Goal: Task Accomplishment & Management: Manage account settings

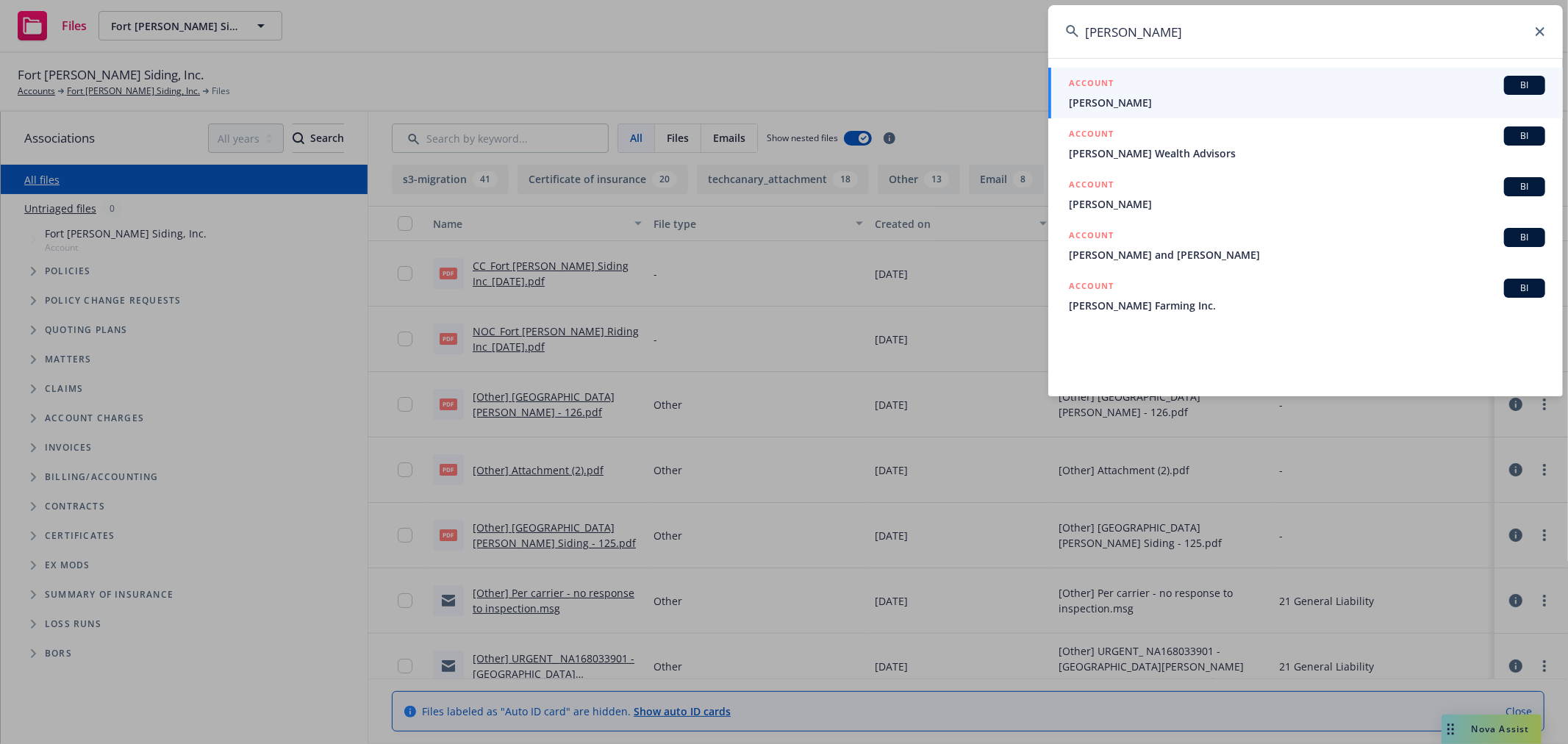
drag, startPoint x: 1189, startPoint y: 41, endPoint x: 807, endPoint y: 27, distance: 382.3
click at [807, 27] on div "[PERSON_NAME] ACCOUNT [PERSON_NAME] ACCOUNT BI [PERSON_NAME] Wealth Advisors AC…" at bounding box center [784, 372] width 1568 height 744
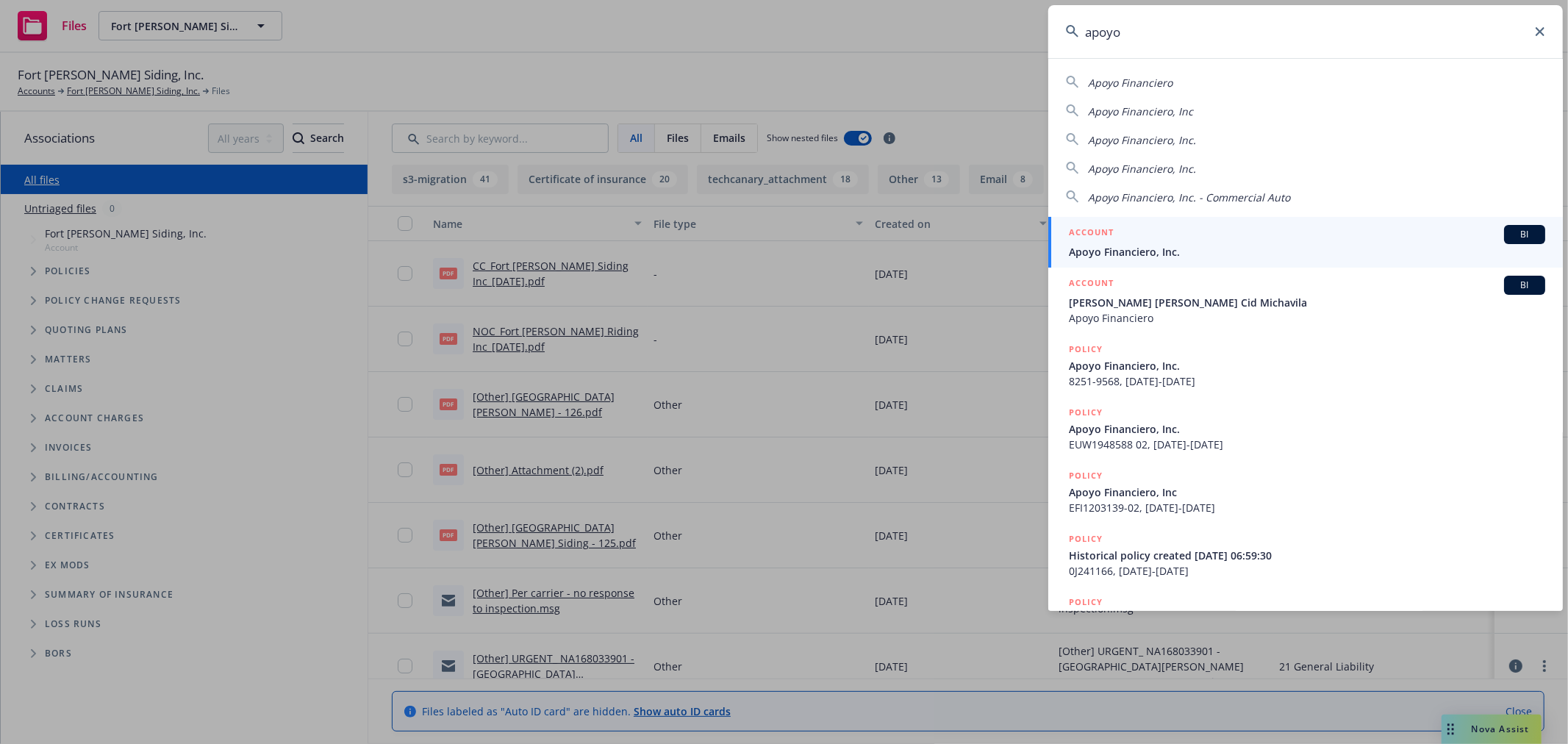
type input "apoyo"
click at [1162, 240] on div "ACCOUNT BI" at bounding box center [1307, 234] width 476 height 19
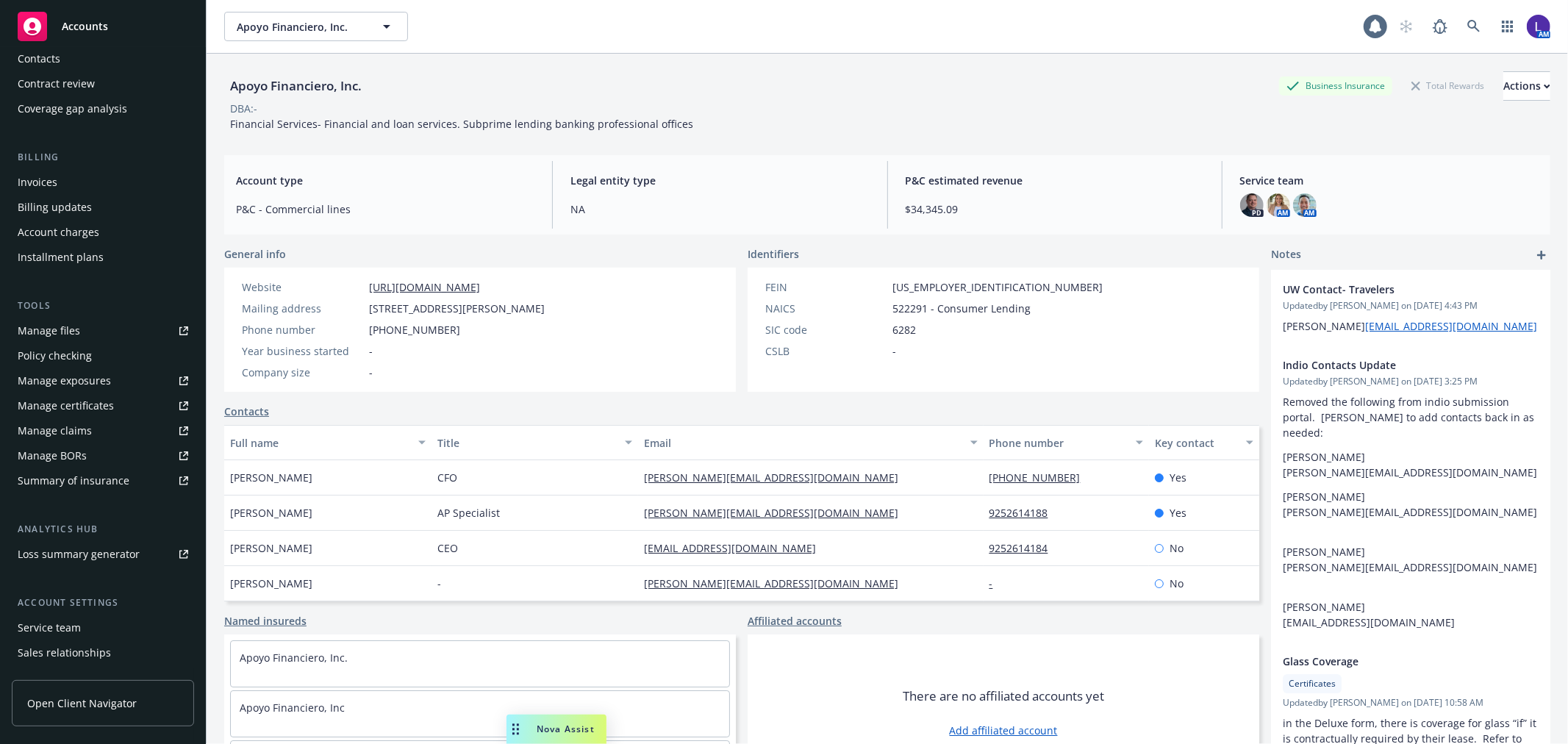
scroll to position [239, 0]
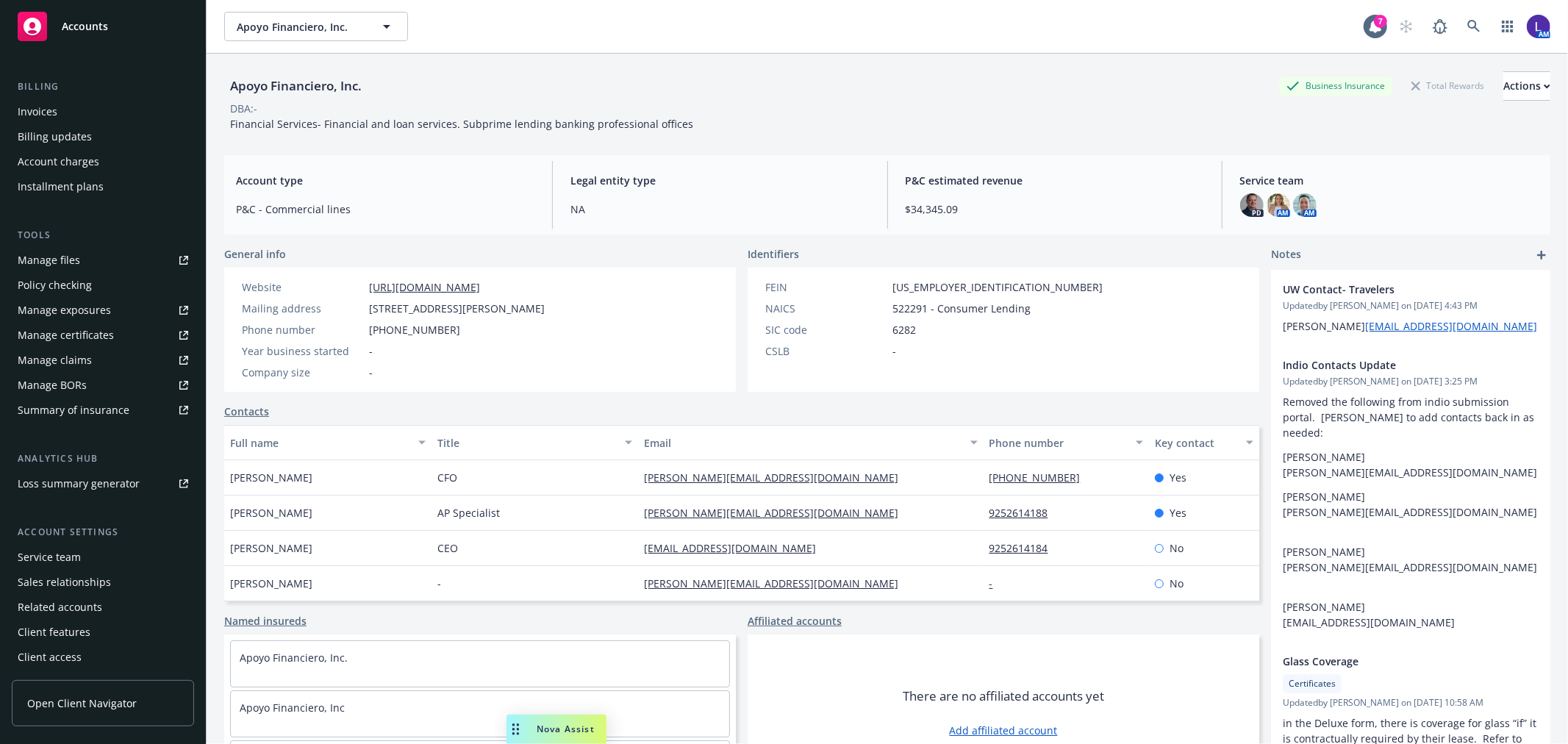
click at [49, 552] on div "Service team" at bounding box center [49, 558] width 63 height 24
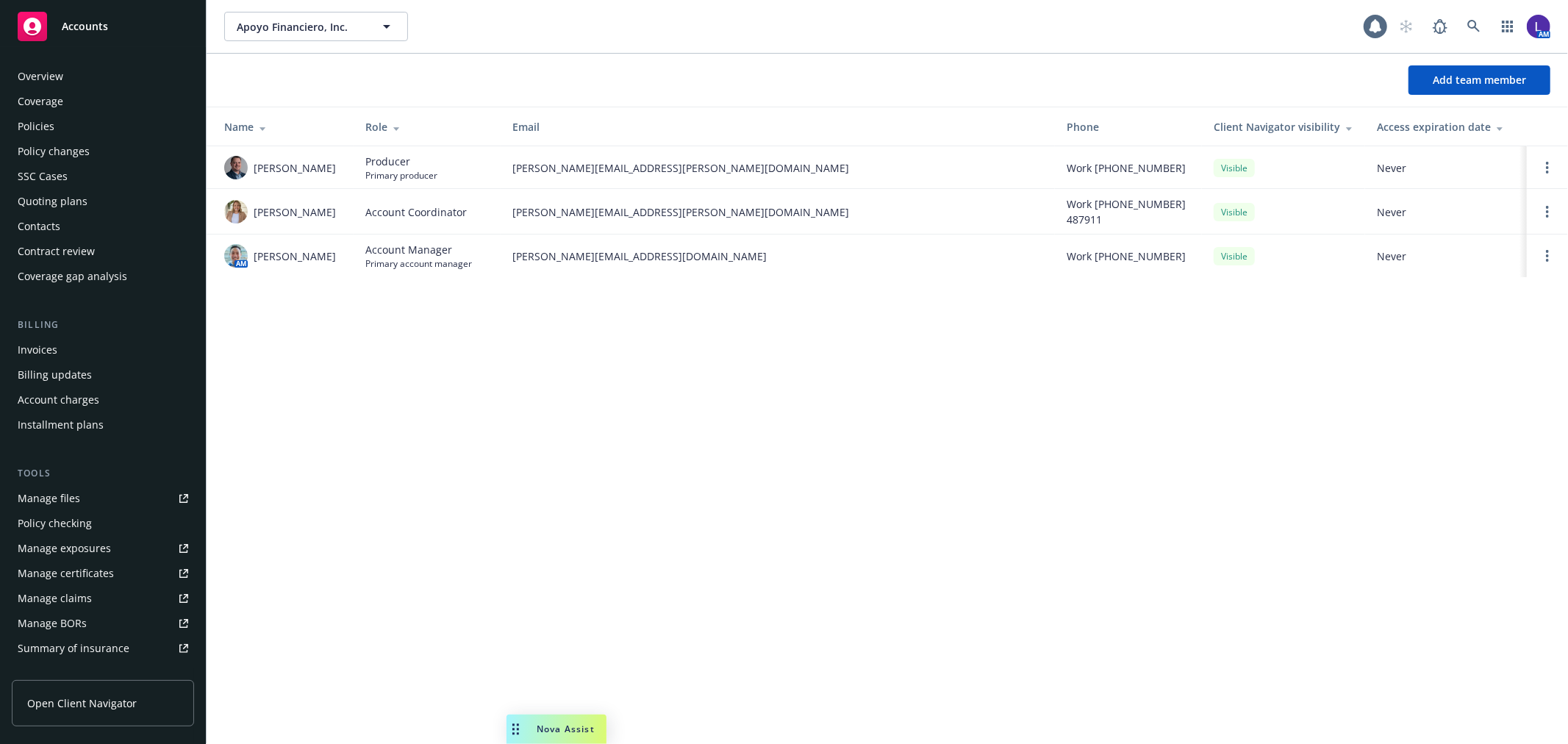
scroll to position [239, 0]
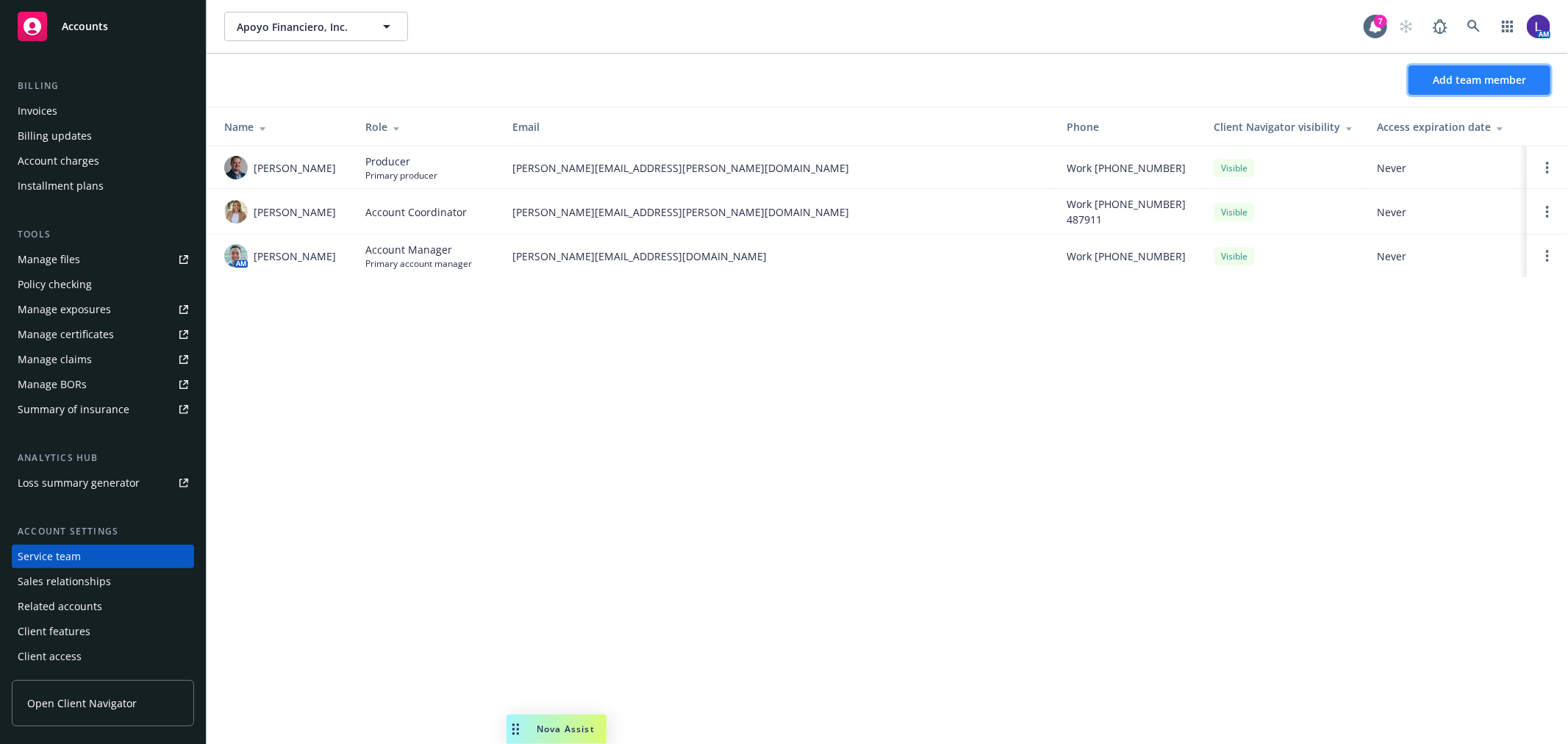
click at [1486, 81] on span "Add team member" at bounding box center [1480, 80] width 94 height 14
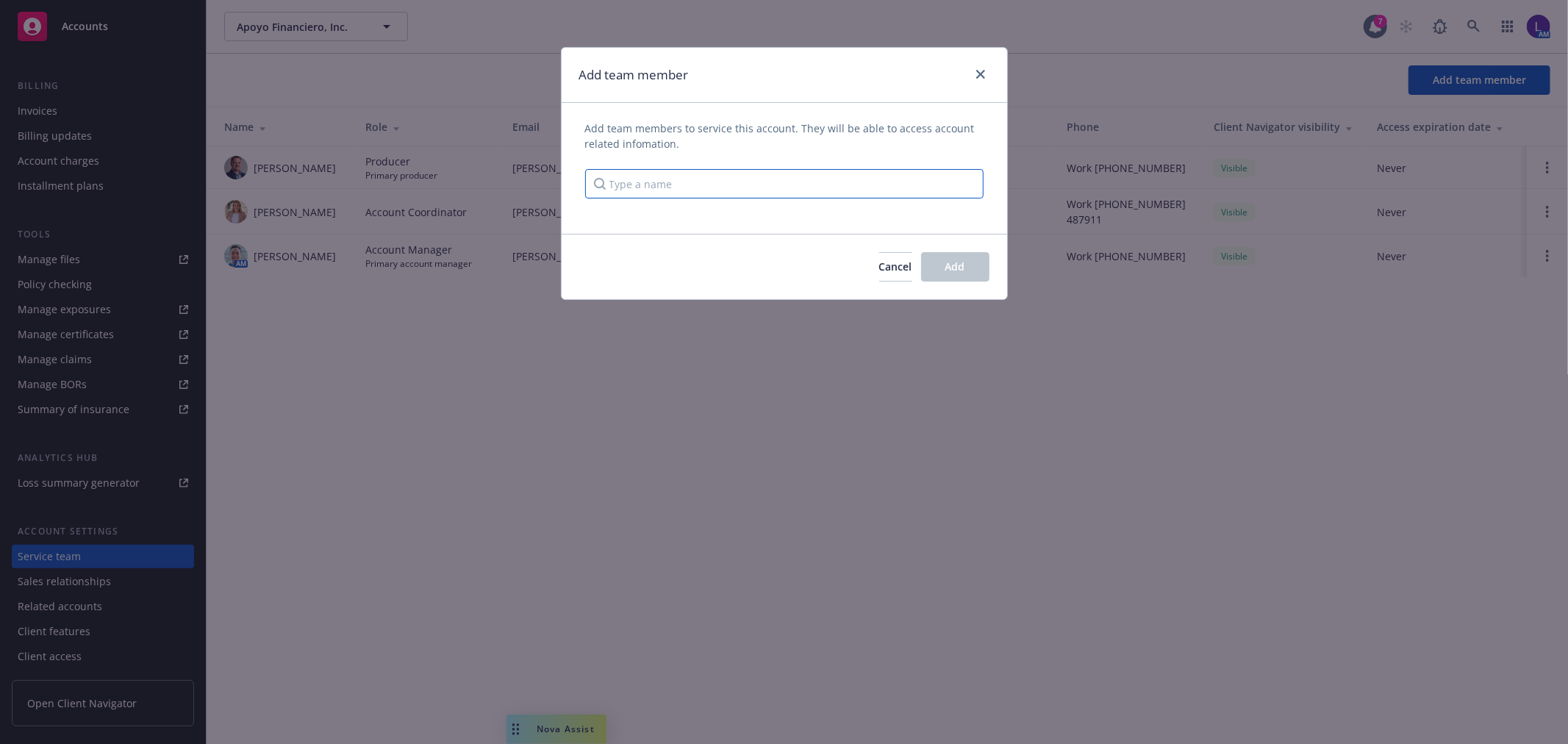
click at [636, 186] on input "Type a name" at bounding box center [784, 183] width 398 height 29
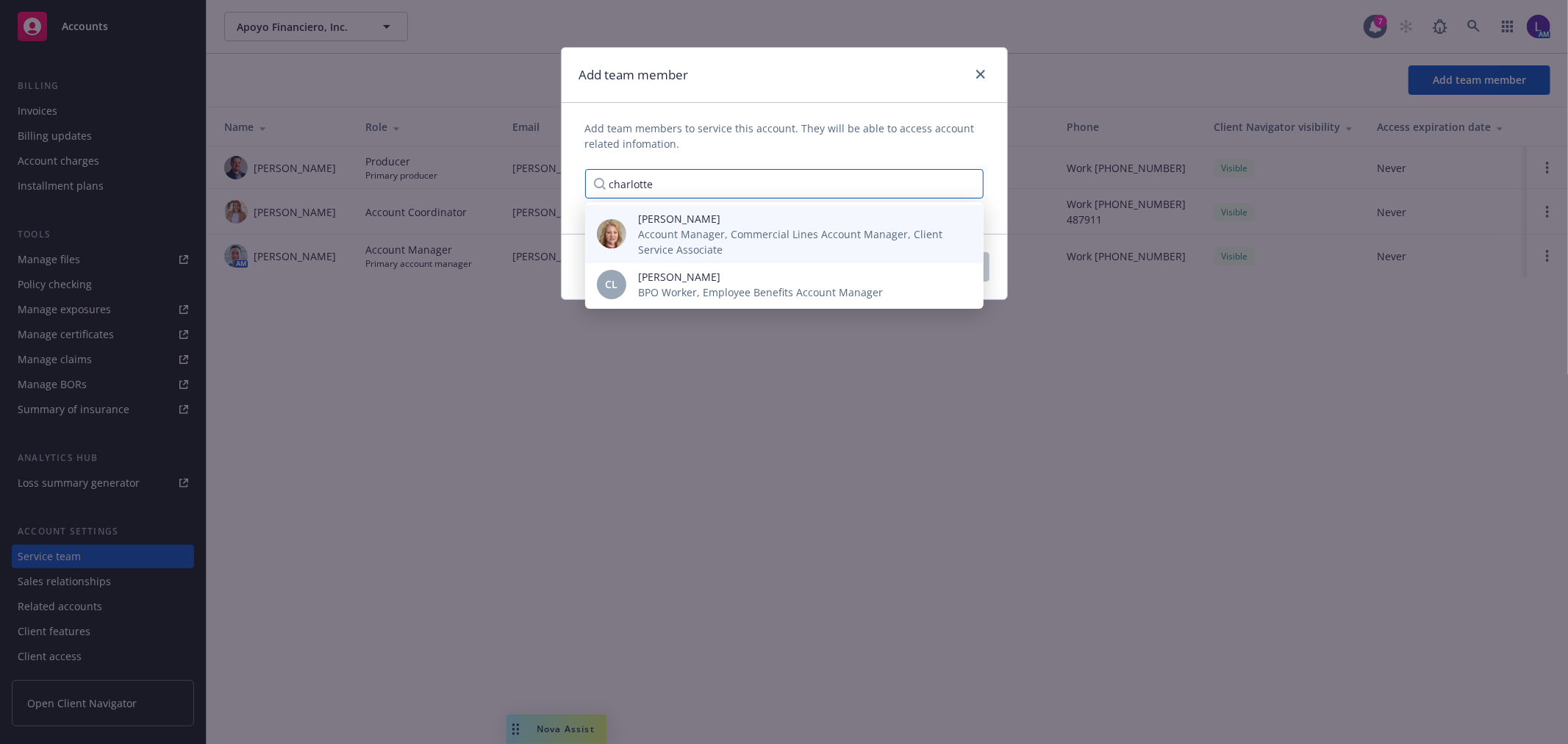
type input "charlotte"
click at [704, 225] on div "Charlotte Arnold Account Manager, Commercial Lines Account Manager, Client Serv…" at bounding box center [798, 234] width 322 height 46
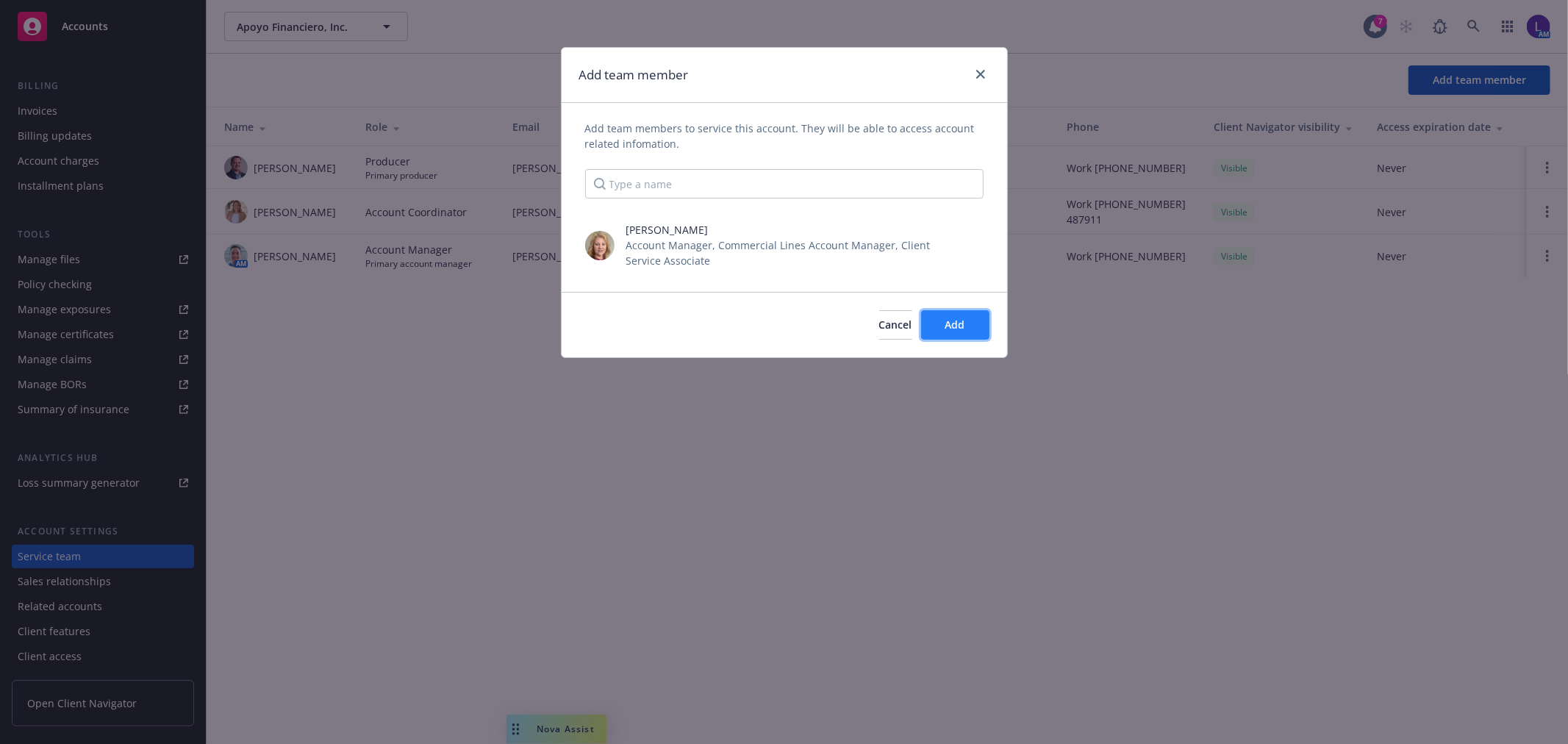
click at [934, 321] on button "Add" at bounding box center [955, 325] width 69 height 29
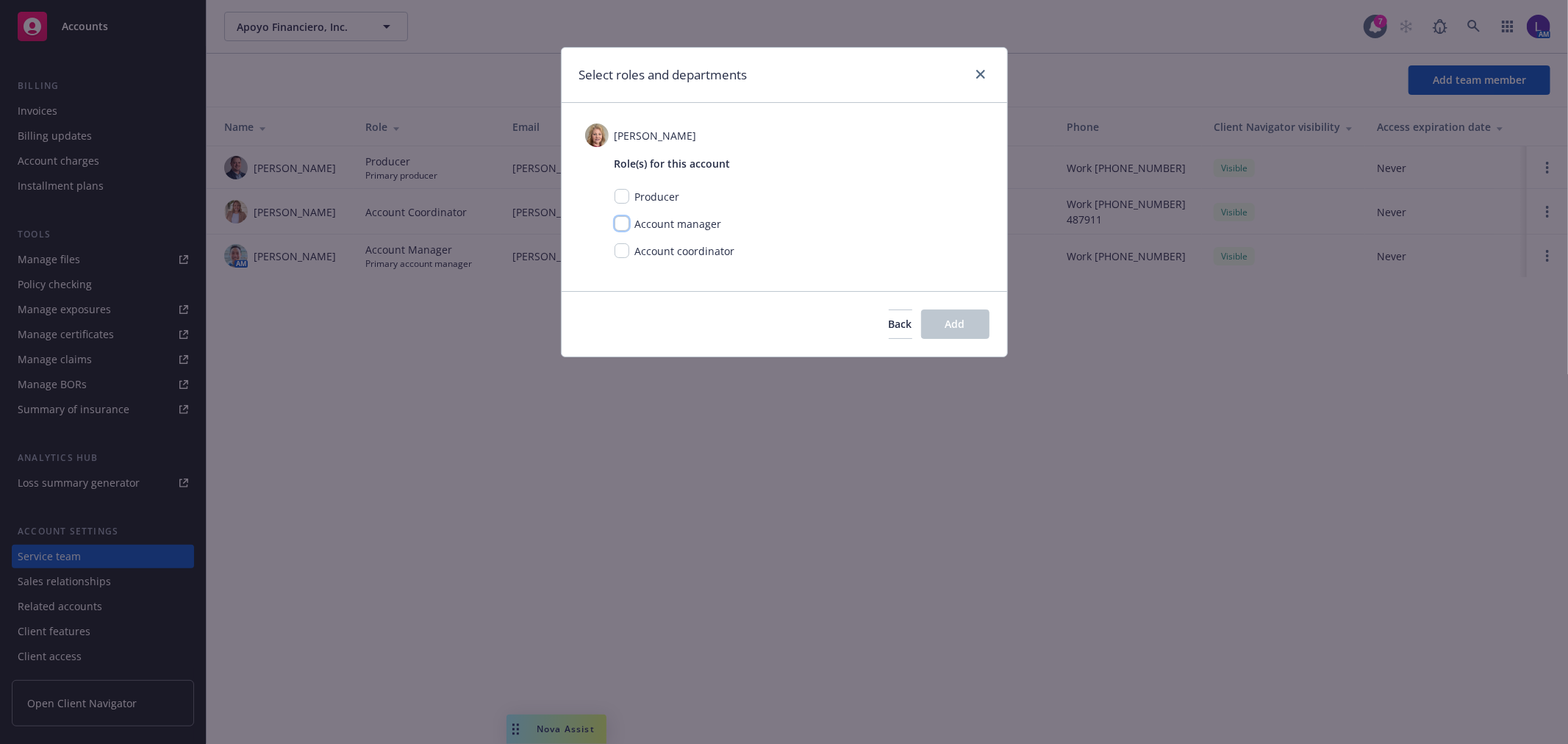
click at [621, 225] on input "checkbox" at bounding box center [622, 224] width 15 height 15
checkbox input "true"
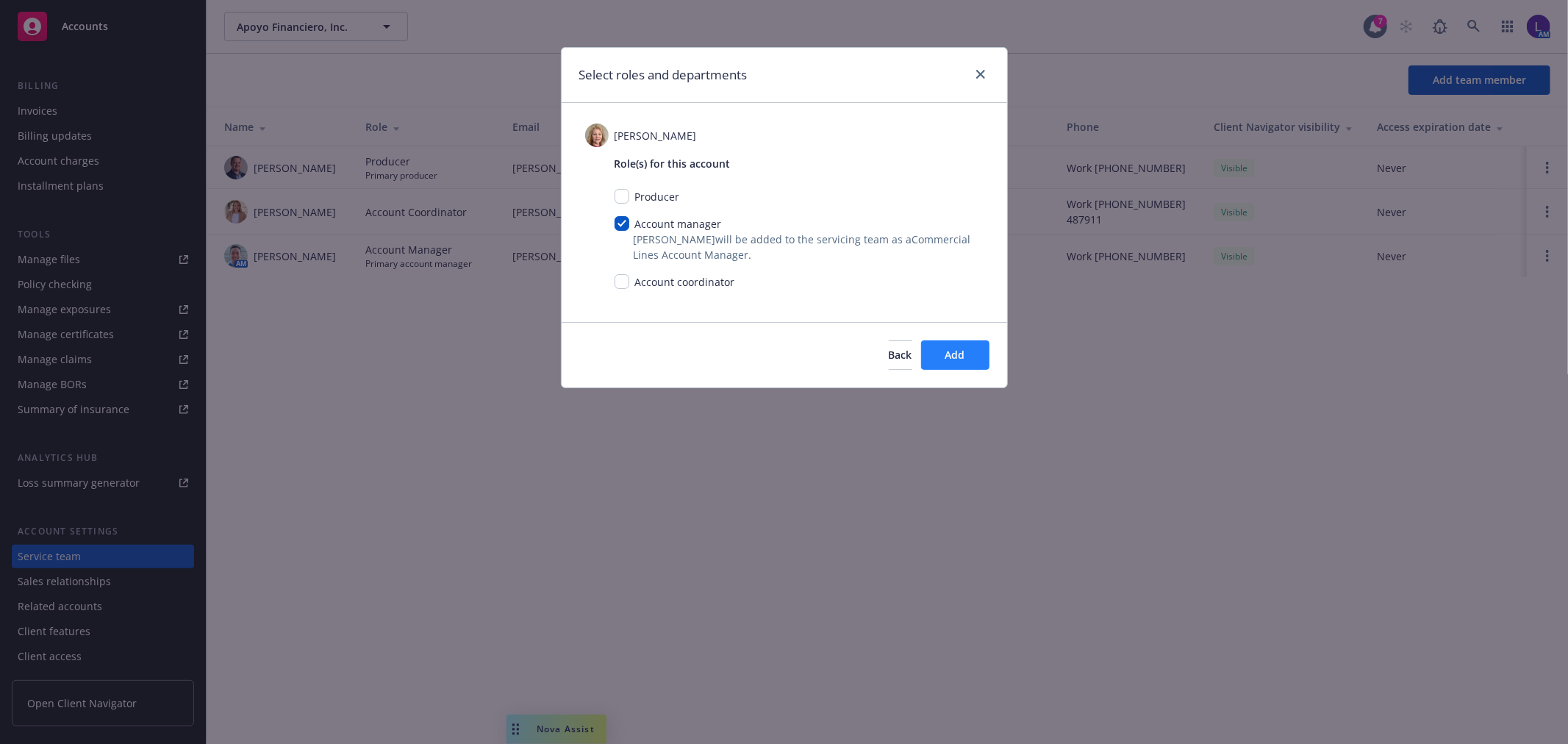
drag, startPoint x: 991, startPoint y: 348, endPoint x: 959, endPoint y: 357, distance: 33.2
click at [990, 348] on div "Back Add" at bounding box center [784, 356] width 445 height 66
click at [959, 357] on span "Add" at bounding box center [955, 355] width 20 height 14
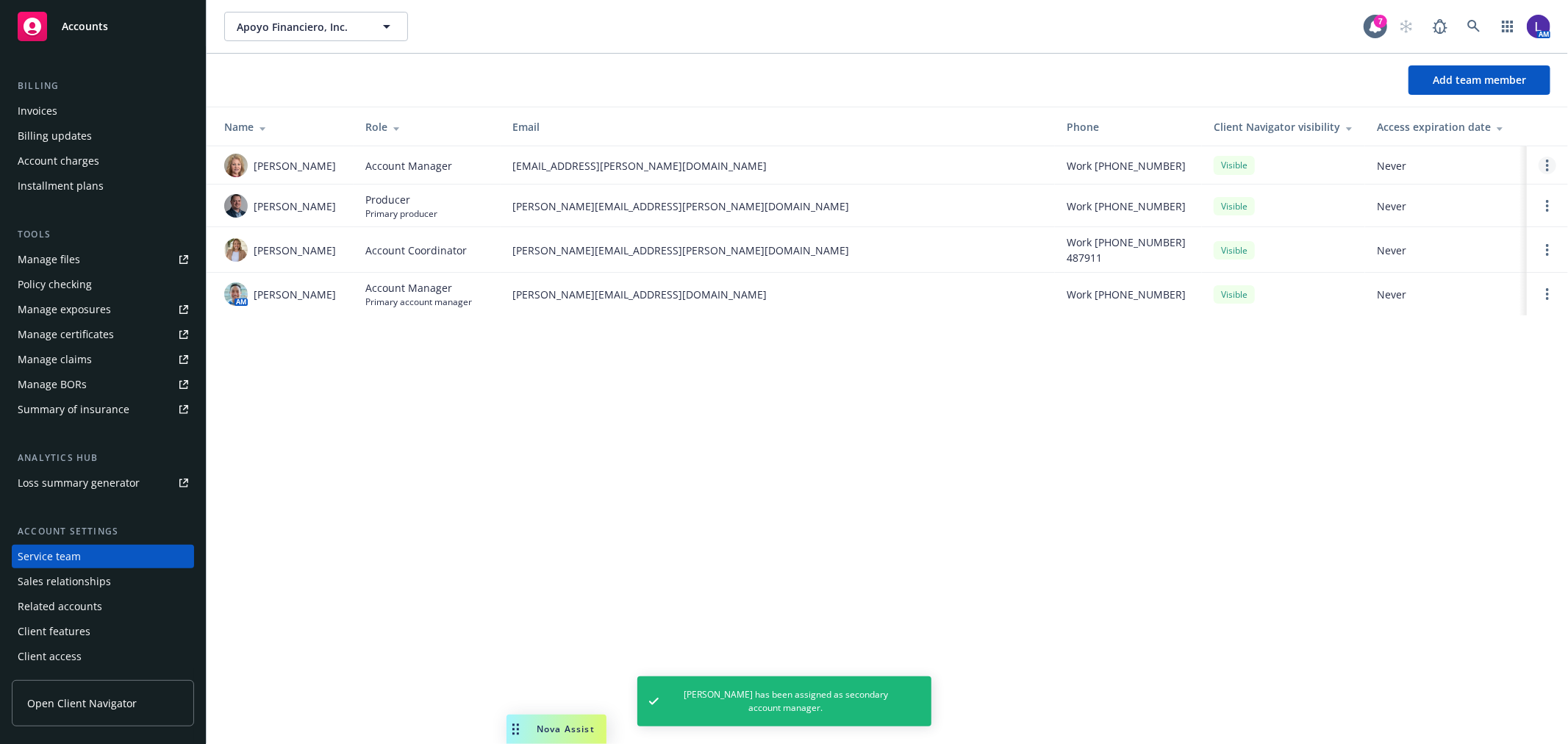
click at [1547, 164] on icon "Open options" at bounding box center [1547, 166] width 3 height 12
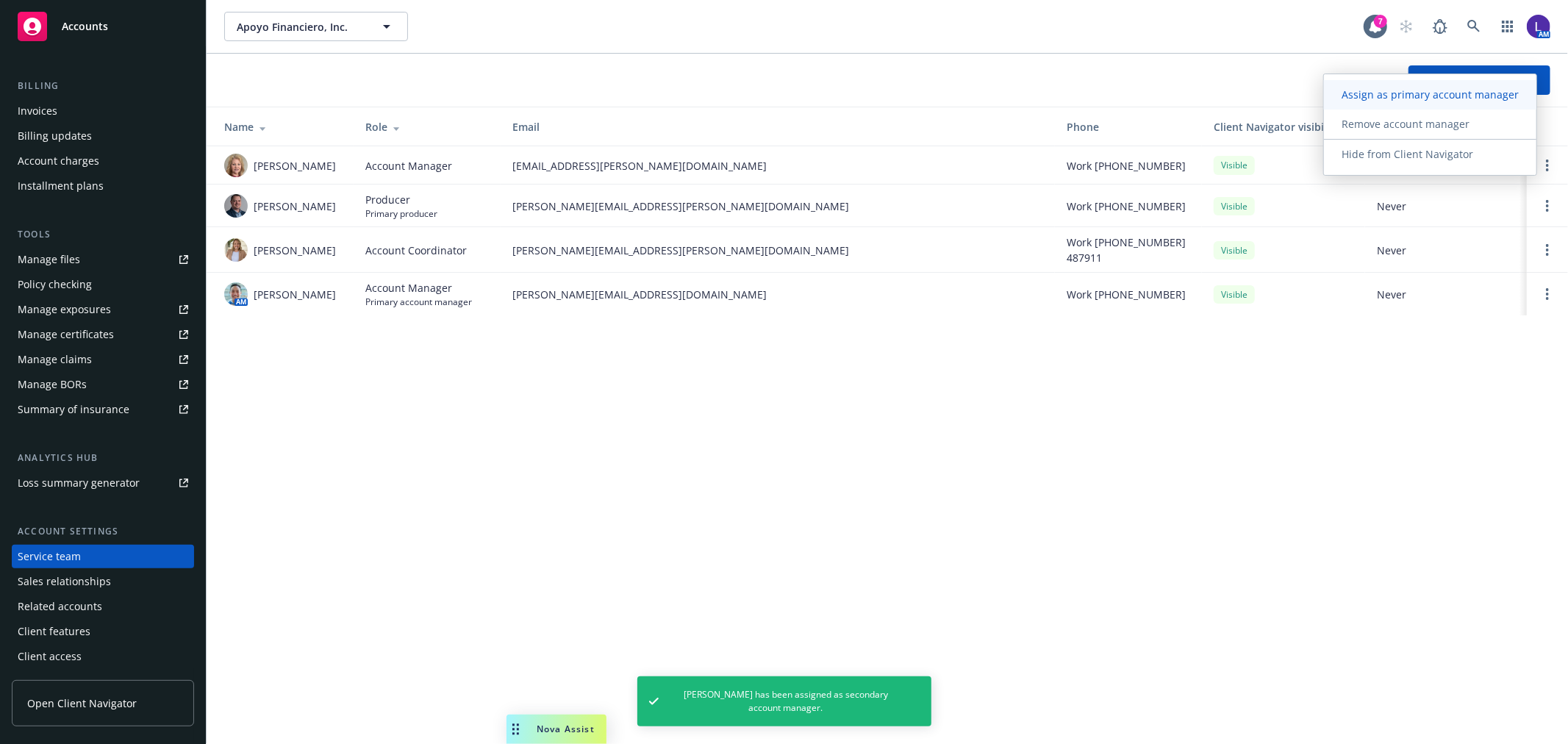
click at [1369, 83] on link "Assign as primary account manager" at bounding box center [1430, 94] width 213 height 29
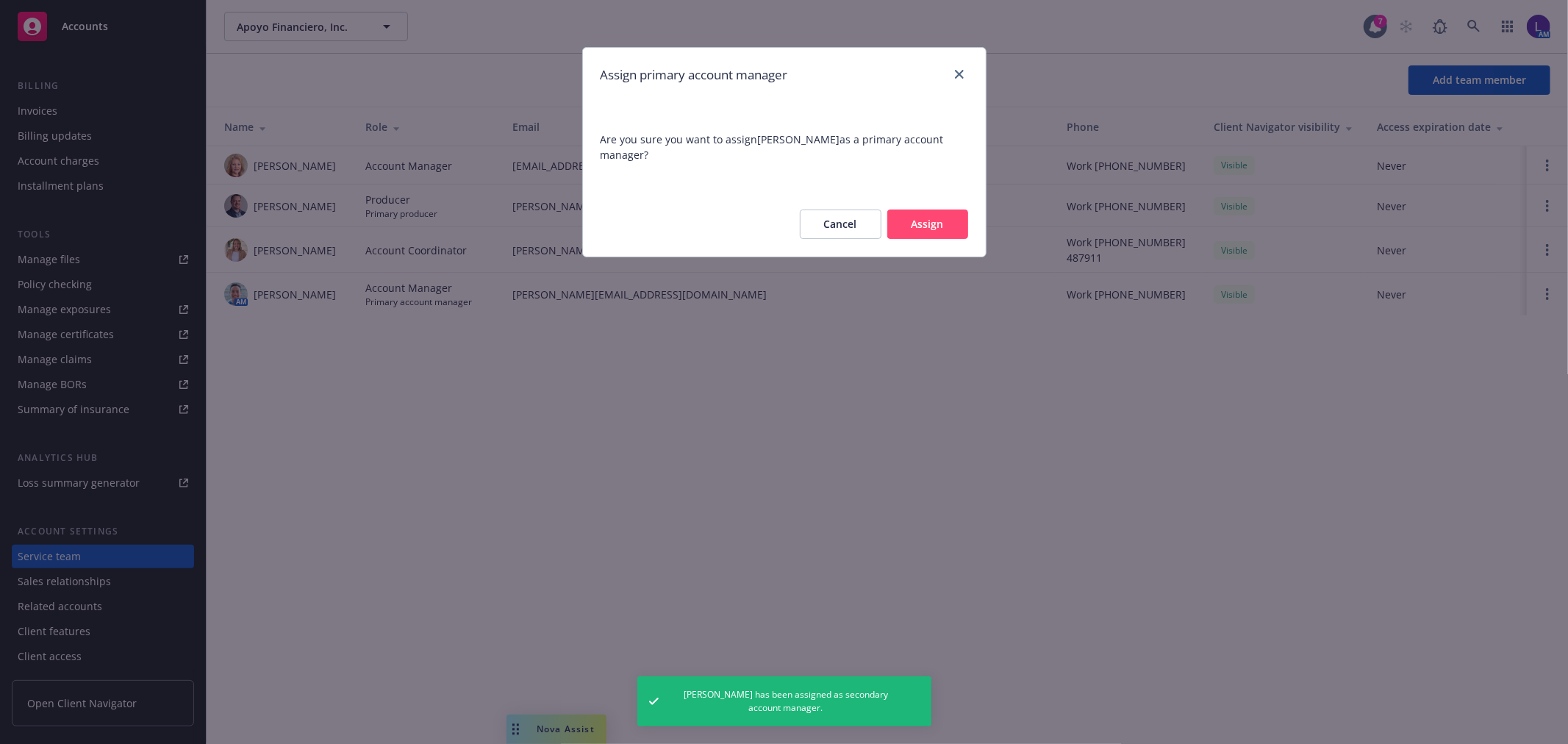
click at [928, 224] on button "Assign" at bounding box center [927, 224] width 81 height 29
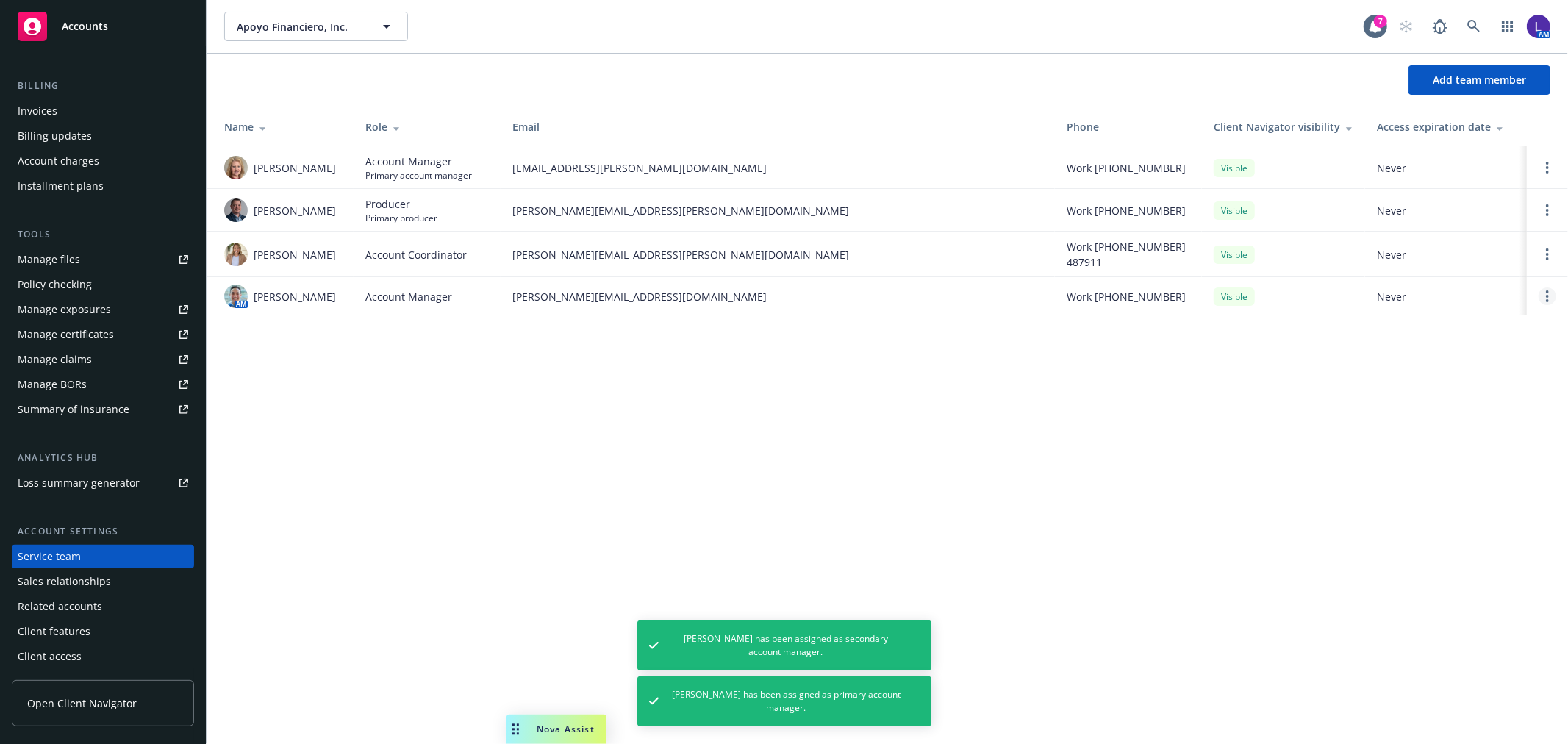
click at [1545, 295] on link "Open options" at bounding box center [1548, 297] width 18 height 18
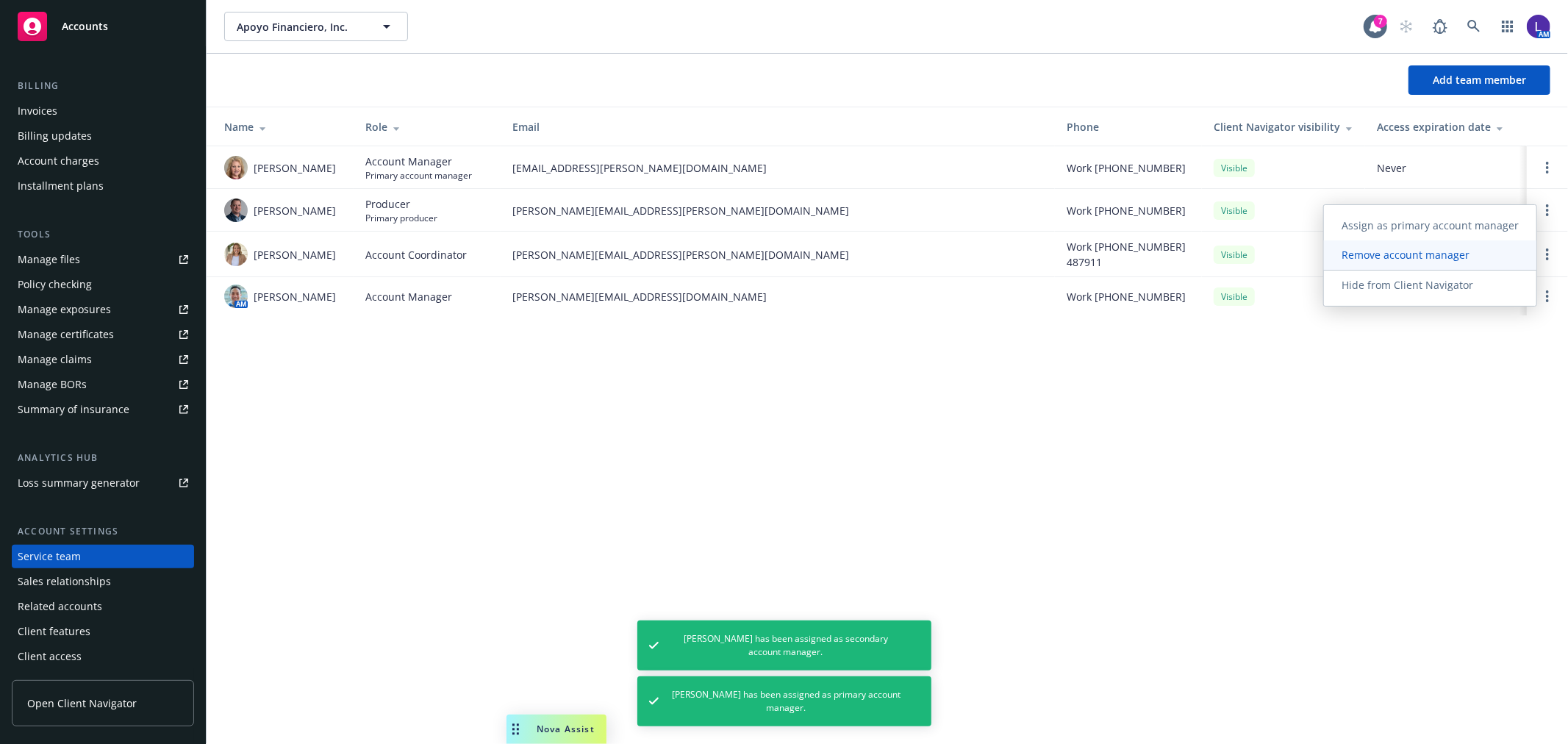
click at [1399, 258] on span "Remove account manager" at bounding box center [1406, 255] width 164 height 14
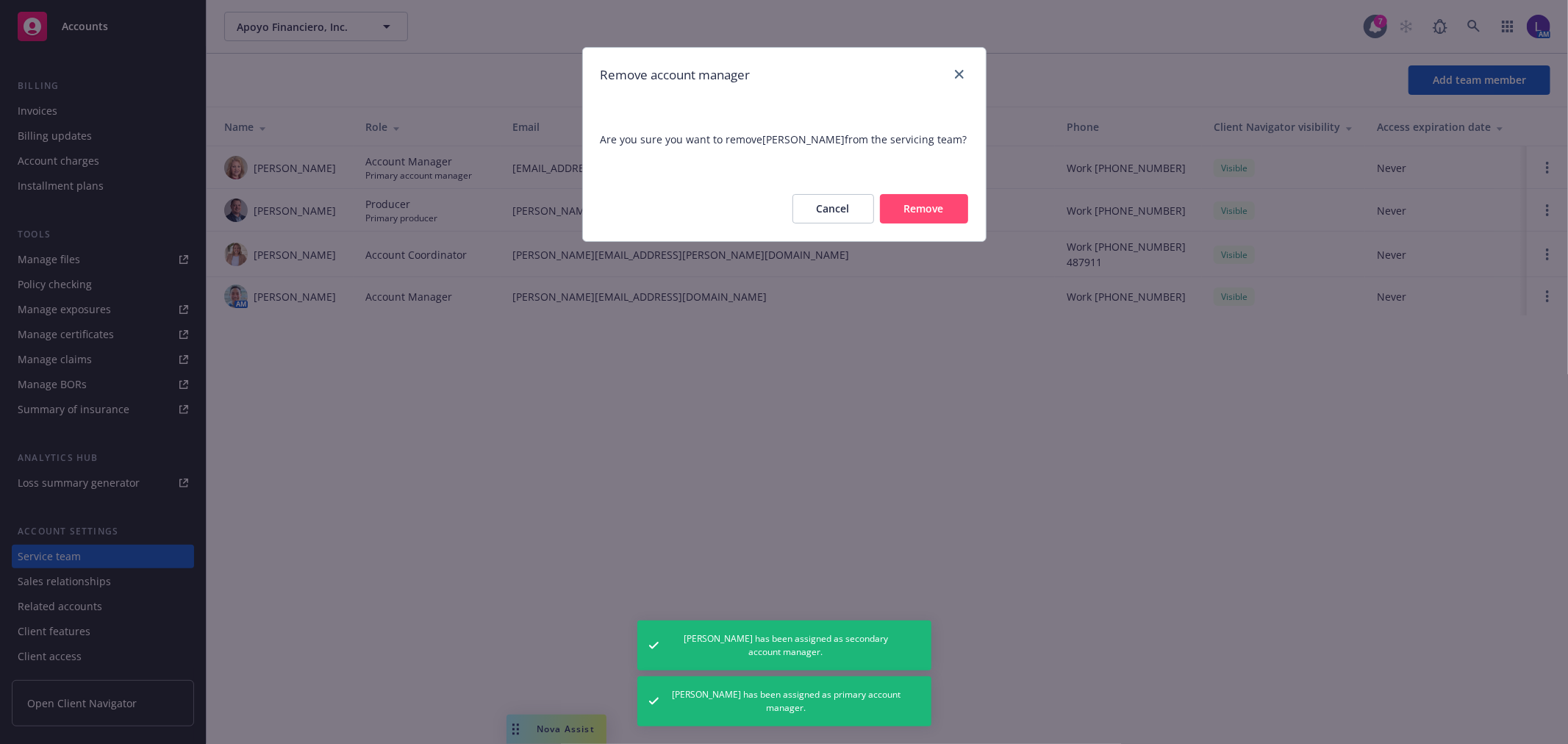
click at [921, 214] on button "Remove" at bounding box center [924, 208] width 88 height 29
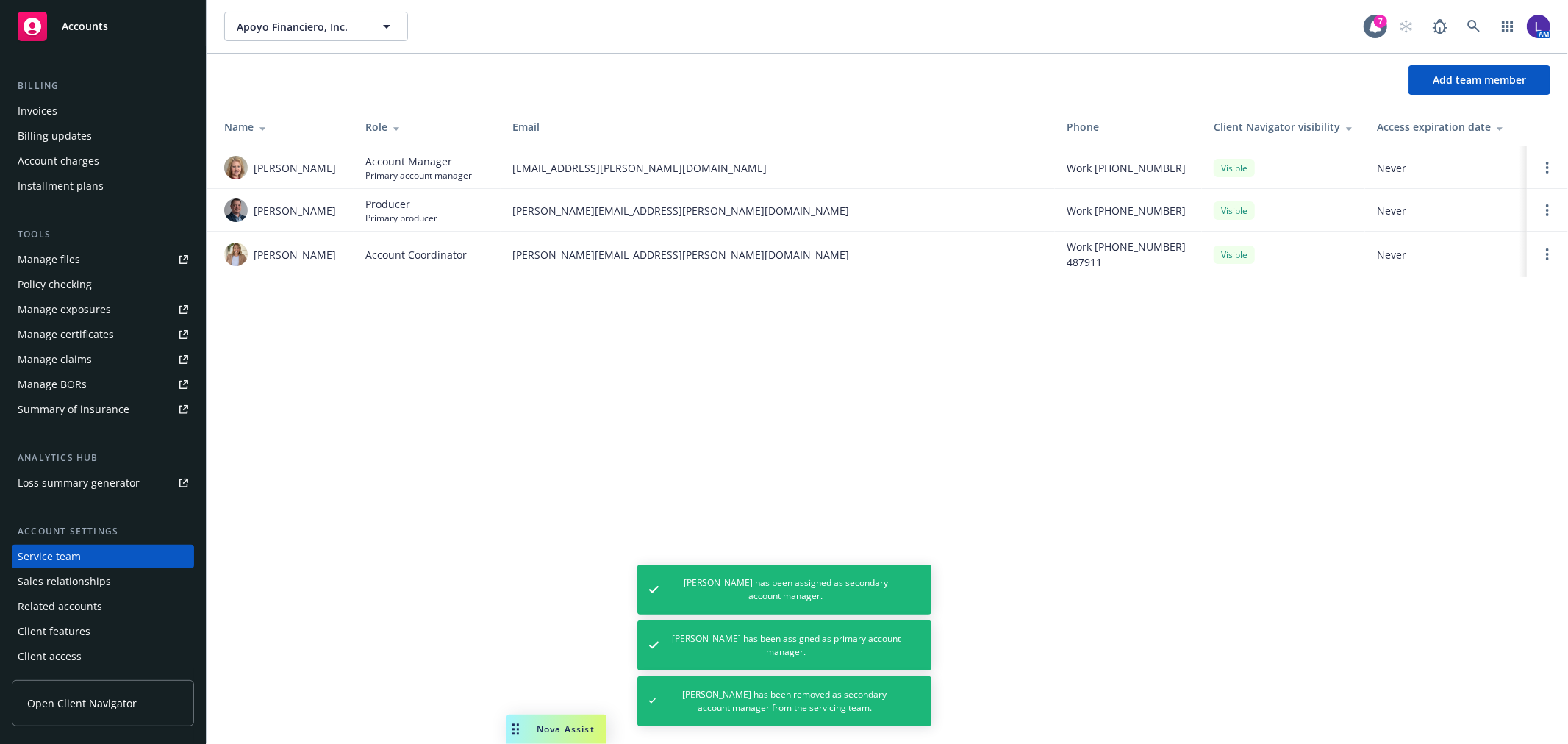
scroll to position [0, 0]
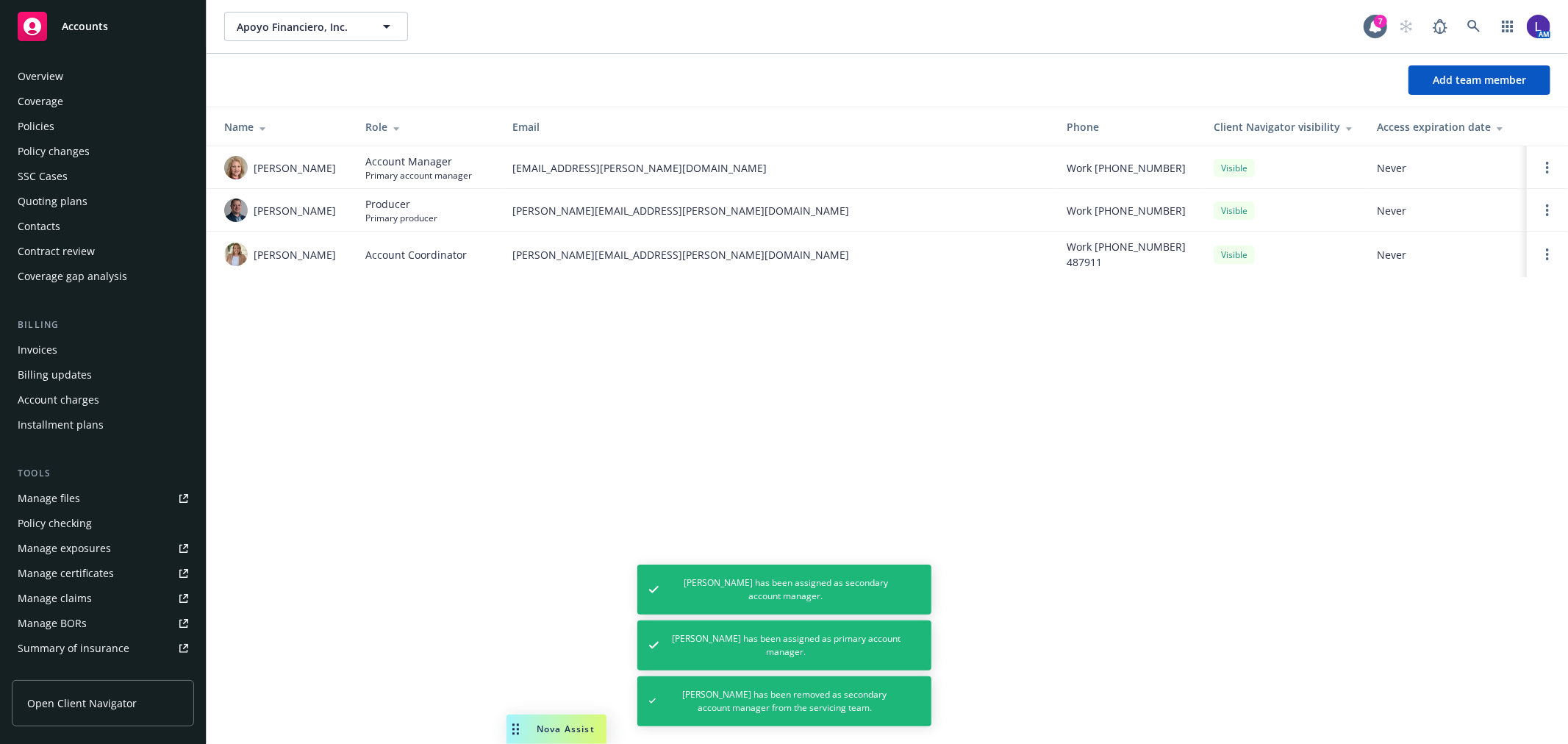
click at [39, 124] on div "Policies" at bounding box center [36, 127] width 37 height 24
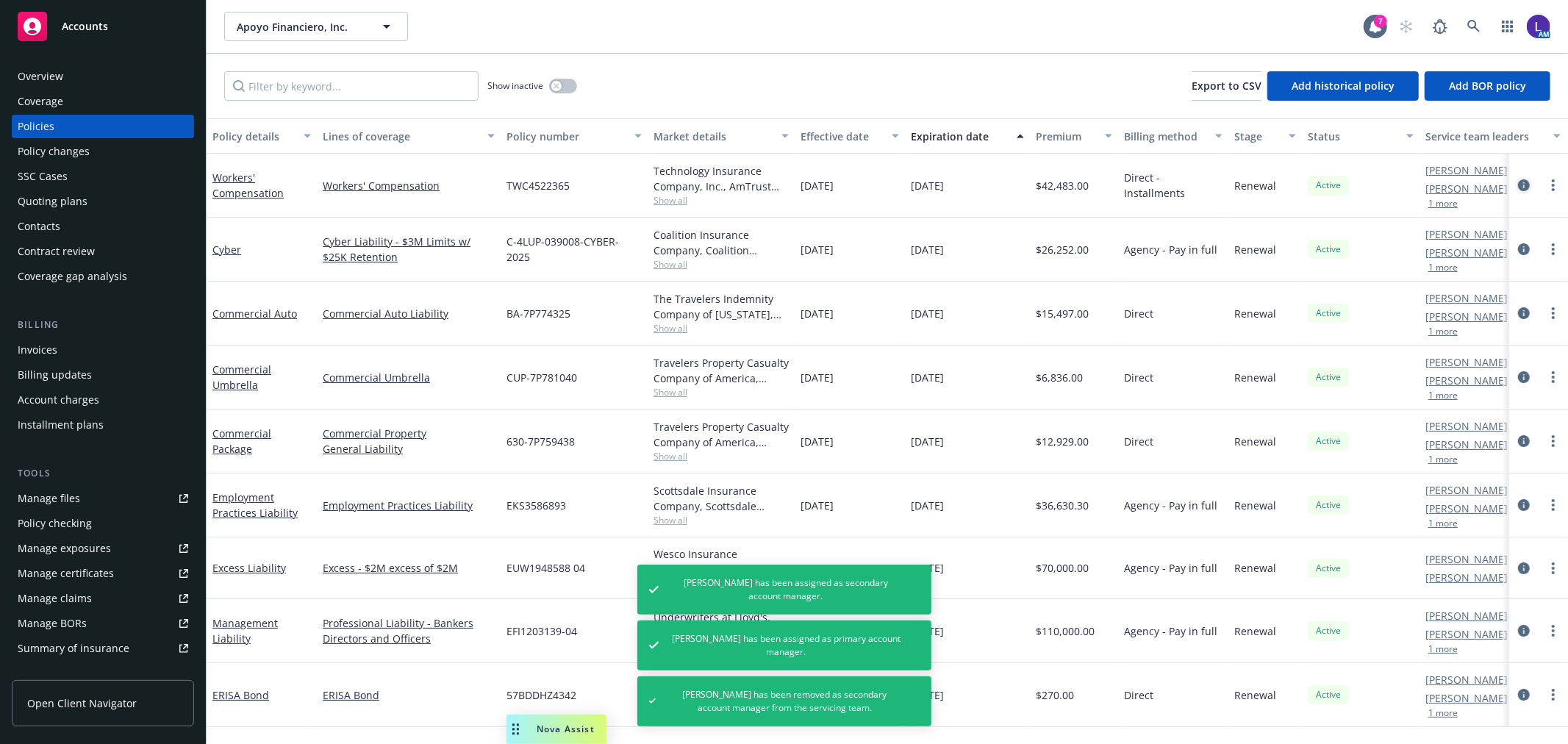
click at [1522, 183] on icon "circleInformation" at bounding box center [1524, 186] width 12 height 12
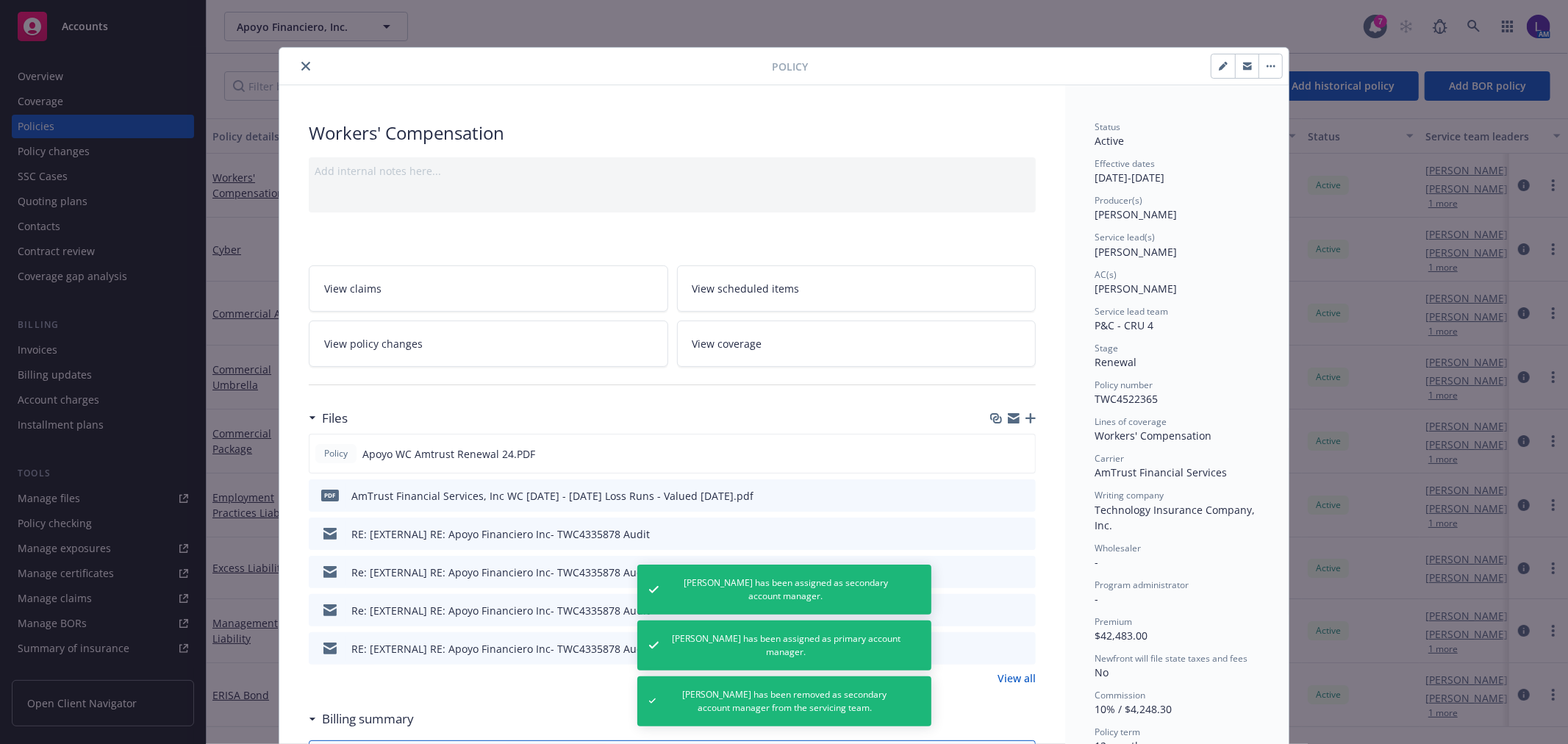
click at [1219, 70] on icon "button" at bounding box center [1223, 66] width 9 height 9
select select "RENEWAL"
select select "12"
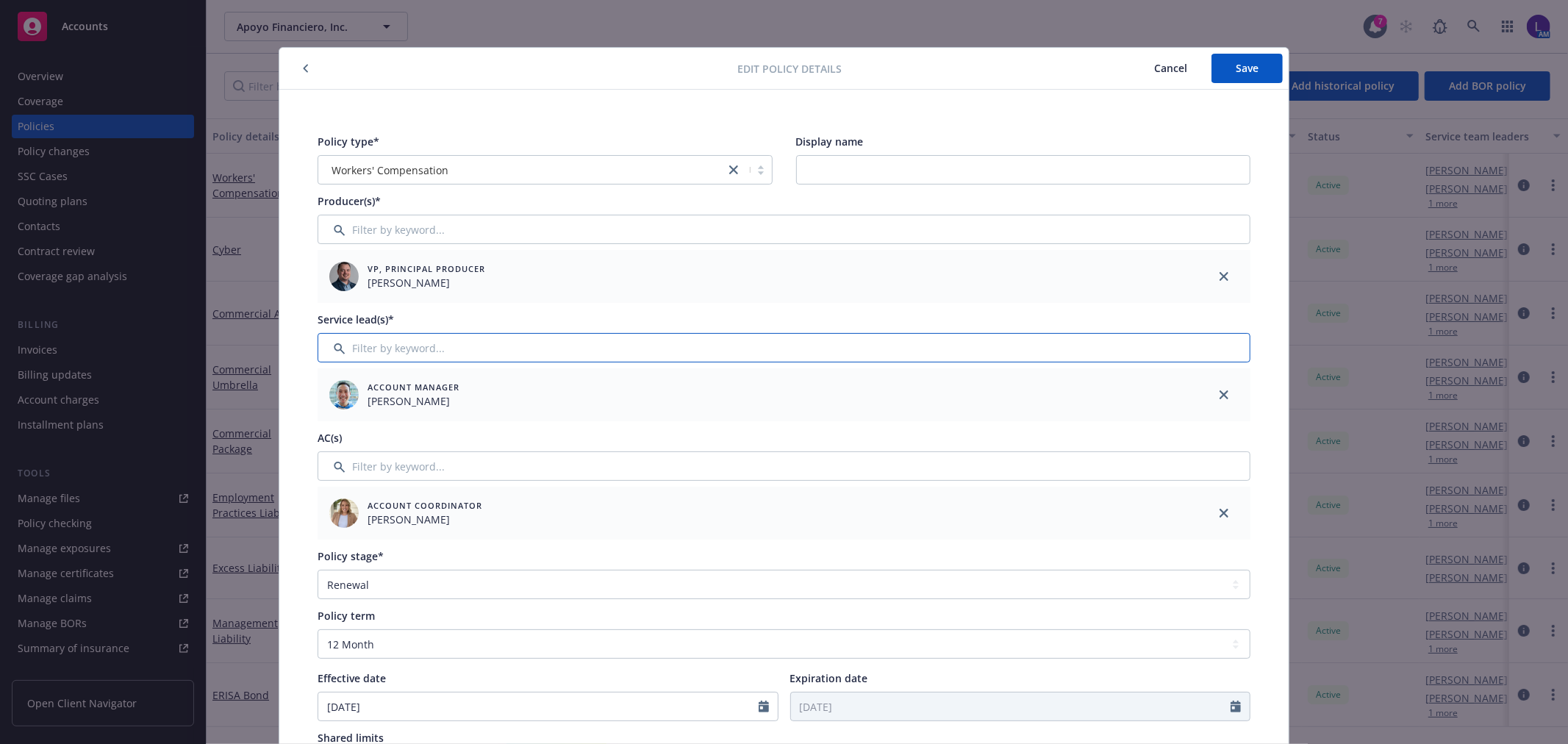
click at [459, 350] on input "Filter by keyword..." at bounding box center [784, 348] width 933 height 29
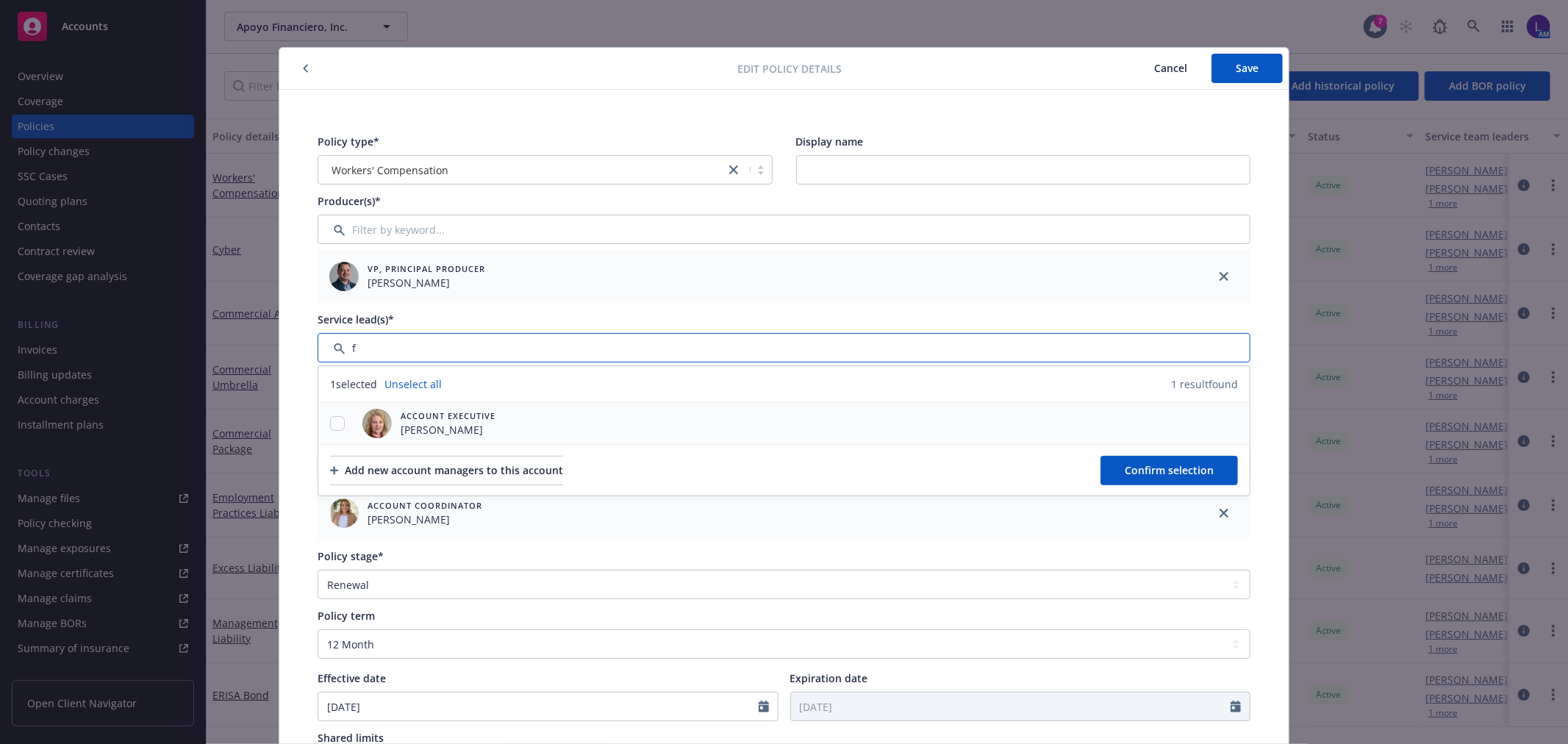
type input "f"
click at [319, 422] on div at bounding box center [337, 423] width 38 height 15
click at [332, 424] on input "checkbox" at bounding box center [337, 423] width 15 height 15
checkbox input "true"
click at [1177, 467] on button "Confirm selection" at bounding box center [1170, 470] width 138 height 29
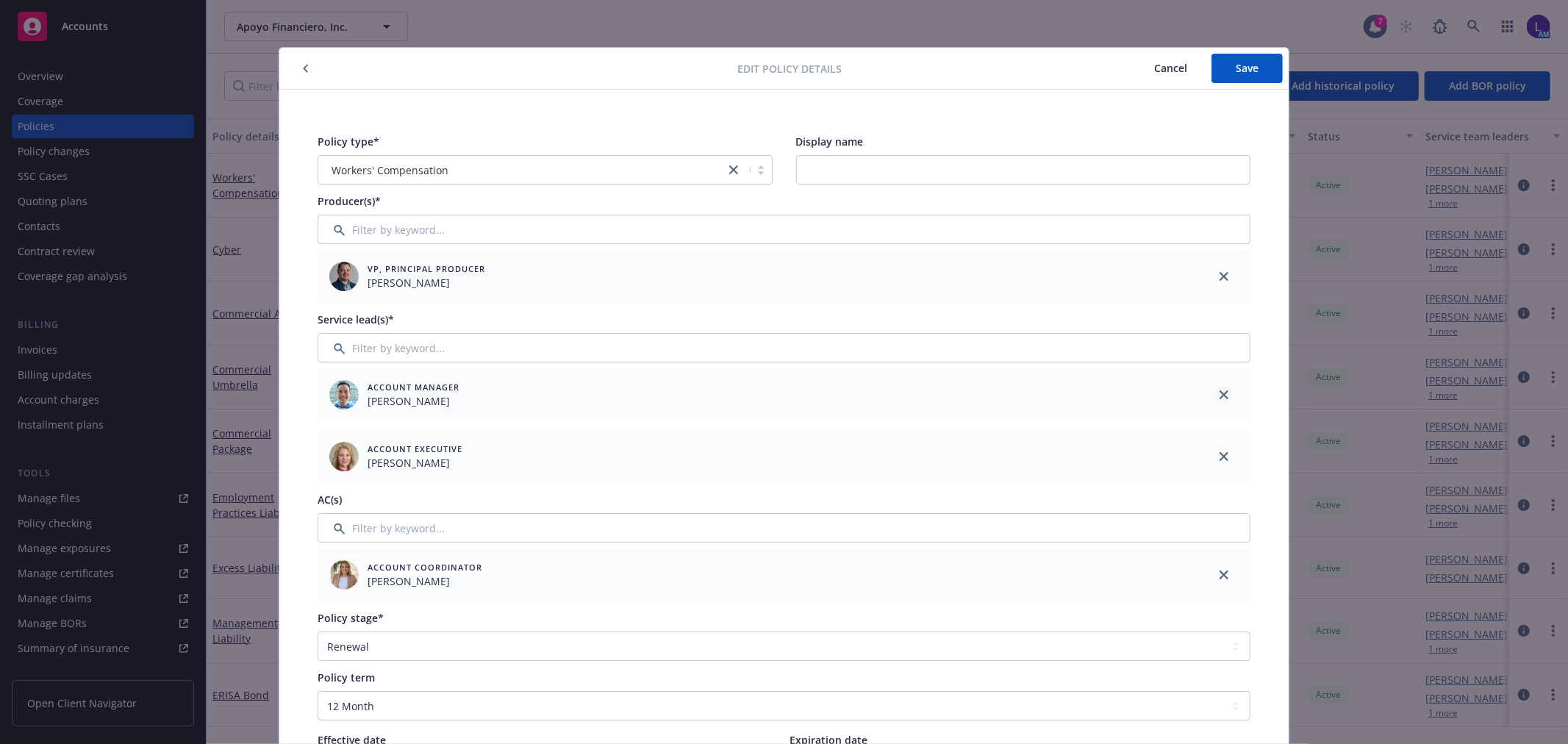
click at [1220, 395] on icon "close" at bounding box center [1224, 394] width 9 height 9
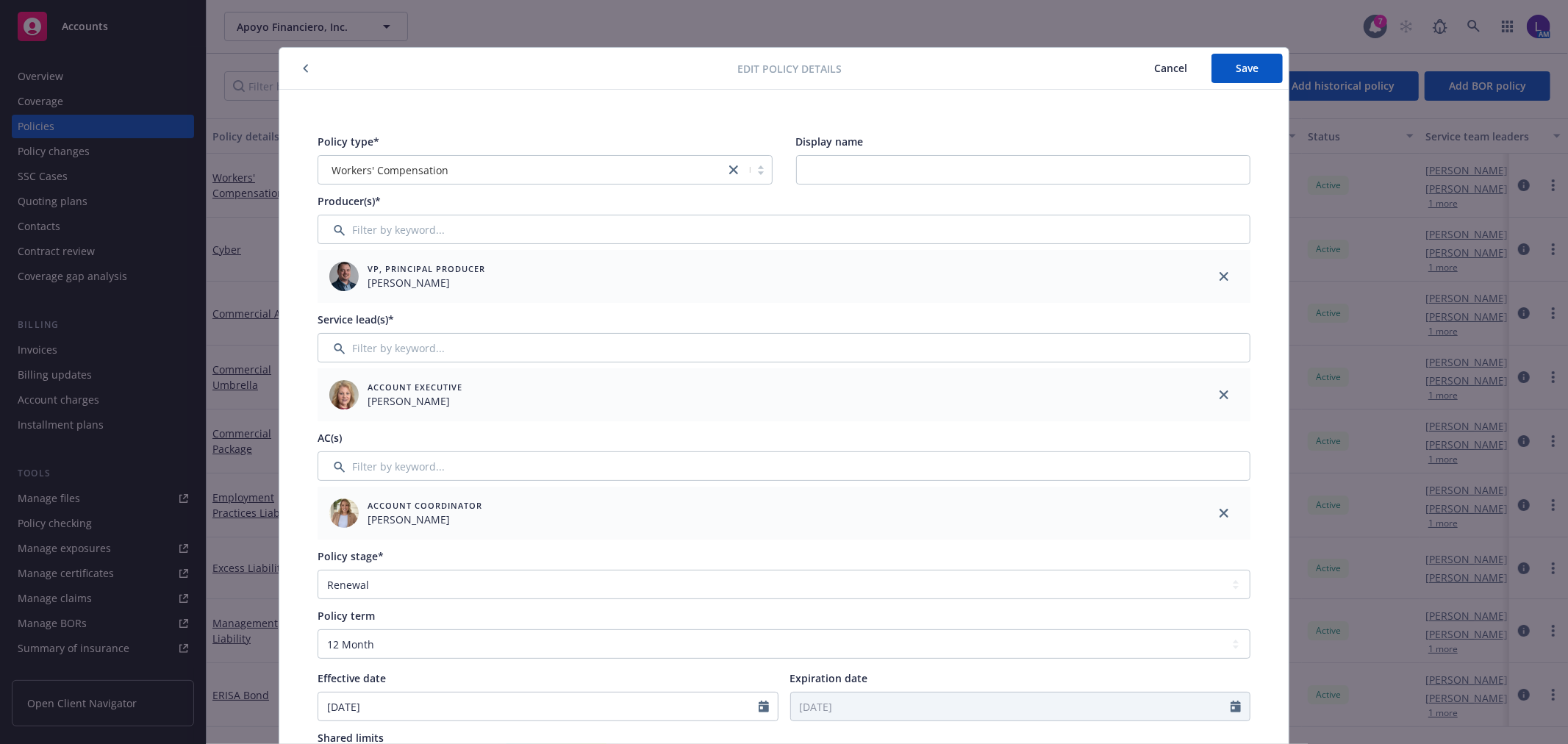
click at [1236, 49] on div "Edit policy details Cancel Save" at bounding box center [784, 69] width 1009 height 42
click at [1236, 66] on span "Save" at bounding box center [1247, 68] width 23 height 14
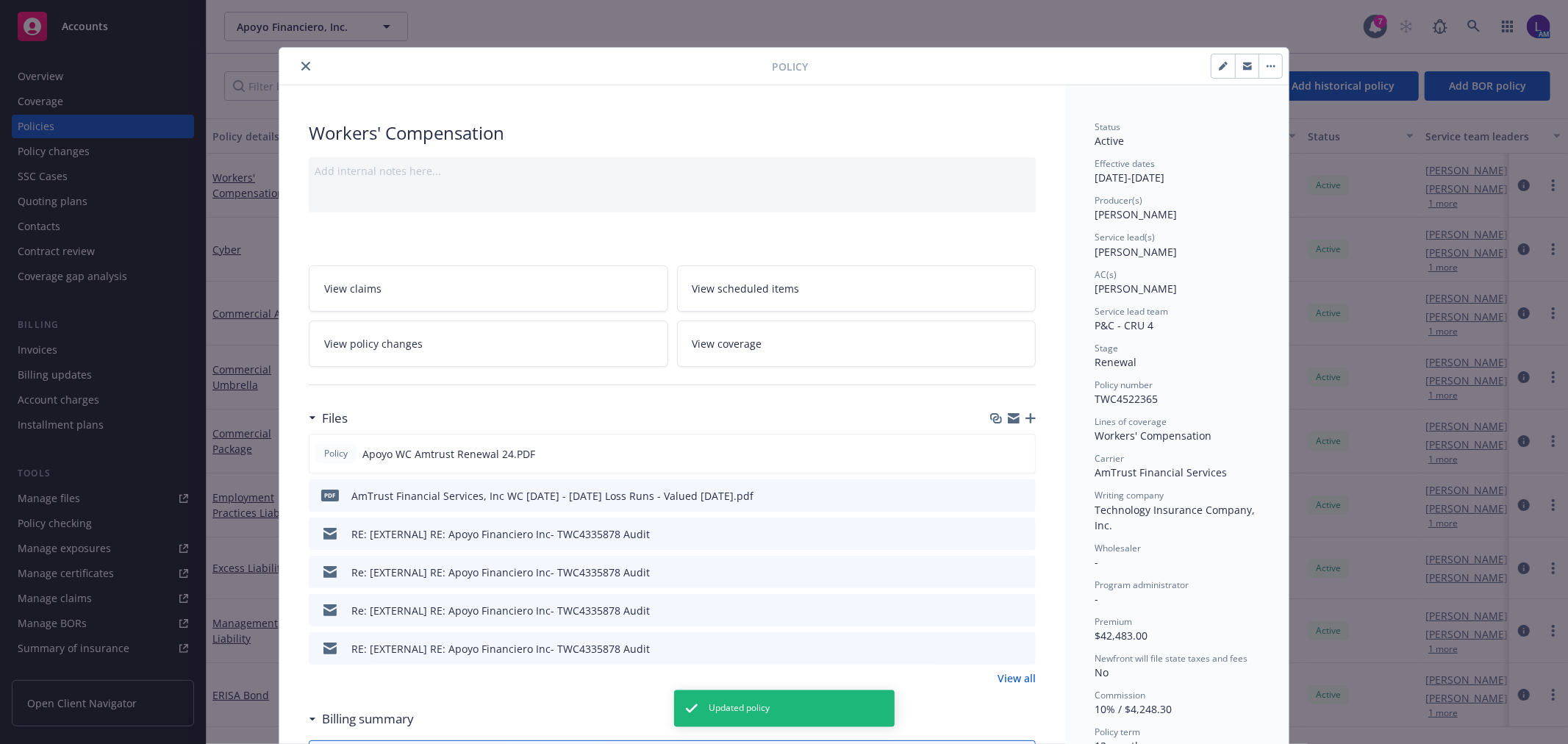
click at [301, 68] on icon "close" at bounding box center [305, 66] width 9 height 9
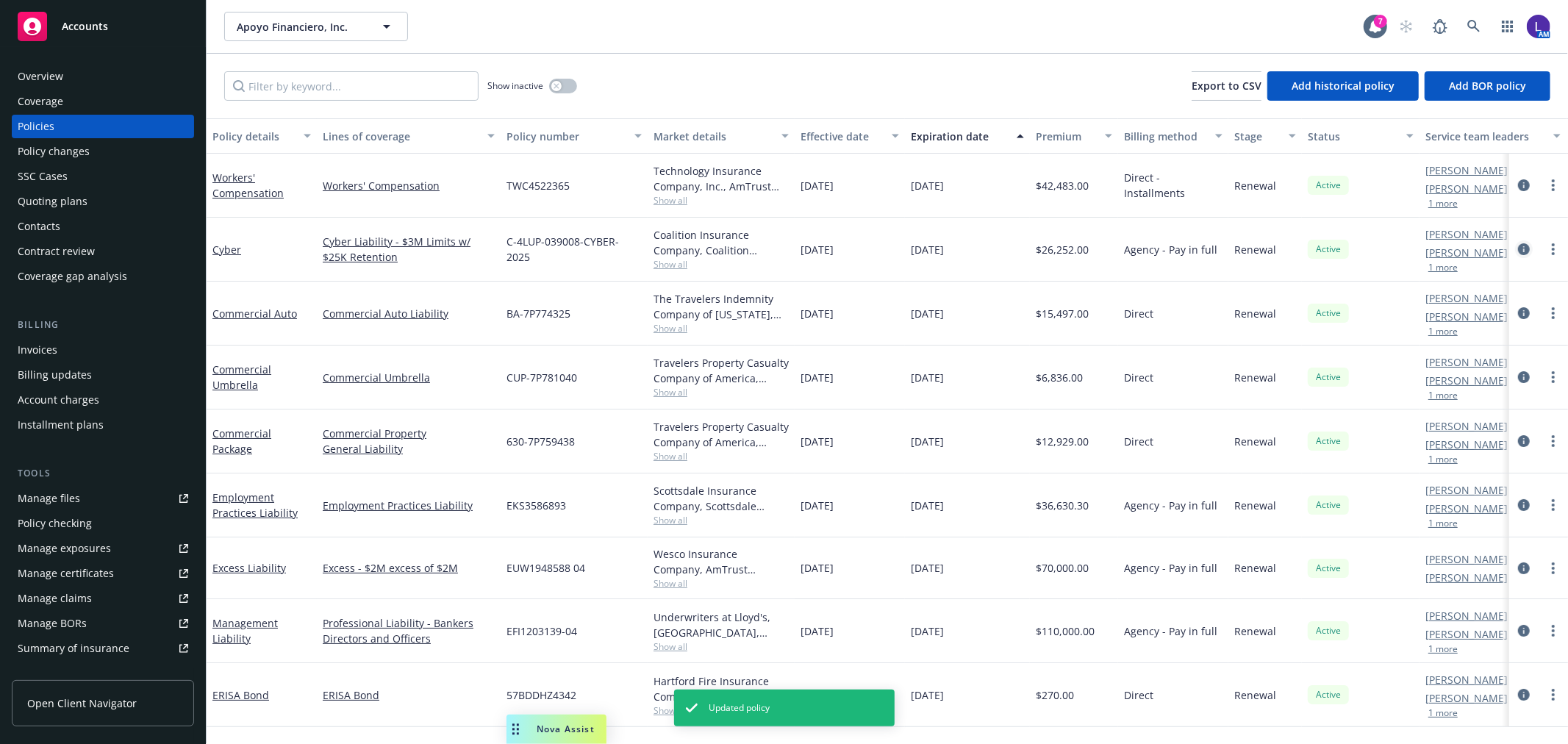
click at [1523, 248] on icon "circleInformation" at bounding box center [1524, 250] width 12 height 12
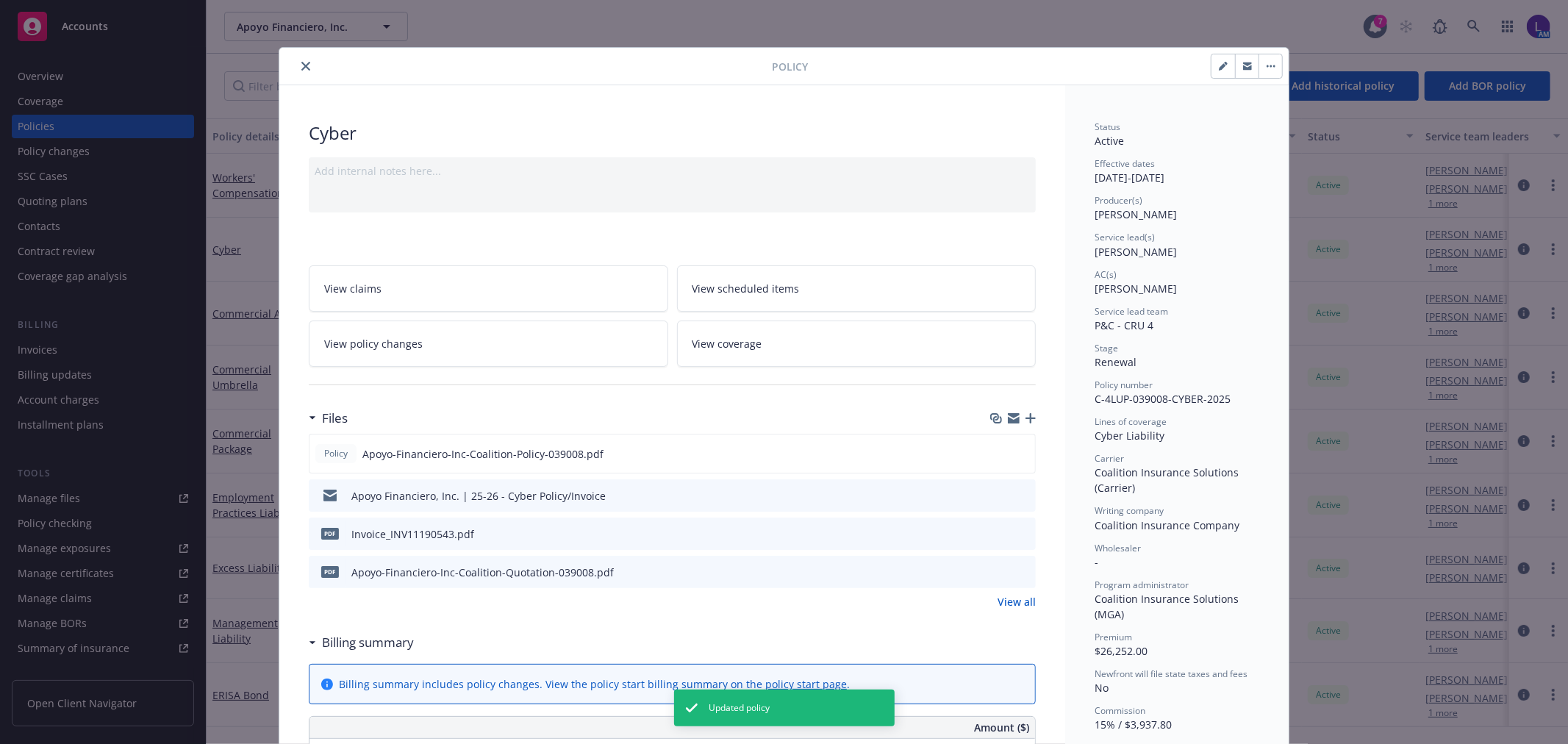
click at [1212, 66] on button "button" at bounding box center [1224, 67] width 24 height 24
select select "RENEWAL"
select select "12"
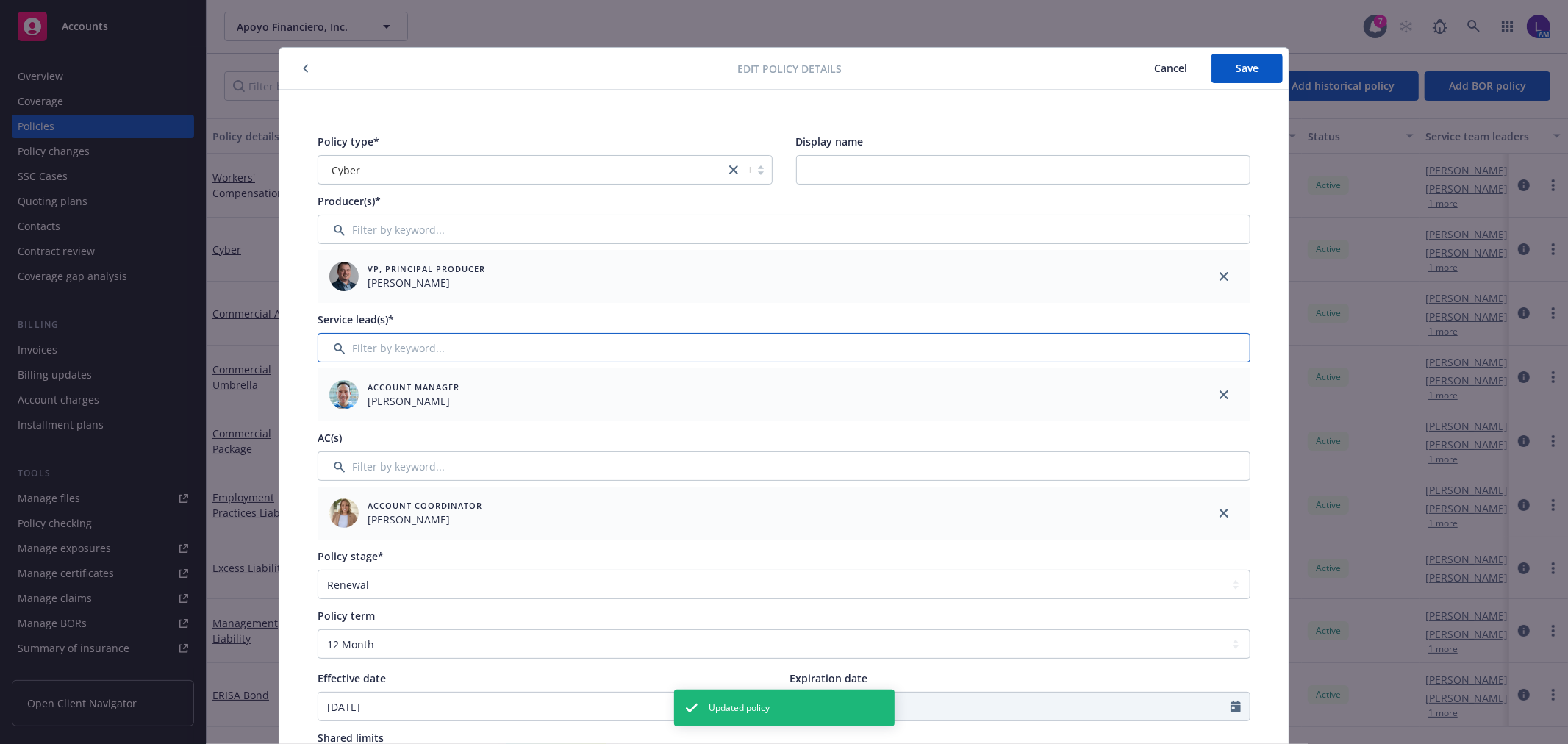
click at [481, 350] on input "Filter by keyword..." at bounding box center [784, 348] width 933 height 29
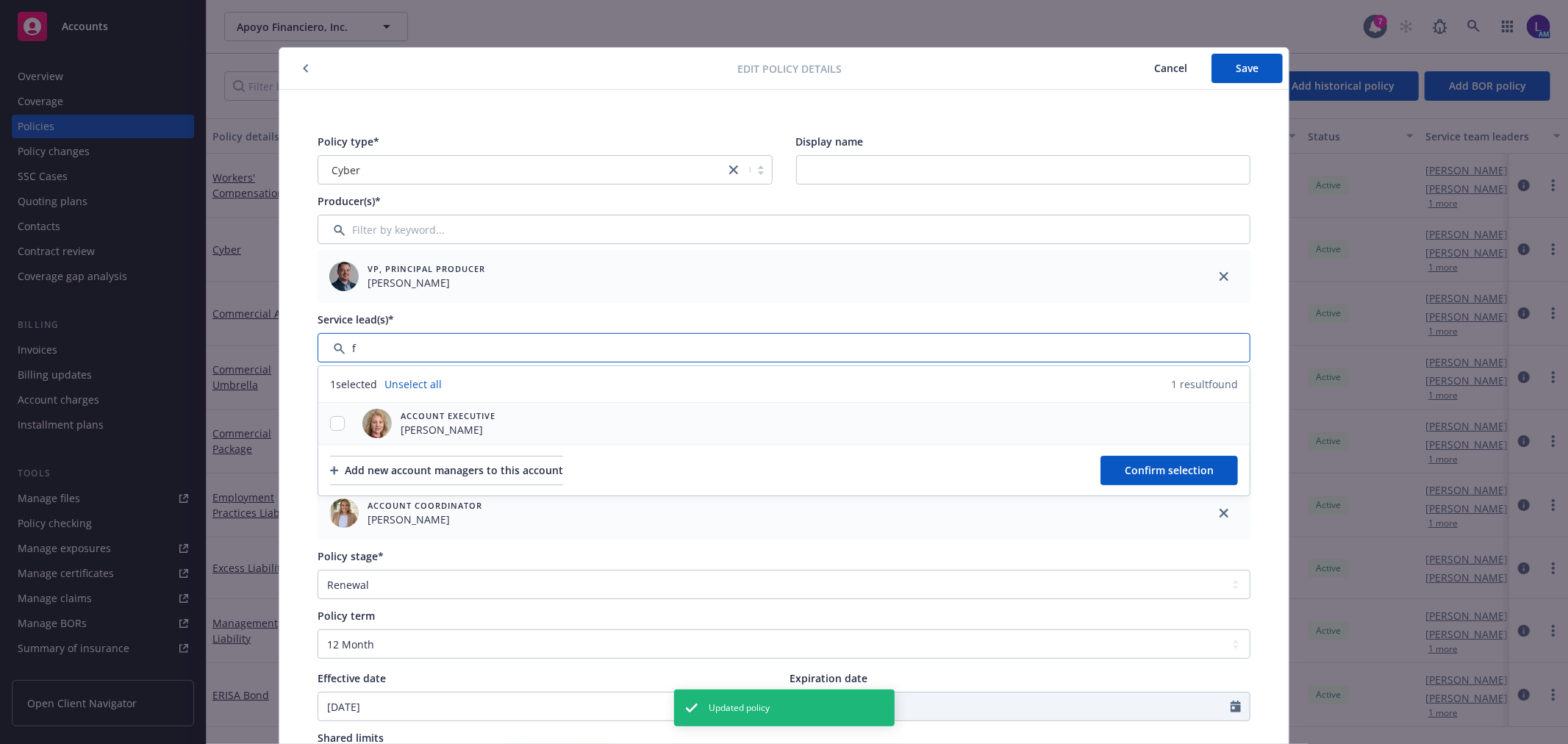
type input "f"
click at [330, 427] on input "checkbox" at bounding box center [337, 423] width 15 height 15
checkbox input "true"
click at [1174, 465] on span "Confirm selection" at bounding box center [1169, 470] width 89 height 14
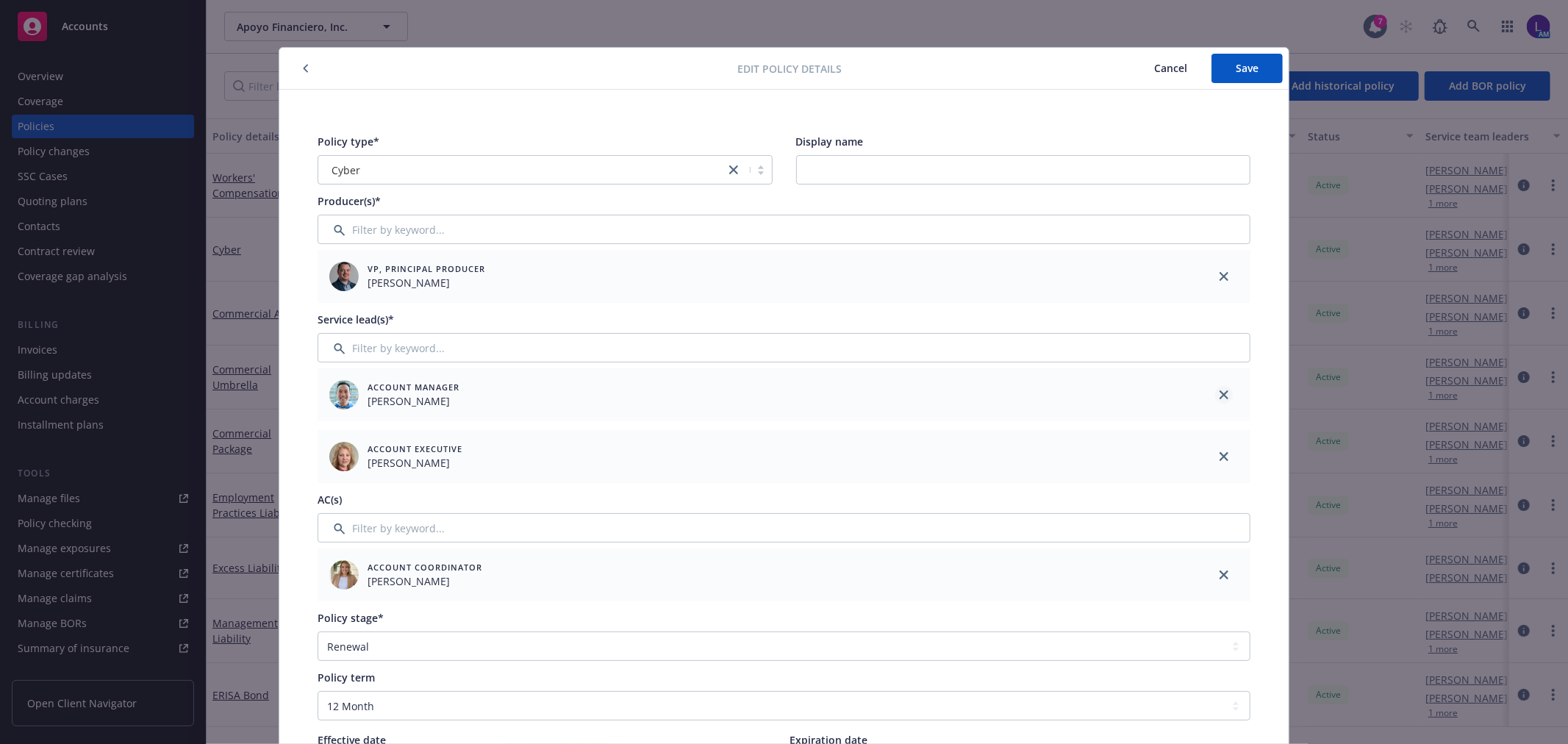
click at [1220, 395] on icon "close" at bounding box center [1224, 394] width 9 height 9
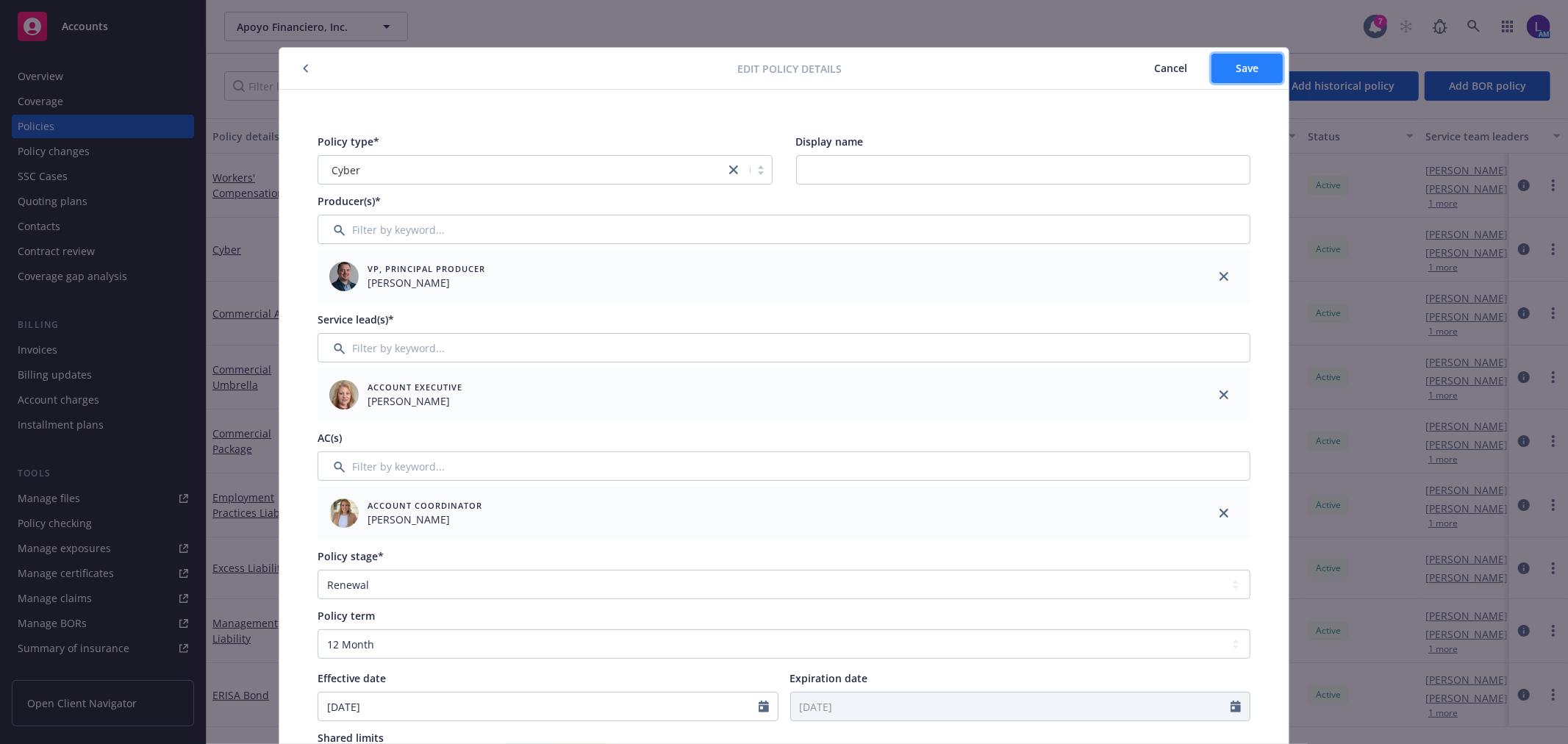
click at [1238, 64] on span "Save" at bounding box center [1247, 68] width 23 height 14
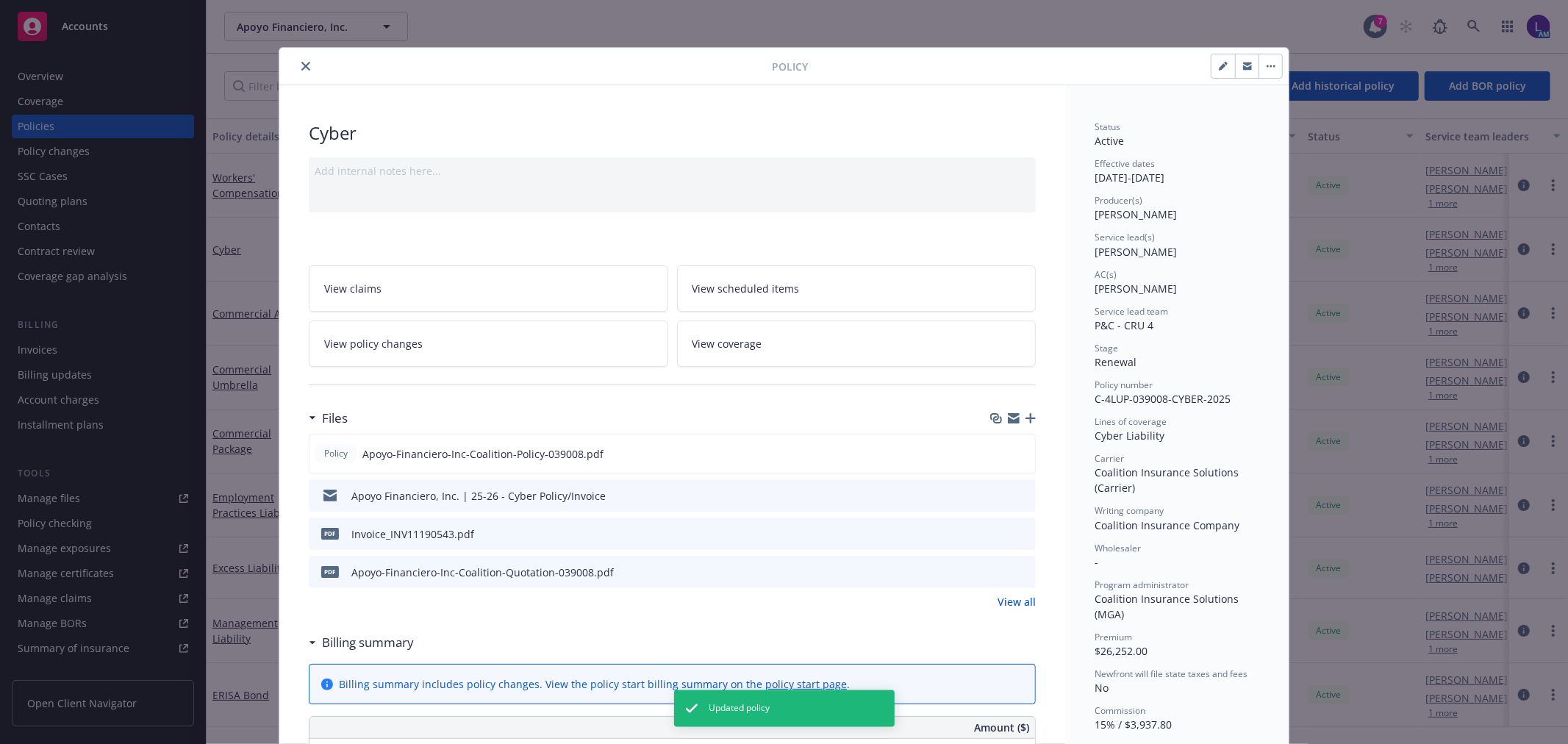
click at [297, 71] on button "close" at bounding box center [306, 66] width 18 height 18
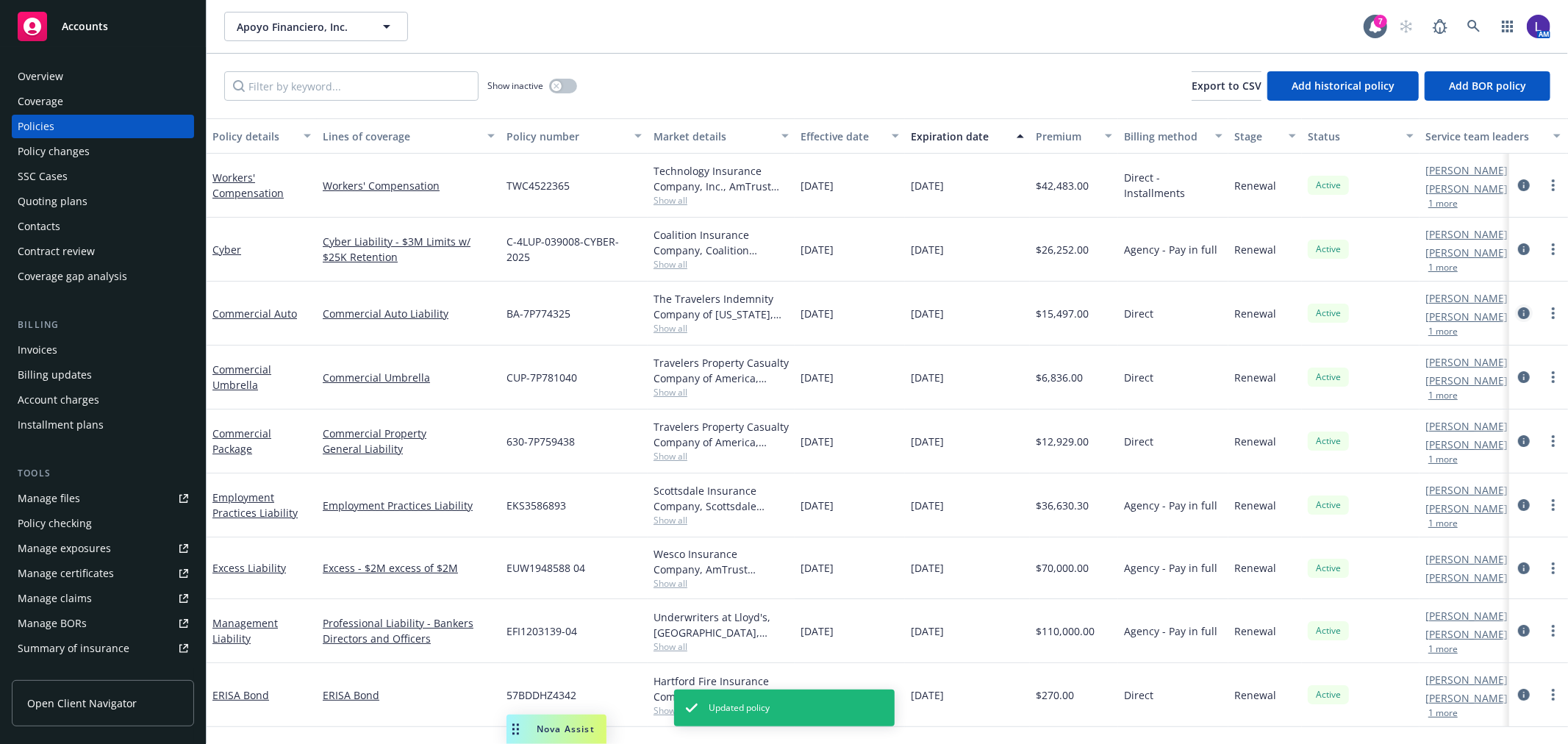
click at [1522, 311] on icon "circleInformation" at bounding box center [1524, 314] width 12 height 12
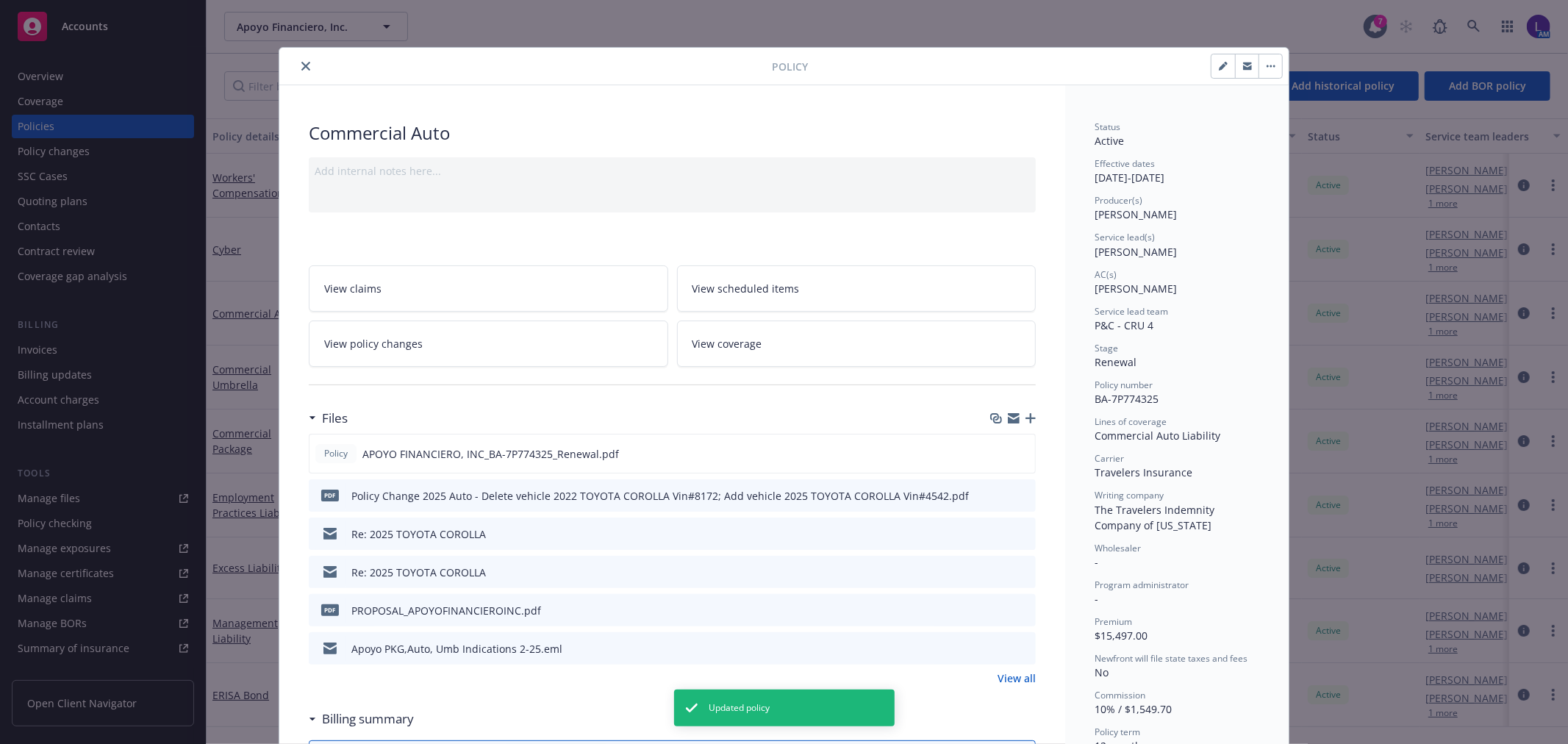
click at [1218, 71] on button "button" at bounding box center [1224, 67] width 24 height 24
select select "RENEWAL"
select select "12"
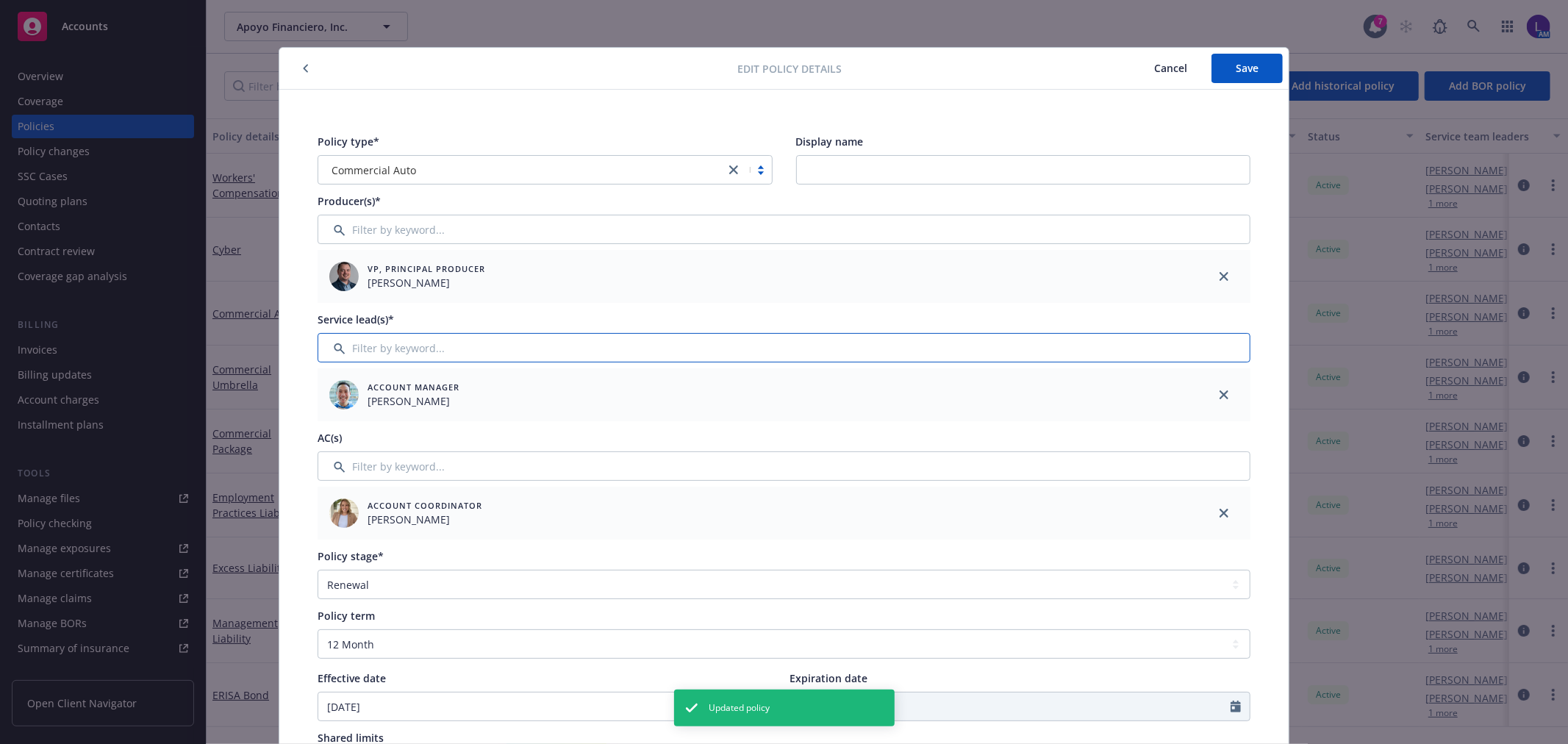
click at [368, 345] on input "Filter by keyword..." at bounding box center [784, 348] width 933 height 29
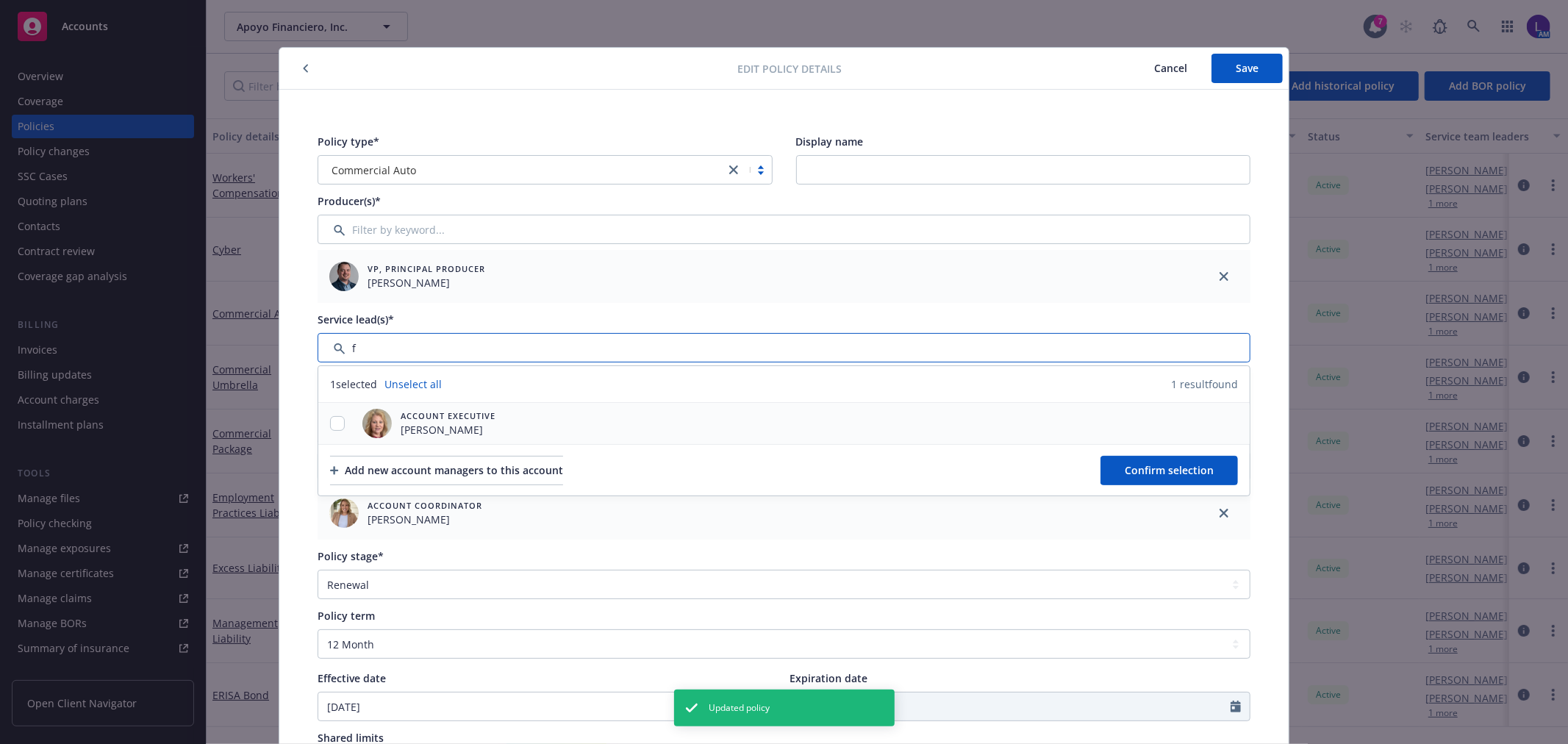
type input "f"
drag, startPoint x: 334, startPoint y: 423, endPoint x: 511, endPoint y: 437, distance: 177.6
click at [333, 423] on input "checkbox" at bounding box center [337, 423] width 15 height 15
checkbox input "true"
click at [1115, 457] on button "Confirm selection" at bounding box center [1170, 470] width 138 height 29
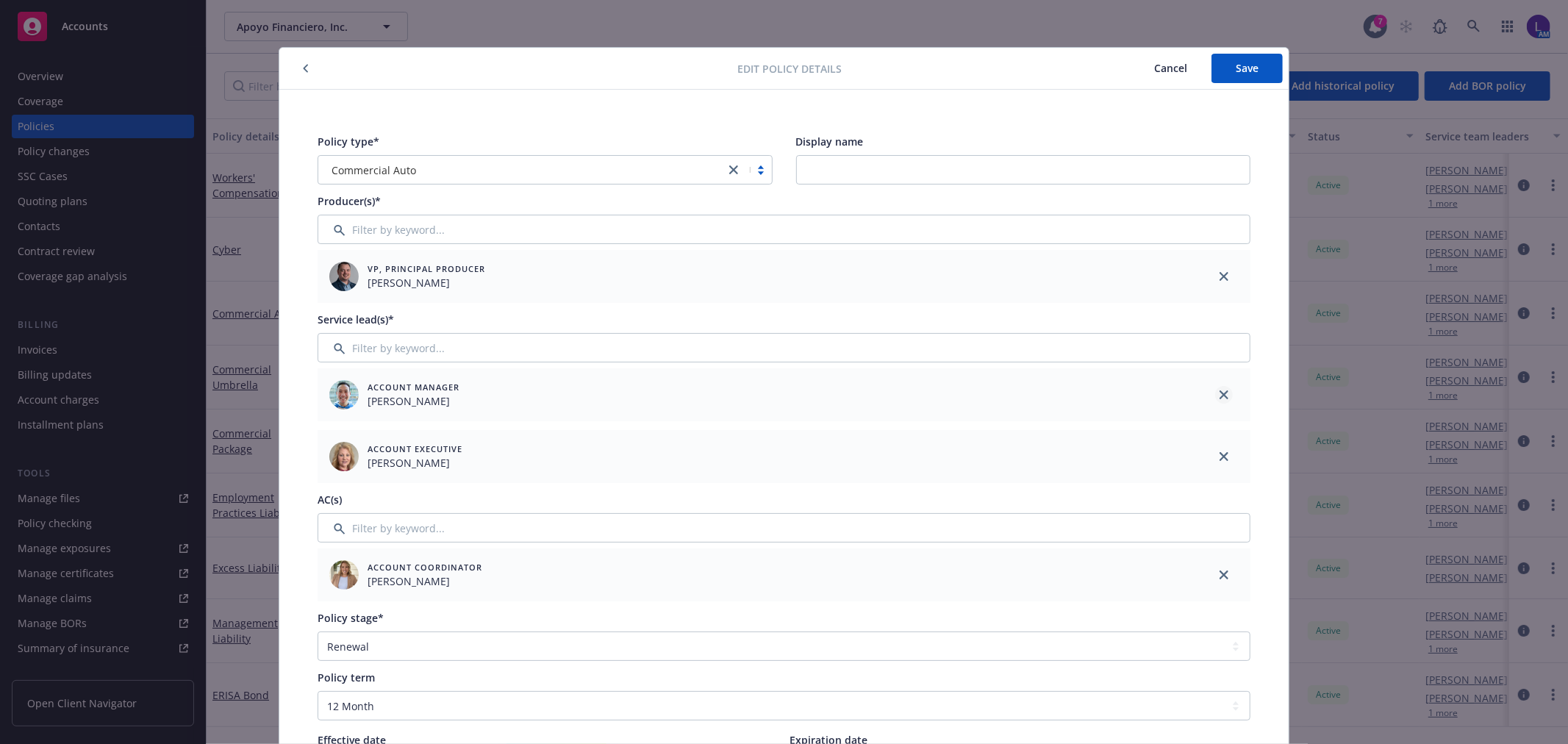
click at [1220, 394] on icon "close" at bounding box center [1224, 394] width 9 height 9
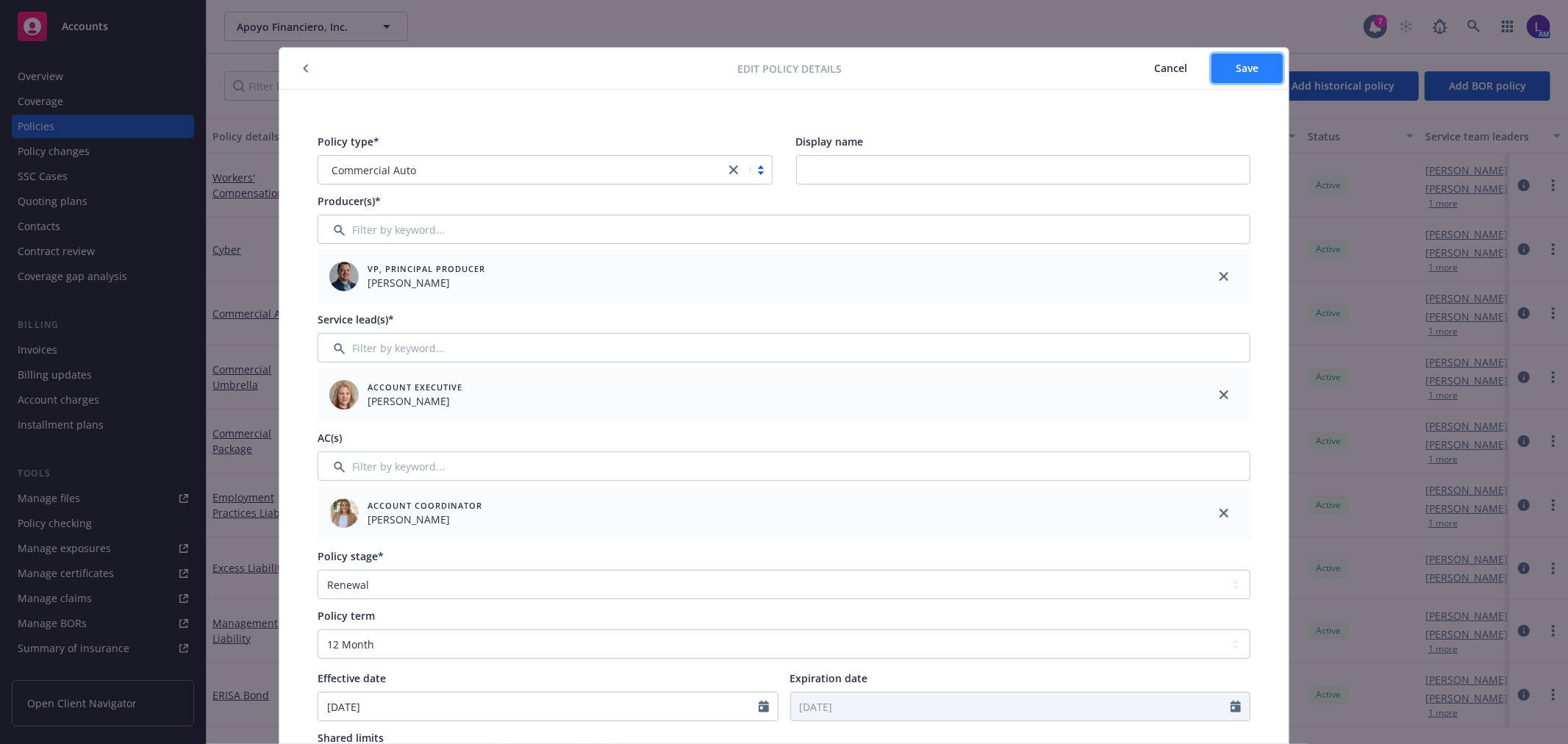
click at [1245, 80] on button "Save" at bounding box center [1247, 68] width 71 height 29
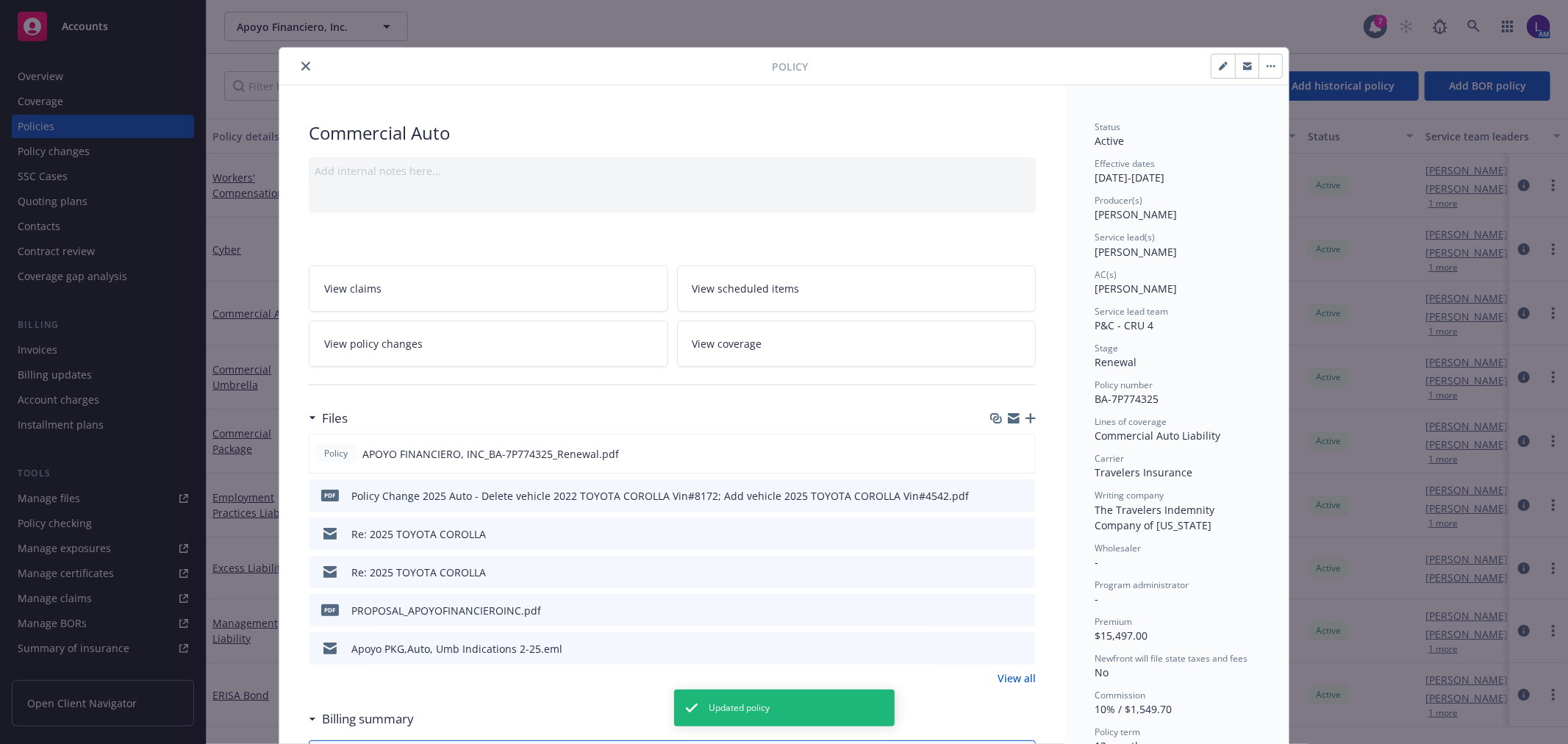
click at [301, 63] on icon "close" at bounding box center [305, 66] width 9 height 9
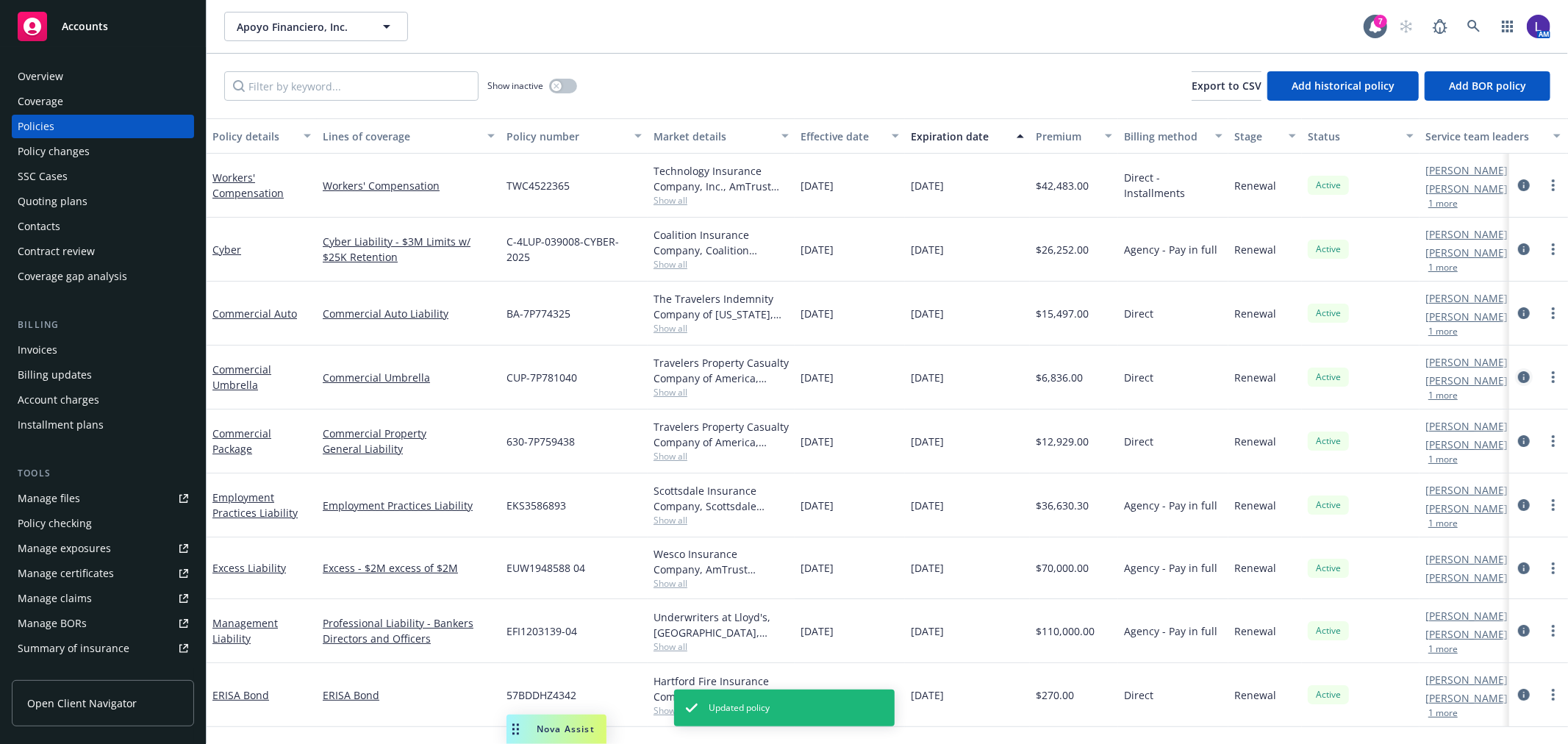
click at [1524, 375] on icon "circleInformation" at bounding box center [1524, 377] width 12 height 12
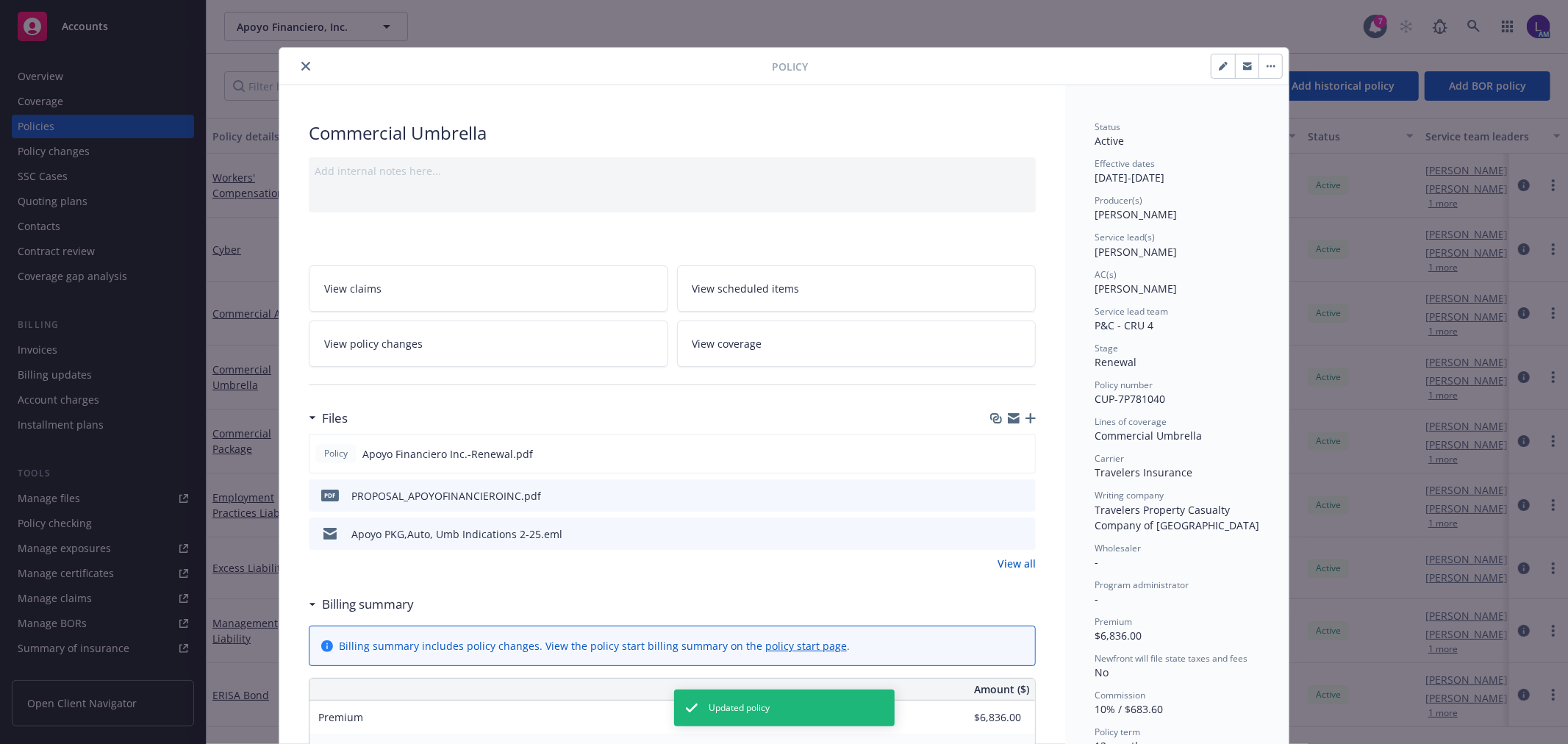
click at [1212, 70] on button "button" at bounding box center [1224, 67] width 24 height 24
select select "RENEWAL"
select select "12"
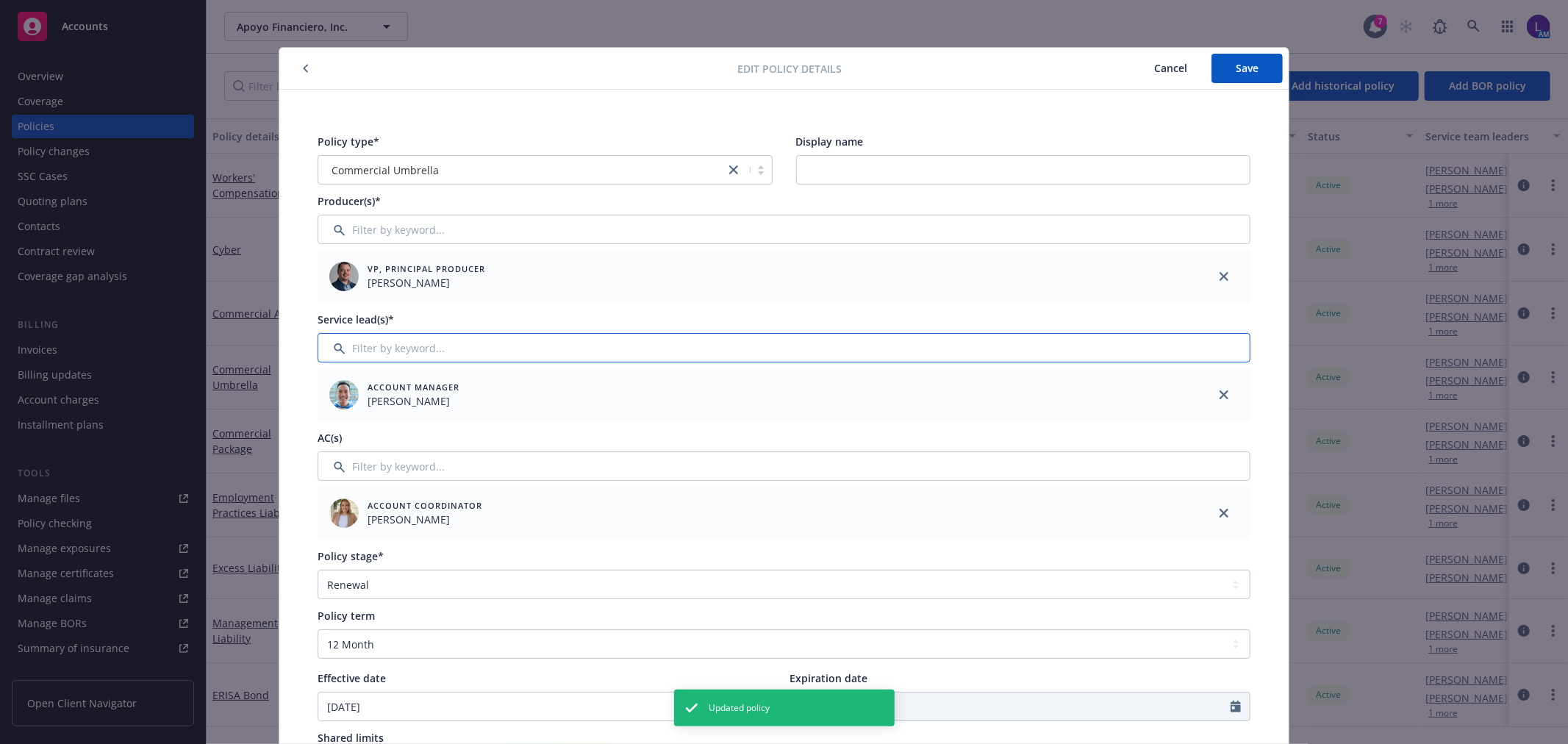
click at [356, 345] on input "Filter by keyword..." at bounding box center [784, 348] width 933 height 29
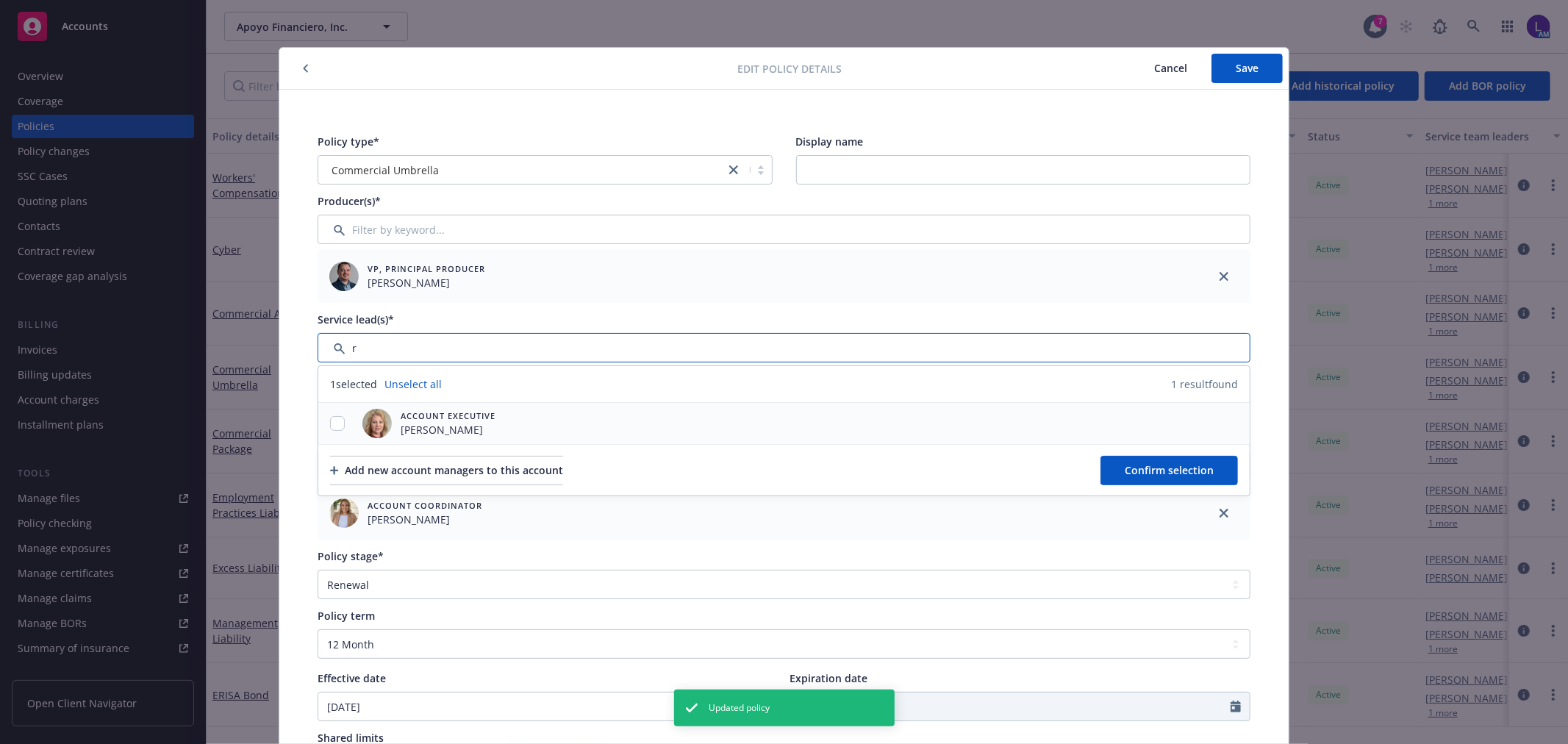
type input "r"
click at [338, 417] on input "checkbox" at bounding box center [337, 423] width 15 height 15
checkbox input "true"
click at [1156, 461] on button "Confirm selection" at bounding box center [1170, 470] width 138 height 29
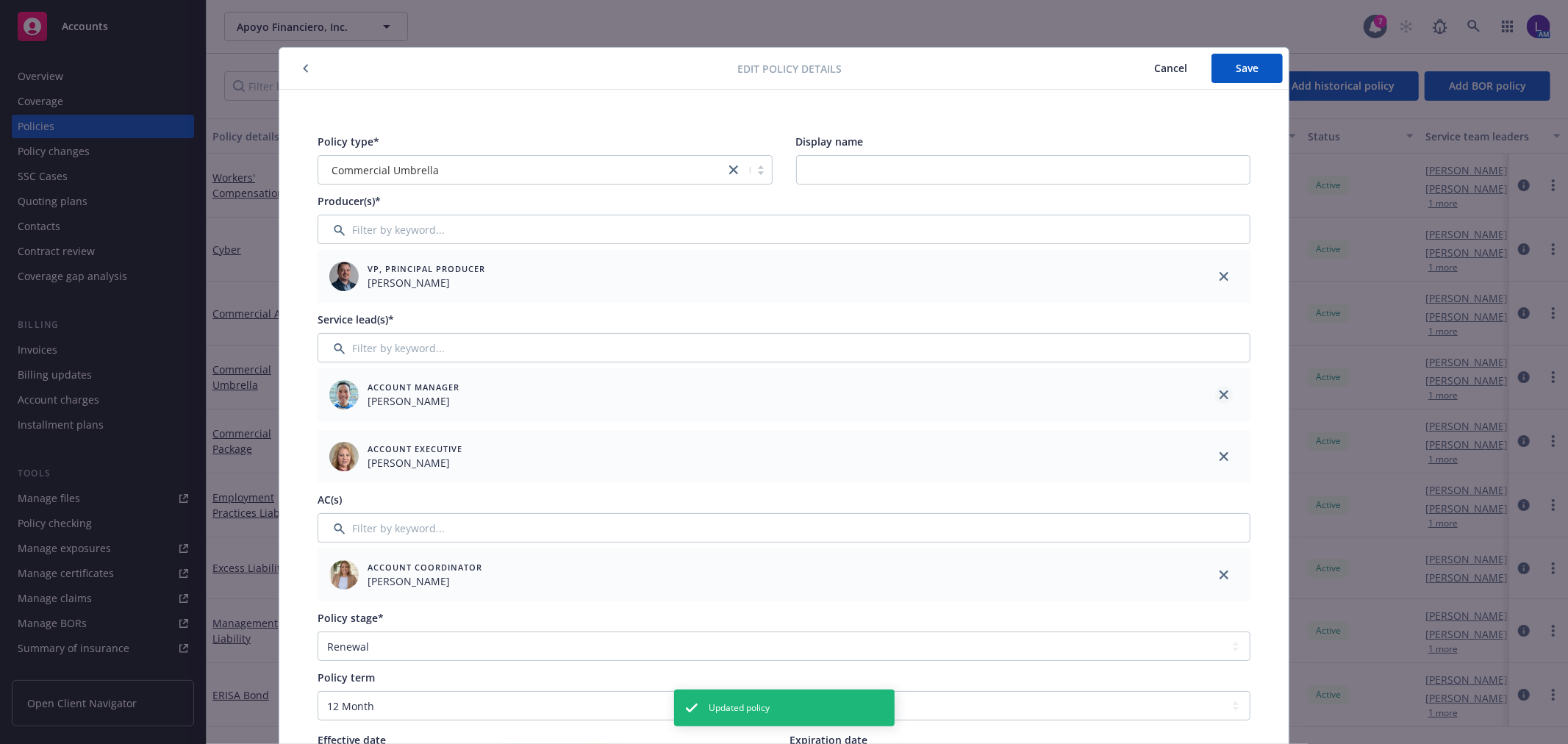
click at [1220, 390] on icon "close" at bounding box center [1224, 394] width 9 height 9
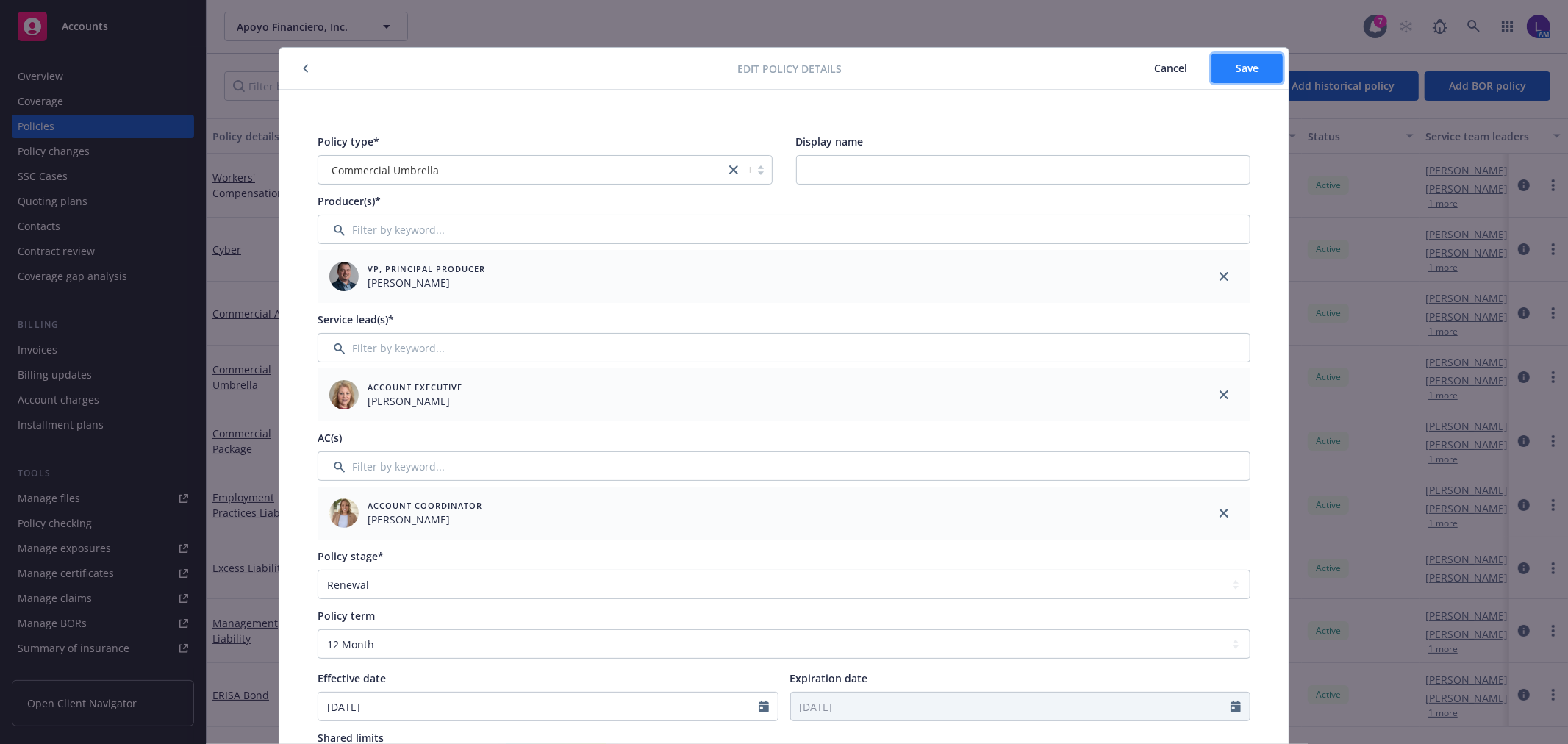
click at [1245, 79] on button "Save" at bounding box center [1247, 68] width 71 height 29
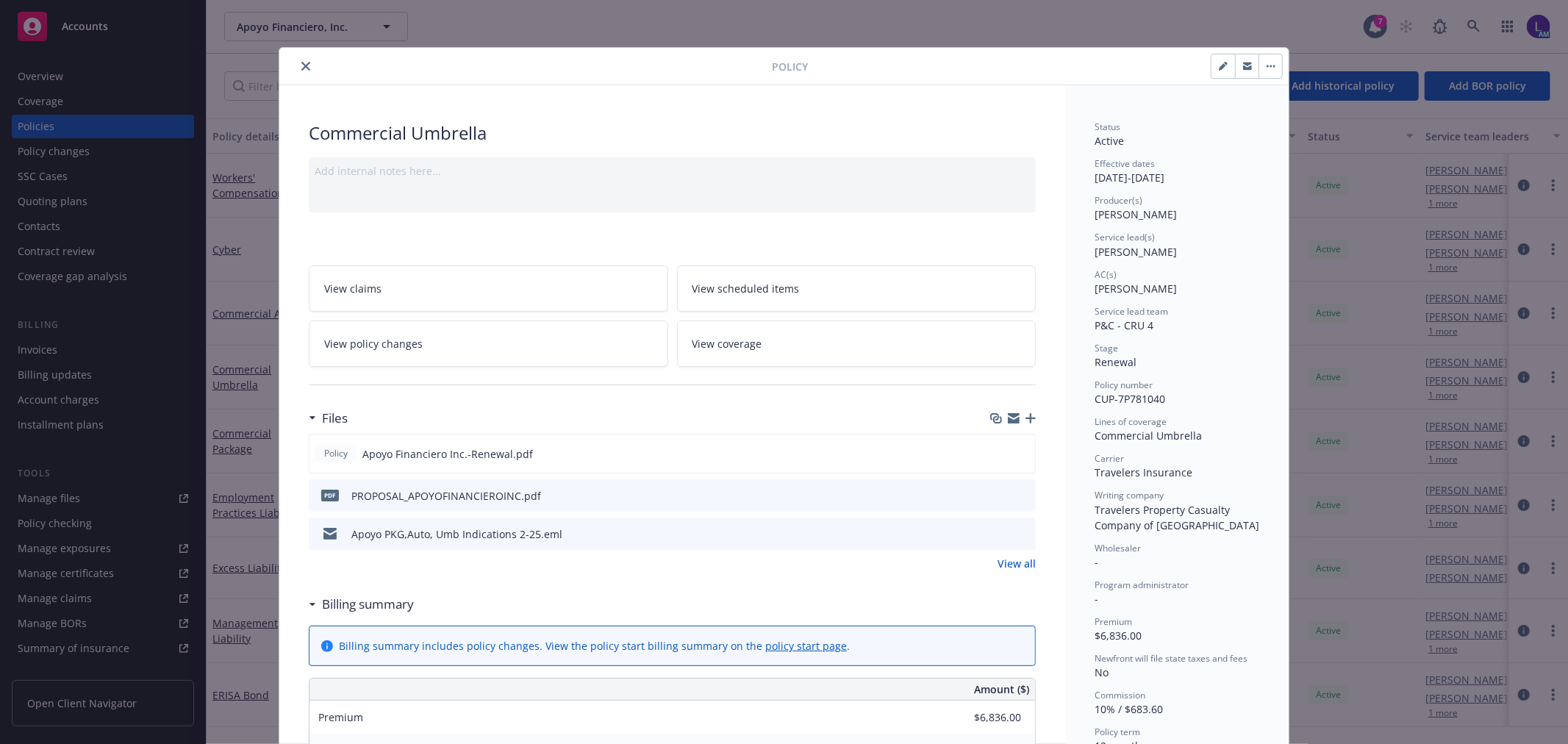
click at [302, 65] on icon "close" at bounding box center [305, 66] width 9 height 9
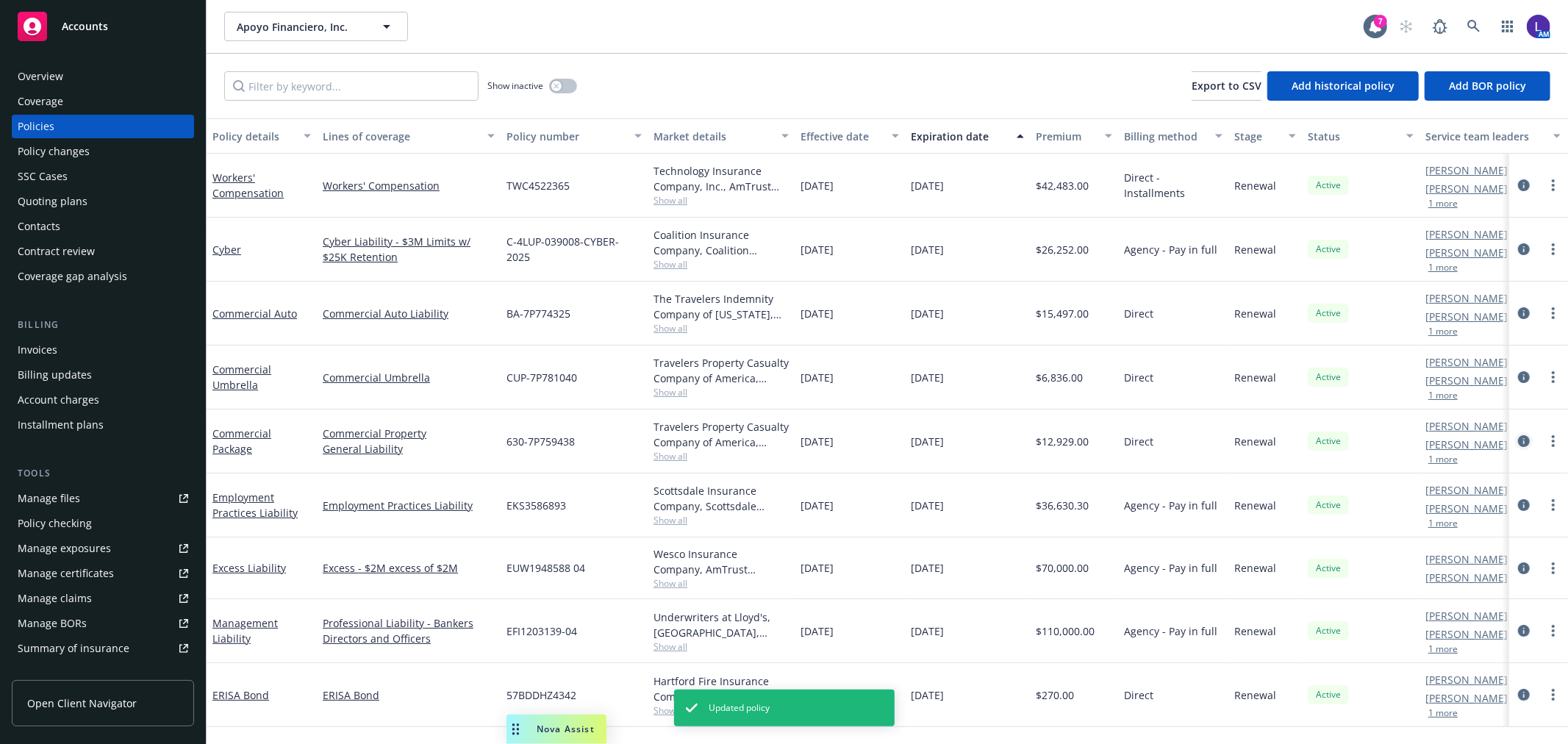
click at [1520, 443] on icon "circleInformation" at bounding box center [1524, 441] width 12 height 12
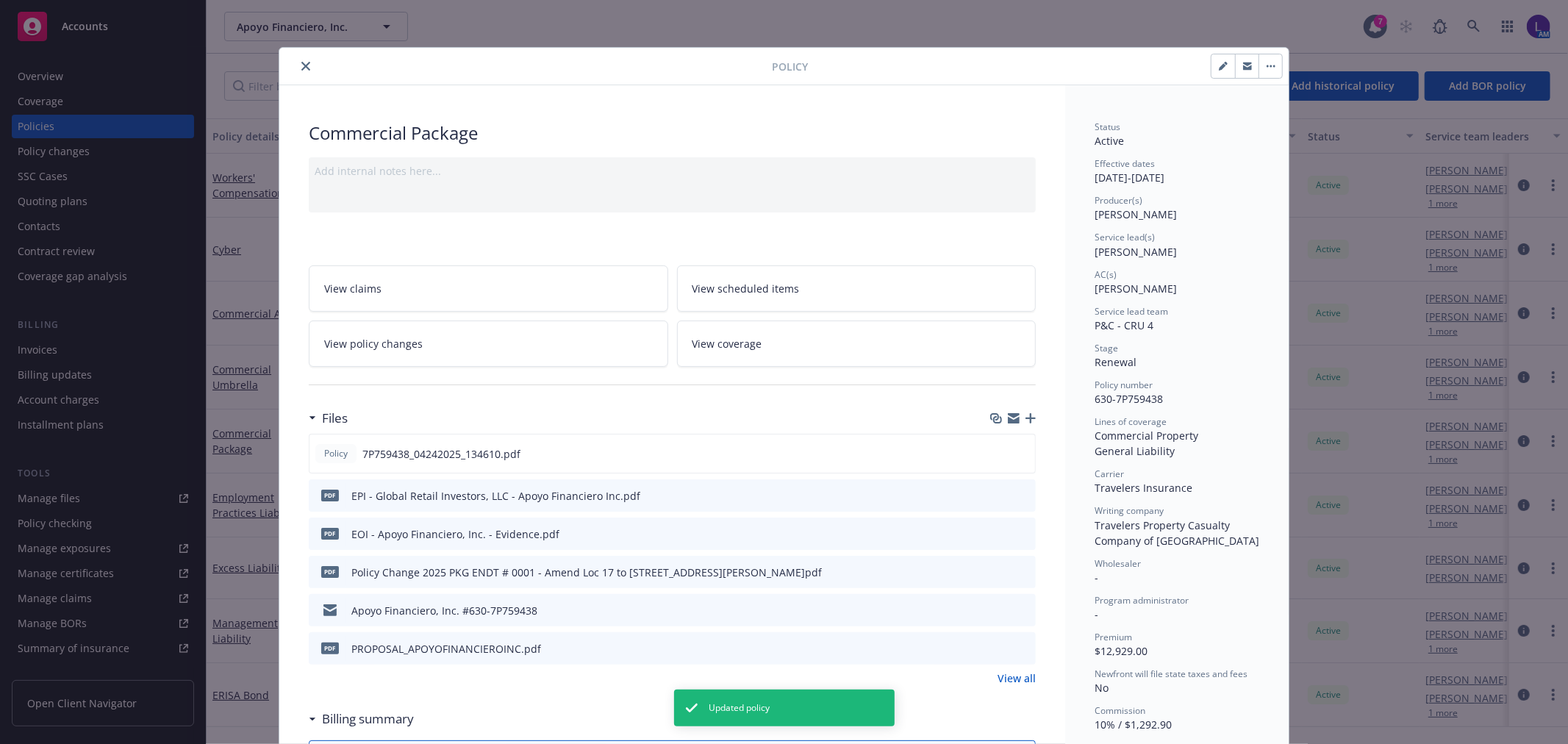
click at [1214, 67] on button "button" at bounding box center [1224, 67] width 24 height 24
select select "RENEWAL"
select select "12"
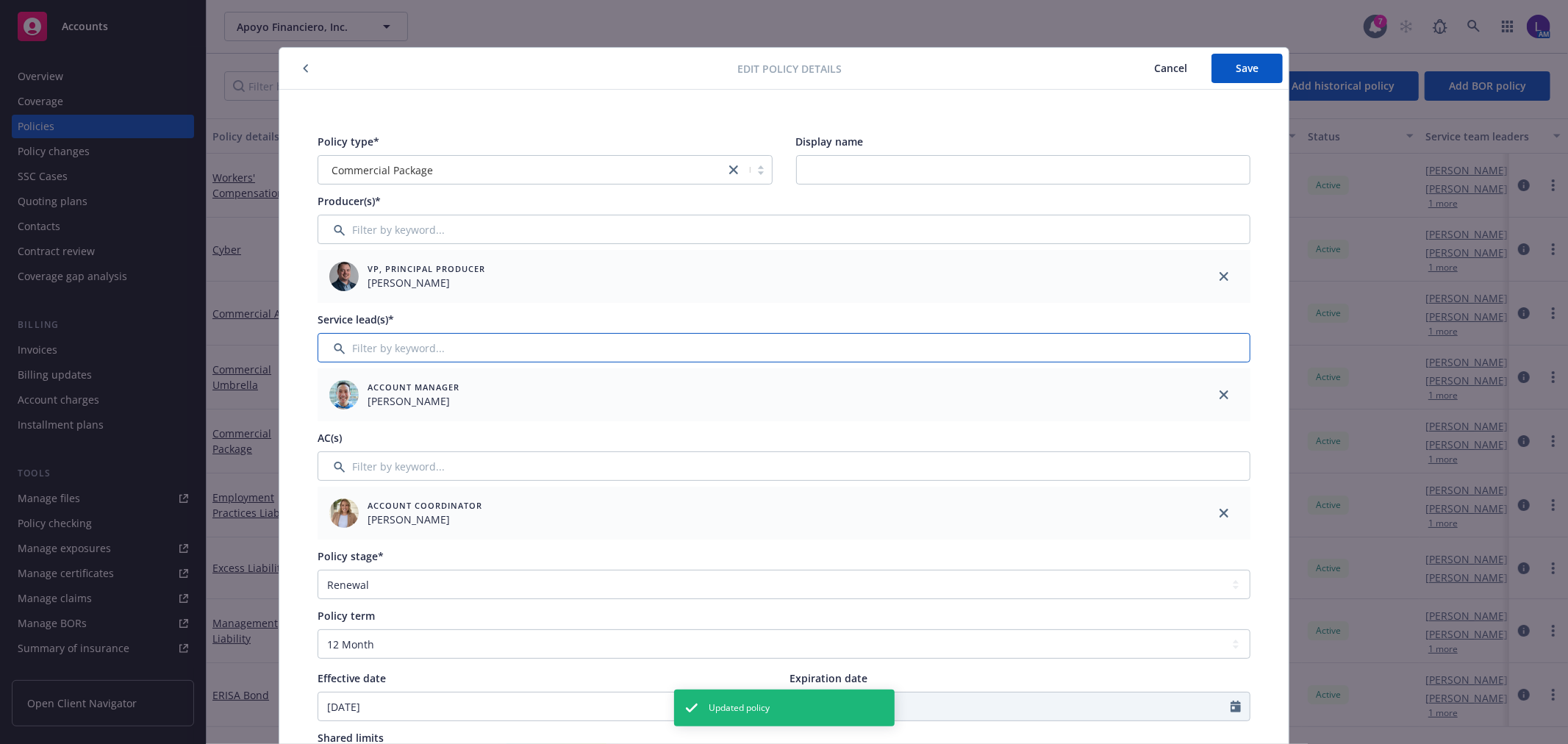
click at [356, 357] on input "Filter by keyword..." at bounding box center [784, 348] width 933 height 29
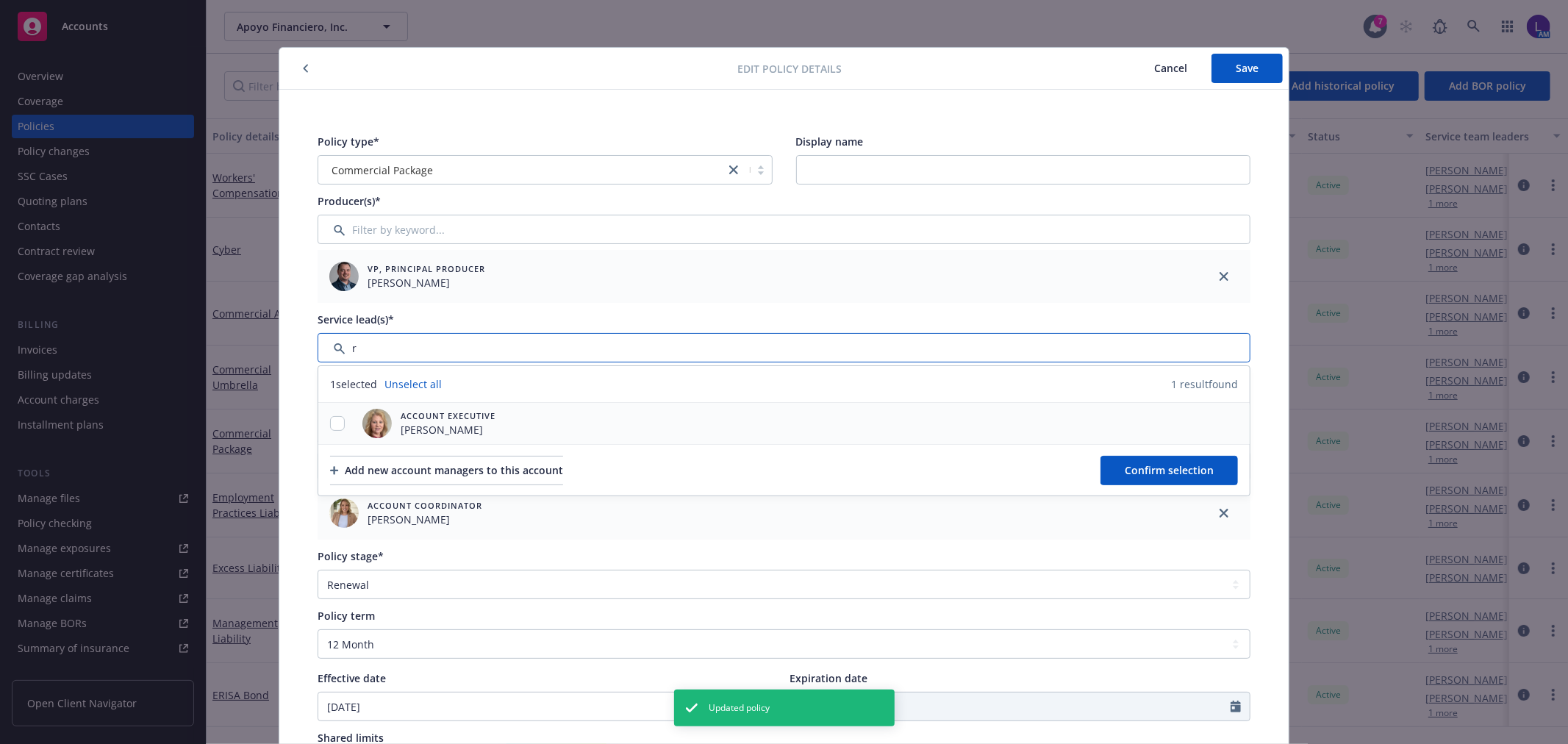
type input "r"
click at [332, 425] on input "checkbox" at bounding box center [337, 423] width 15 height 15
checkbox input "true"
drag, startPoint x: 1120, startPoint y: 473, endPoint x: 1226, endPoint y: 421, distance: 118.1
click at [1121, 473] on button "Confirm selection" at bounding box center [1170, 470] width 138 height 29
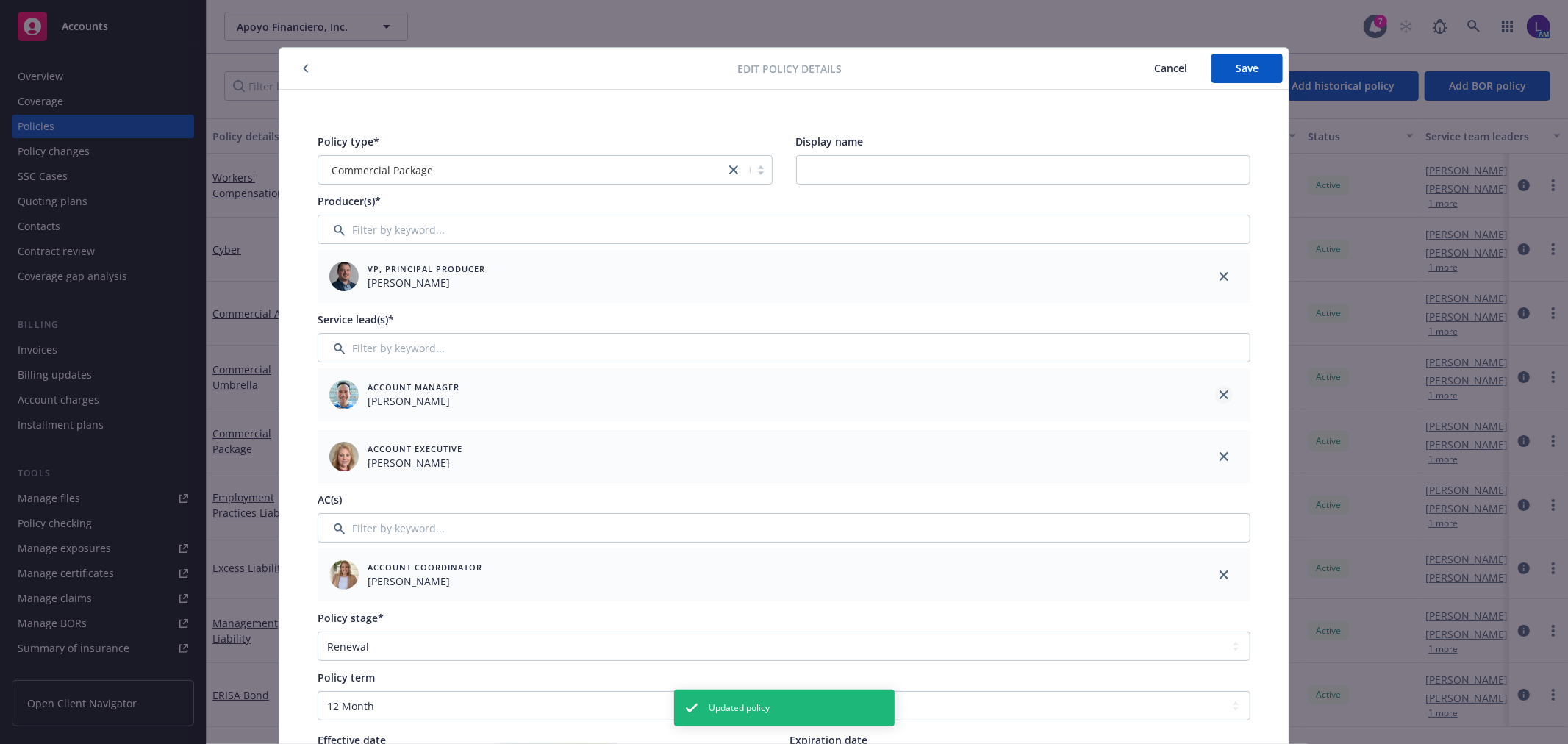
click at [1220, 392] on icon "close" at bounding box center [1224, 394] width 9 height 9
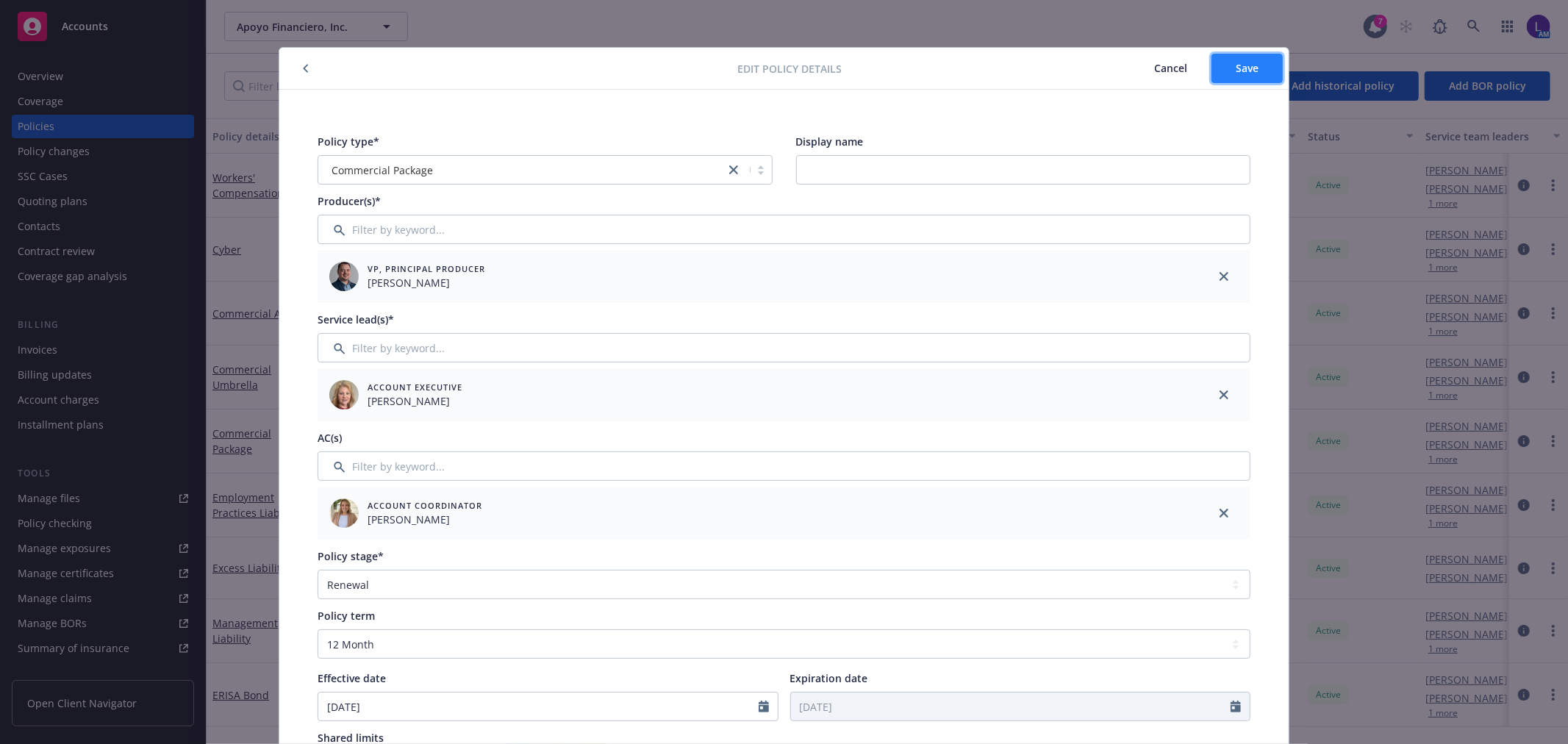
click at [1247, 67] on span "Save" at bounding box center [1247, 68] width 23 height 14
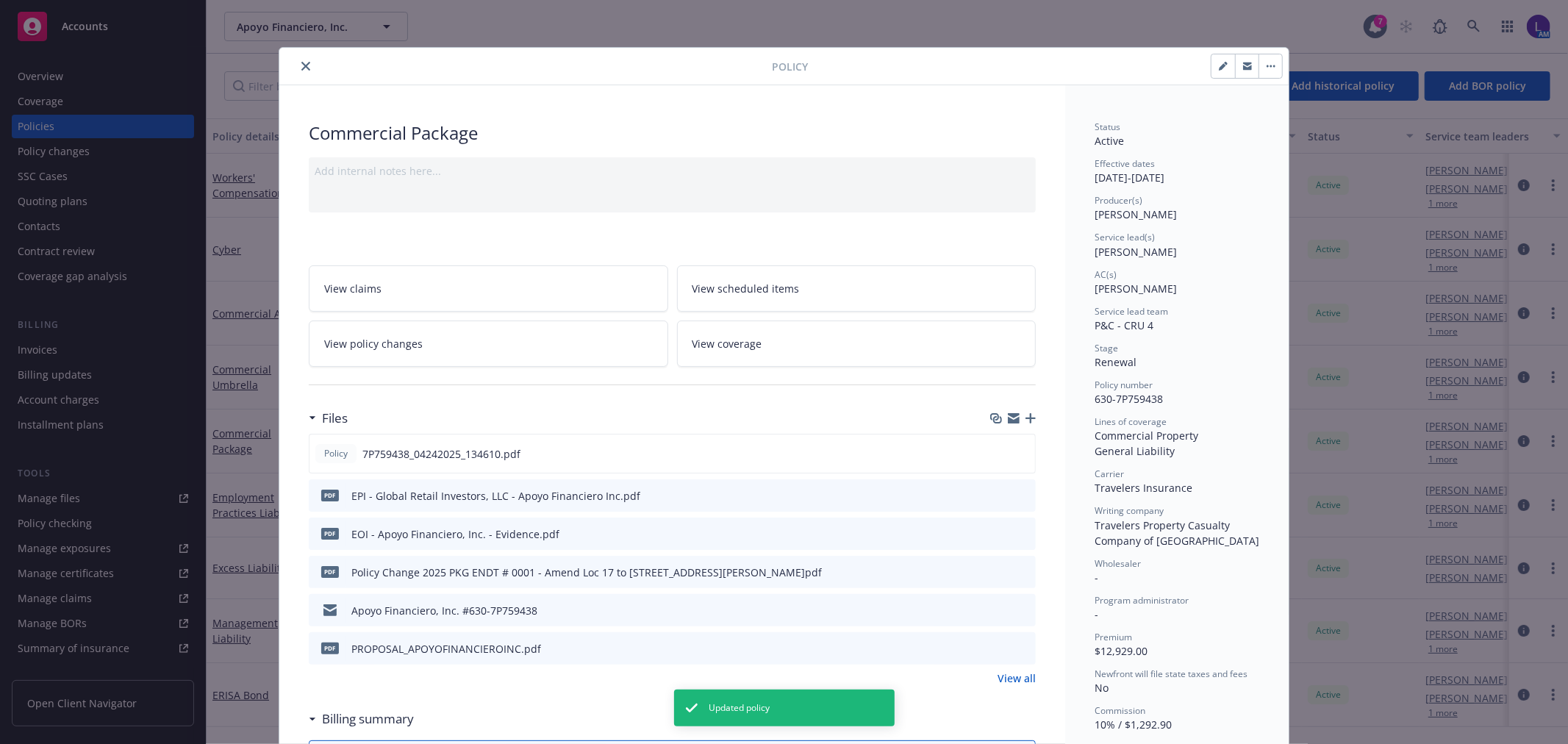
click at [301, 68] on icon "close" at bounding box center [305, 66] width 9 height 9
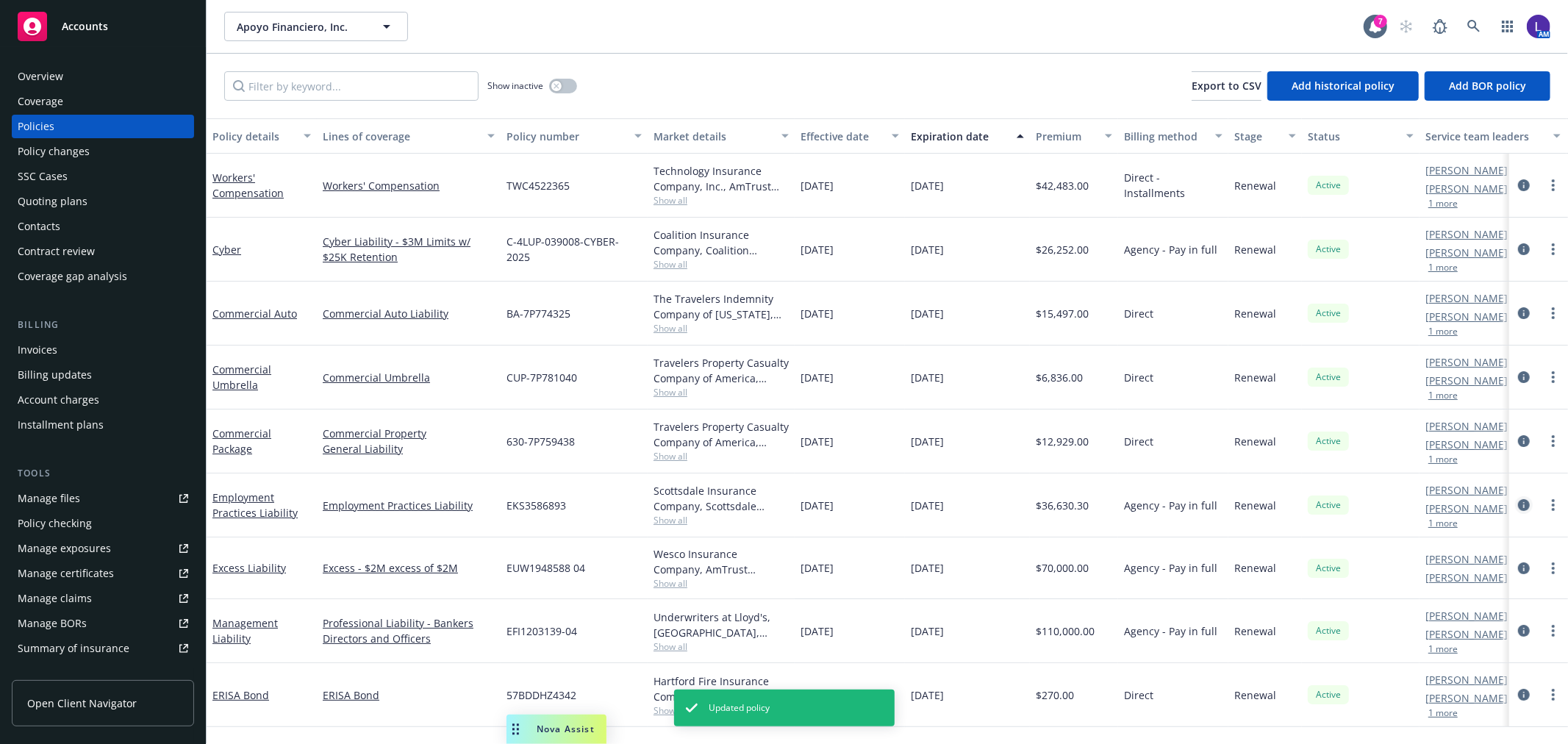
click at [1518, 506] on icon "circleInformation" at bounding box center [1524, 505] width 12 height 12
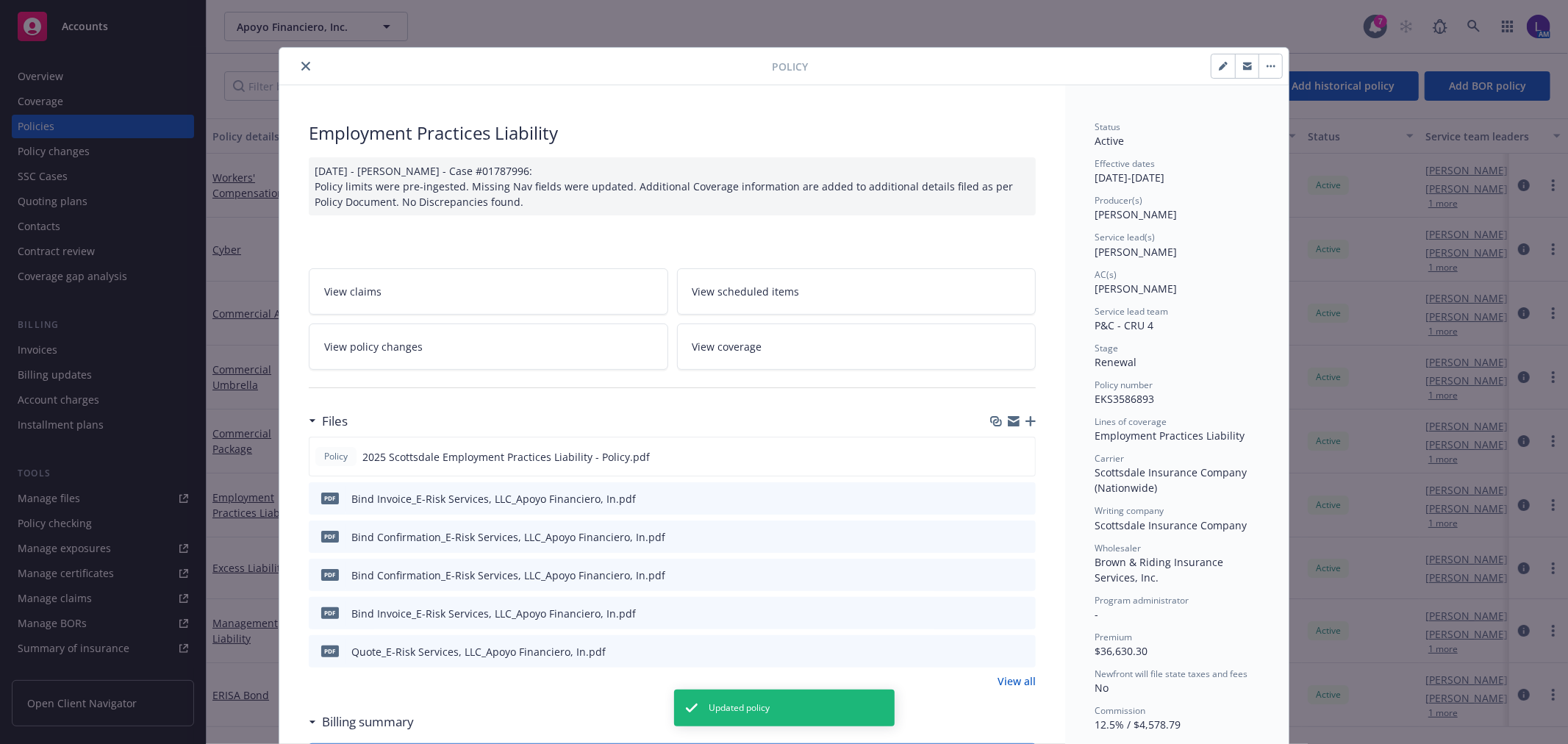
click at [1212, 60] on button "button" at bounding box center [1224, 67] width 24 height 24
select select "RENEWAL"
select select "12"
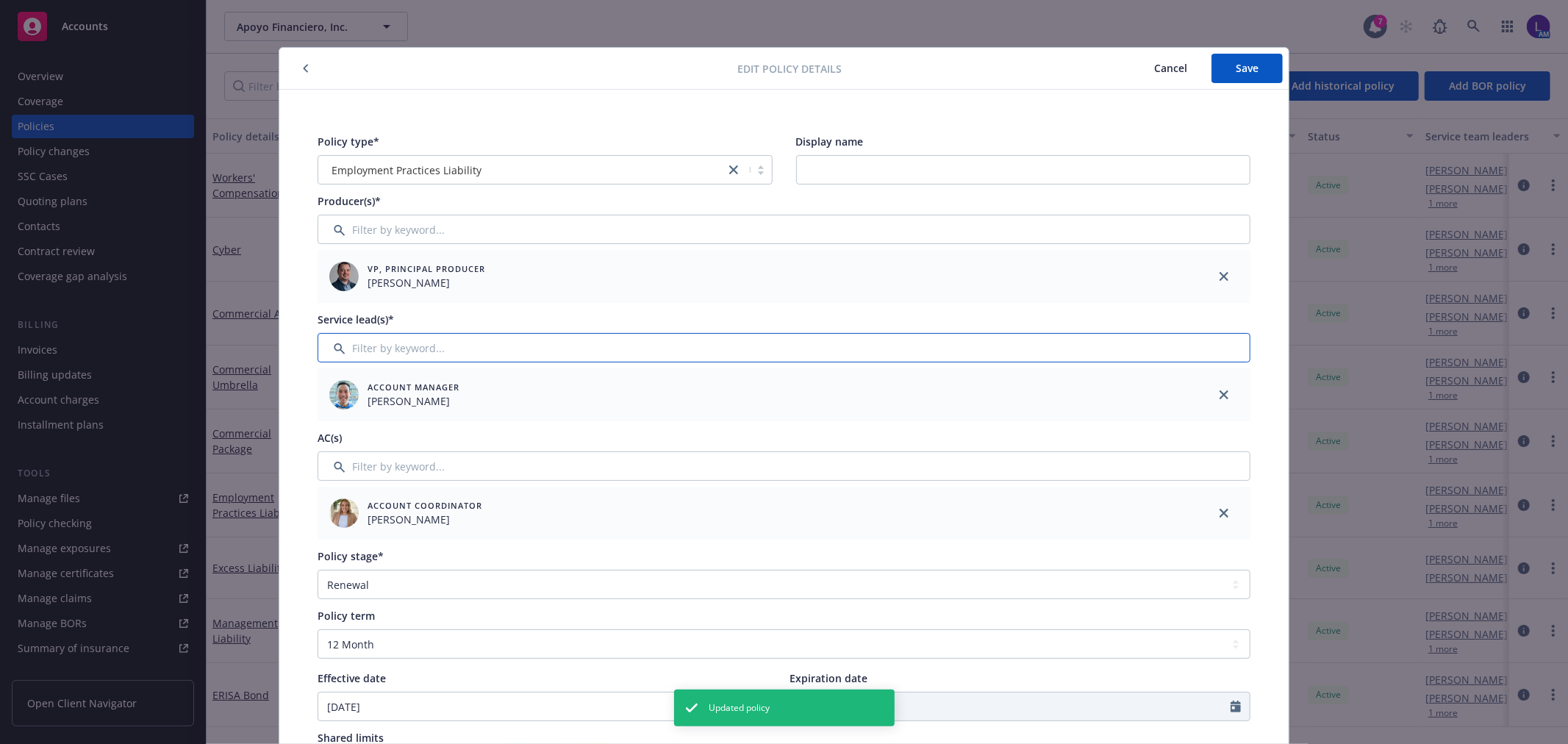
click at [364, 350] on input "Filter by keyword..." at bounding box center [784, 348] width 933 height 29
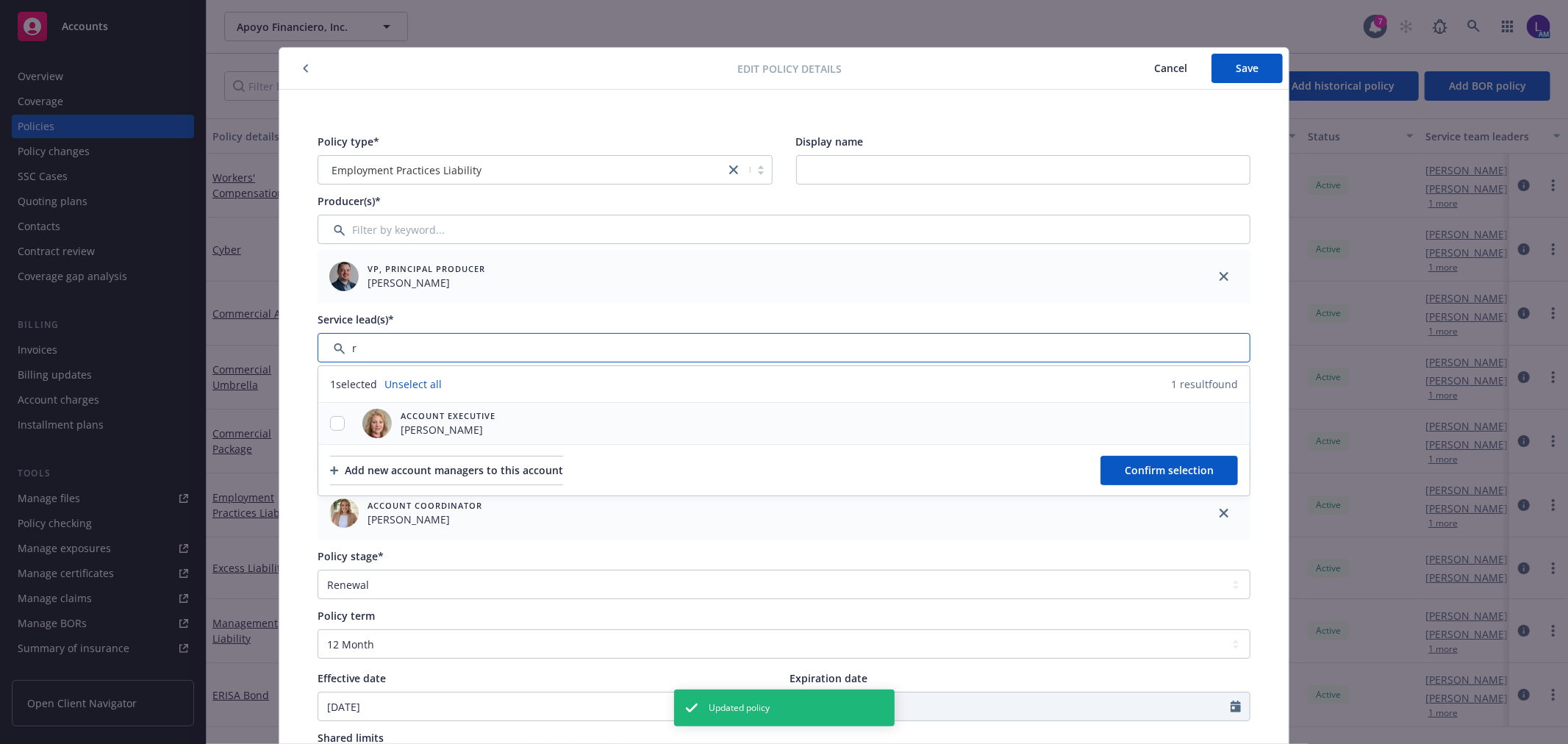
type input "r"
click at [334, 423] on input "checkbox" at bounding box center [337, 423] width 15 height 15
checkbox input "true"
click at [1217, 468] on button "Confirm selection" at bounding box center [1170, 470] width 138 height 29
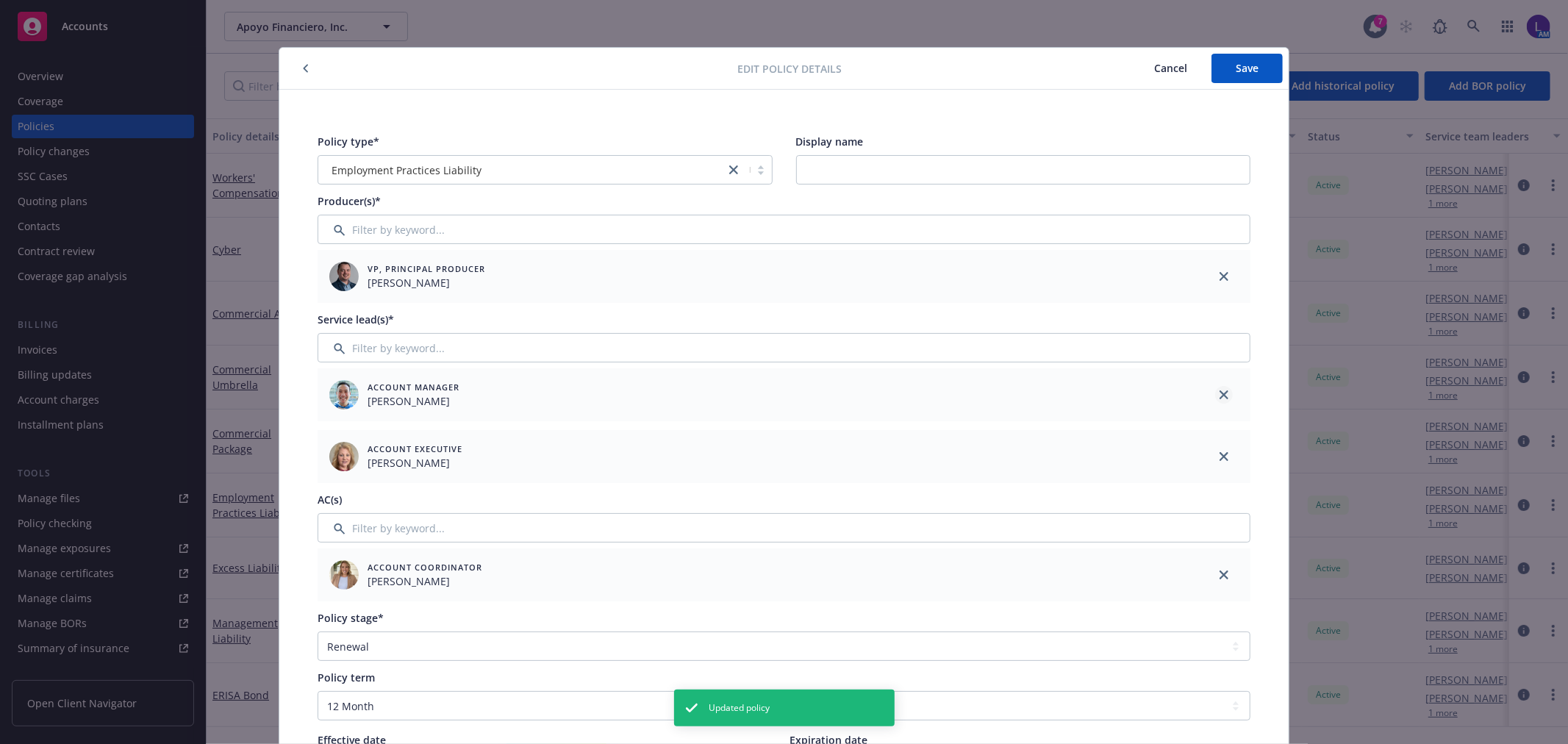
click at [1220, 398] on icon "close" at bounding box center [1224, 394] width 9 height 9
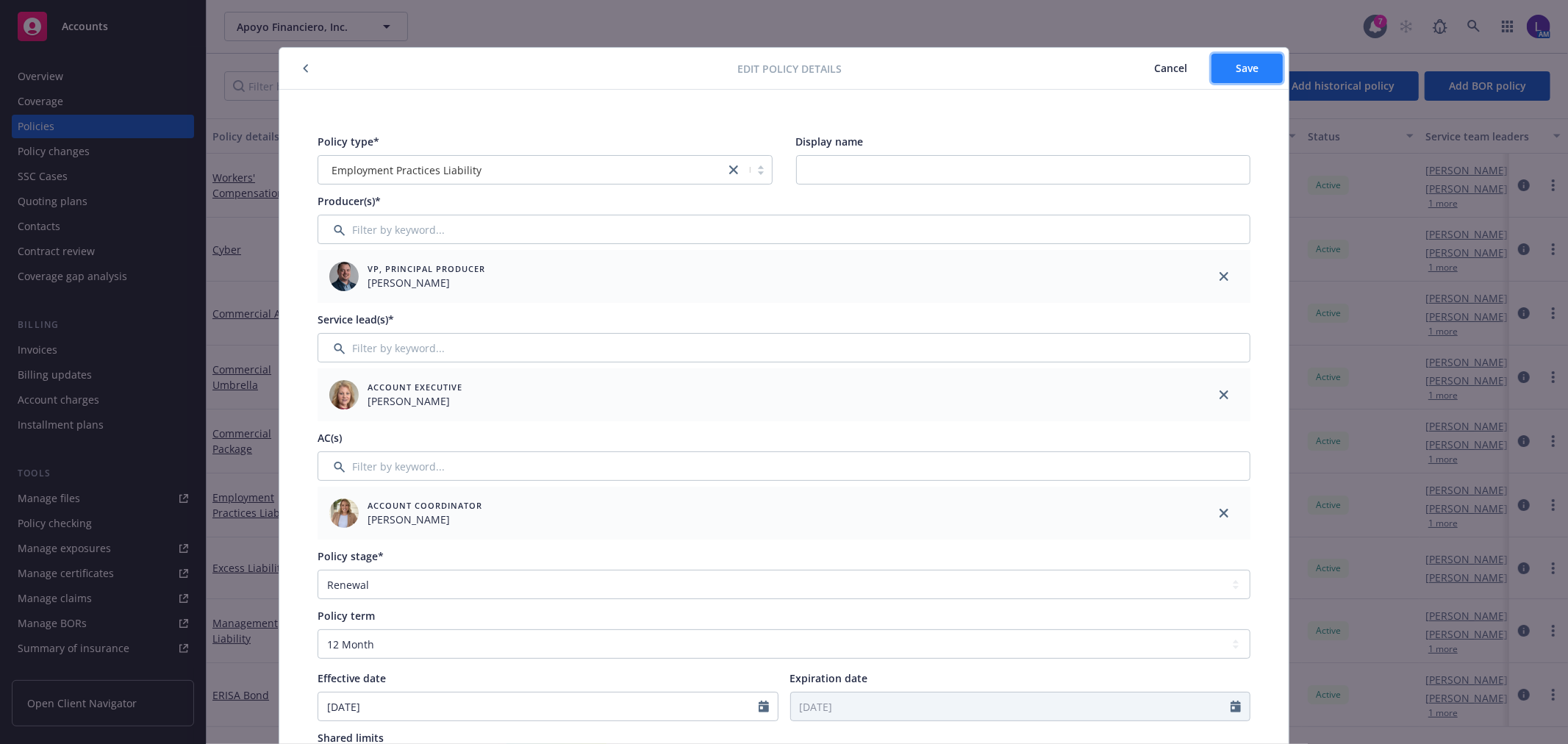
click at [1239, 69] on span "Save" at bounding box center [1247, 68] width 23 height 14
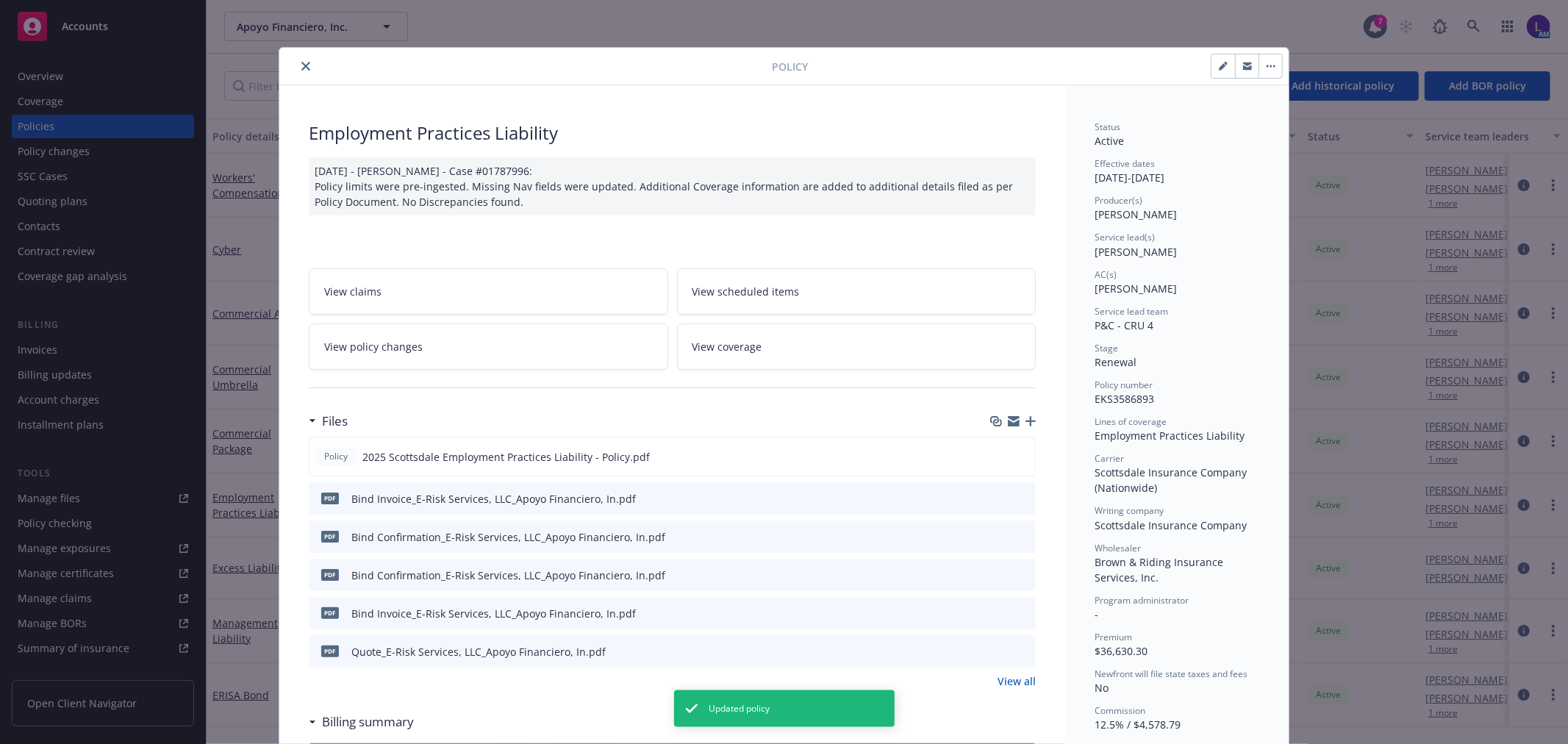
click at [301, 65] on icon "close" at bounding box center [305, 66] width 9 height 9
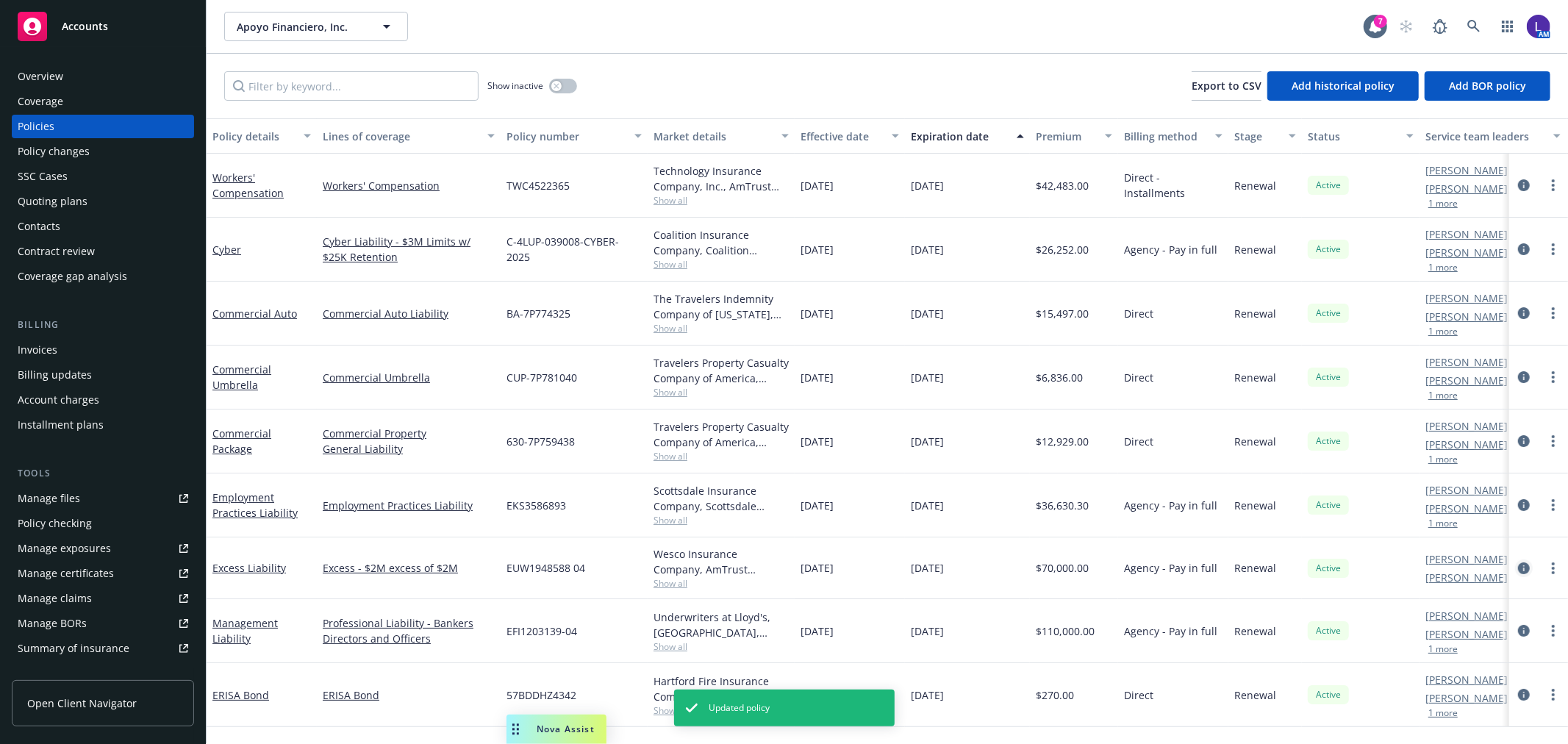
click at [1519, 567] on icon "circleInformation" at bounding box center [1524, 569] width 12 height 12
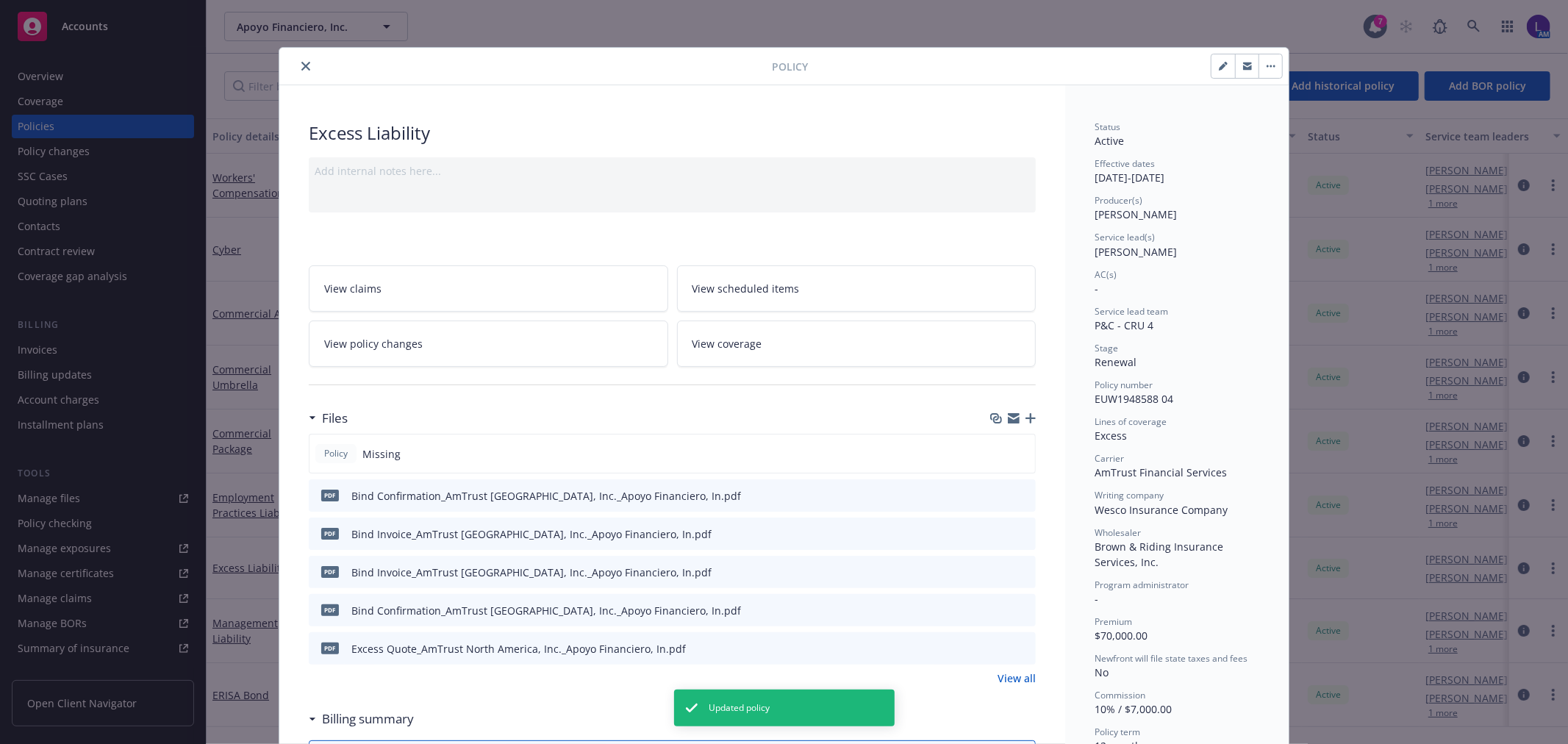
click at [1224, 66] on button "button" at bounding box center [1224, 67] width 24 height 24
select select "RENEWAL"
select select "12"
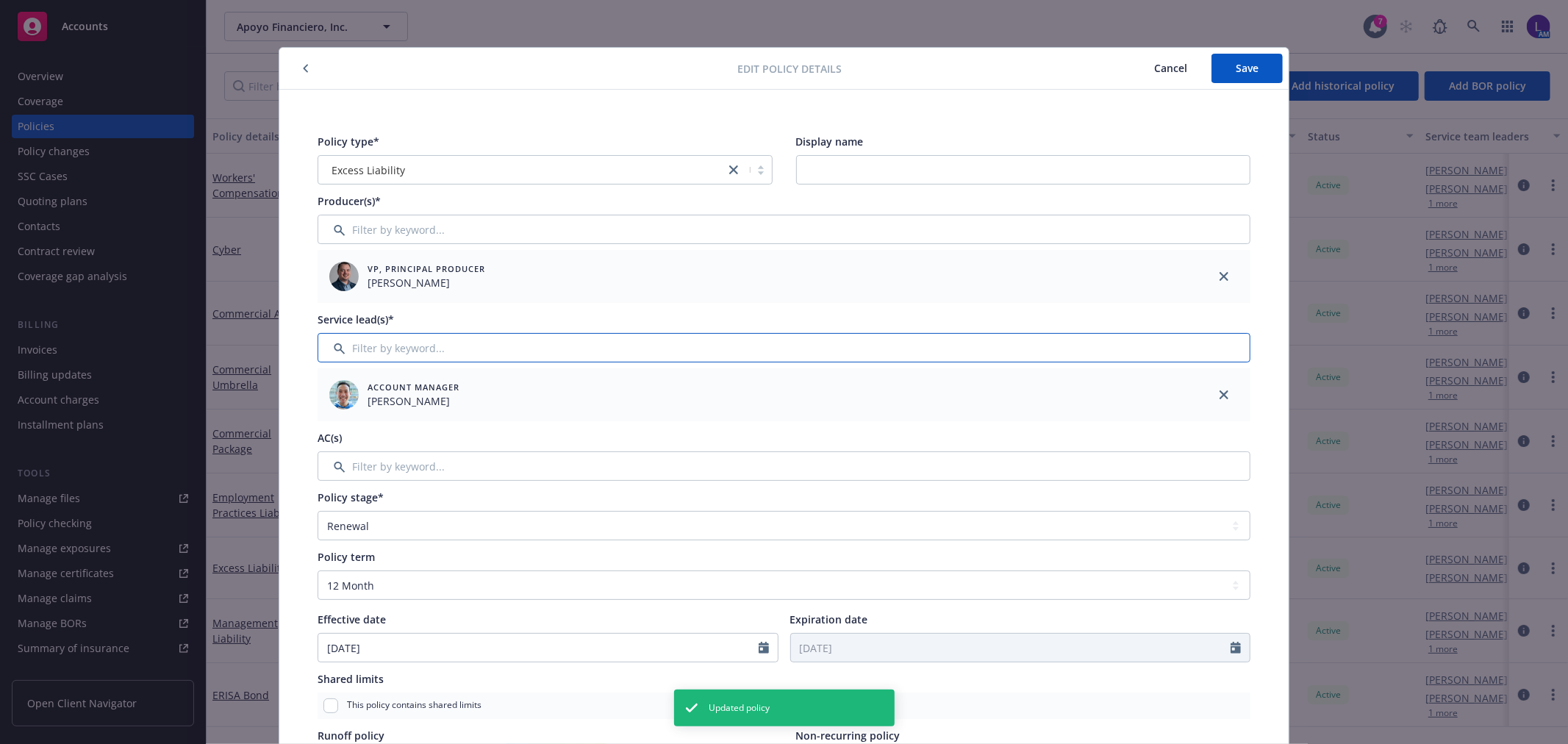
click at [360, 349] on input "Filter by keyword..." at bounding box center [784, 348] width 933 height 29
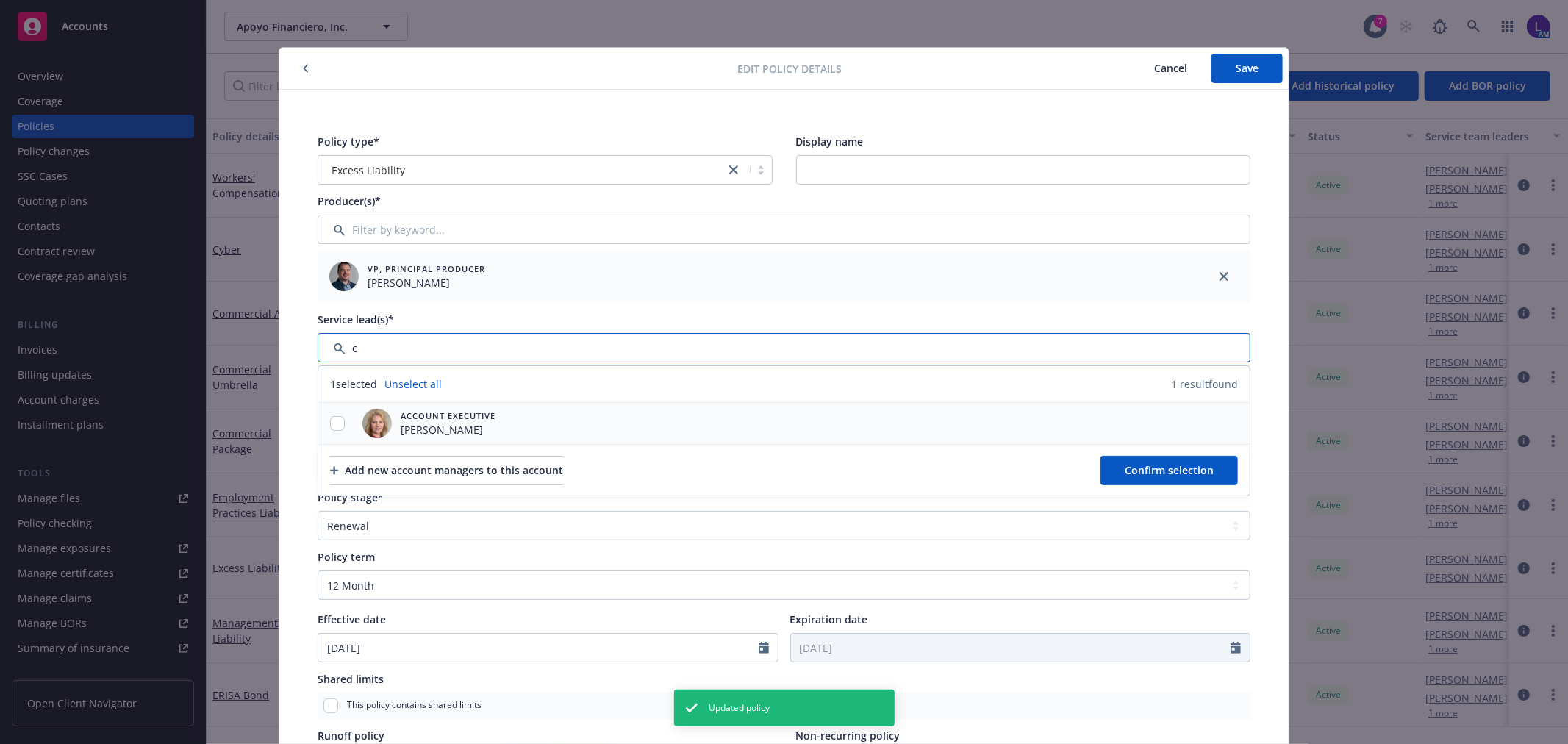
type input "c"
click at [330, 425] on input "checkbox" at bounding box center [337, 423] width 15 height 15
checkbox input "true"
click at [1169, 472] on span "Confirm selection" at bounding box center [1169, 470] width 89 height 14
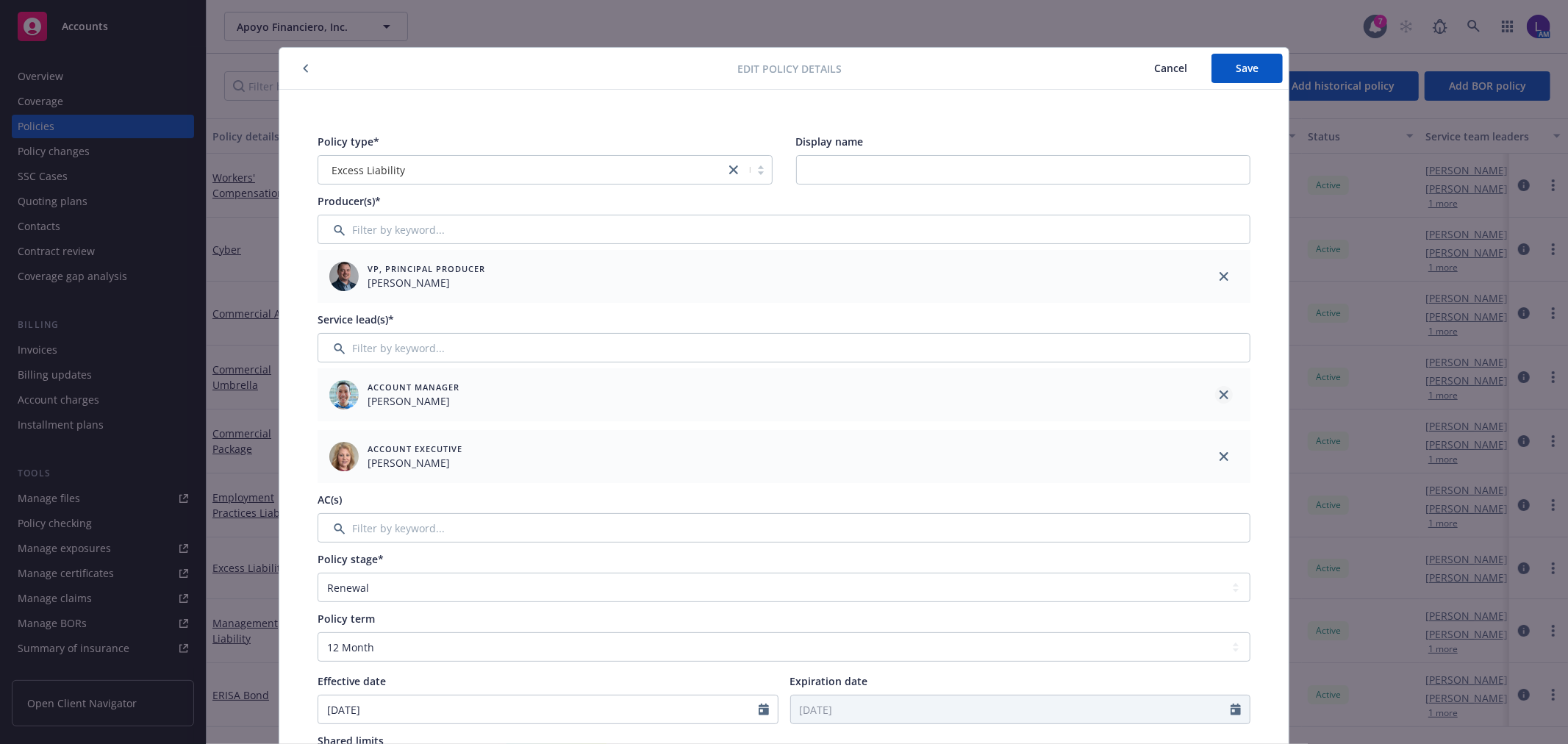
click at [1222, 395] on icon "close" at bounding box center [1224, 394] width 9 height 9
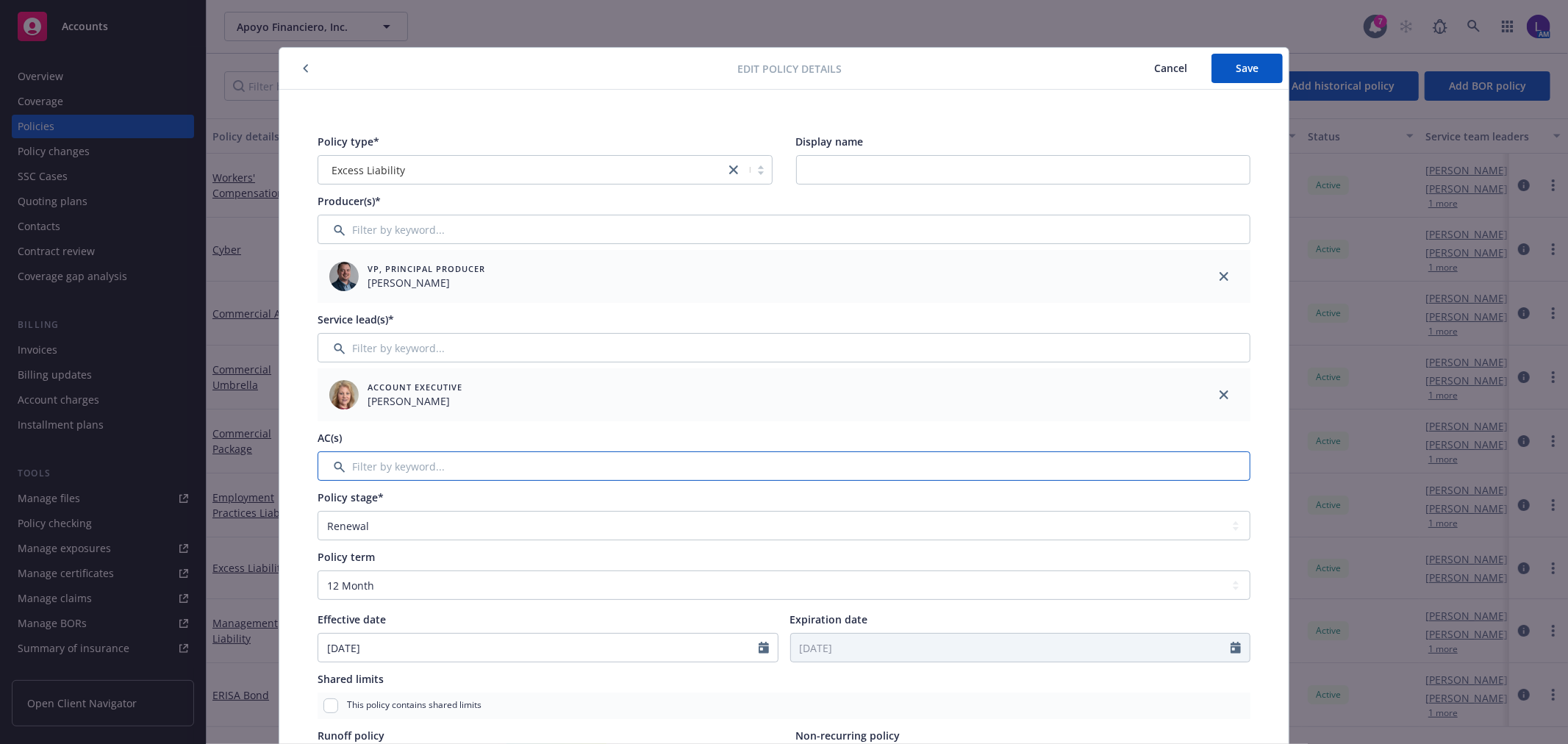
click at [437, 451] on input "Filter by keyword..." at bounding box center [784, 465] width 933 height 29
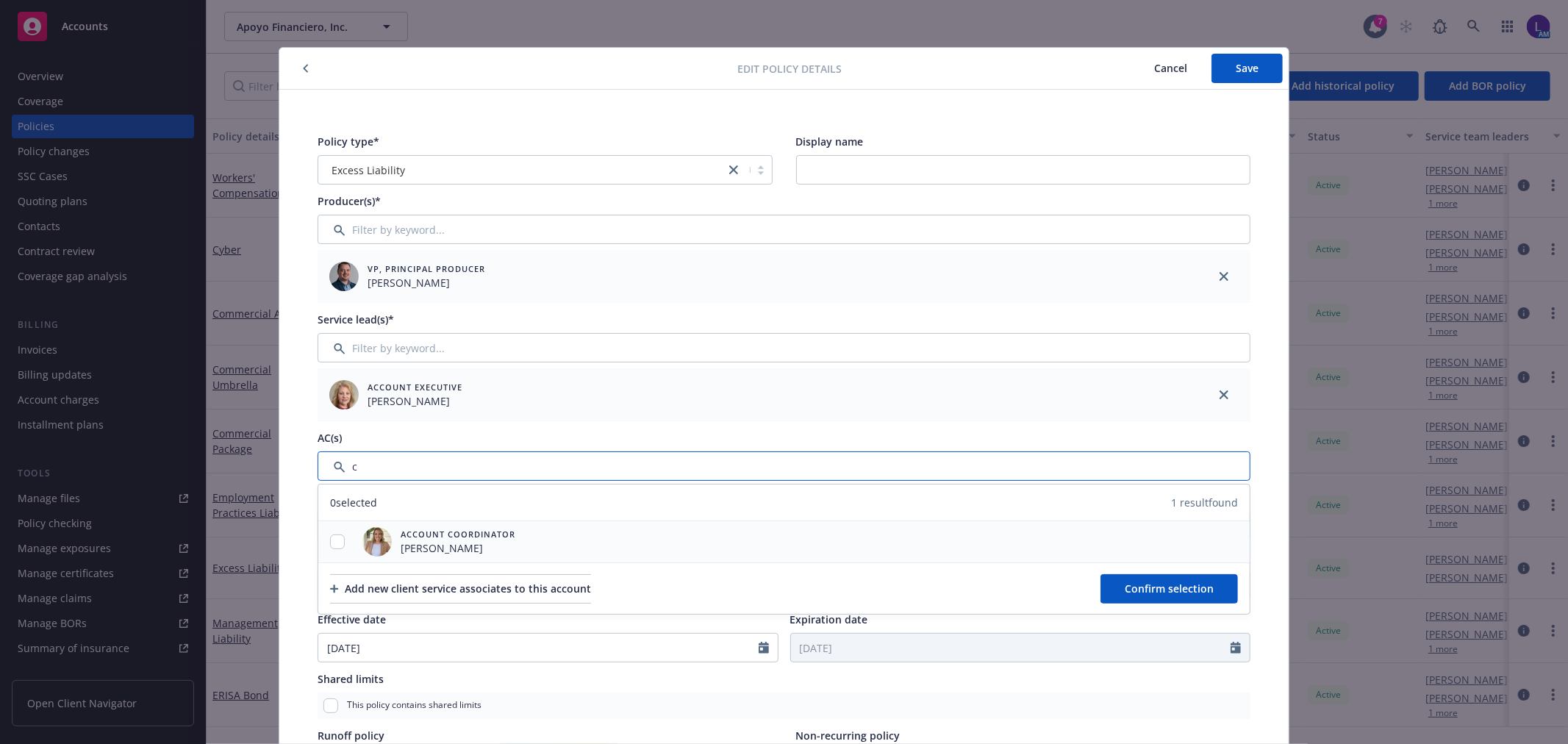
type input "c"
click at [330, 539] on input "checkbox" at bounding box center [337, 542] width 15 height 15
checkbox input "true"
click at [1195, 585] on span "Confirm selection" at bounding box center [1169, 589] width 89 height 14
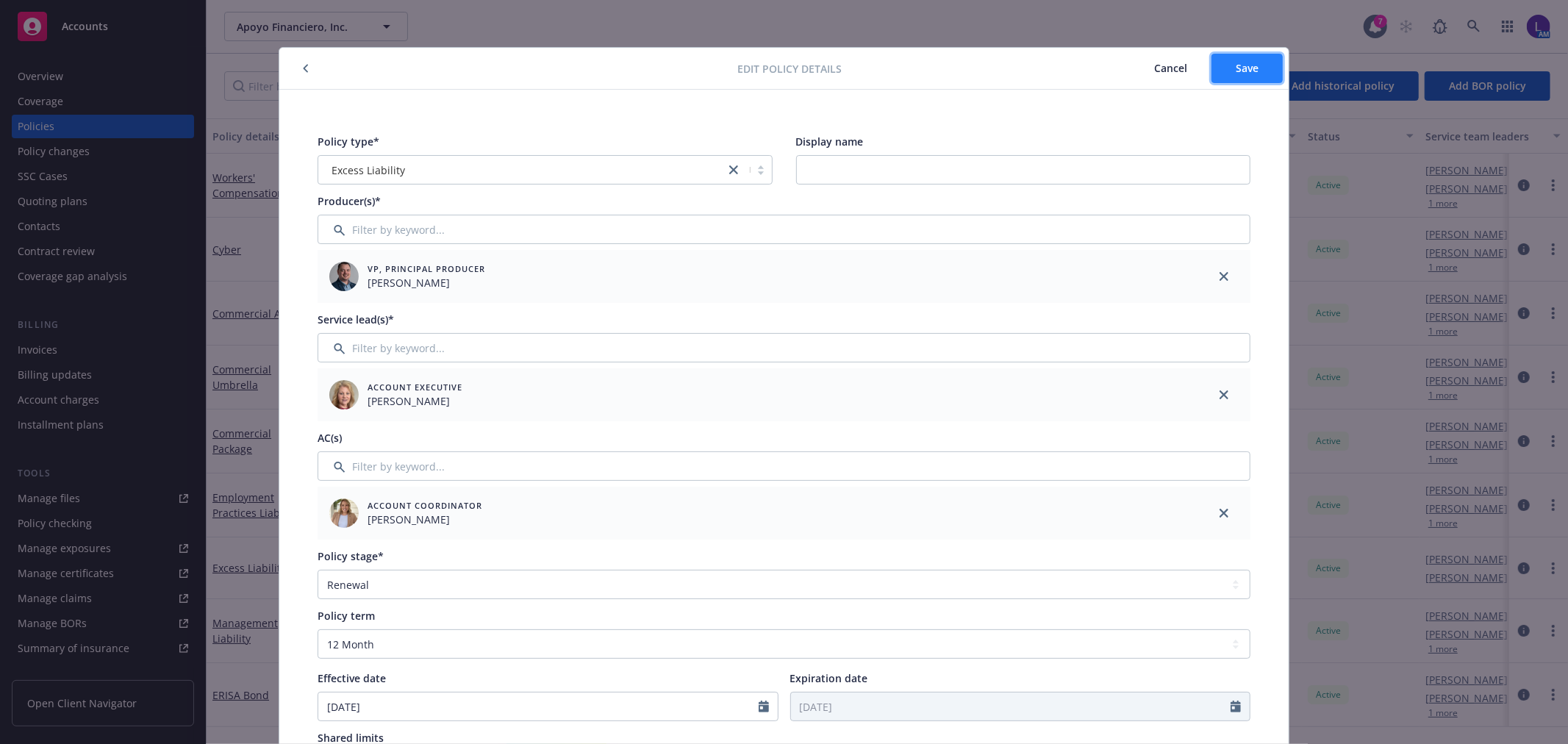
click at [1247, 65] on span "Save" at bounding box center [1247, 68] width 23 height 14
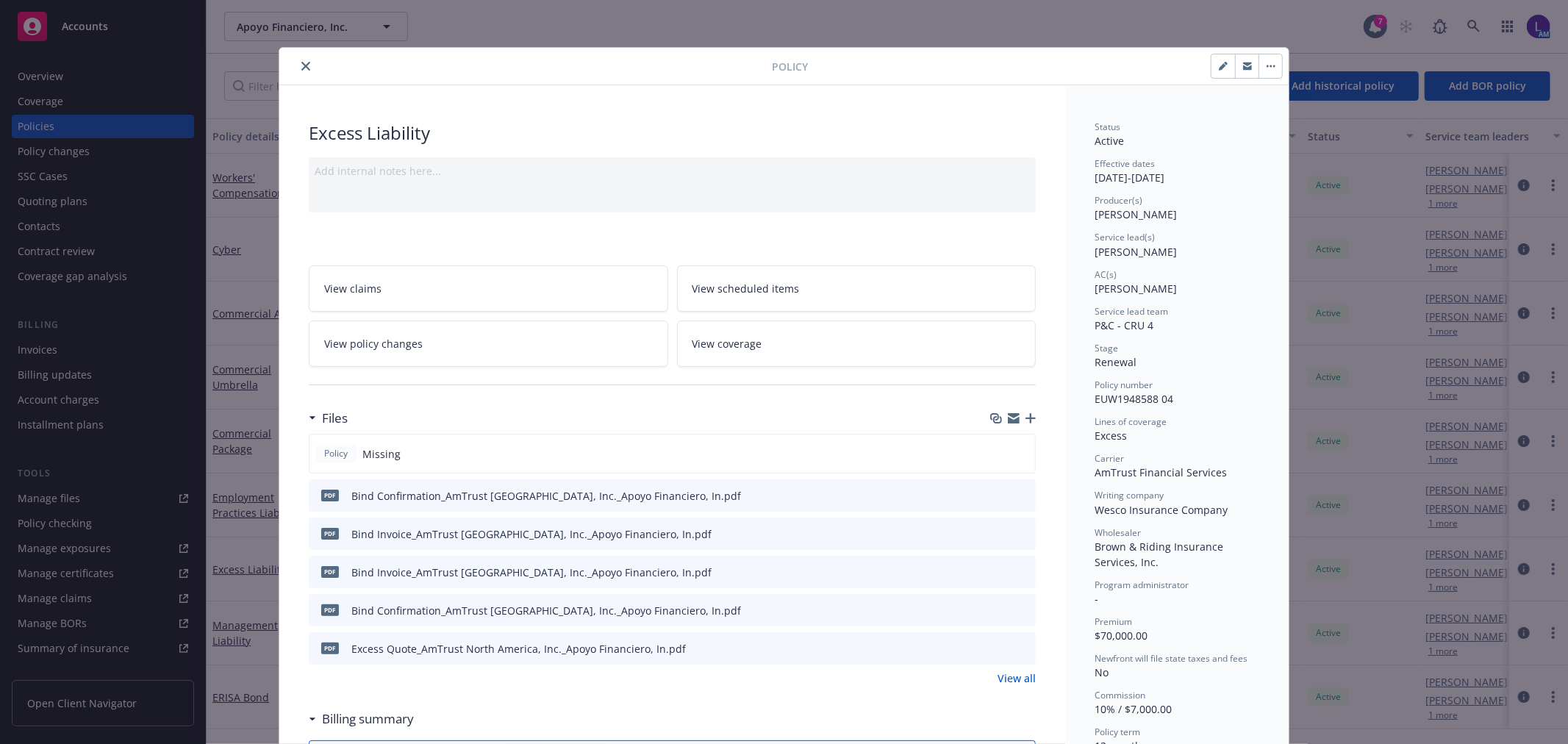
click at [301, 65] on icon "close" at bounding box center [305, 66] width 9 height 9
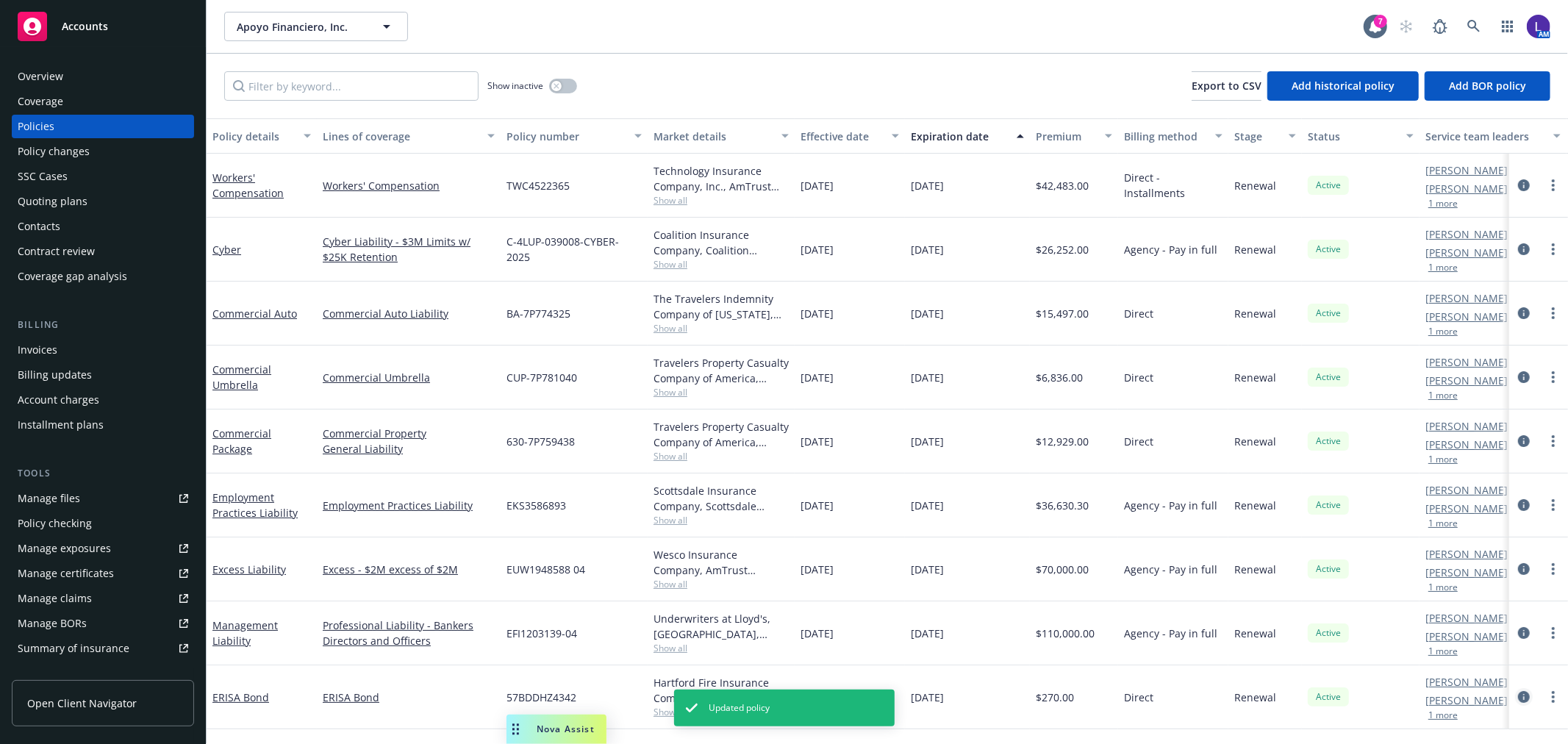
click at [1522, 699] on icon "circleInformation" at bounding box center [1524, 697] width 12 height 12
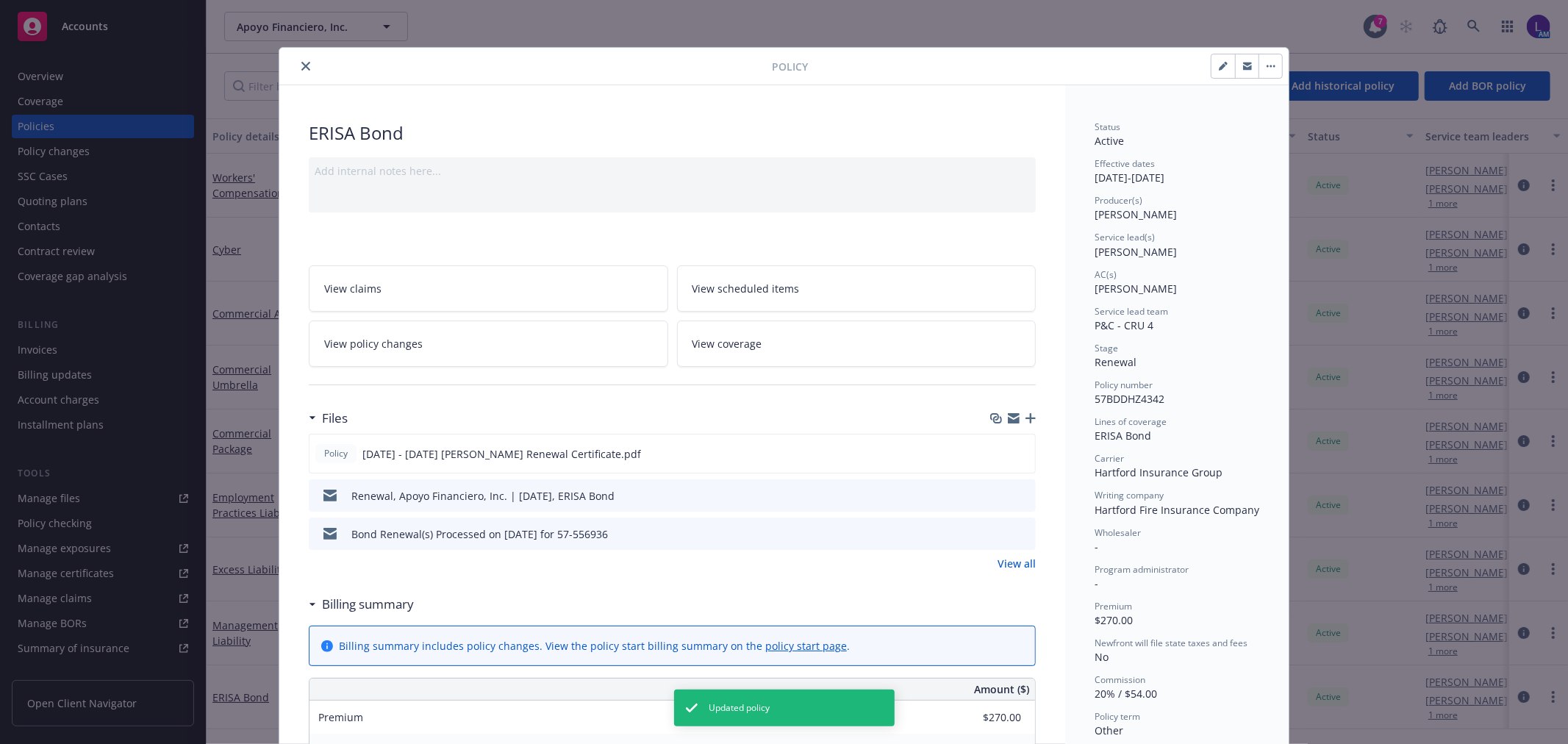
click at [1219, 64] on icon "button" at bounding box center [1223, 66] width 9 height 9
select select "RENEWAL"
select select "other"
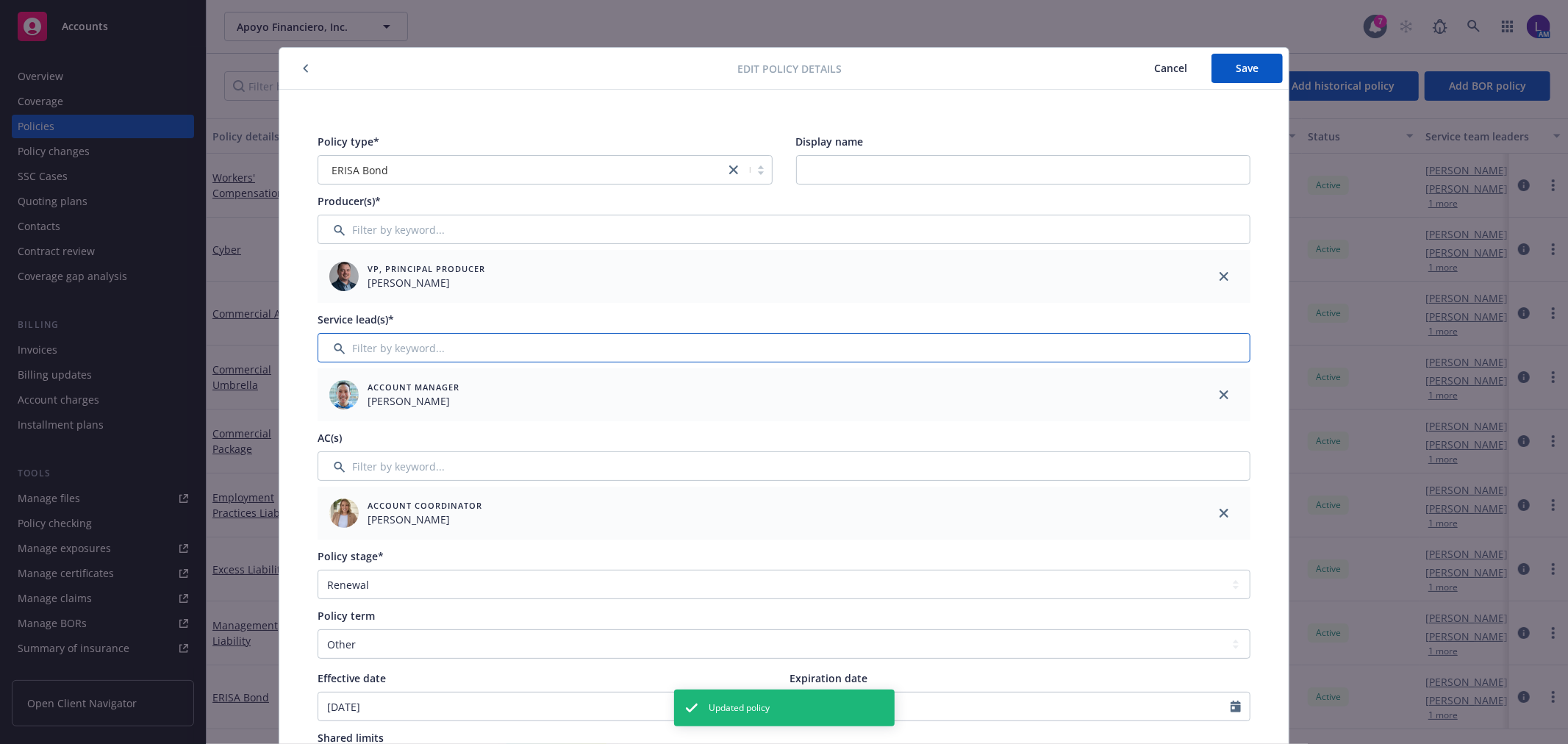
click at [431, 354] on input "Filter by keyword..." at bounding box center [784, 348] width 933 height 29
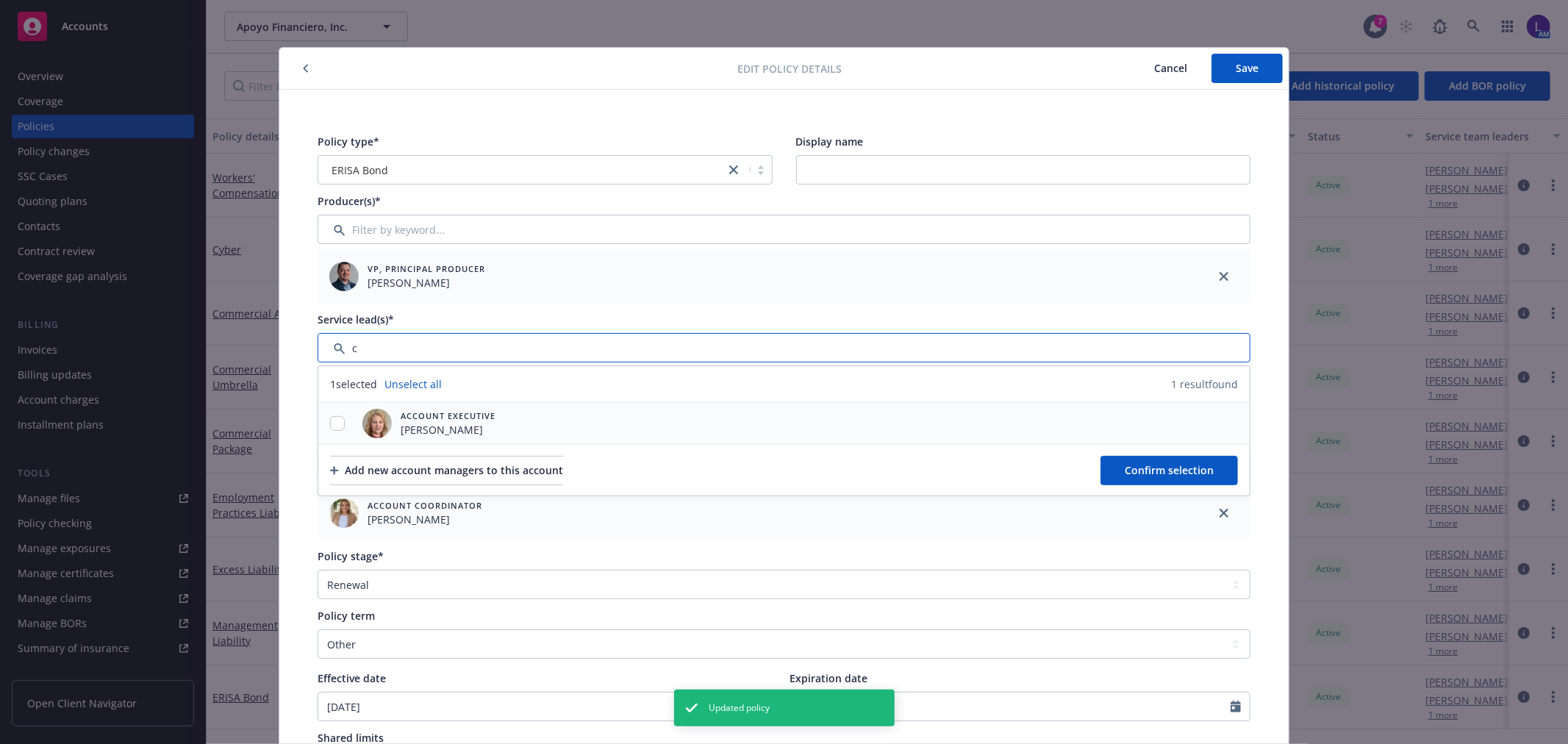
type input "c"
click at [330, 428] on input "checkbox" at bounding box center [337, 423] width 15 height 15
checkbox input "true"
drag, startPoint x: 1199, startPoint y: 476, endPoint x: 1184, endPoint y: 387, distance: 90.3
click at [1193, 467] on span "Confirm selection" at bounding box center [1169, 470] width 89 height 14
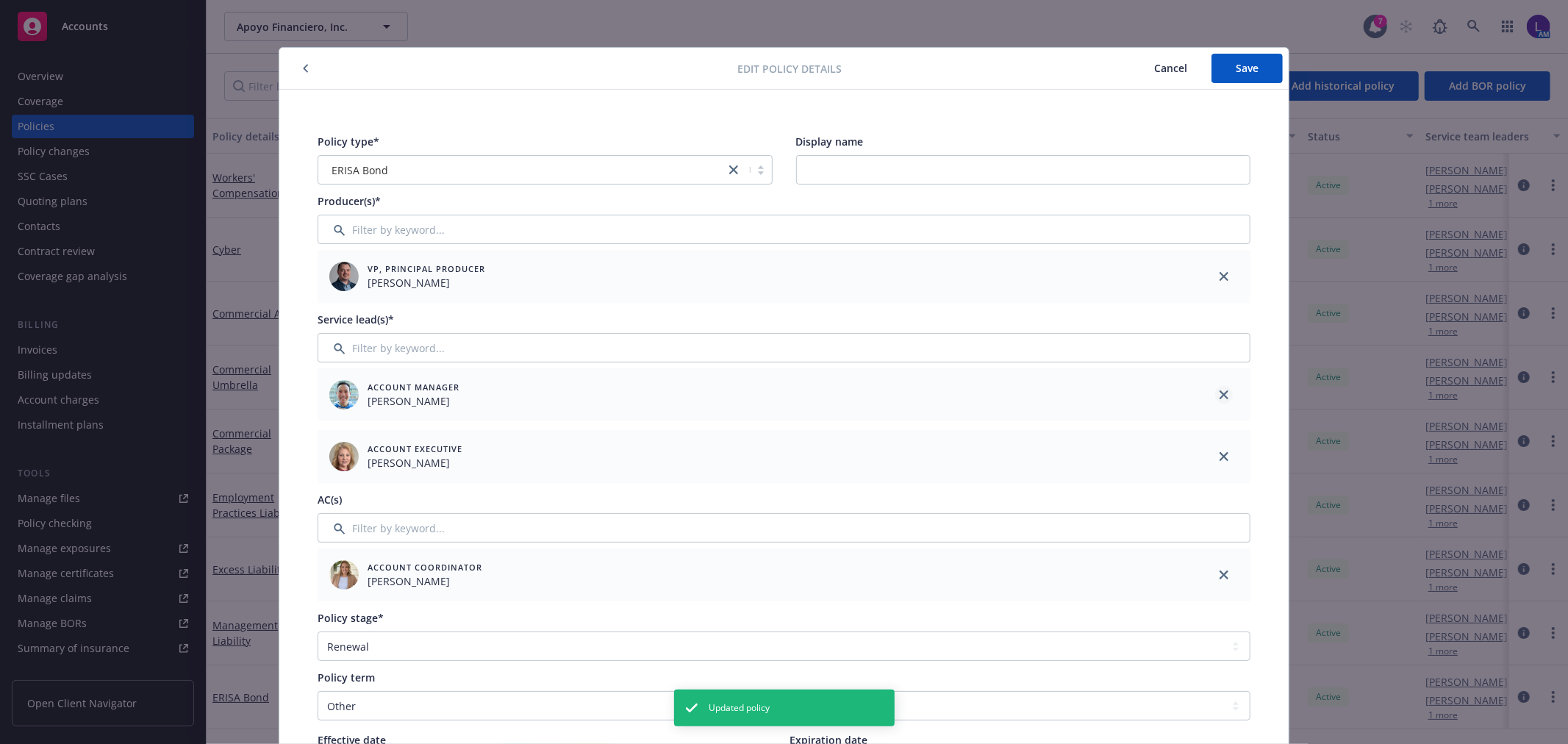
click at [1220, 395] on icon "close" at bounding box center [1224, 394] width 9 height 9
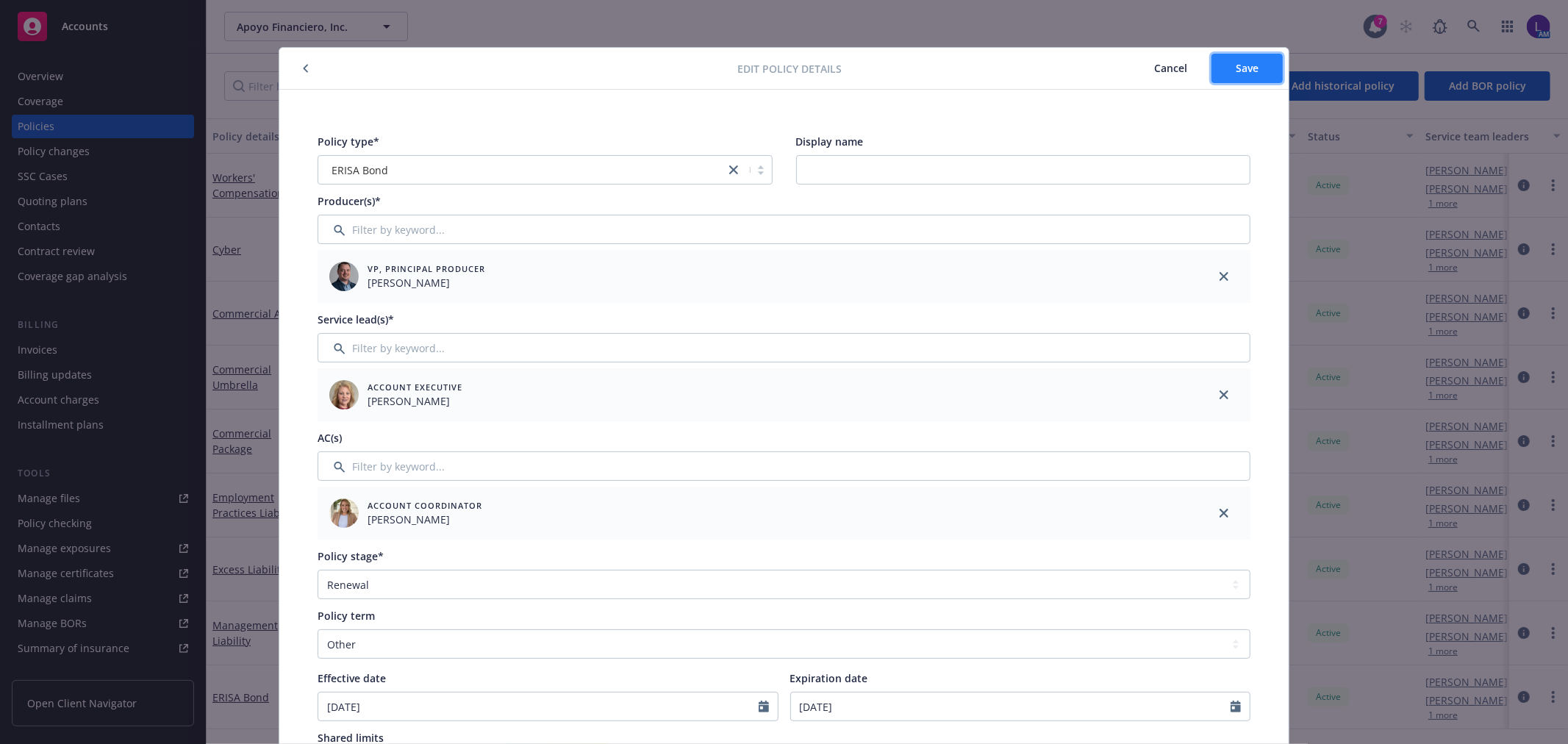
click at [1237, 70] on span "Save" at bounding box center [1247, 68] width 23 height 14
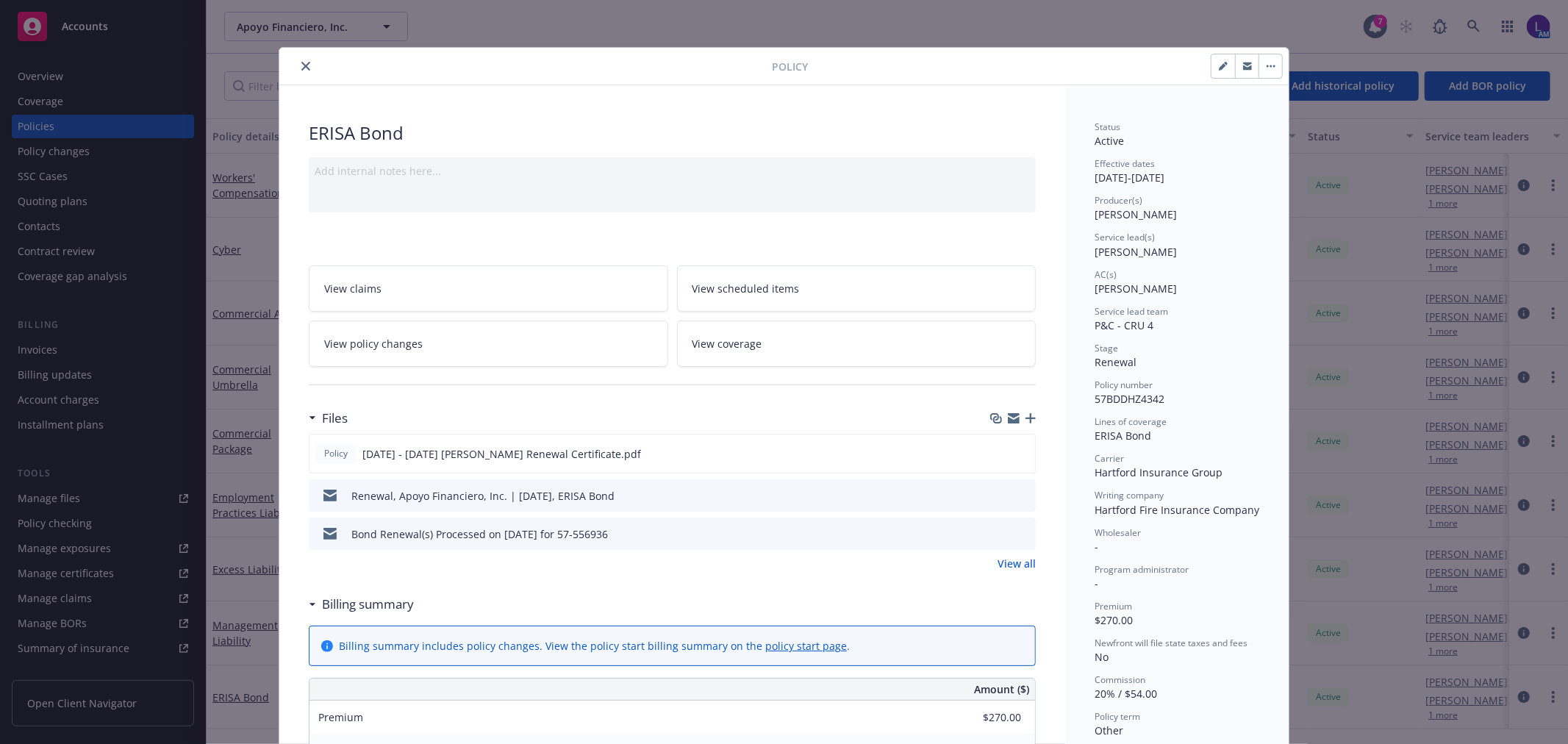
click at [301, 66] on icon "close" at bounding box center [305, 66] width 9 height 9
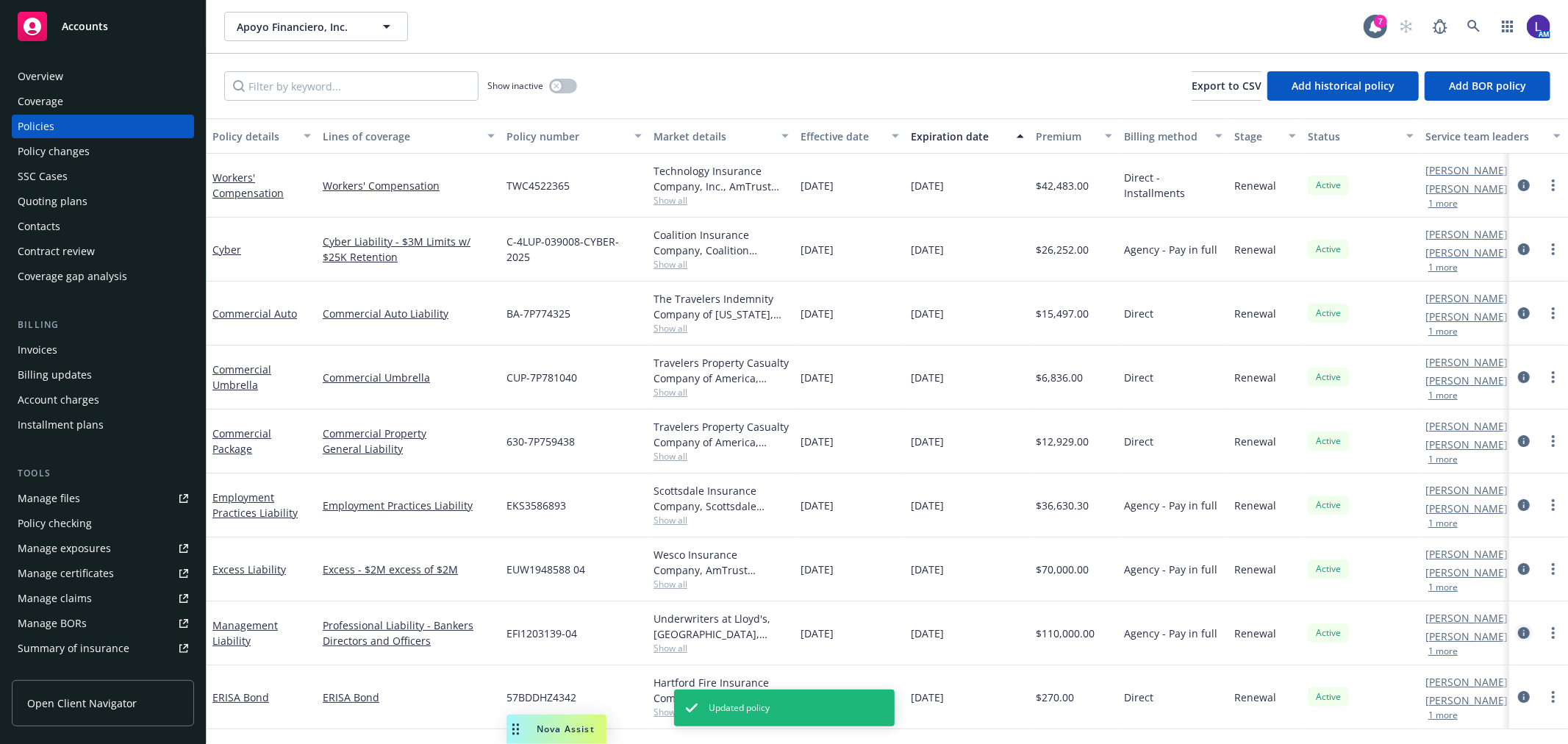
click at [1522, 633] on icon "circleInformation" at bounding box center [1524, 633] width 12 height 12
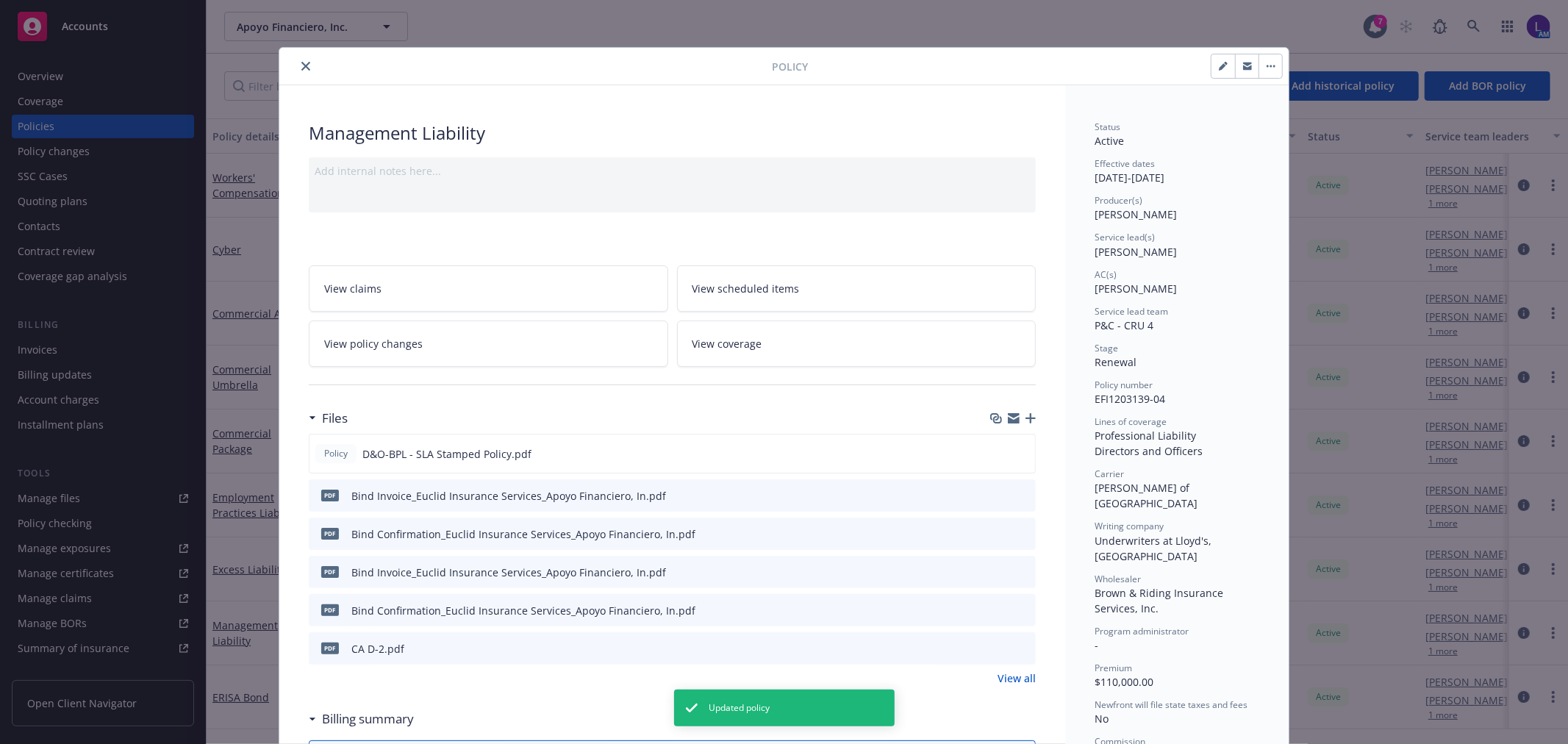
click at [1212, 66] on button "button" at bounding box center [1224, 67] width 24 height 24
select select "RENEWAL"
select select "12"
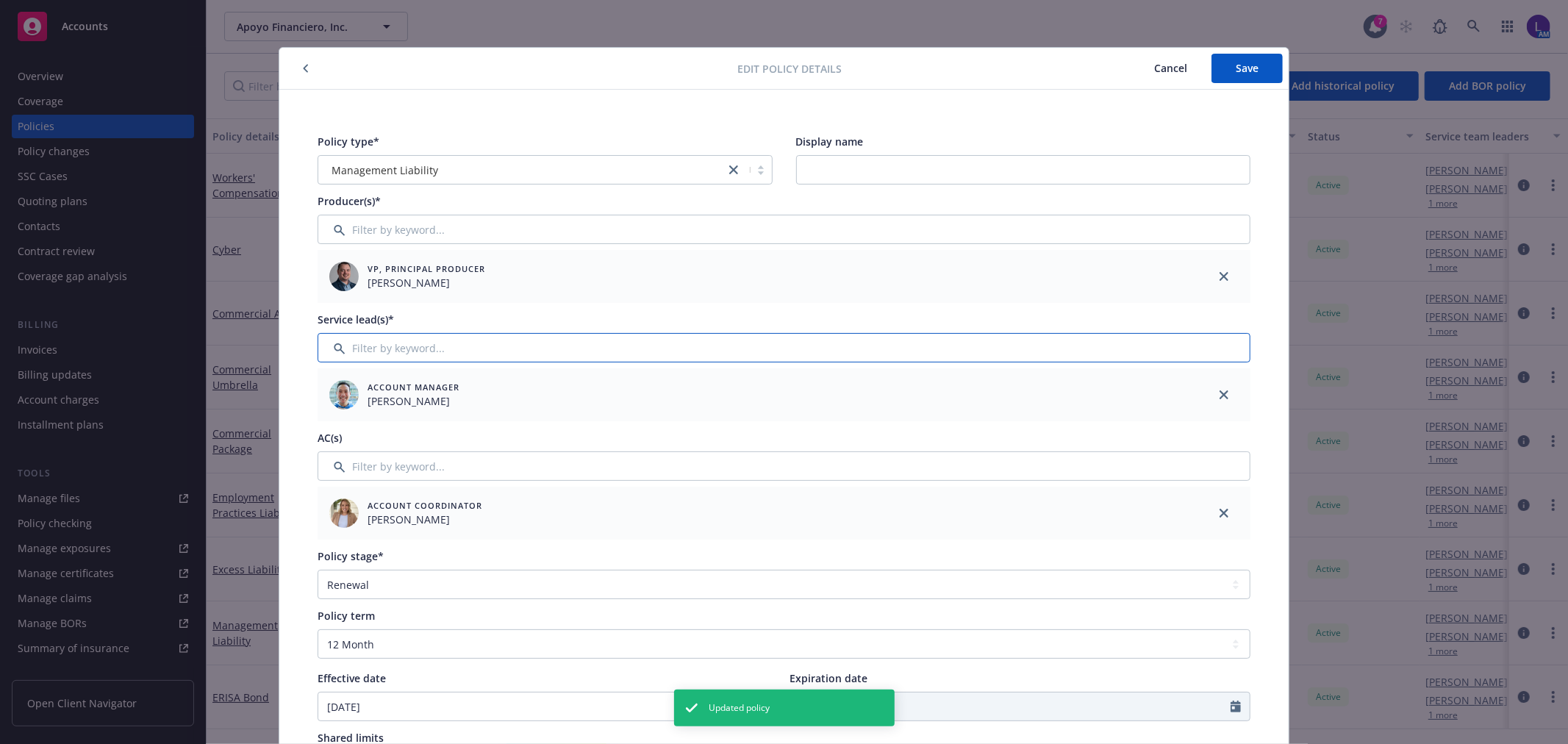
click at [383, 336] on input "Filter by keyword..." at bounding box center [784, 348] width 933 height 29
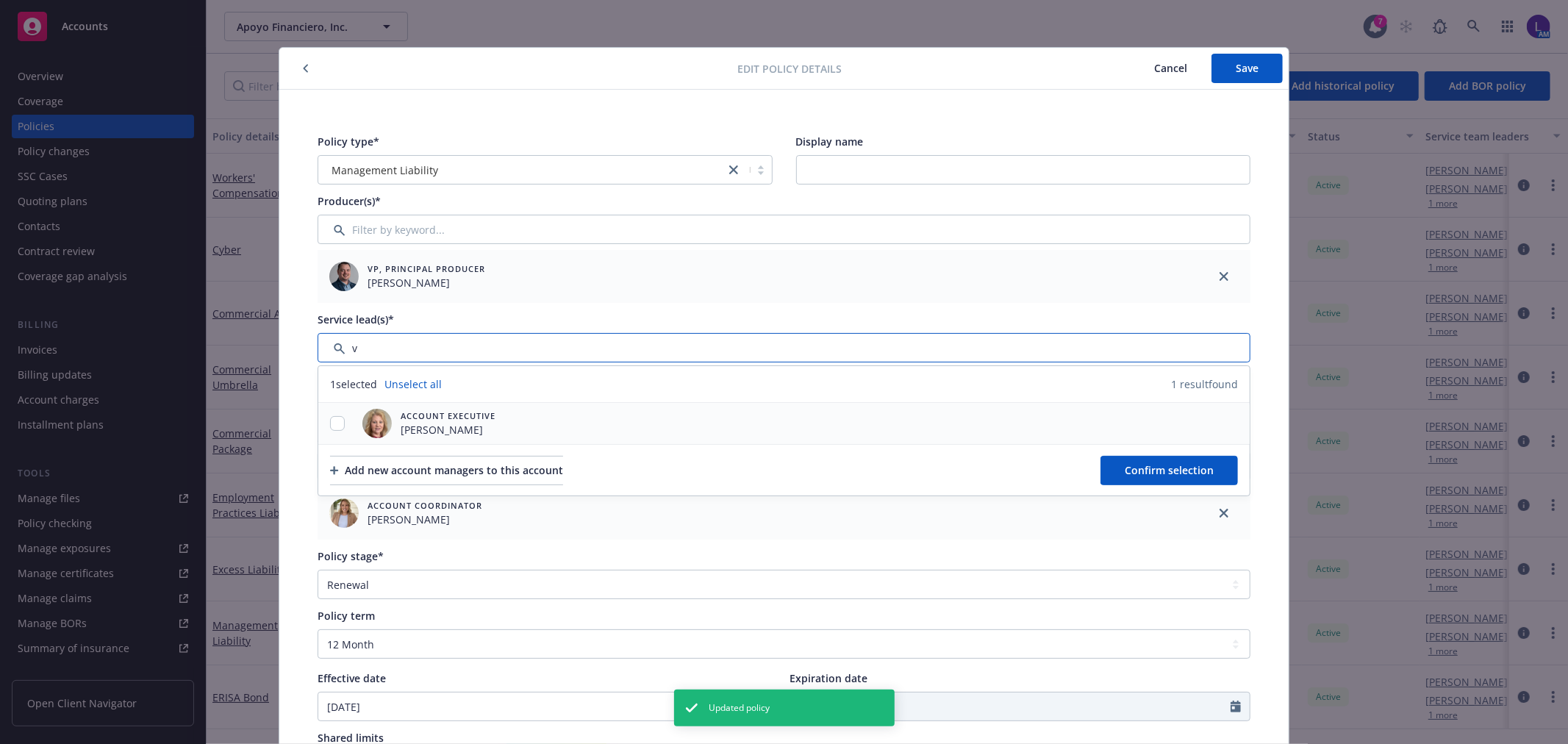
type input "v"
click at [330, 426] on input "checkbox" at bounding box center [337, 423] width 15 height 15
checkbox input "true"
click at [1163, 473] on span "Confirm selection" at bounding box center [1169, 470] width 89 height 14
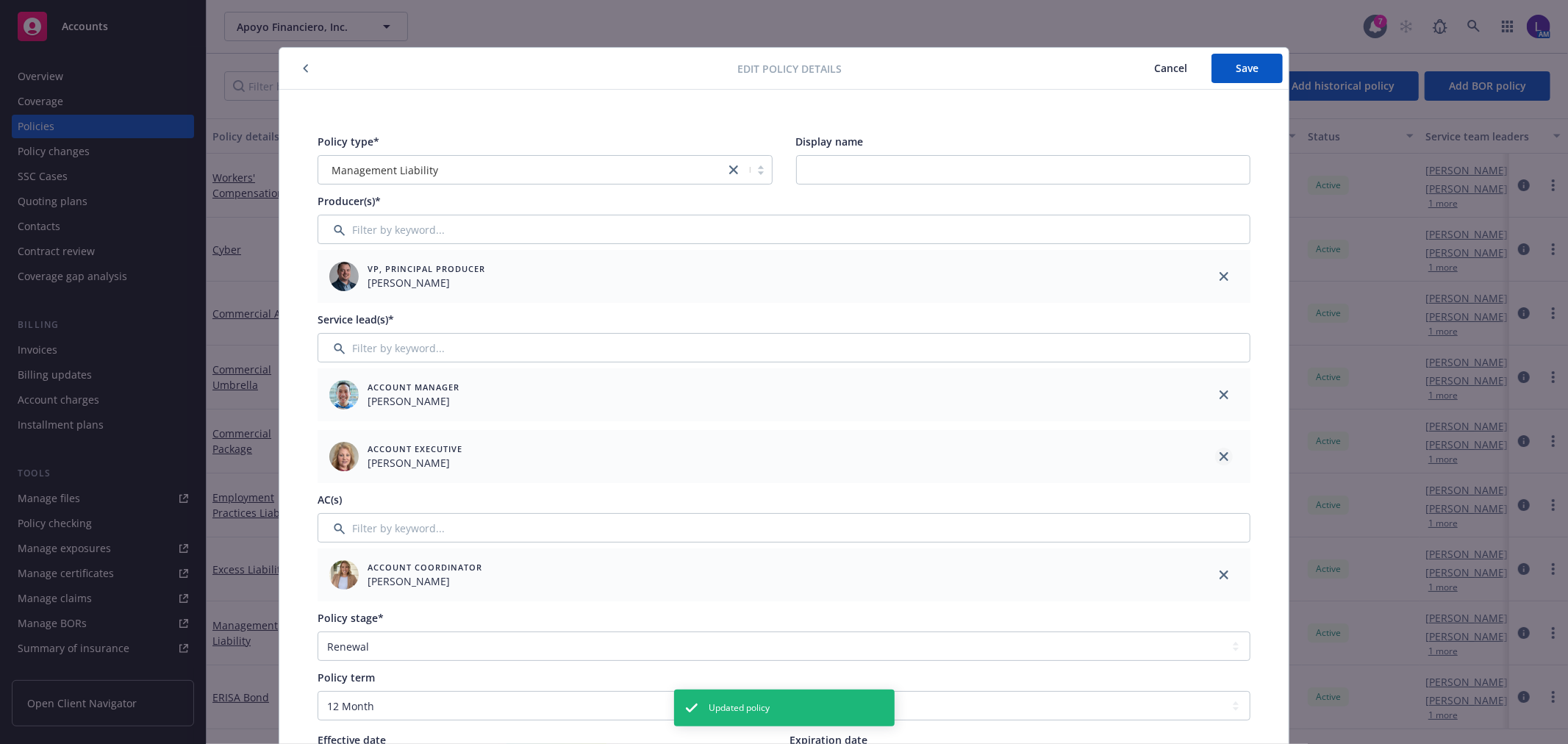
click at [1216, 387] on link "close" at bounding box center [1225, 395] width 18 height 18
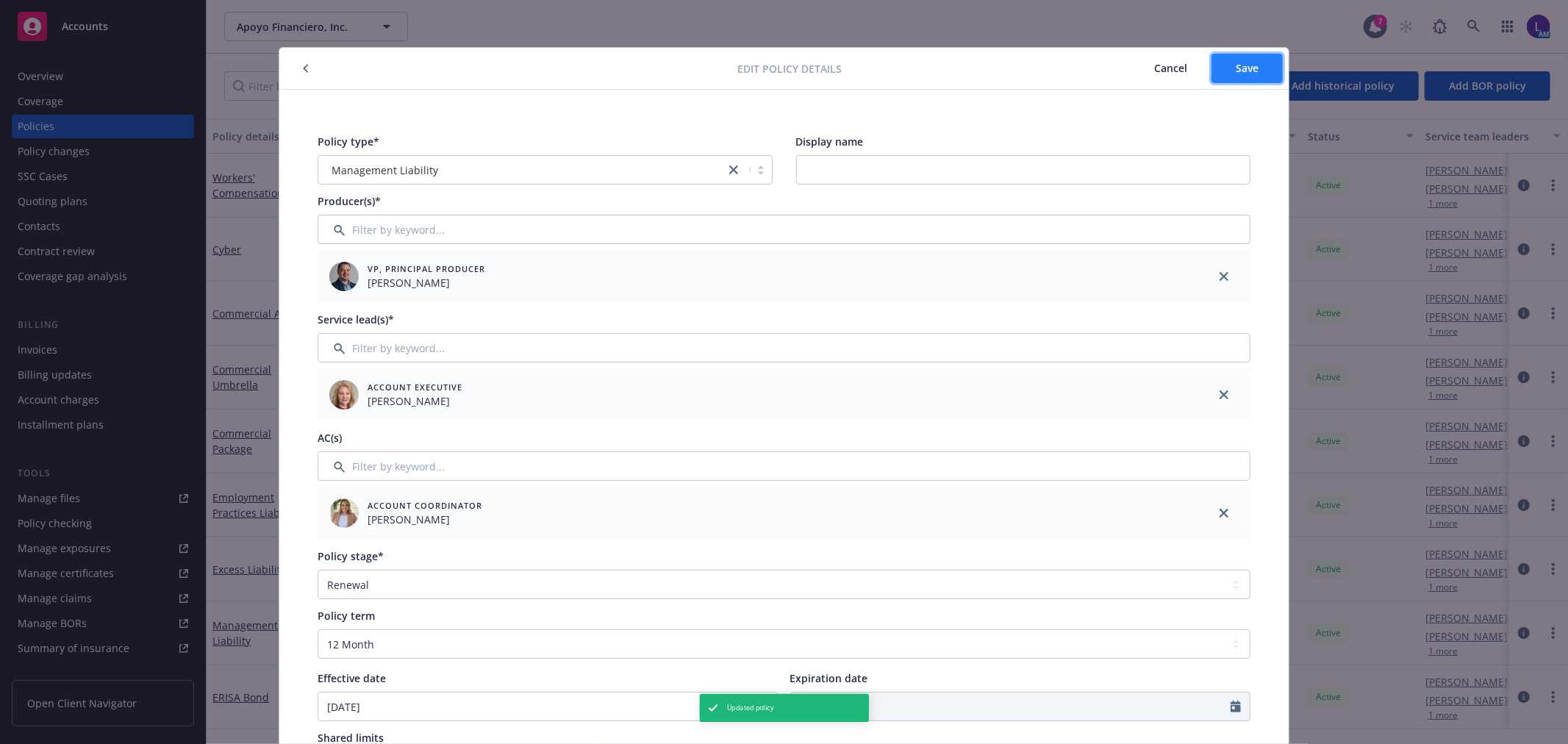
click at [1254, 75] on button "Save" at bounding box center [1247, 68] width 71 height 29
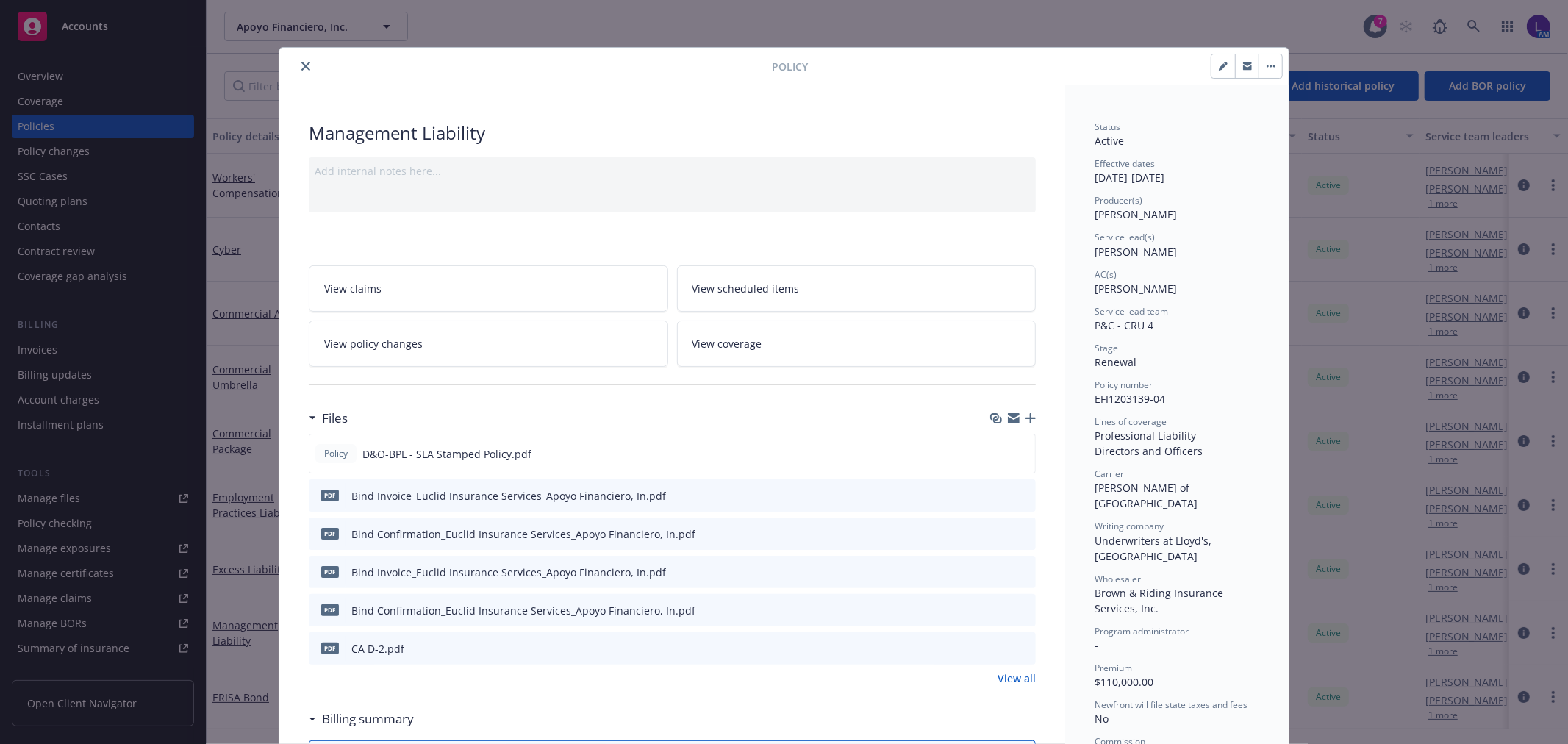
click at [301, 63] on icon "close" at bounding box center [305, 66] width 9 height 9
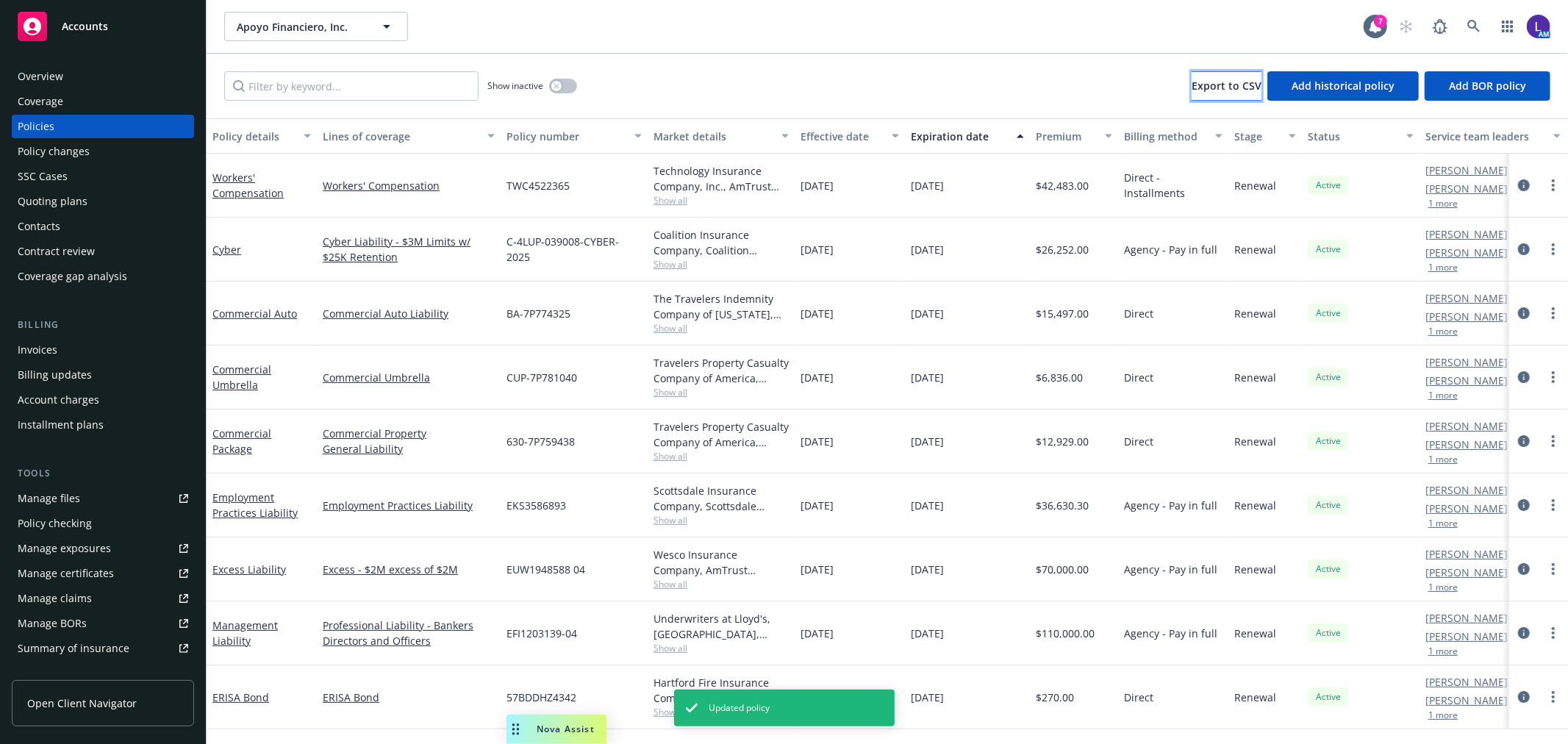
click at [1192, 77] on button "Export to CSV" at bounding box center [1227, 85] width 70 height 29
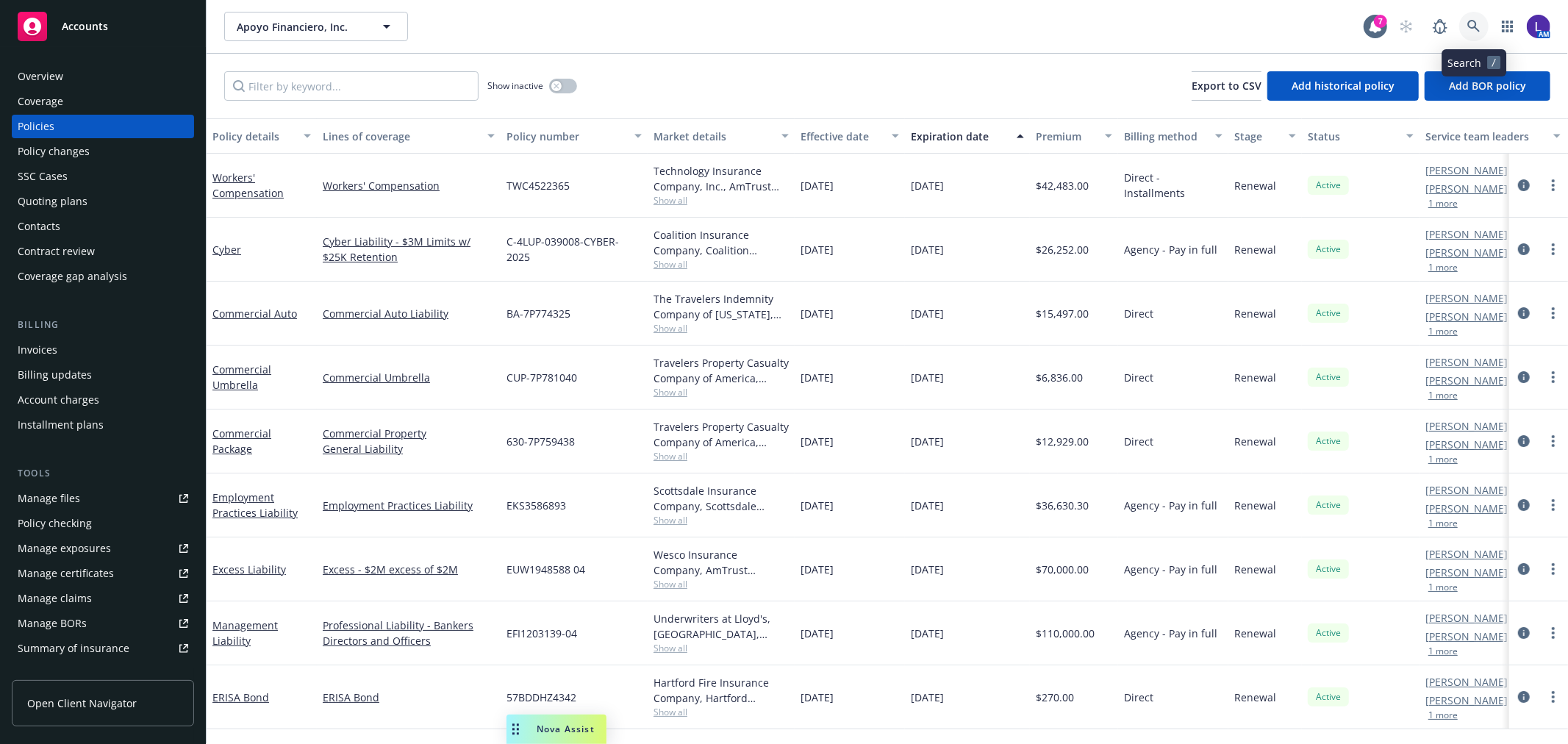
click at [1475, 20] on icon at bounding box center [1473, 26] width 13 height 13
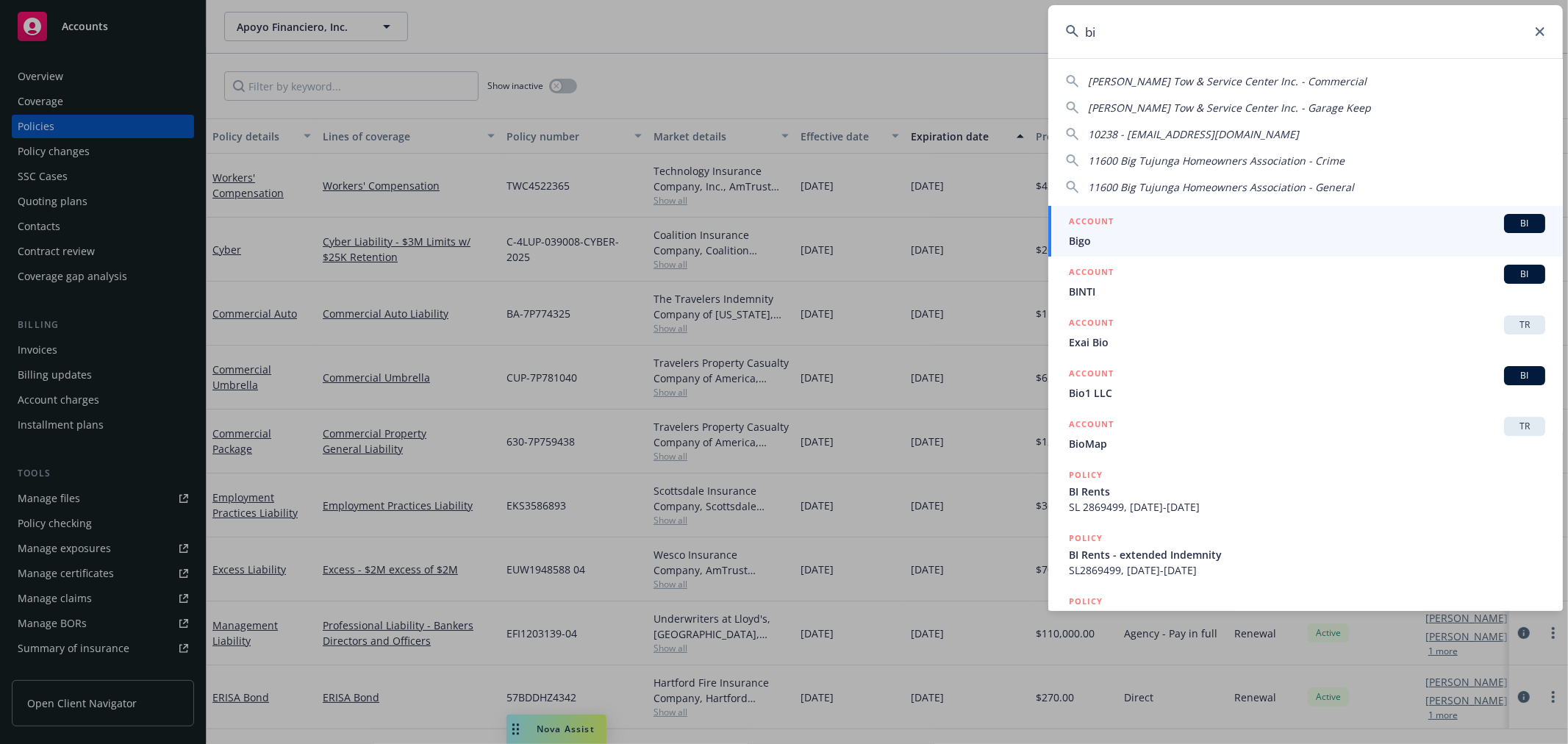
click at [1167, 35] on input "bi" at bounding box center [1306, 31] width 515 height 53
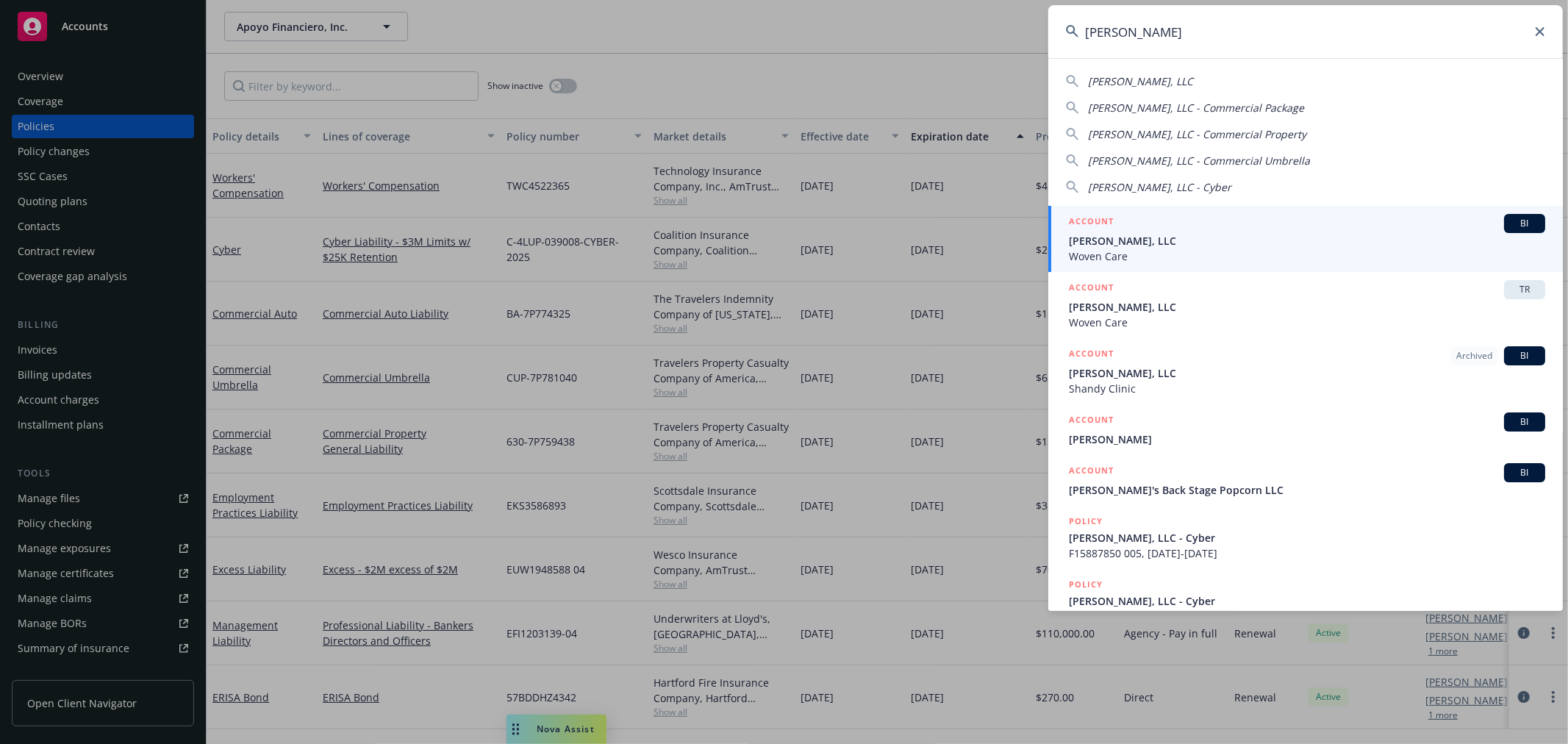
type input "buck jack"
click at [1124, 242] on span "Buck Jack, LLC" at bounding box center [1307, 241] width 476 height 15
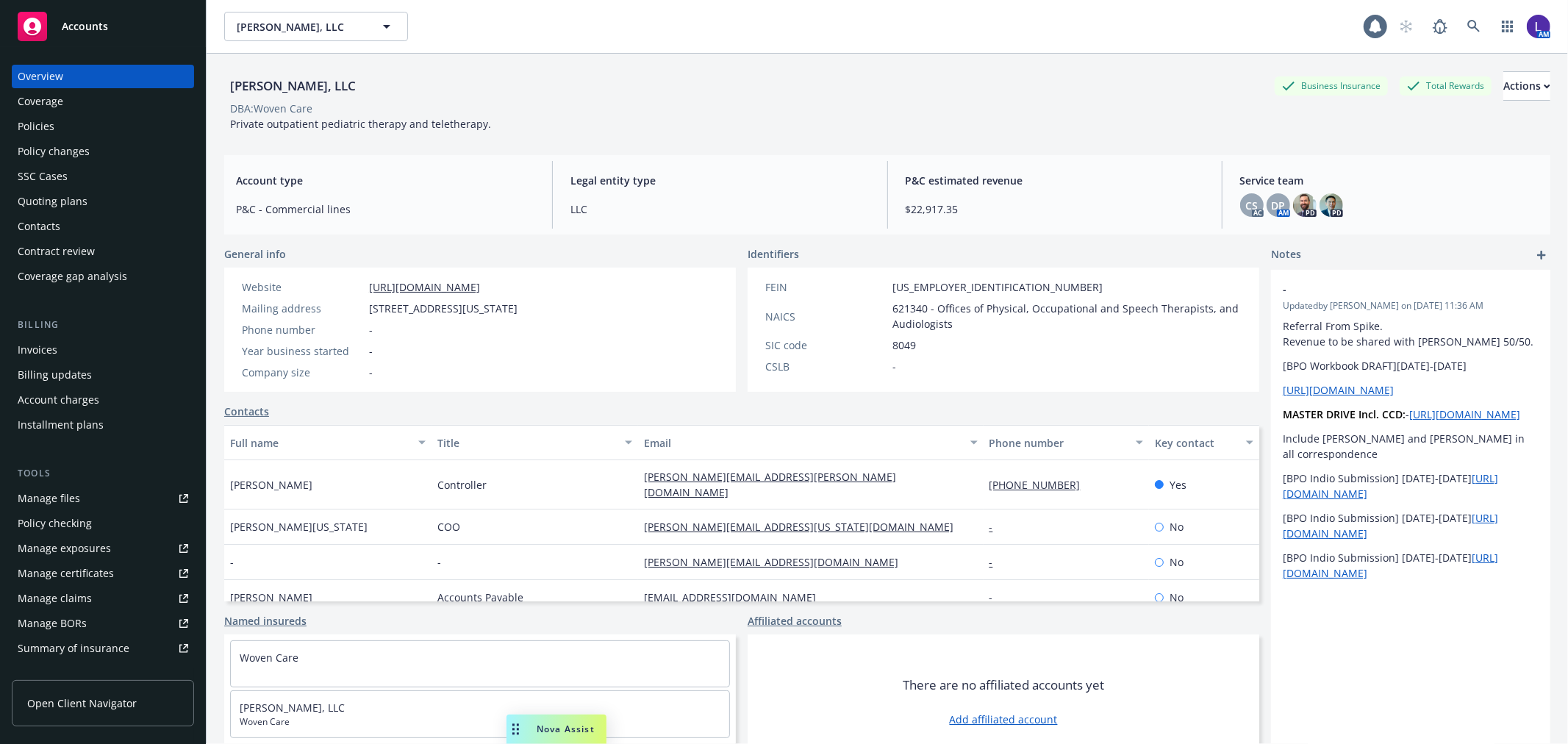
click at [40, 122] on div "Policies" at bounding box center [36, 127] width 37 height 24
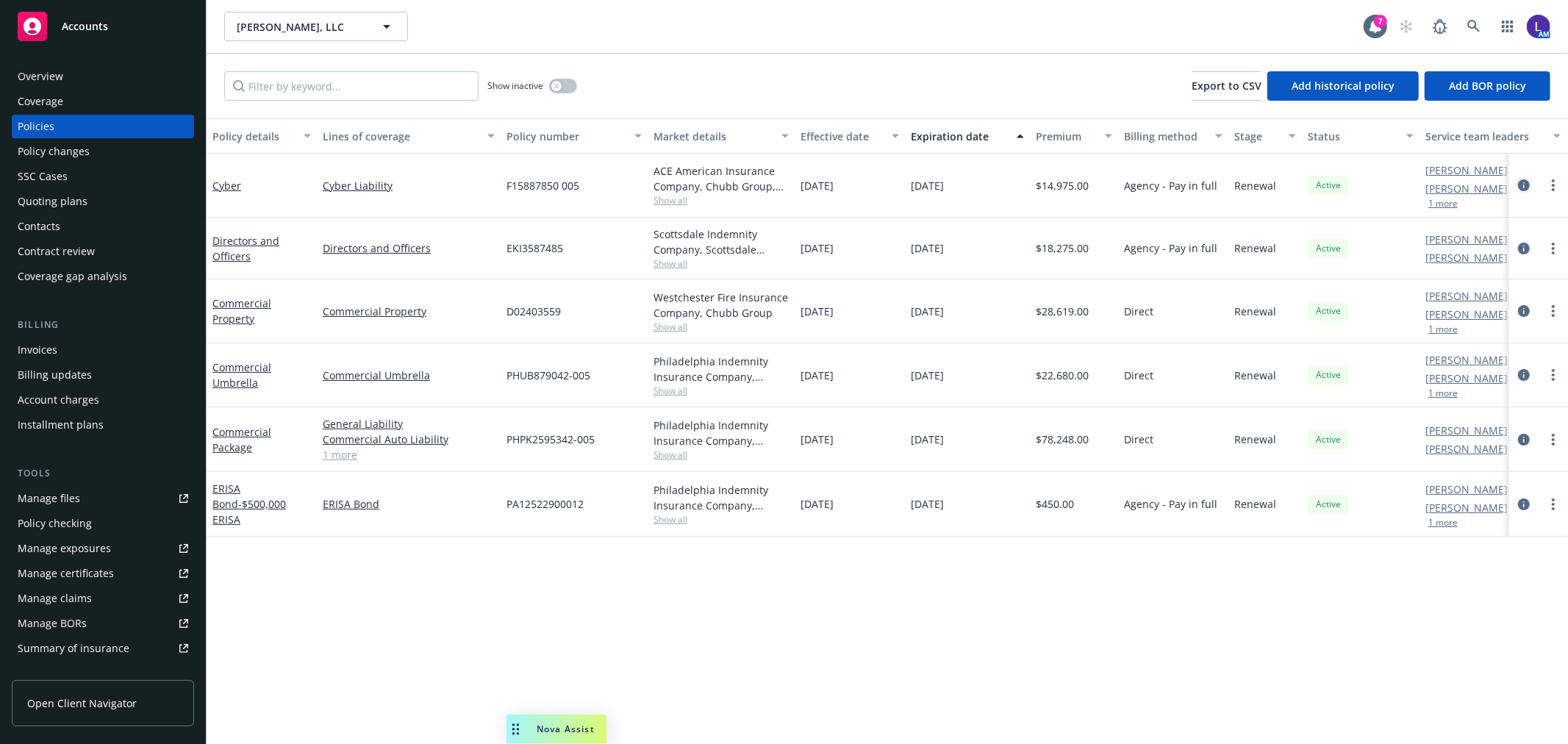
click at [1520, 186] on icon "circleInformation" at bounding box center [1524, 186] width 12 height 12
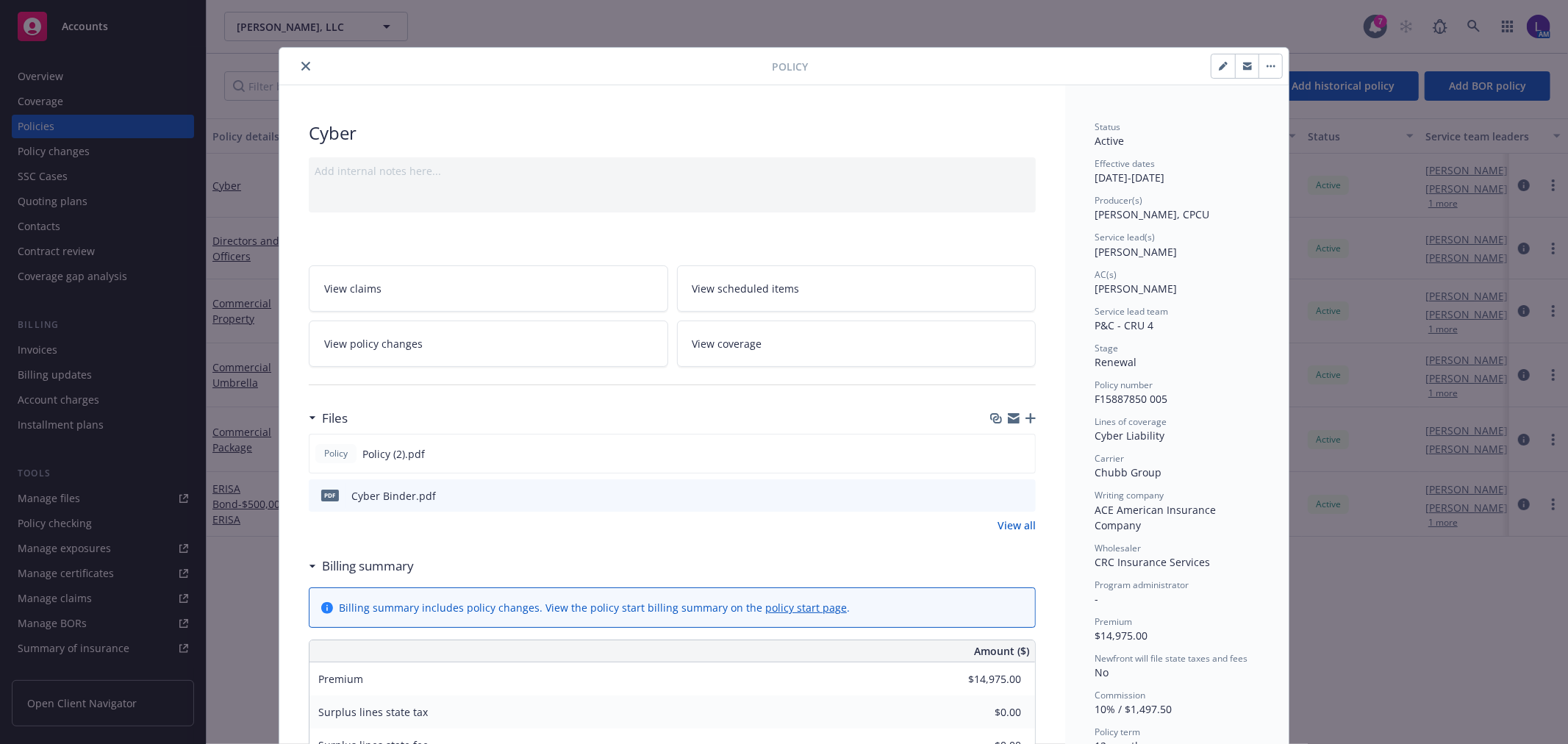
click at [1219, 69] on icon "button" at bounding box center [1223, 66] width 9 height 9
select select "RENEWAL"
select select "12"
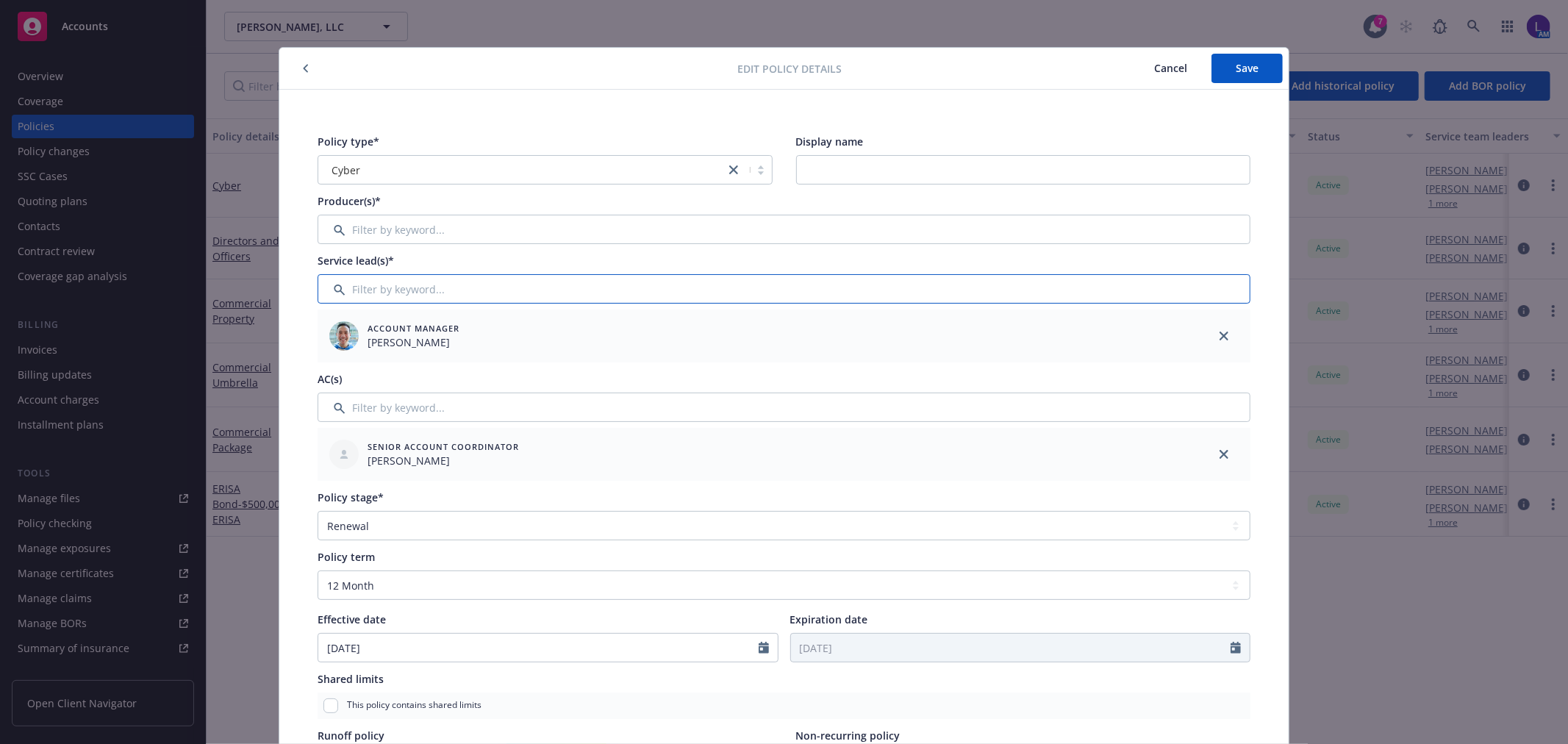
click at [401, 284] on input "Filter by keyword..." at bounding box center [784, 289] width 933 height 29
click at [1155, 72] on span "Cancel" at bounding box center [1171, 68] width 33 height 14
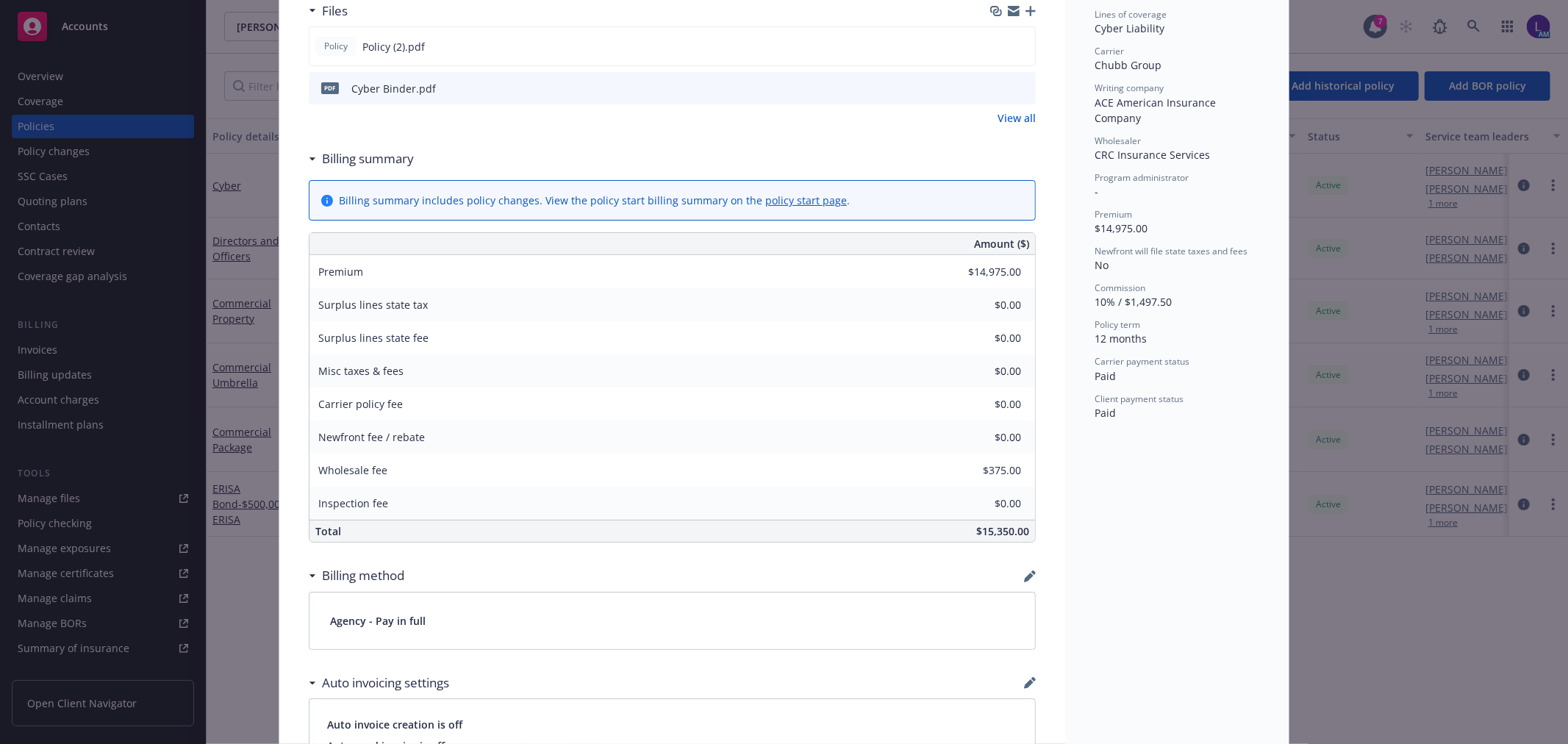
scroll to position [408, 0]
click at [392, 140] on div "Files Policy Policy (2).pdf pdf Cyber Binder.pdf View all" at bounding box center [672, 69] width 728 height 148
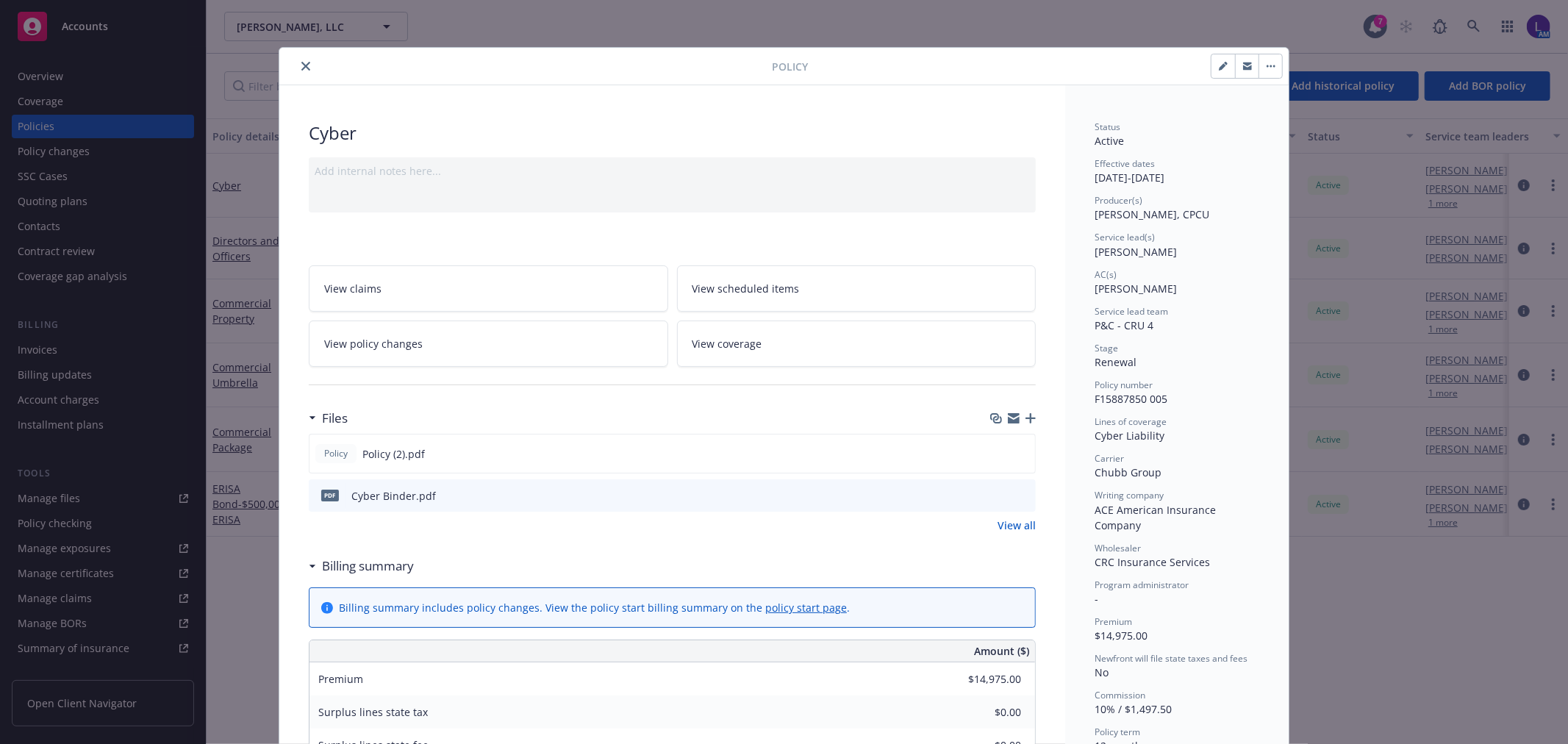
click at [306, 62] on button "close" at bounding box center [306, 66] width 18 height 18
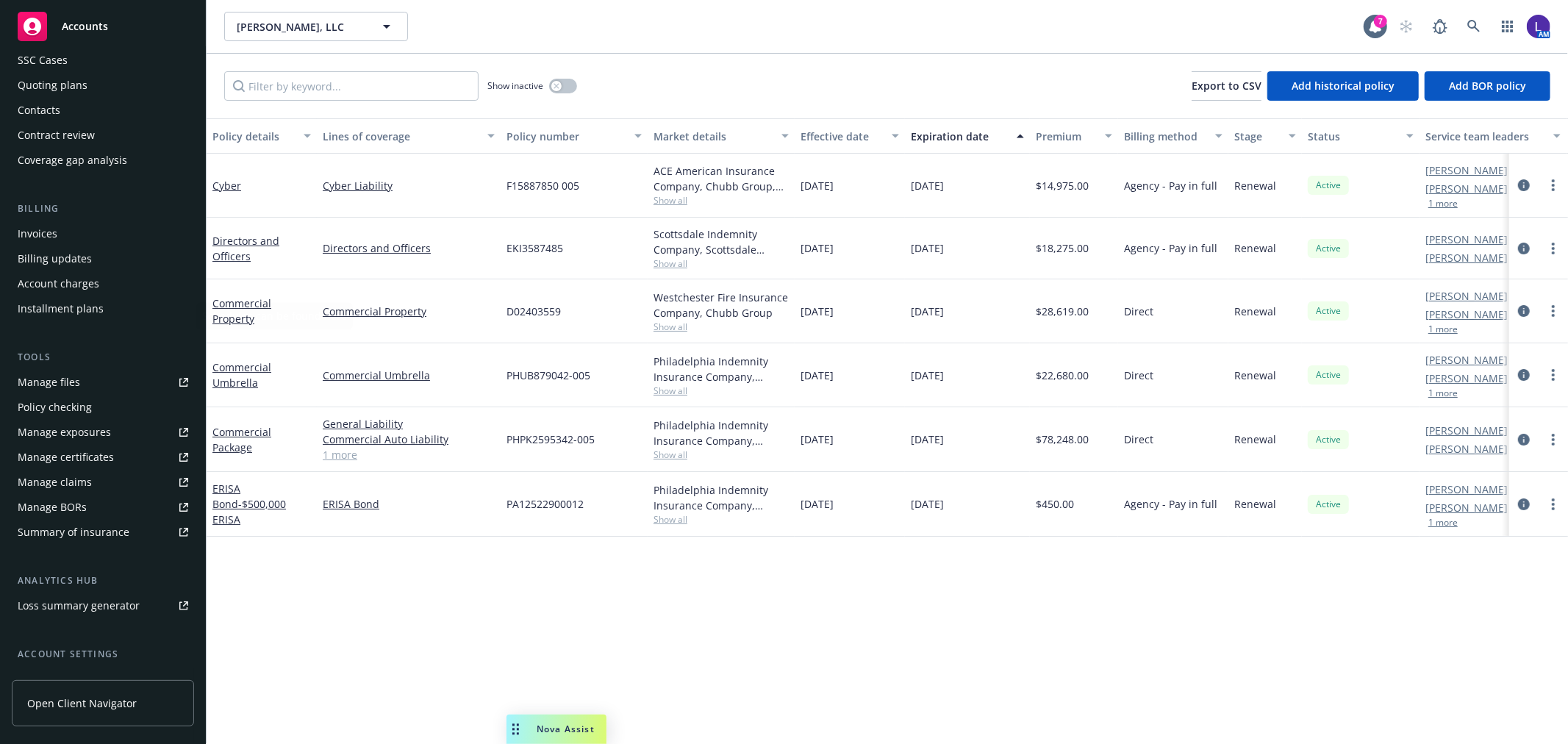
scroll to position [239, 0]
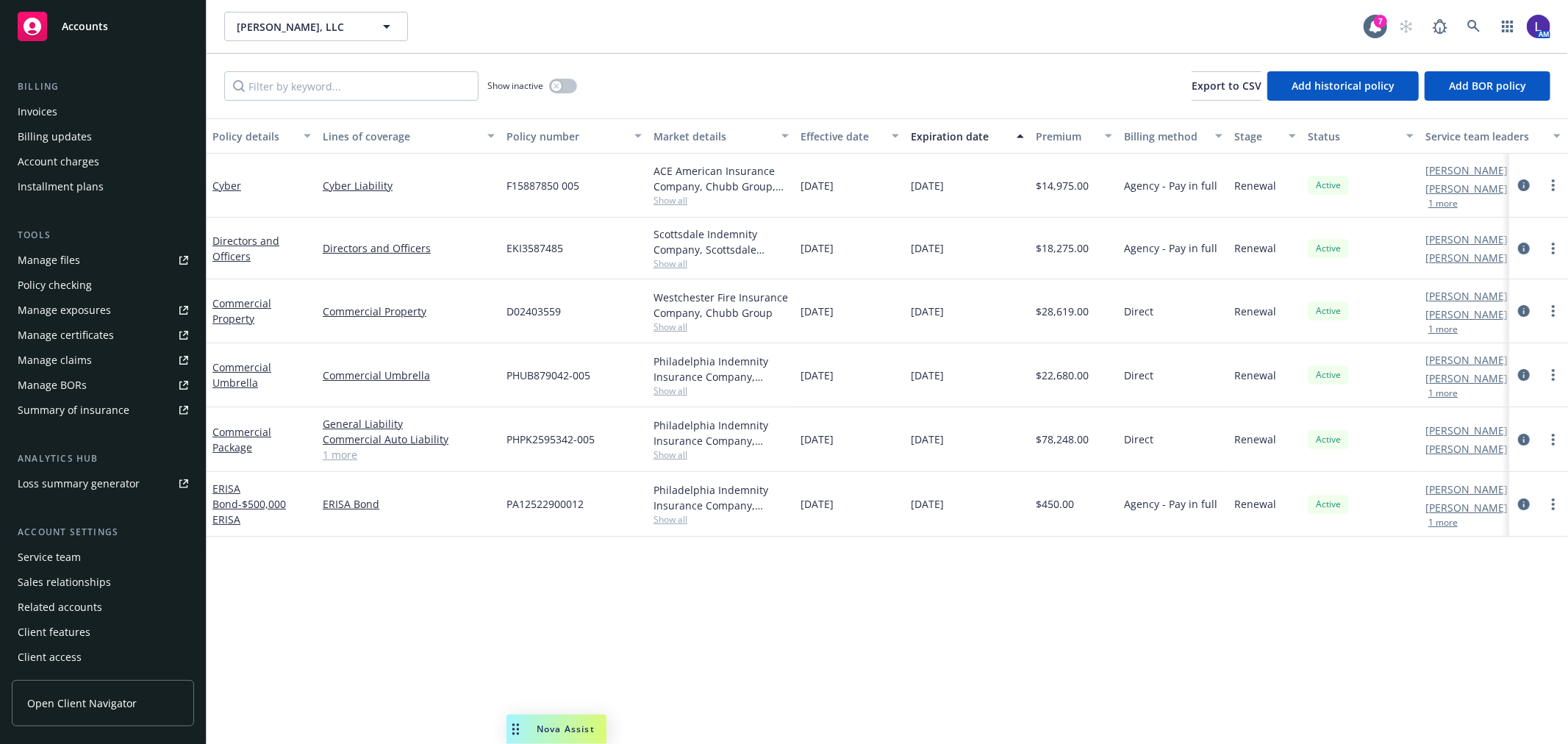
click at [43, 552] on div "Service team" at bounding box center [49, 558] width 63 height 24
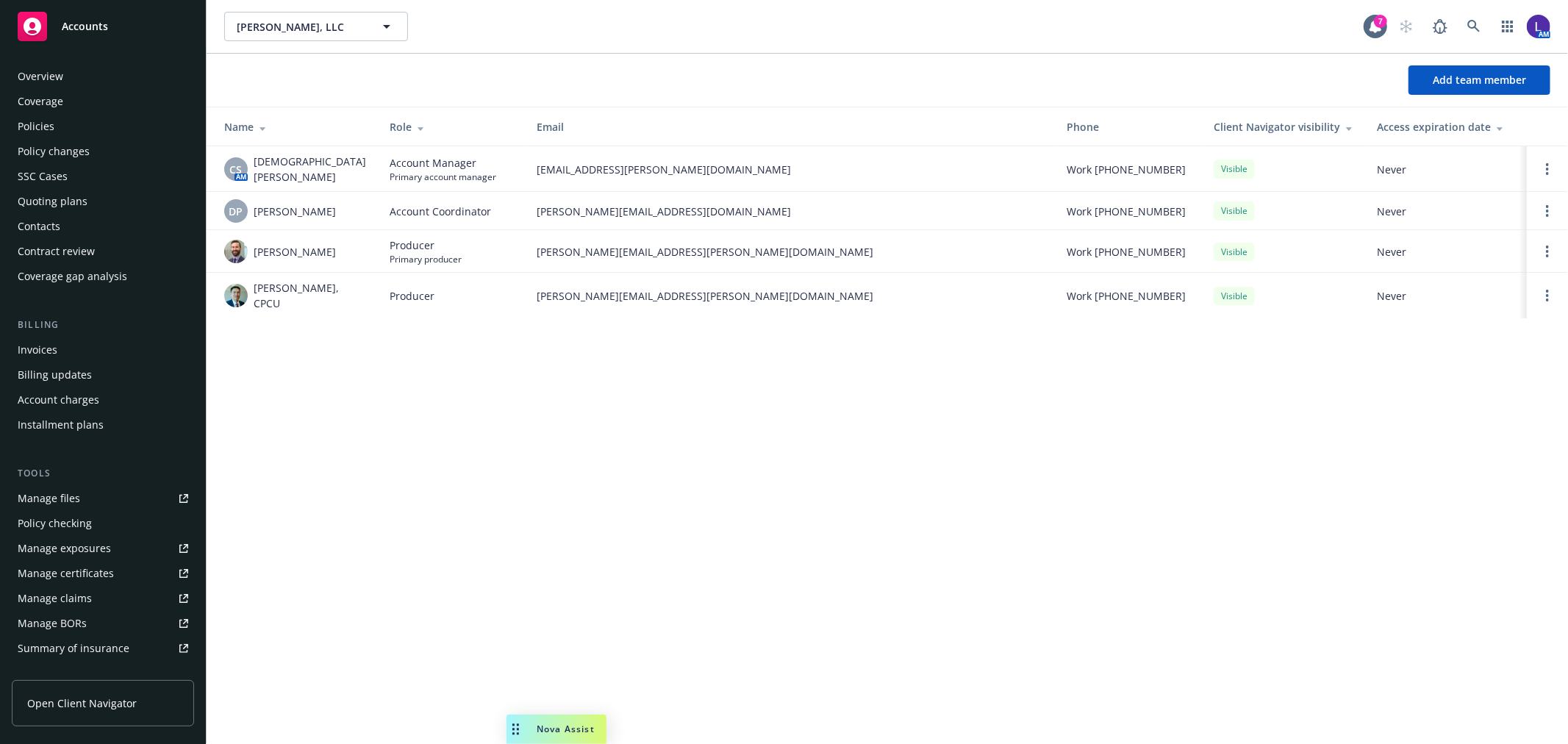
click at [27, 130] on div "Policies" at bounding box center [36, 127] width 37 height 24
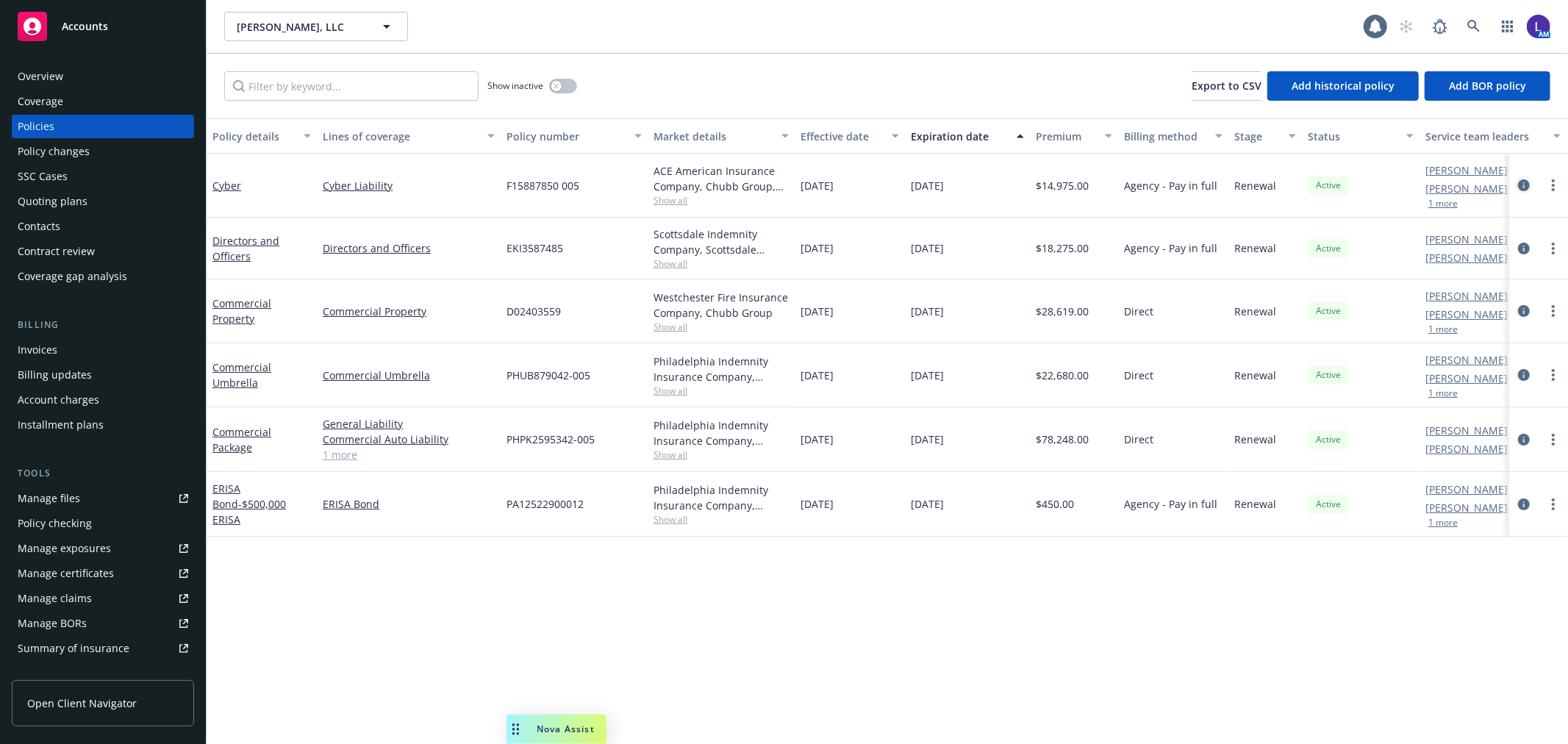
click at [1525, 186] on icon "circleInformation" at bounding box center [1524, 186] width 12 height 12
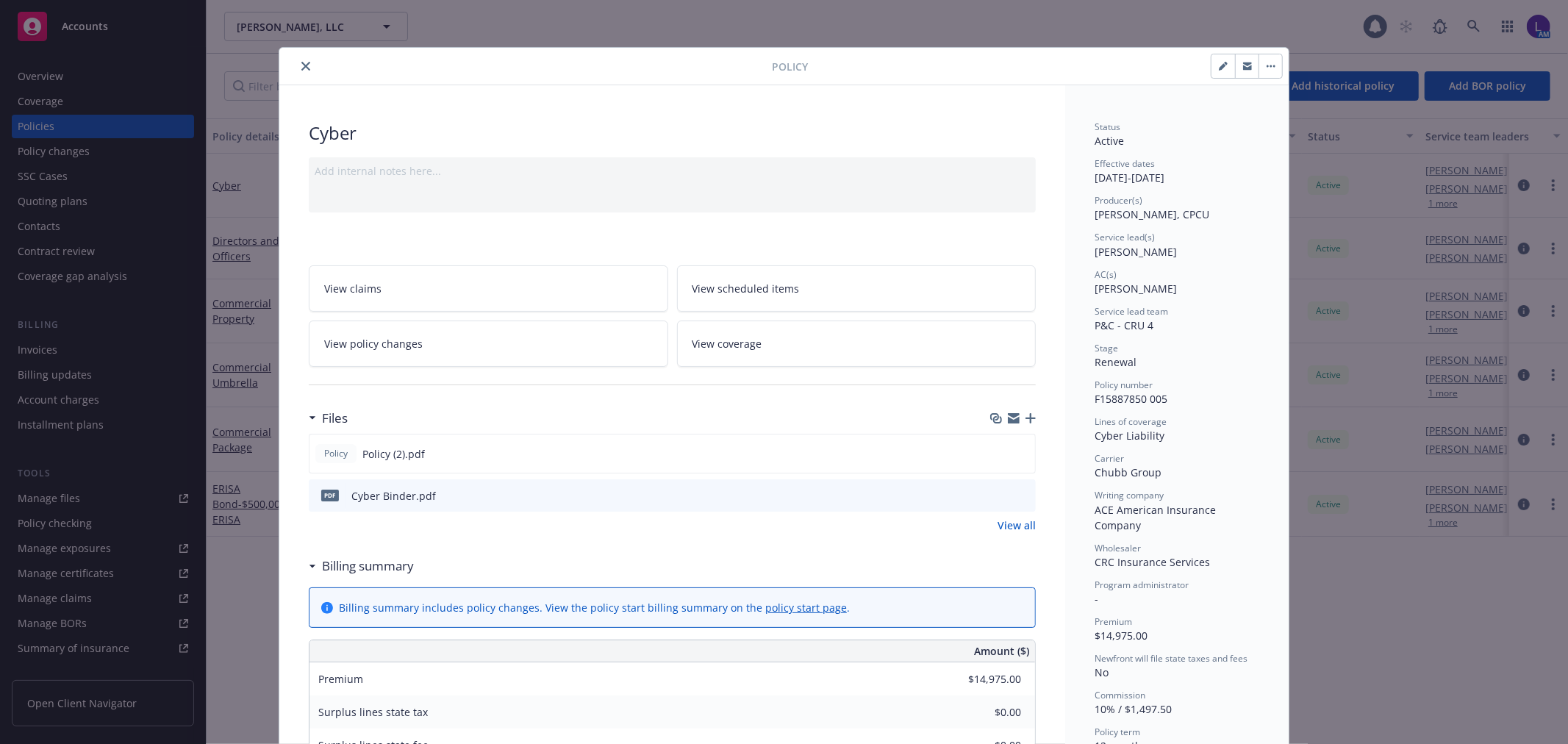
scroll to position [44, 0]
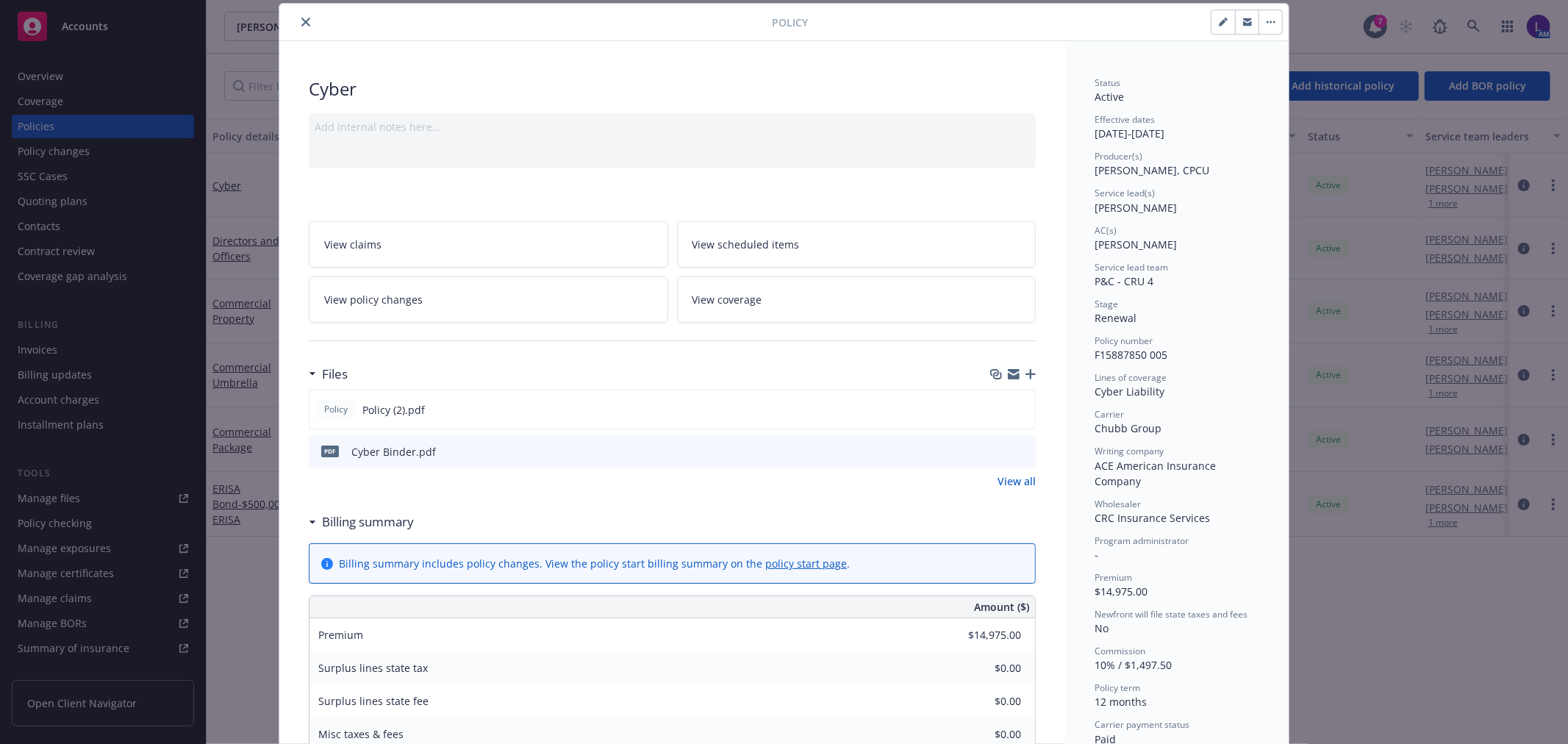
click at [1212, 25] on button "button" at bounding box center [1224, 22] width 24 height 24
select select "RENEWAL"
select select "12"
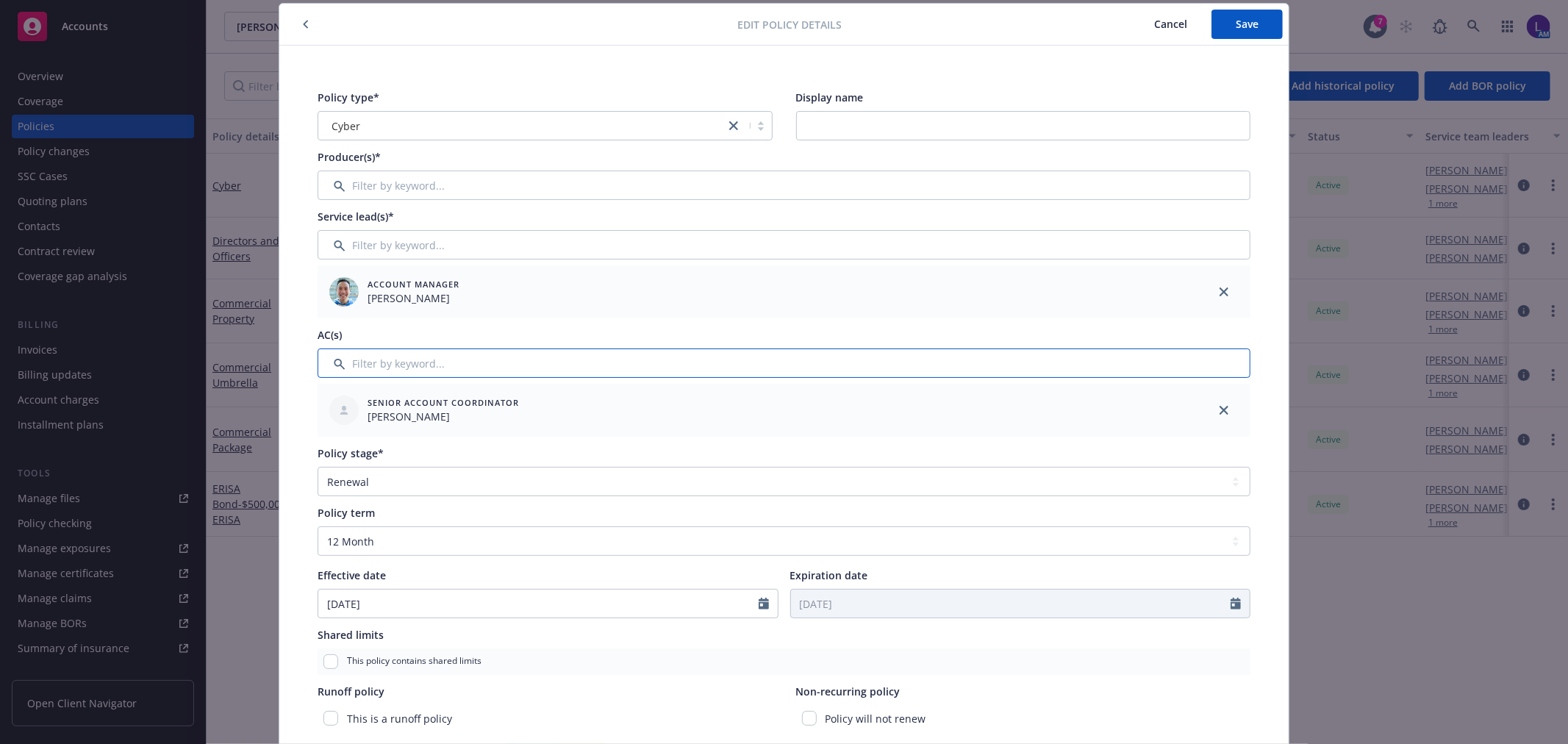
drag, startPoint x: 441, startPoint y: 361, endPoint x: 453, endPoint y: 366, distance: 13.0
click at [444, 362] on input "Filter by keyword..." at bounding box center [784, 363] width 933 height 29
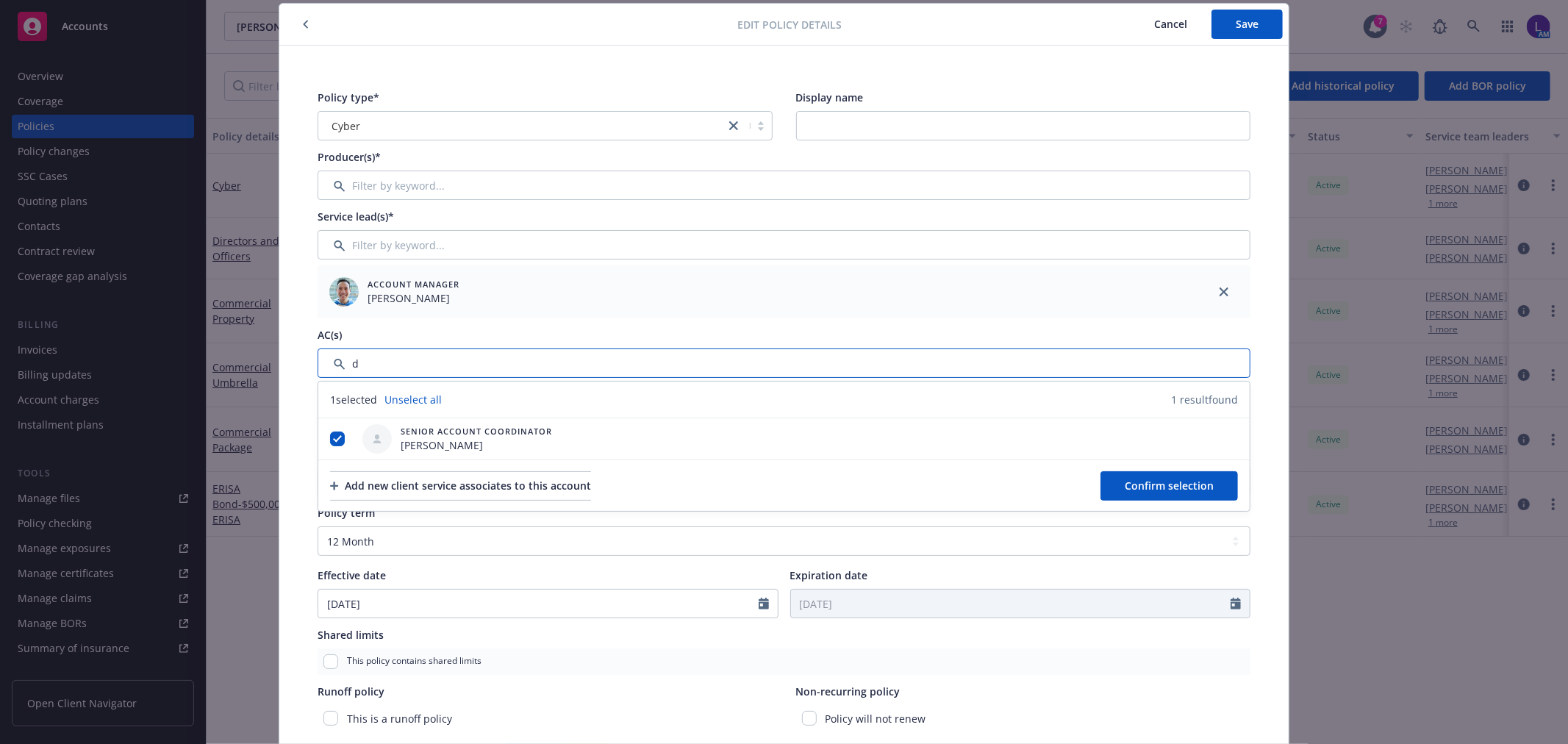
type input "d"
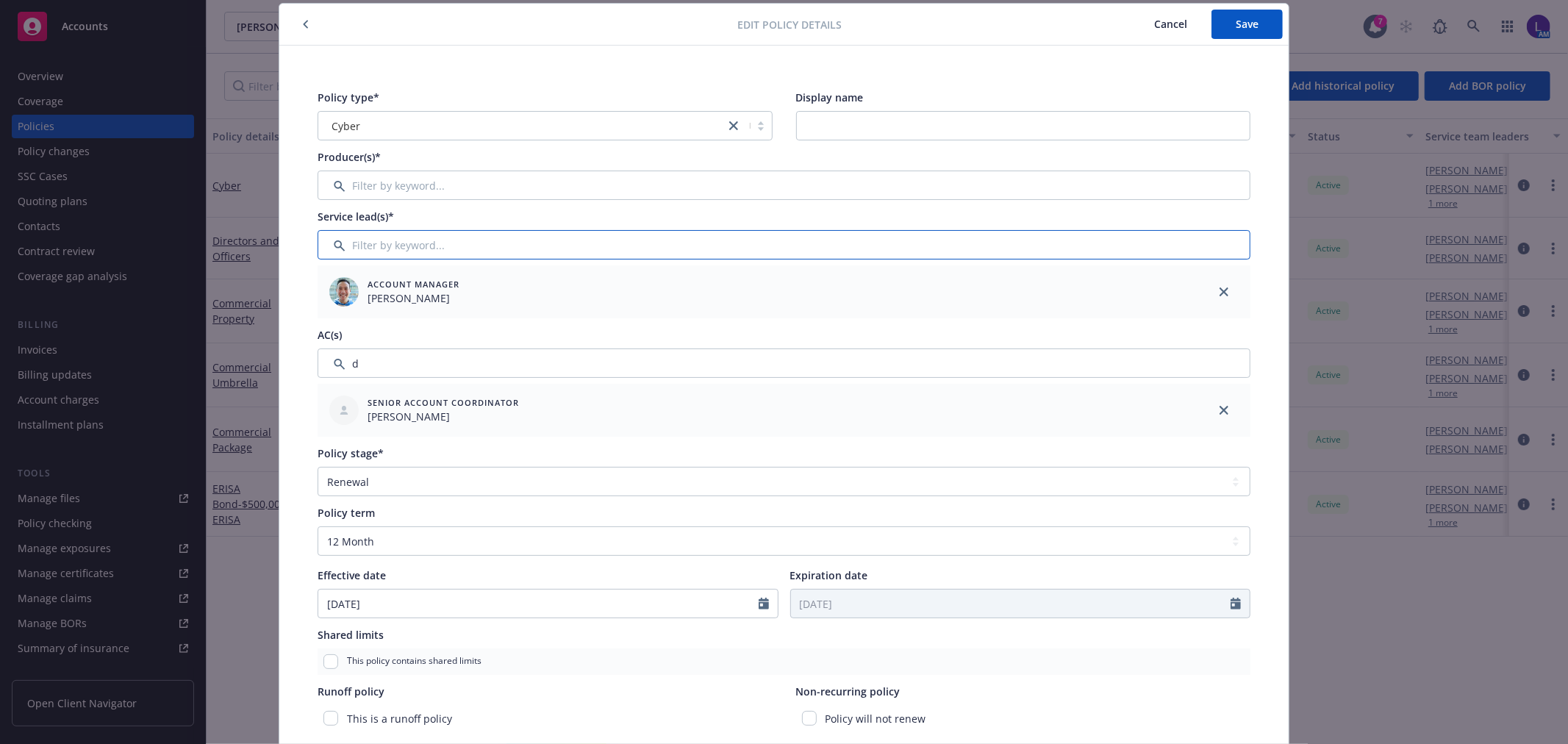
click at [408, 253] on input "Filter by keyword..." at bounding box center [784, 245] width 933 height 29
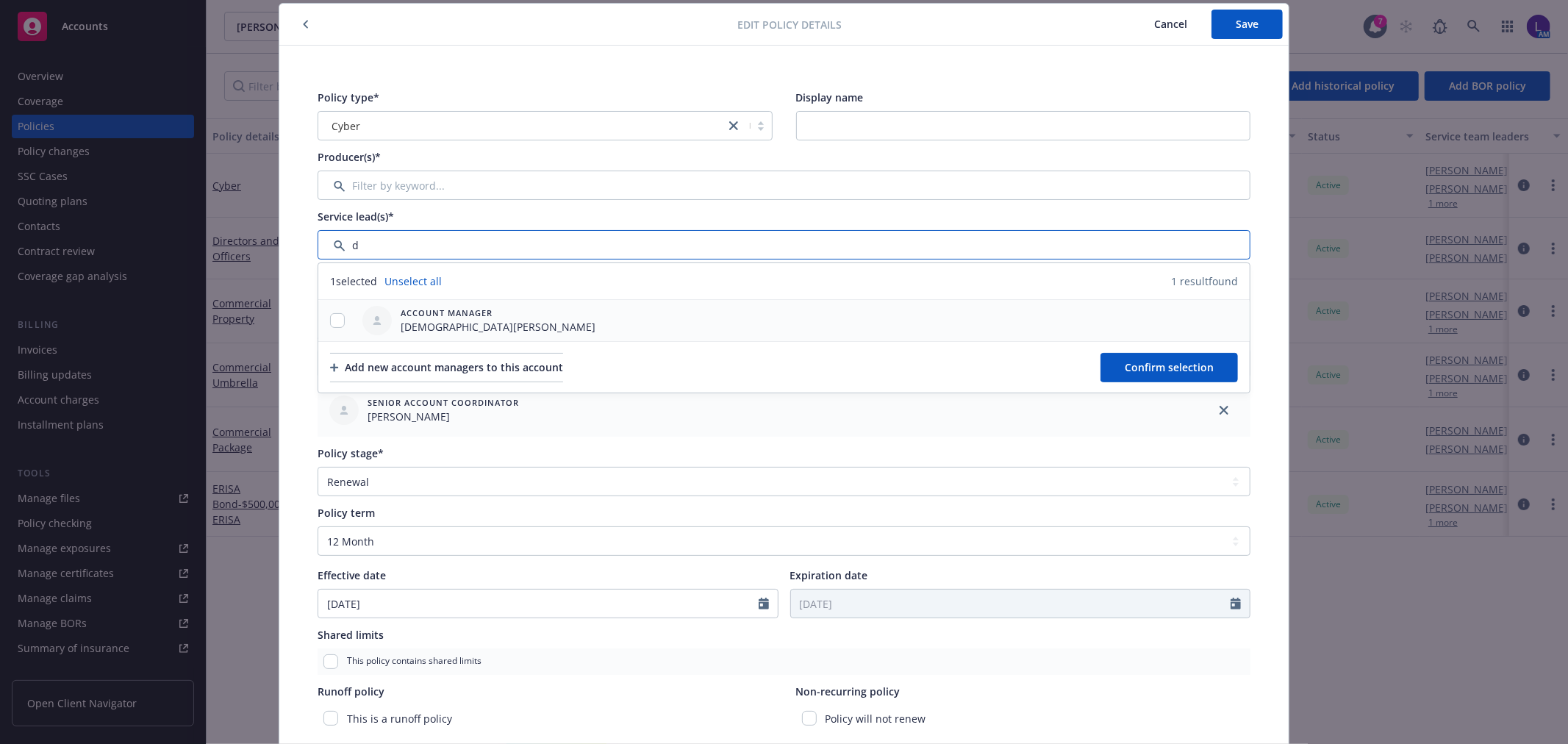
type input "d"
click at [322, 317] on div at bounding box center [337, 321] width 38 height 15
click at [319, 325] on div at bounding box center [337, 321] width 38 height 15
click at [330, 321] on input "checkbox" at bounding box center [337, 321] width 15 height 15
checkbox input "true"
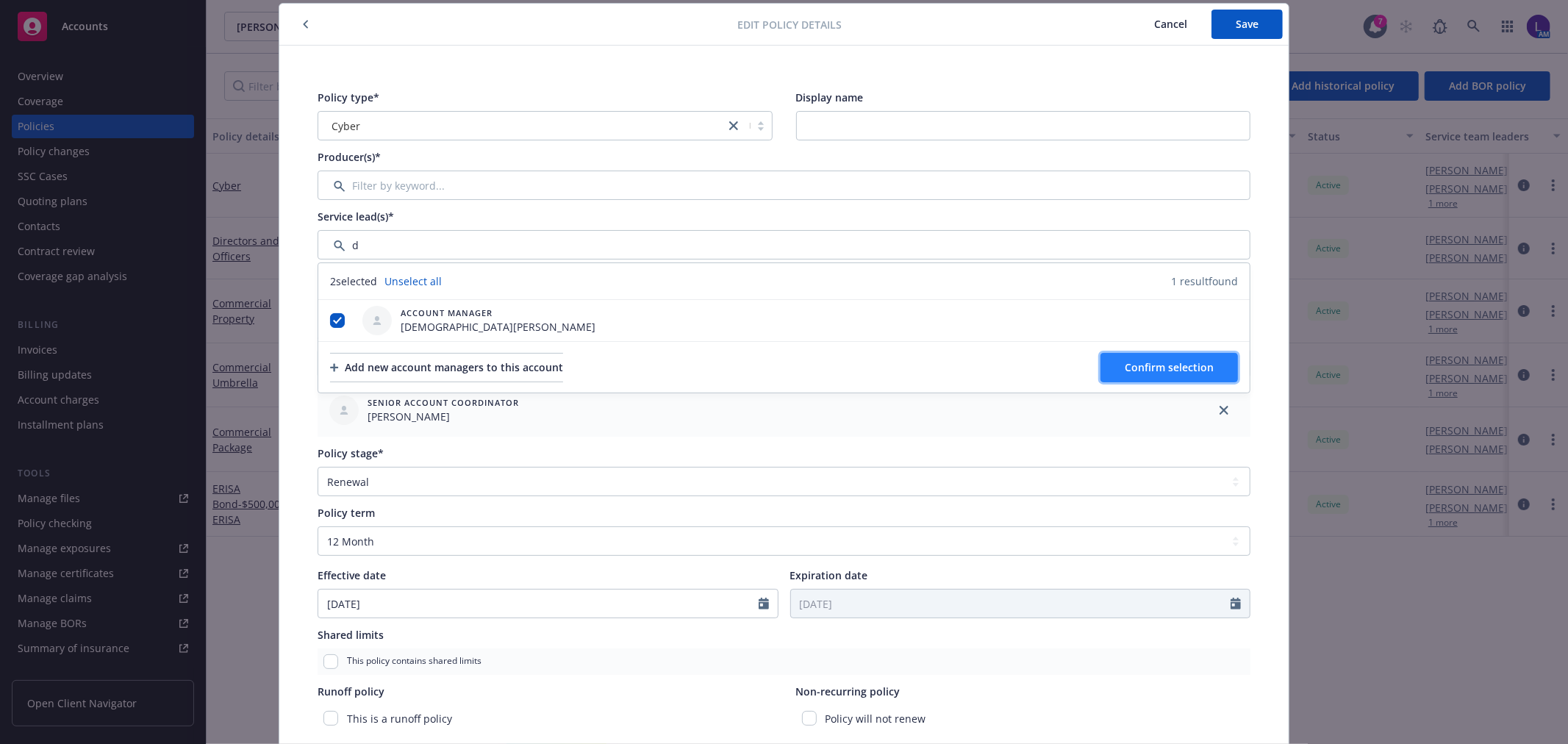
click at [1101, 364] on button "Confirm selection" at bounding box center [1170, 368] width 138 height 29
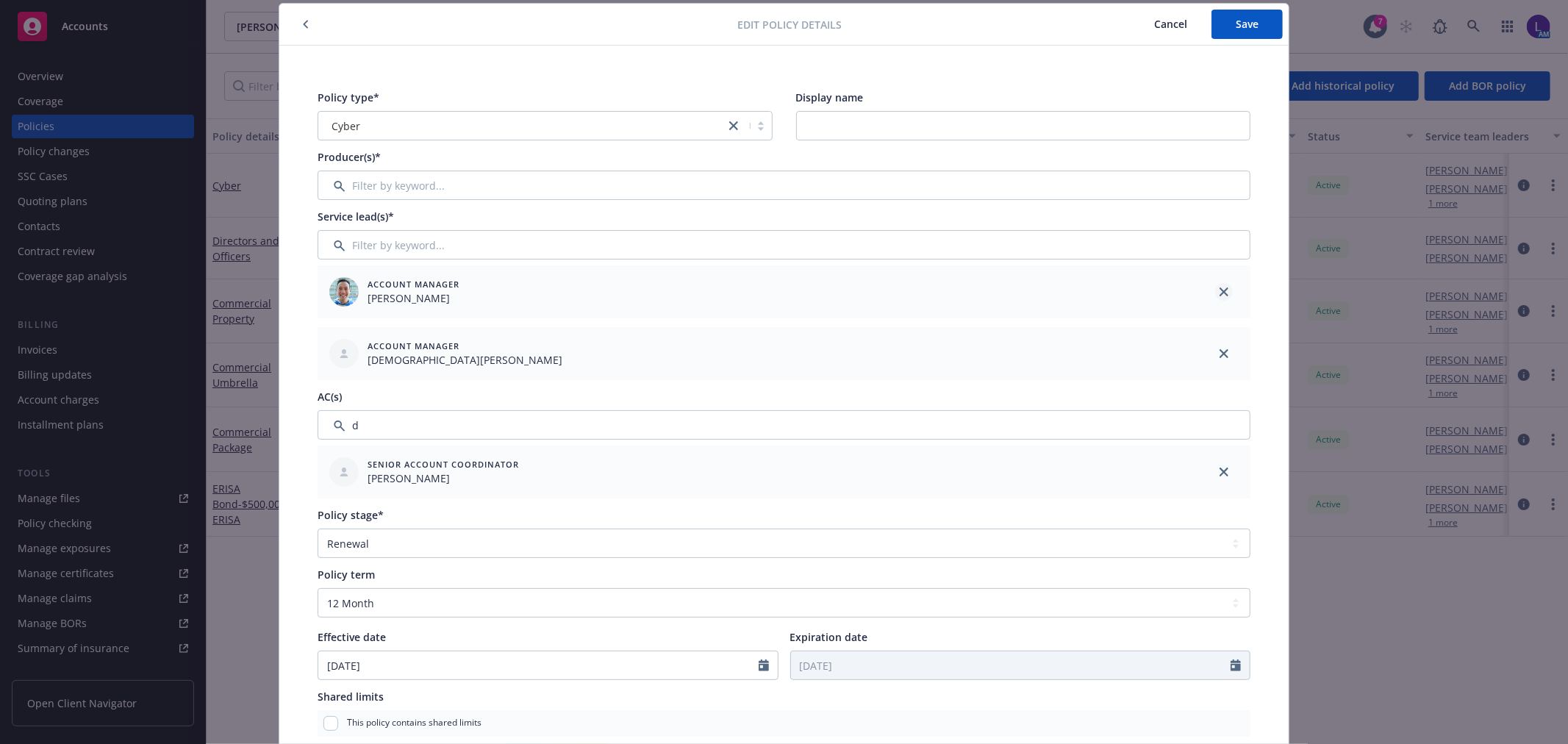
click at [1220, 289] on icon "close" at bounding box center [1224, 292] width 9 height 9
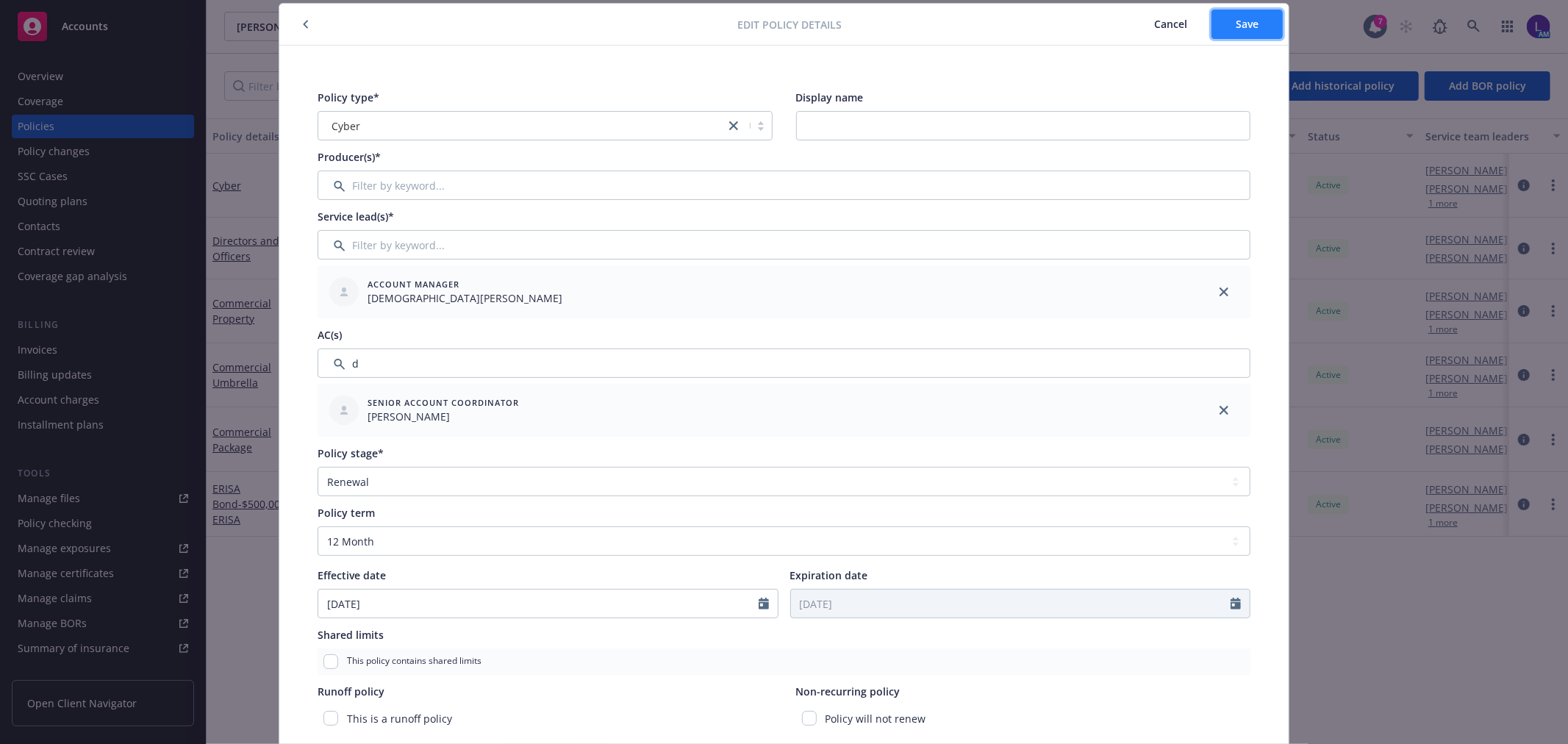
click at [1218, 29] on button "Save" at bounding box center [1247, 24] width 71 height 29
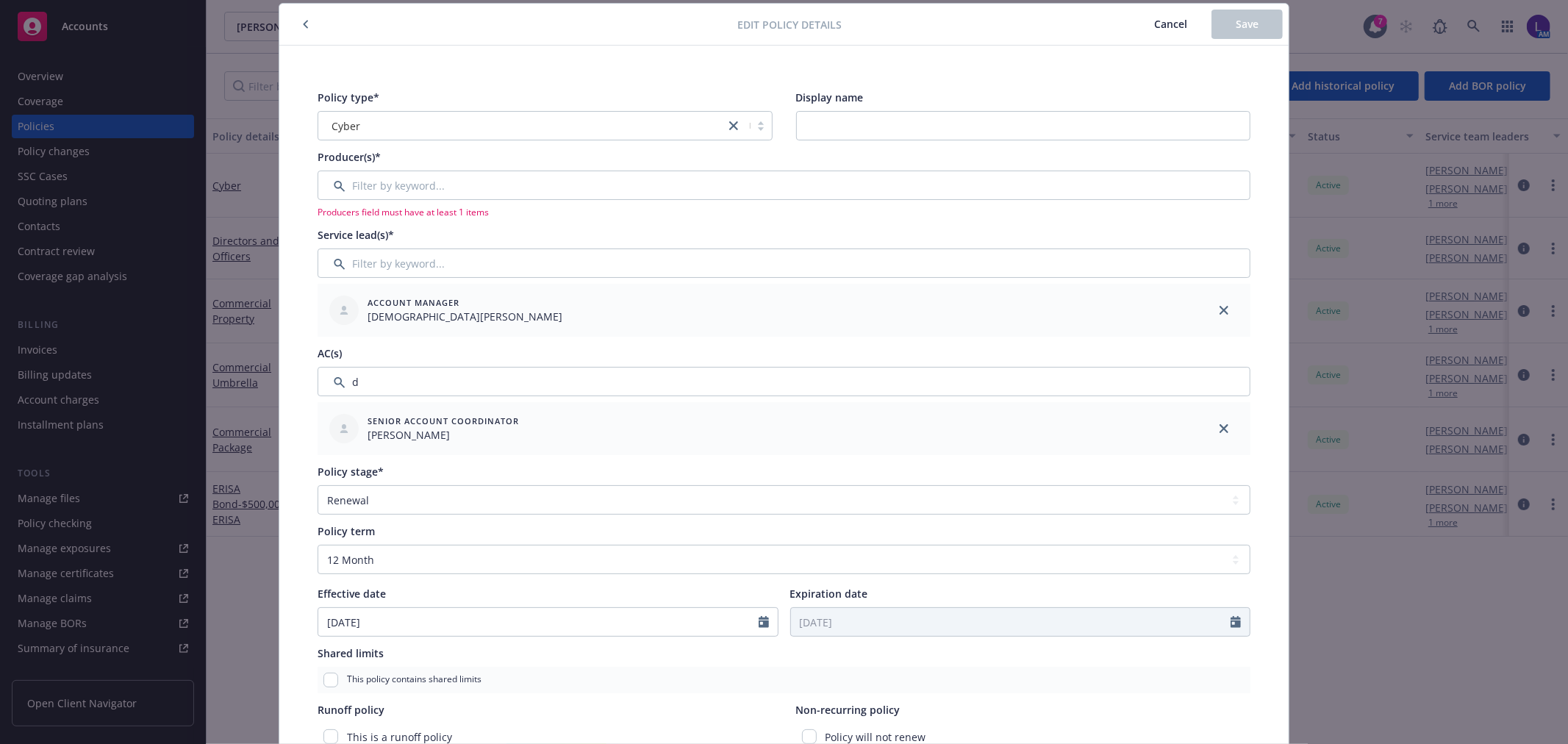
click at [303, 23] on icon "button" at bounding box center [305, 25] width 4 height 8
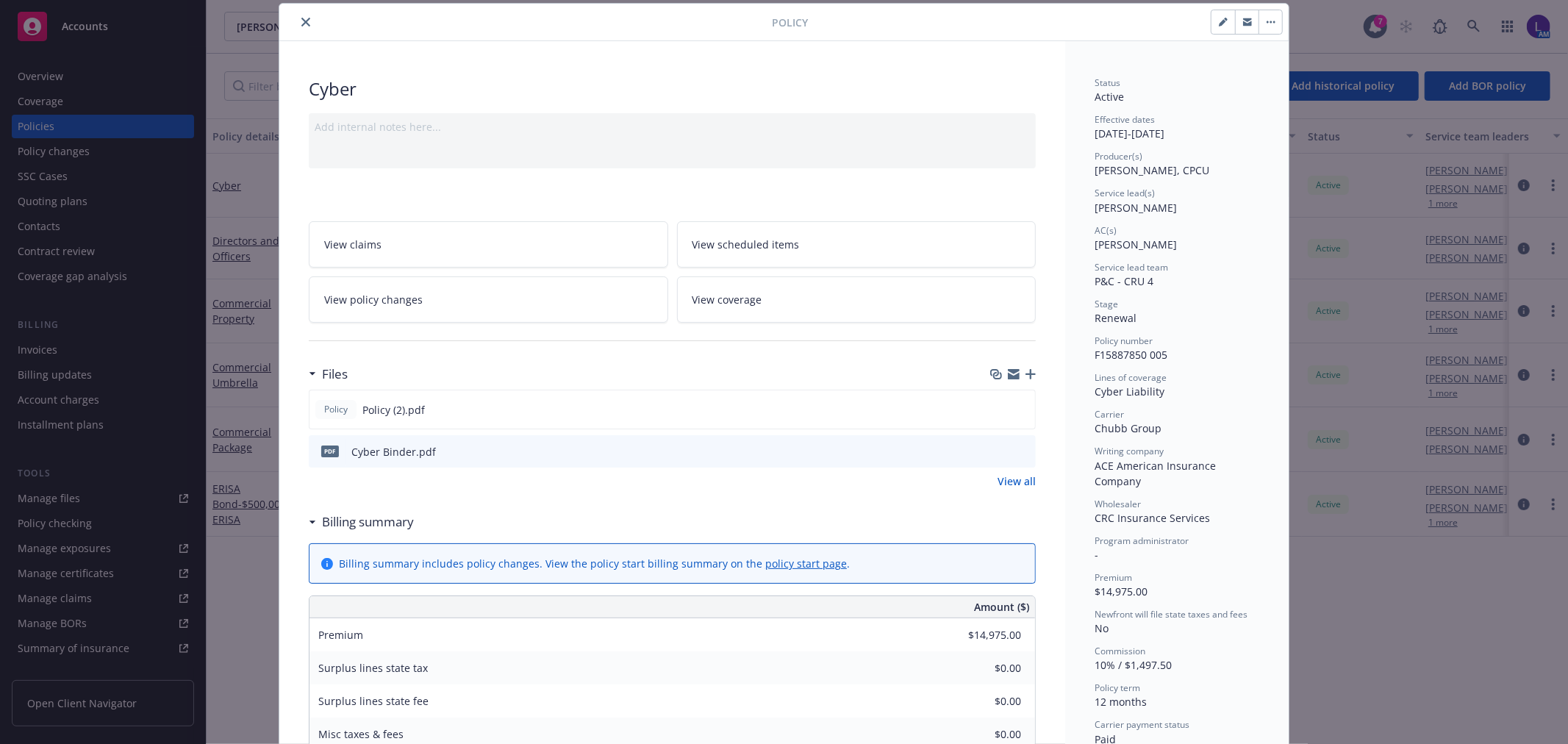
click at [1212, 13] on button "button" at bounding box center [1224, 22] width 24 height 24
select select "RENEWAL"
select select "12"
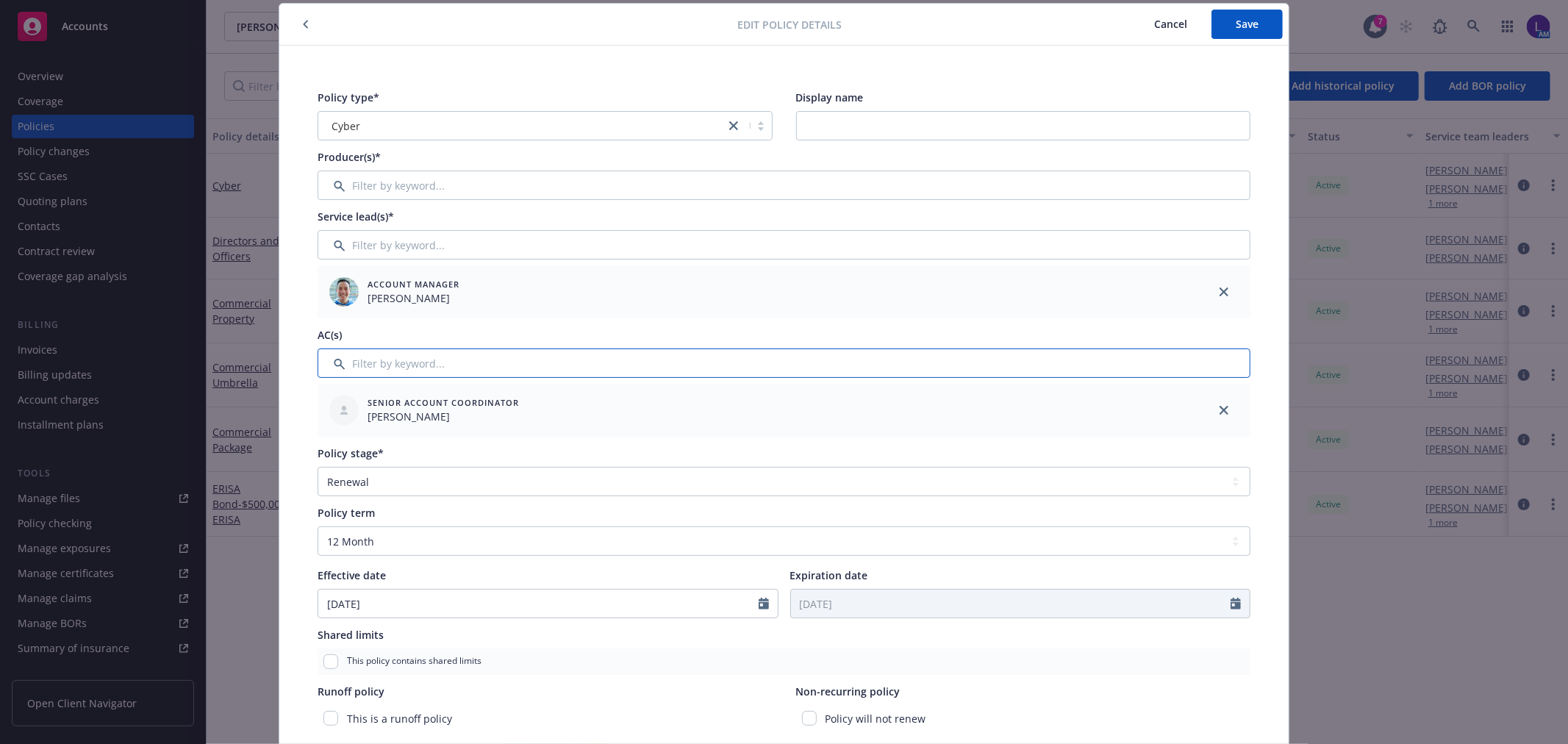
click at [378, 365] on input "Filter by keyword..." at bounding box center [784, 363] width 933 height 29
drag, startPoint x: 407, startPoint y: 264, endPoint x: 416, endPoint y: 240, distance: 25.6
click at [408, 259] on div "Account Manager Riley Pok" at bounding box center [784, 275] width 933 height 88
click at [437, 236] on input "Filter by keyword..." at bounding box center [784, 245] width 933 height 29
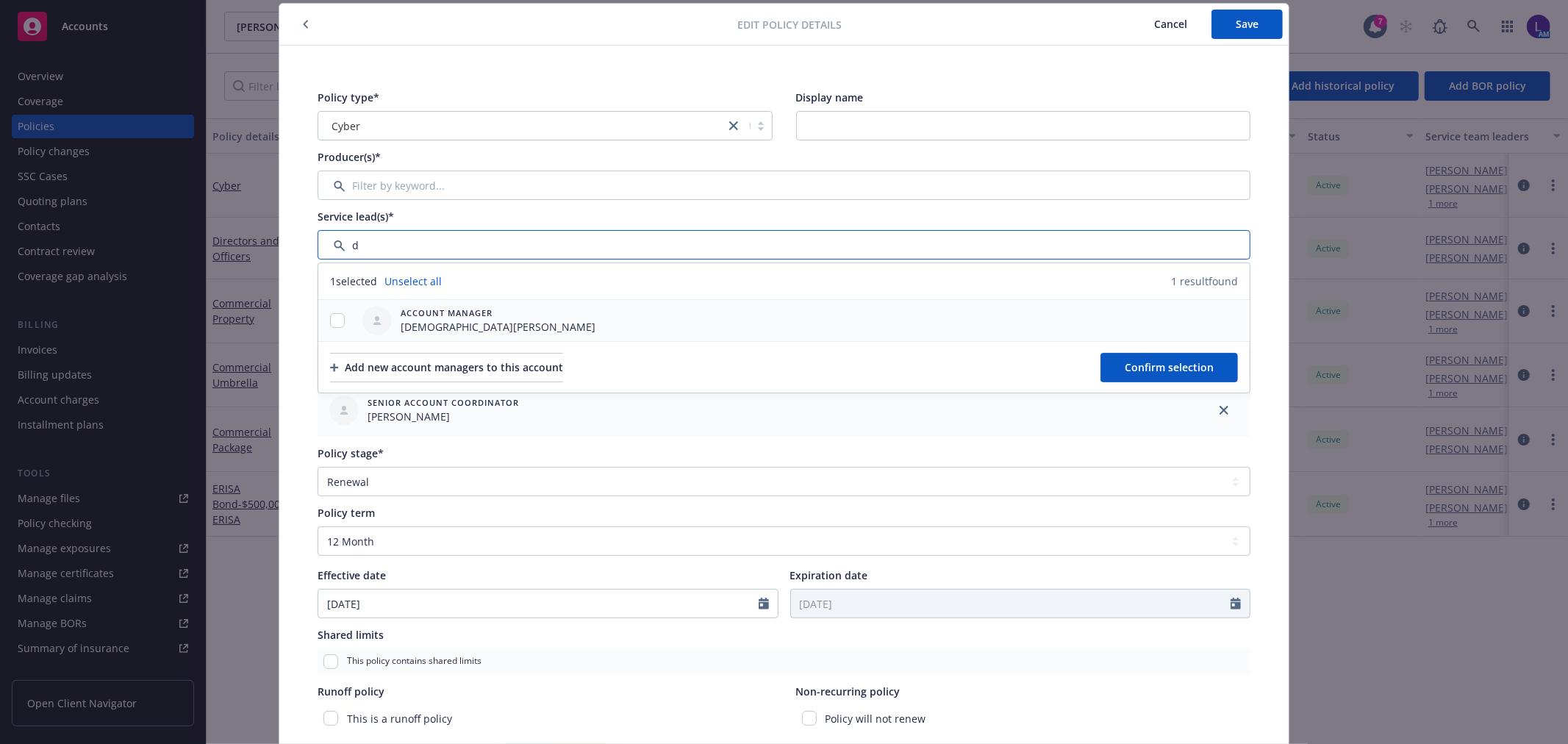
type input "d"
click at [333, 319] on input "checkbox" at bounding box center [337, 321] width 15 height 15
checkbox input "true"
click at [1155, 362] on span "Confirm selection" at bounding box center [1169, 368] width 89 height 14
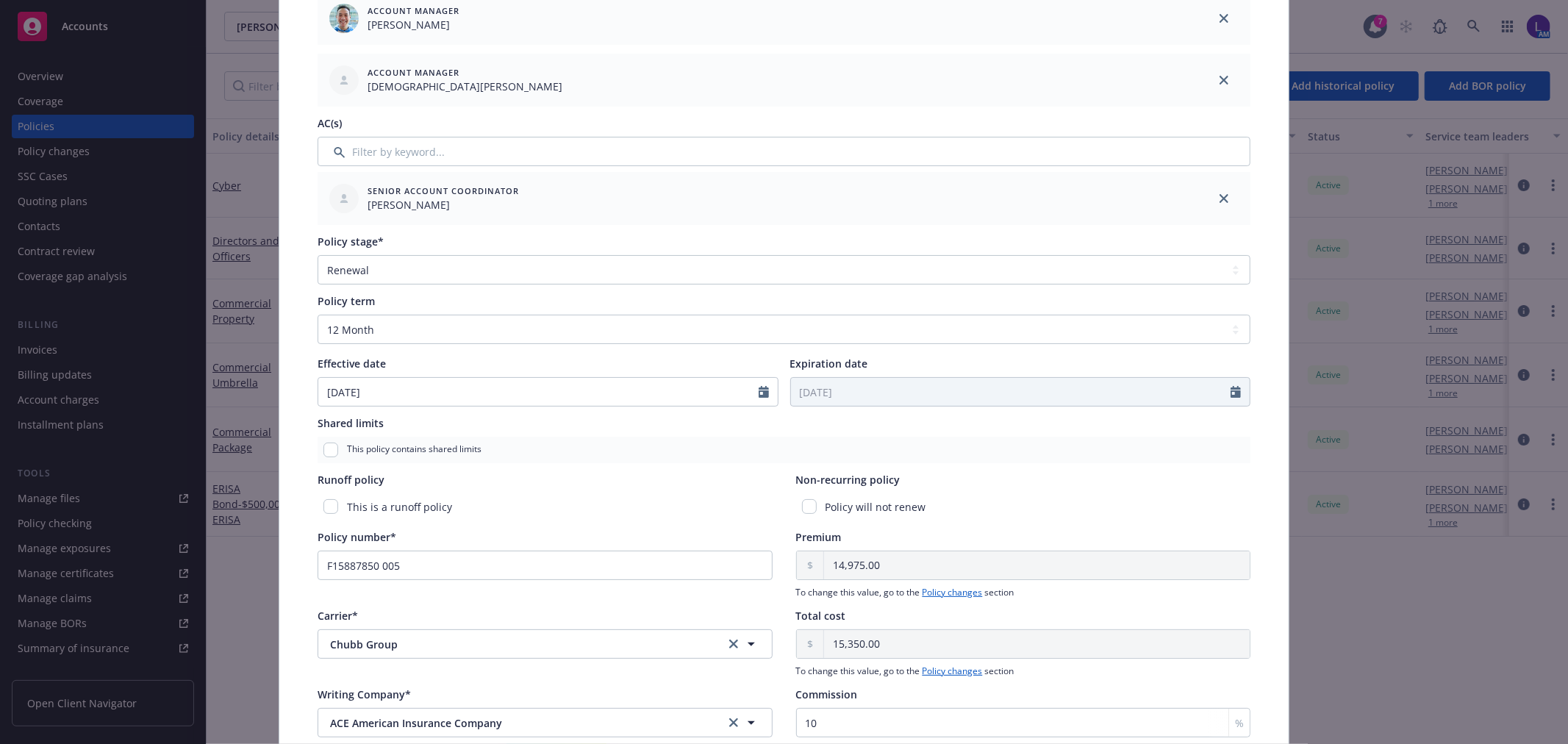
scroll to position [32, 0]
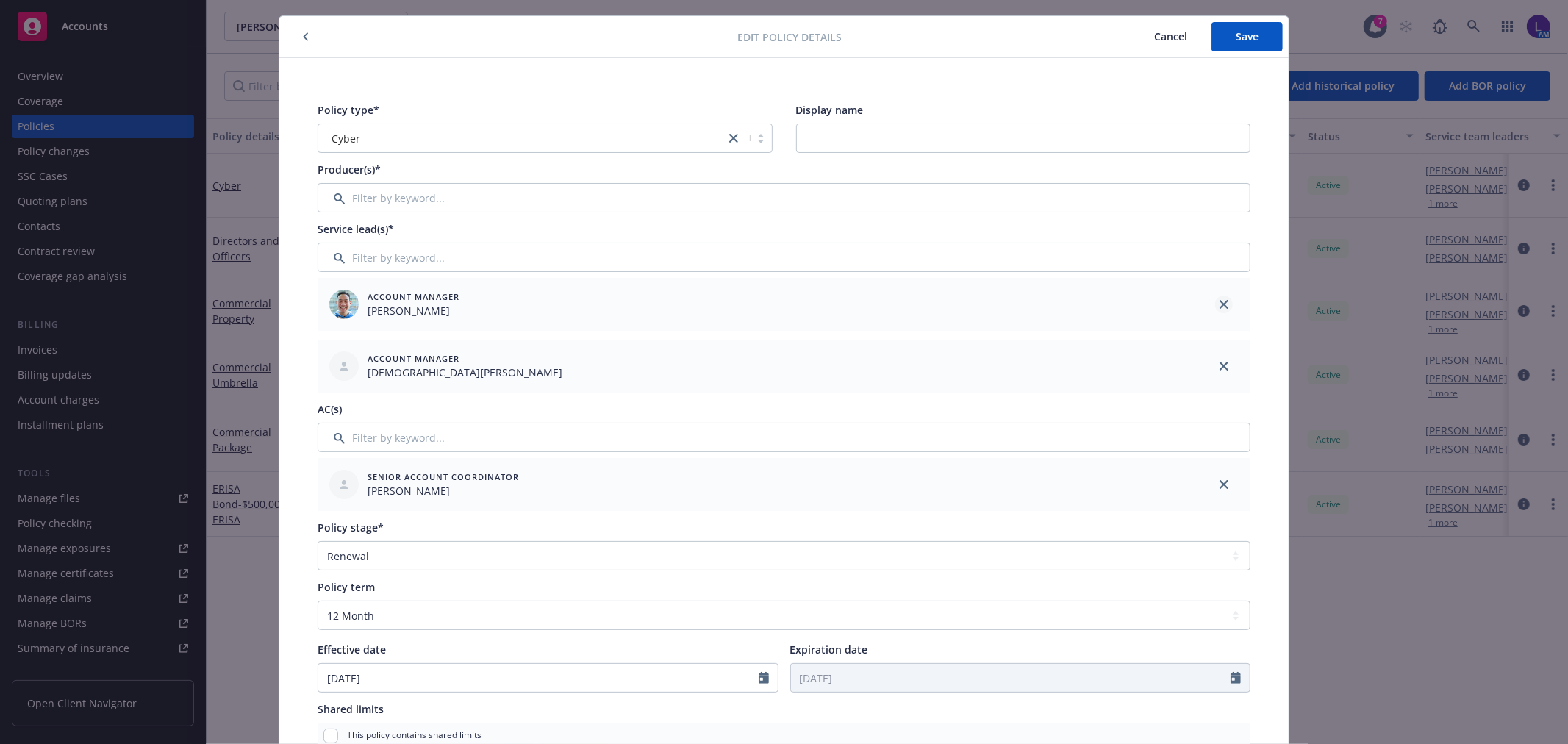
click at [1222, 298] on link "close" at bounding box center [1225, 305] width 18 height 18
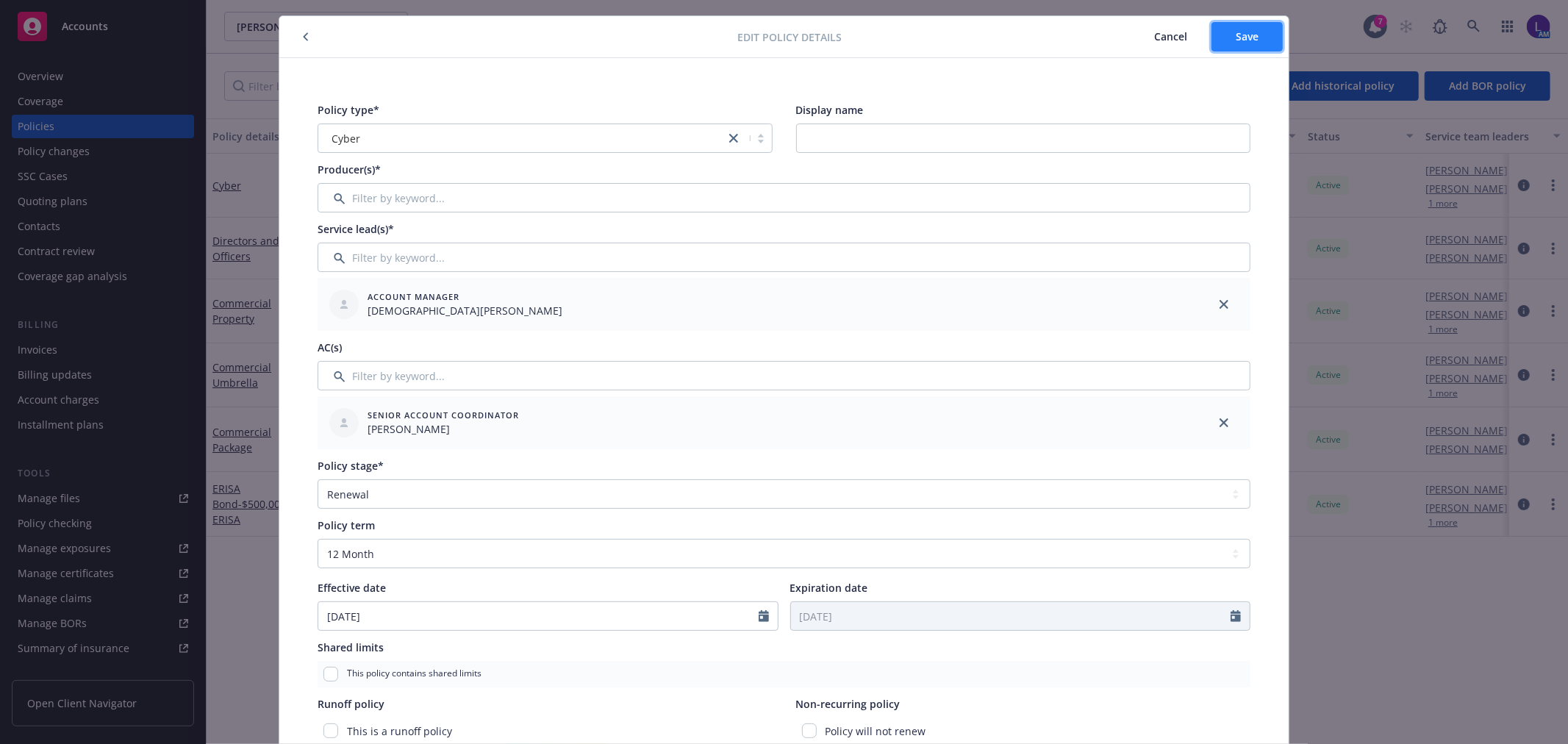
click at [1241, 38] on span "Save" at bounding box center [1247, 36] width 23 height 14
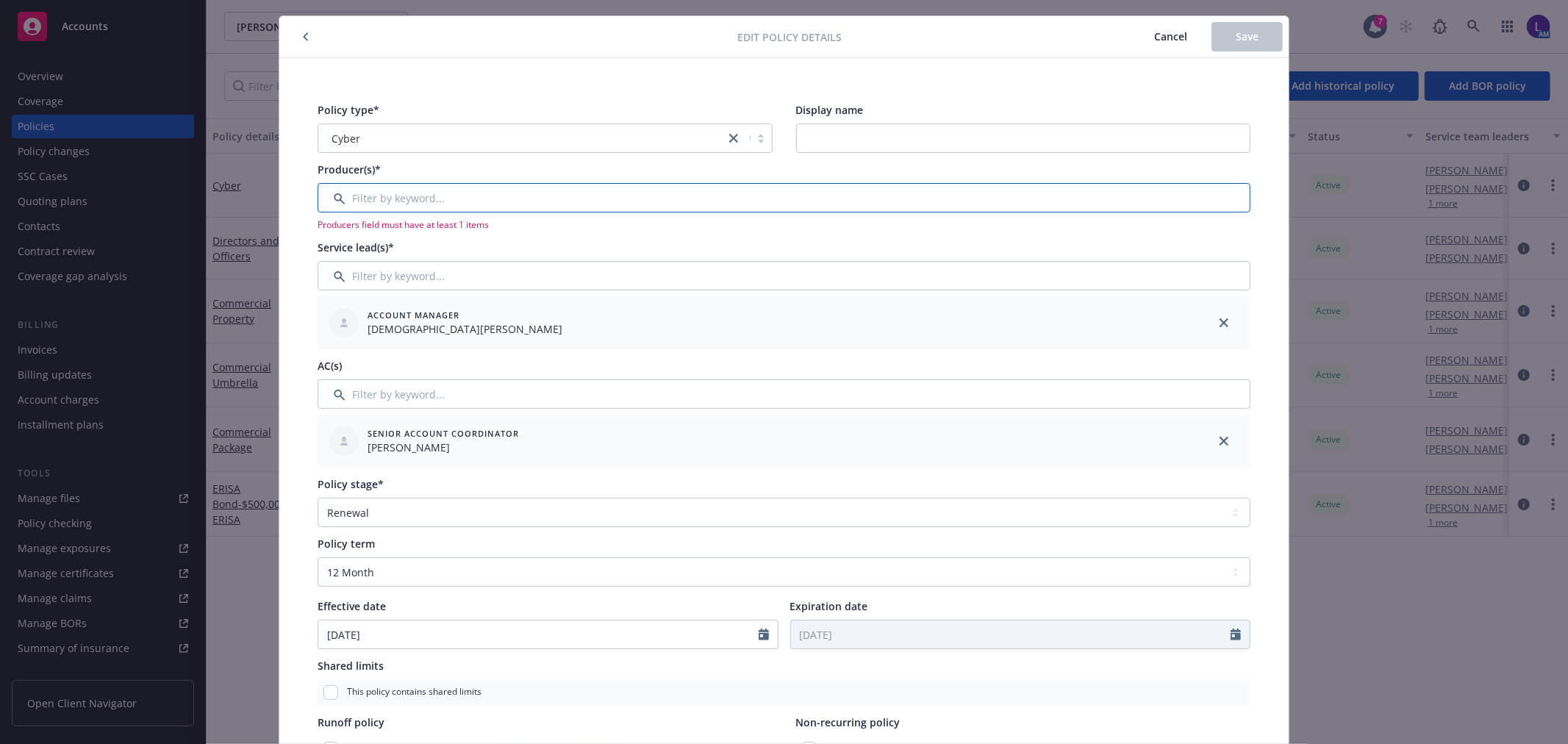
click at [435, 199] on input "Filter by keyword..." at bounding box center [784, 197] width 933 height 29
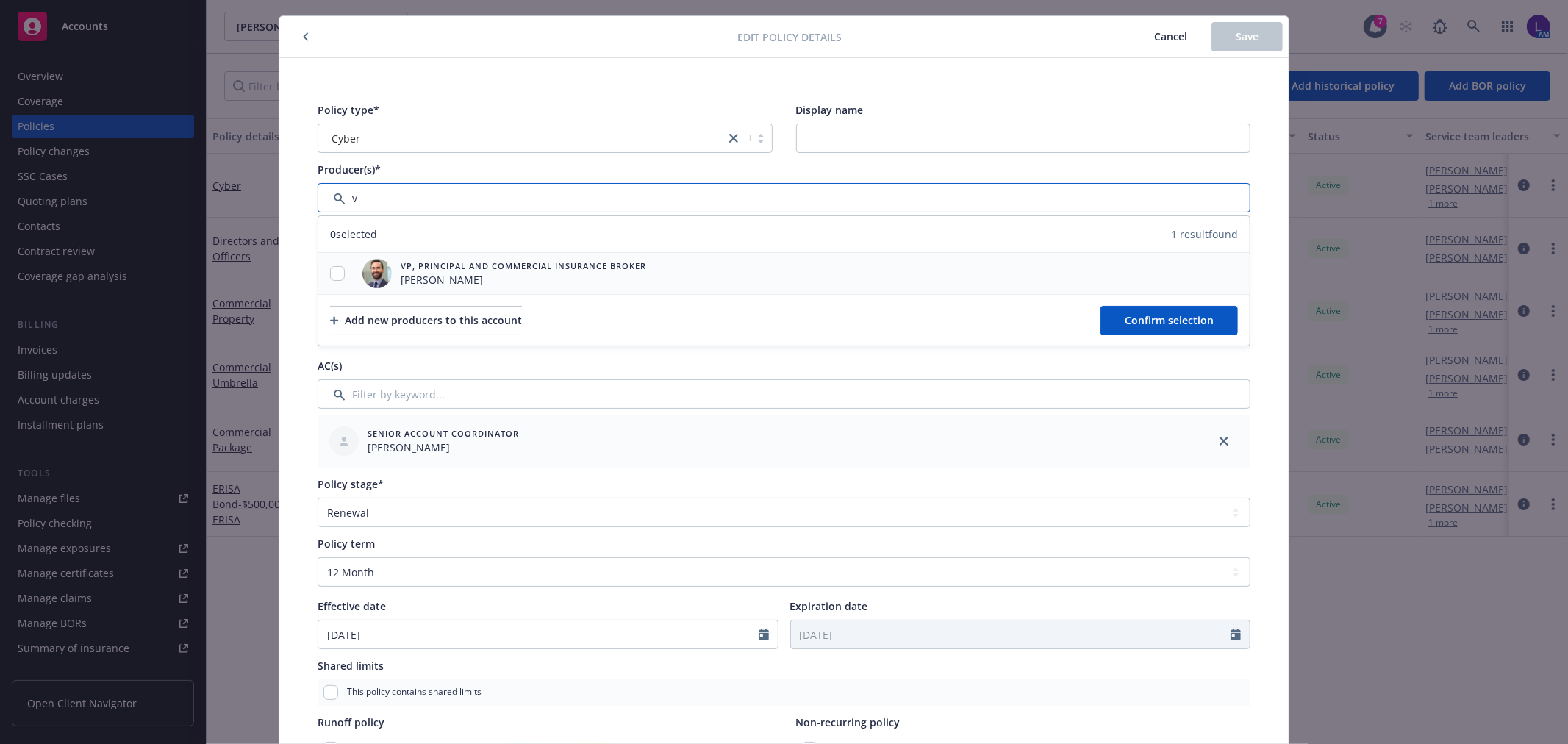
type input "v"
click at [332, 273] on input "checkbox" at bounding box center [337, 274] width 15 height 15
checkbox input "true"
click at [1133, 326] on span "Confirm selection" at bounding box center [1169, 321] width 89 height 14
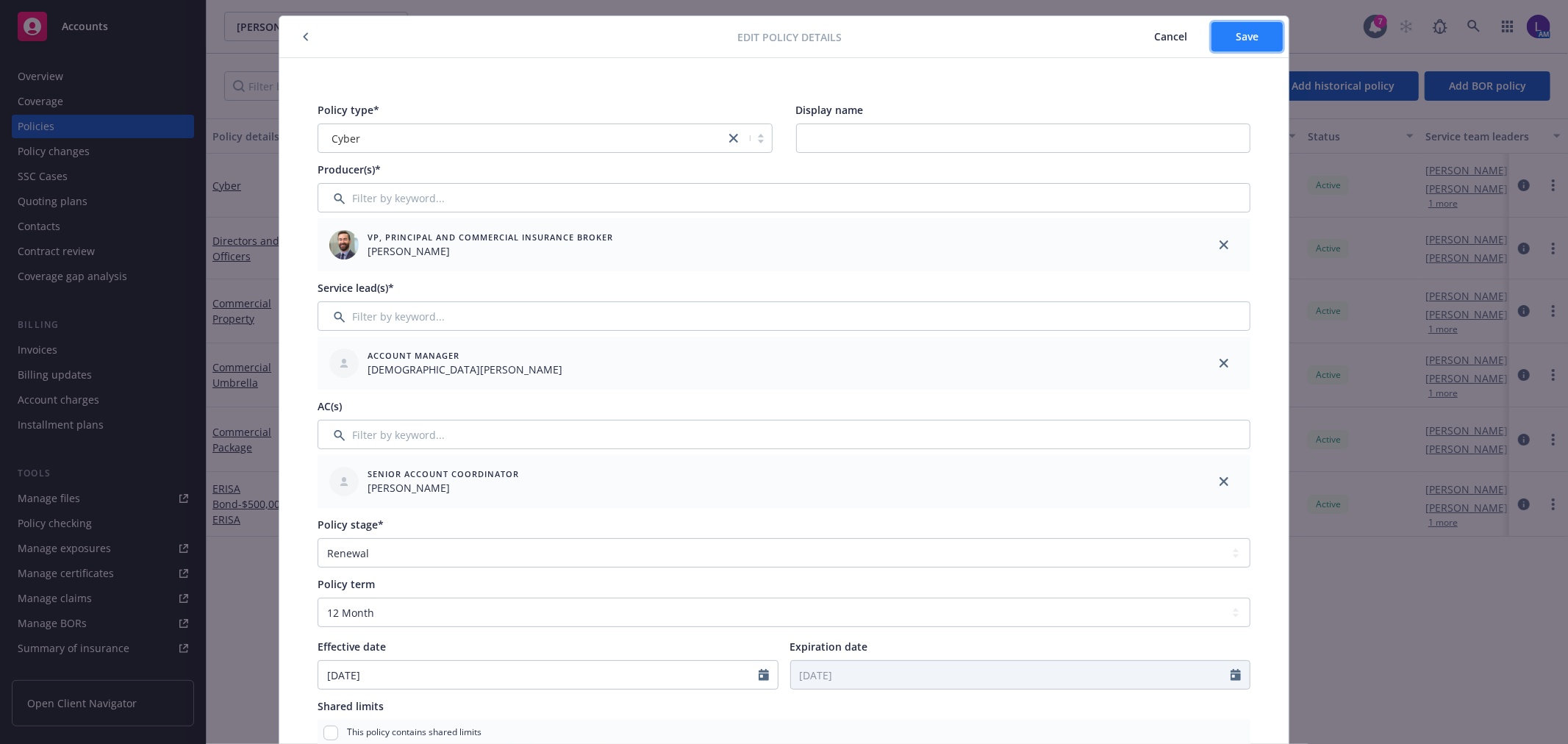
click at [1237, 48] on button "Save" at bounding box center [1247, 36] width 71 height 29
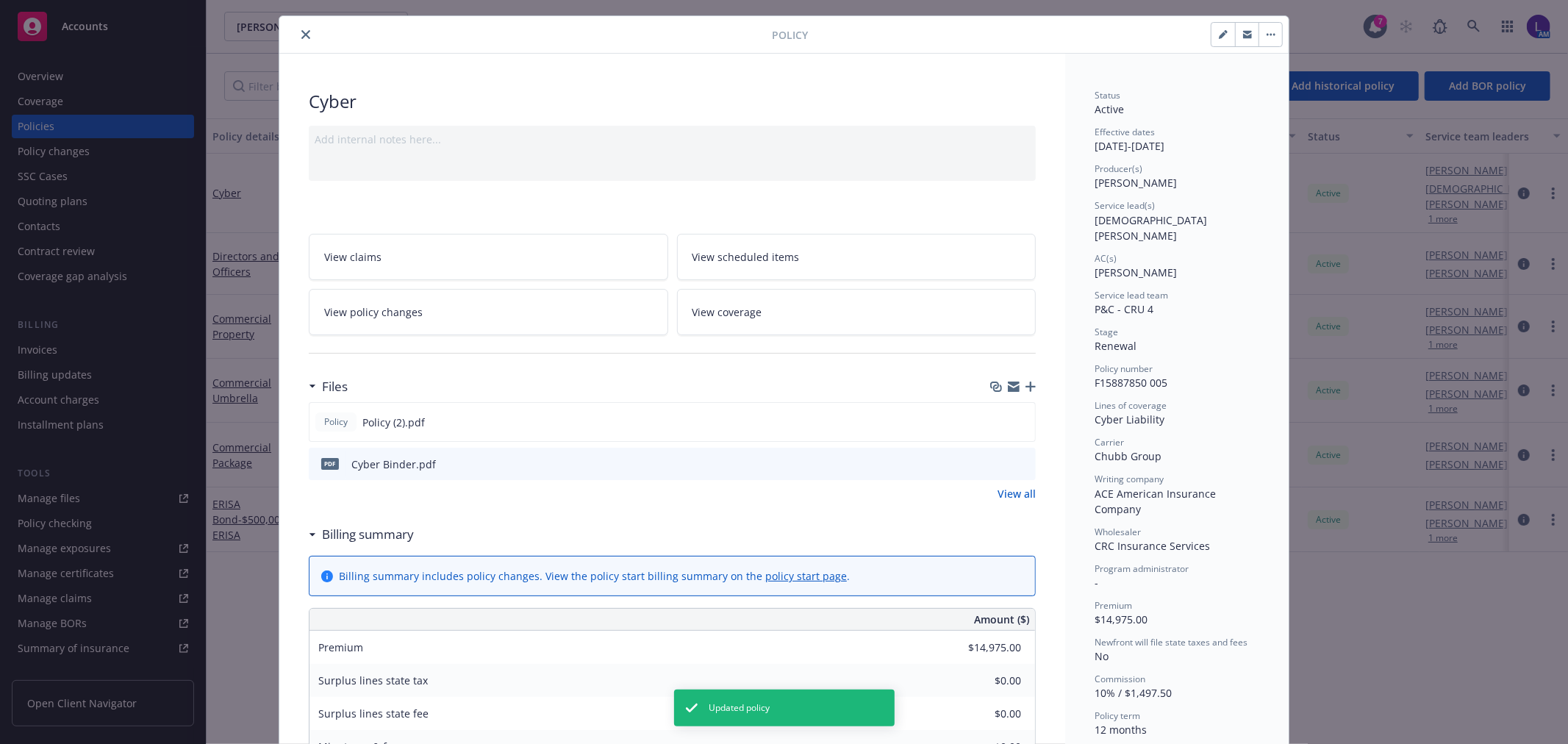
click at [302, 33] on icon "close" at bounding box center [305, 34] width 9 height 9
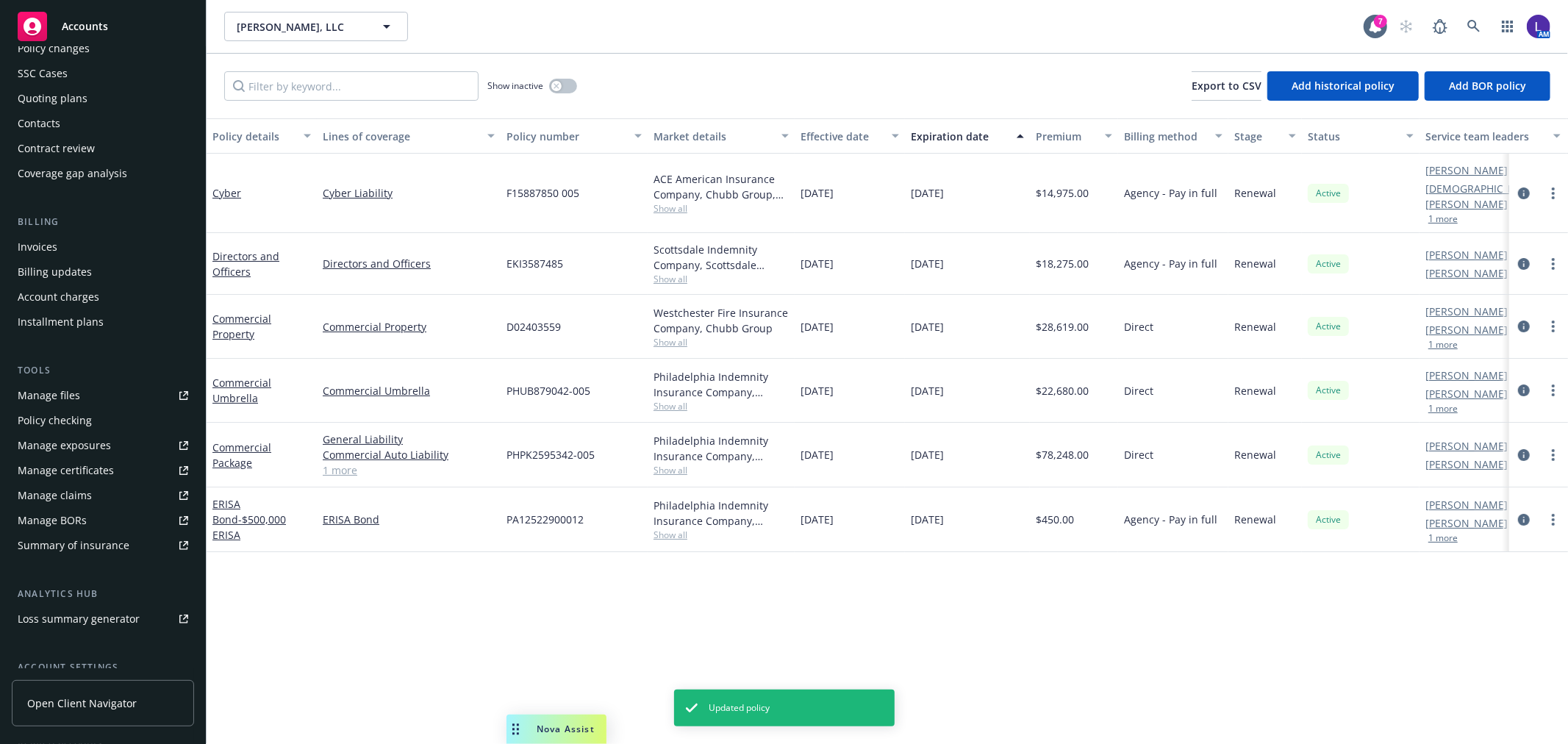
scroll to position [239, 0]
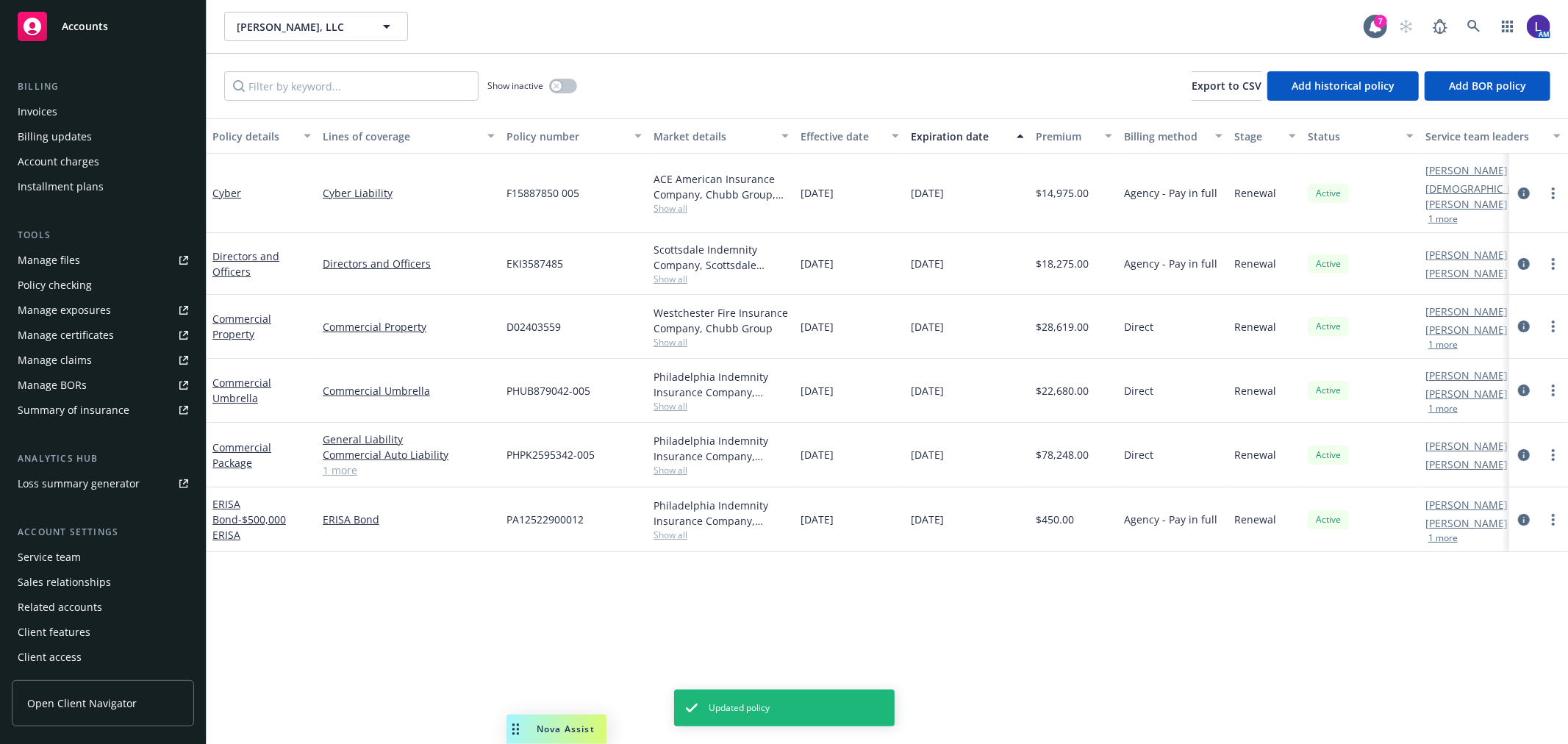
click at [52, 550] on div "Service team" at bounding box center [49, 558] width 63 height 24
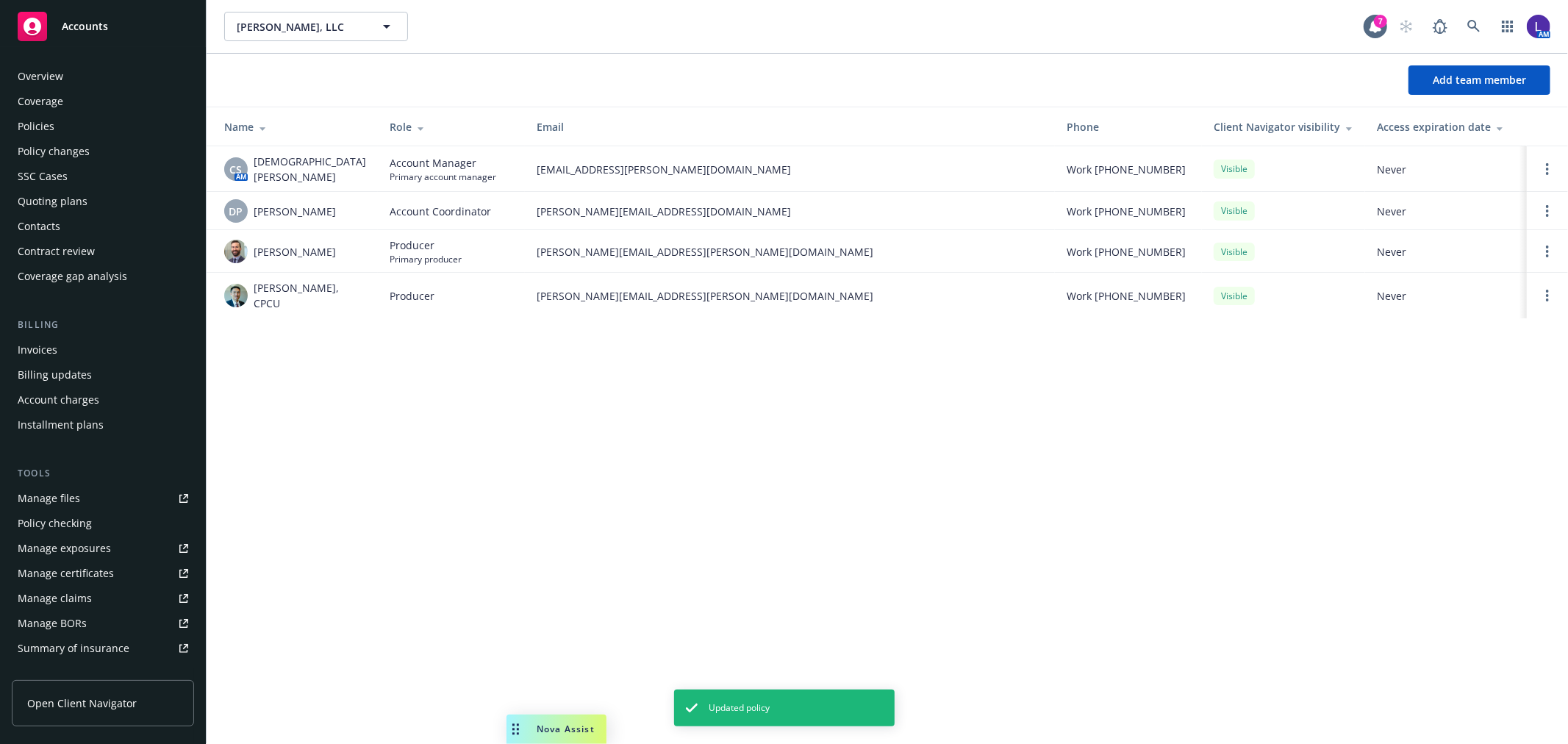
click at [49, 116] on div "Policies" at bounding box center [36, 127] width 37 height 24
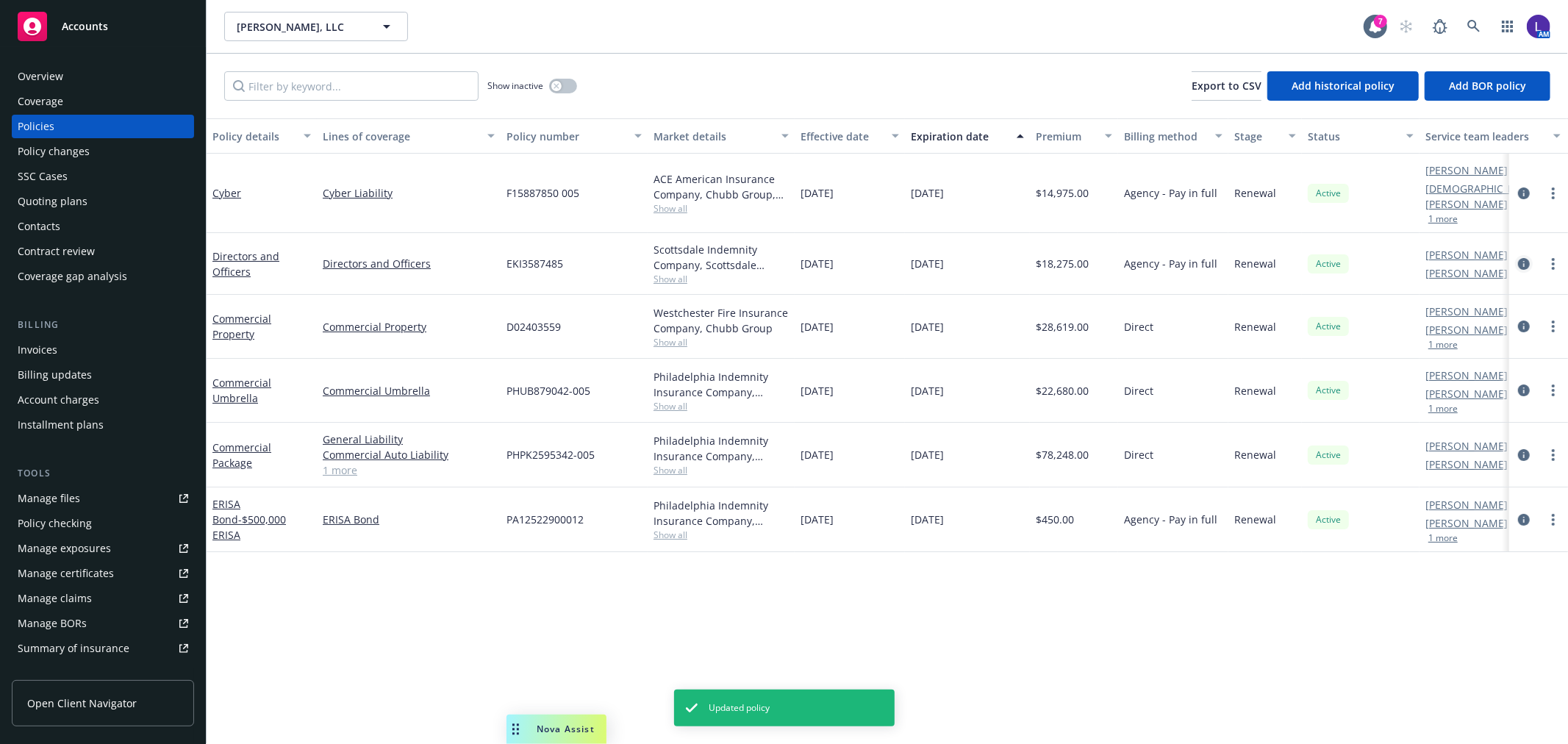
click at [1527, 259] on icon "circleInformation" at bounding box center [1524, 265] width 12 height 12
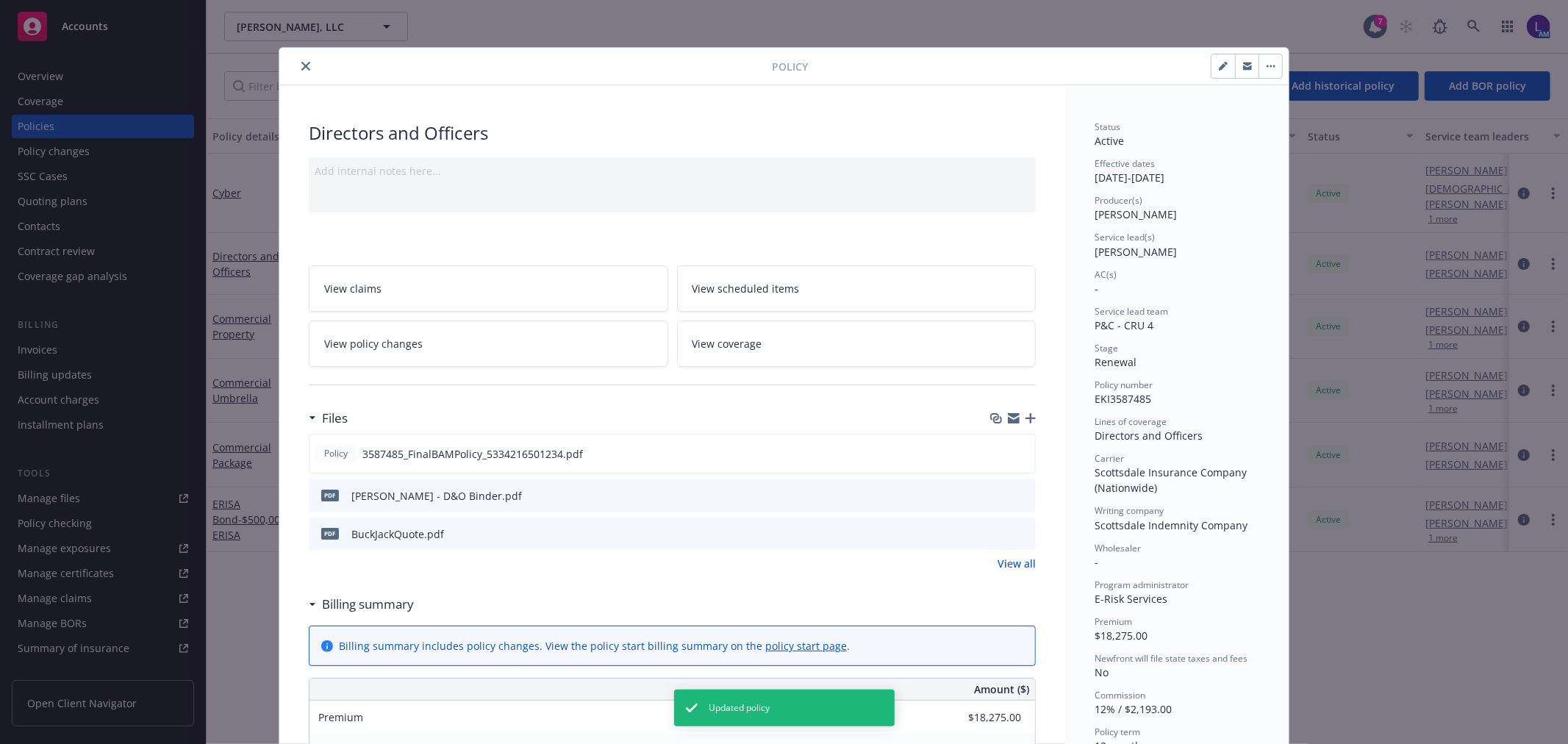
click at [1212, 63] on button "button" at bounding box center [1224, 67] width 24 height 24
select select "RENEWAL"
select select "12"
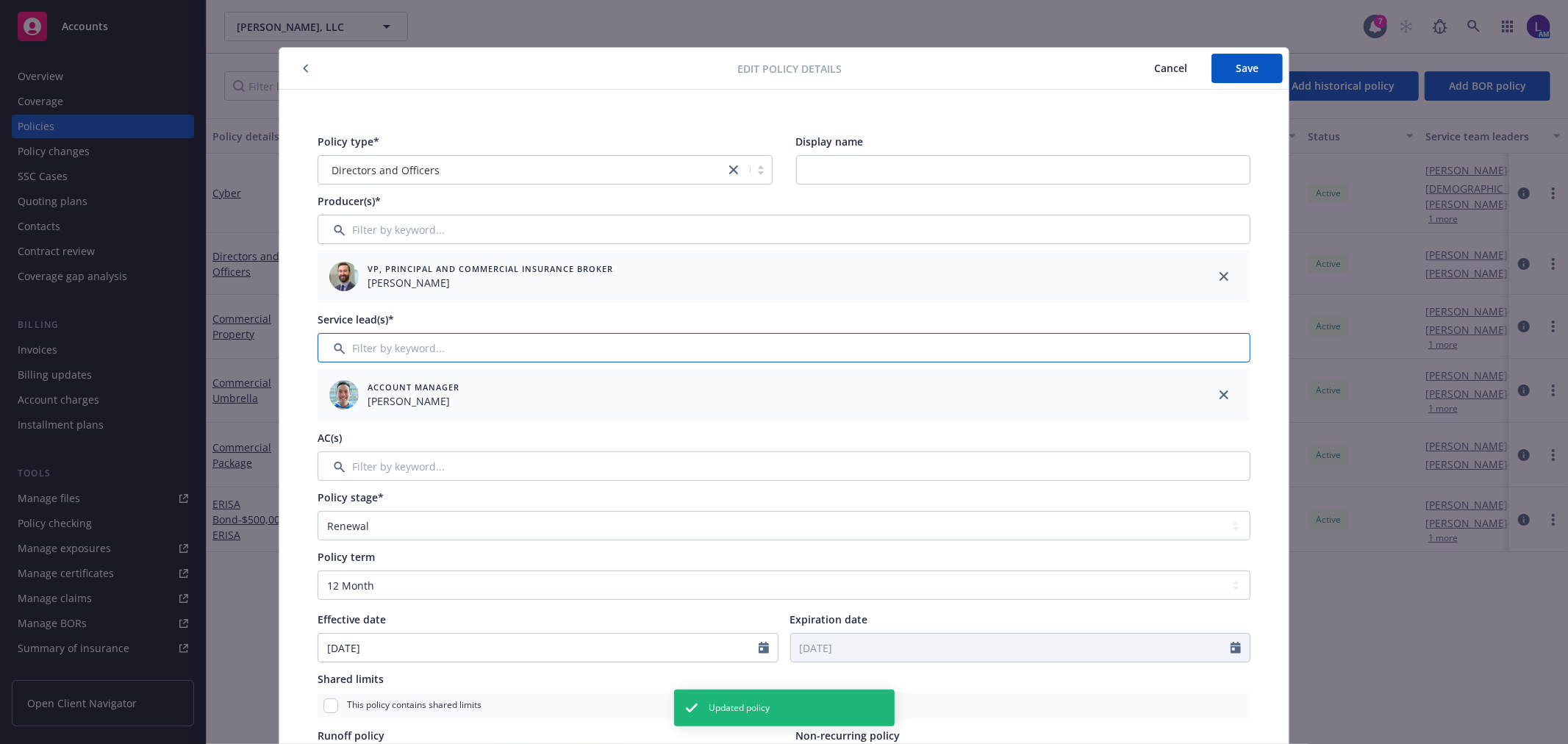
click at [364, 340] on input "Filter by keyword..." at bounding box center [784, 348] width 933 height 29
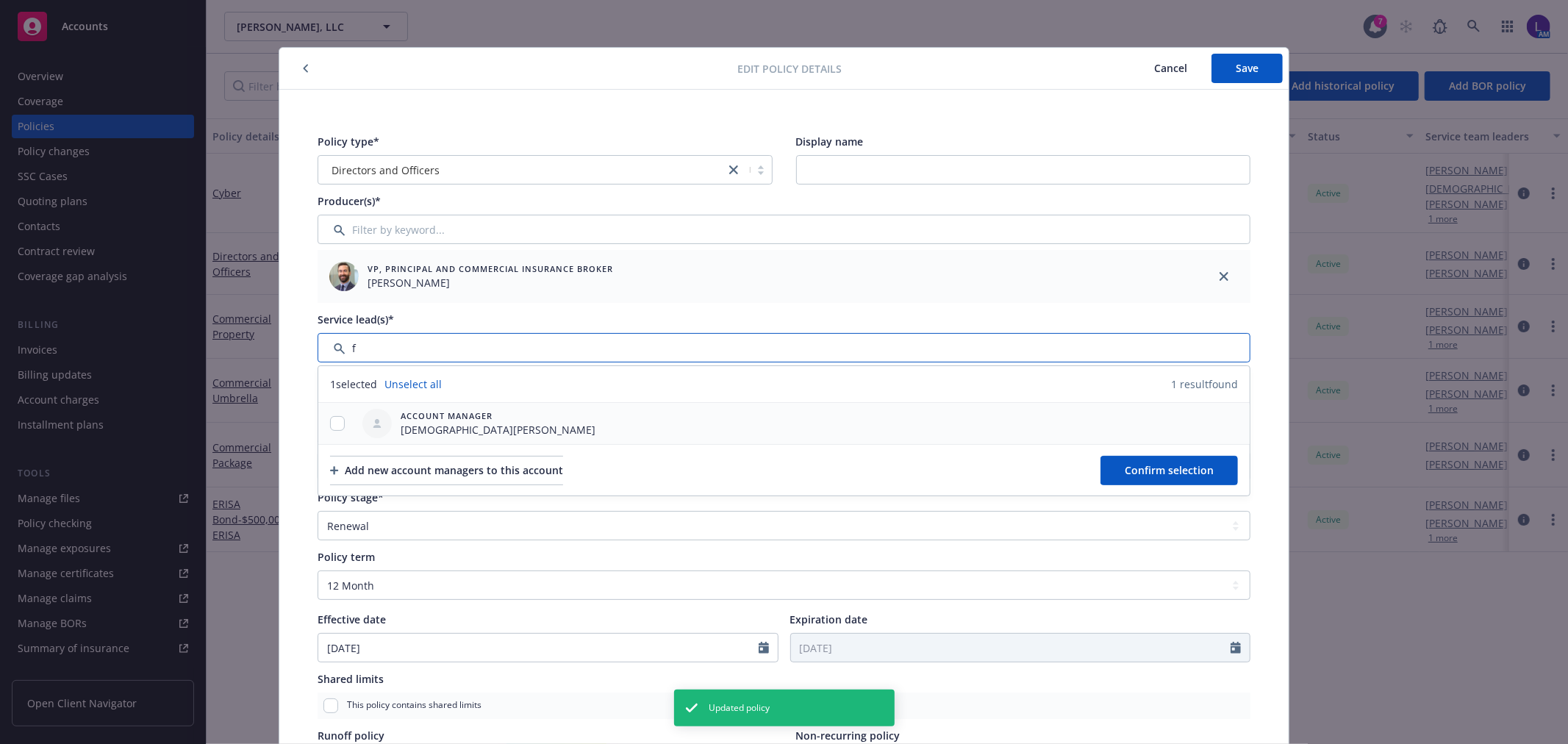
type input "f"
drag, startPoint x: 334, startPoint y: 419, endPoint x: 342, endPoint y: 420, distance: 8.1
click at [333, 419] on input "checkbox" at bounding box center [337, 423] width 15 height 15
checkbox input "true"
drag, startPoint x: 1124, startPoint y: 467, endPoint x: 1152, endPoint y: 345, distance: 125.2
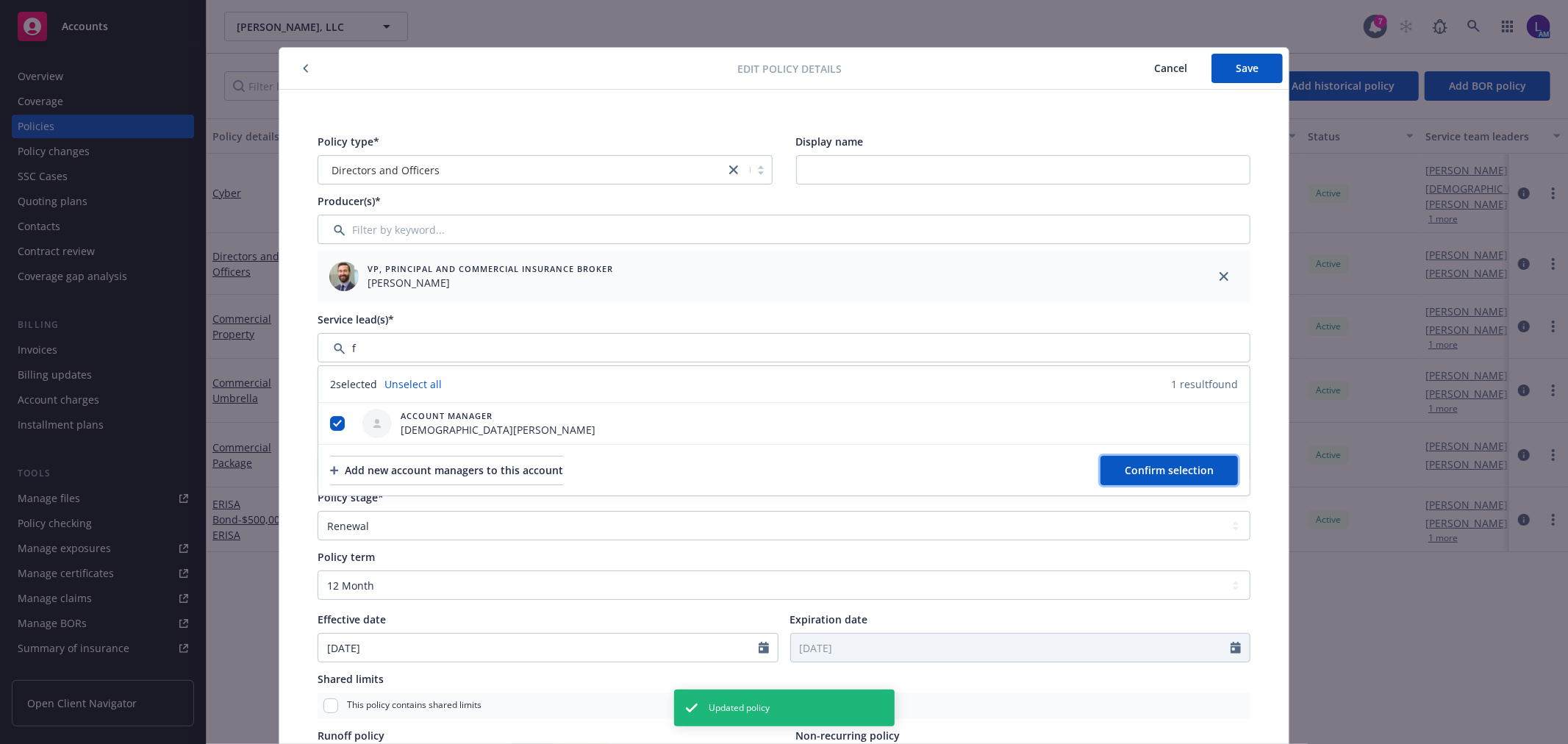
click at [1125, 467] on span "Confirm selection" at bounding box center [1169, 470] width 89 height 14
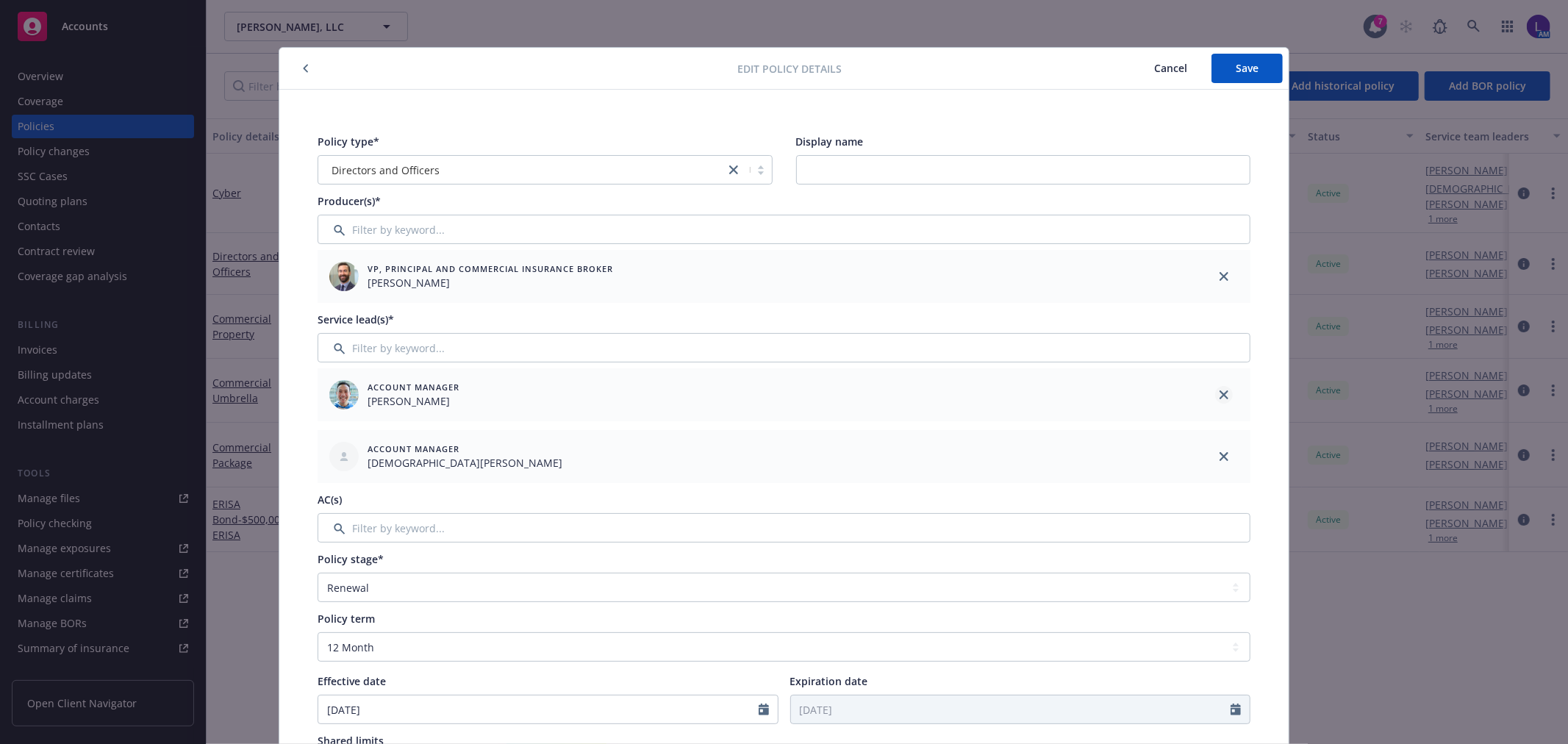
click at [1220, 397] on icon "close" at bounding box center [1224, 394] width 9 height 9
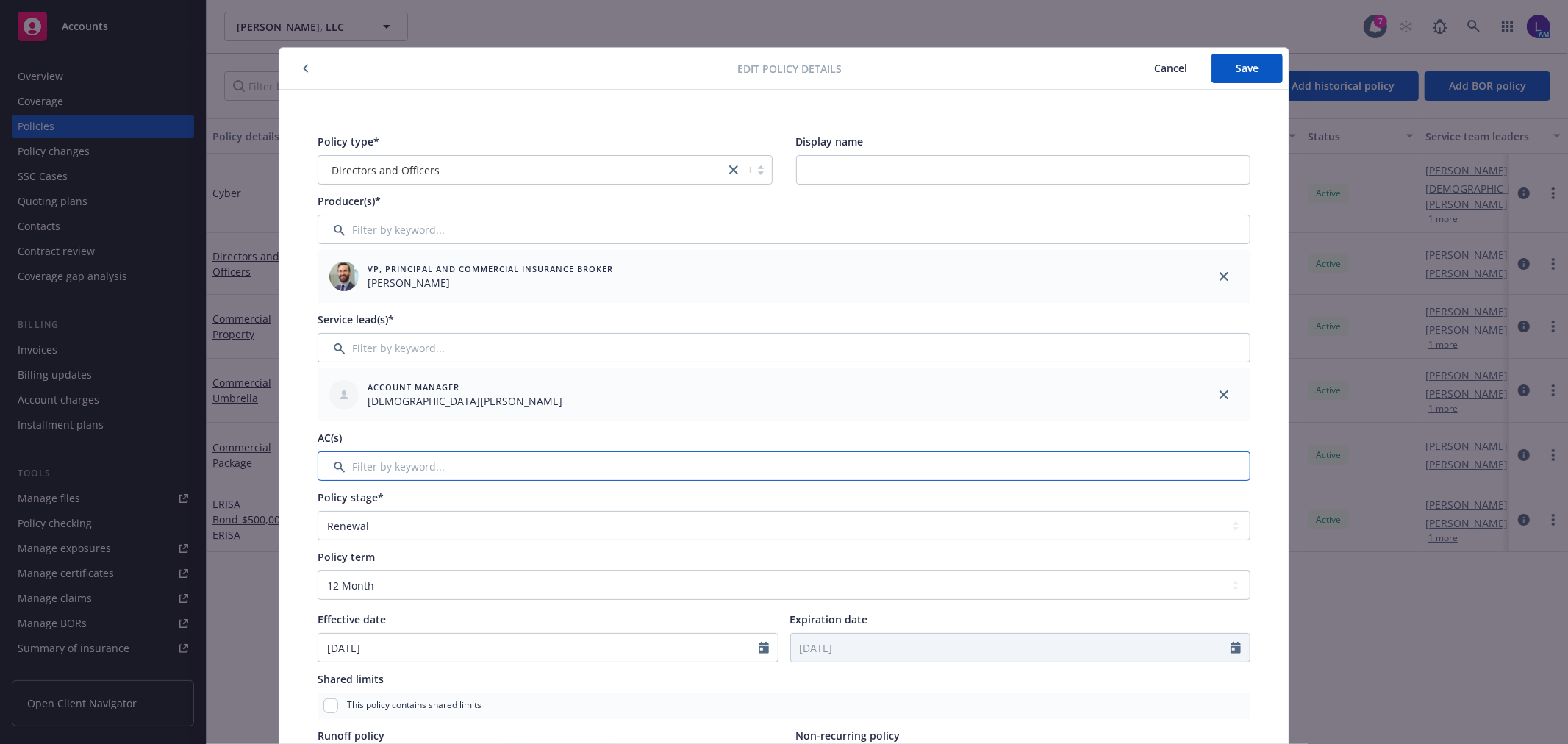
click at [400, 463] on input "Filter by keyword..." at bounding box center [784, 465] width 933 height 29
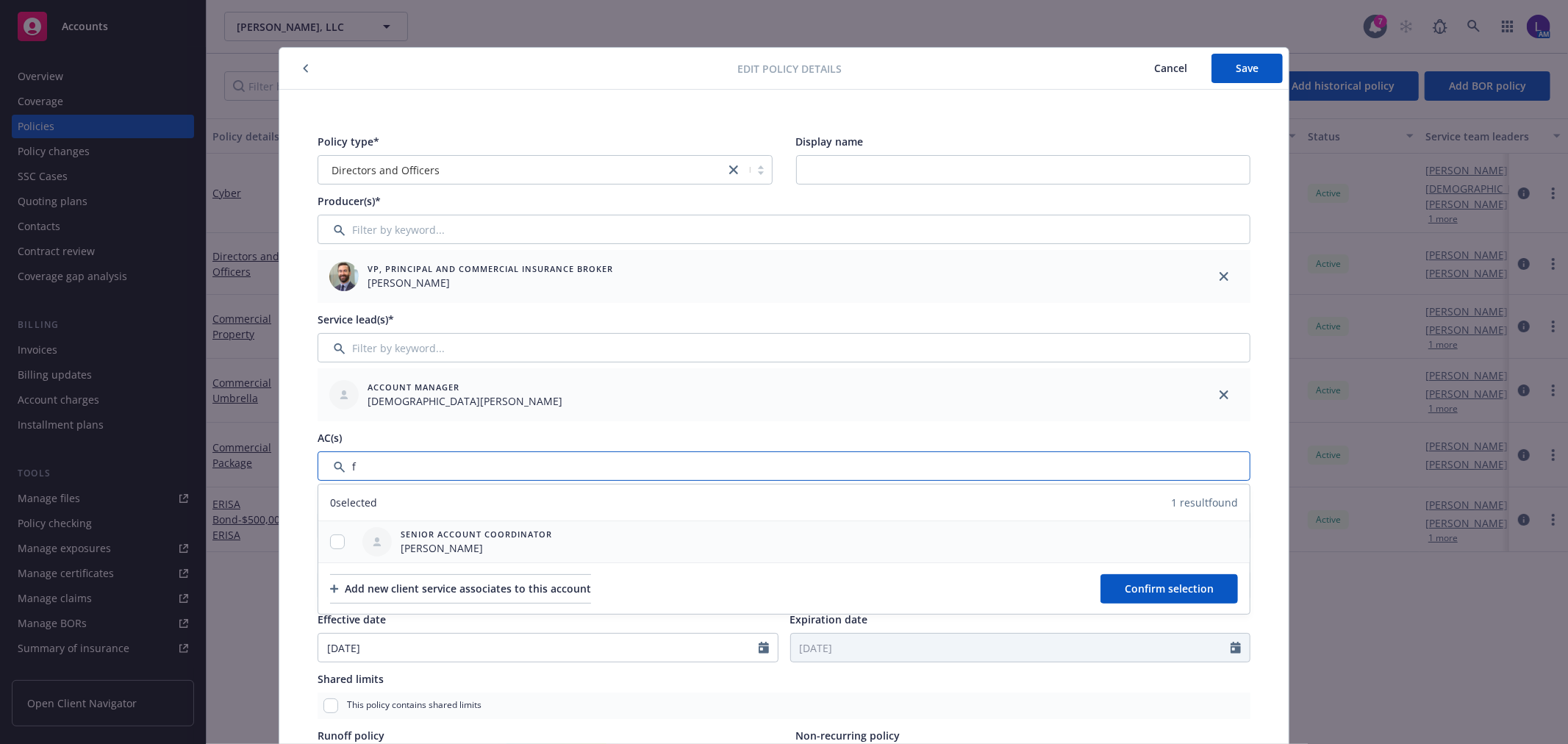
type input "f"
drag, startPoint x: 327, startPoint y: 541, endPoint x: 682, endPoint y: 621, distance: 363.9
click at [330, 540] on input "checkbox" at bounding box center [337, 542] width 15 height 15
checkbox input "true"
click at [1116, 589] on button "Confirm selection" at bounding box center [1170, 588] width 138 height 29
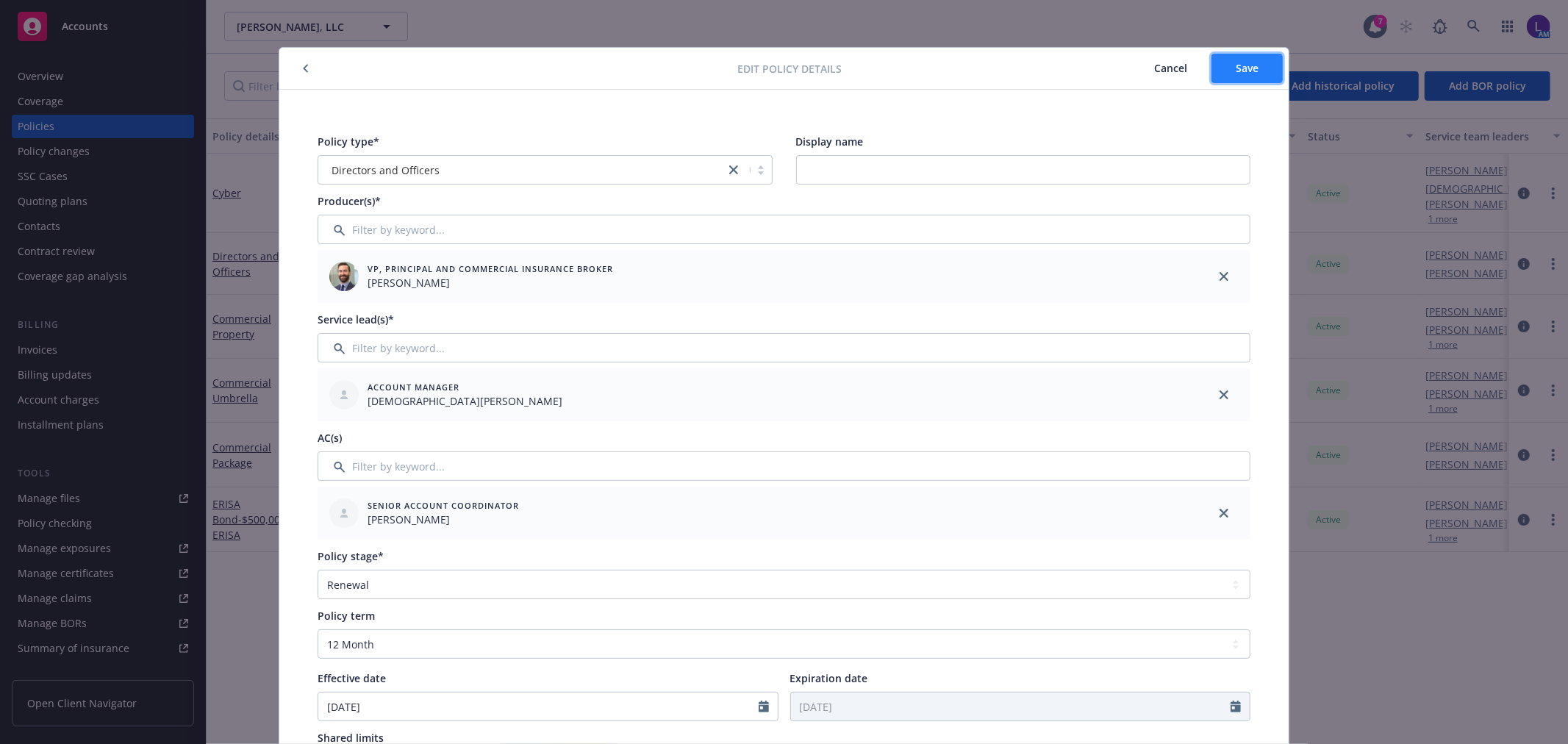
click at [1227, 61] on button "Save" at bounding box center [1247, 68] width 71 height 29
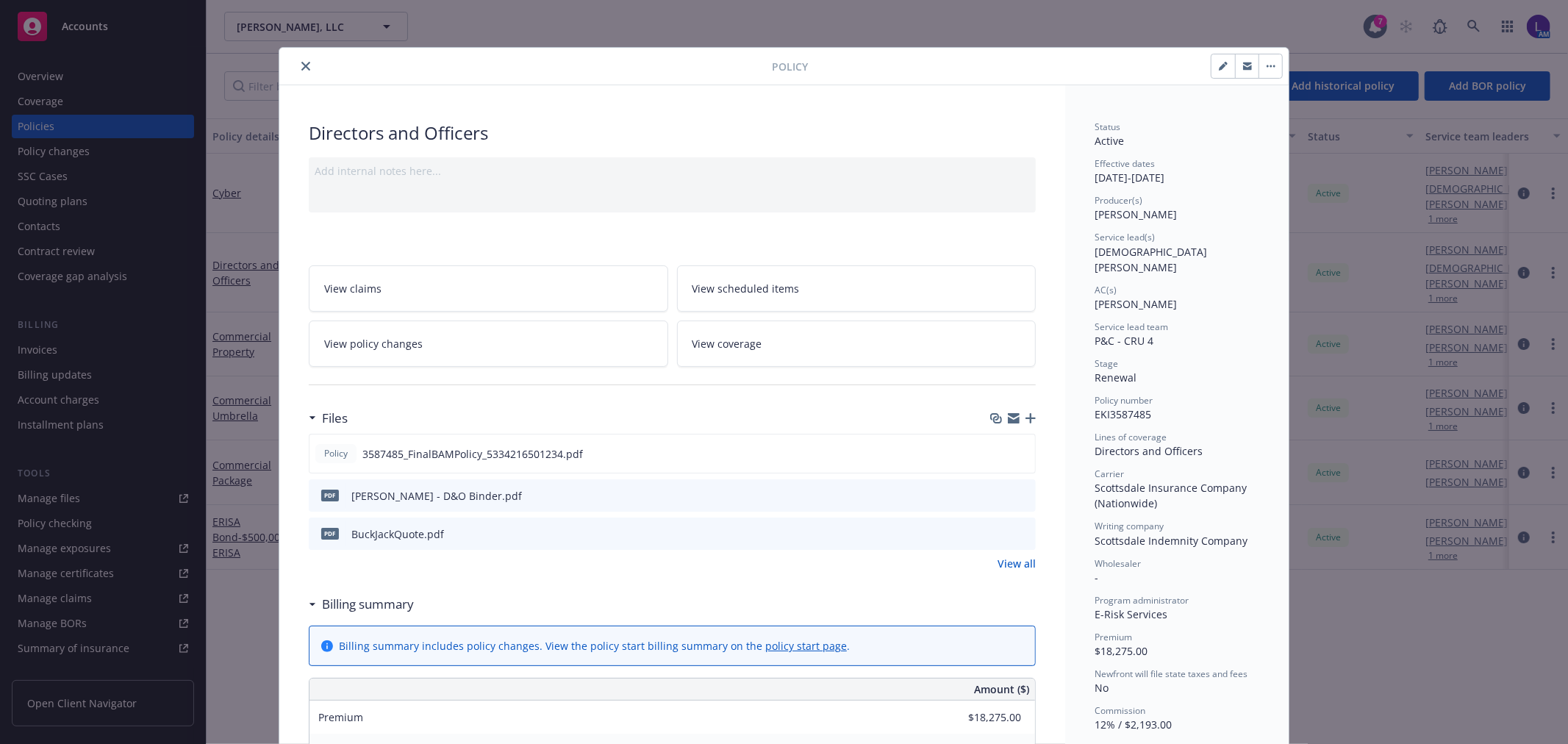
click at [301, 68] on icon "close" at bounding box center [305, 66] width 9 height 9
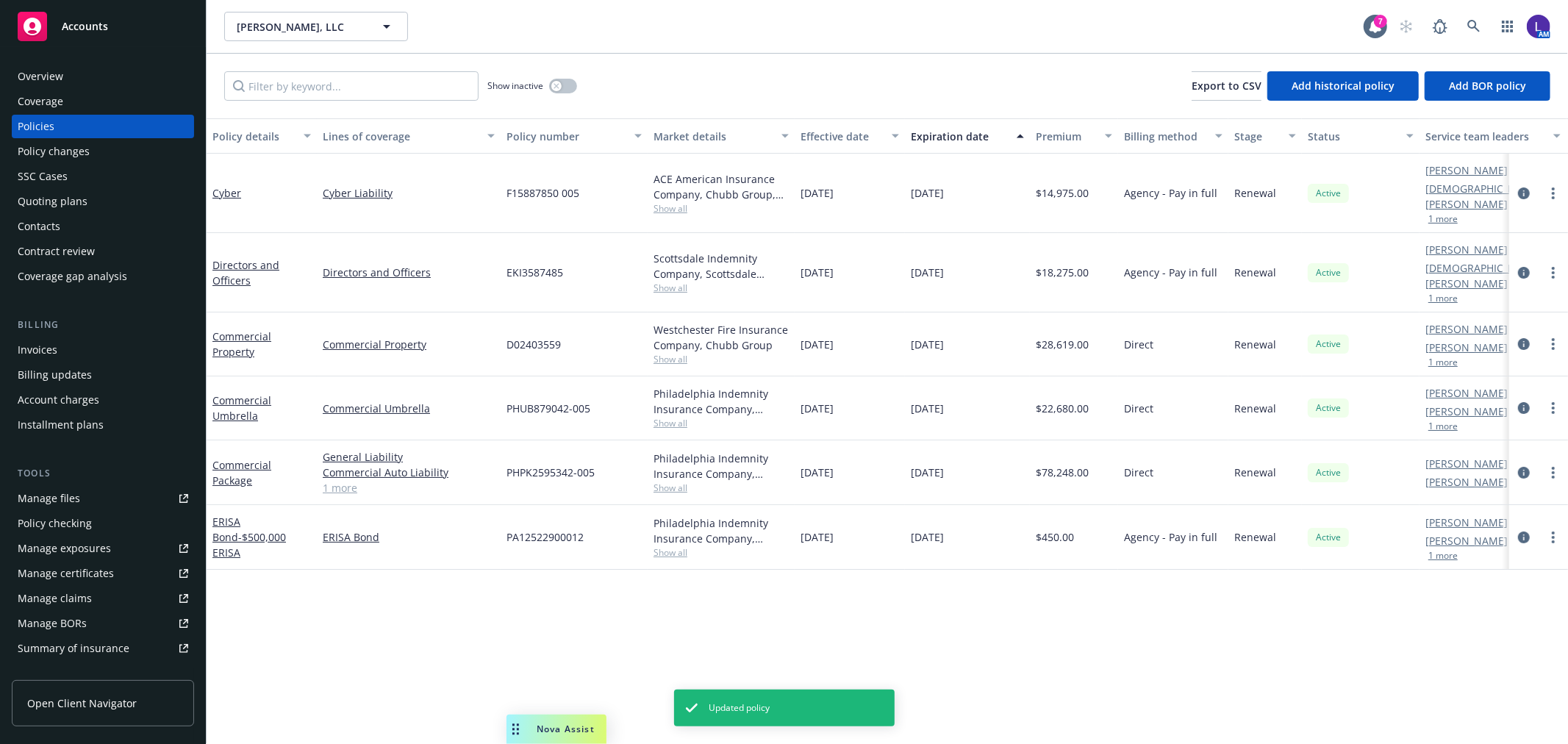
click at [1447, 215] on button "1 more" at bounding box center [1442, 219] width 29 height 9
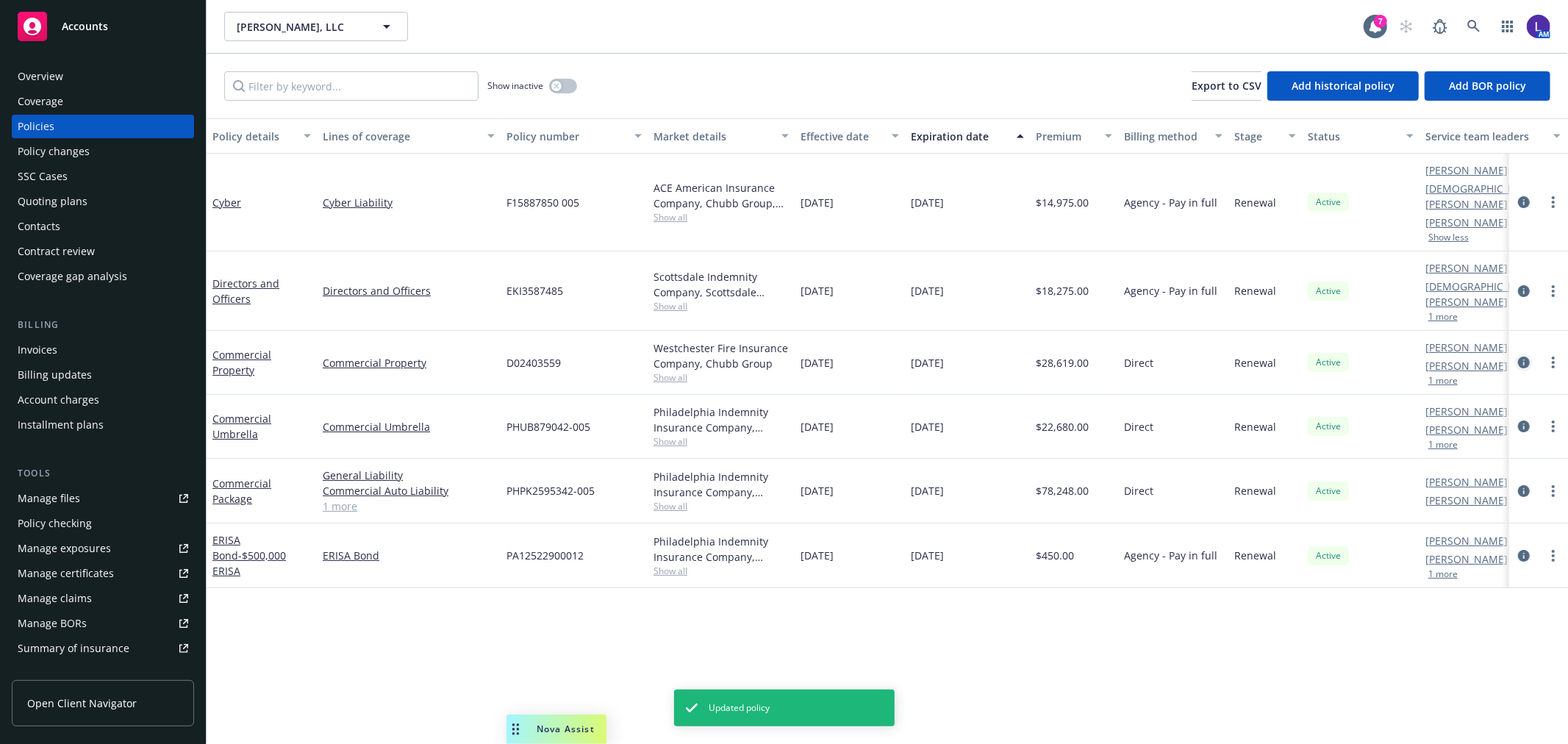
click at [1523, 357] on icon "circleInformation" at bounding box center [1524, 363] width 12 height 12
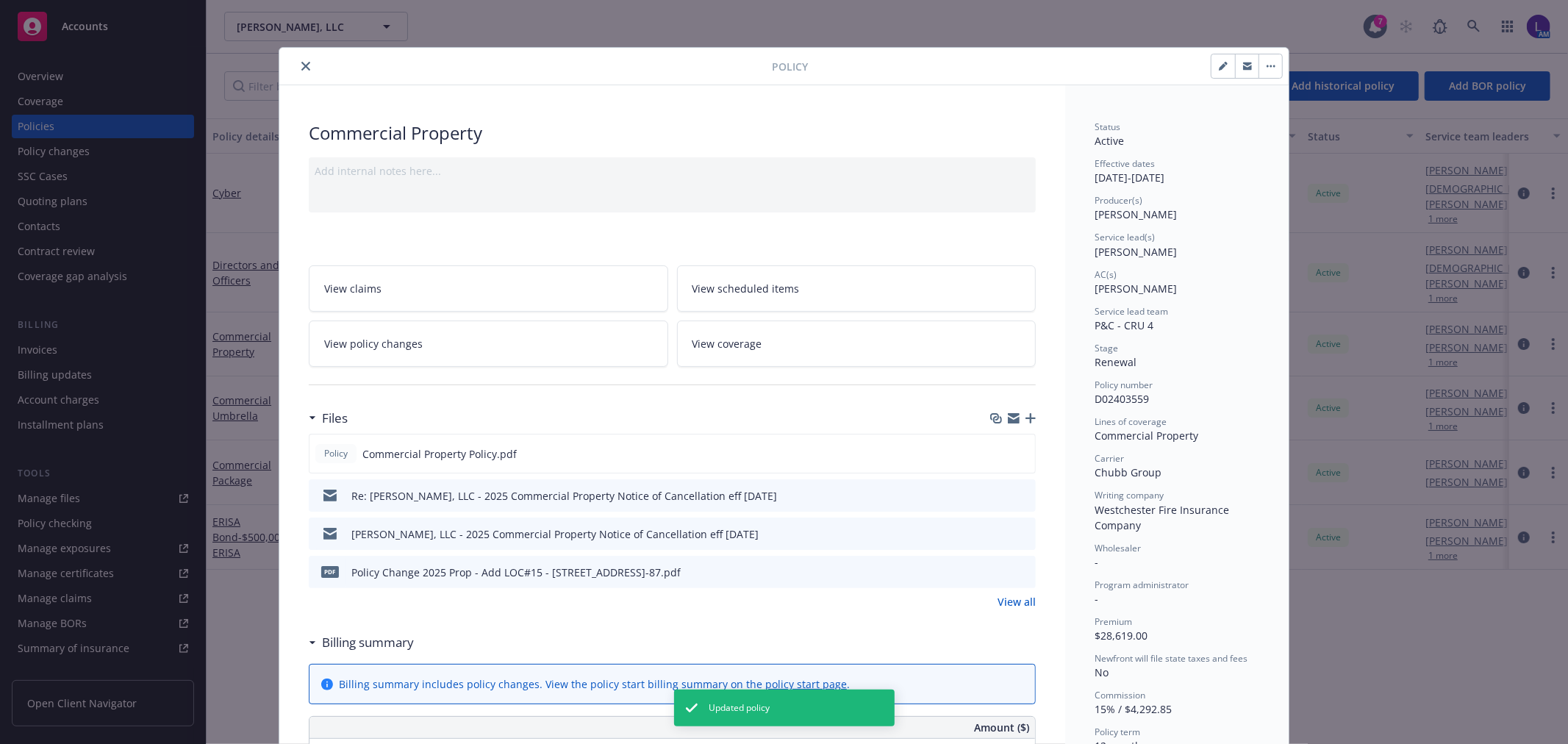
click at [1218, 72] on button "button" at bounding box center [1224, 67] width 24 height 24
select select "RENEWAL"
select select "12"
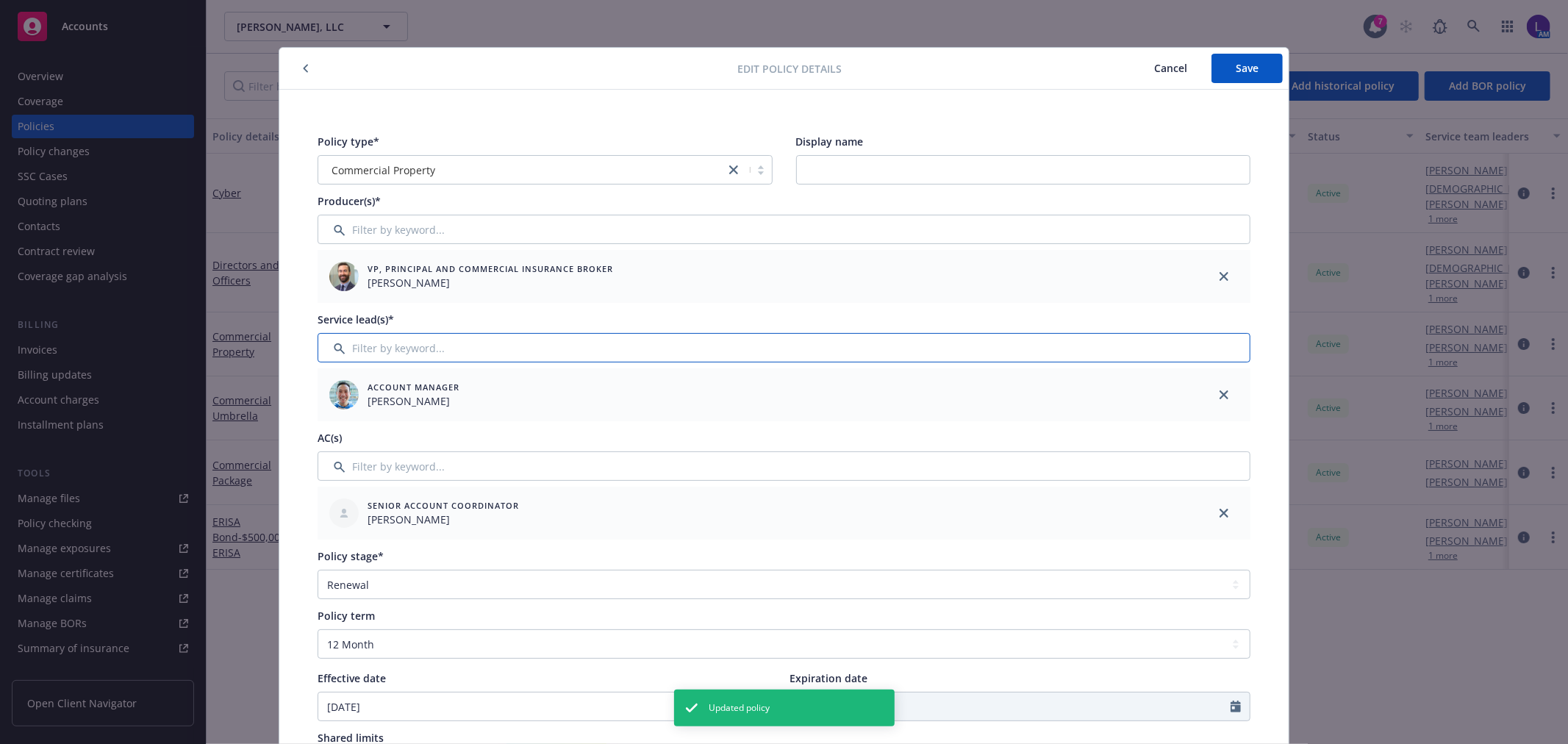
click at [369, 343] on input "Filter by keyword..." at bounding box center [784, 348] width 933 height 29
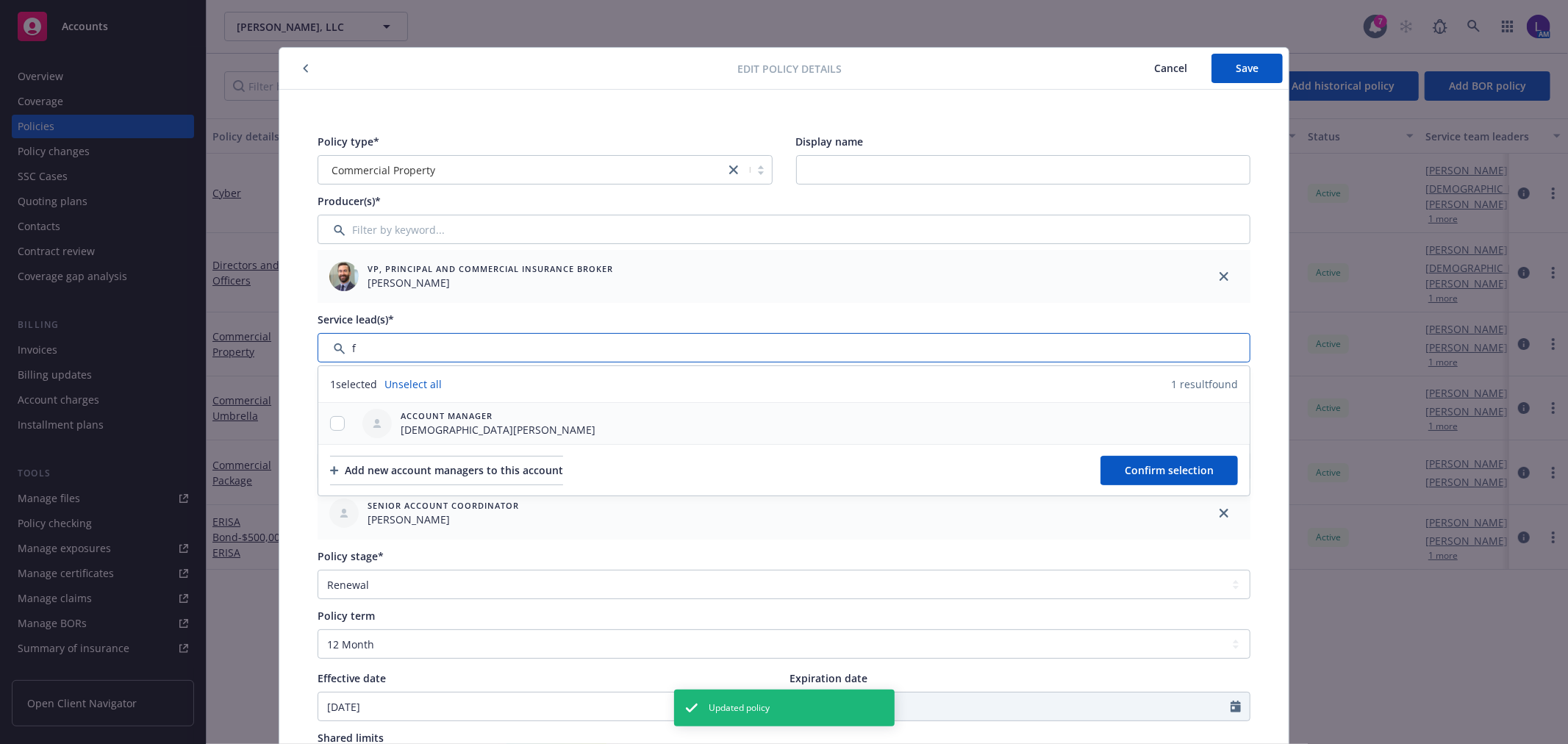
type input "f"
click at [330, 422] on input "checkbox" at bounding box center [337, 423] width 15 height 15
checkbox input "true"
click at [1125, 467] on span "Confirm selection" at bounding box center [1169, 470] width 89 height 14
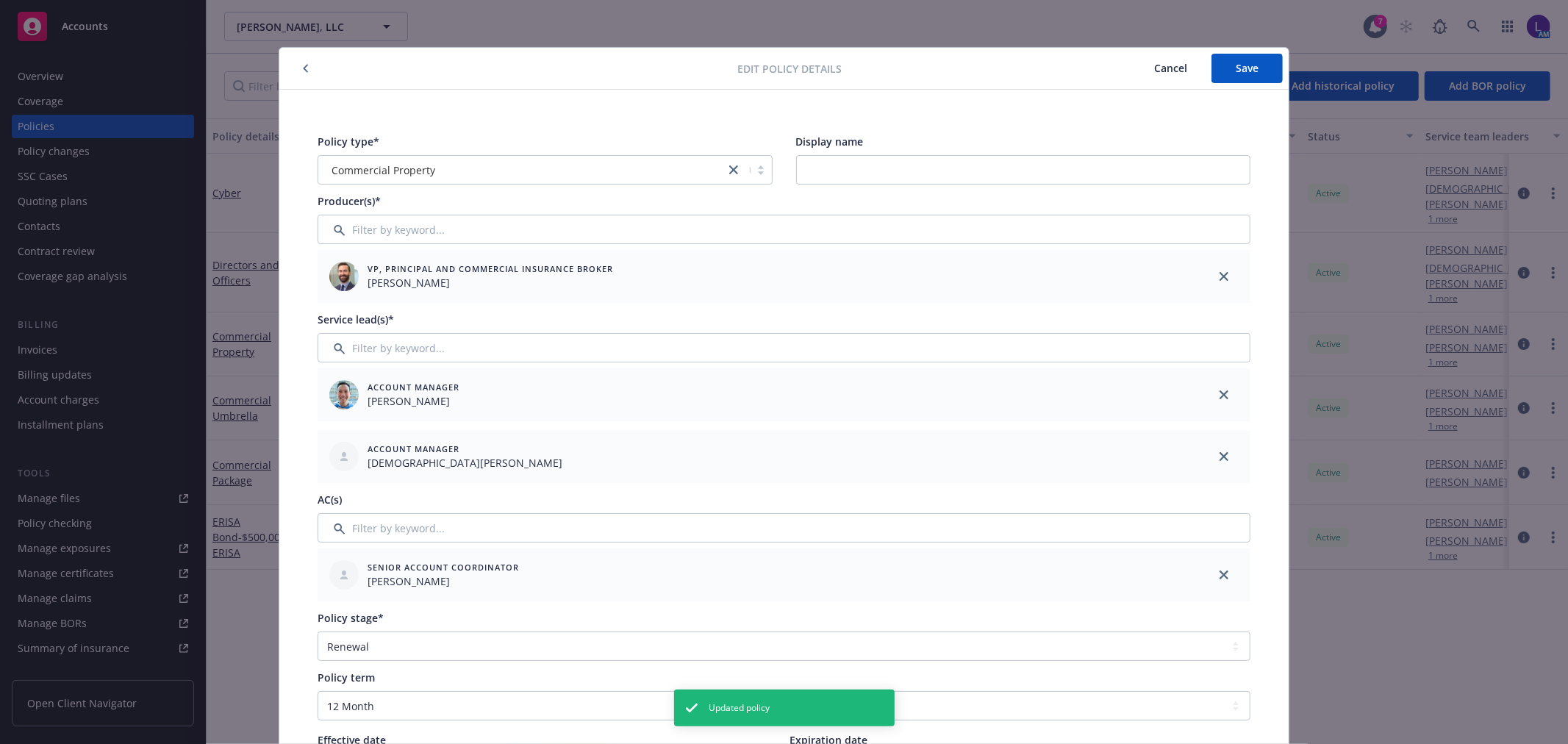
drag, startPoint x: 1234, startPoint y: 391, endPoint x: 1236, endPoint y: 375, distance: 16.1
click at [1236, 390] on div at bounding box center [1224, 394] width 53 height 53
click at [1220, 390] on icon "close" at bounding box center [1224, 394] width 9 height 9
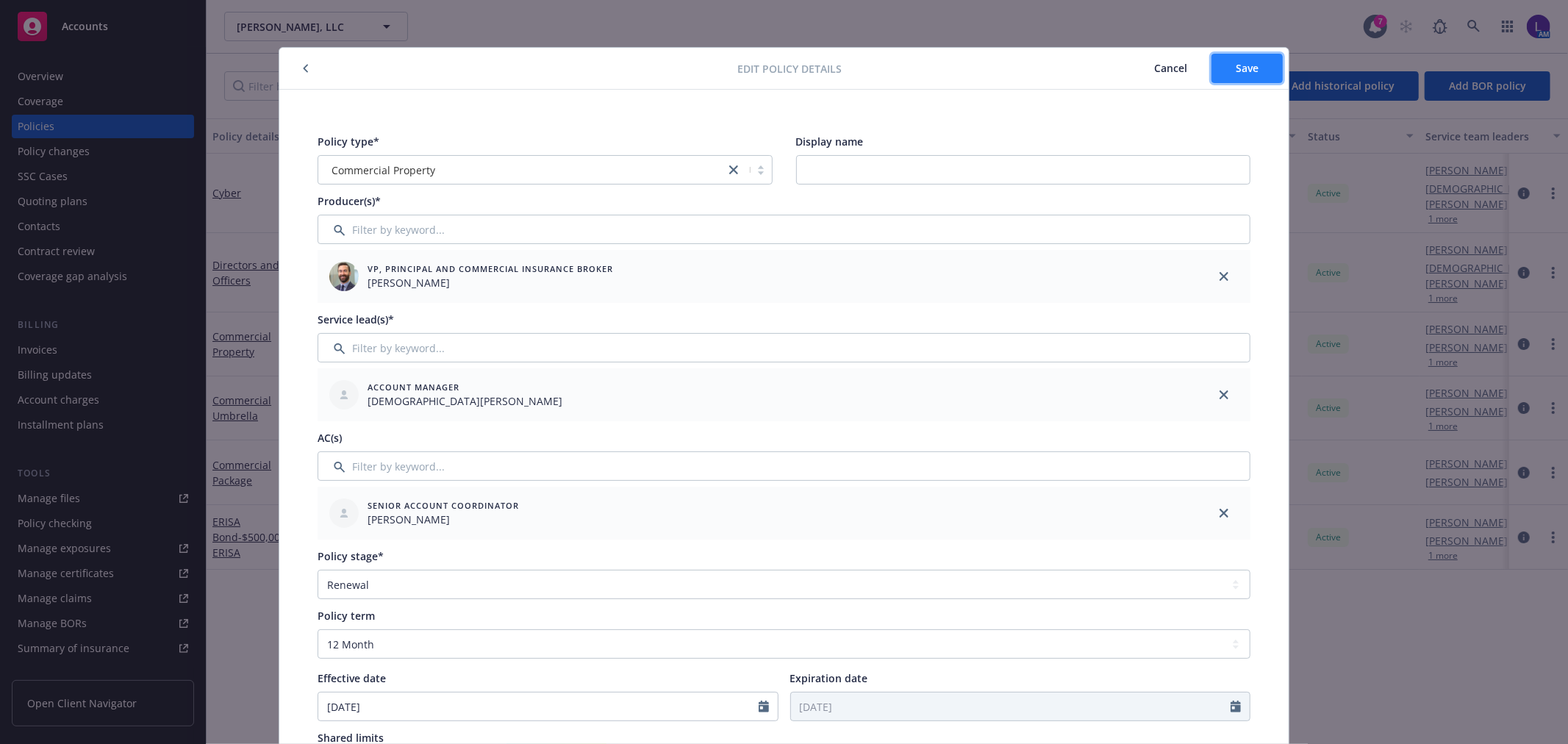
click at [1251, 54] on button "Save" at bounding box center [1247, 68] width 71 height 29
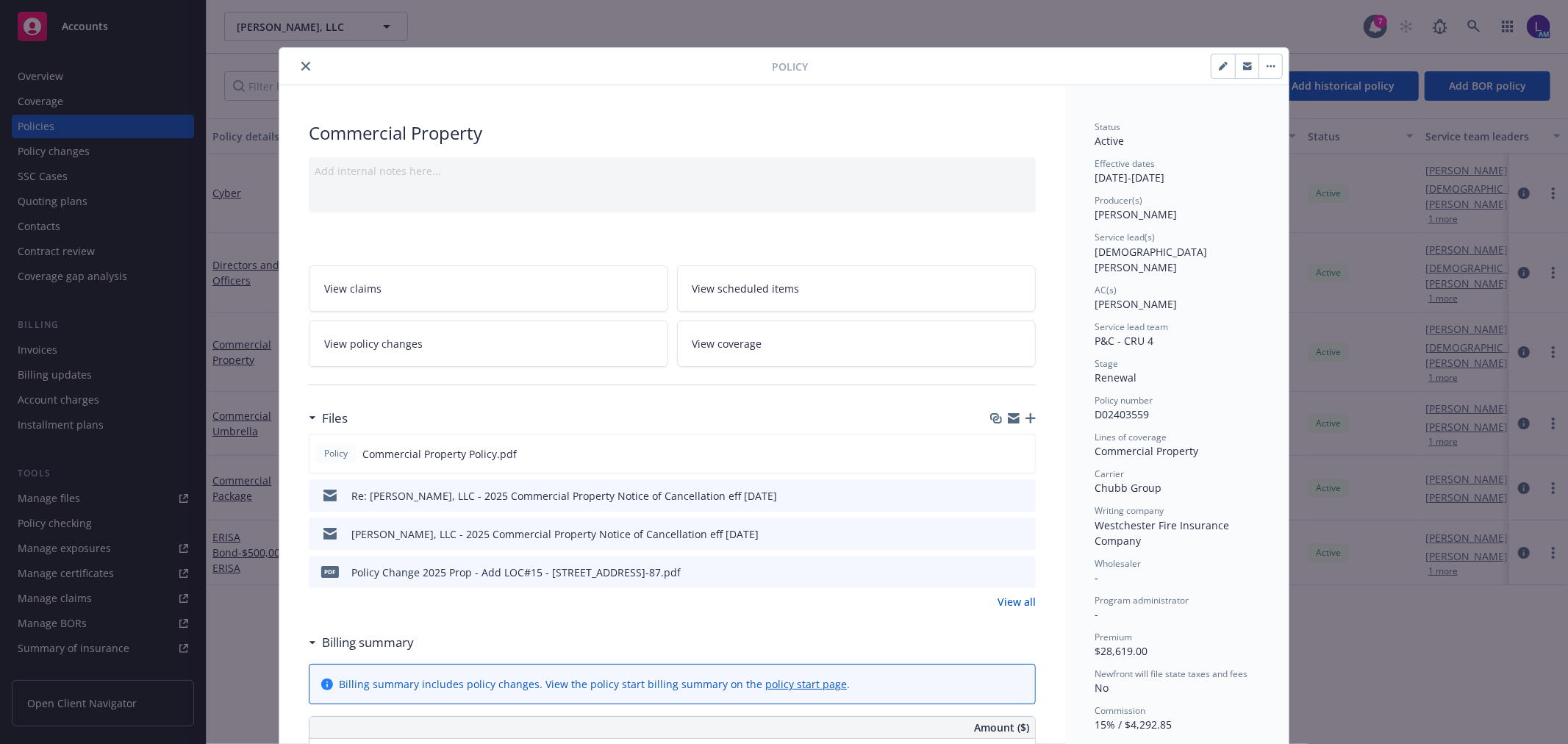
click at [301, 66] on icon "close" at bounding box center [305, 66] width 9 height 9
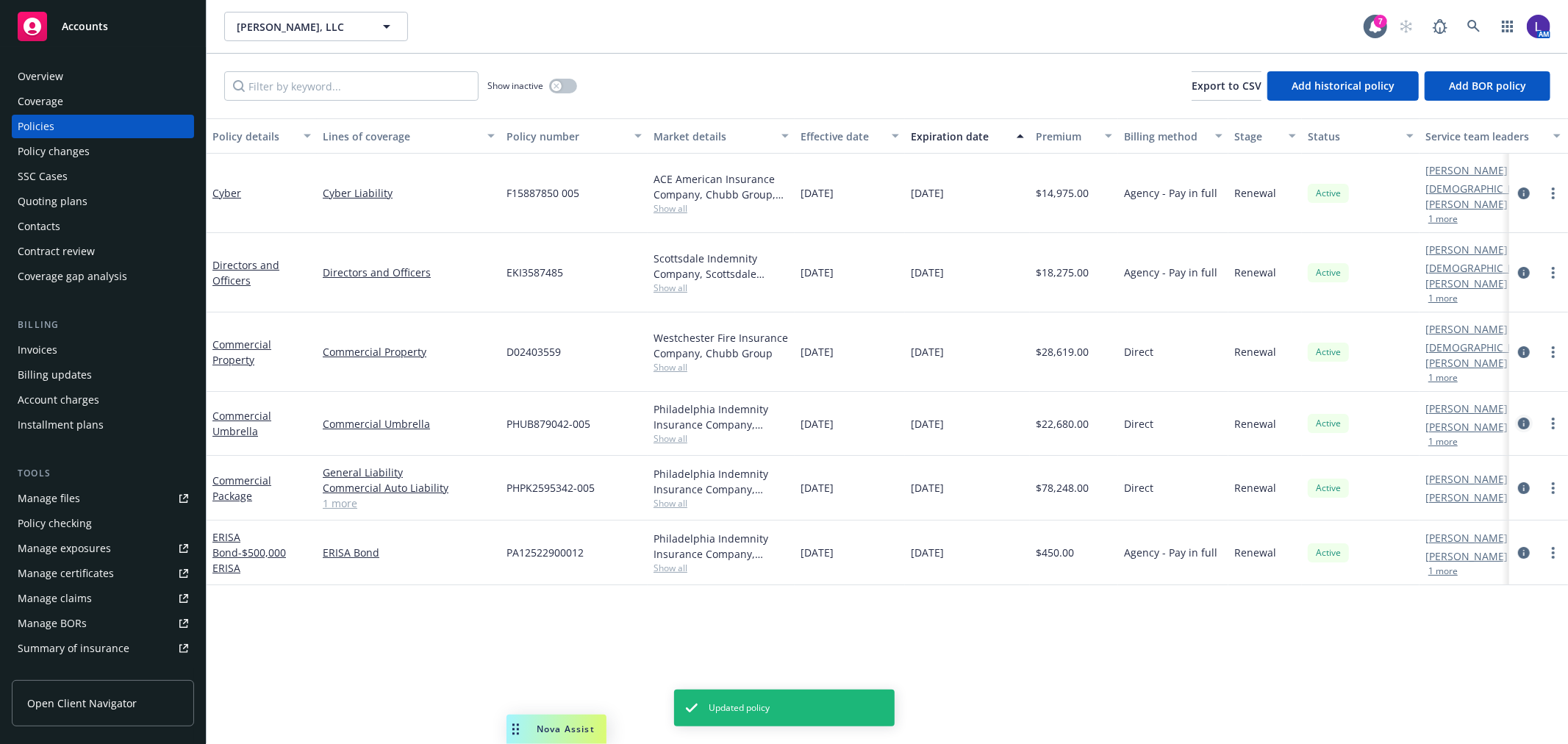
click at [1525, 417] on icon "circleInformation" at bounding box center [1524, 423] width 12 height 12
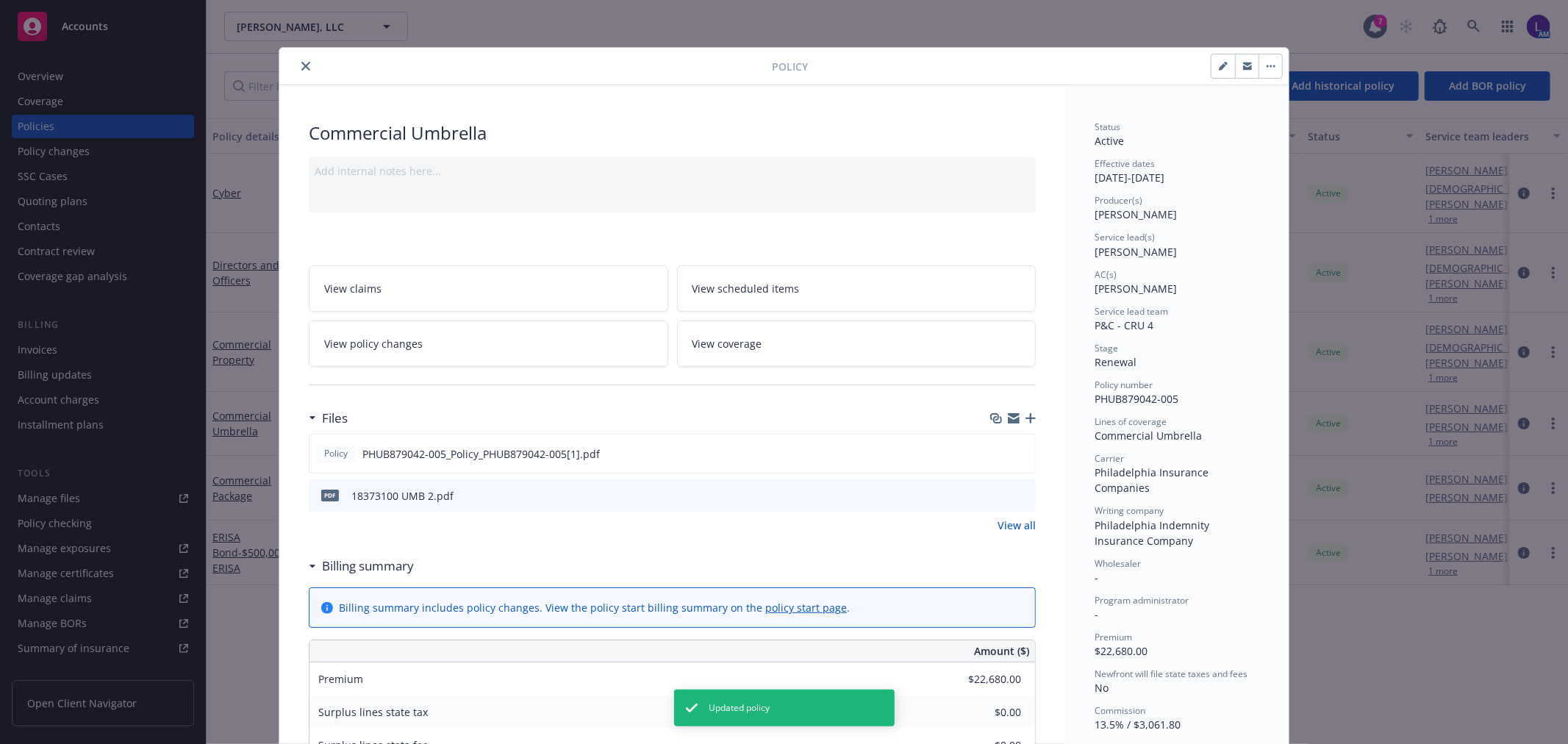
click at [1212, 60] on button "button" at bounding box center [1224, 67] width 24 height 24
select select "RENEWAL"
select select "12"
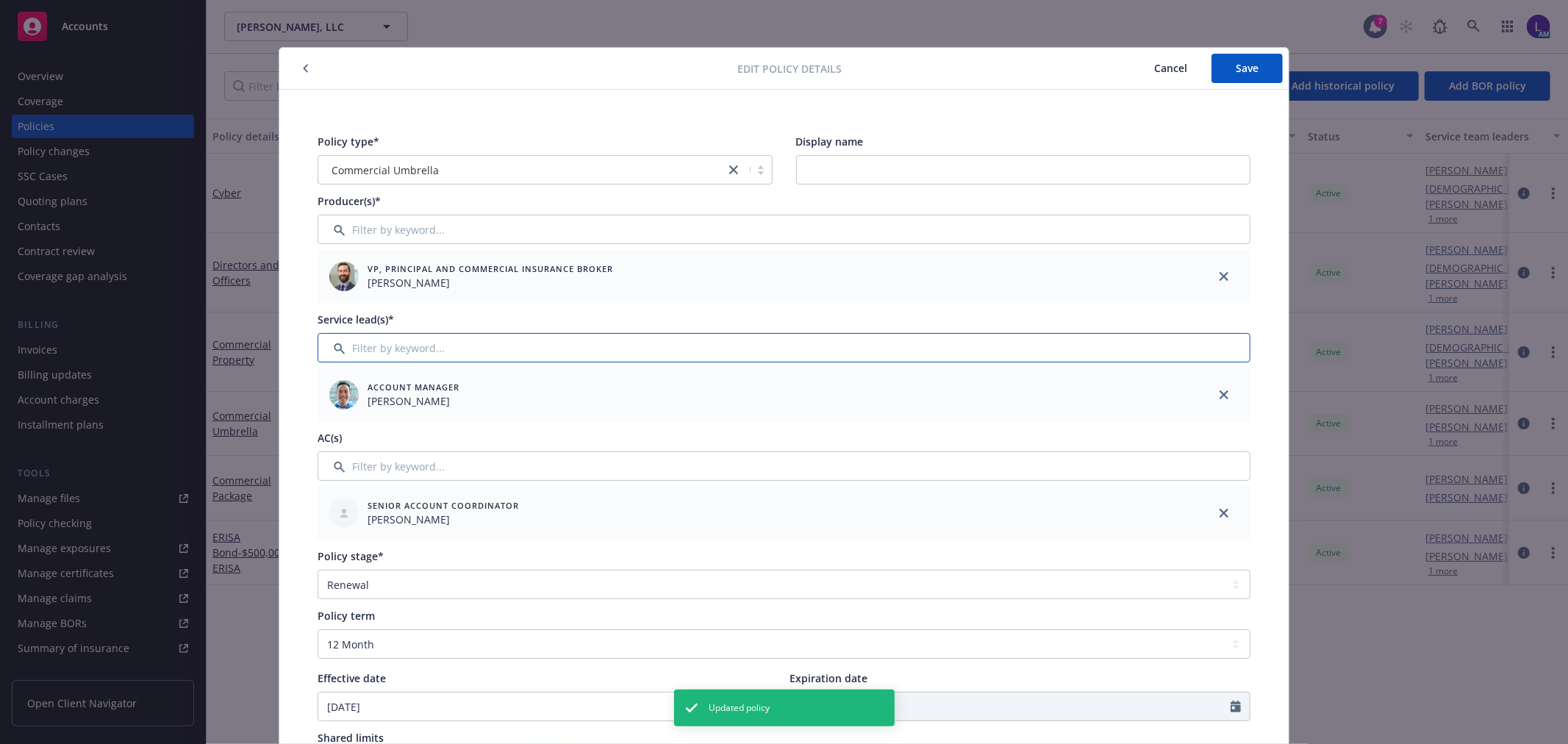
click at [413, 345] on input "Filter by keyword..." at bounding box center [784, 348] width 933 height 29
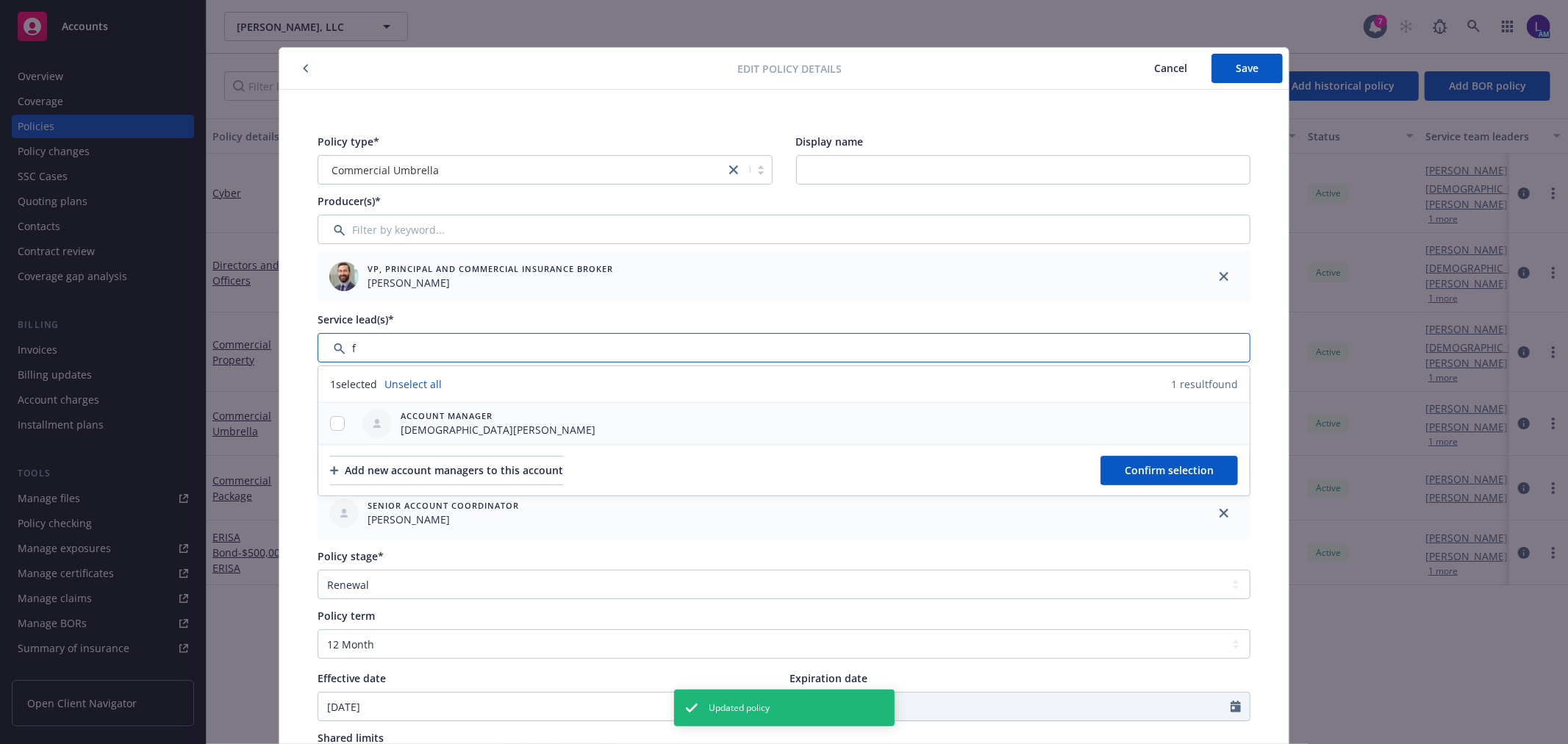
type input "f"
click at [328, 414] on div at bounding box center [337, 423] width 38 height 41
click at [332, 429] on input "checkbox" at bounding box center [337, 423] width 15 height 15
checkbox input "true"
click at [1165, 464] on span "Confirm selection" at bounding box center [1169, 470] width 89 height 14
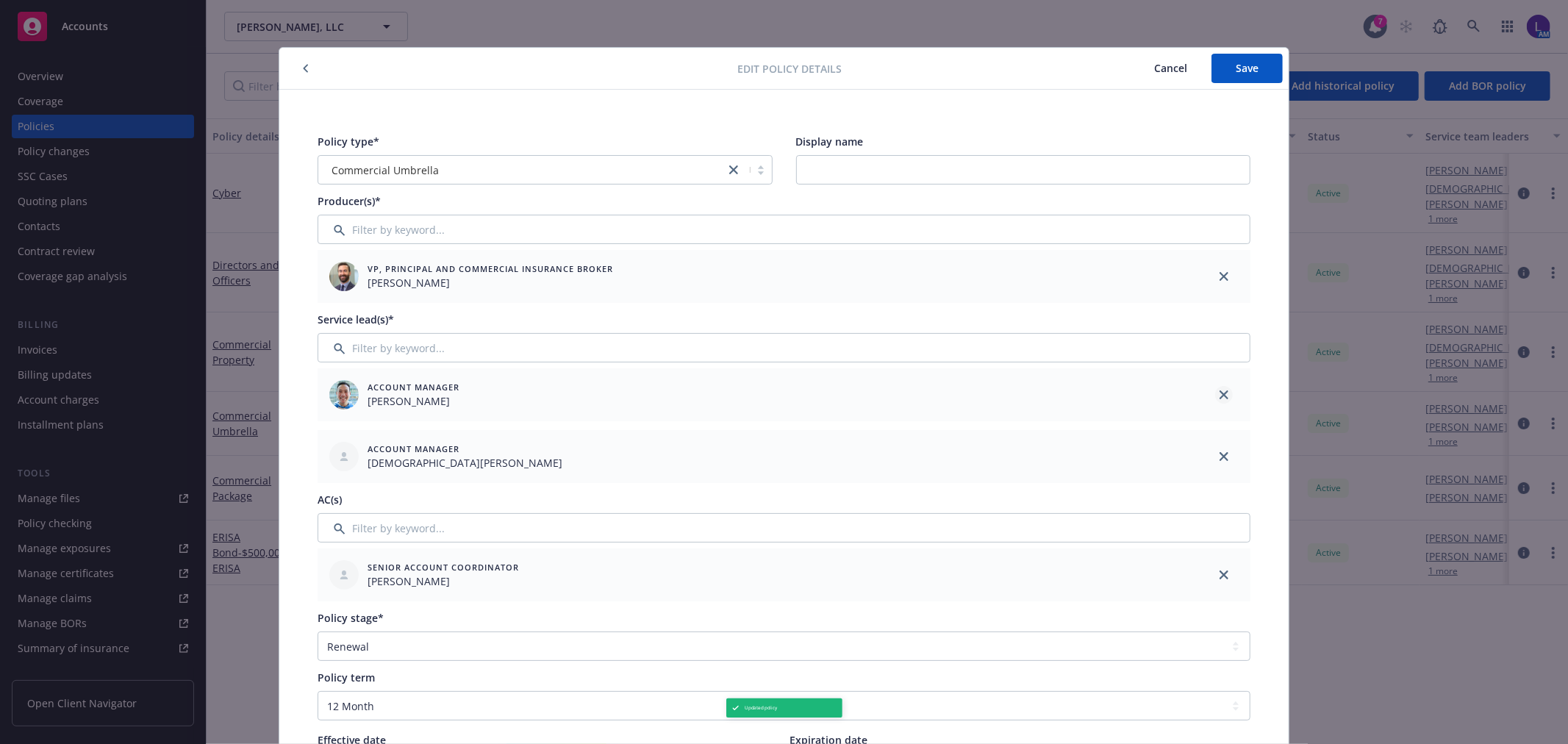
click at [1220, 395] on icon "close" at bounding box center [1224, 394] width 9 height 9
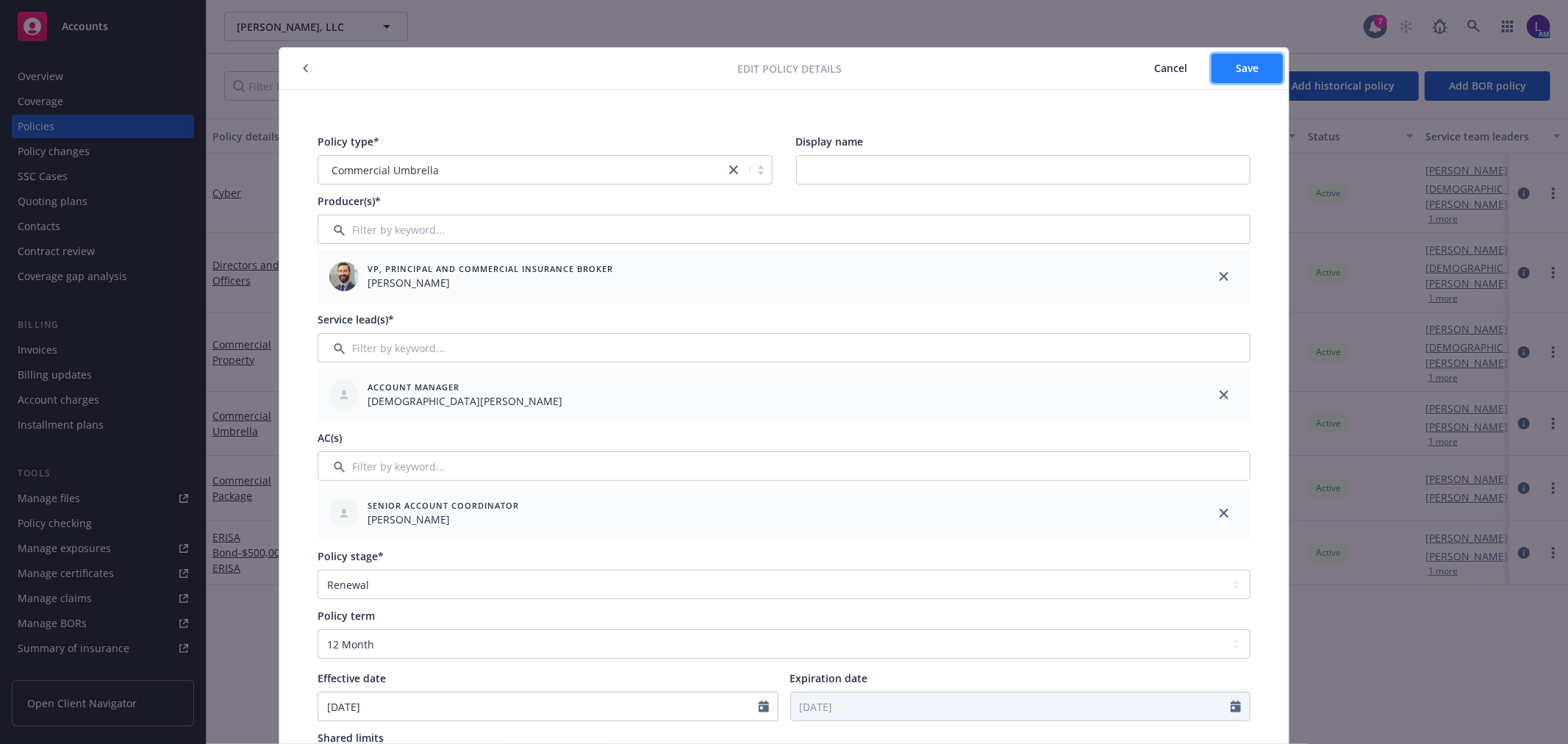
click at [1236, 70] on span "Save" at bounding box center [1247, 68] width 23 height 14
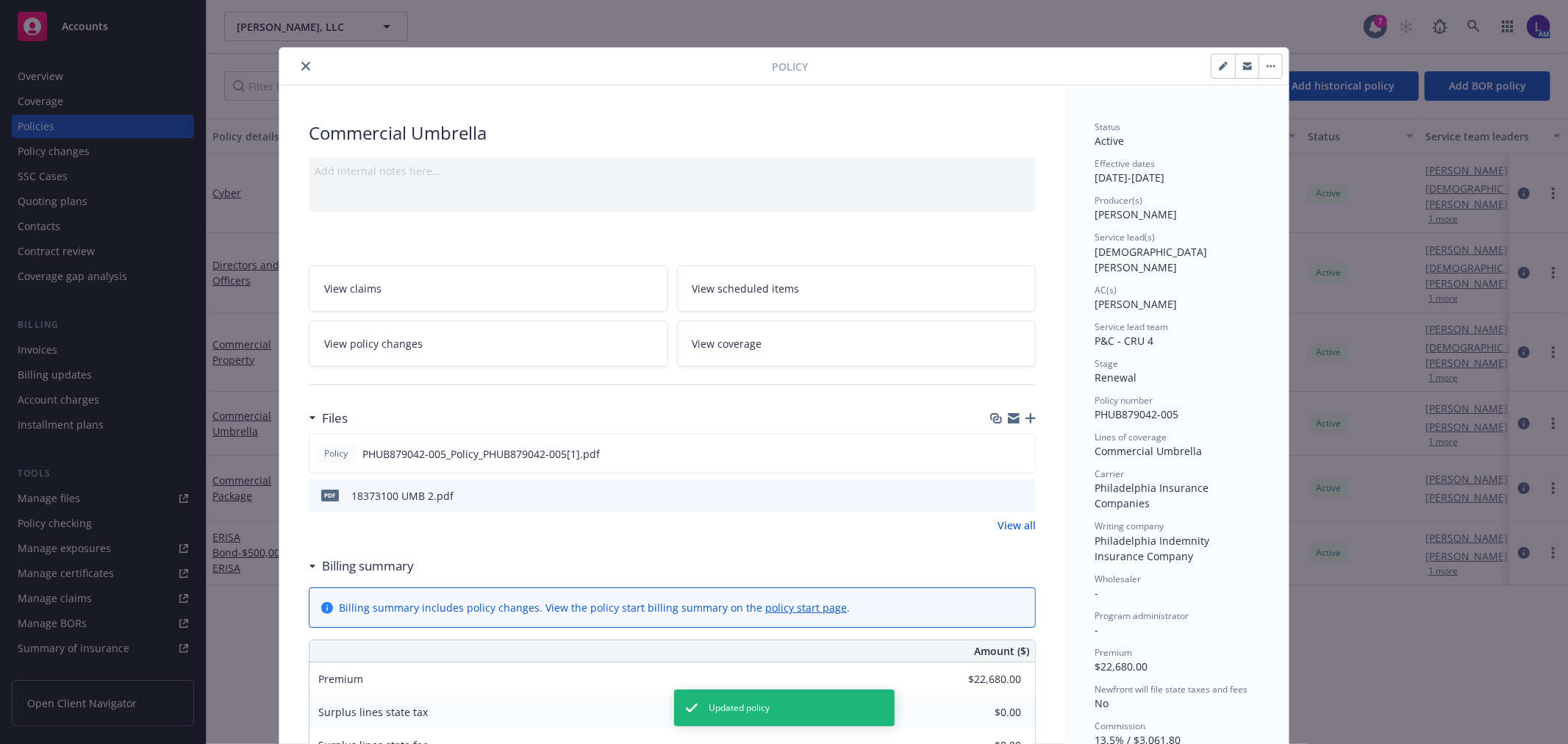
click at [301, 62] on icon "close" at bounding box center [305, 66] width 9 height 9
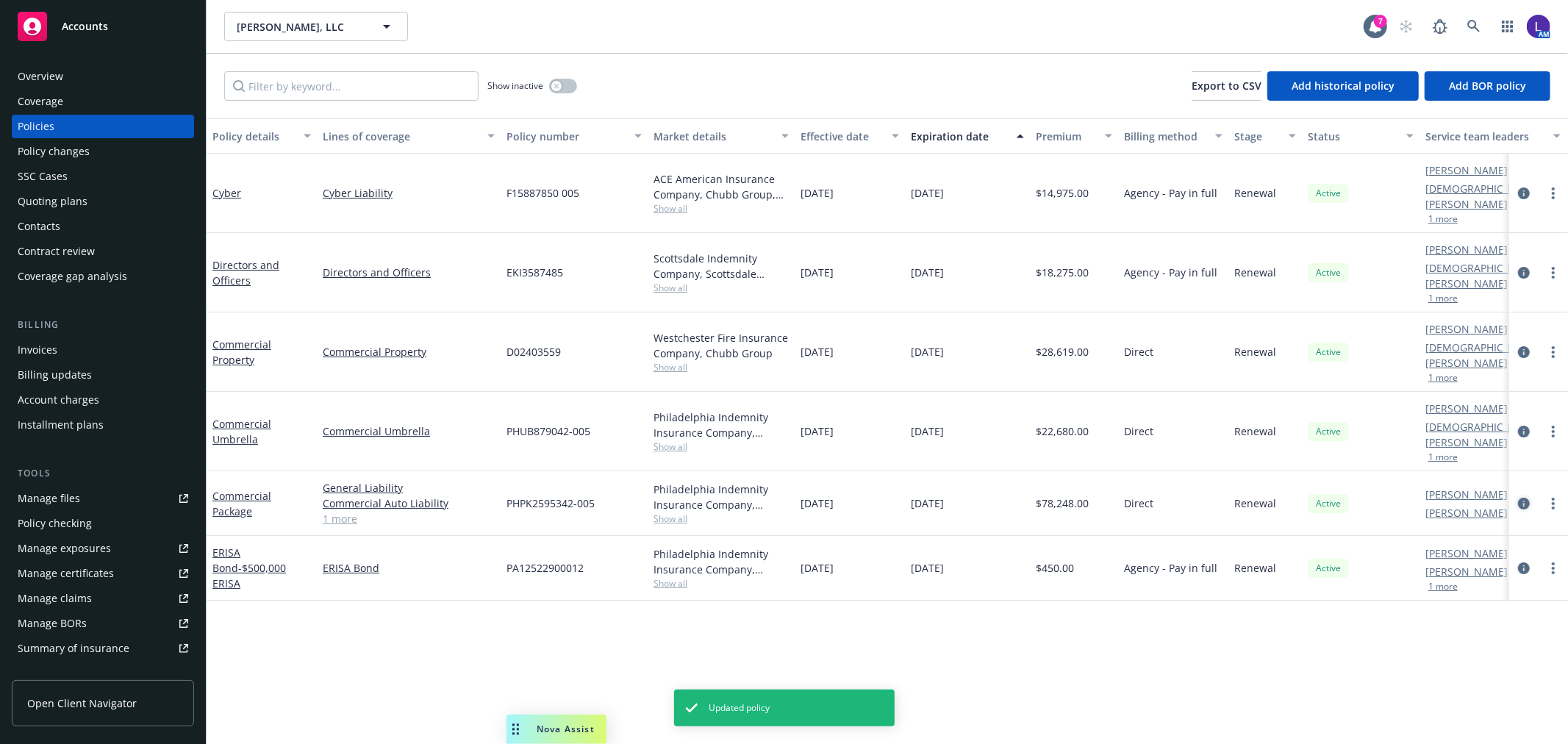
click at [1524, 498] on icon "circleInformation" at bounding box center [1524, 504] width 12 height 12
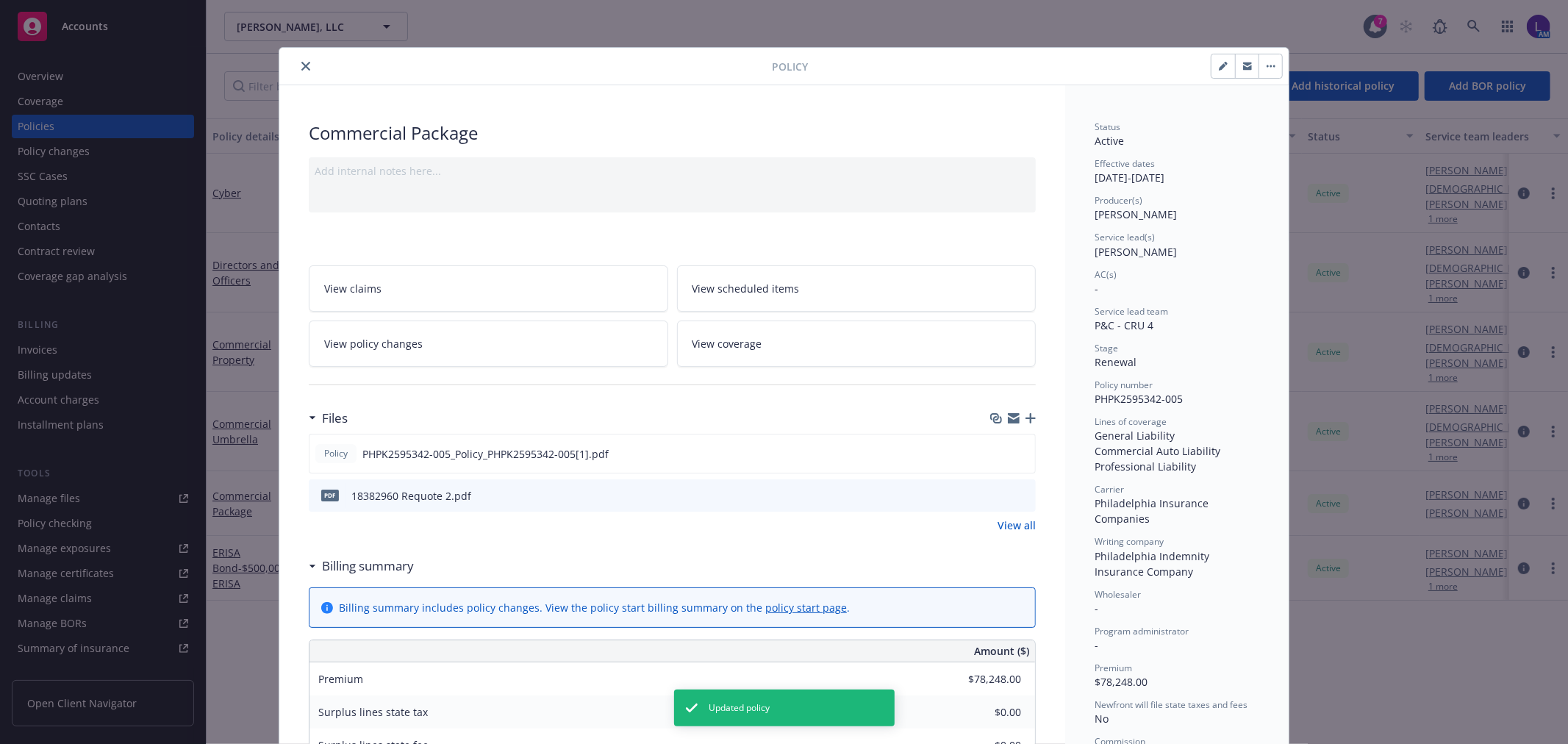
click at [1219, 64] on icon "button" at bounding box center [1223, 66] width 9 height 9
select select "RENEWAL"
select select "12"
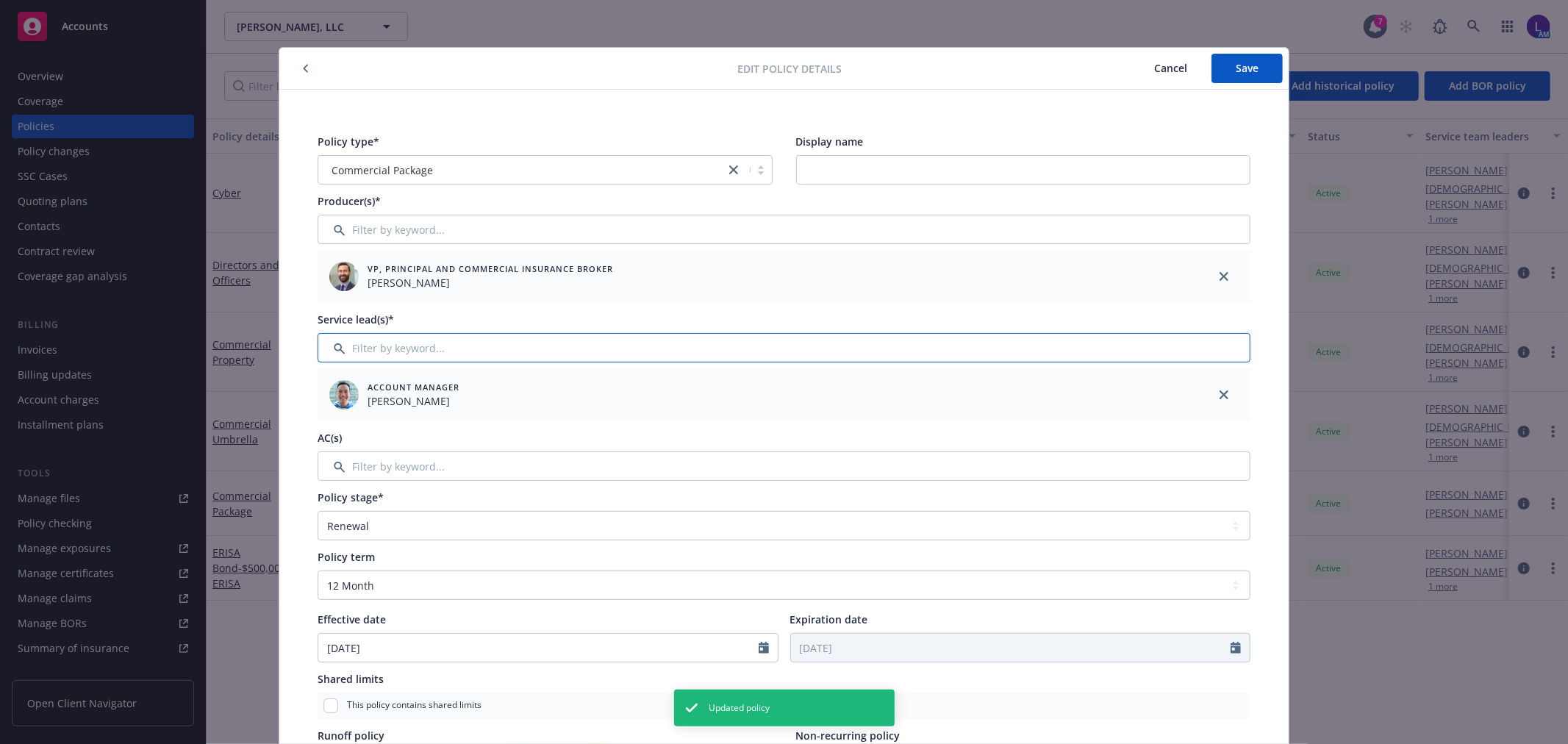
click at [386, 339] on input "Filter by keyword..." at bounding box center [784, 348] width 933 height 29
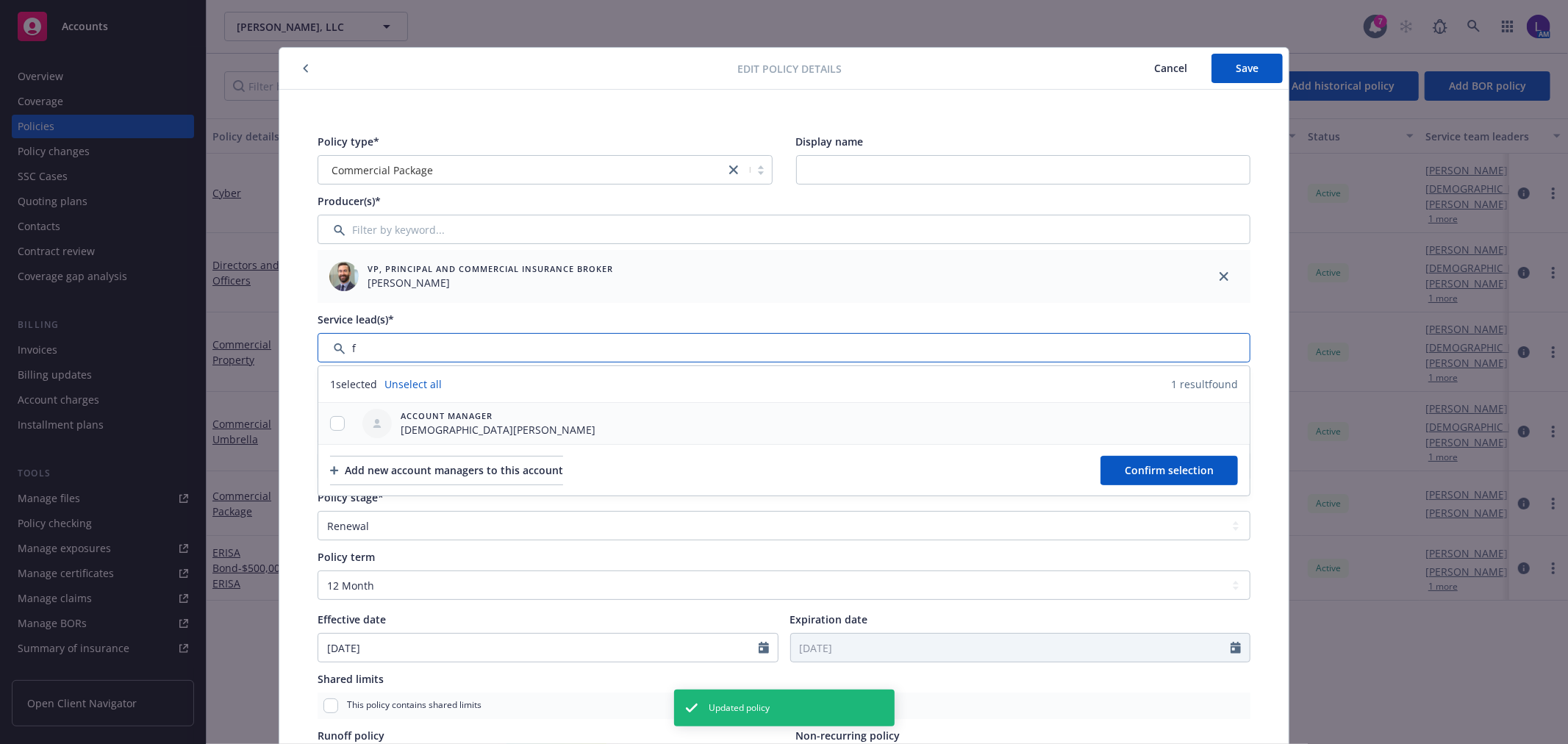
type input "f"
drag, startPoint x: 331, startPoint y: 423, endPoint x: 435, endPoint y: 440, distance: 105.4
click at [332, 423] on input "checkbox" at bounding box center [337, 423] width 15 height 15
checkbox input "true"
drag, startPoint x: 1118, startPoint y: 473, endPoint x: 1170, endPoint y: 421, distance: 73.5
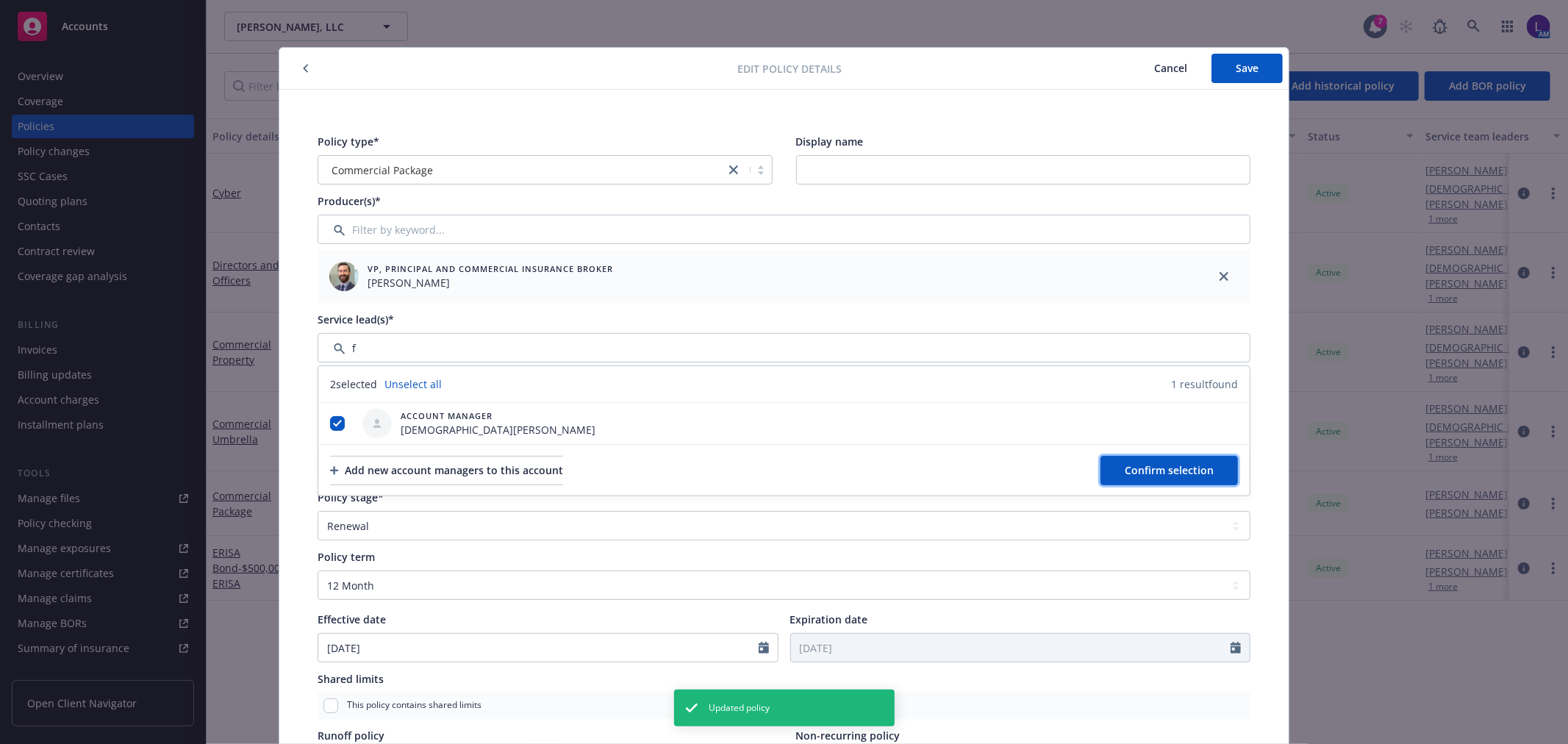
click at [1119, 473] on button "Confirm selection" at bounding box center [1170, 470] width 138 height 29
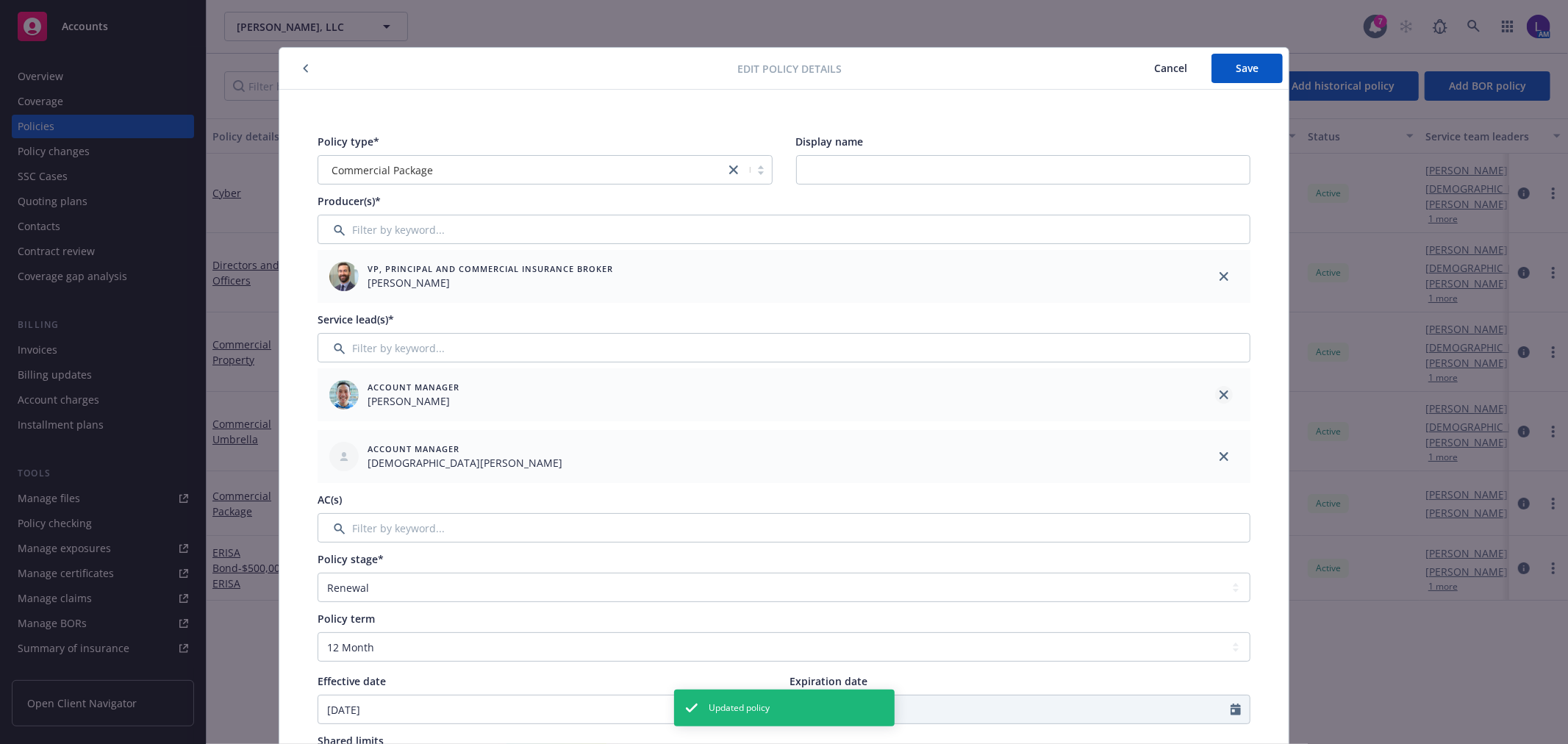
click at [1220, 392] on icon "close" at bounding box center [1224, 394] width 9 height 9
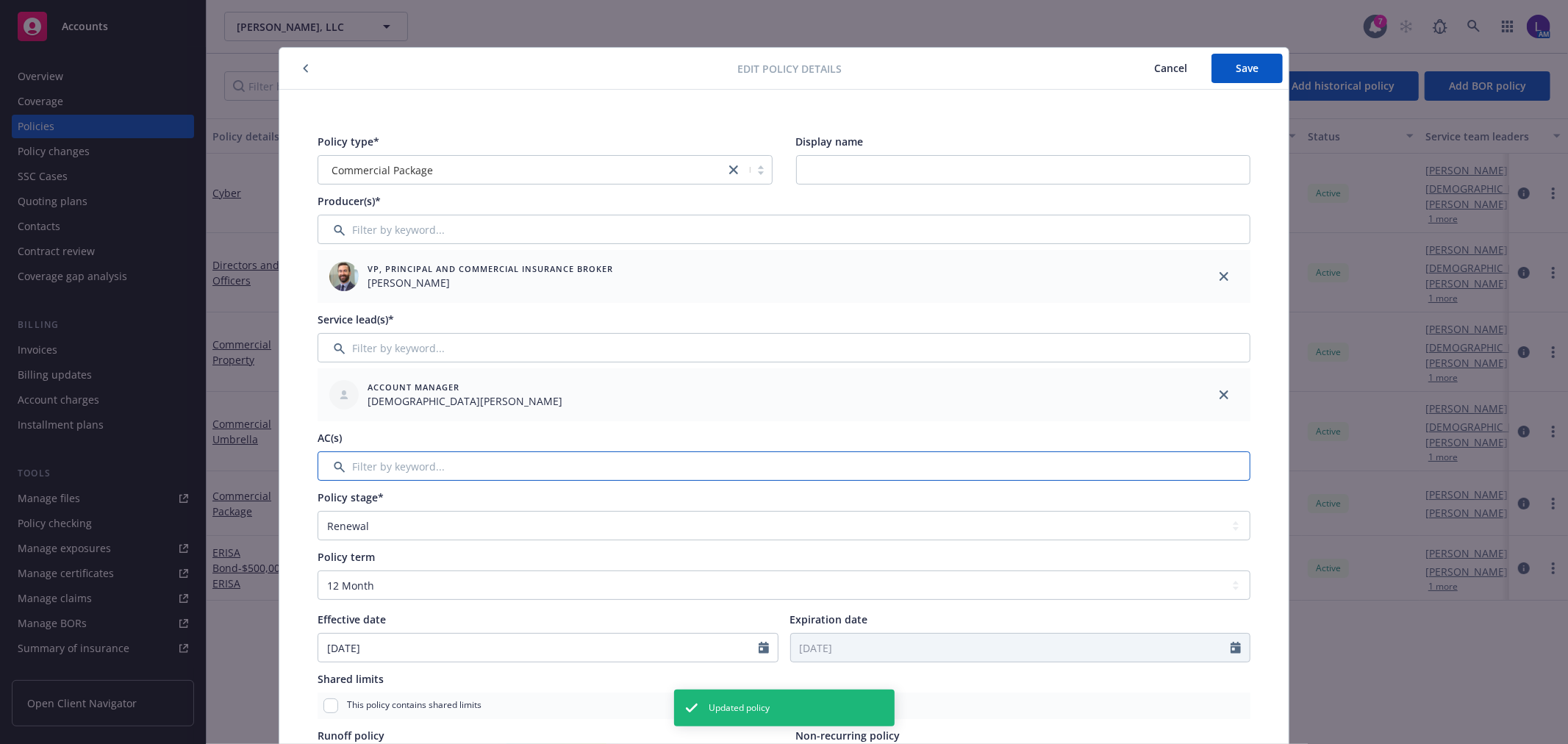
click at [428, 461] on input "Filter by keyword..." at bounding box center [784, 465] width 933 height 29
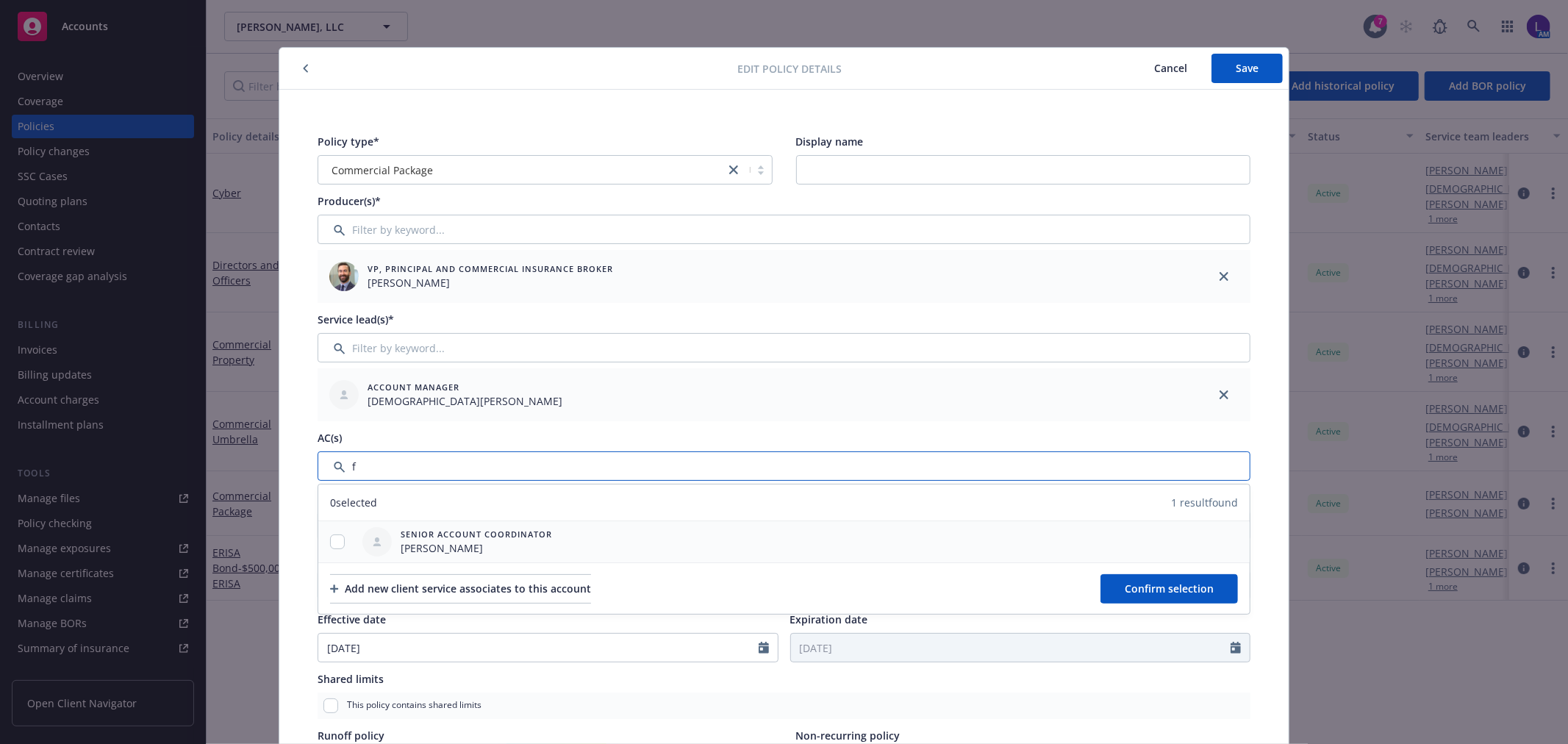
type input "f"
click at [331, 540] on input "checkbox" at bounding box center [337, 542] width 15 height 15
checkbox input "true"
drag, startPoint x: 1166, startPoint y: 587, endPoint x: 1178, endPoint y: 149, distance: 438.2
click at [1164, 584] on span "Confirm selection" at bounding box center [1169, 589] width 89 height 14
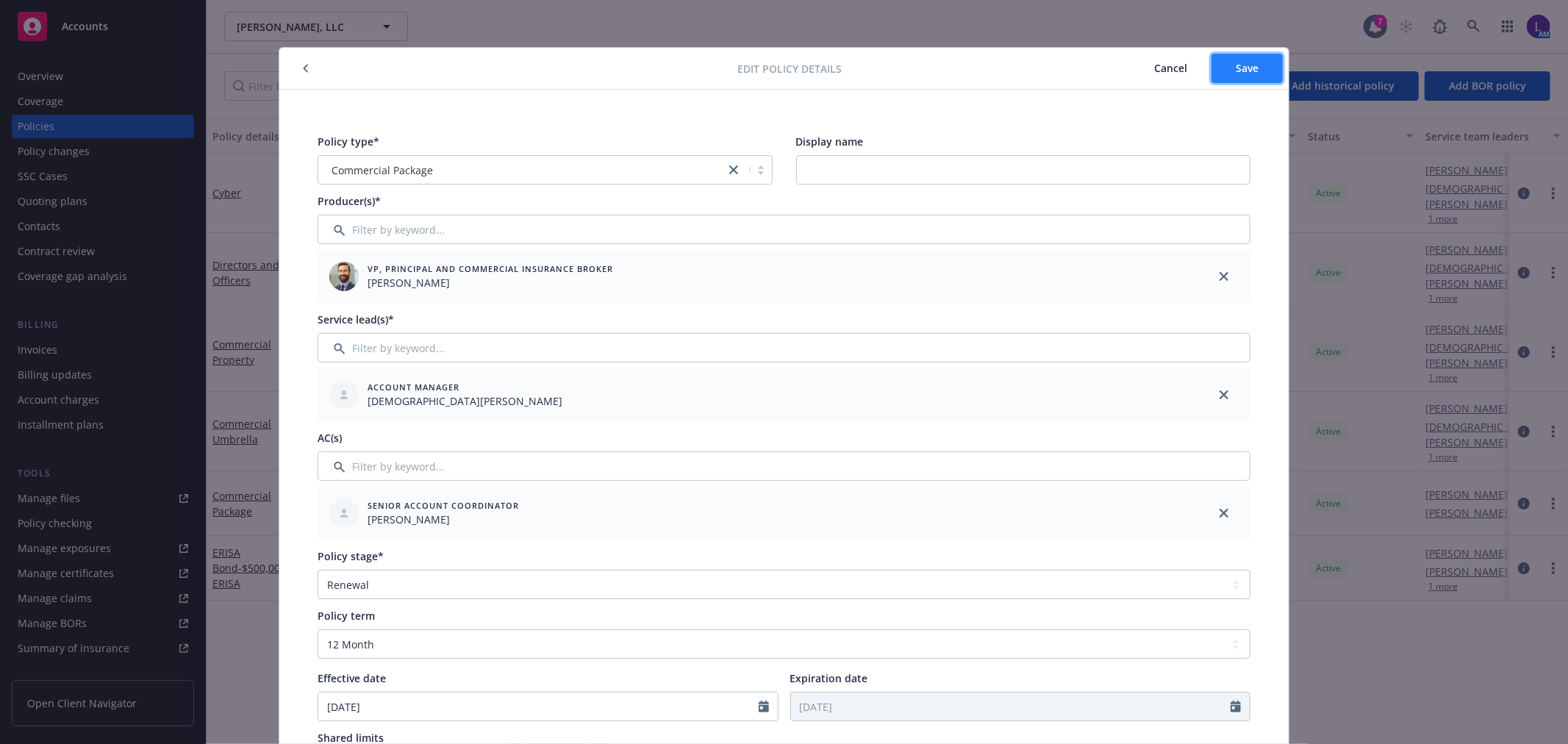
click at [1241, 74] on span "Save" at bounding box center [1247, 68] width 23 height 14
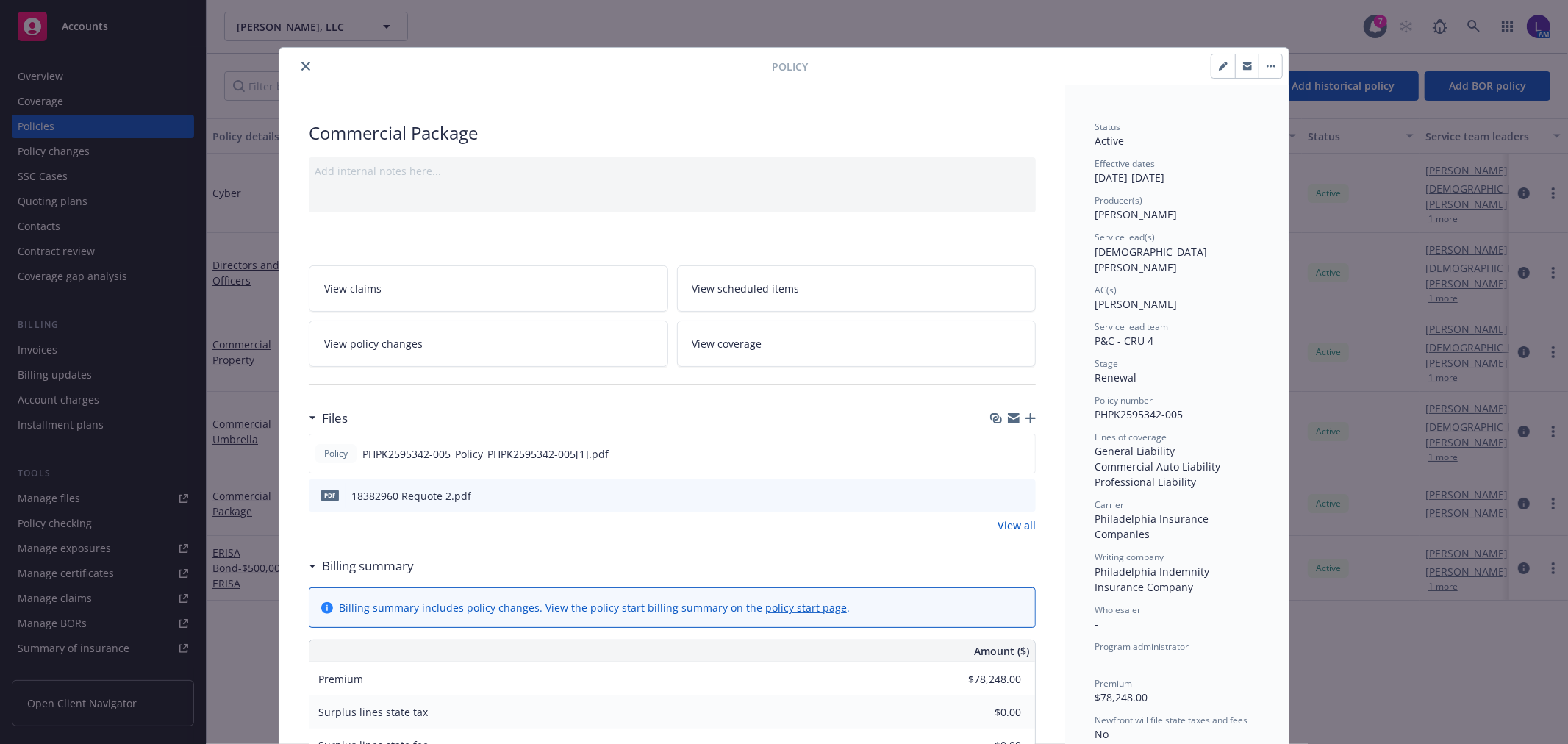
click at [301, 62] on icon "close" at bounding box center [305, 66] width 9 height 9
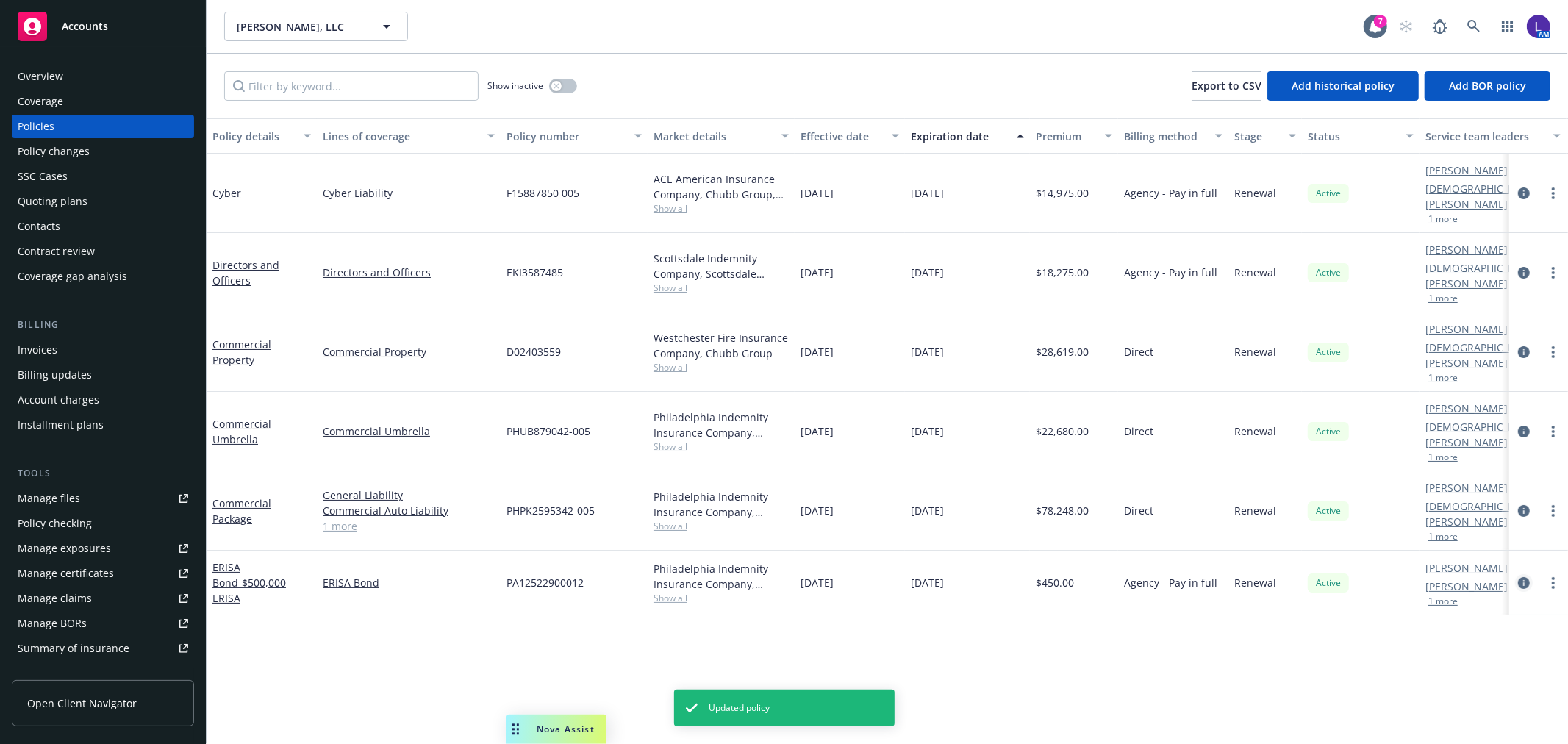
click at [1523, 577] on icon "circleInformation" at bounding box center [1524, 583] width 12 height 12
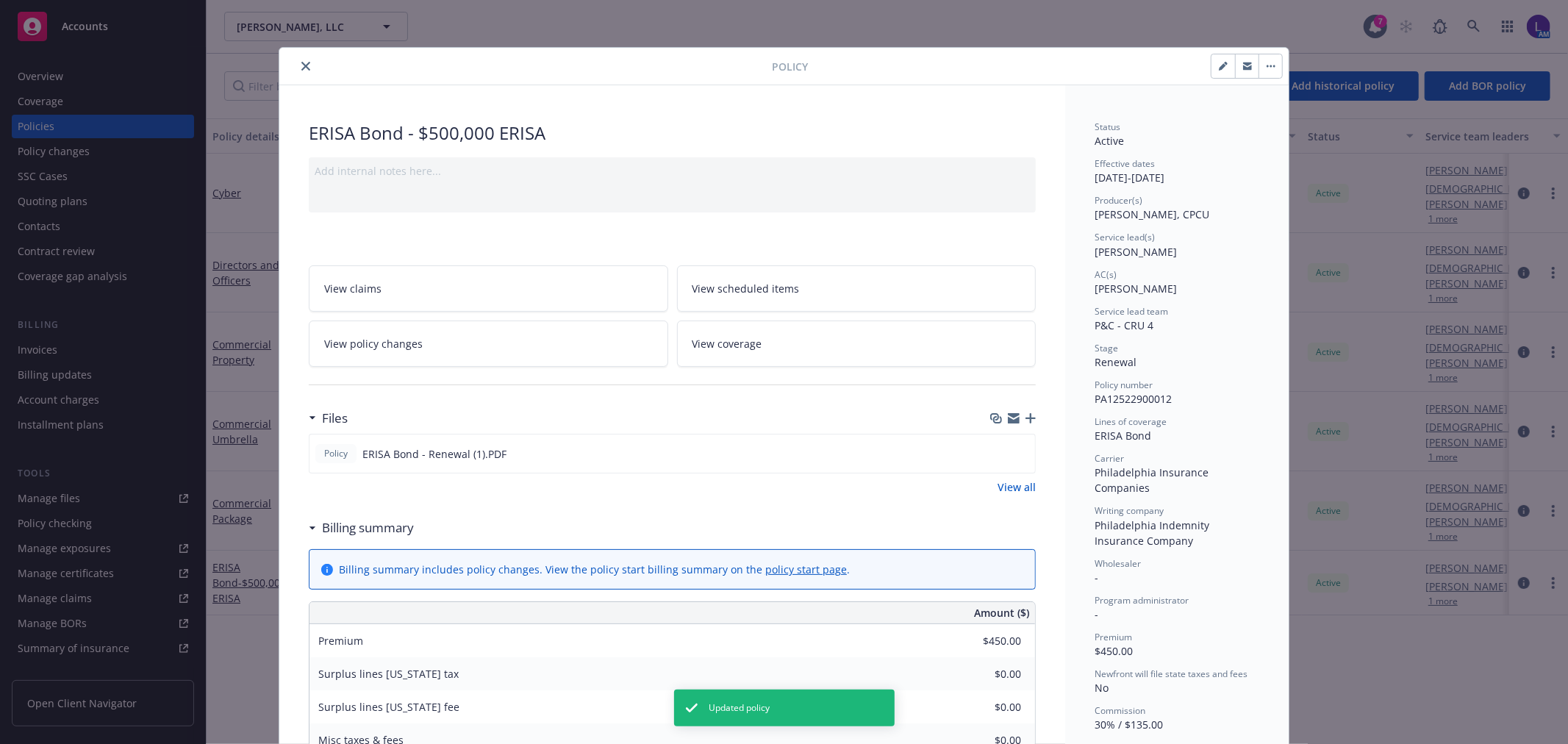
drag, startPoint x: 1210, startPoint y: 67, endPoint x: 1163, endPoint y: 50, distance: 50.0
click at [1212, 67] on button "button" at bounding box center [1224, 67] width 24 height 24
select select "RENEWAL"
select select "36"
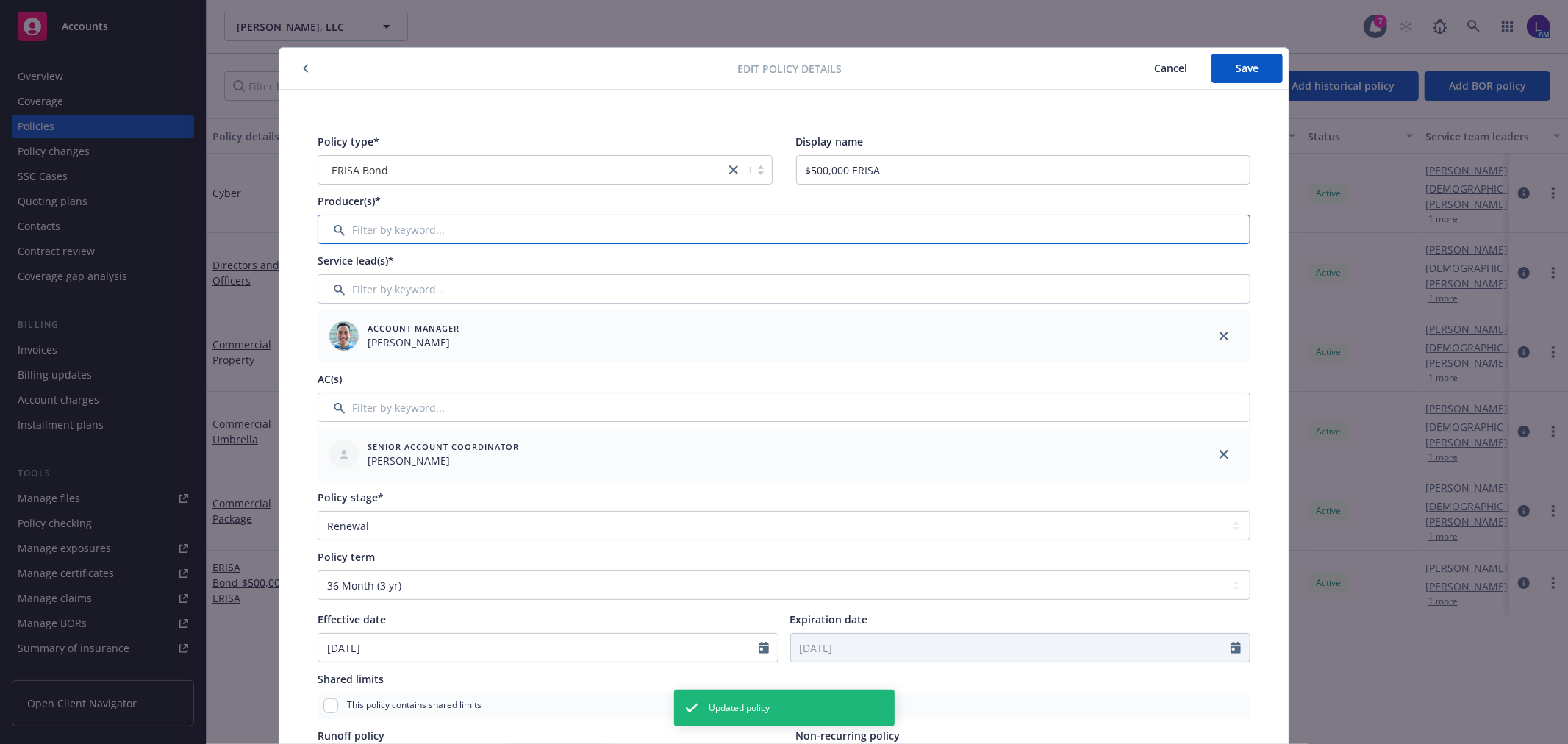
click at [372, 228] on input "Filter by keyword..." at bounding box center [784, 229] width 933 height 29
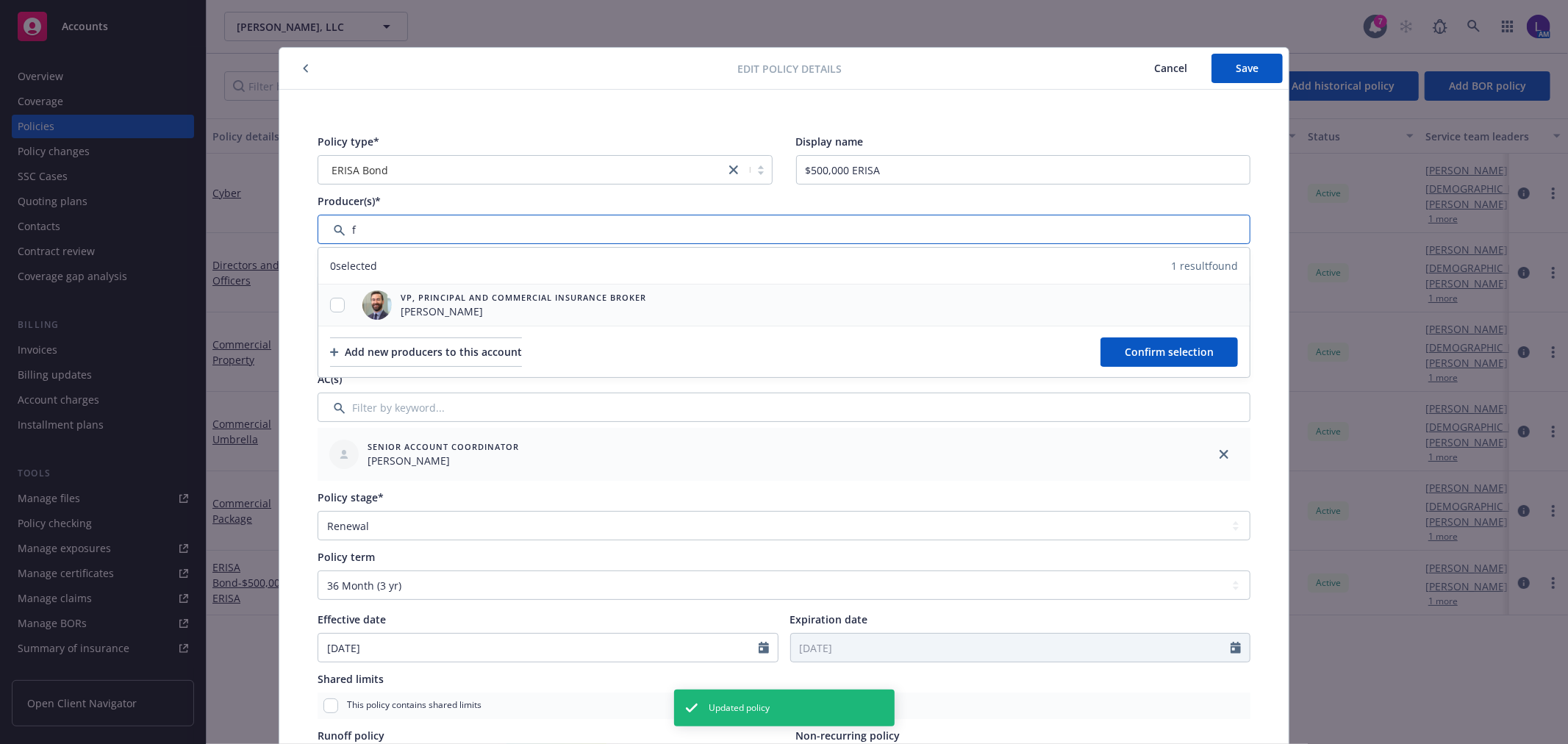
type input "f"
click at [330, 304] on input "checkbox" at bounding box center [337, 305] width 15 height 15
checkbox input "true"
click at [1159, 349] on span "Confirm selection" at bounding box center [1169, 352] width 89 height 14
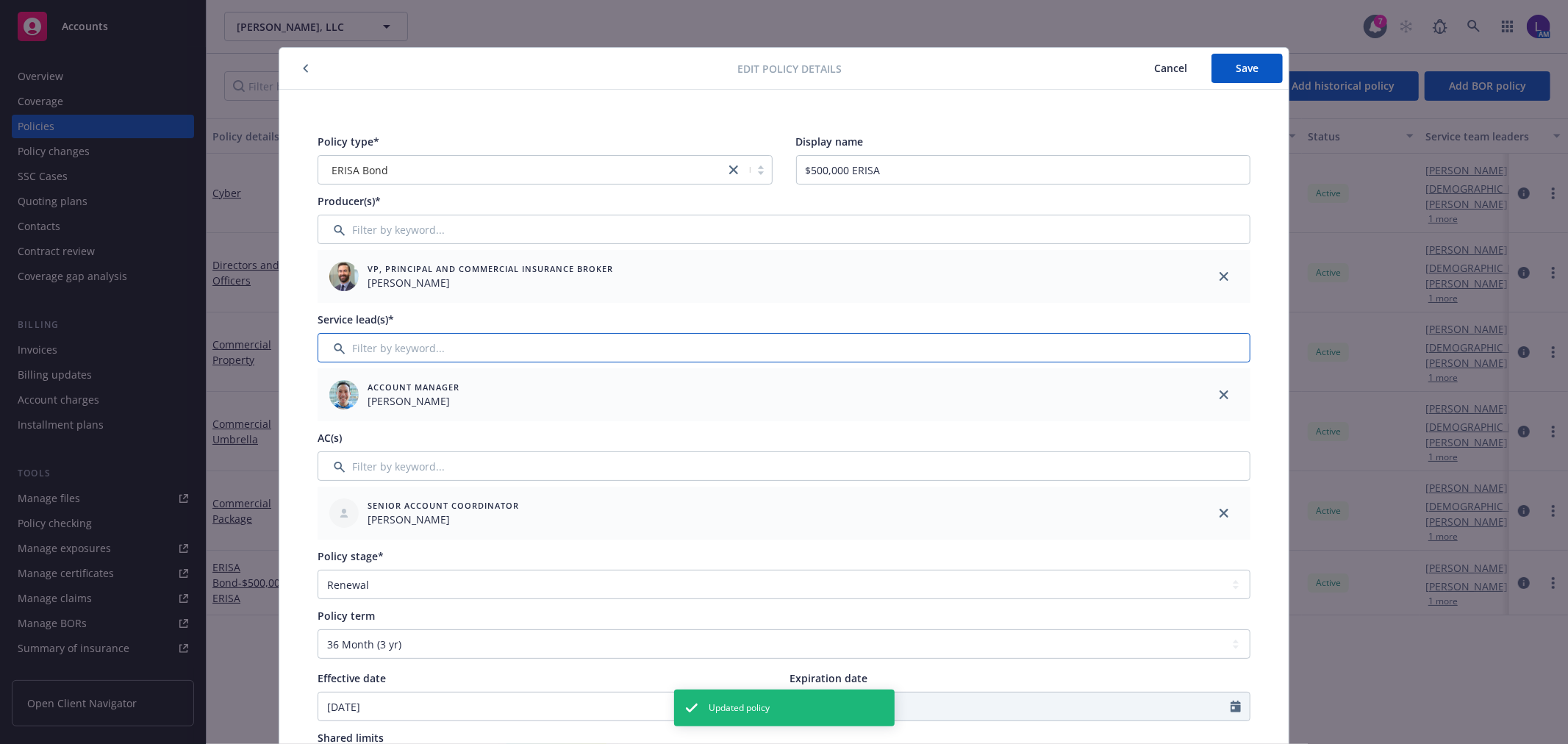
click at [336, 335] on input "Filter by keyword..." at bounding box center [784, 348] width 933 height 29
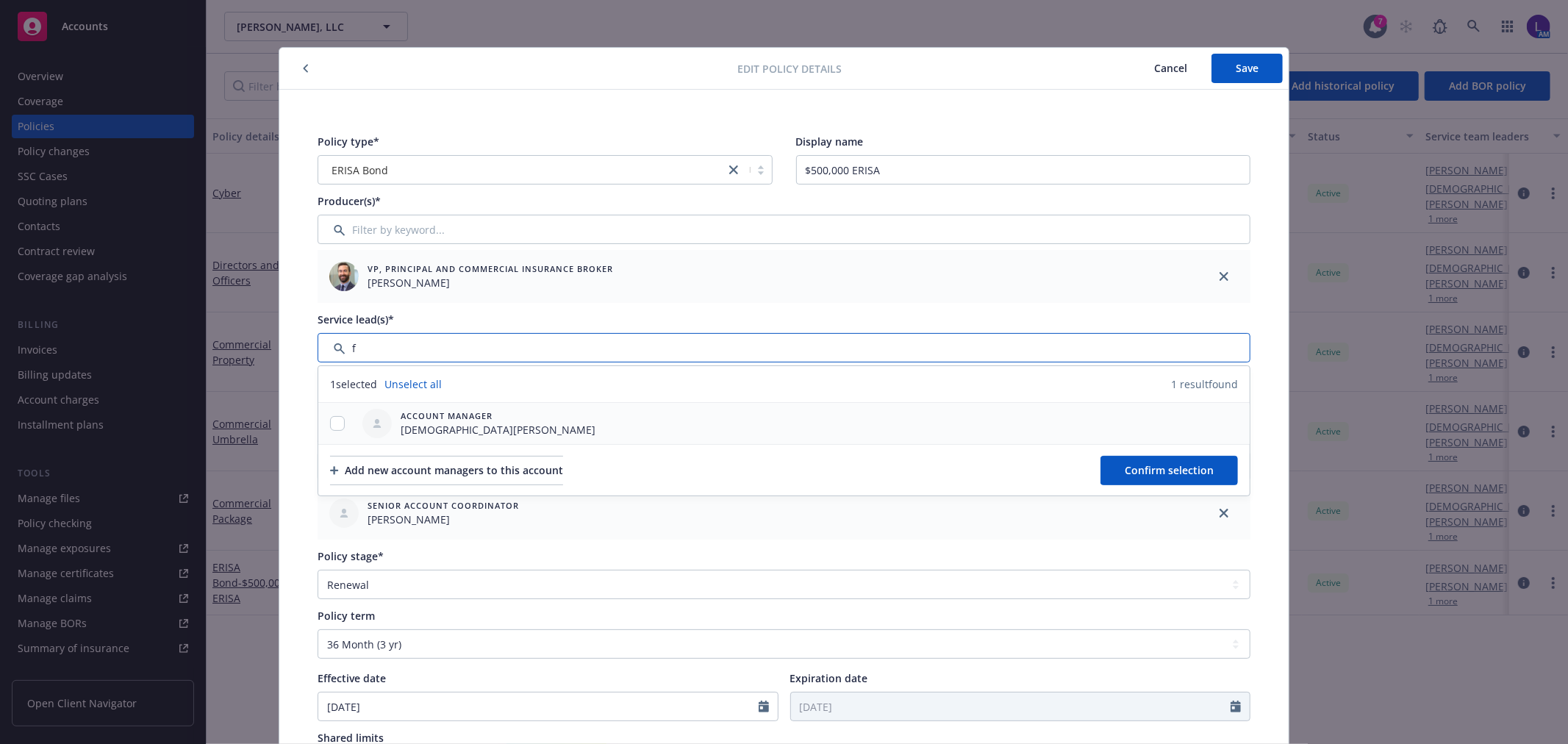
type input "f"
click at [330, 426] on input "checkbox" at bounding box center [337, 423] width 15 height 15
checkbox input "true"
drag, startPoint x: 1130, startPoint y: 473, endPoint x: 1141, endPoint y: 474, distance: 11.0
click at [1141, 474] on span "Confirm selection" at bounding box center [1169, 470] width 89 height 14
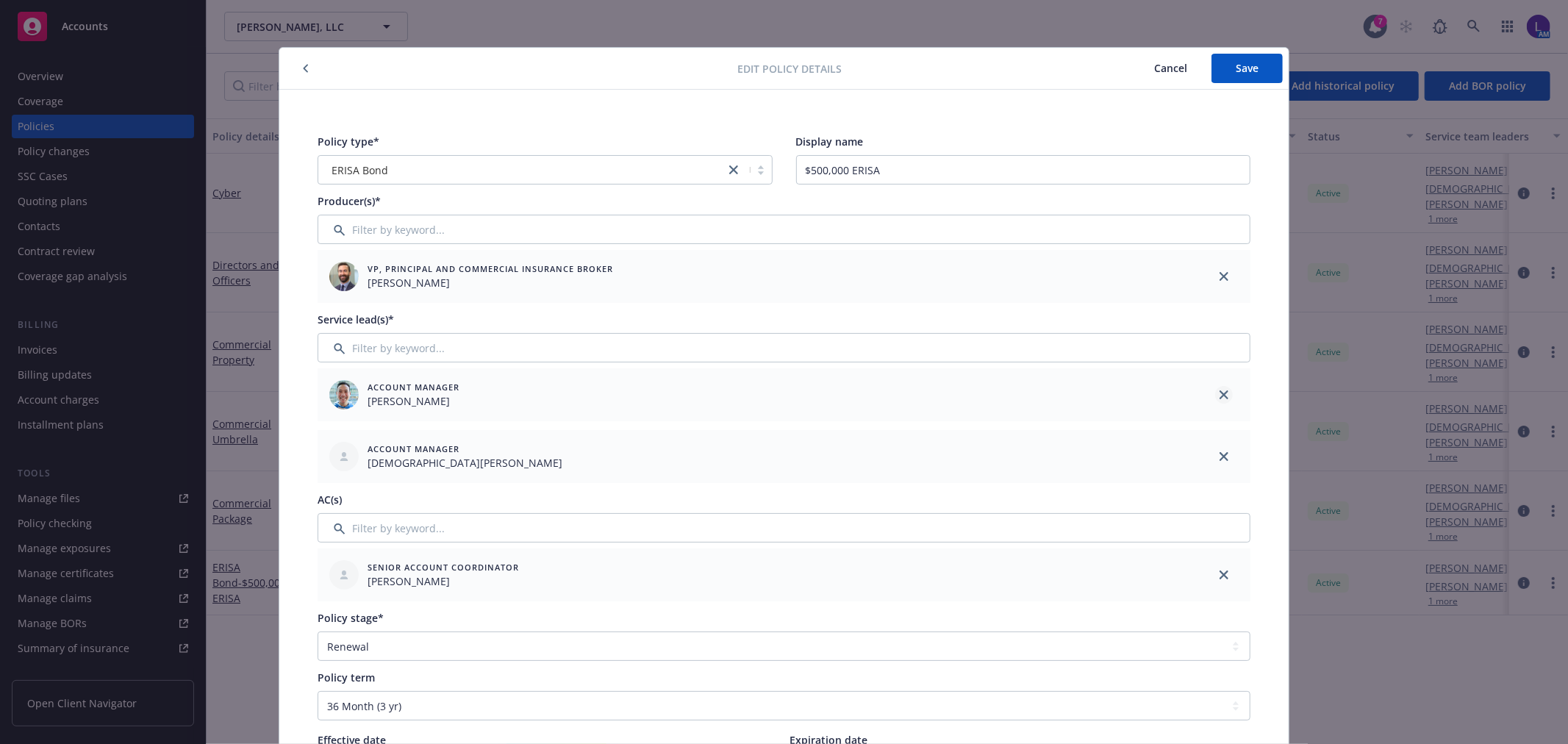
click at [1219, 388] on link "close" at bounding box center [1225, 395] width 18 height 18
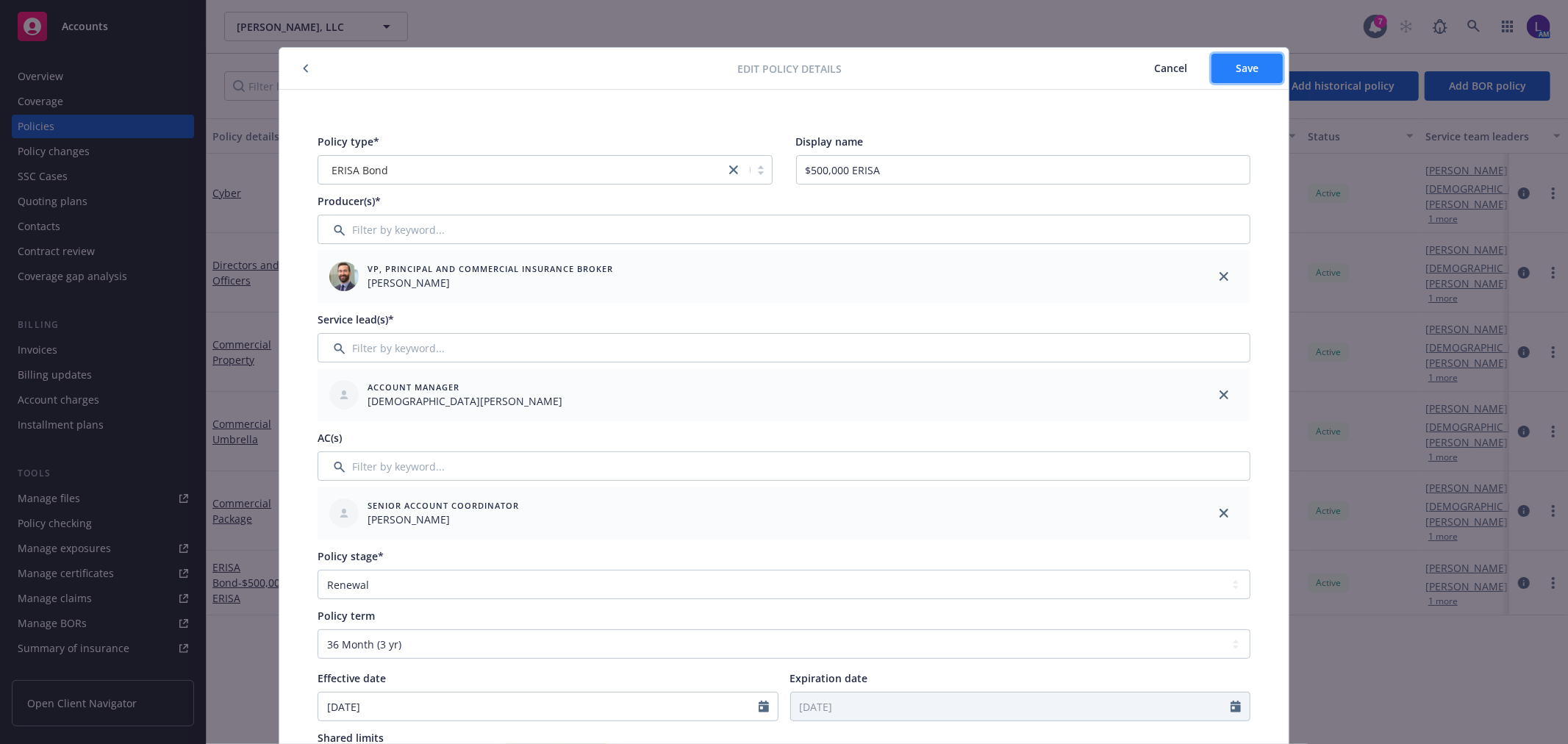
click at [1239, 66] on span "Save" at bounding box center [1247, 68] width 23 height 14
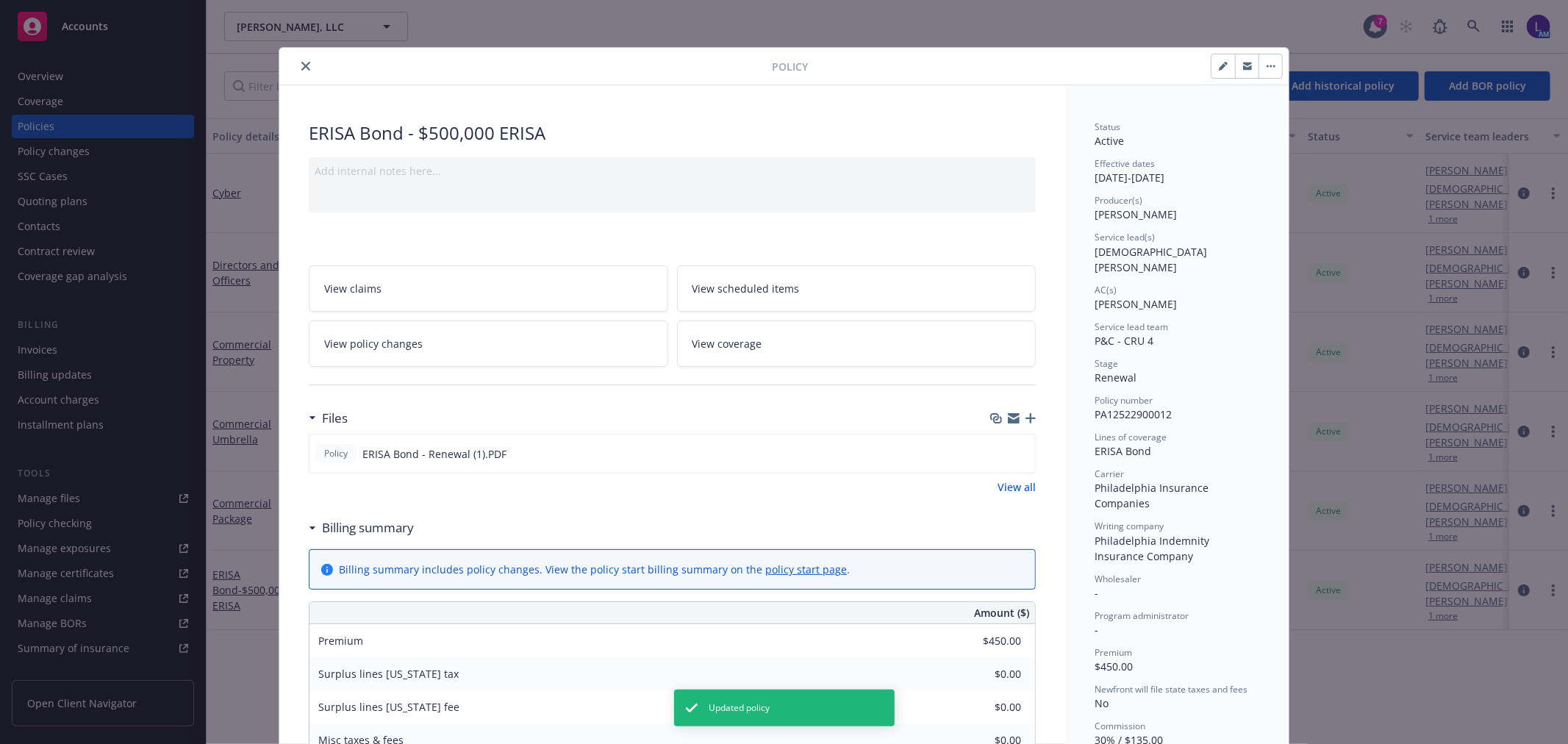
click at [297, 65] on button "close" at bounding box center [306, 66] width 18 height 18
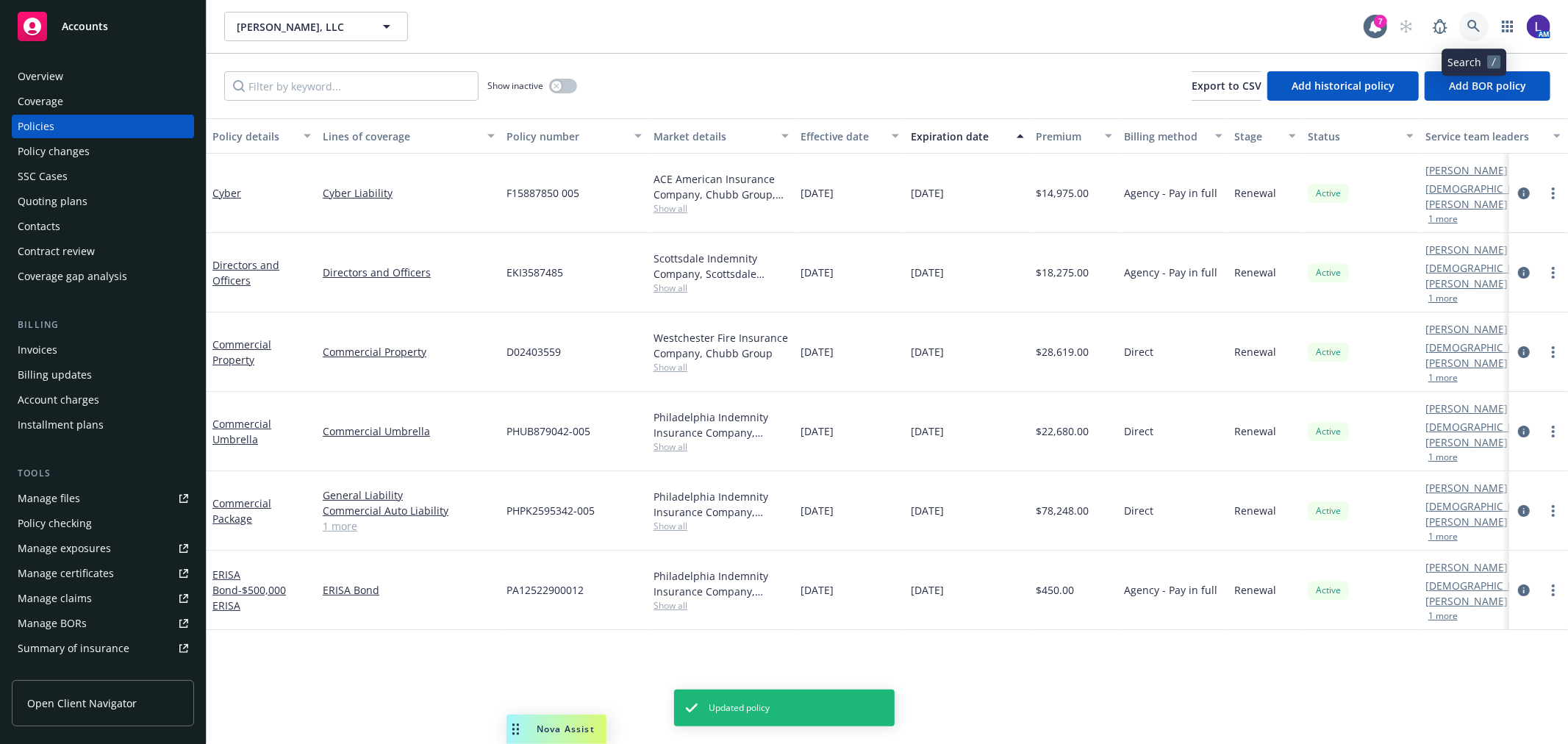
click at [1467, 24] on icon at bounding box center [1473, 26] width 13 height 13
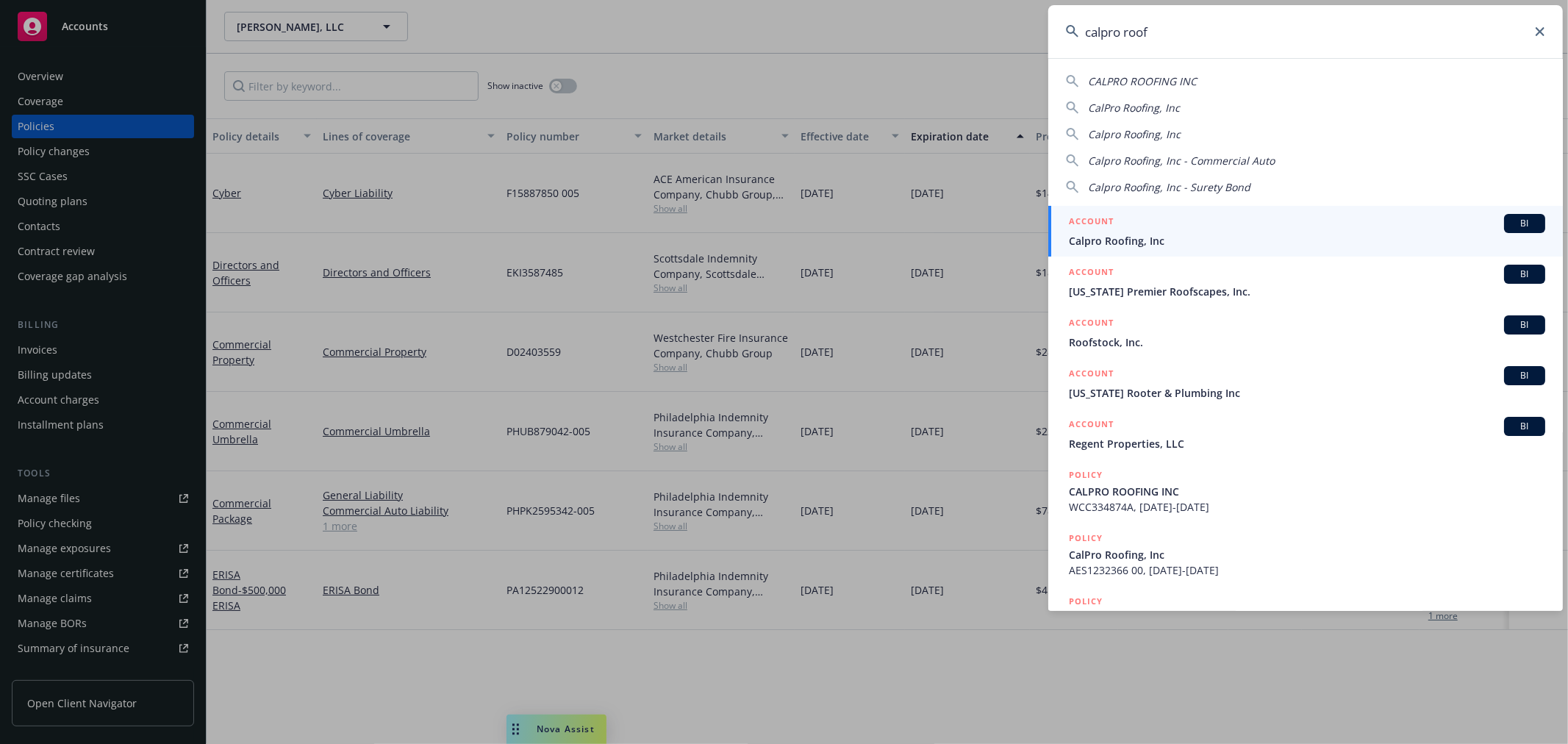
type input "calpro roof"
click at [1141, 246] on span "Calpro Roofing, Inc" at bounding box center [1307, 241] width 476 height 15
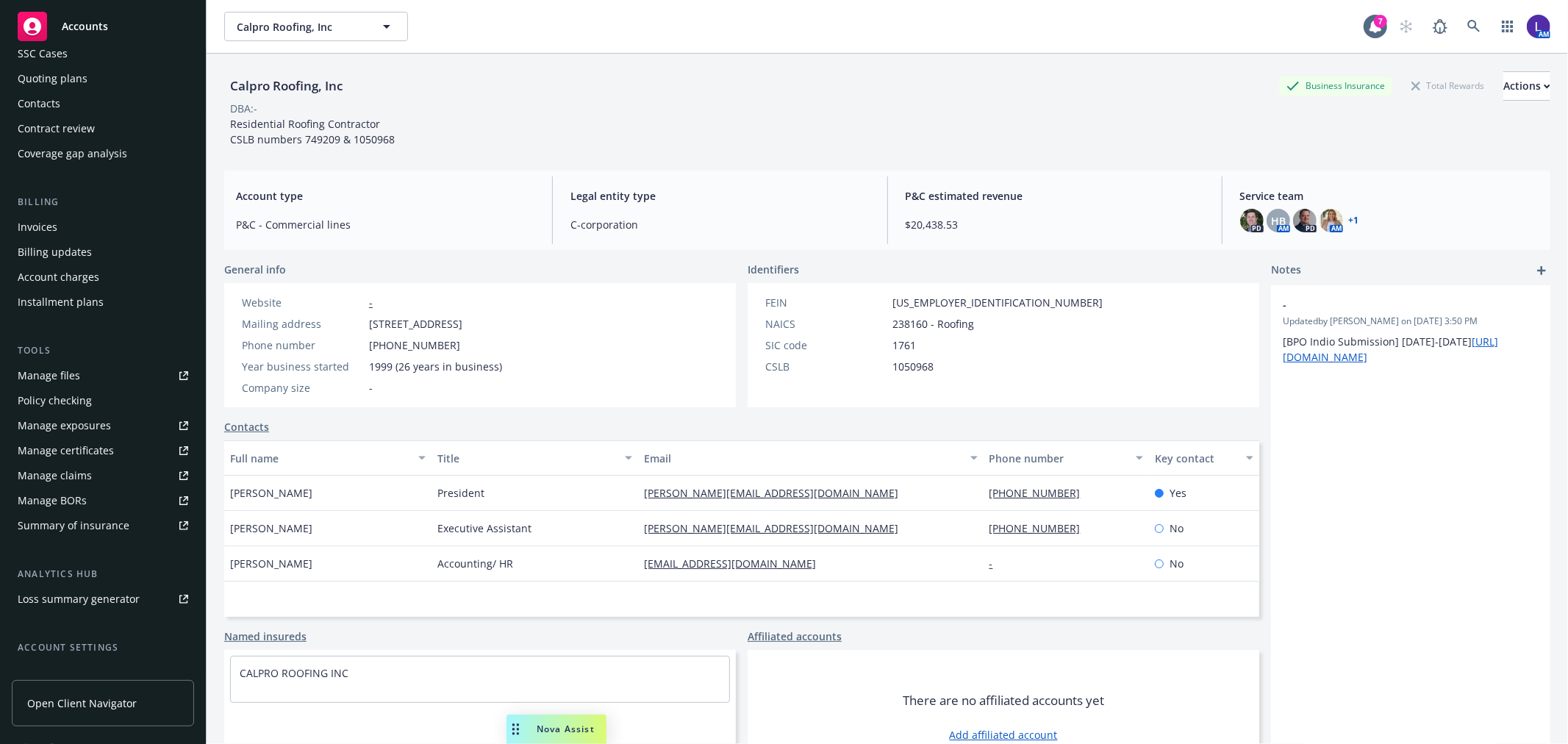
scroll to position [239, 0]
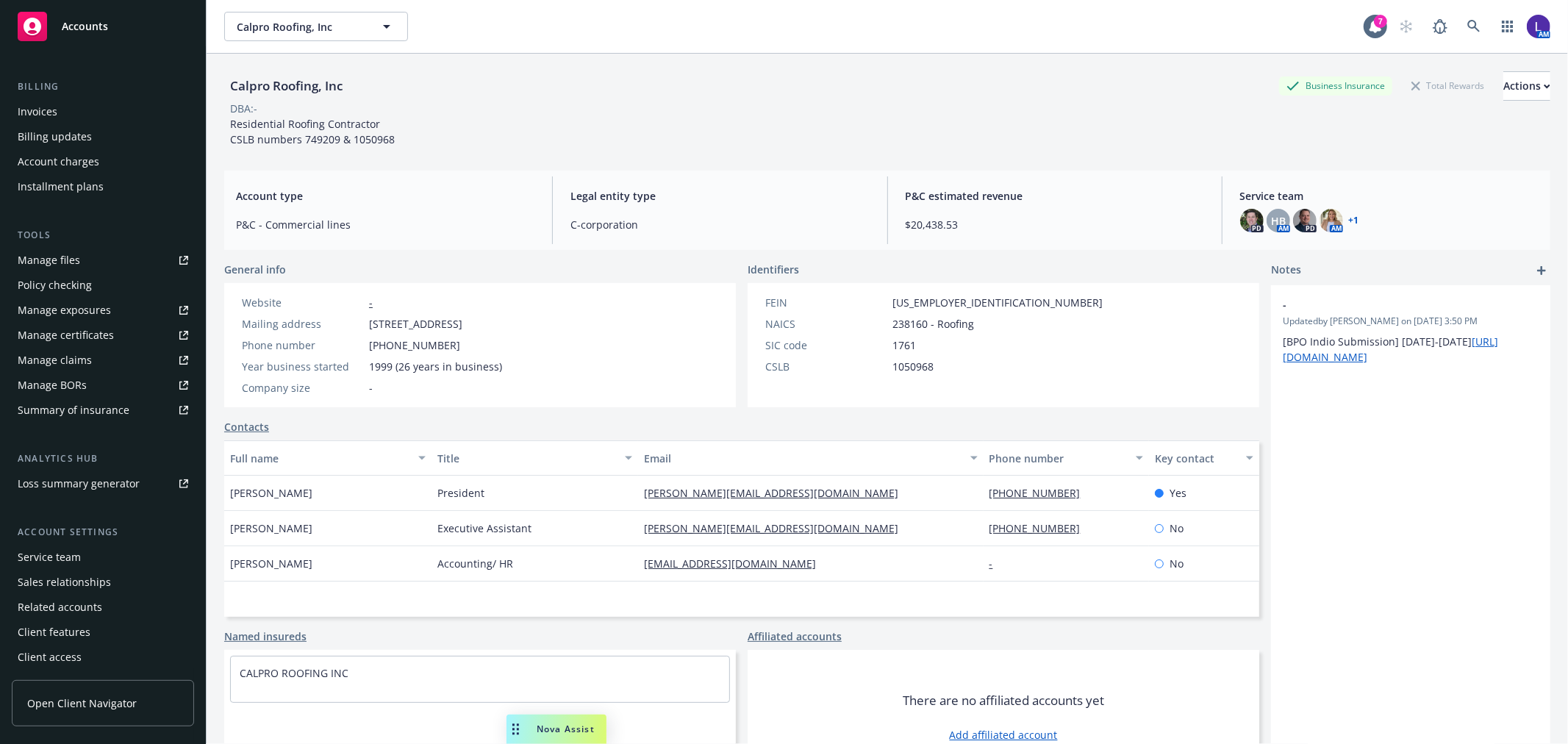
click at [97, 550] on div "Service team" at bounding box center [103, 558] width 171 height 24
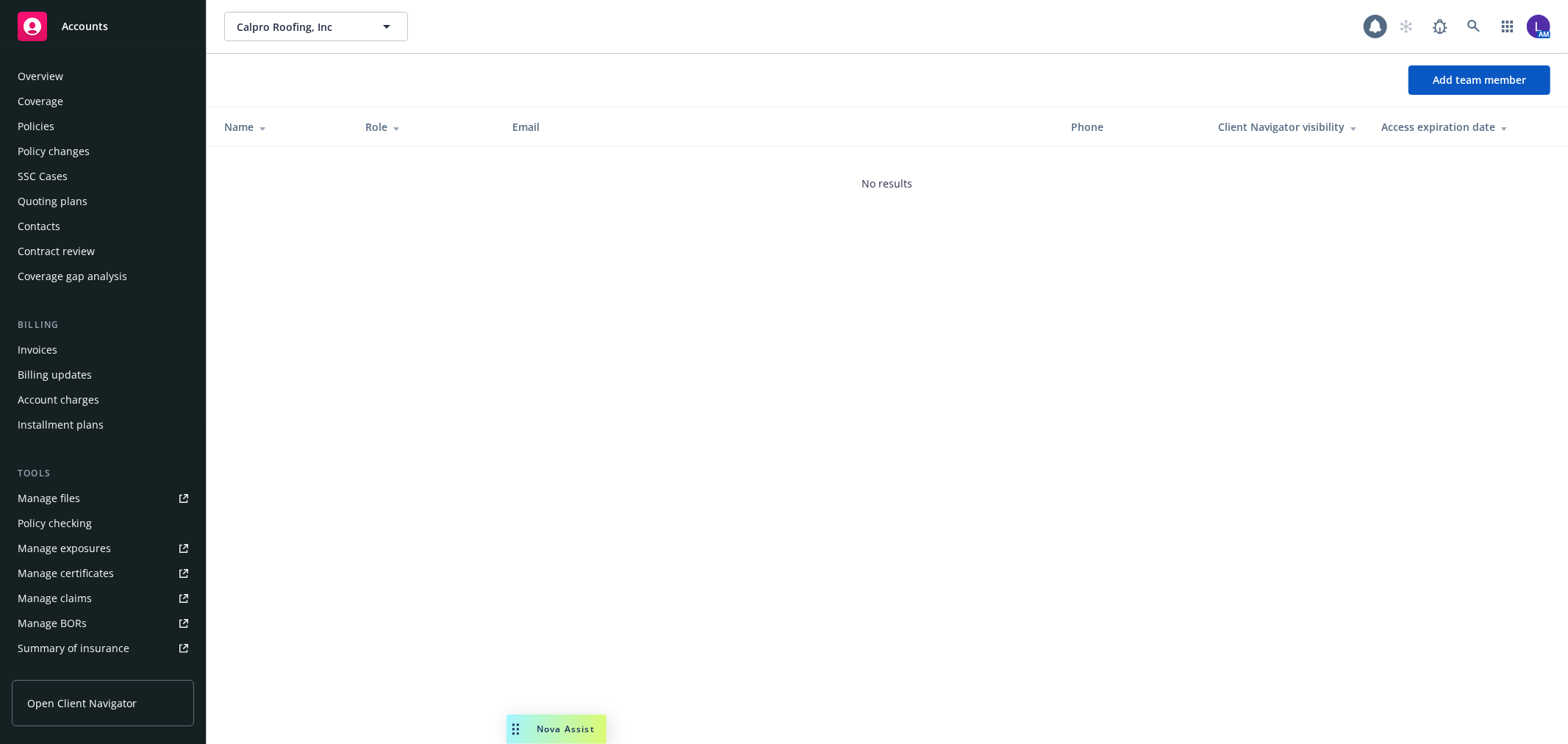
scroll to position [239, 0]
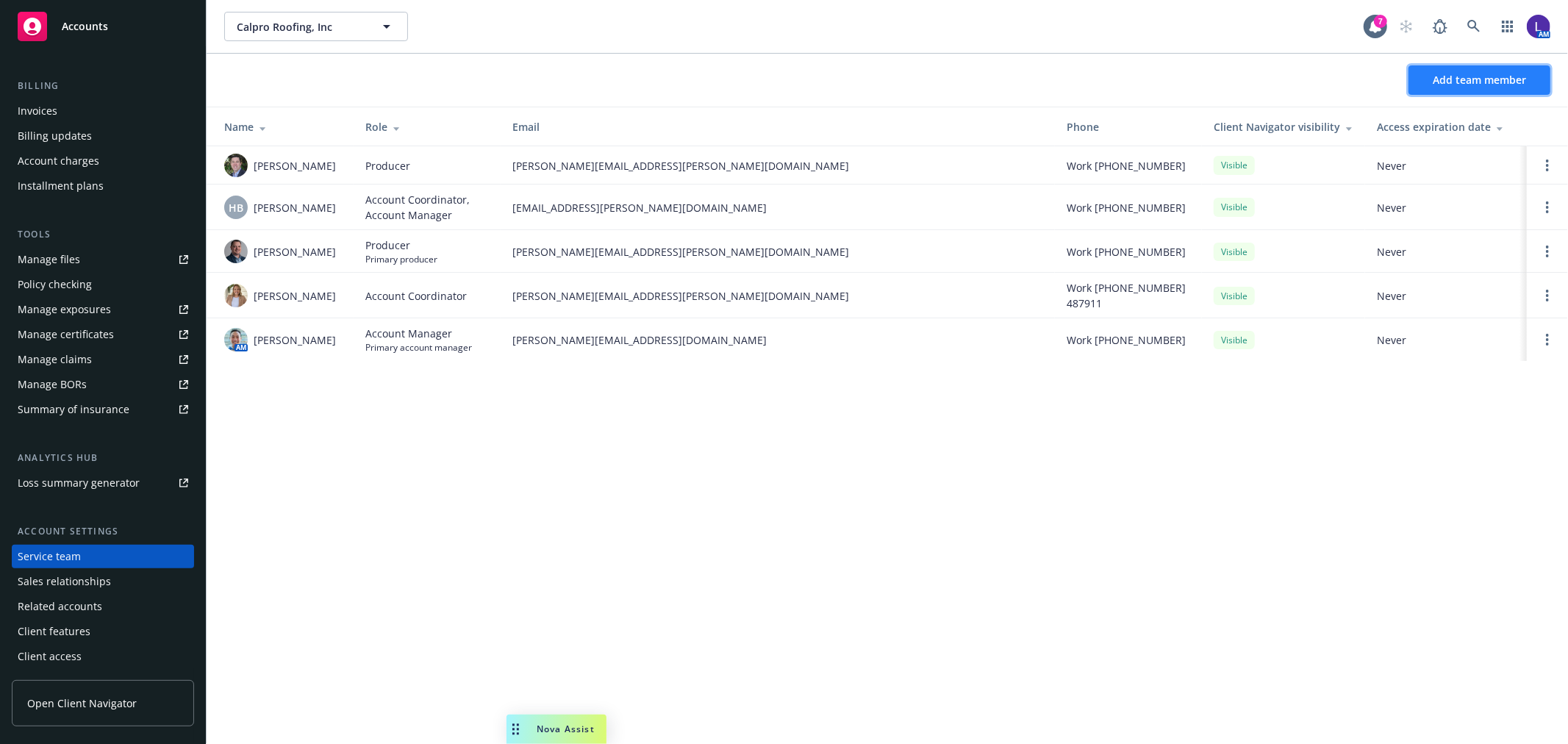
click at [1446, 77] on span "Add team member" at bounding box center [1480, 80] width 94 height 14
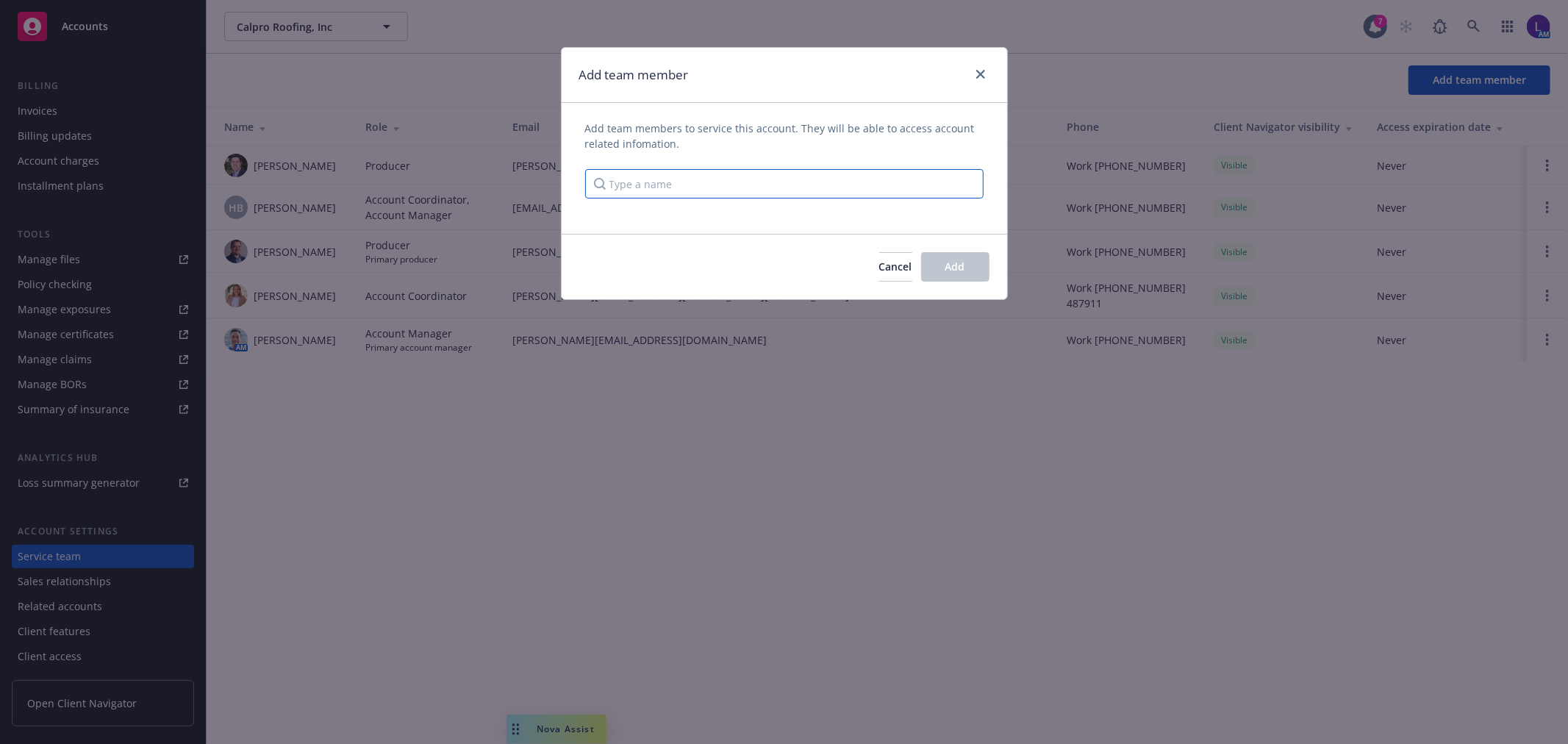
drag, startPoint x: 685, startPoint y: 192, endPoint x: 700, endPoint y: 187, distance: 15.8
click at [690, 189] on input "Type a name" at bounding box center [784, 183] width 398 height 29
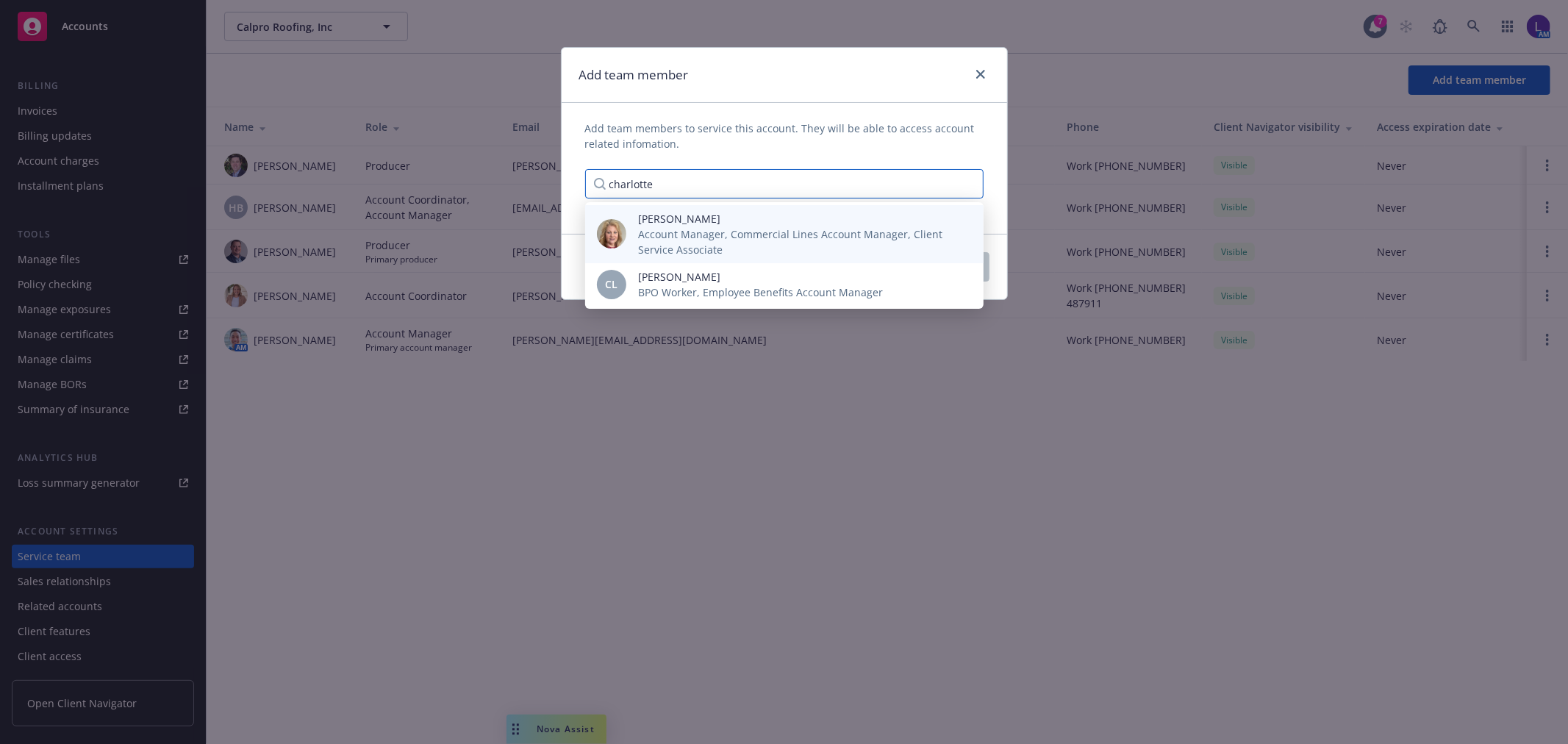
type input "charlotte"
click at [656, 227] on span "Account Manager, Commercial Lines Account Manager, Client Service Associate" at bounding box center [798, 242] width 322 height 31
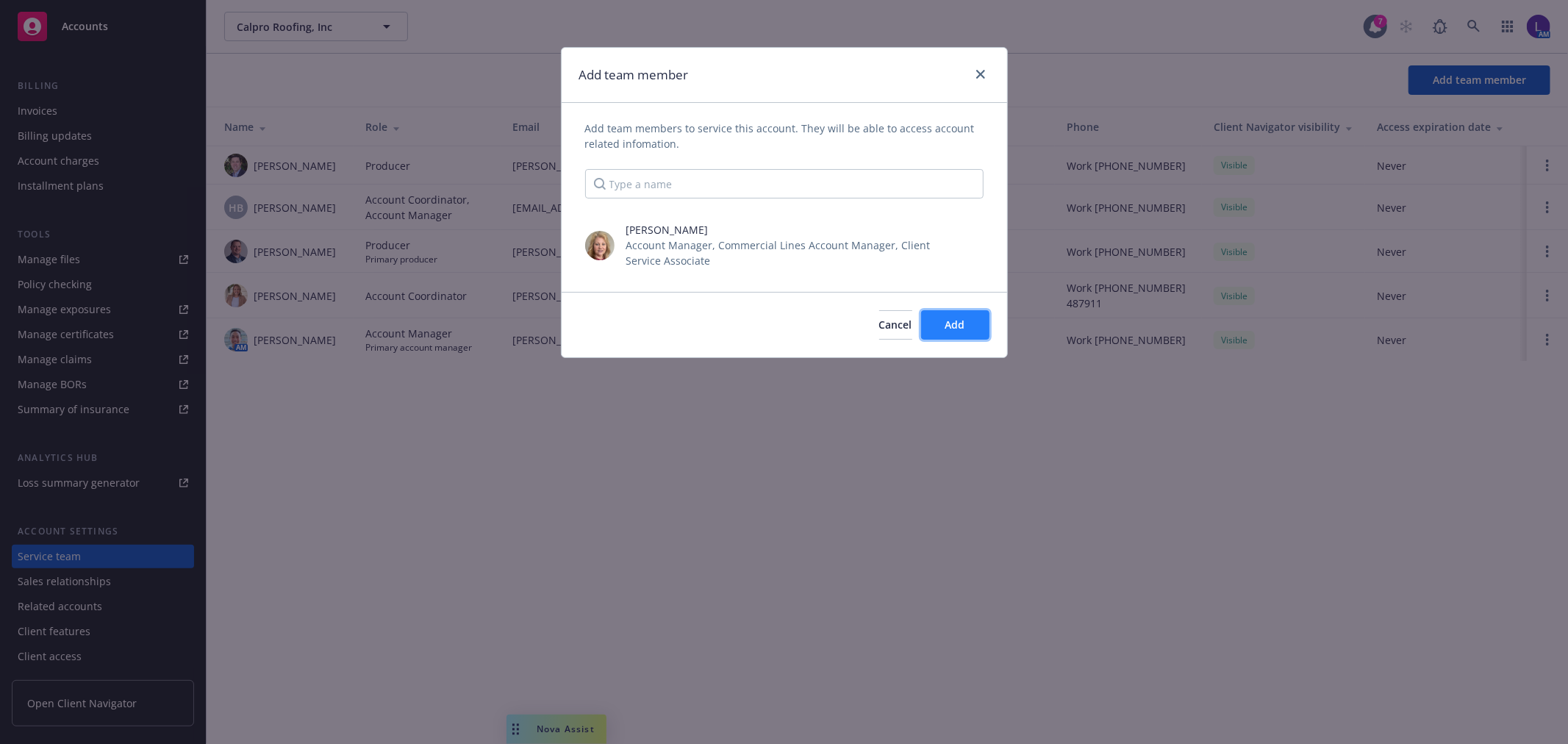
click at [959, 329] on span "Add" at bounding box center [955, 325] width 20 height 14
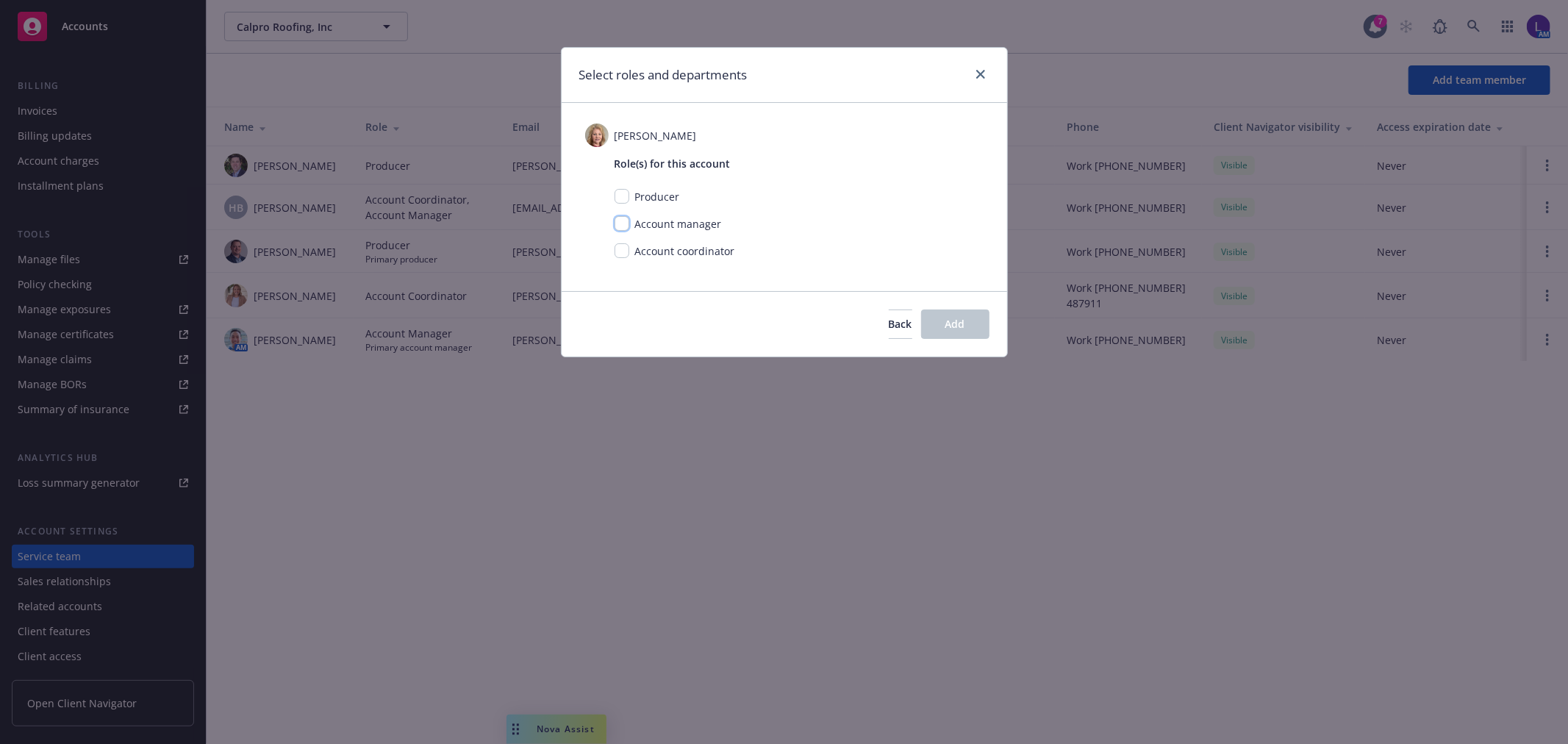
click at [625, 222] on input "checkbox" at bounding box center [622, 224] width 15 height 15
checkbox input "true"
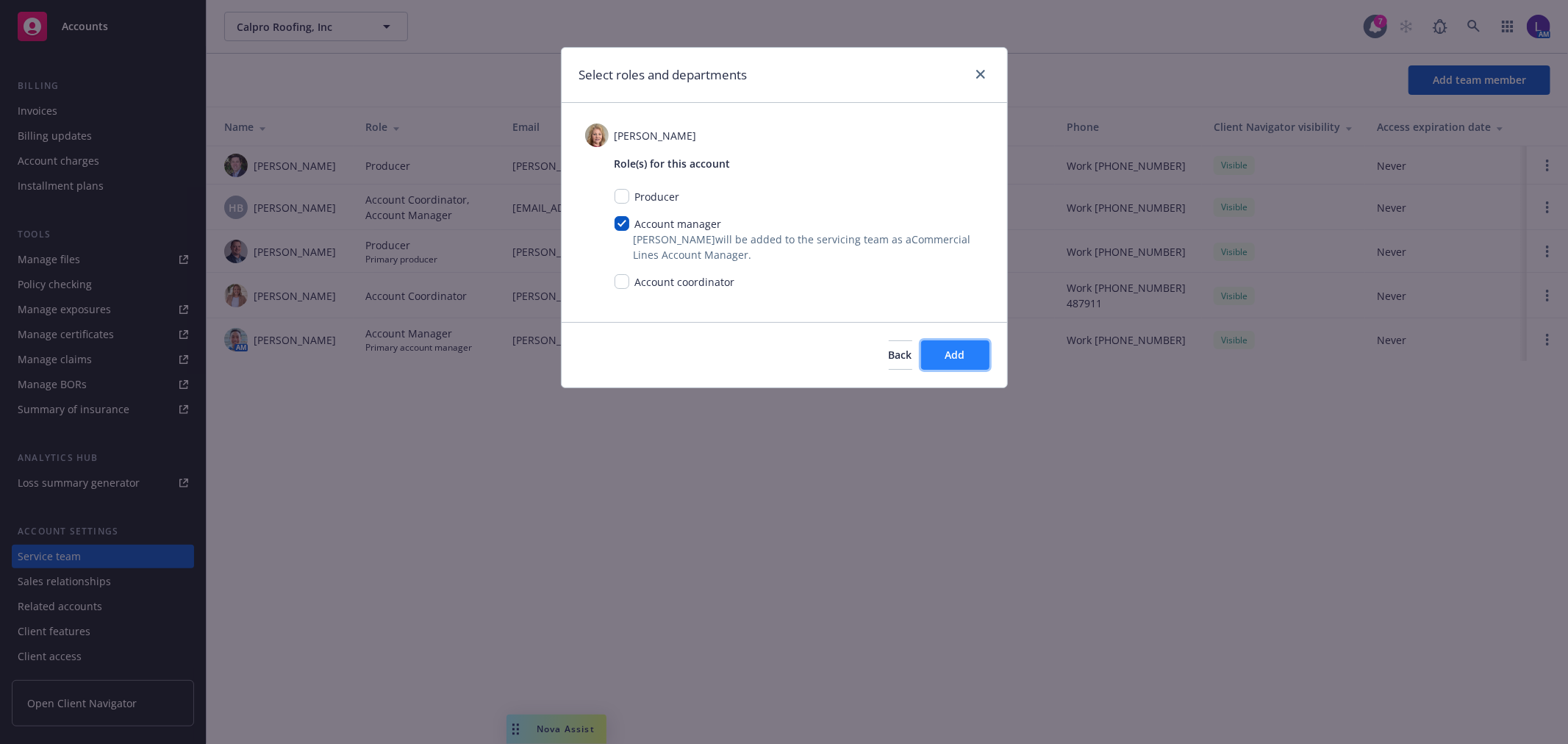
click at [958, 355] on span "Add" at bounding box center [955, 355] width 20 height 14
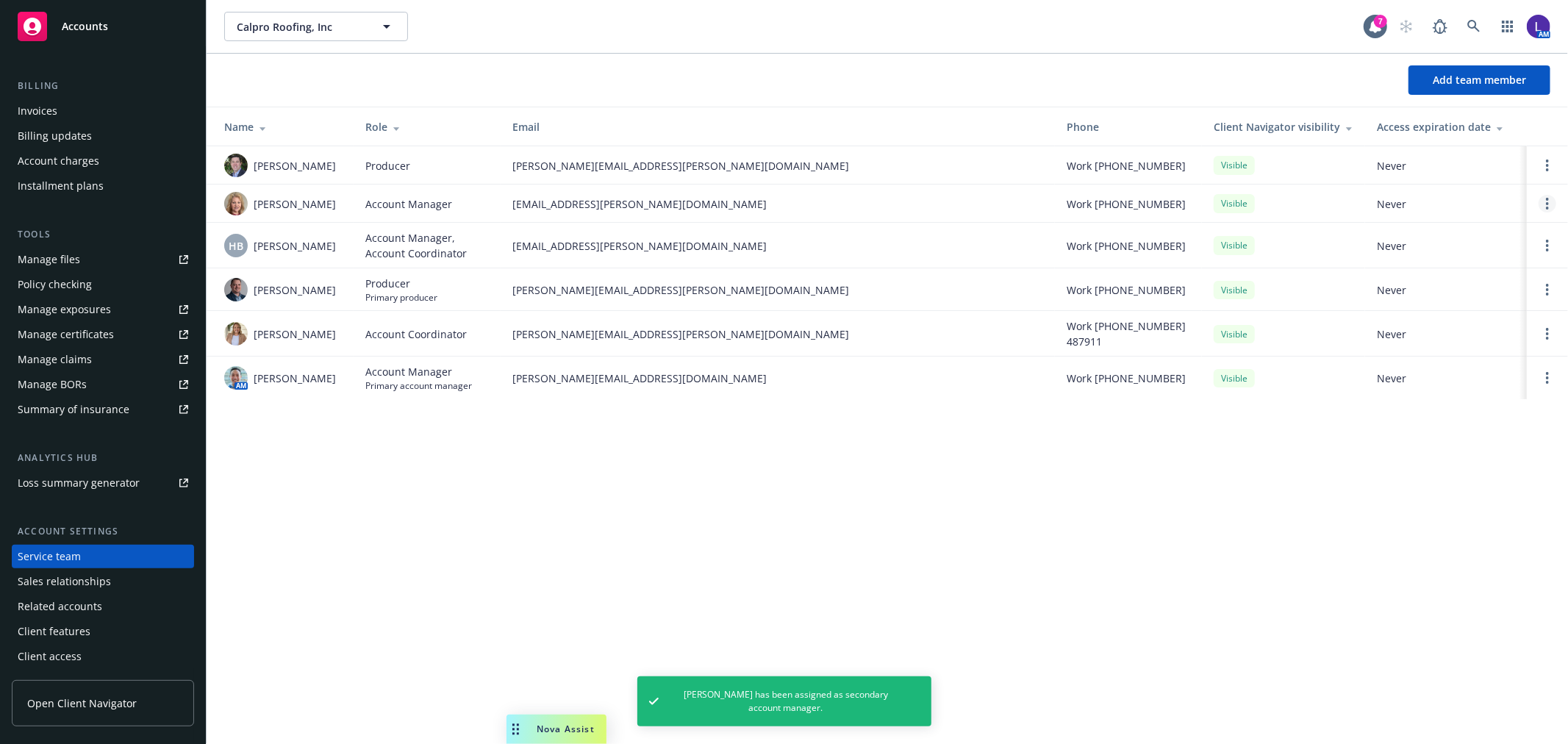
click at [1548, 202] on icon "Open options" at bounding box center [1547, 204] width 3 height 12
click at [1419, 123] on link "Assign as primary account manager" at bounding box center [1430, 133] width 213 height 29
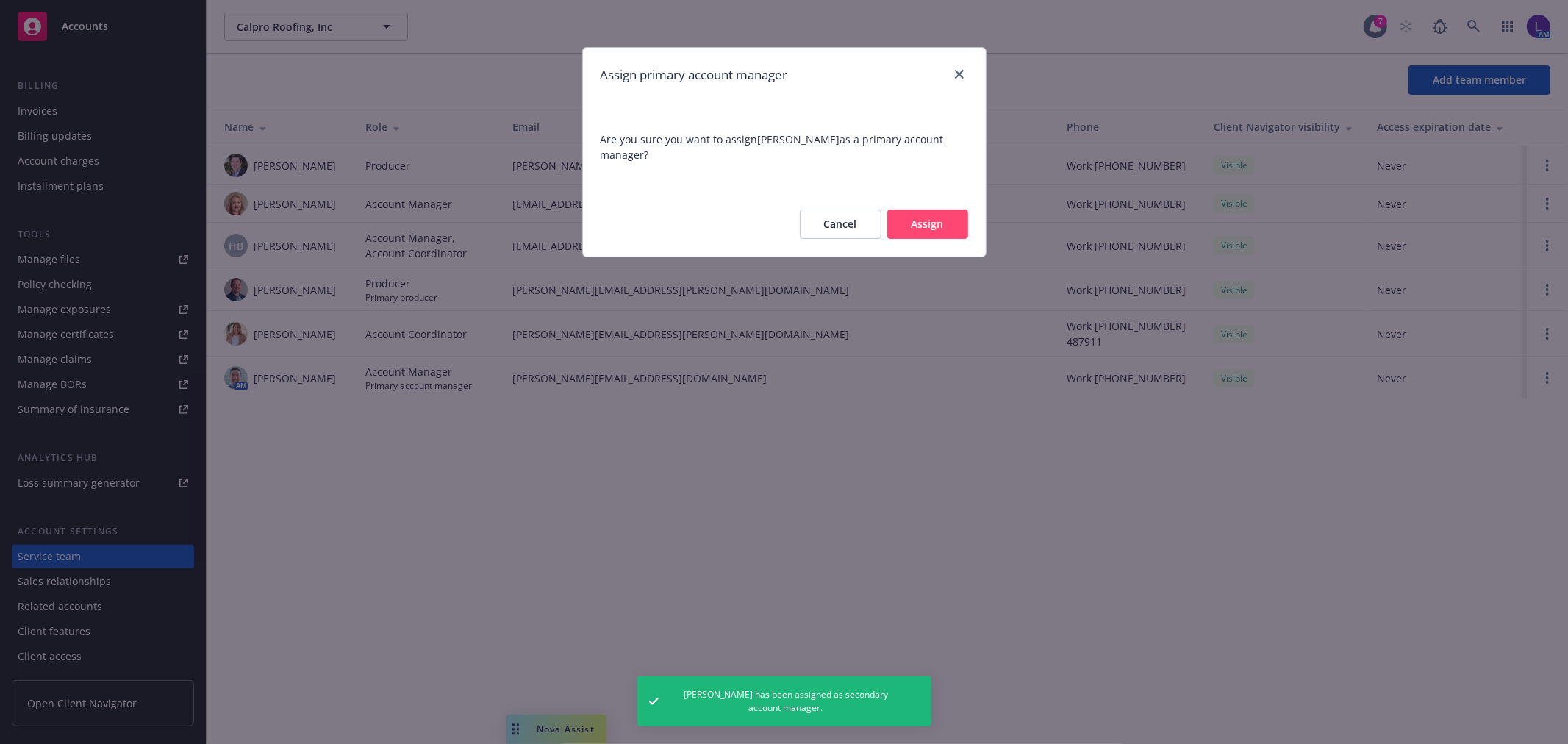
click at [919, 232] on button "Assign" at bounding box center [927, 224] width 81 height 29
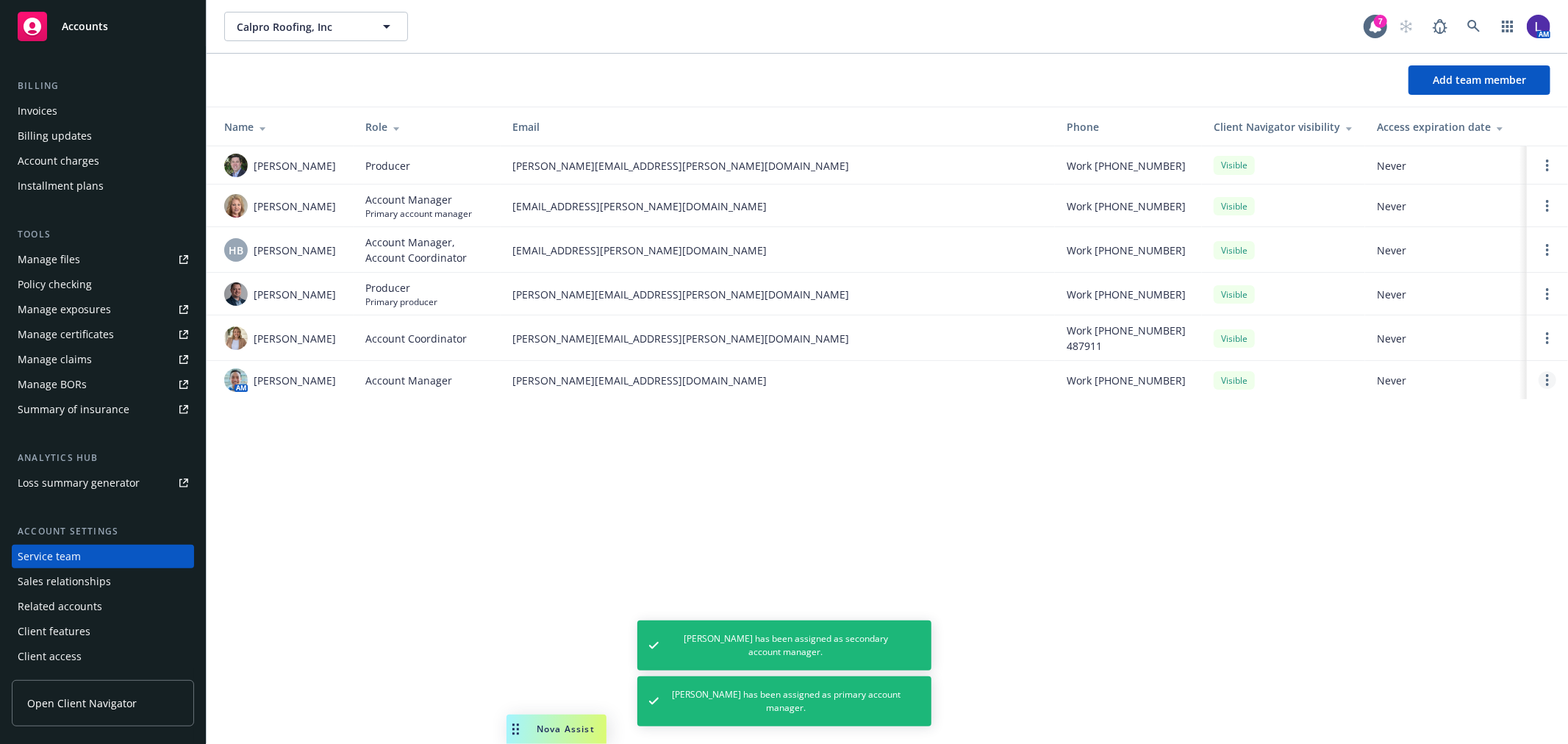
click at [1546, 382] on icon "Open options" at bounding box center [1547, 380] width 3 height 12
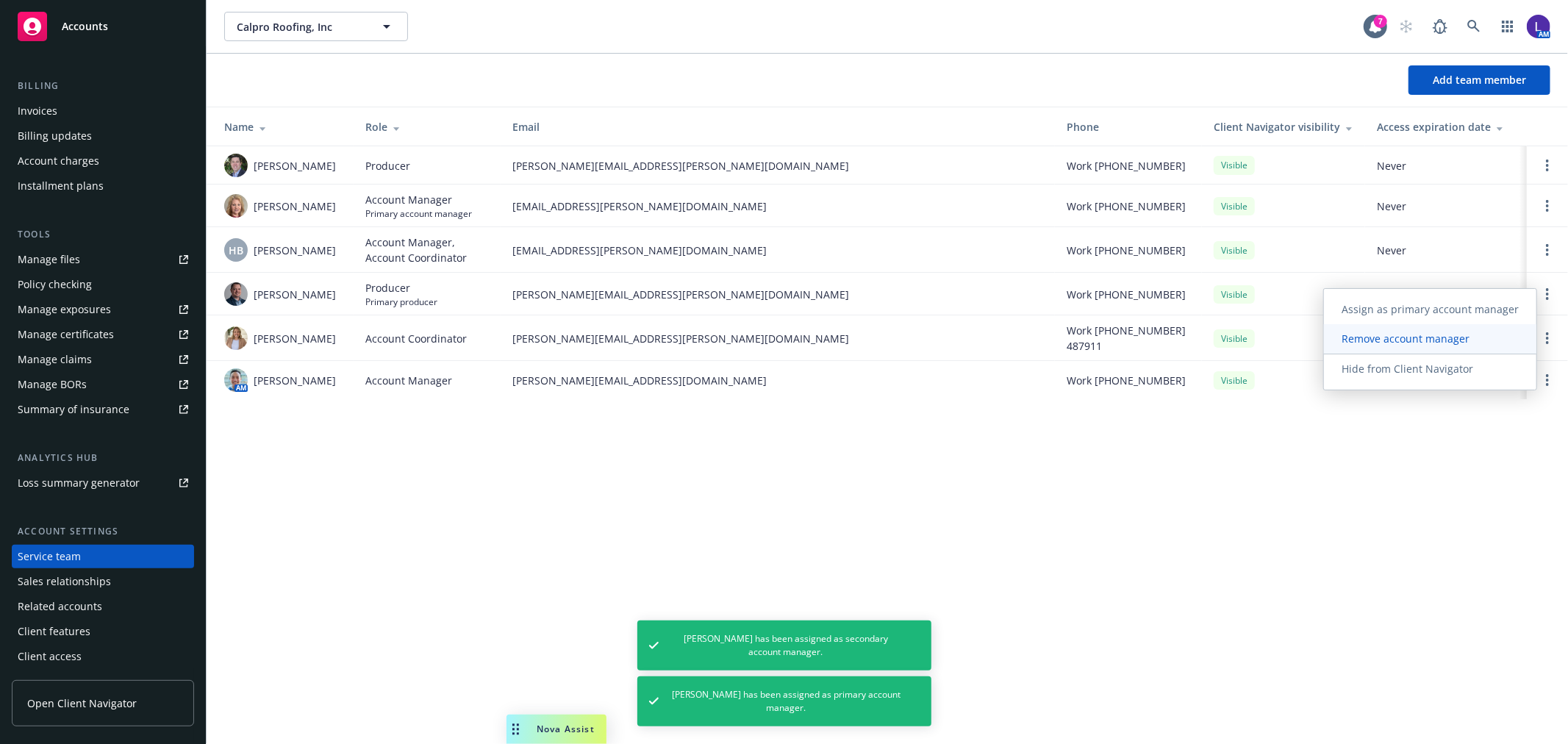
click at [1457, 334] on span "Remove account manager" at bounding box center [1406, 339] width 164 height 14
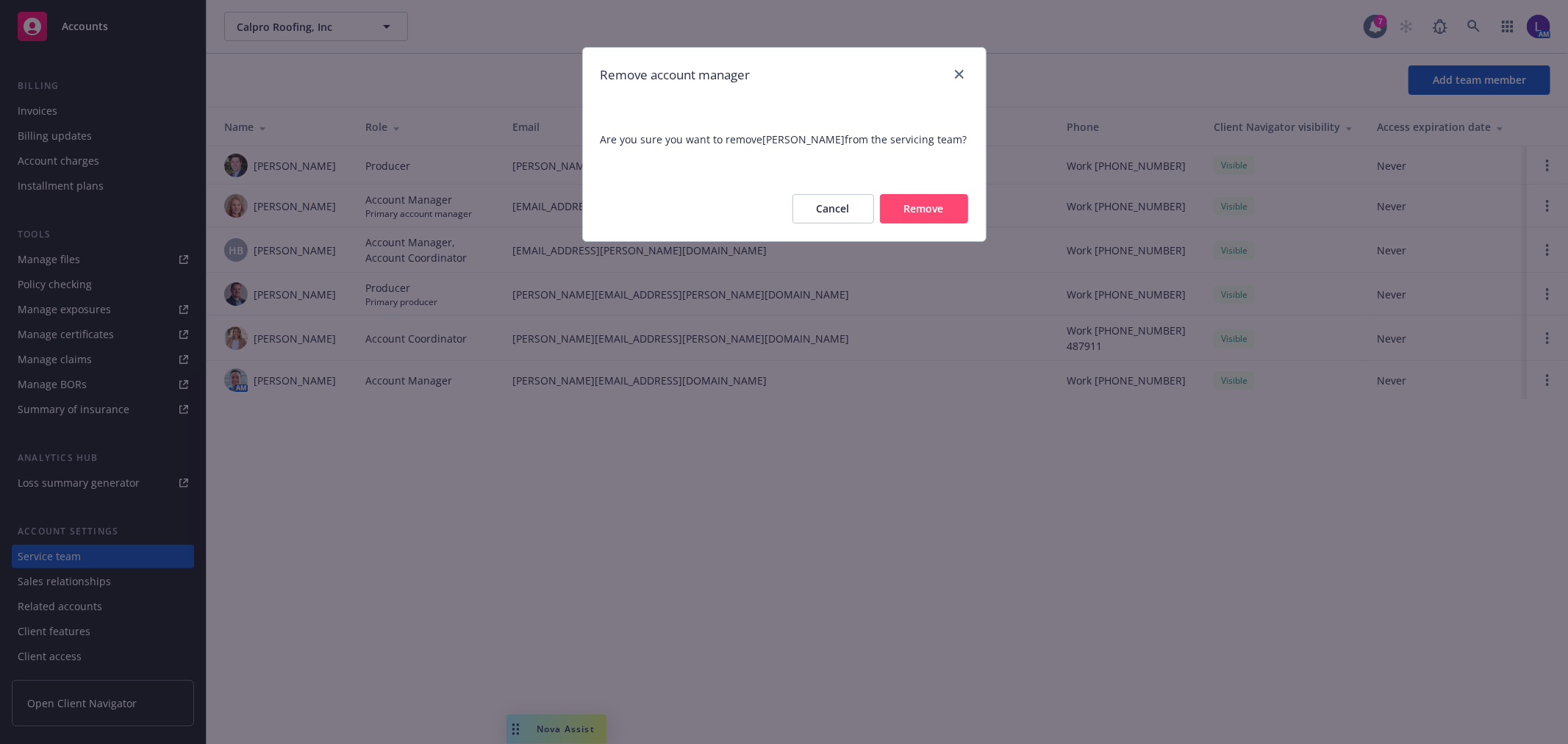
click at [928, 205] on button "Remove" at bounding box center [924, 208] width 88 height 29
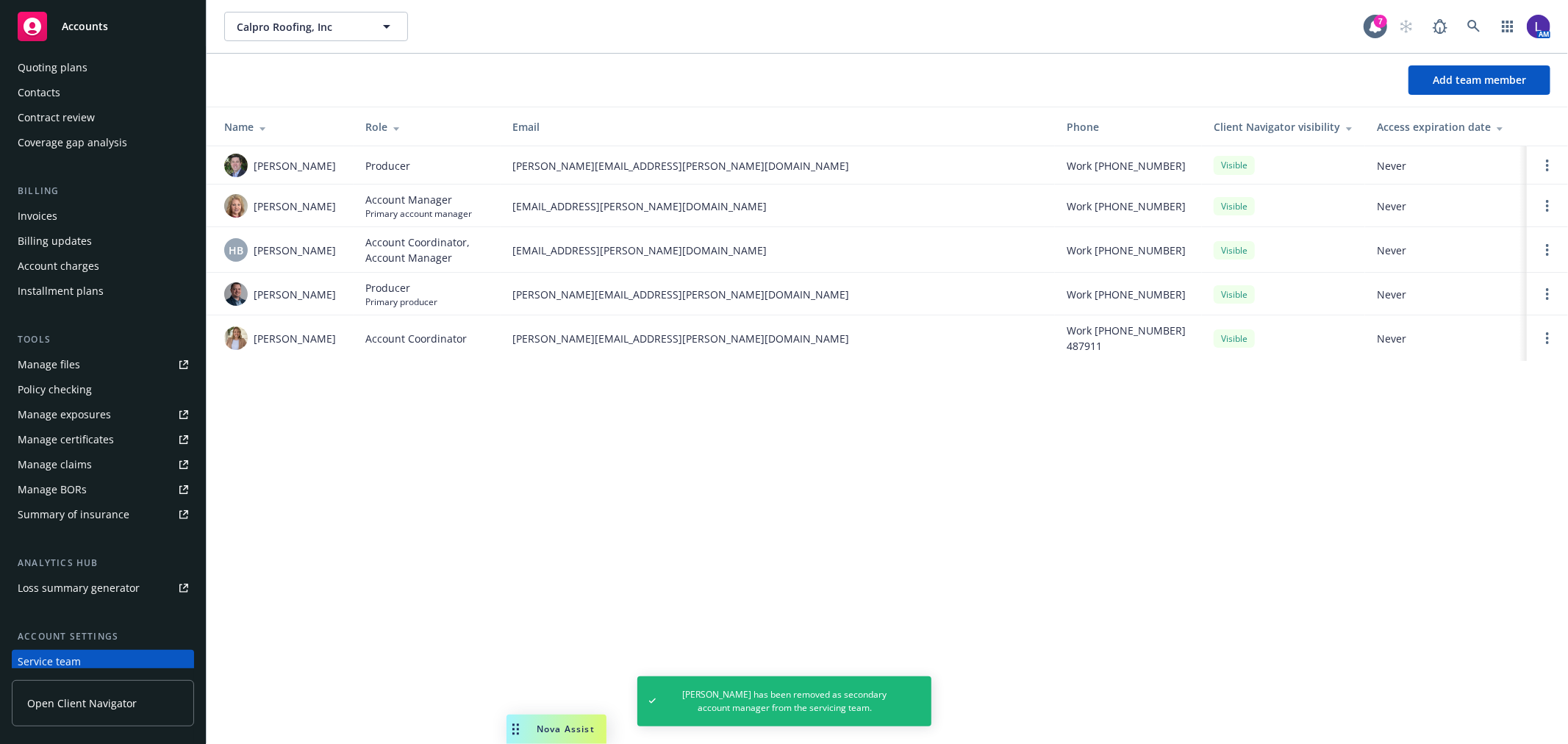
scroll to position [0, 0]
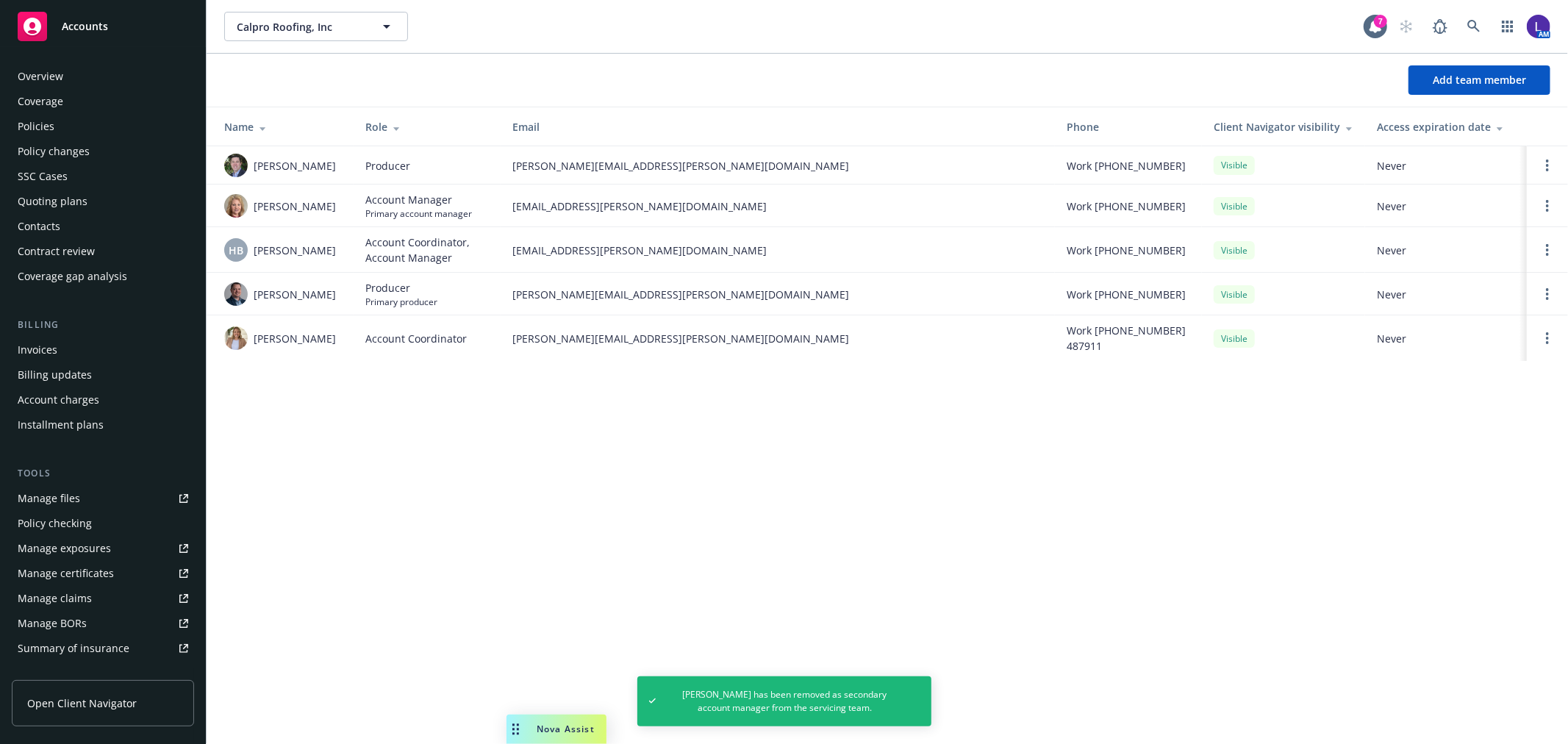
click at [45, 122] on div "Policies" at bounding box center [36, 127] width 37 height 24
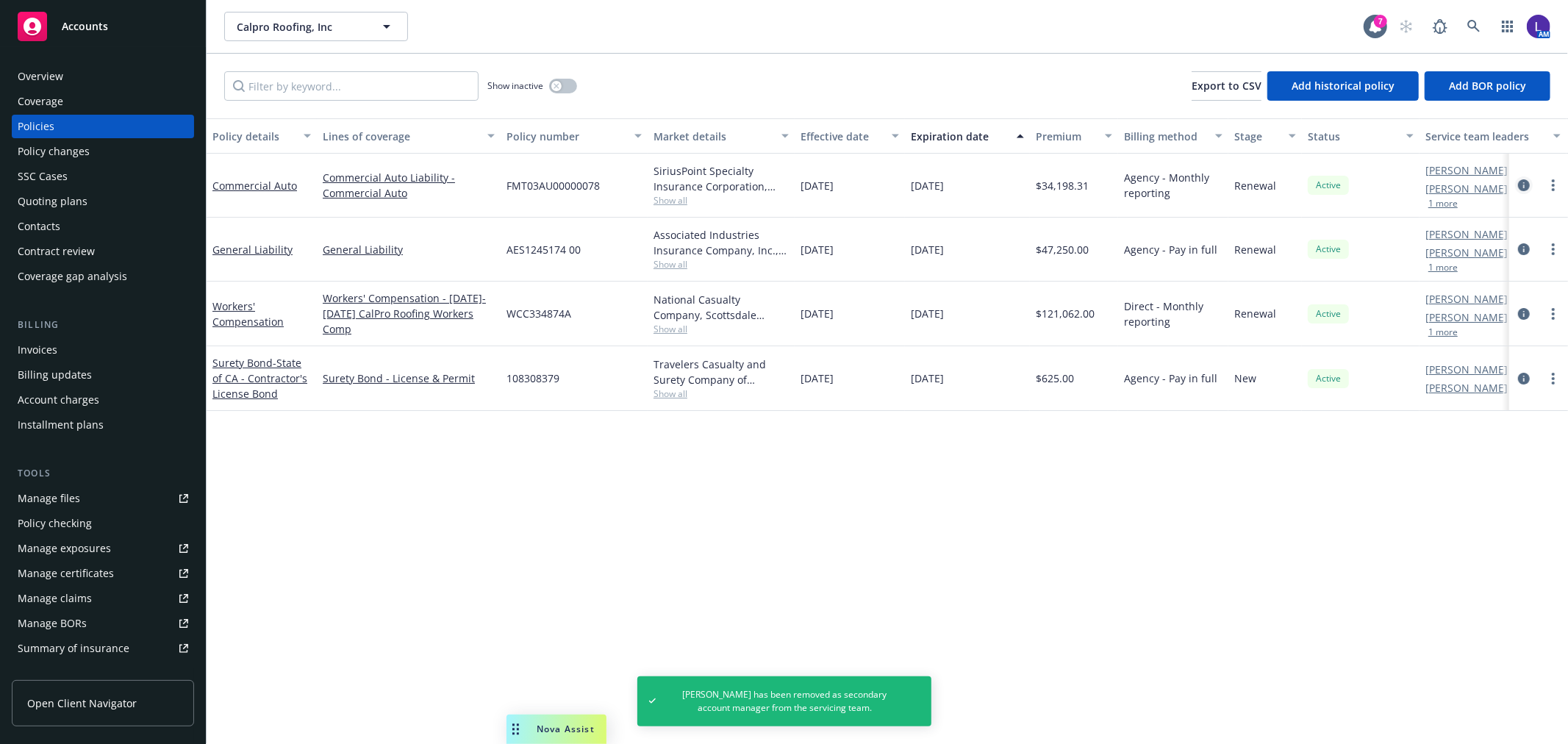
click at [1523, 186] on icon "circleInformation" at bounding box center [1524, 186] width 12 height 12
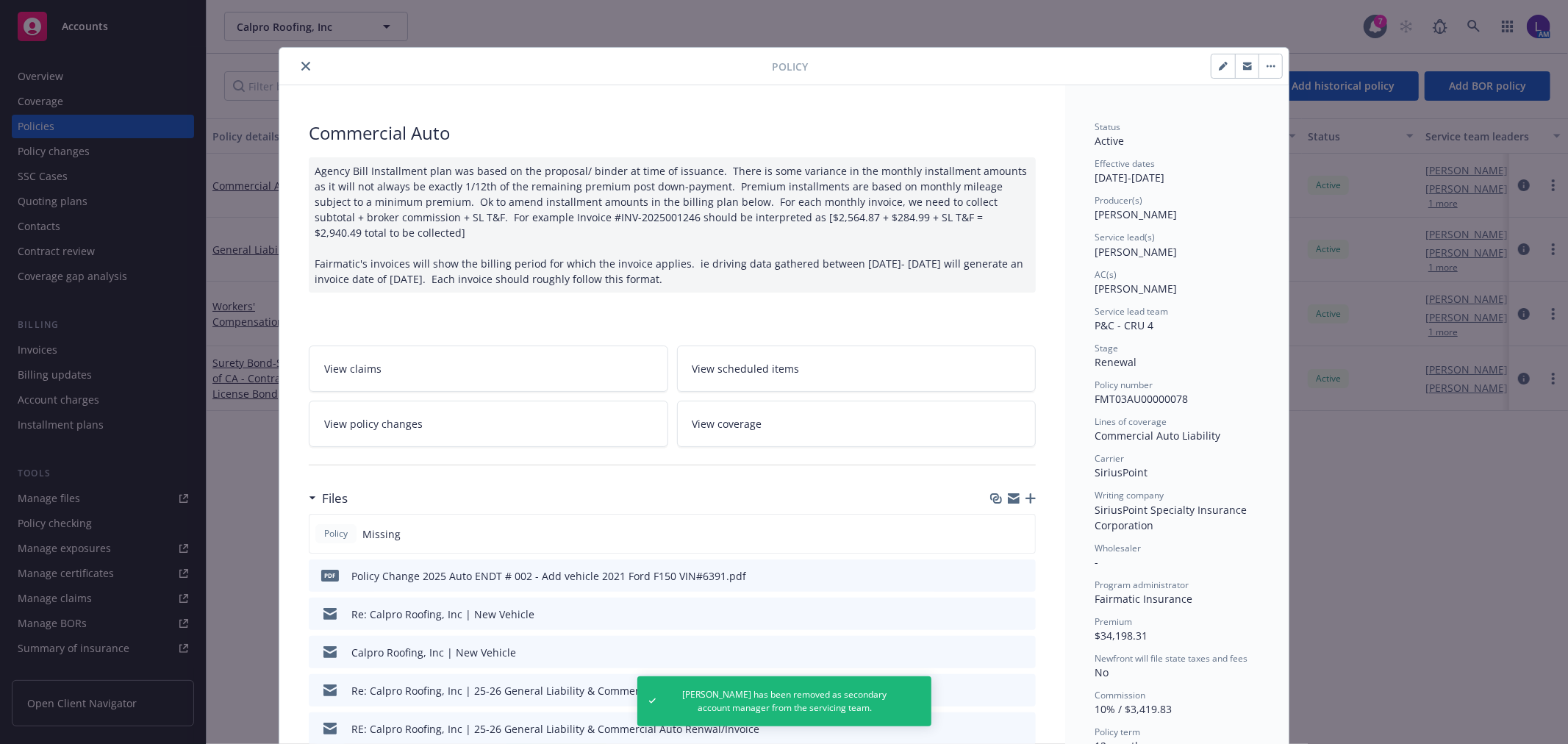
click at [1224, 65] on button "button" at bounding box center [1224, 67] width 24 height 24
select select "RENEWAL"
select select "12"
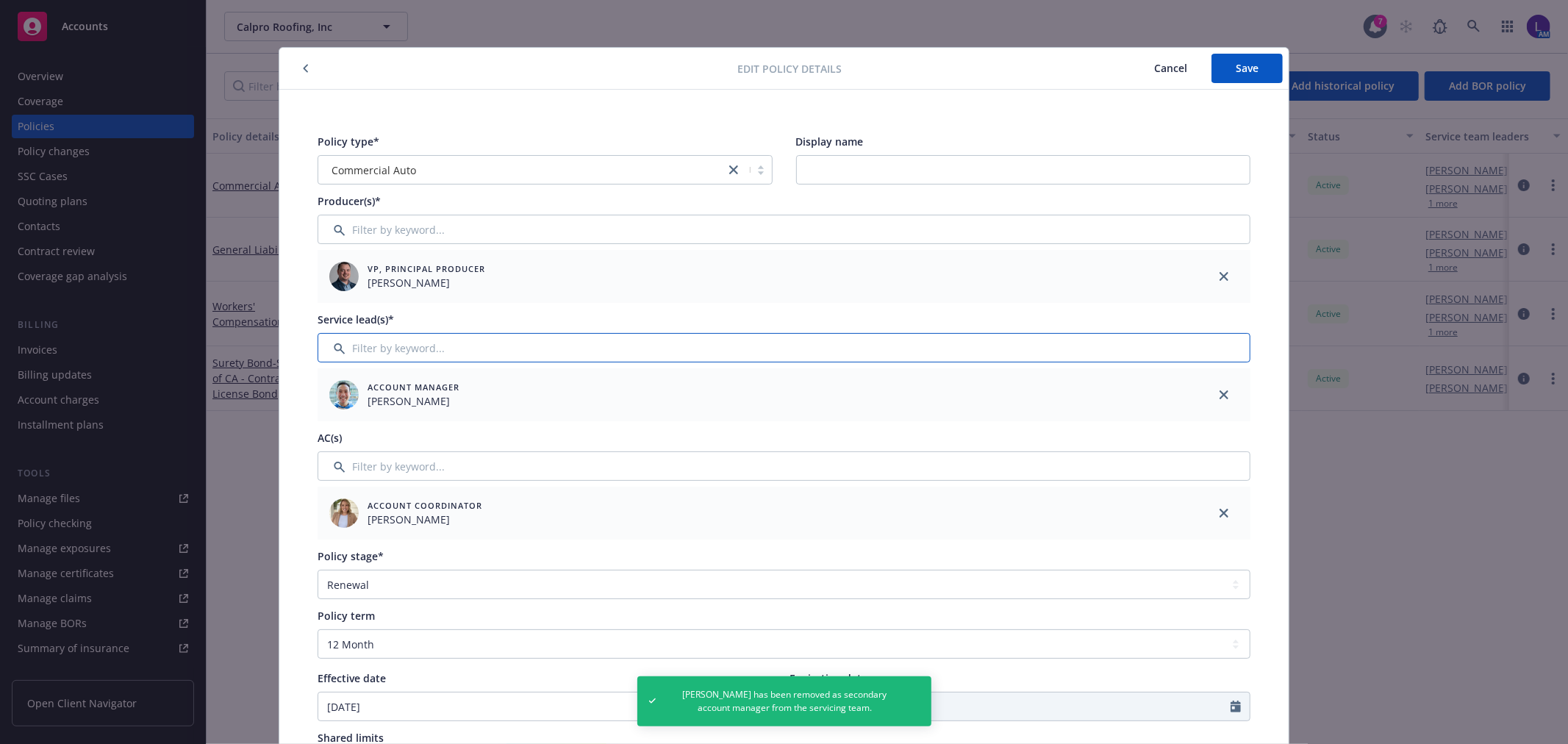
click at [451, 349] on input "Filter by keyword..." at bounding box center [784, 348] width 933 height 29
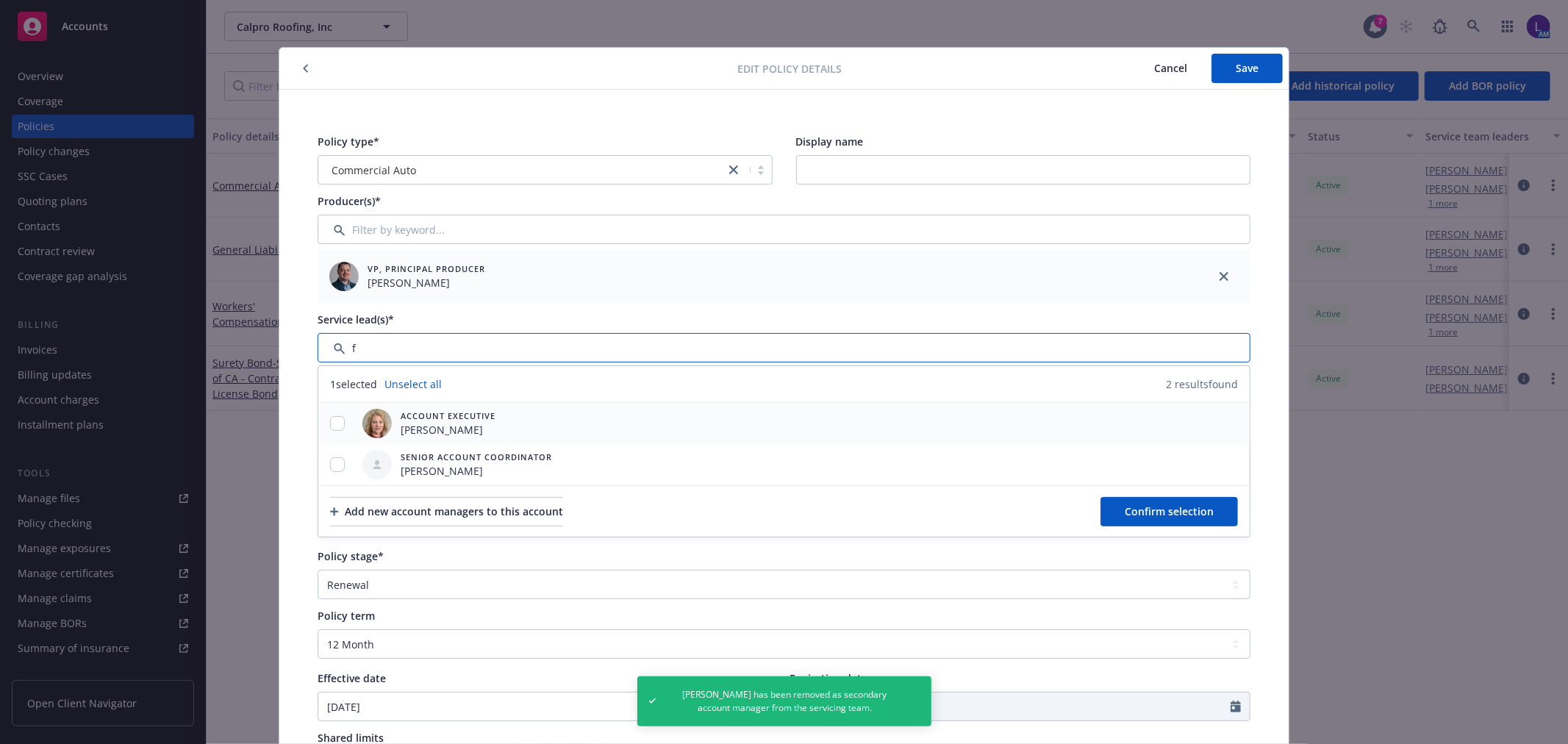
type input "f"
click at [333, 424] on input "checkbox" at bounding box center [337, 423] width 15 height 15
checkbox input "true"
click at [1144, 497] on button "Confirm selection" at bounding box center [1170, 511] width 138 height 29
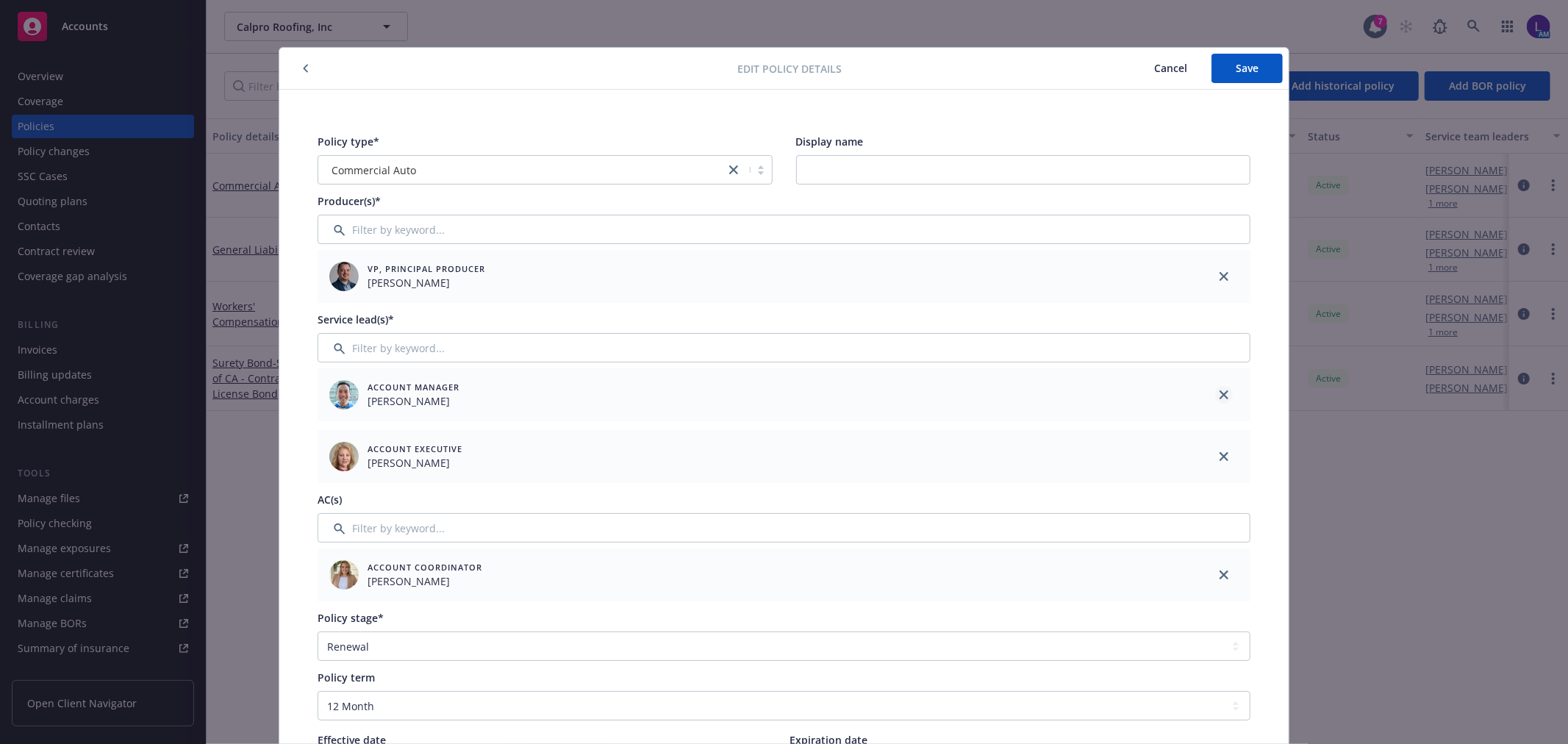
click at [1221, 395] on icon "close" at bounding box center [1224, 394] width 9 height 9
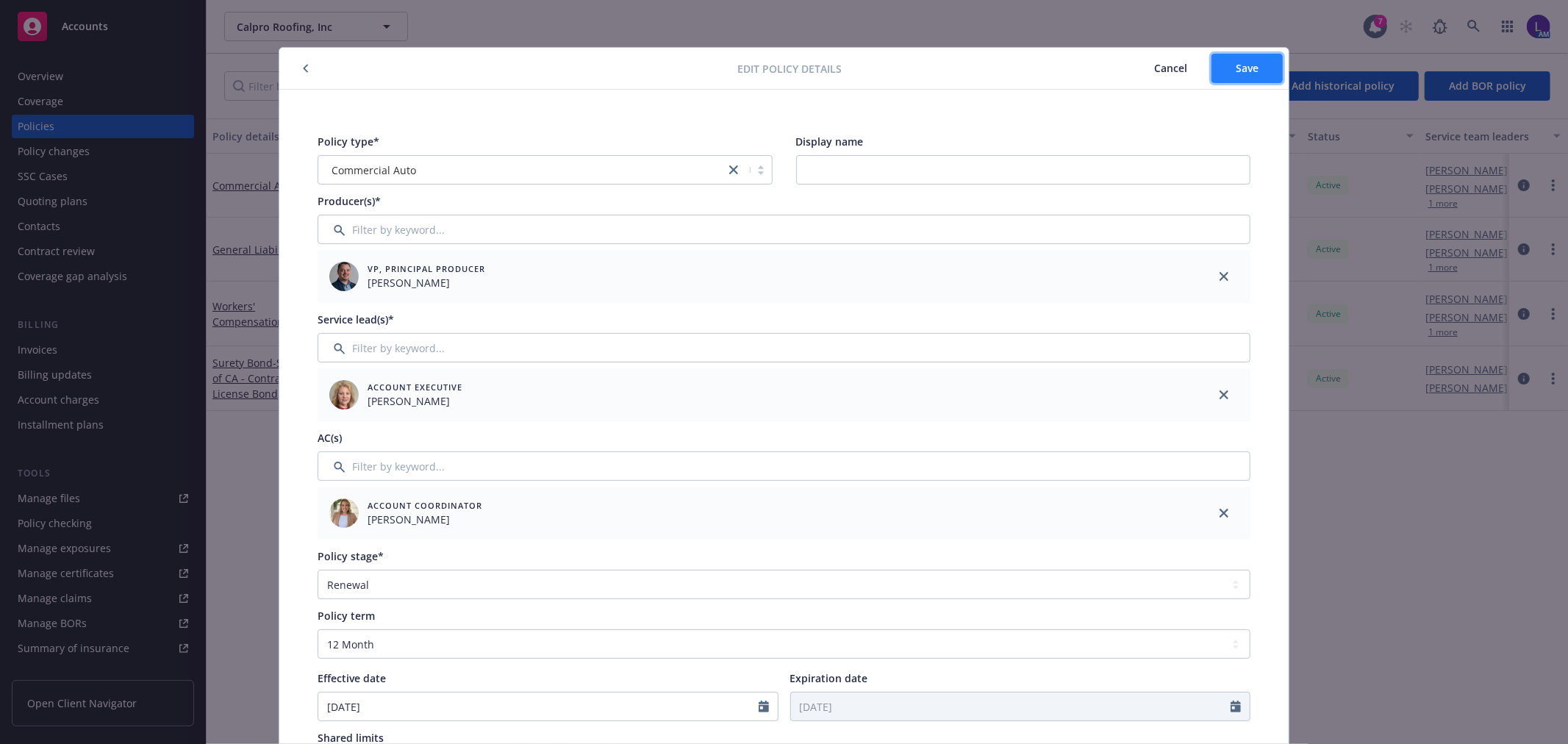
click at [1254, 62] on button "Save" at bounding box center [1247, 68] width 71 height 29
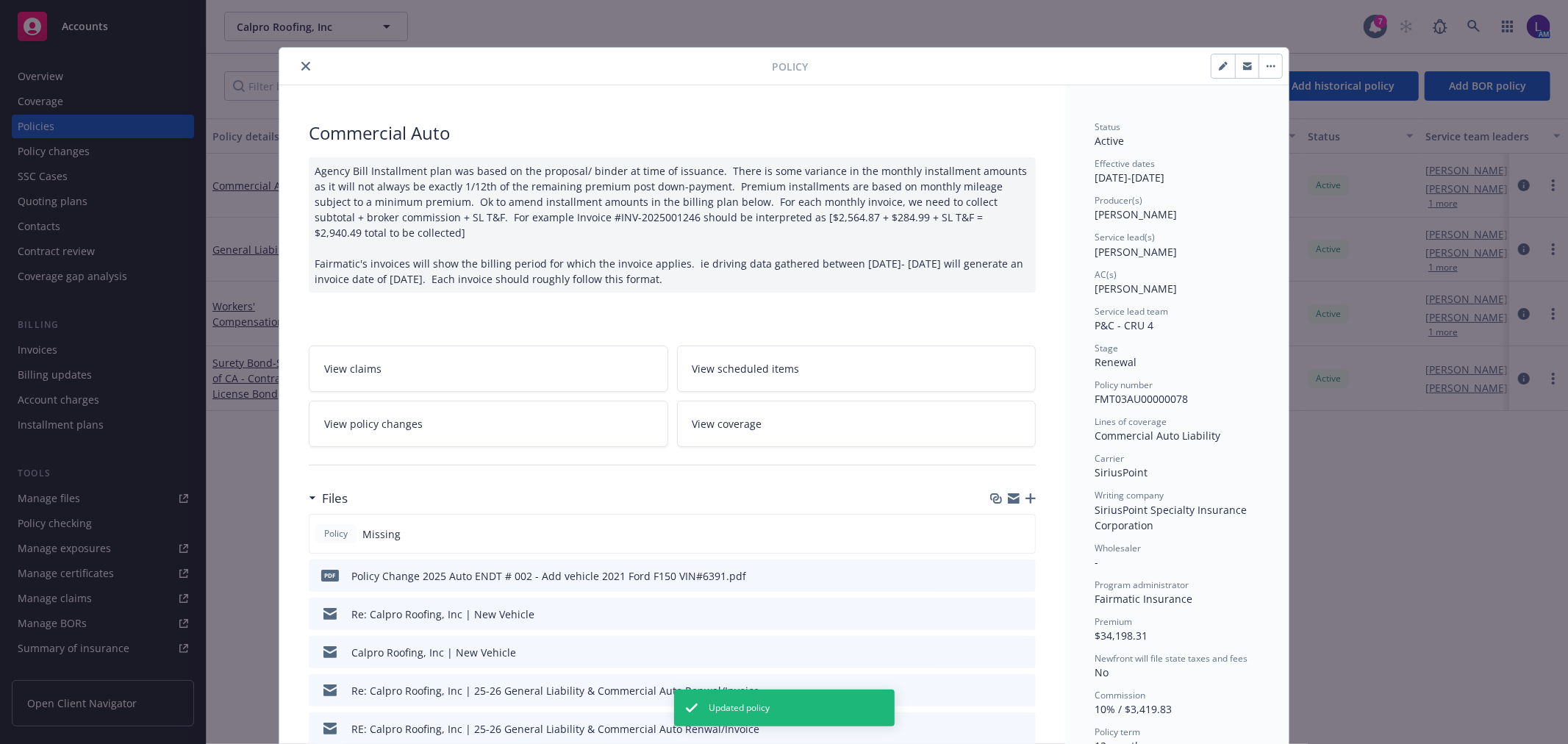
click at [297, 71] on button "close" at bounding box center [306, 66] width 18 height 18
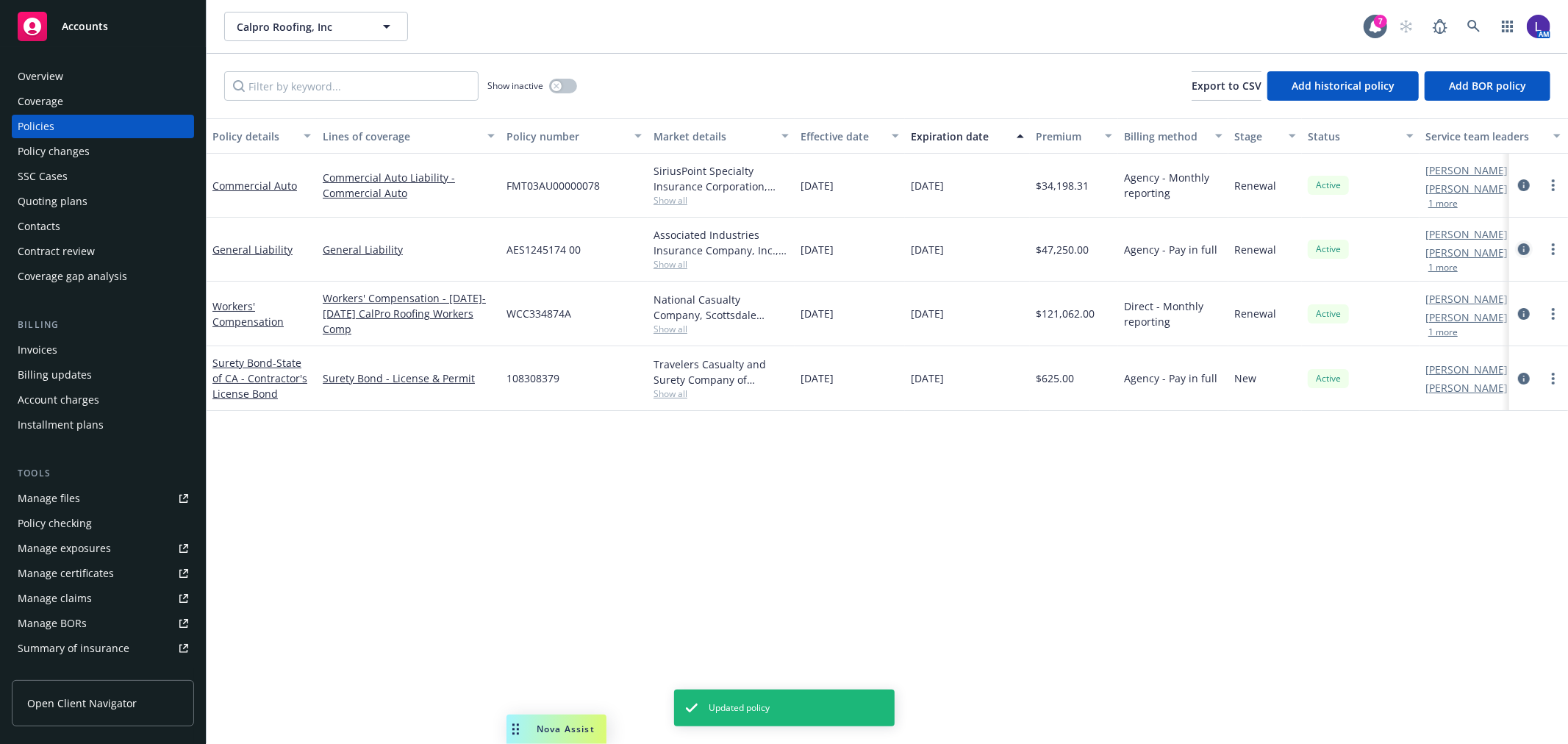
click at [1523, 250] on icon "circleInformation" at bounding box center [1524, 250] width 12 height 12
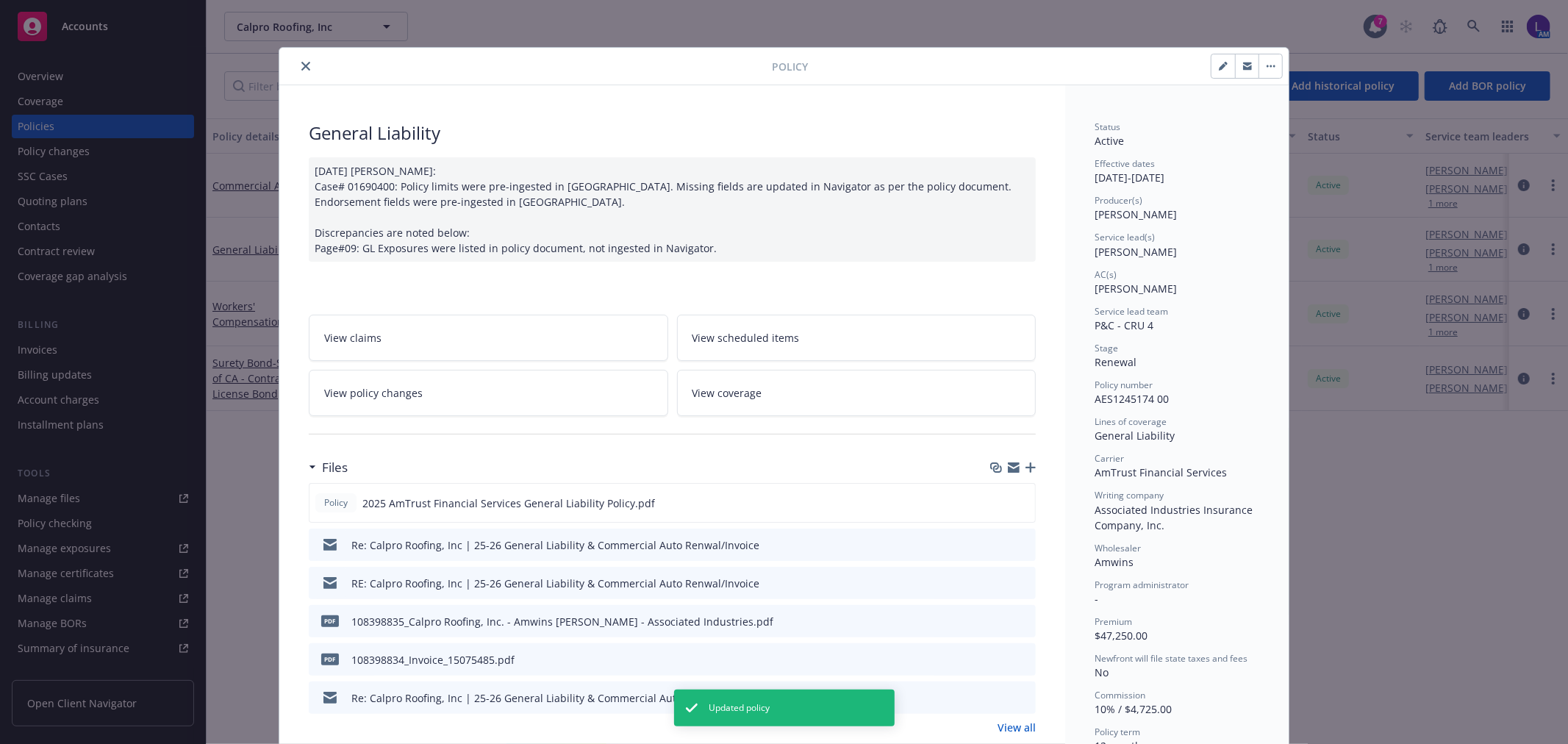
click at [1219, 62] on icon "button" at bounding box center [1223, 66] width 9 height 9
select select "RENEWAL"
select select "12"
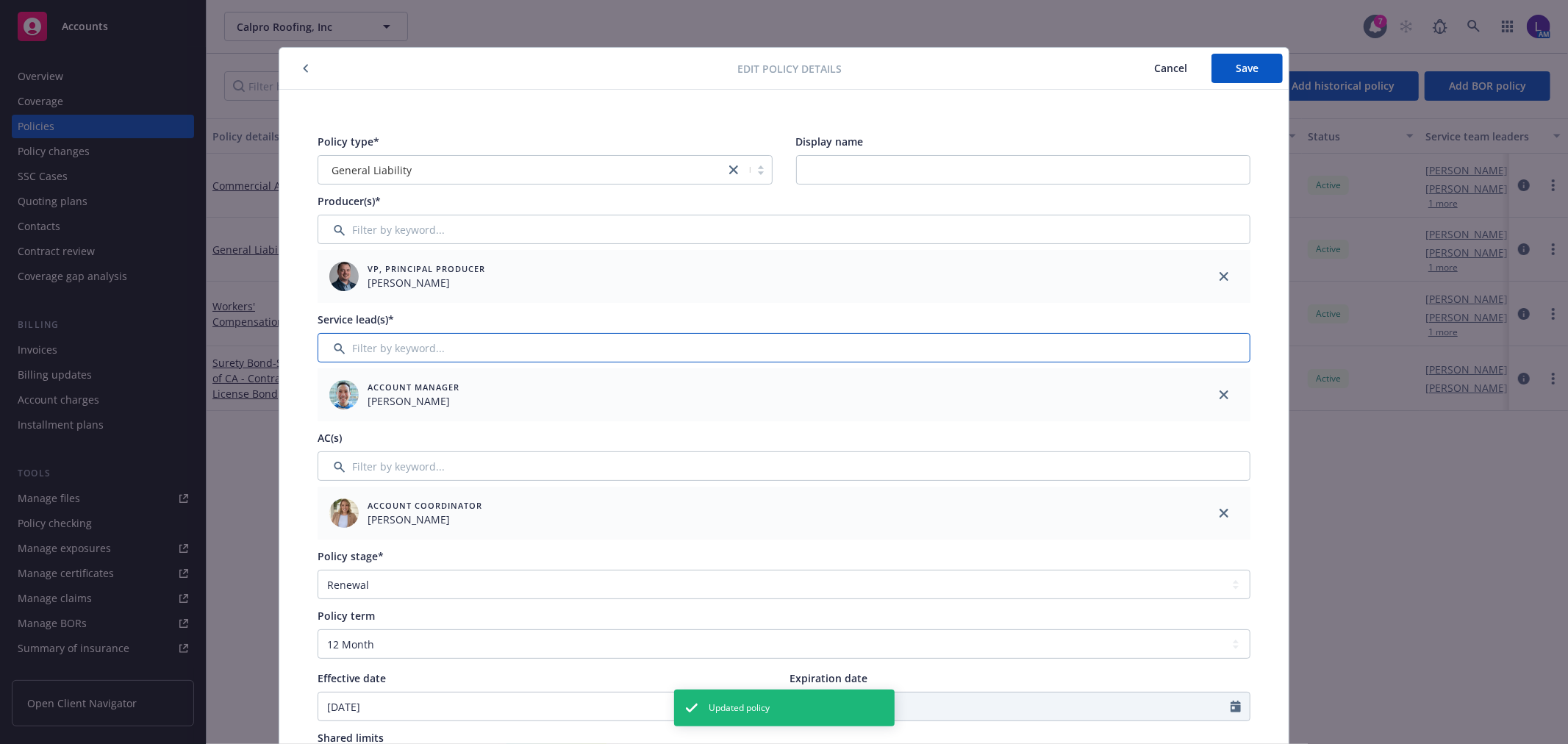
click at [398, 351] on input "Filter by keyword..." at bounding box center [784, 348] width 933 height 29
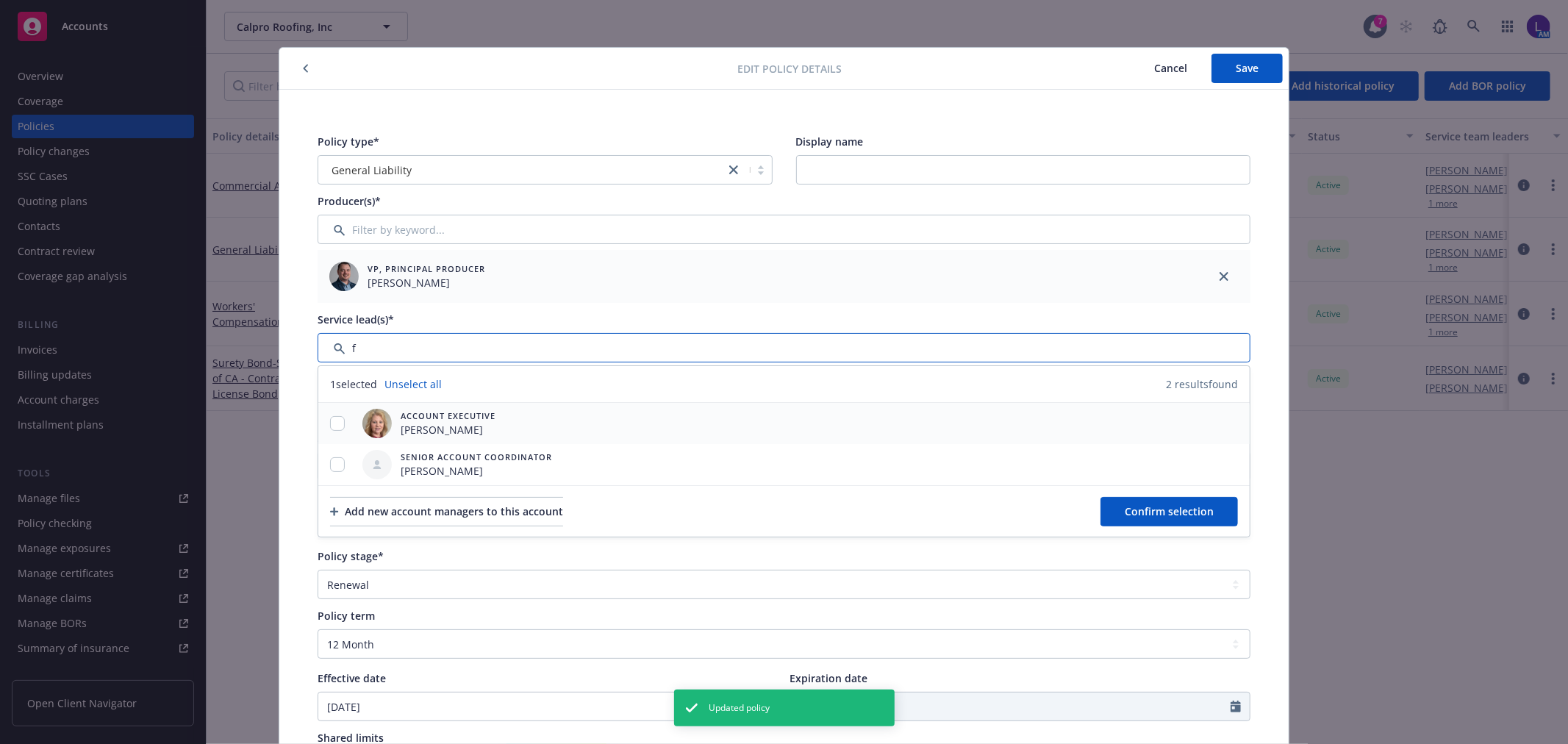
type input "f"
click at [331, 425] on input "checkbox" at bounding box center [337, 423] width 15 height 15
checkbox input "true"
click at [1172, 505] on span "Confirm selection" at bounding box center [1169, 511] width 89 height 14
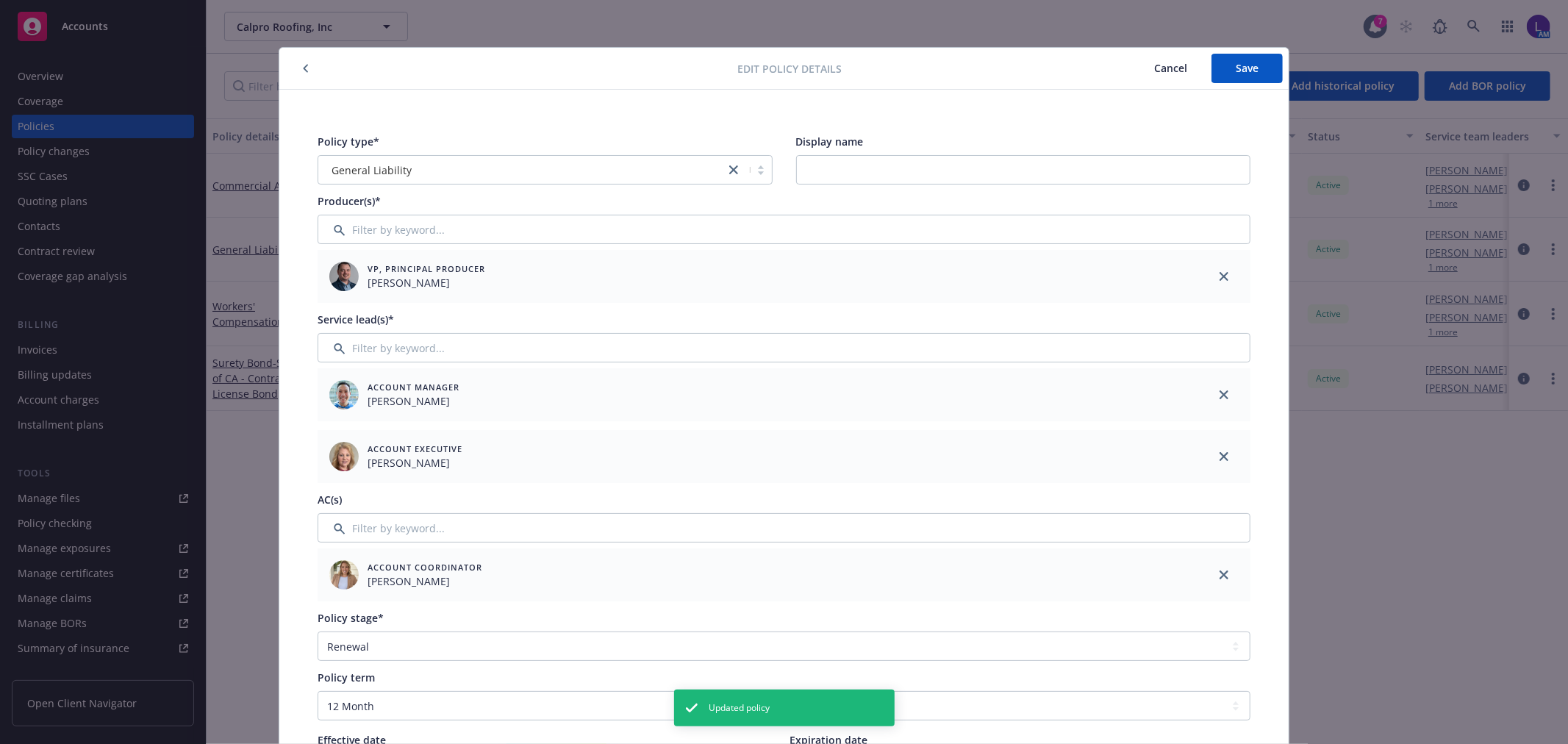
click at [1207, 399] on div at bounding box center [1224, 394] width 53 height 53
click at [1220, 391] on icon "close" at bounding box center [1224, 394] width 9 height 9
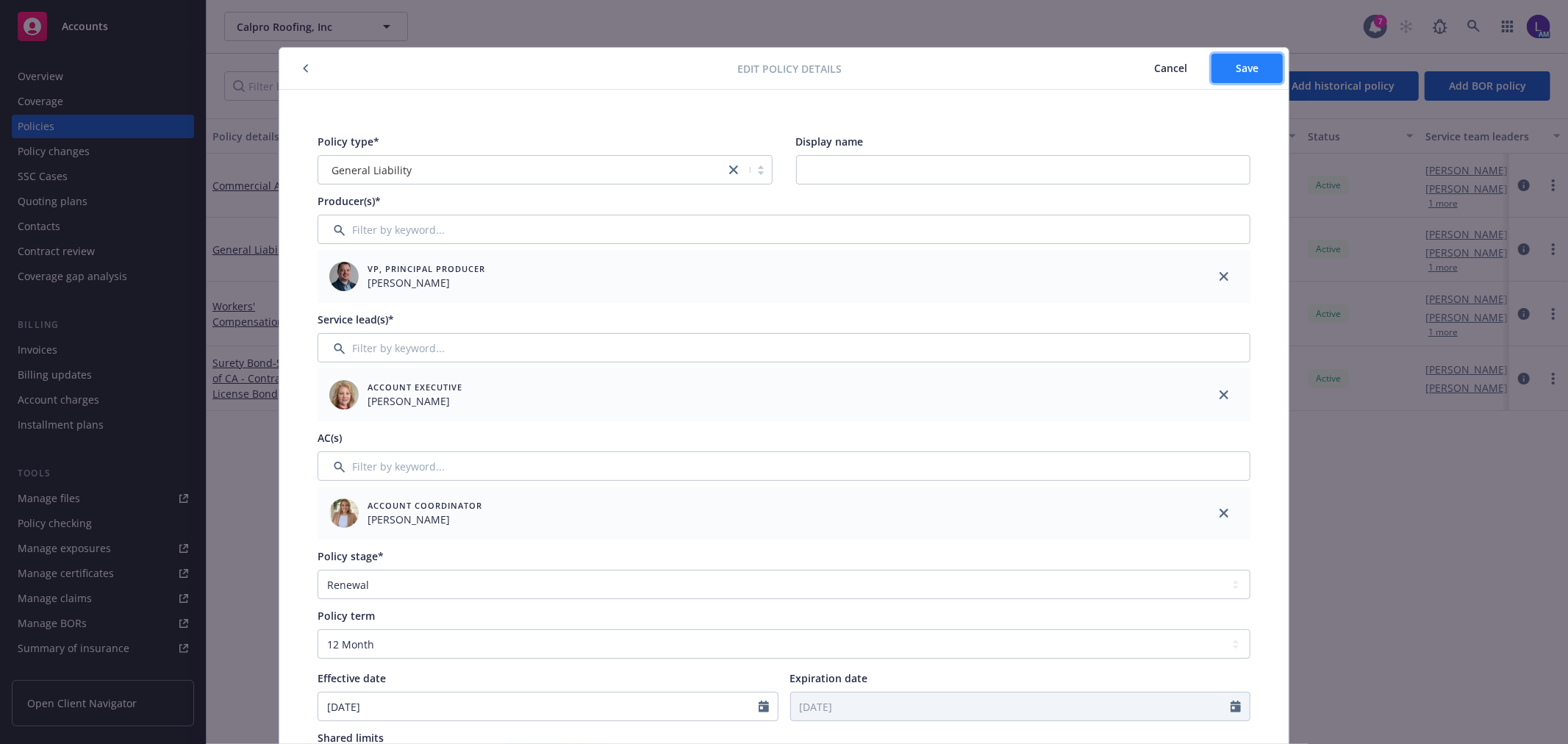
click at [1252, 65] on span "Save" at bounding box center [1247, 68] width 23 height 14
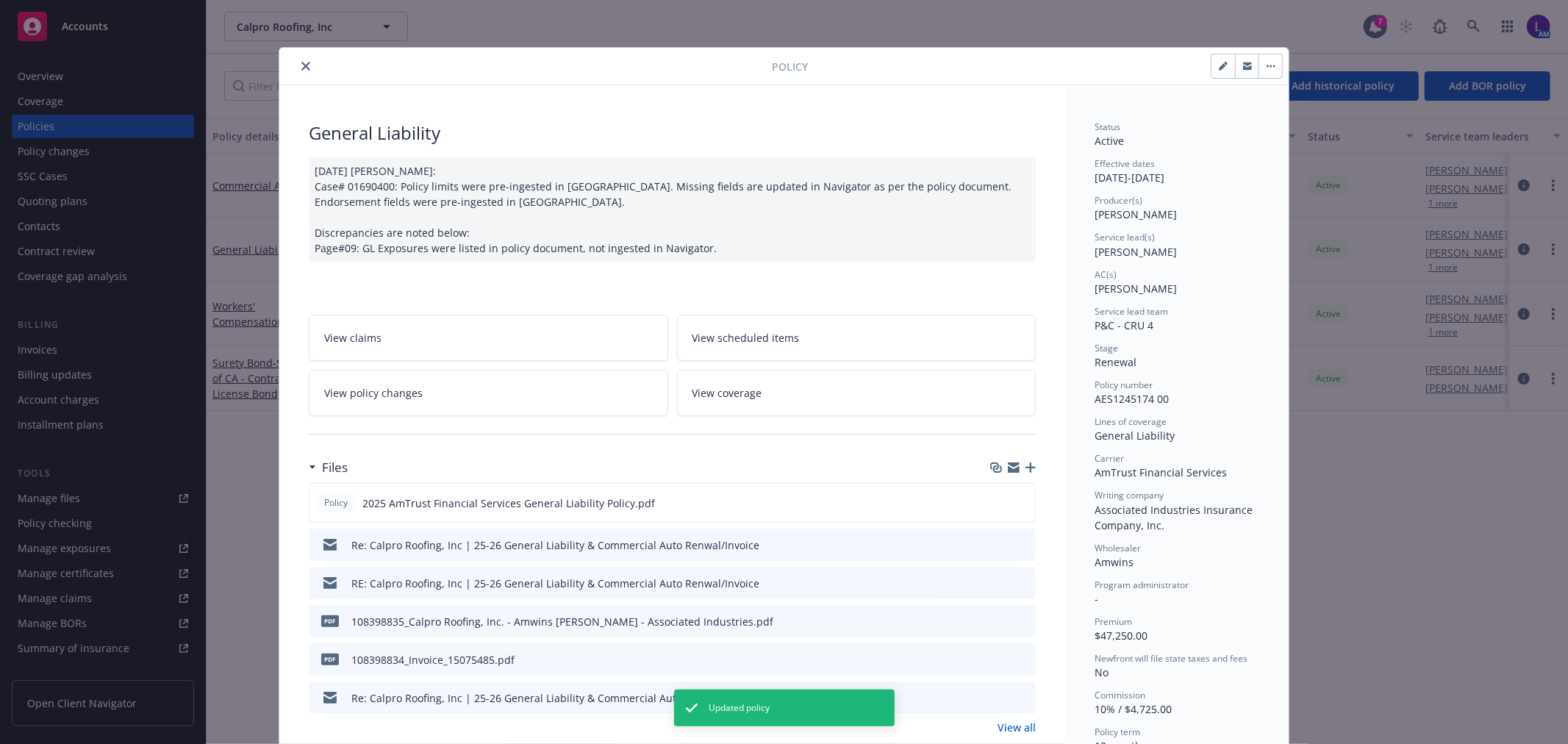
click at [297, 67] on button "close" at bounding box center [306, 66] width 18 height 18
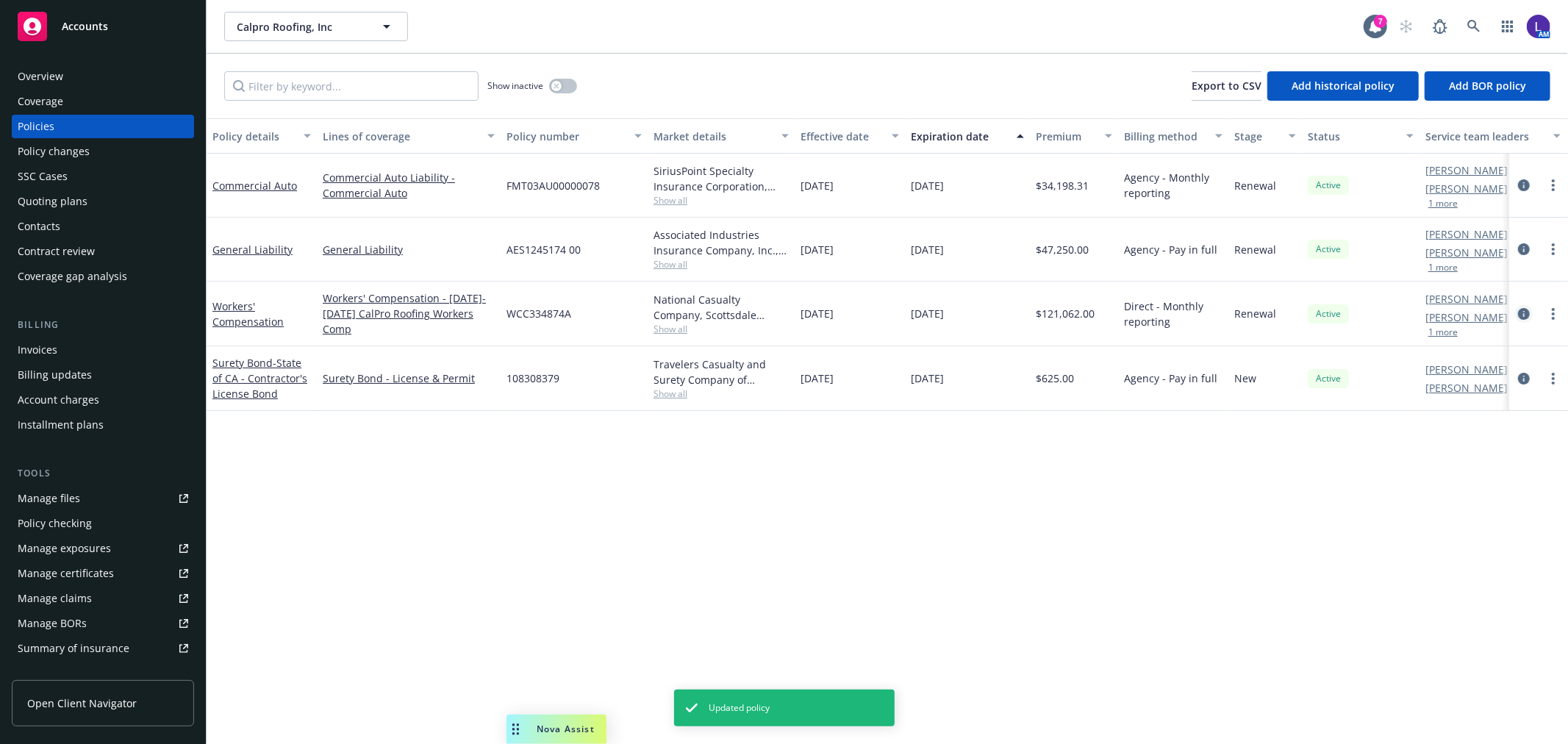
click at [1522, 312] on icon "circleInformation" at bounding box center [1524, 315] width 12 height 12
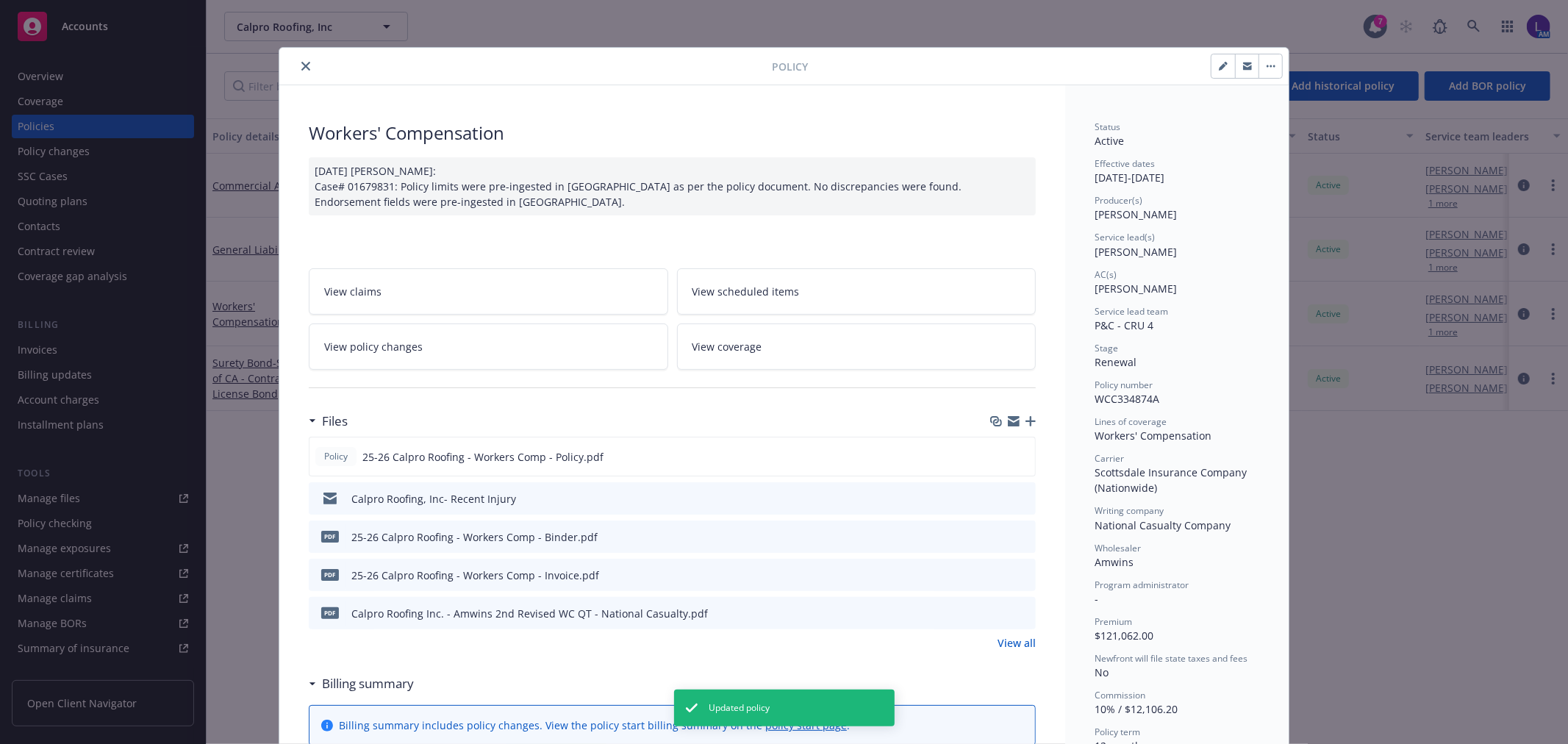
click at [1219, 66] on icon "button" at bounding box center [1223, 66] width 9 height 9
select select "RENEWAL"
select select "12"
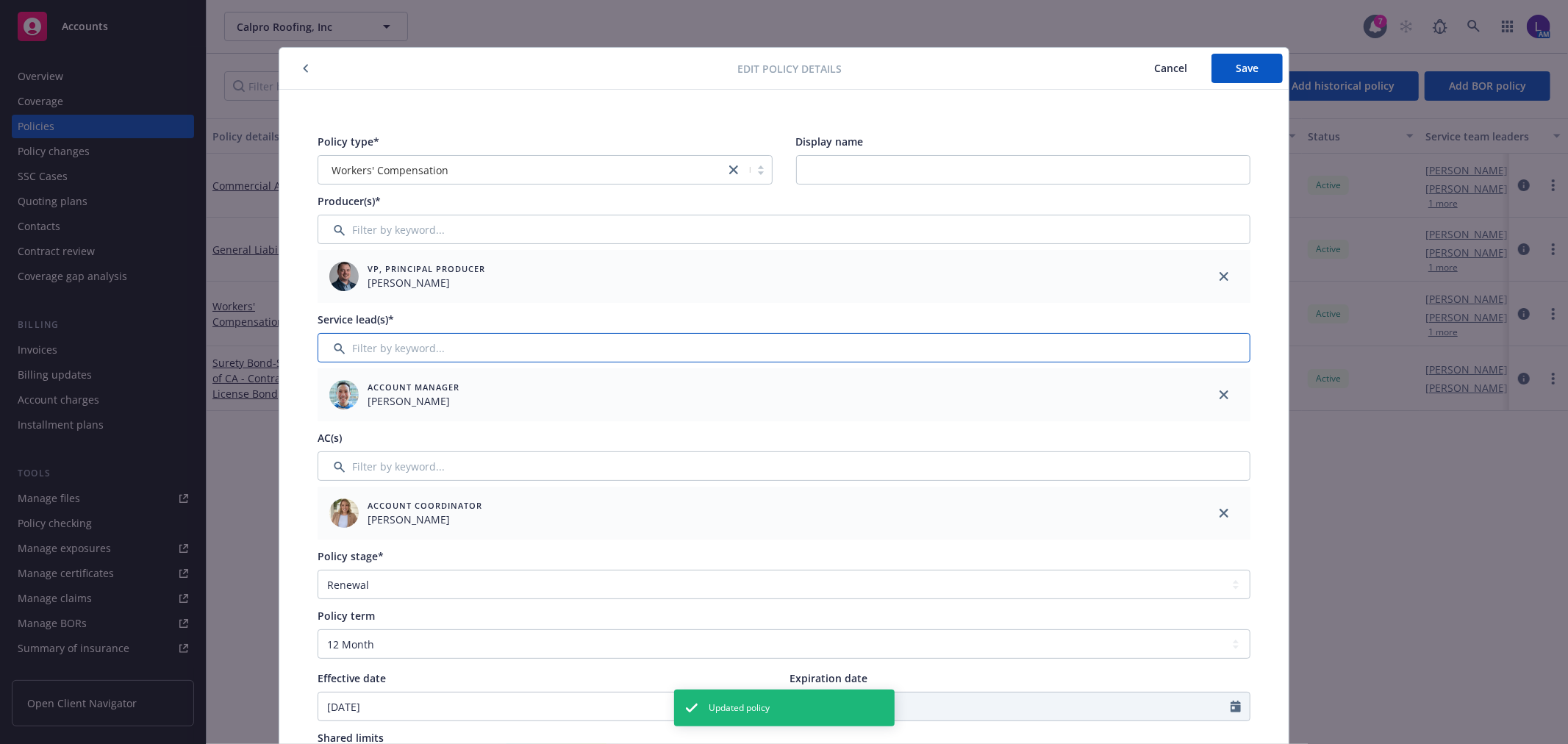
click at [420, 339] on input "Filter by keyword..." at bounding box center [784, 348] width 933 height 29
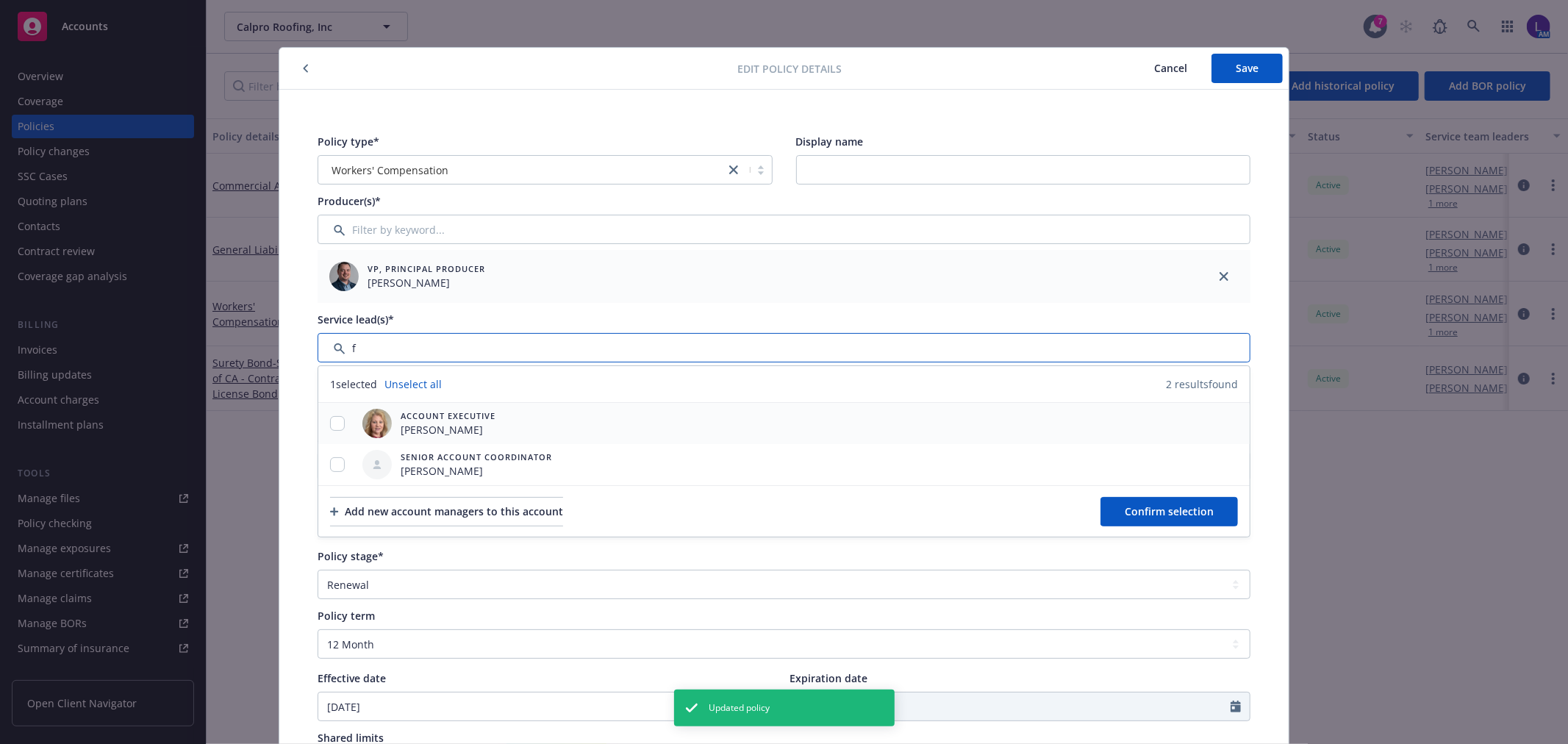
type input "f"
click at [332, 423] on input "checkbox" at bounding box center [337, 423] width 15 height 15
checkbox input "true"
click at [1141, 501] on button "Confirm selection" at bounding box center [1170, 511] width 138 height 29
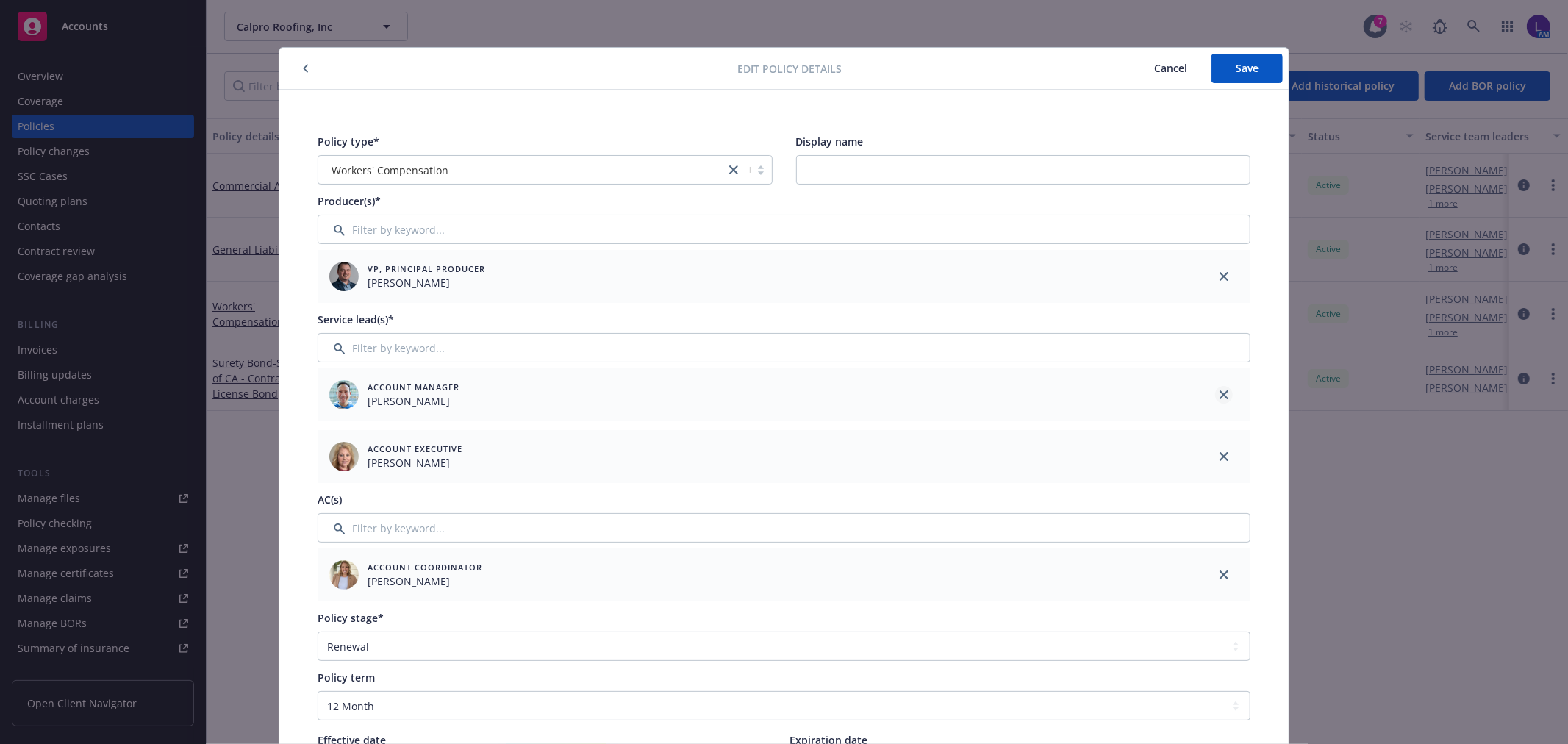
click at [1220, 395] on icon "close" at bounding box center [1224, 394] width 9 height 9
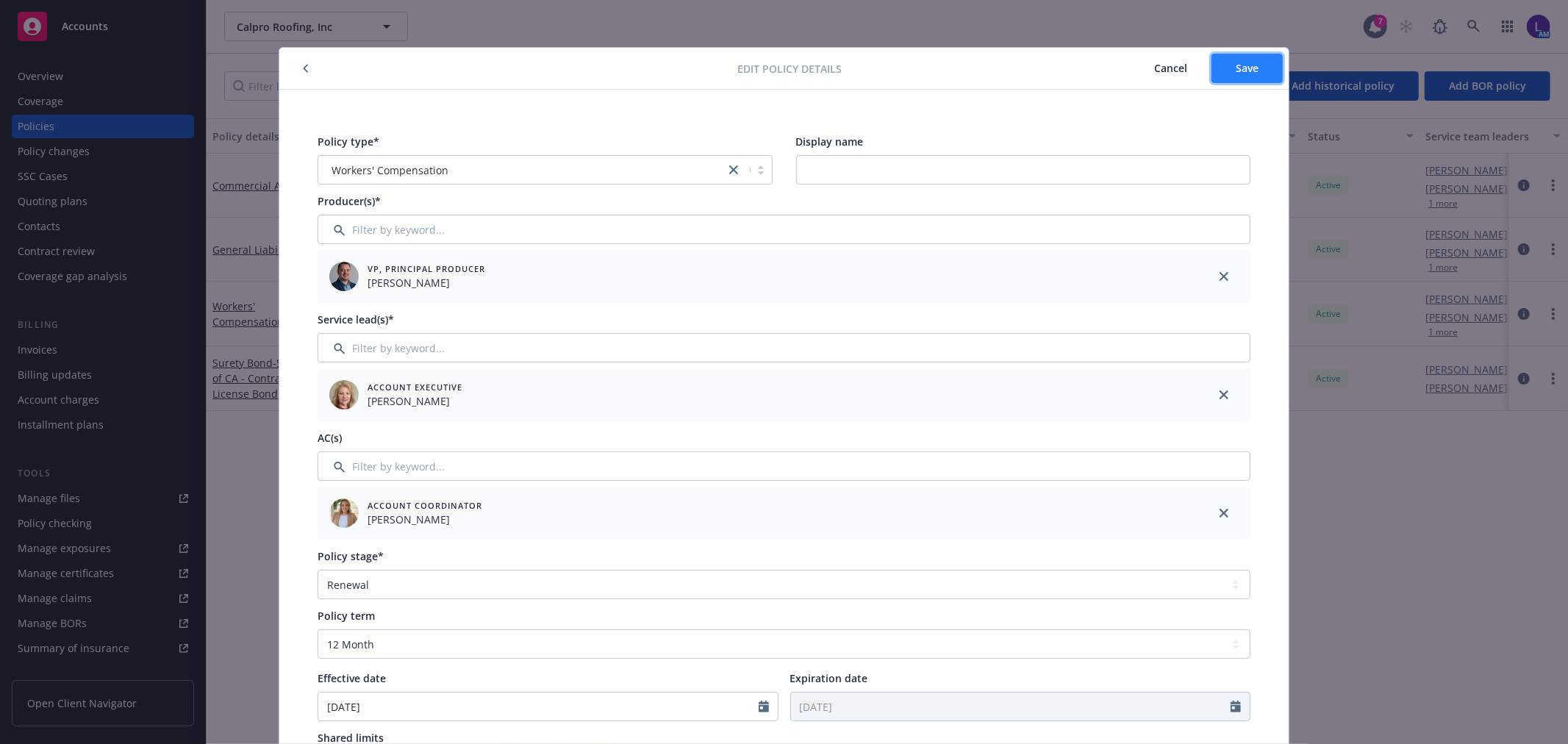
click at [1236, 74] on span "Save" at bounding box center [1247, 68] width 23 height 14
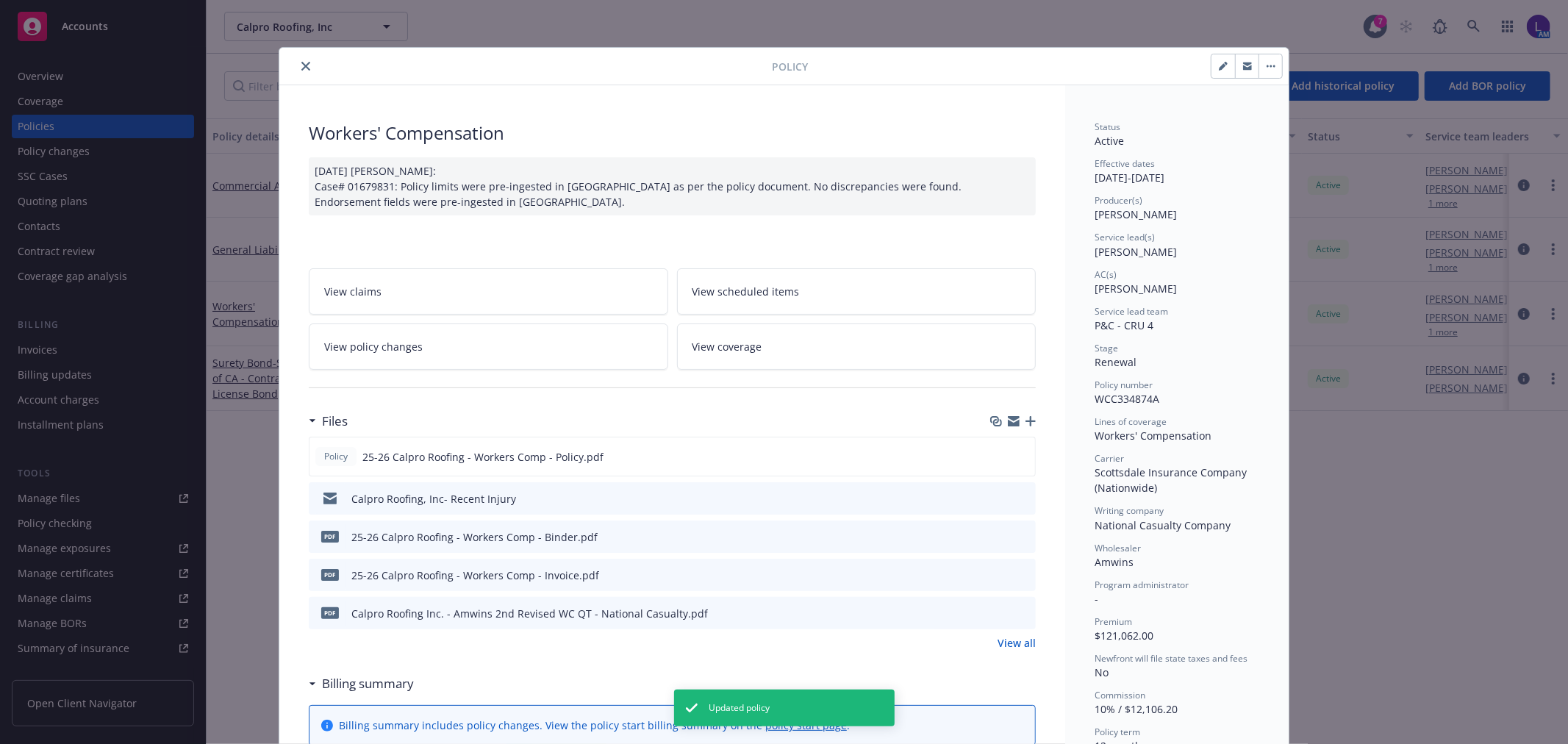
click at [301, 67] on icon "close" at bounding box center [305, 66] width 9 height 9
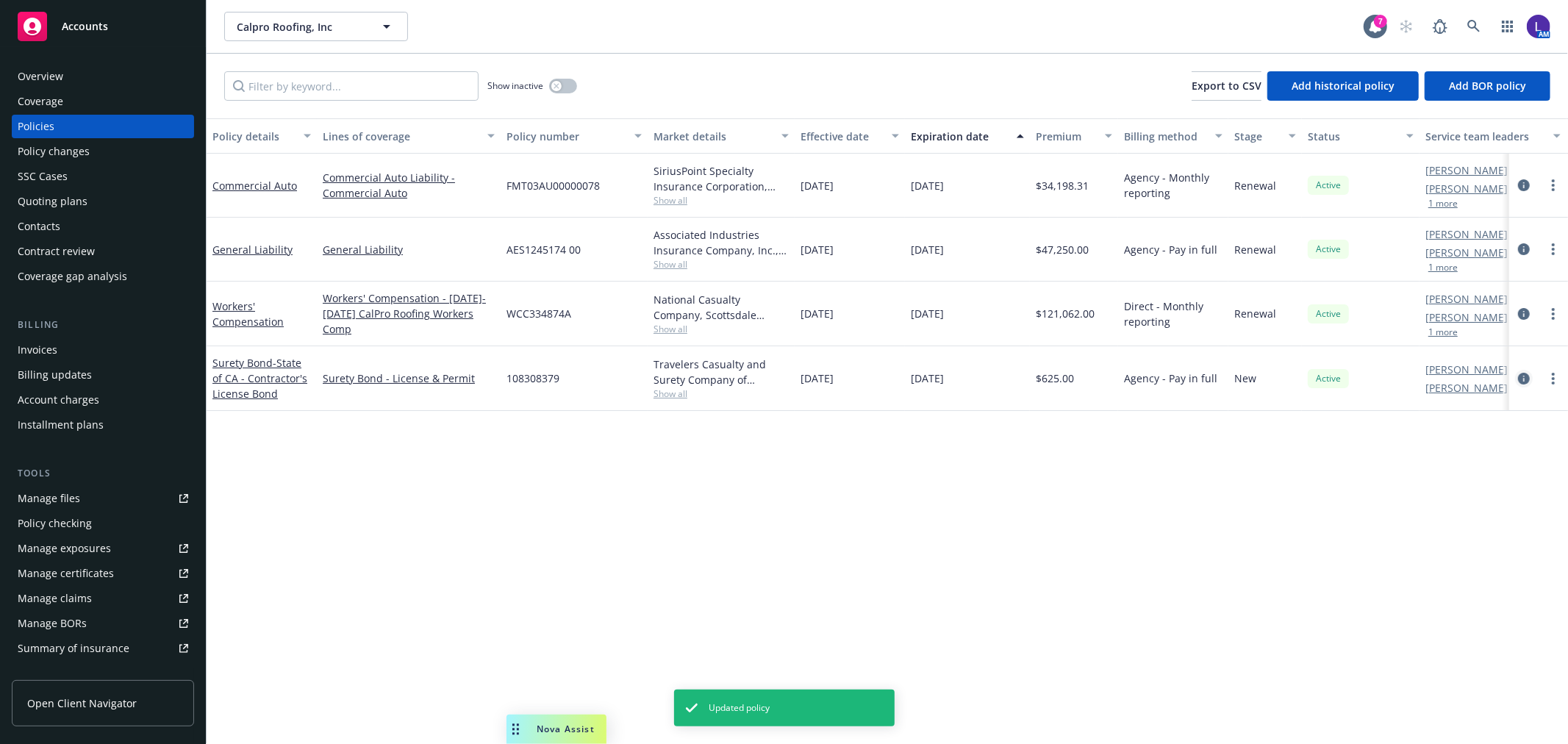
click at [1520, 373] on icon "circleInformation" at bounding box center [1524, 378] width 12 height 12
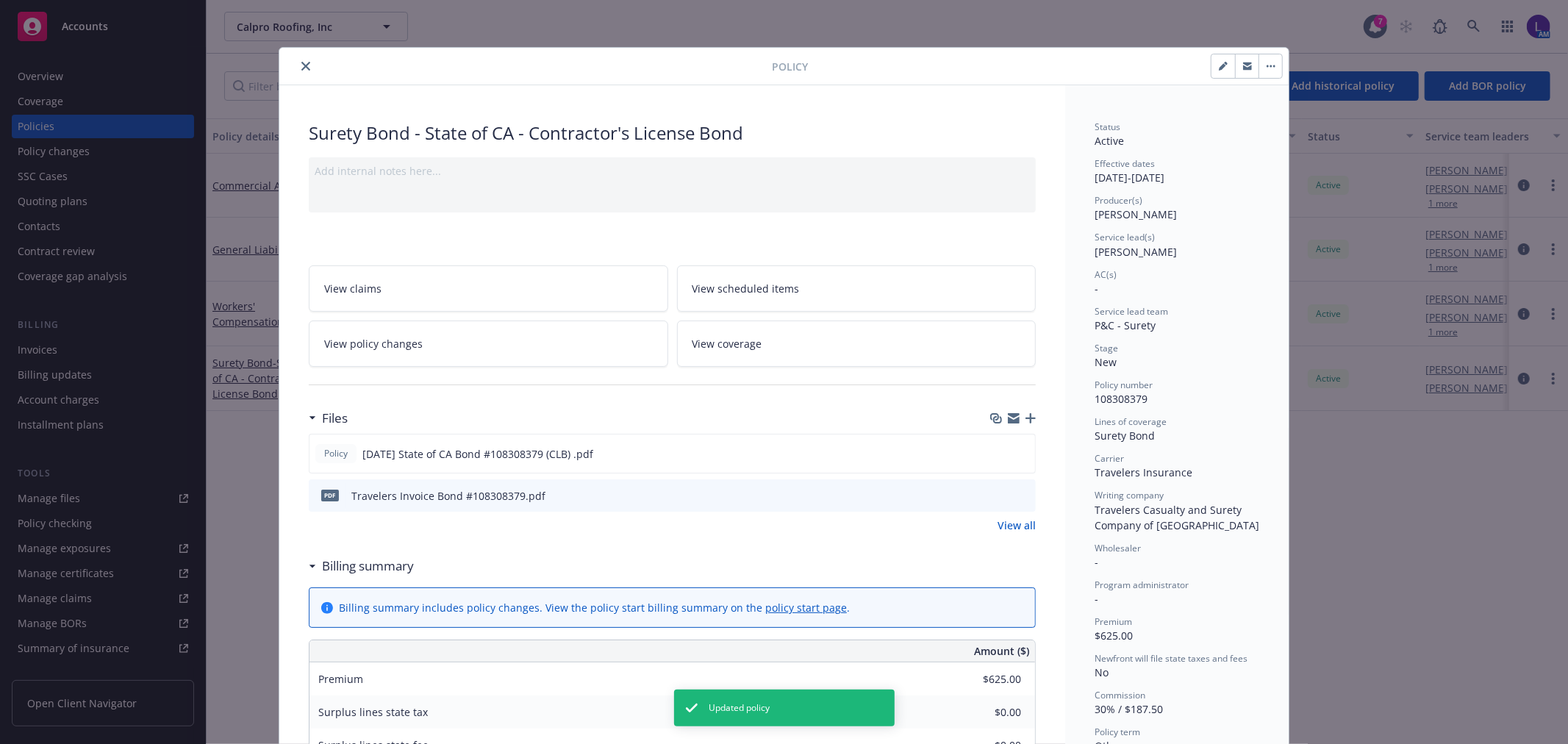
click at [297, 65] on button "close" at bounding box center [306, 66] width 18 height 18
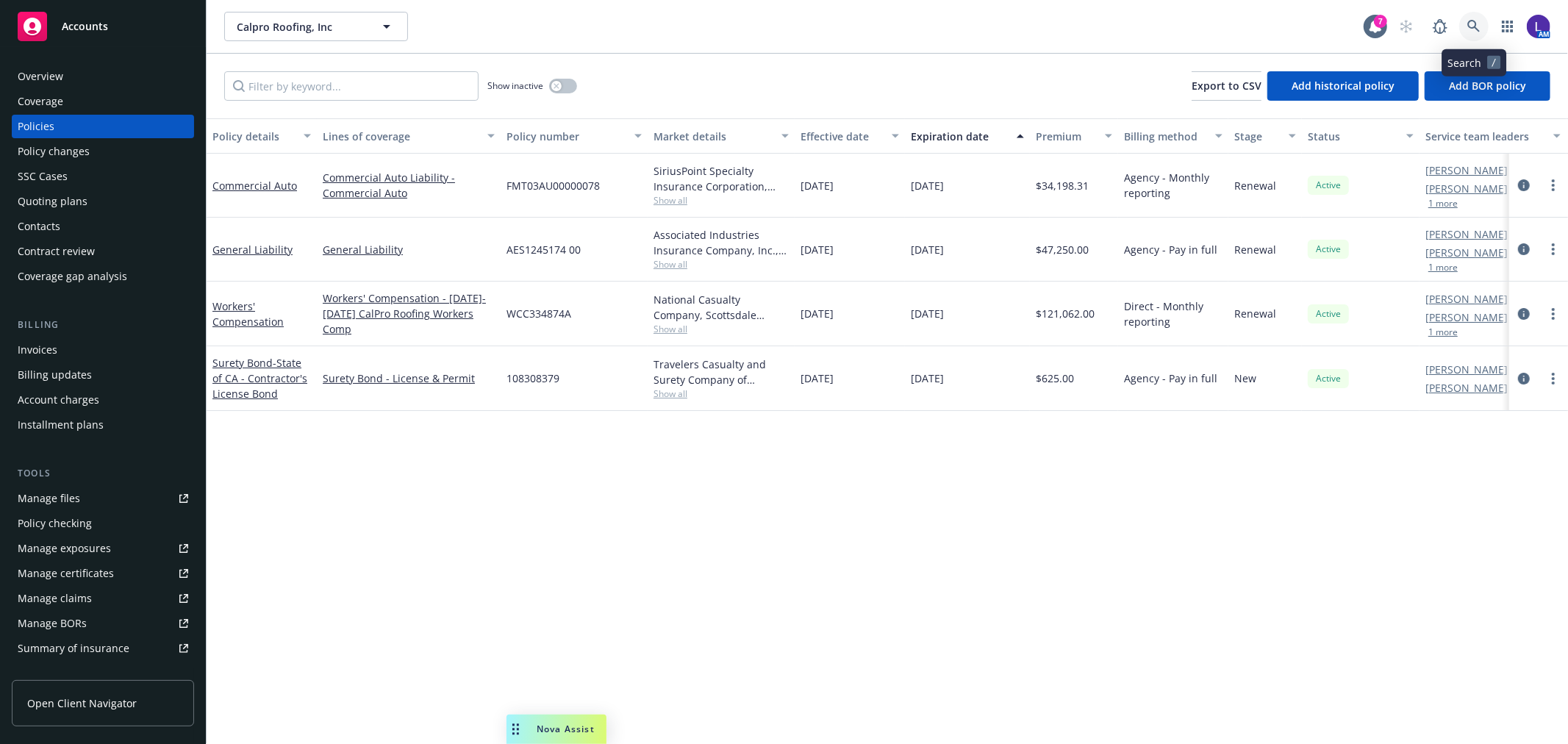
click at [1471, 23] on icon at bounding box center [1473, 26] width 13 height 13
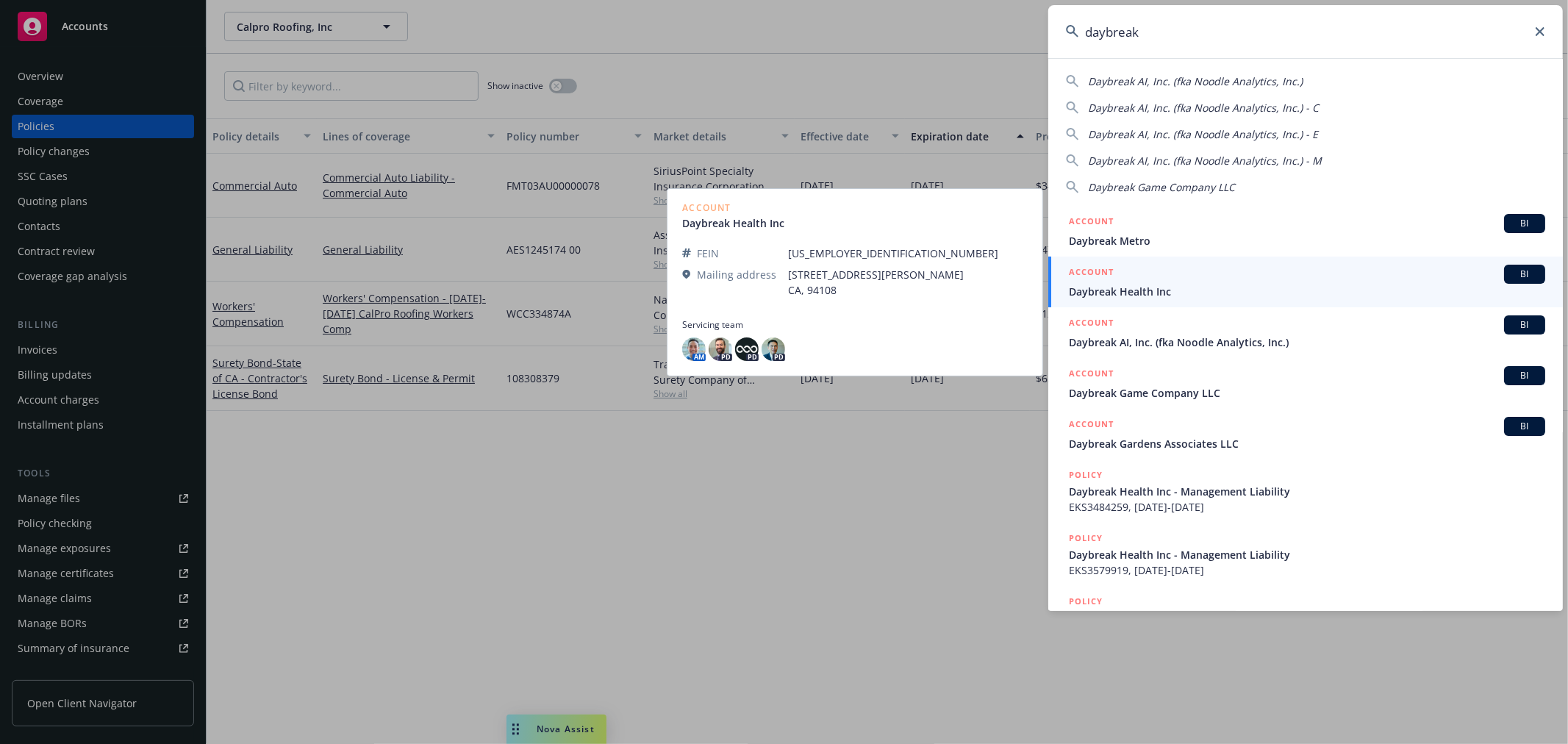
type input "daybreak"
click at [1160, 286] on span "Daybreak Health Inc" at bounding box center [1307, 291] width 476 height 15
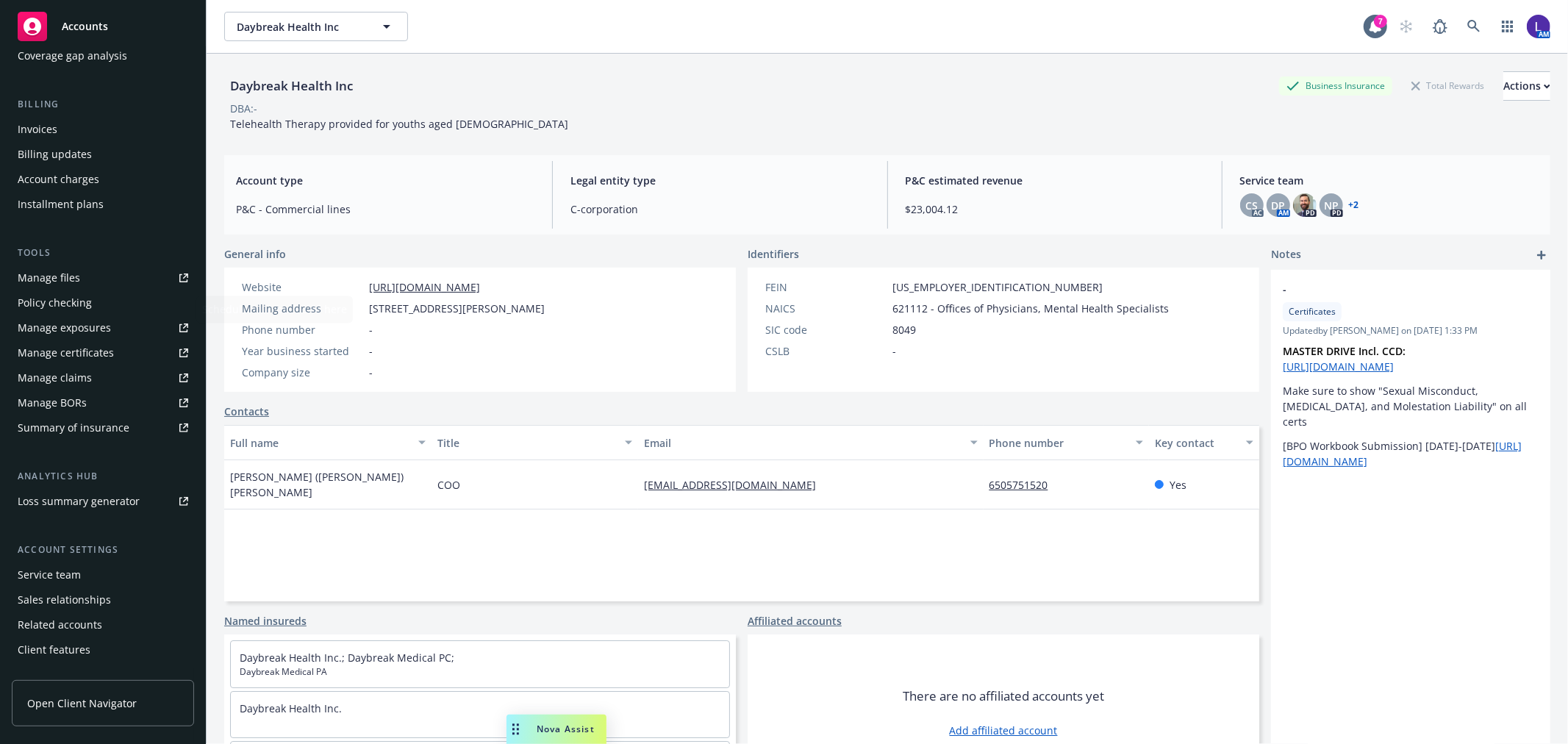
scroll to position [239, 0]
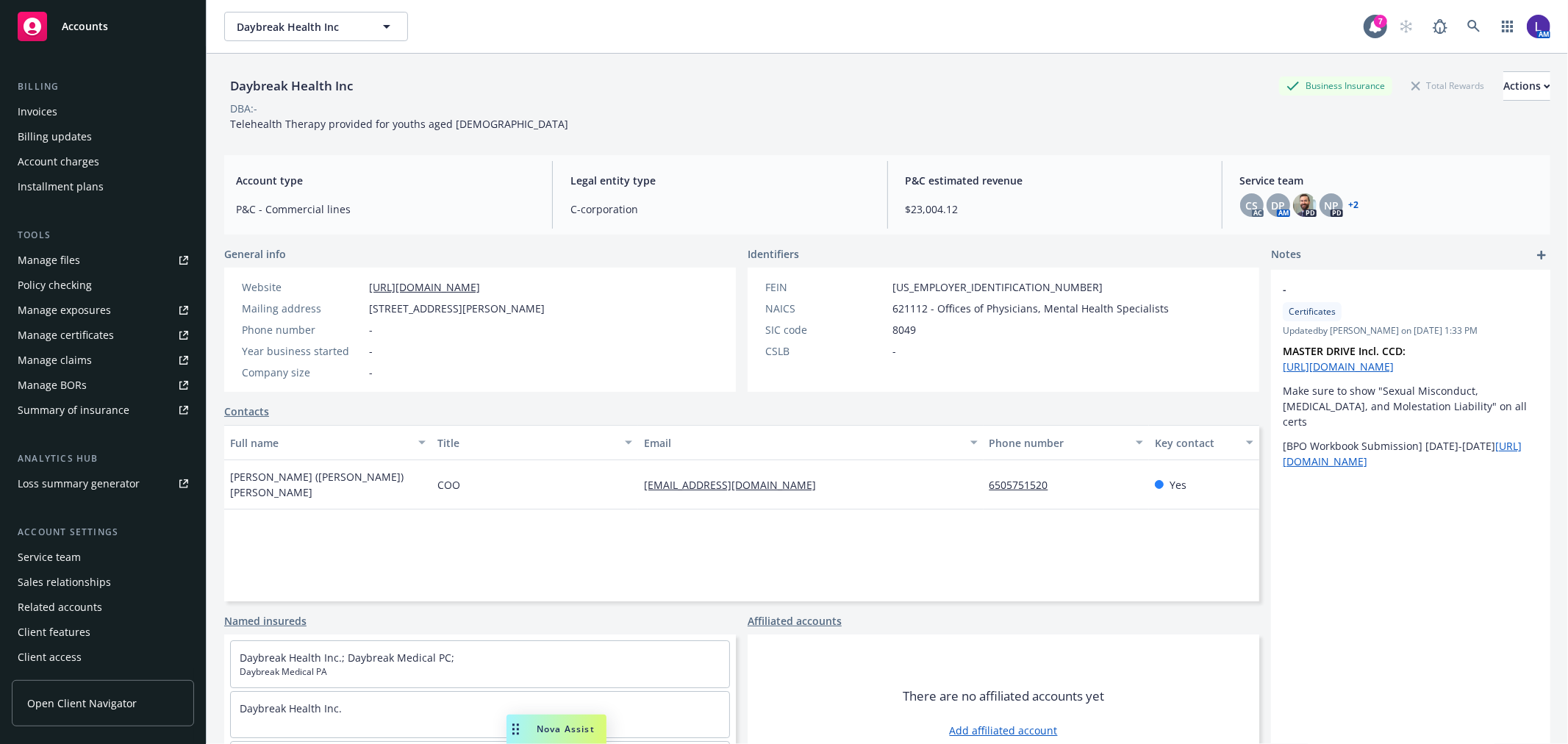
click at [43, 560] on div "Service team" at bounding box center [49, 558] width 63 height 24
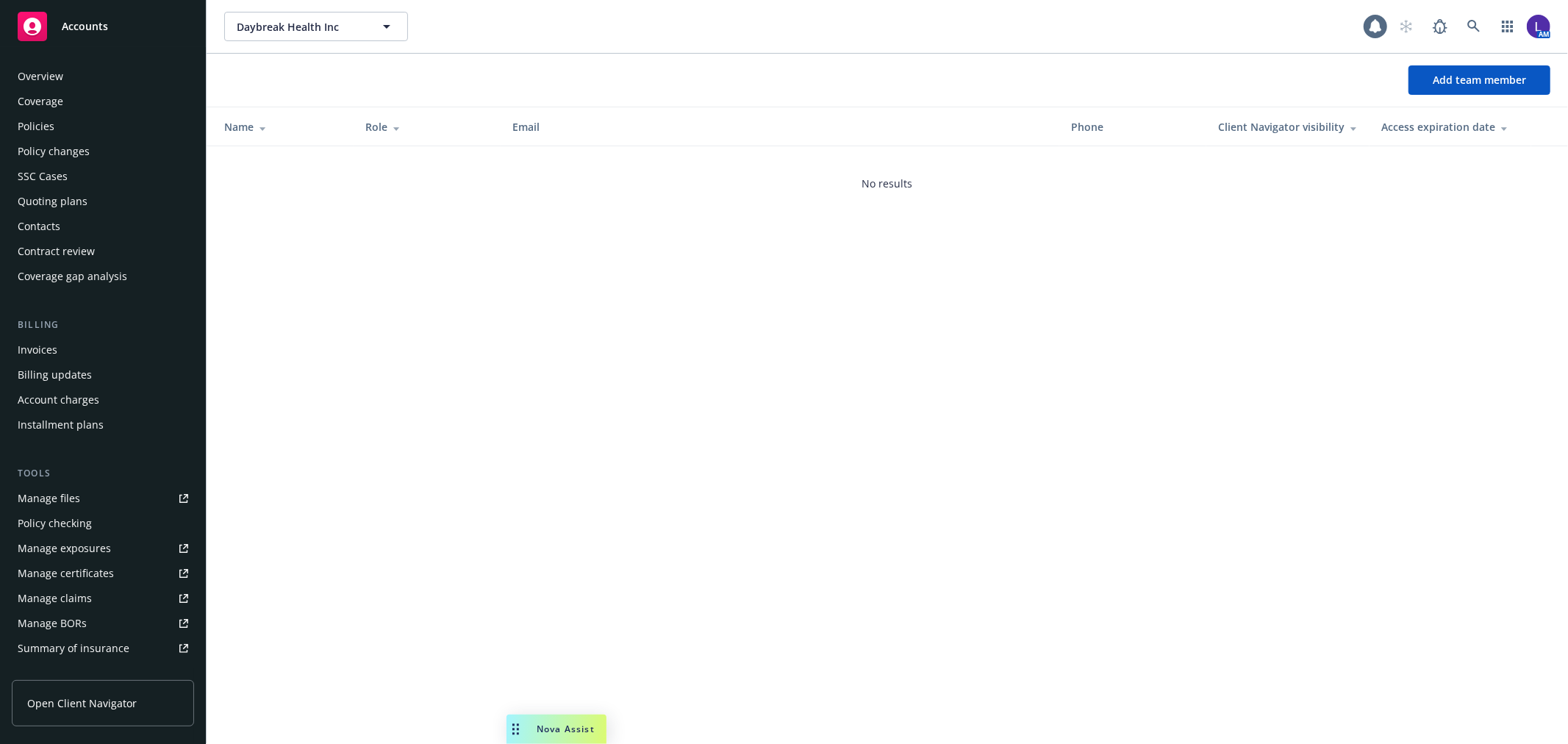
scroll to position [239, 0]
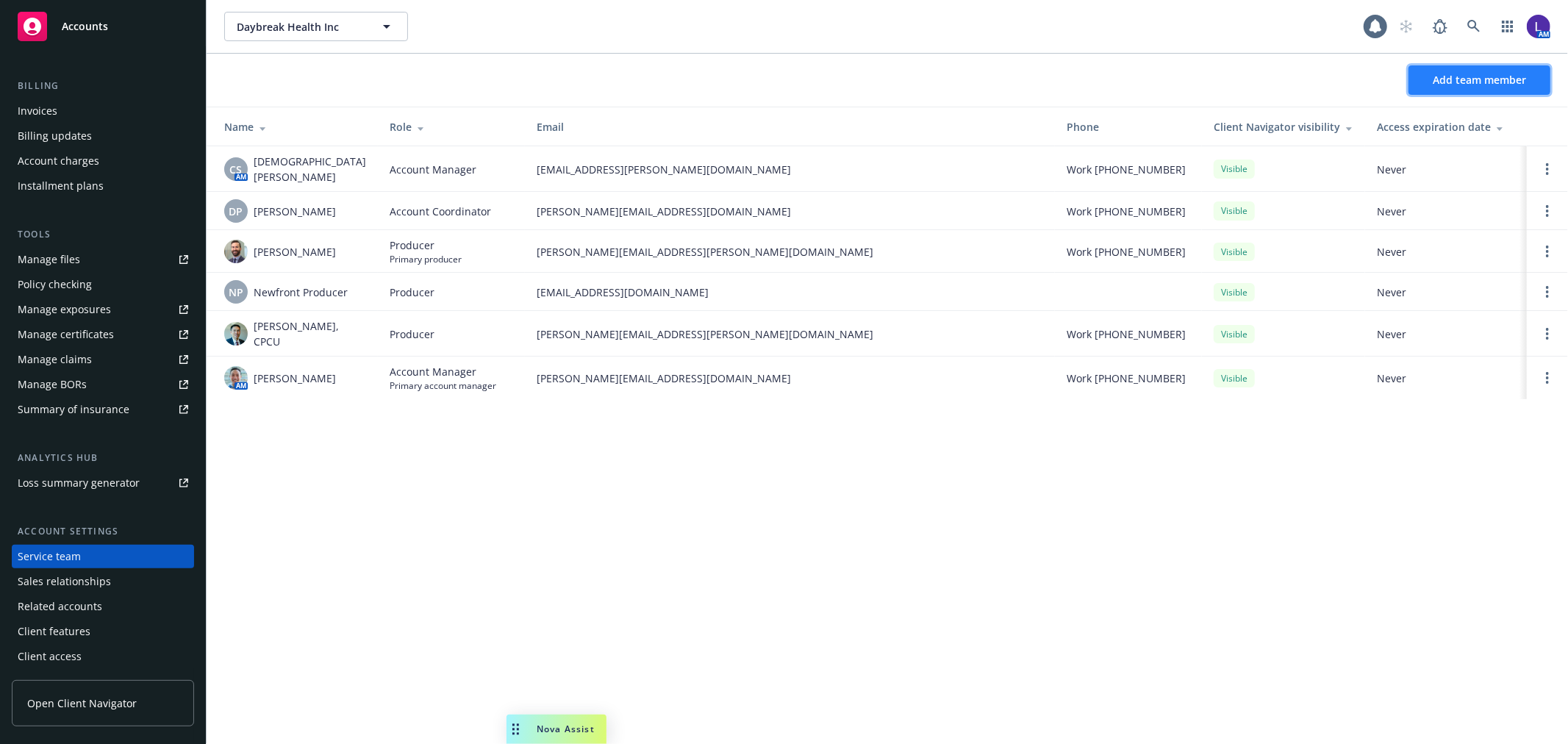
click at [1463, 85] on span "Add team member" at bounding box center [1480, 80] width 94 height 14
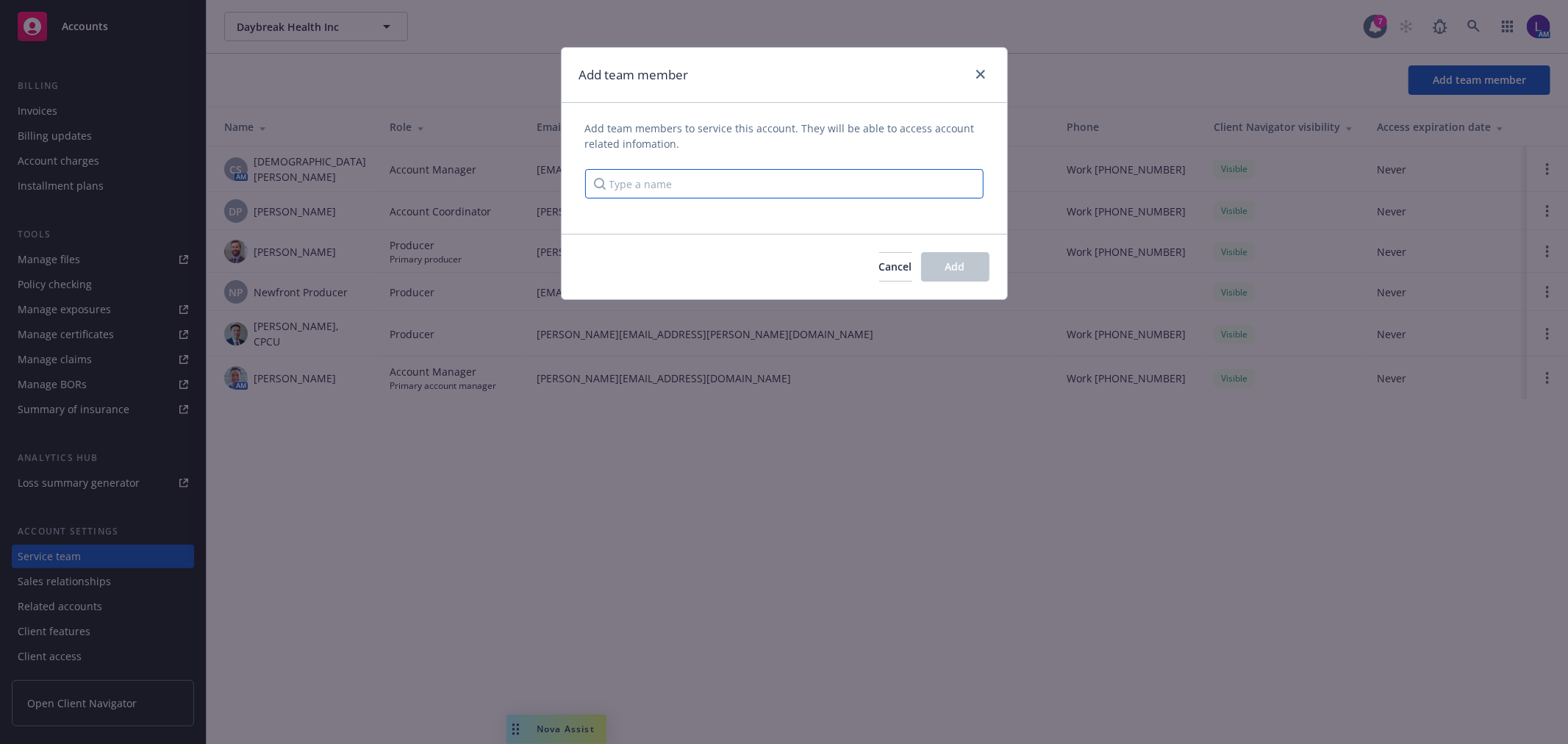
click at [675, 173] on input "Type a name" at bounding box center [784, 183] width 398 height 29
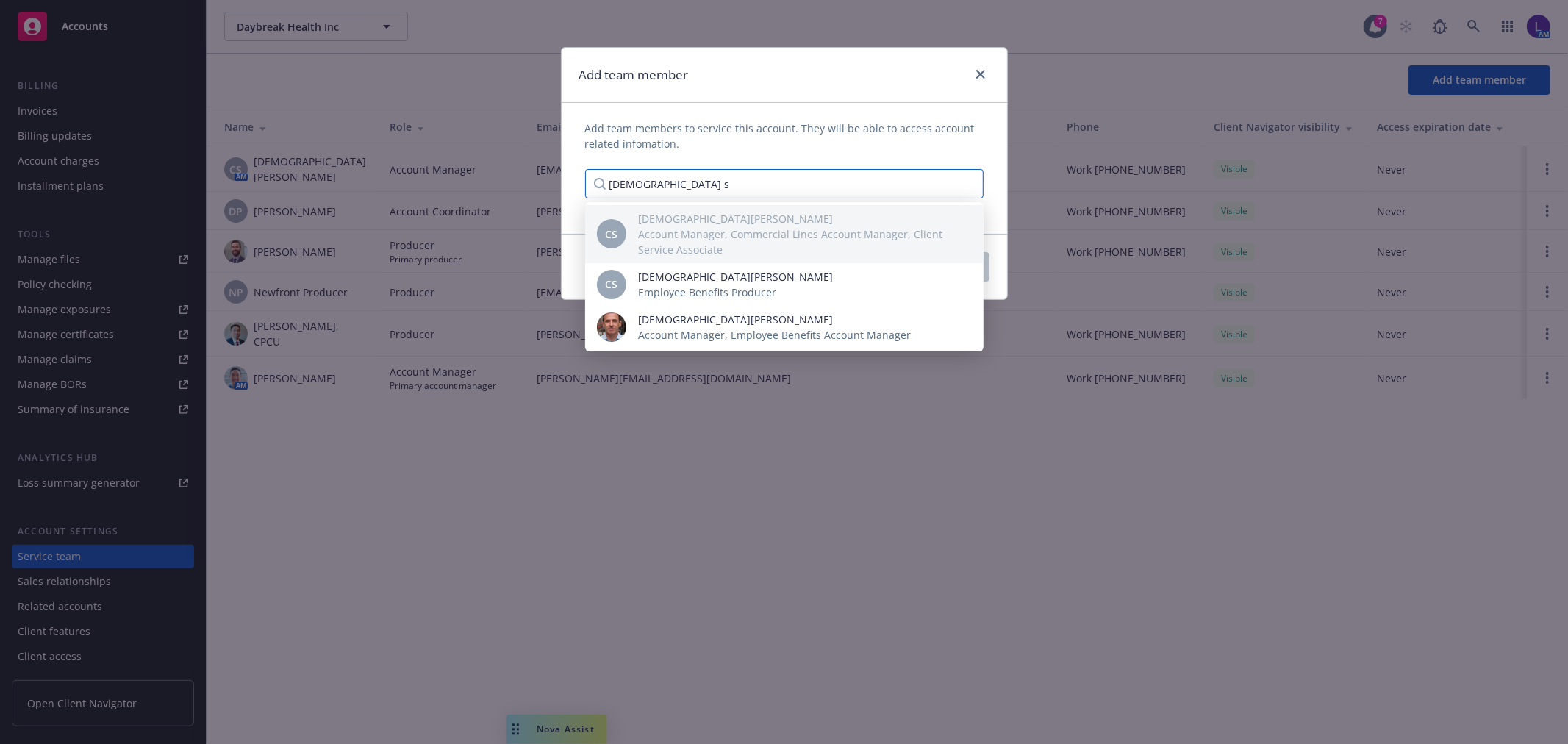
type input "christian s"
click at [719, 229] on span "Account Manager, Commercial Lines Account Manager, Client Service Associate" at bounding box center [798, 242] width 322 height 31
click at [981, 72] on icon "close" at bounding box center [980, 74] width 9 height 9
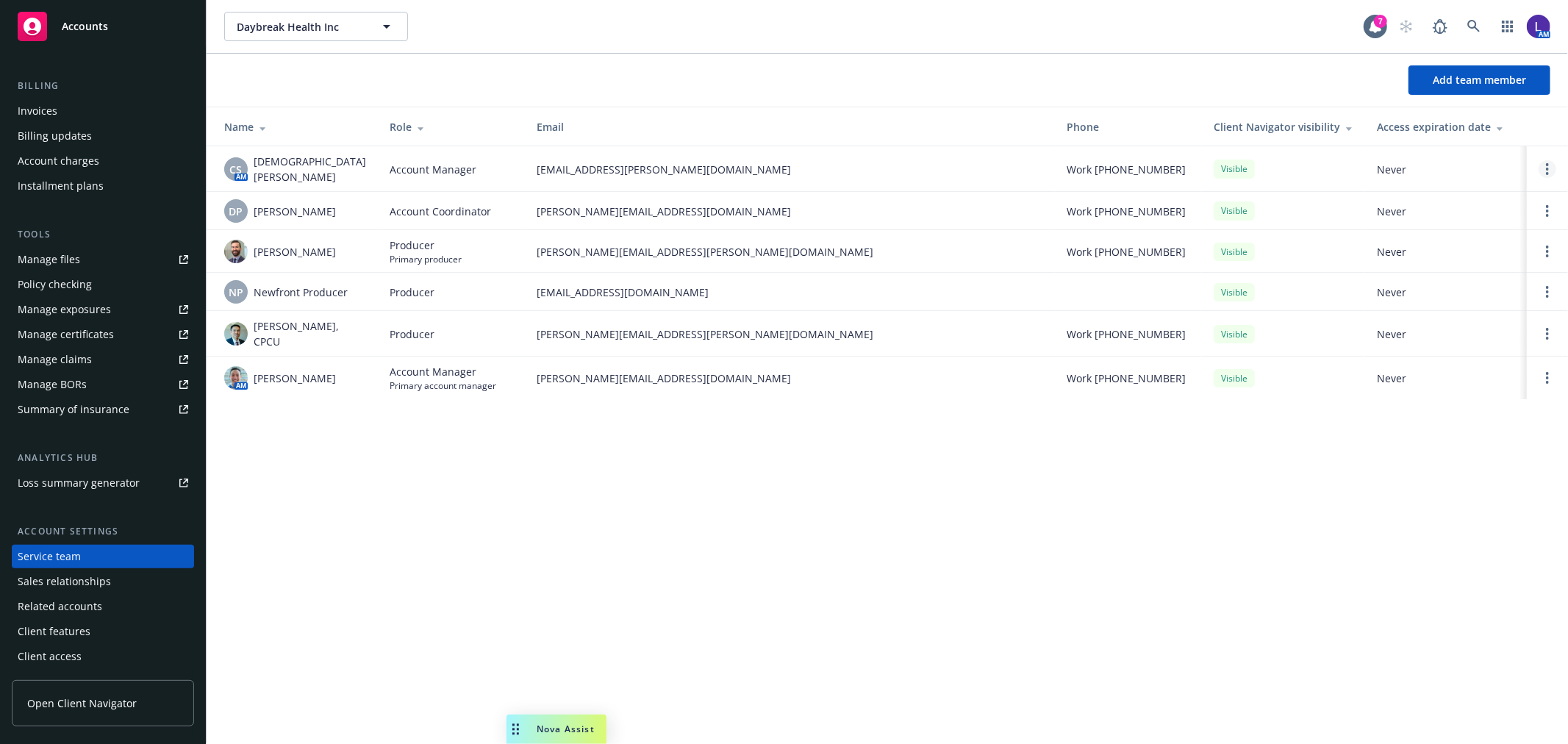
click at [1544, 164] on link "Open options" at bounding box center [1548, 170] width 18 height 18
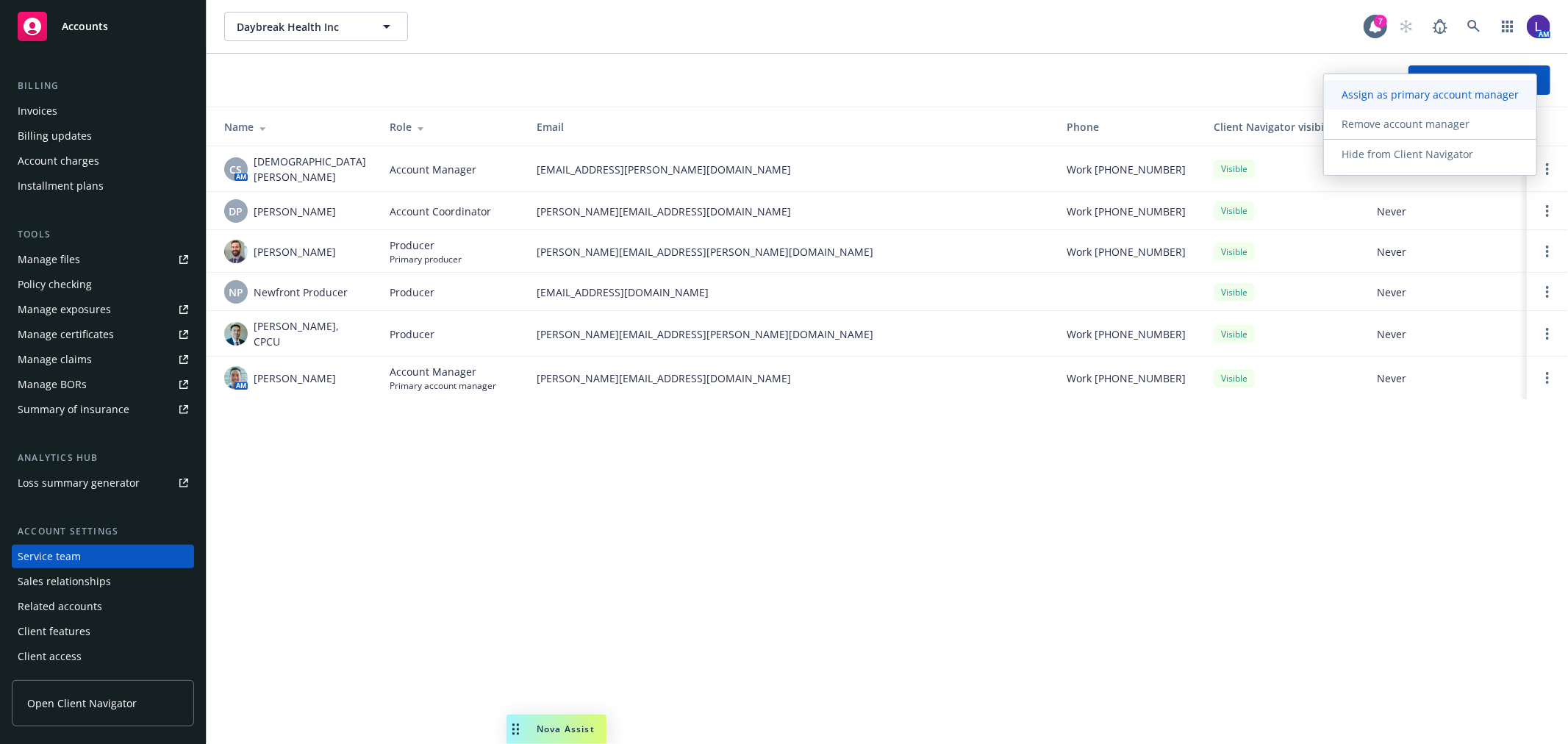
click at [1364, 91] on span "Assign as primary account manager" at bounding box center [1430, 95] width 213 height 14
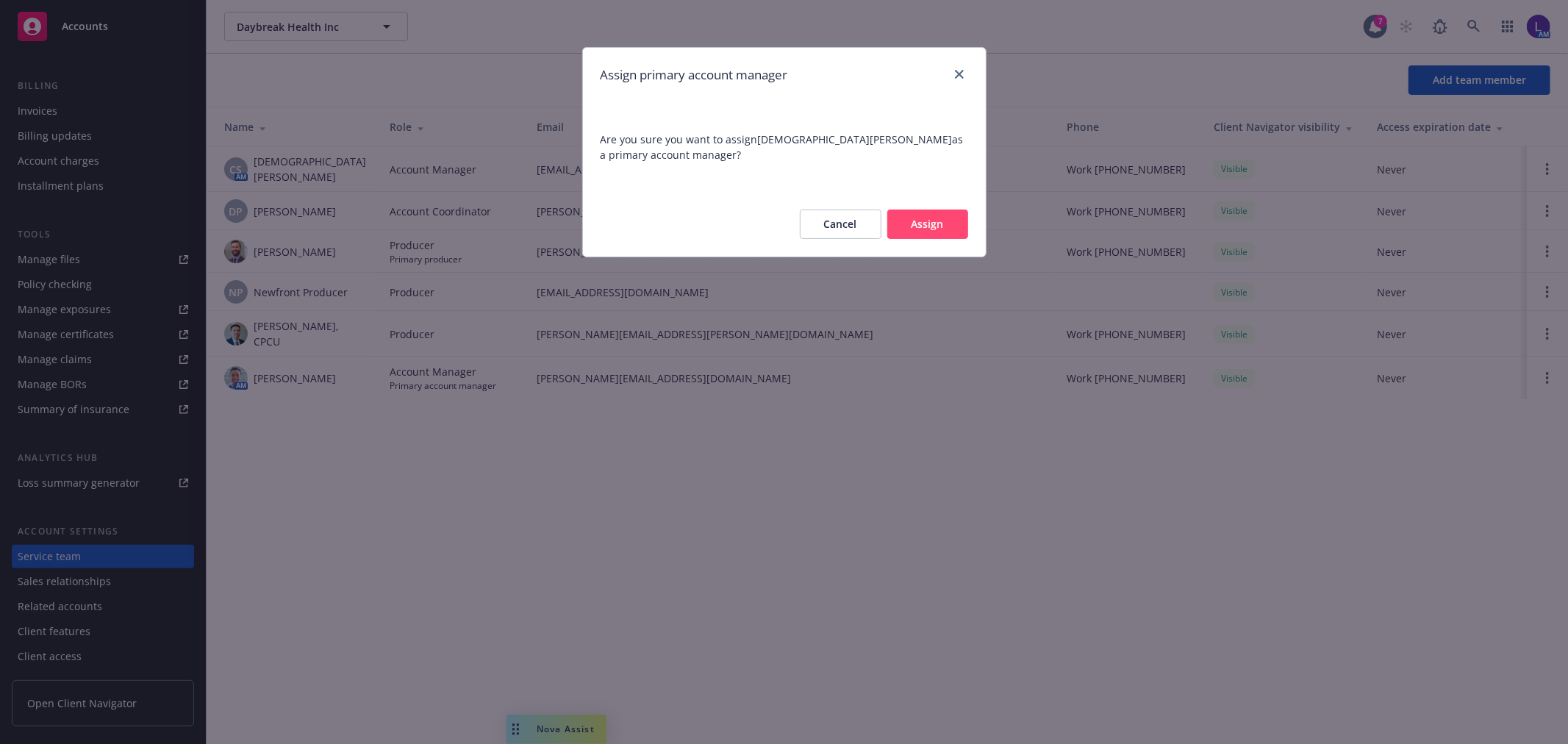
click at [932, 219] on button "Assign" at bounding box center [927, 224] width 81 height 29
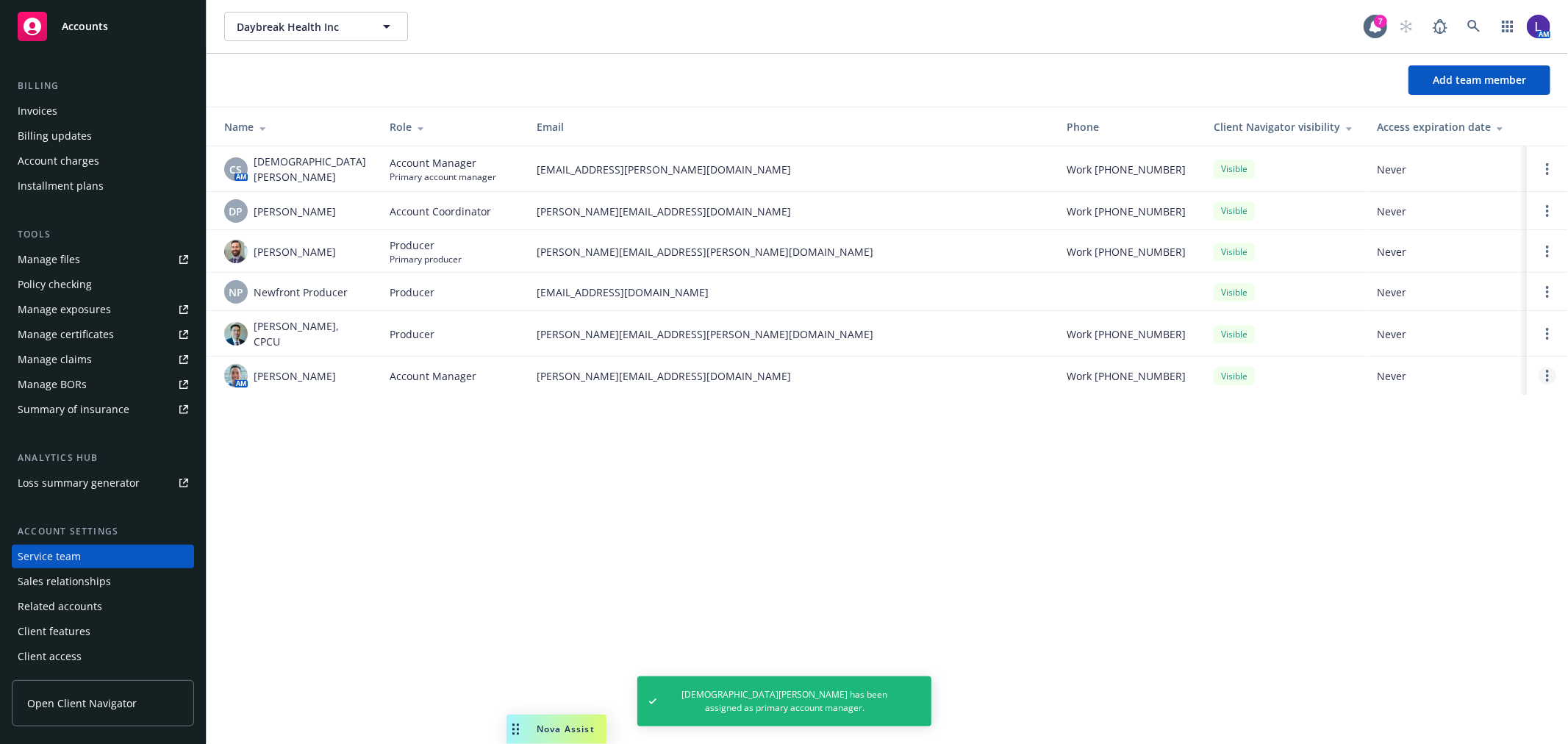
click at [1545, 371] on link "Open options" at bounding box center [1548, 376] width 18 height 18
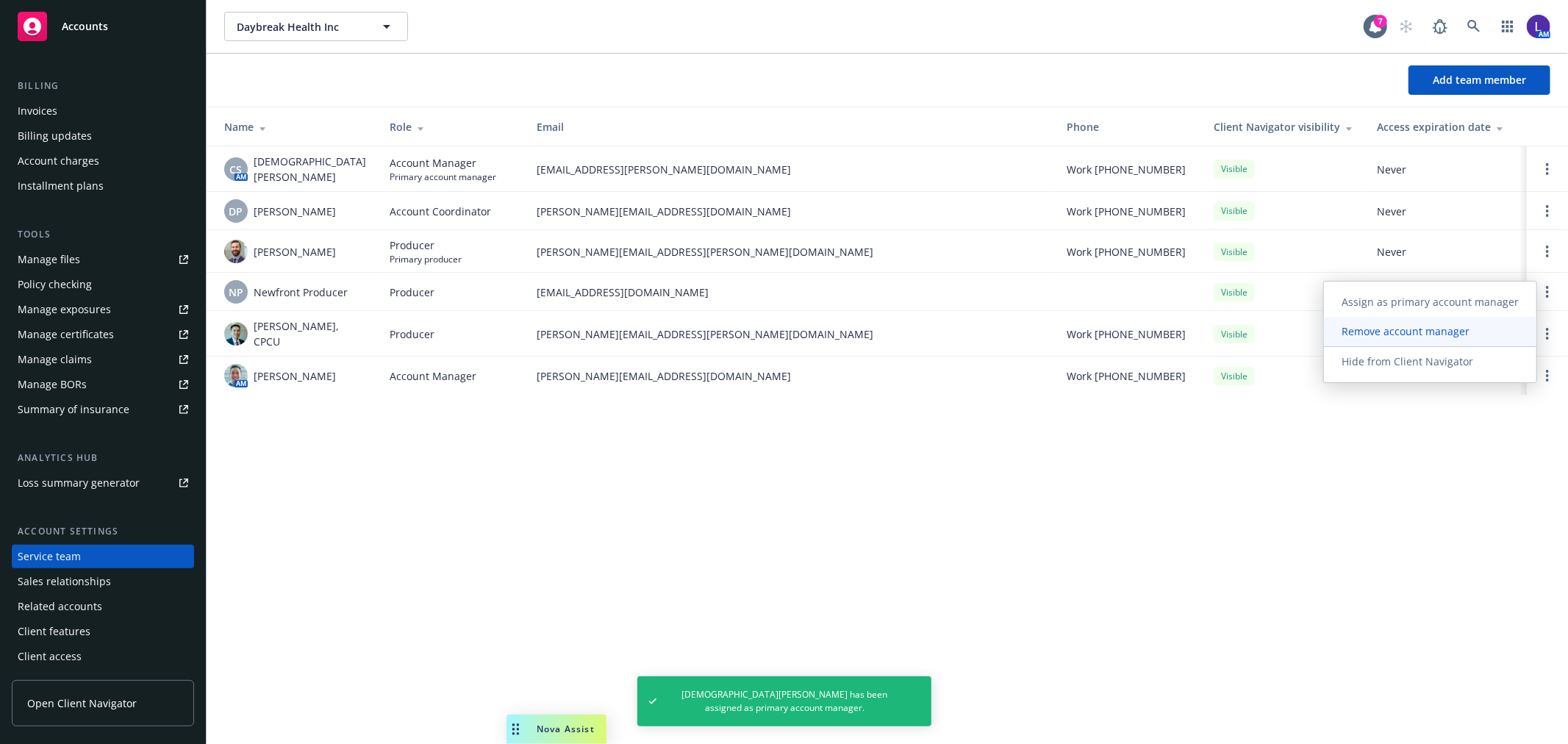
click at [1410, 330] on span "Remove account manager" at bounding box center [1406, 332] width 164 height 14
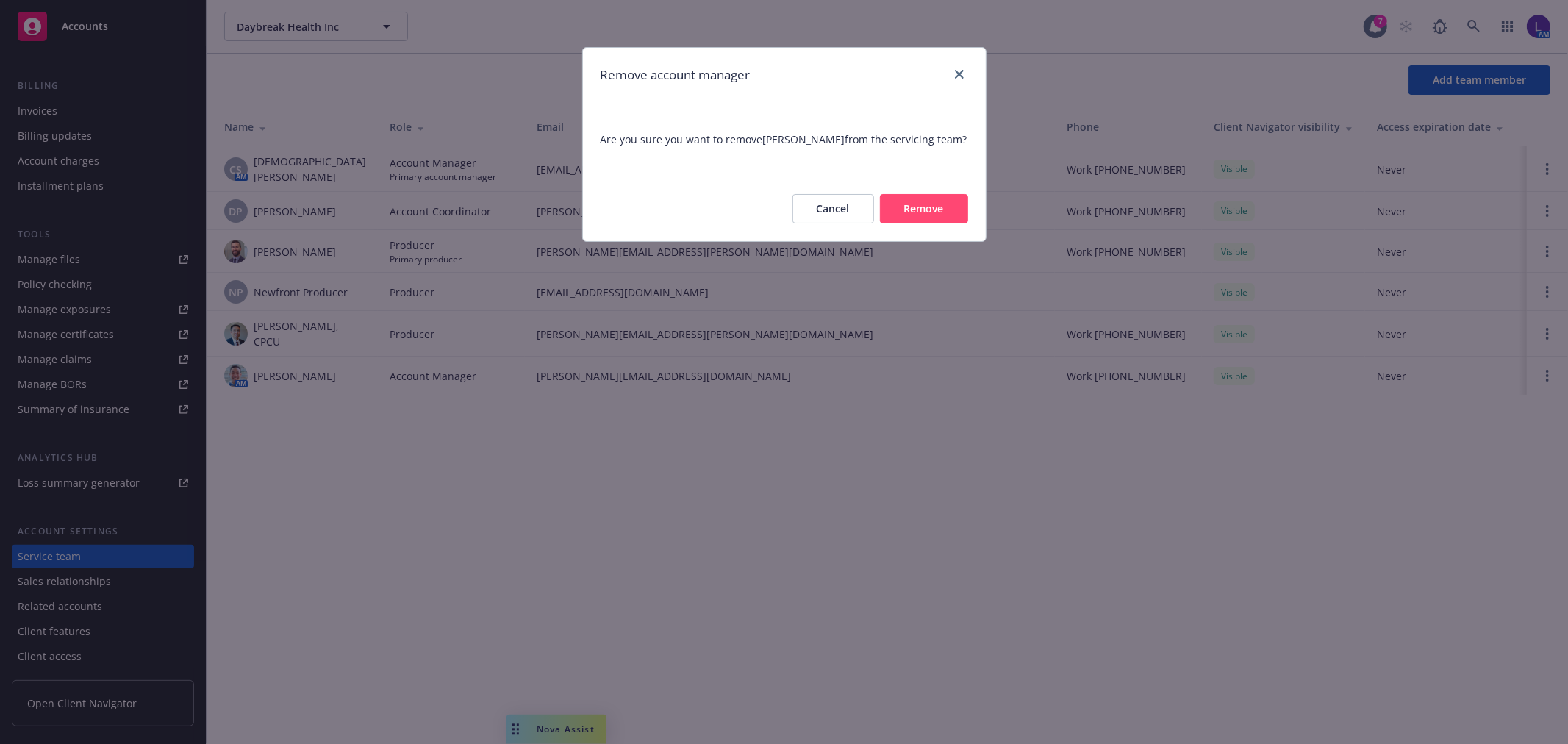
click at [914, 205] on button "Remove" at bounding box center [924, 208] width 88 height 29
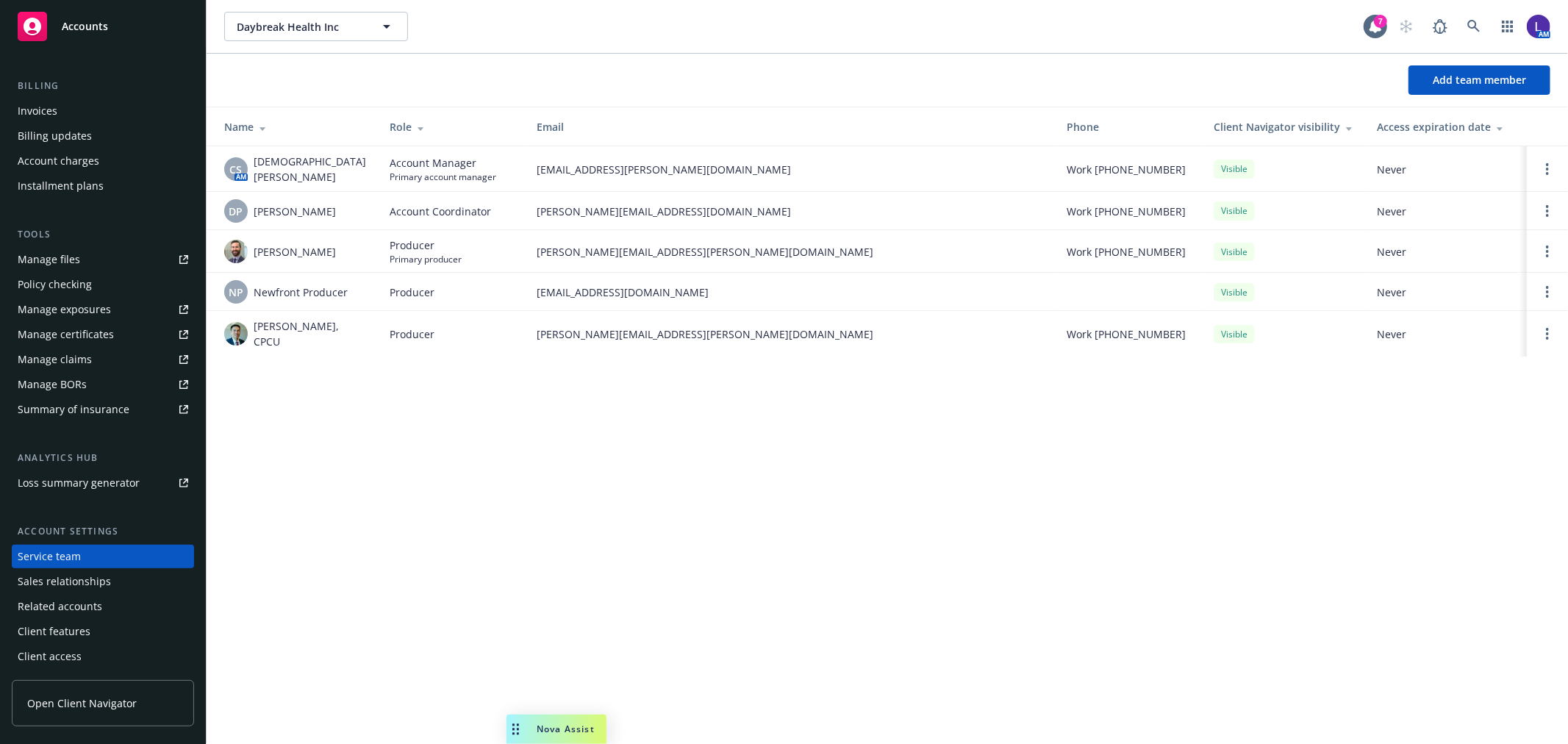
scroll to position [0, 0]
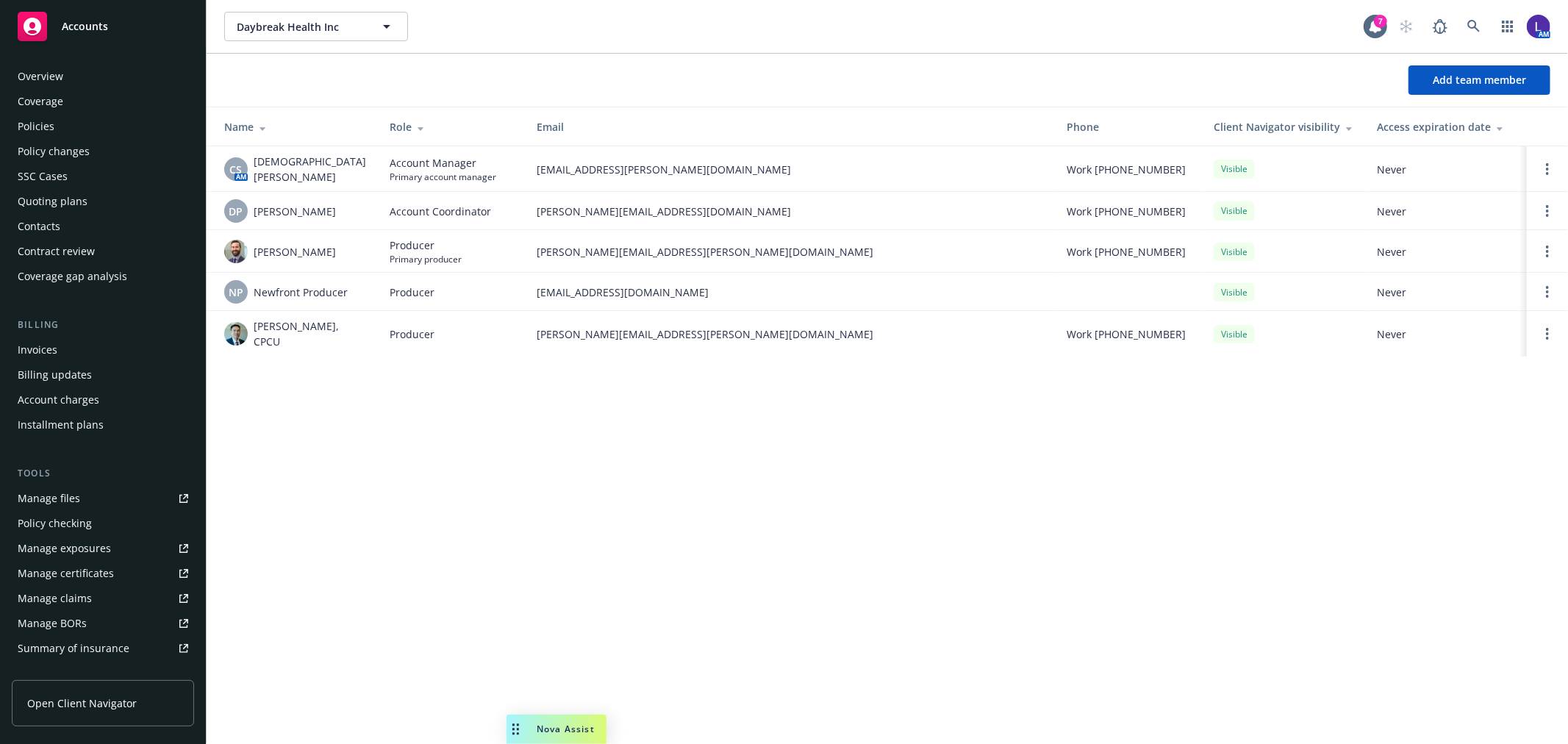
click at [46, 129] on div "Policies" at bounding box center [36, 127] width 37 height 24
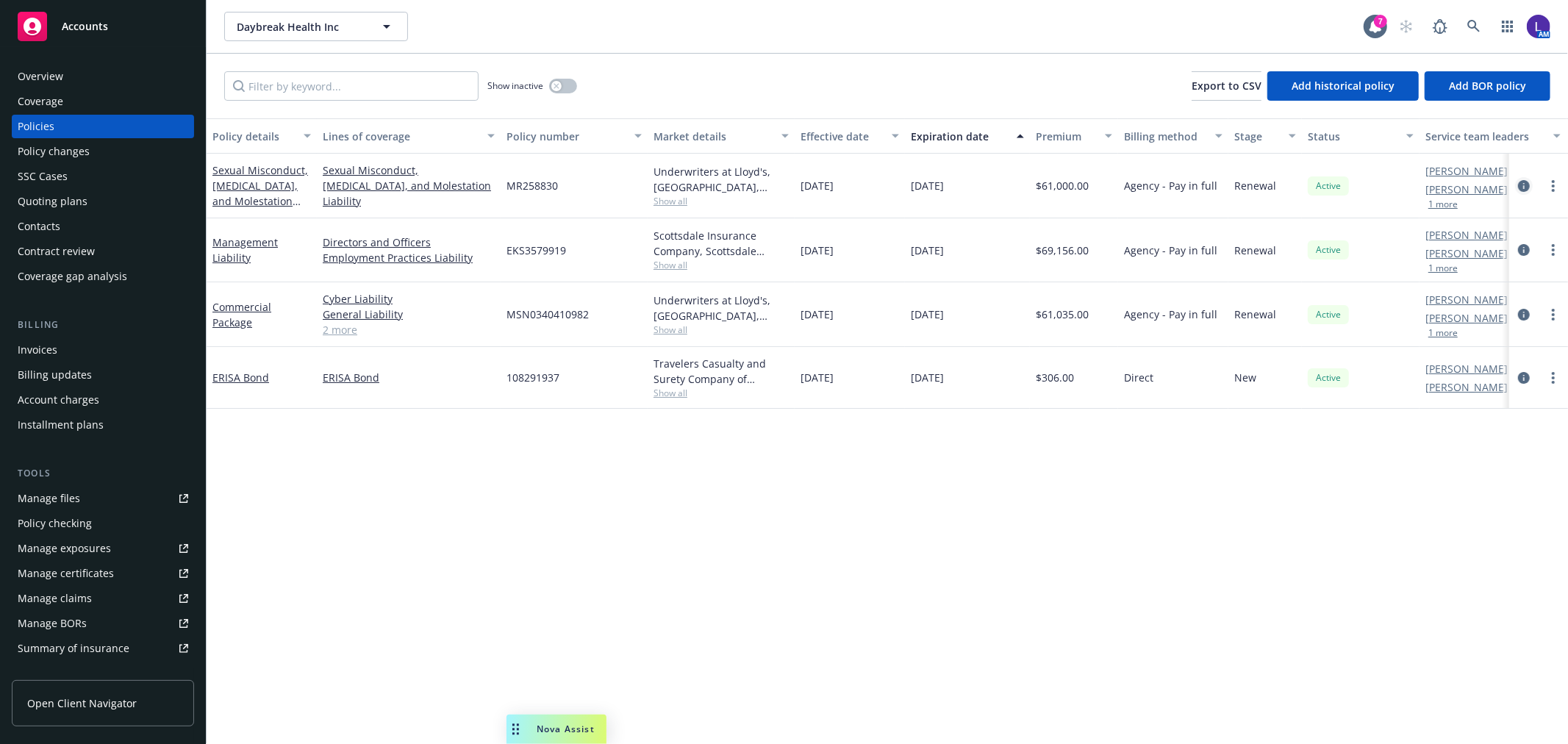
click at [1518, 190] on icon "circleInformation" at bounding box center [1524, 186] width 12 height 12
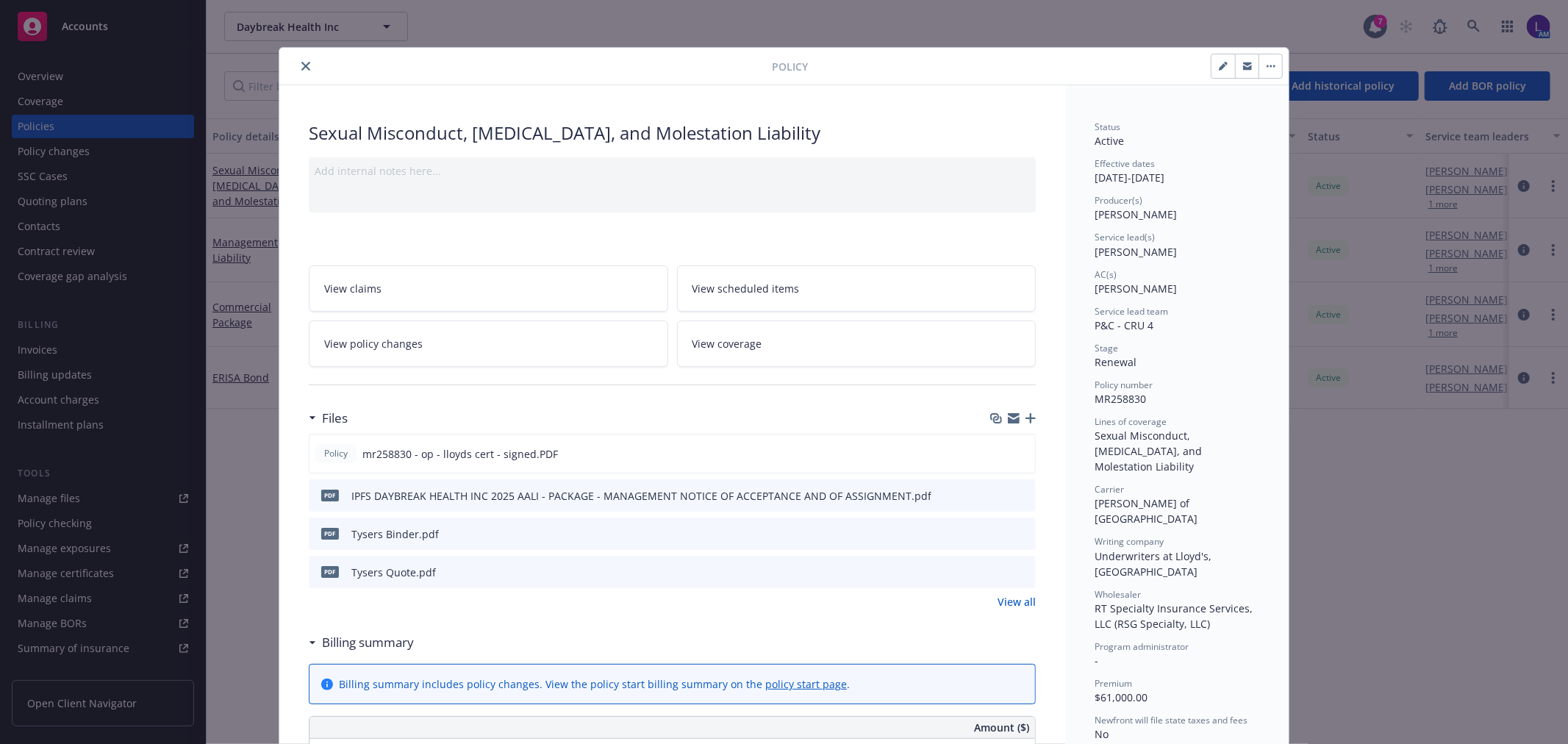
click at [1212, 67] on button "button" at bounding box center [1224, 67] width 24 height 24
select select "RENEWAL"
select select "12"
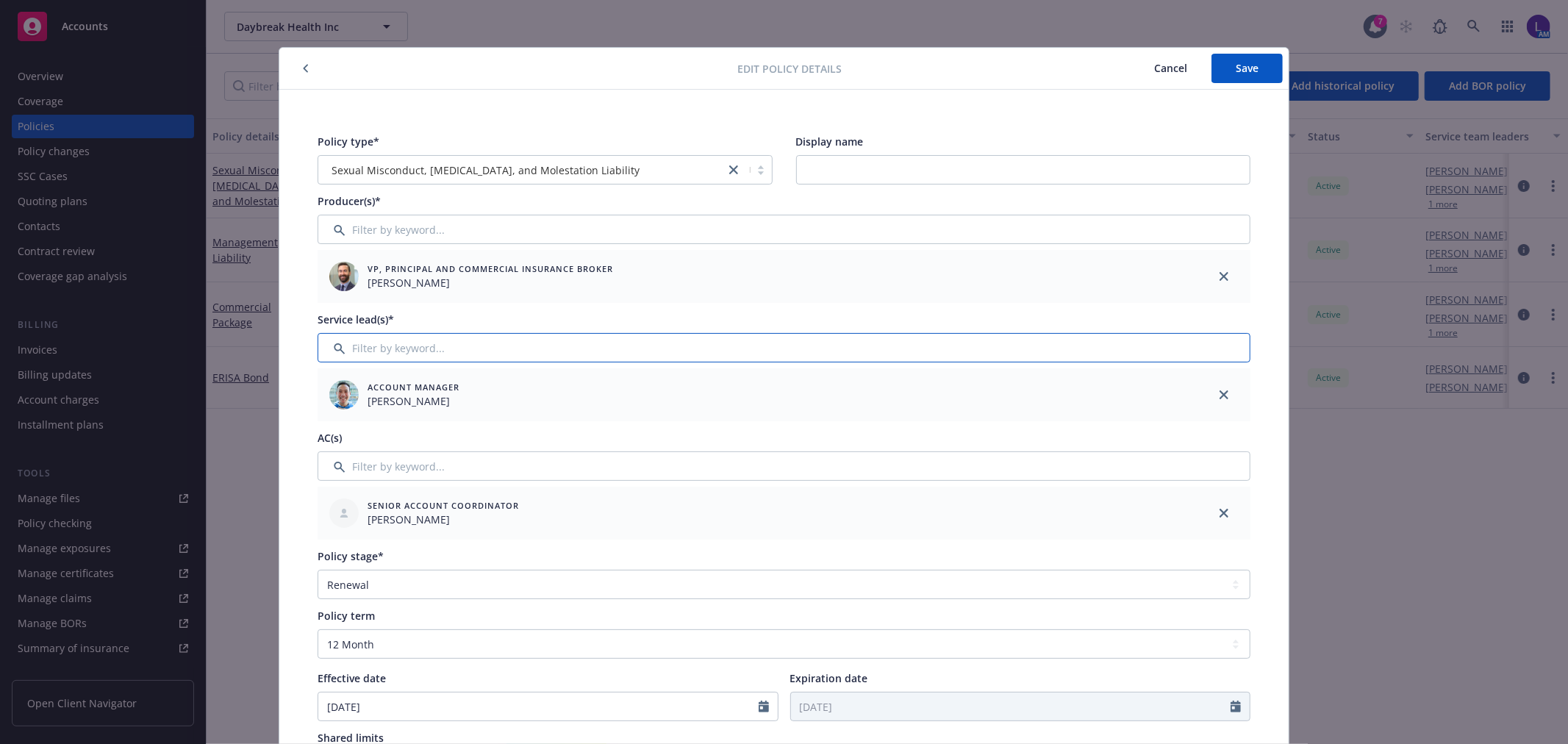
click at [402, 335] on input "Filter by keyword..." at bounding box center [784, 348] width 933 height 29
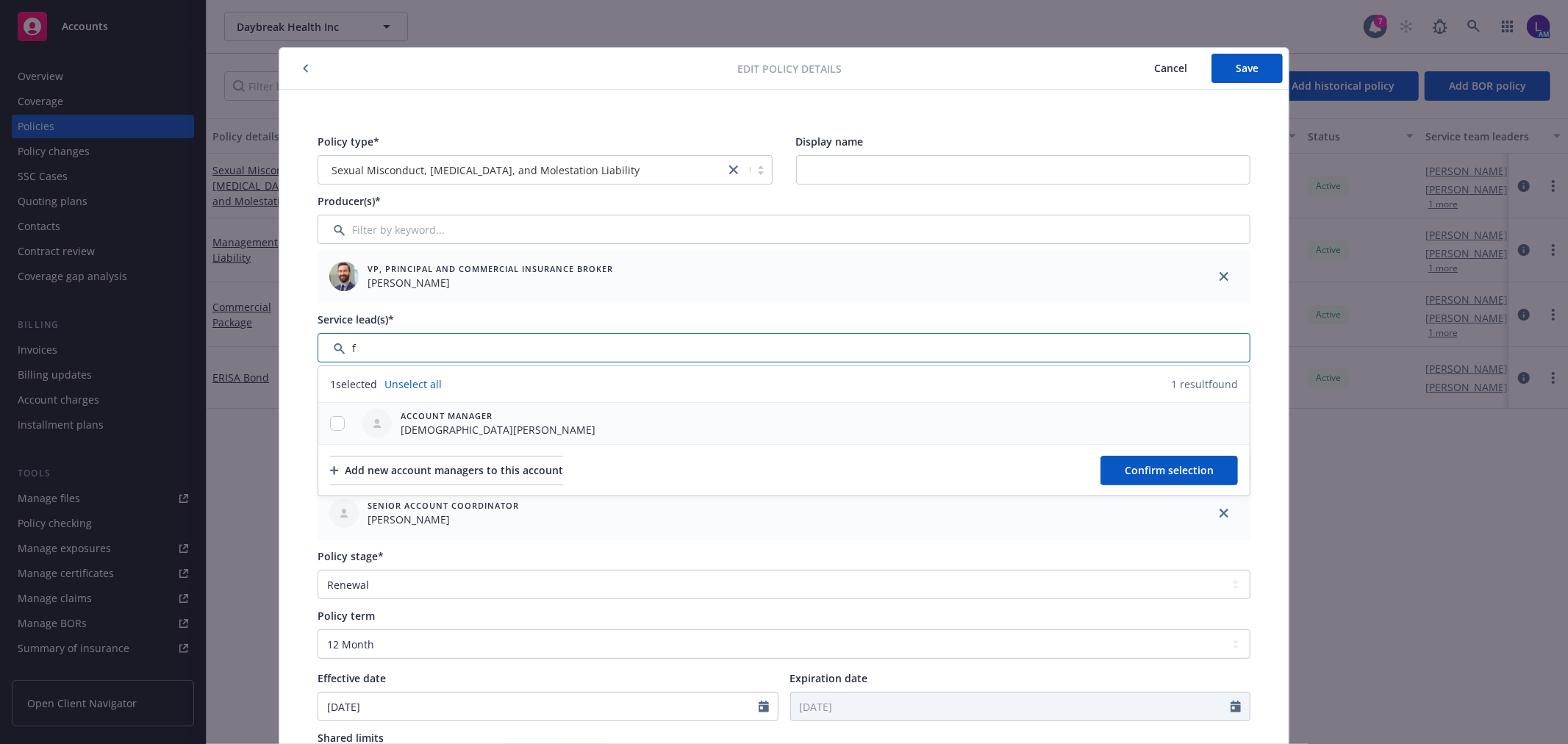
type input "f"
click at [331, 421] on input "checkbox" at bounding box center [337, 423] width 15 height 15
checkbox input "true"
click at [1149, 465] on span "Confirm selection" at bounding box center [1169, 470] width 89 height 14
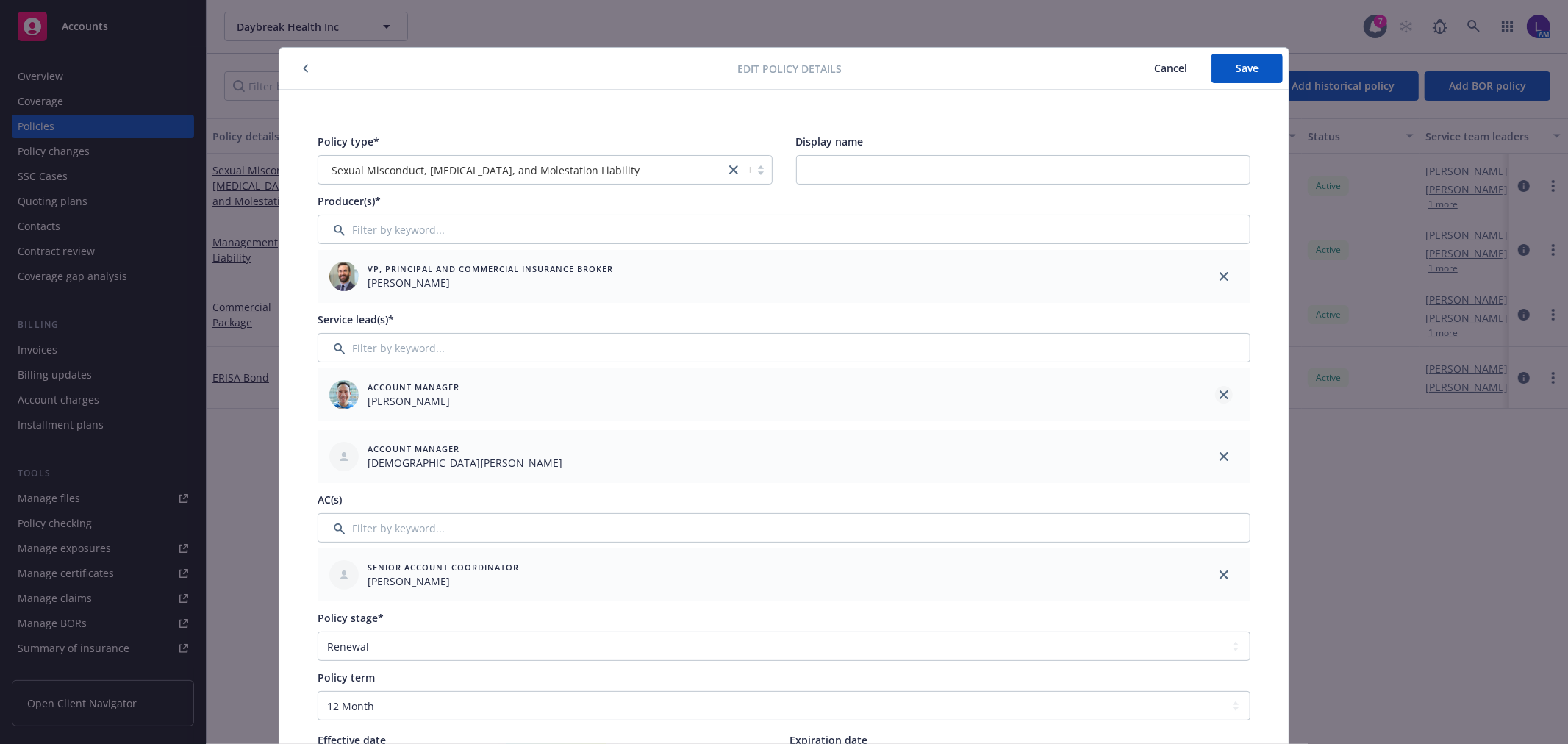
click at [1220, 390] on icon "close" at bounding box center [1224, 394] width 9 height 9
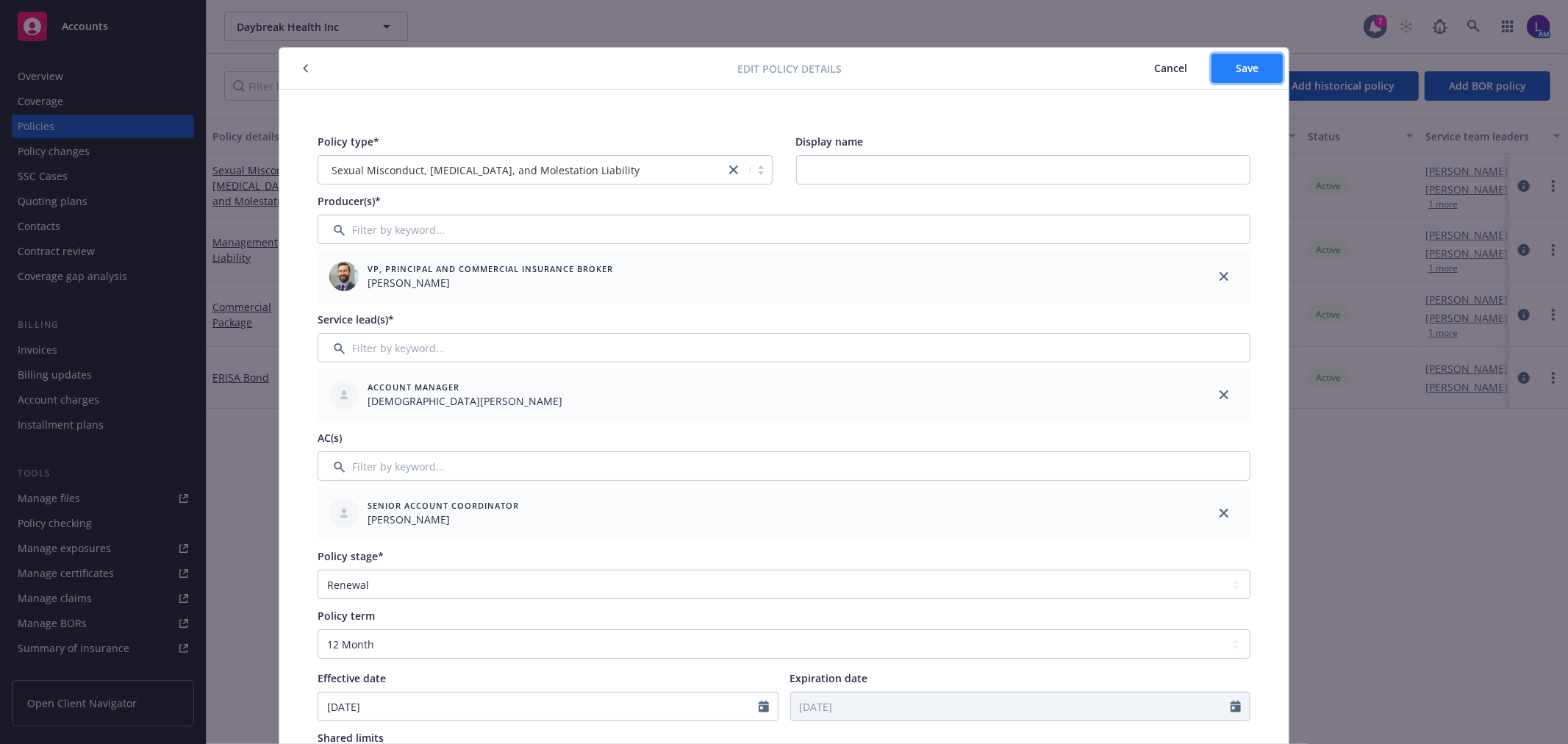
click at [1236, 71] on span "Save" at bounding box center [1247, 68] width 23 height 14
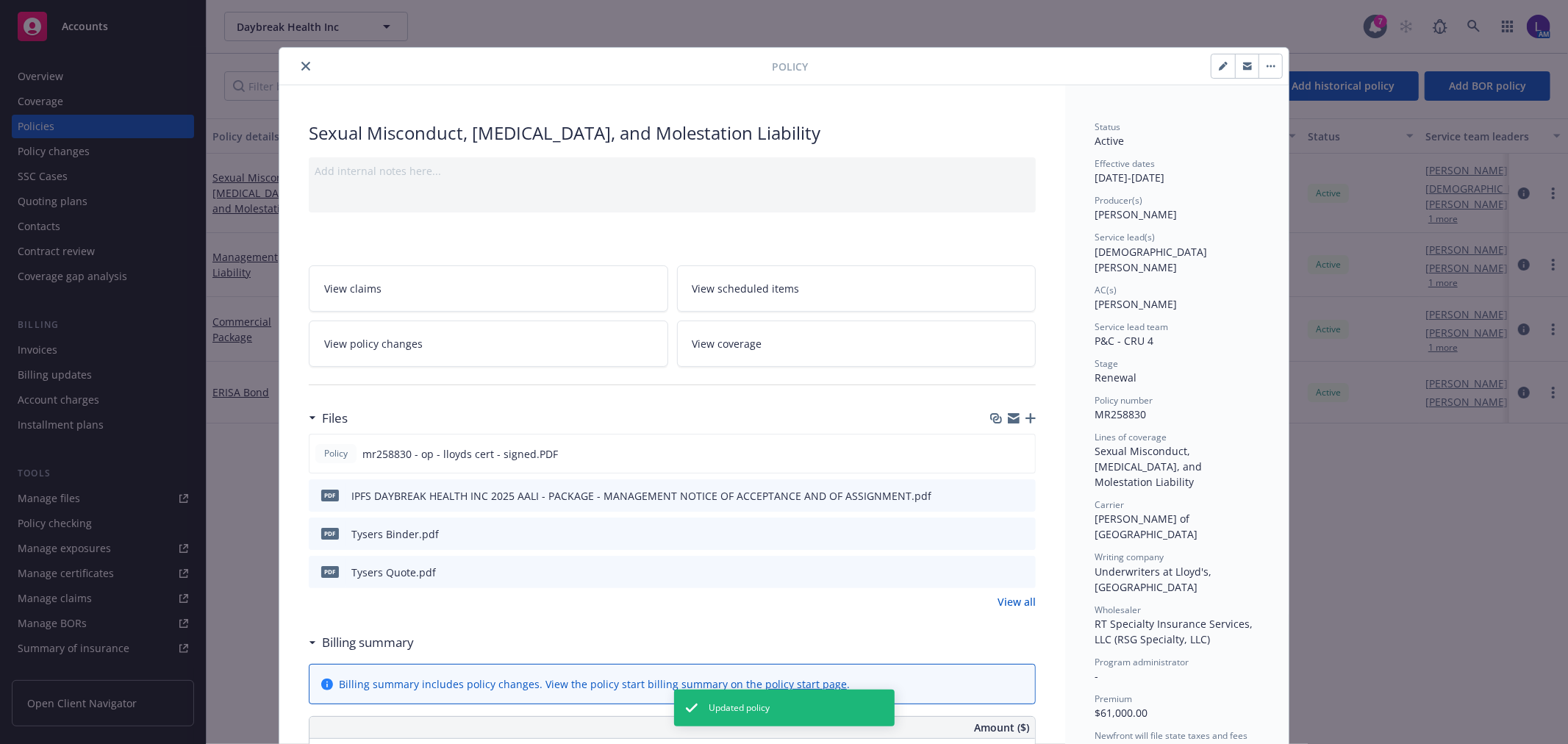
click at [297, 67] on button "close" at bounding box center [306, 66] width 18 height 18
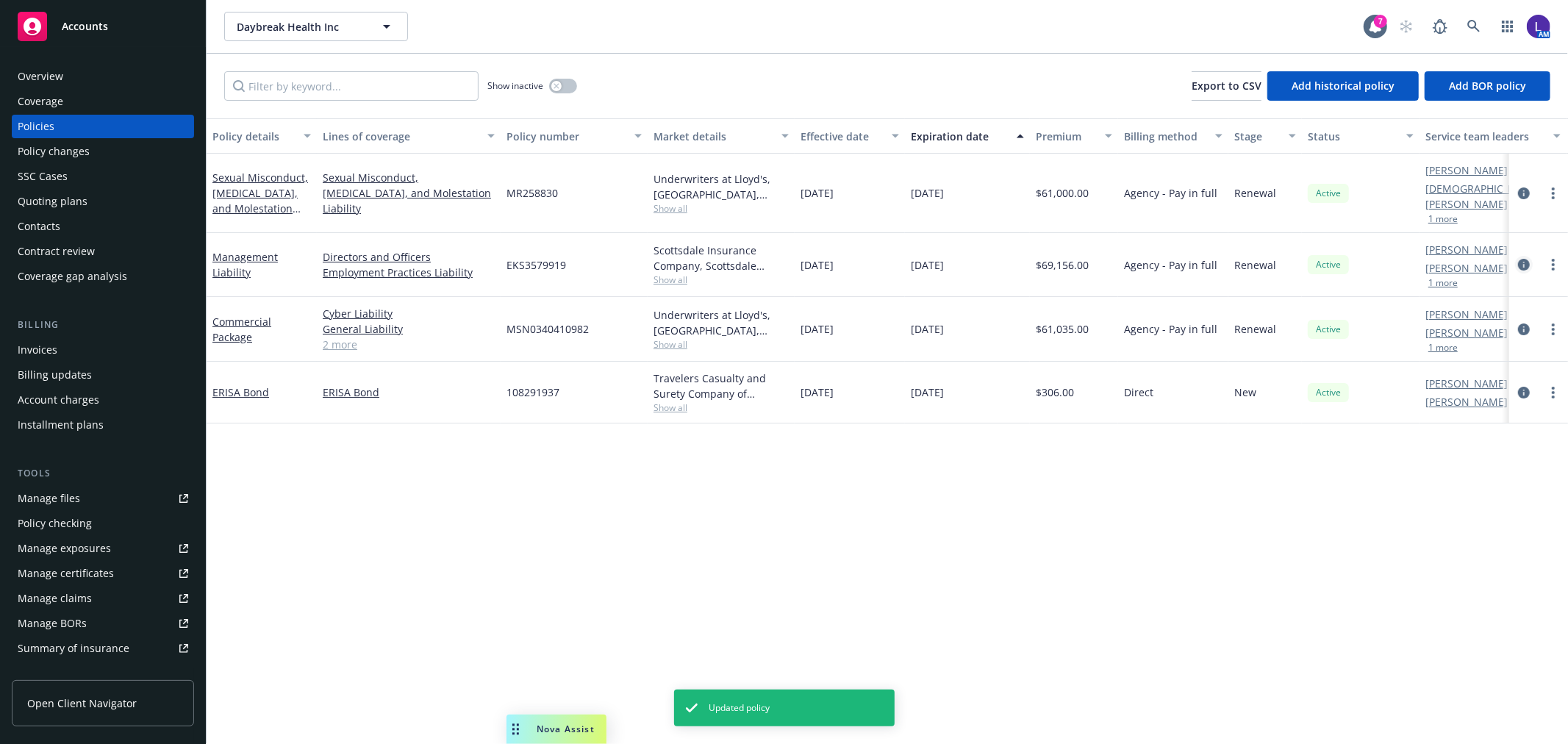
click at [1528, 259] on icon "circleInformation" at bounding box center [1524, 265] width 12 height 12
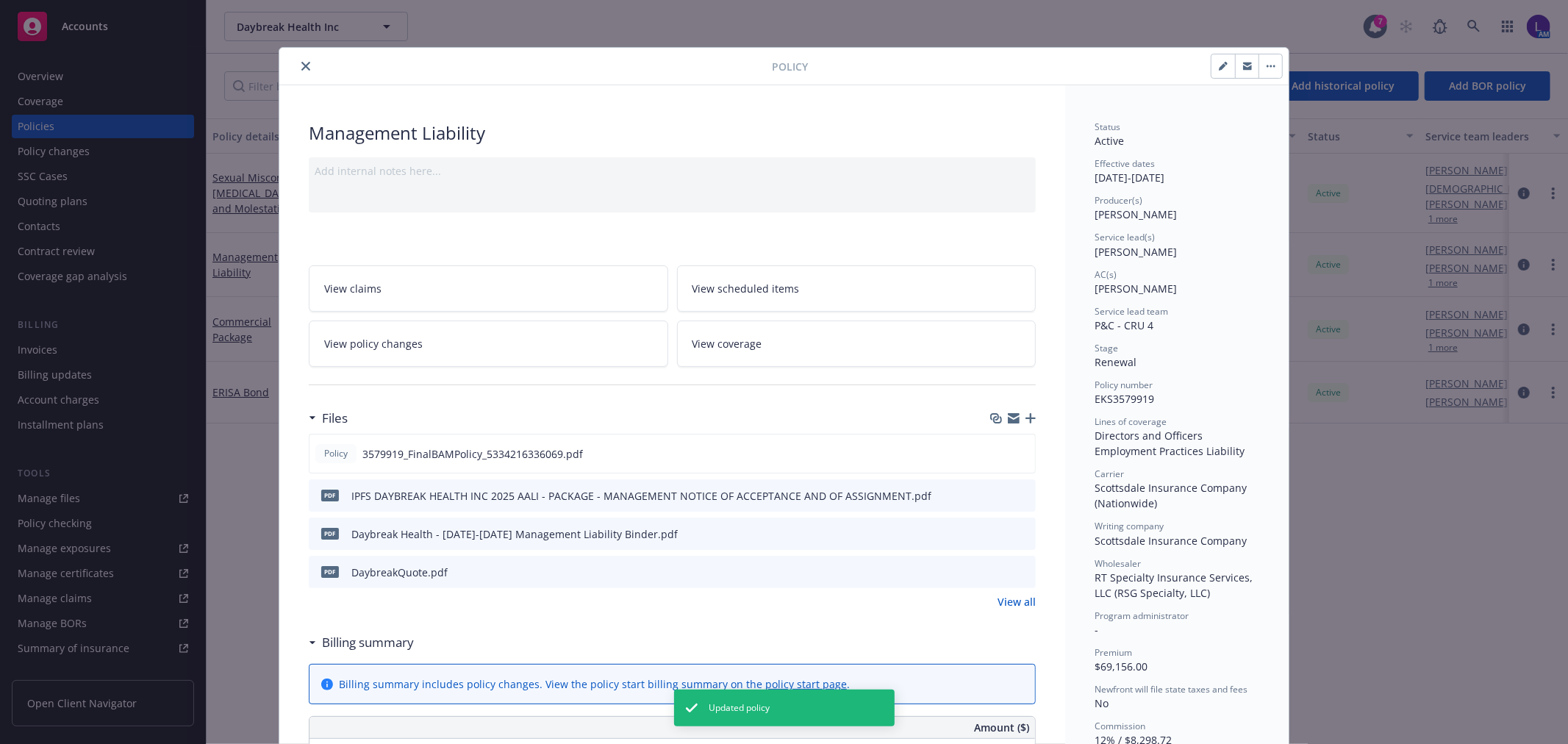
drag, startPoint x: 1216, startPoint y: 69, endPoint x: 1113, endPoint y: 87, distance: 104.6
click at [1219, 69] on icon "button" at bounding box center [1222, 66] width 7 height 7
select select "RENEWAL"
select select "12"
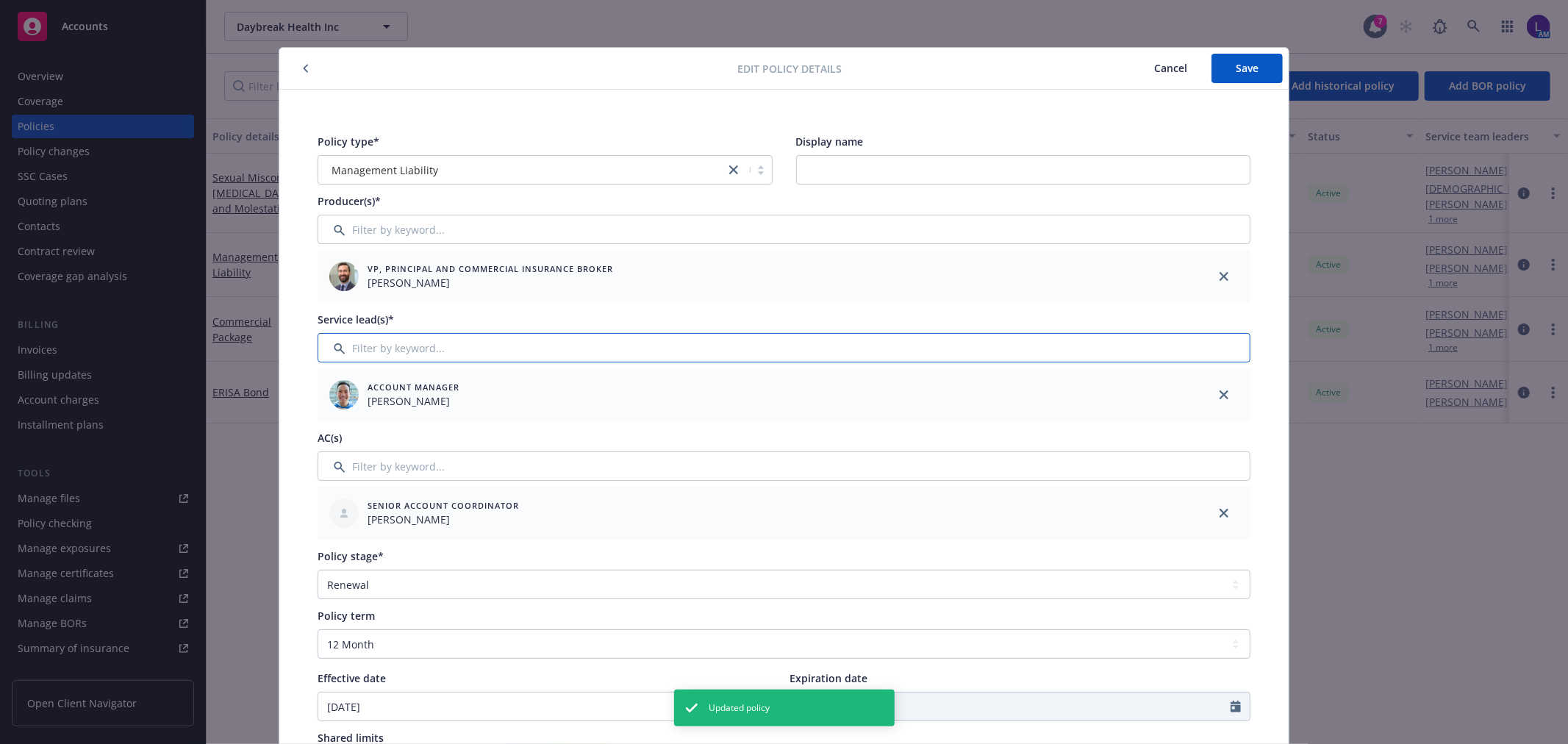
click at [370, 350] on input "Filter by keyword..." at bounding box center [784, 348] width 933 height 29
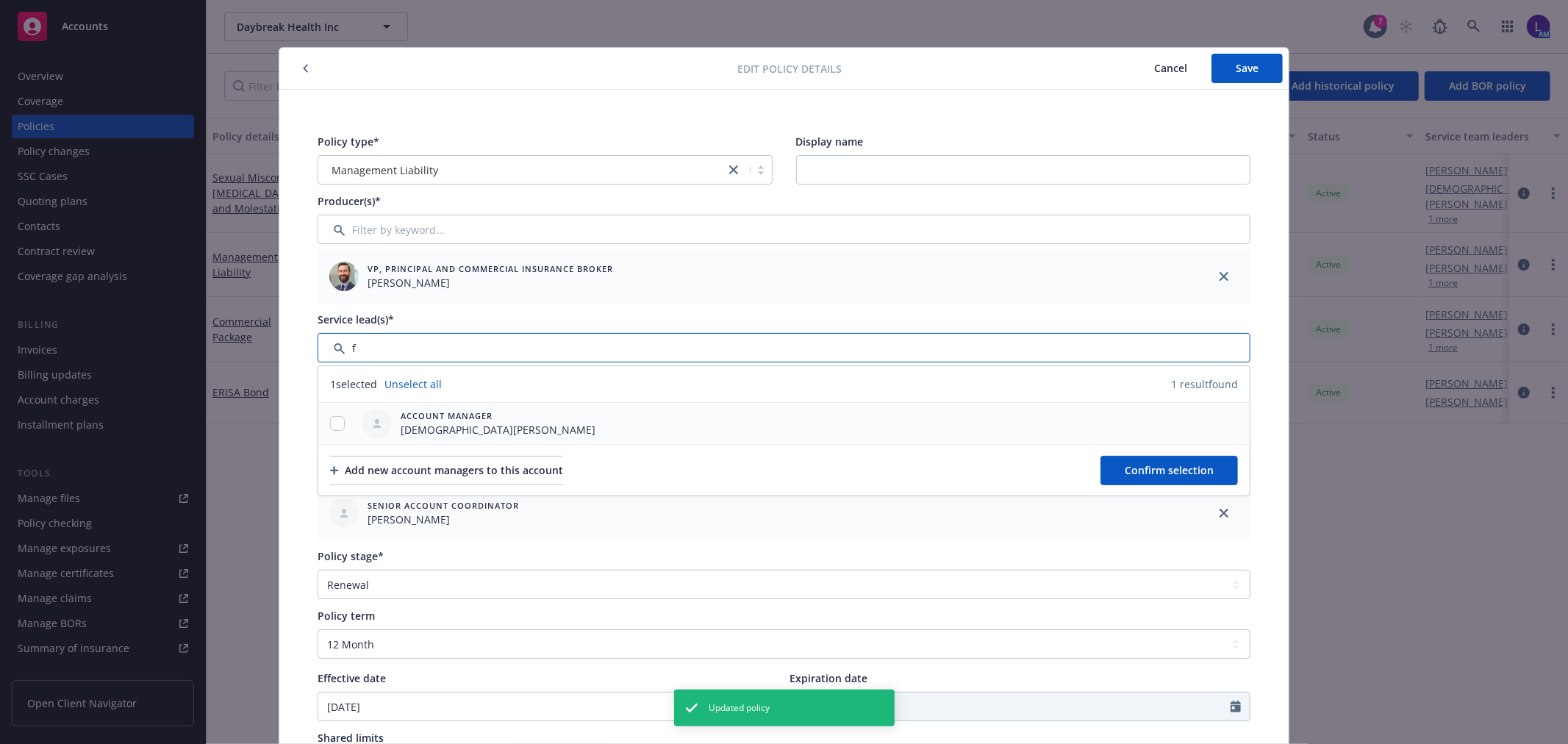
type input "f"
click at [330, 423] on input "checkbox" at bounding box center [337, 423] width 15 height 15
checkbox input "true"
drag, startPoint x: 1135, startPoint y: 467, endPoint x: 1258, endPoint y: 404, distance: 138.2
click at [1143, 467] on span "Confirm selection" at bounding box center [1169, 470] width 89 height 14
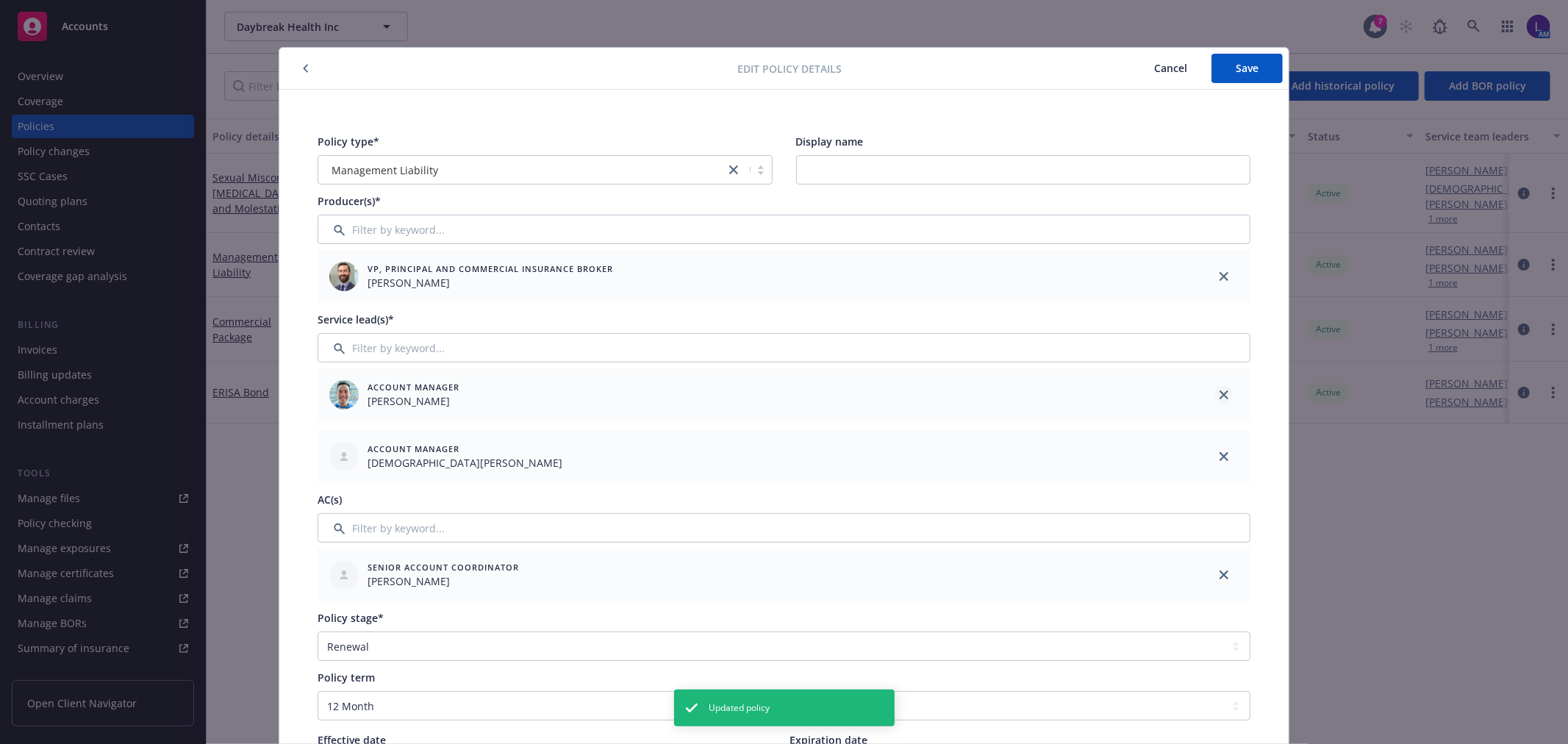
click at [1220, 393] on icon "close" at bounding box center [1224, 394] width 9 height 9
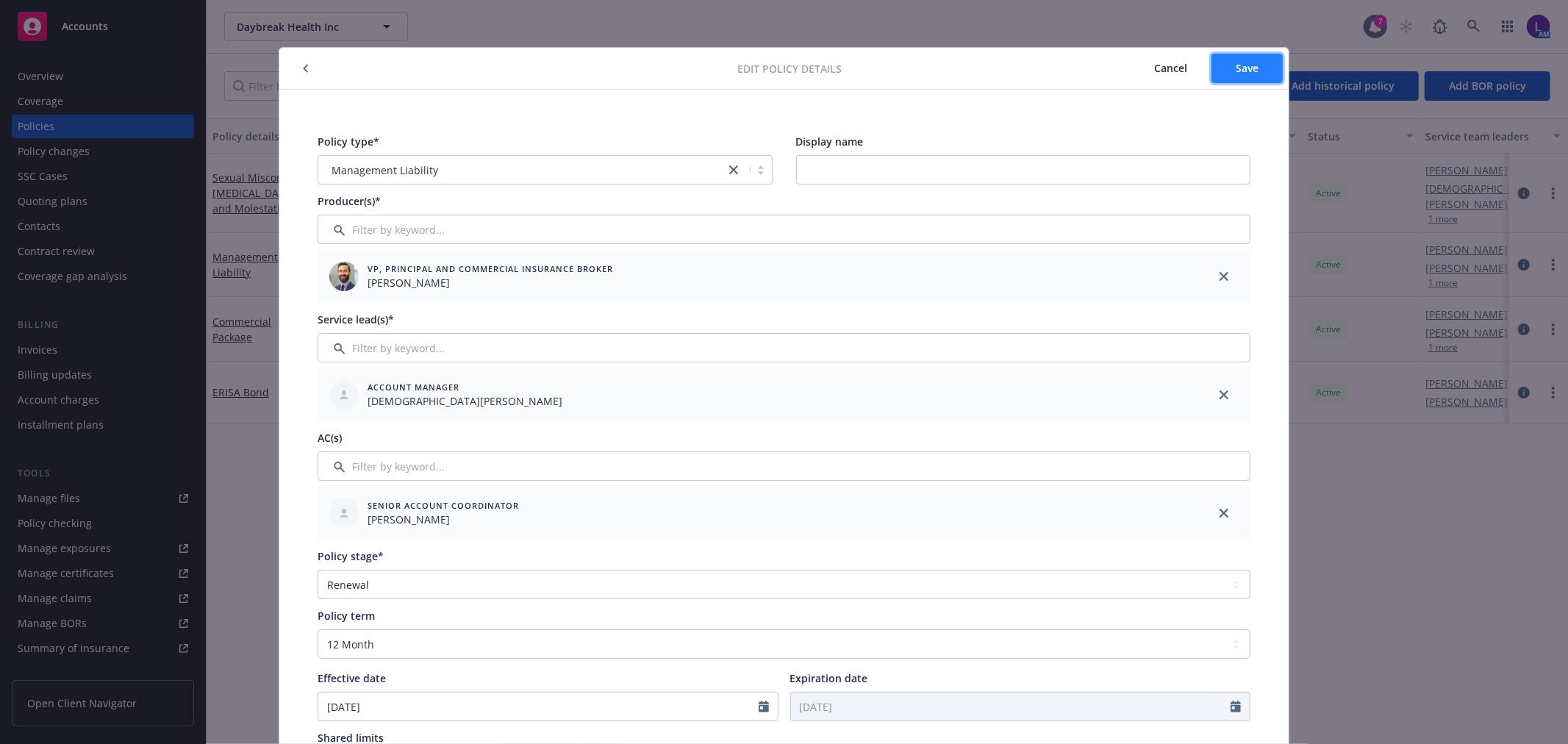
click at [1241, 76] on button "Save" at bounding box center [1247, 68] width 71 height 29
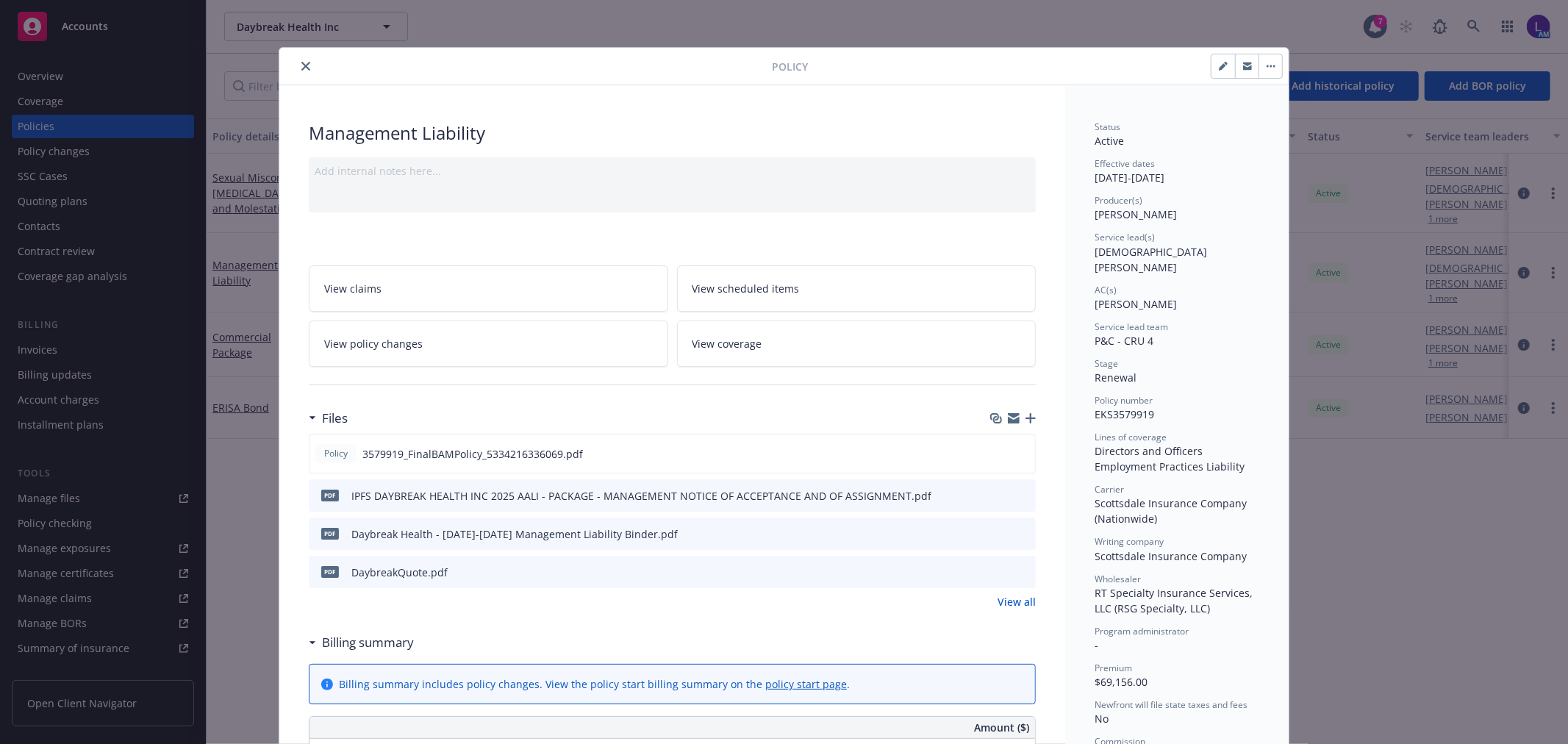
click at [301, 70] on icon "close" at bounding box center [305, 66] width 9 height 9
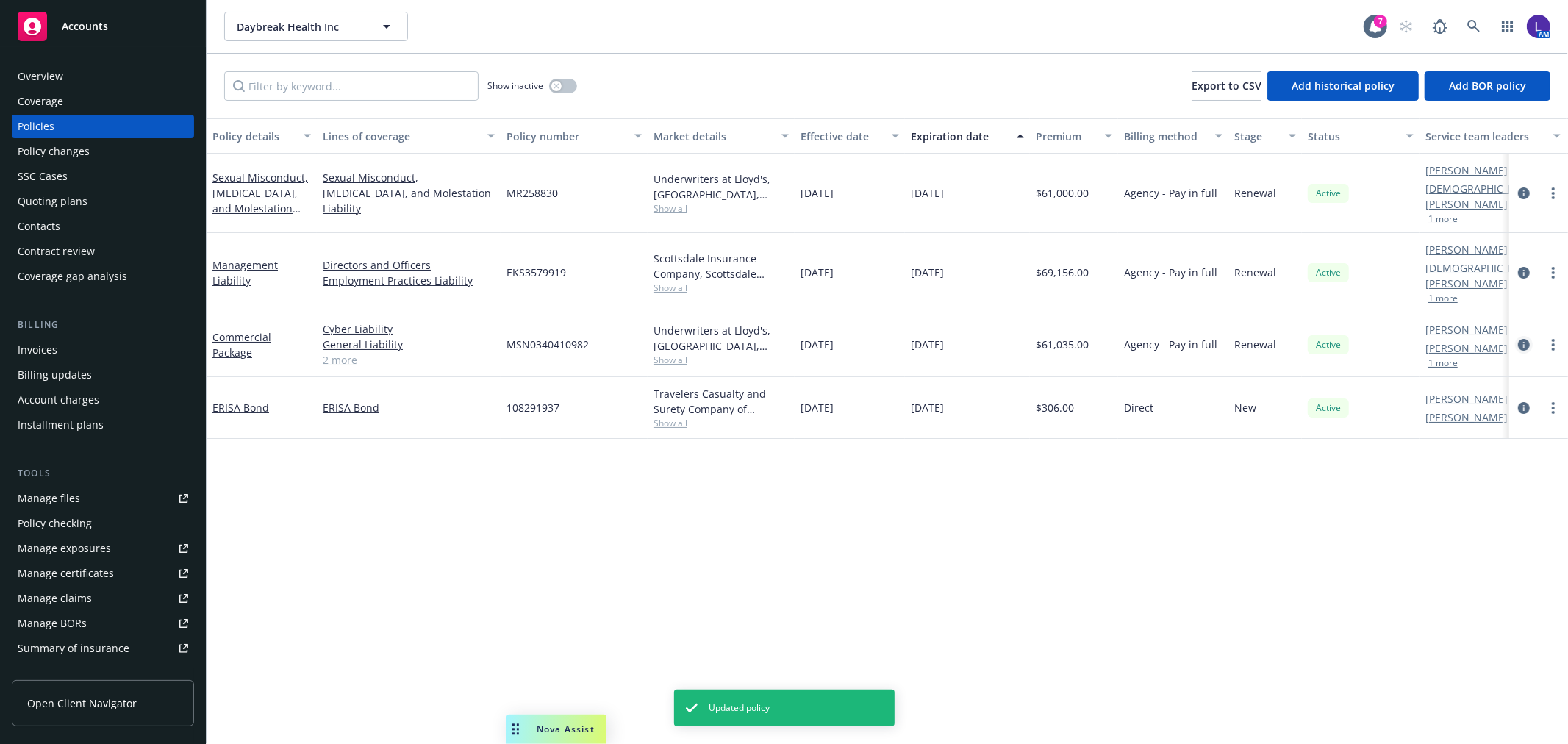
click at [1523, 340] on icon "circleInformation" at bounding box center [1524, 346] width 12 height 12
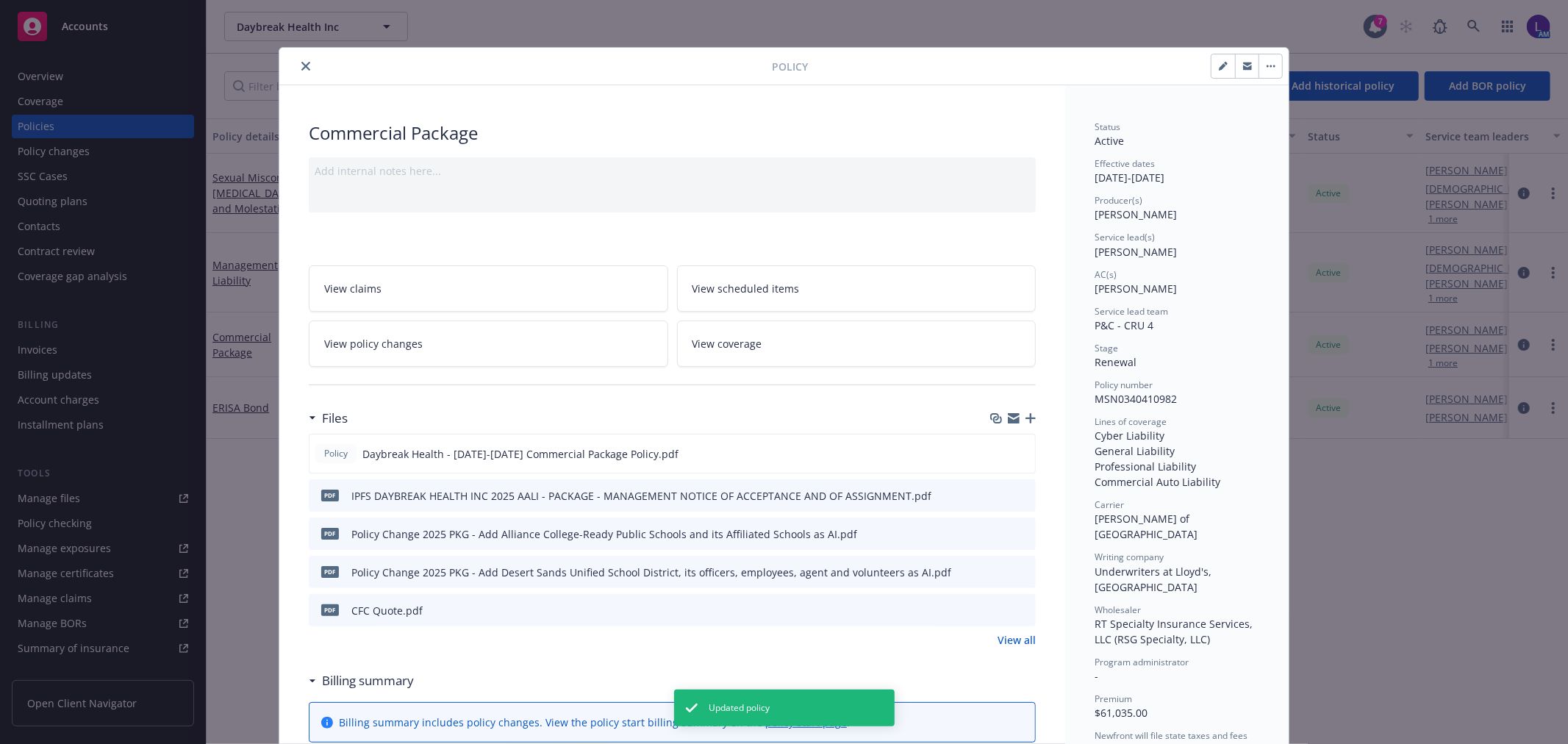
click at [1219, 69] on icon "button" at bounding box center [1223, 66] width 9 height 9
select select "RENEWAL"
select select "12"
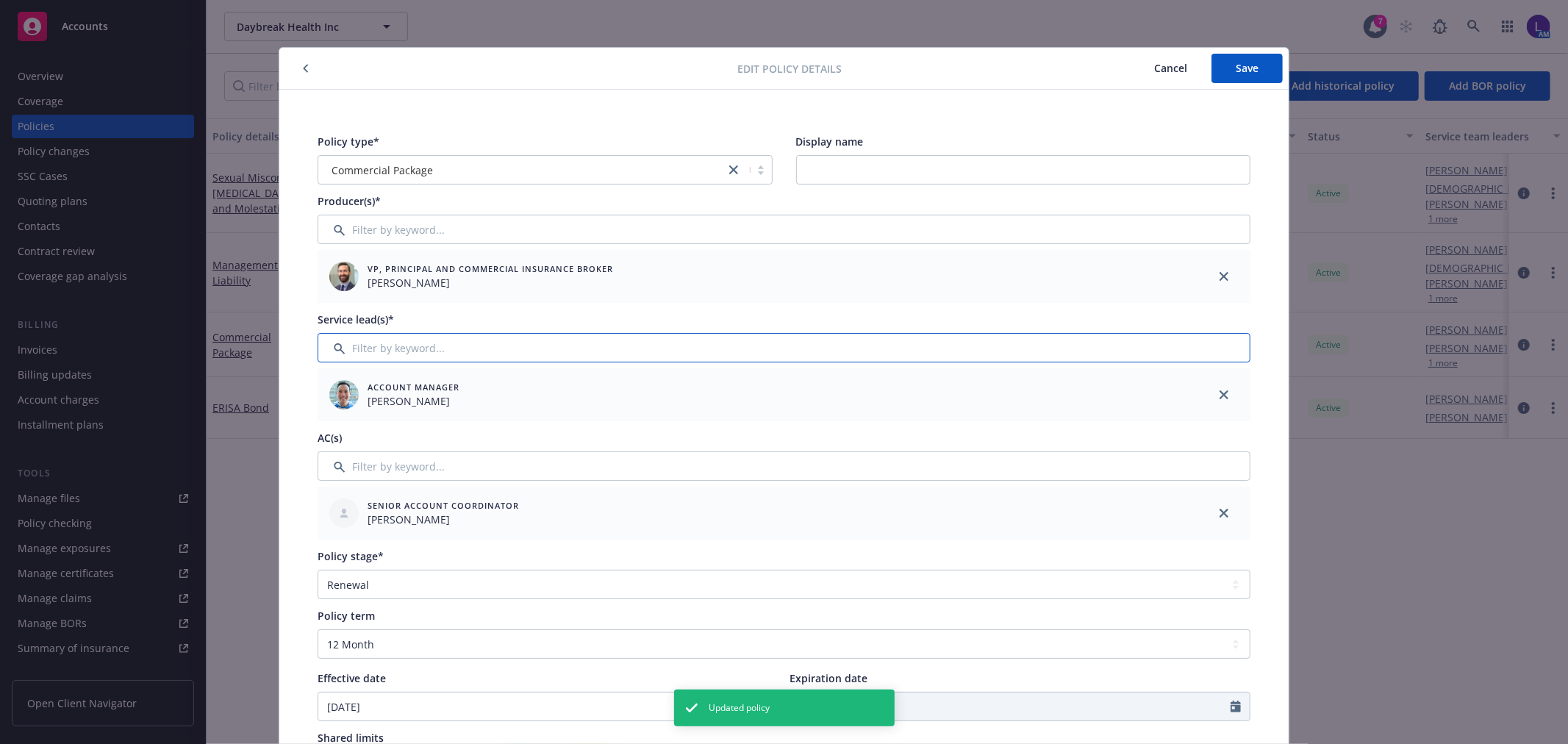
click at [356, 359] on input "Filter by keyword..." at bounding box center [784, 348] width 933 height 29
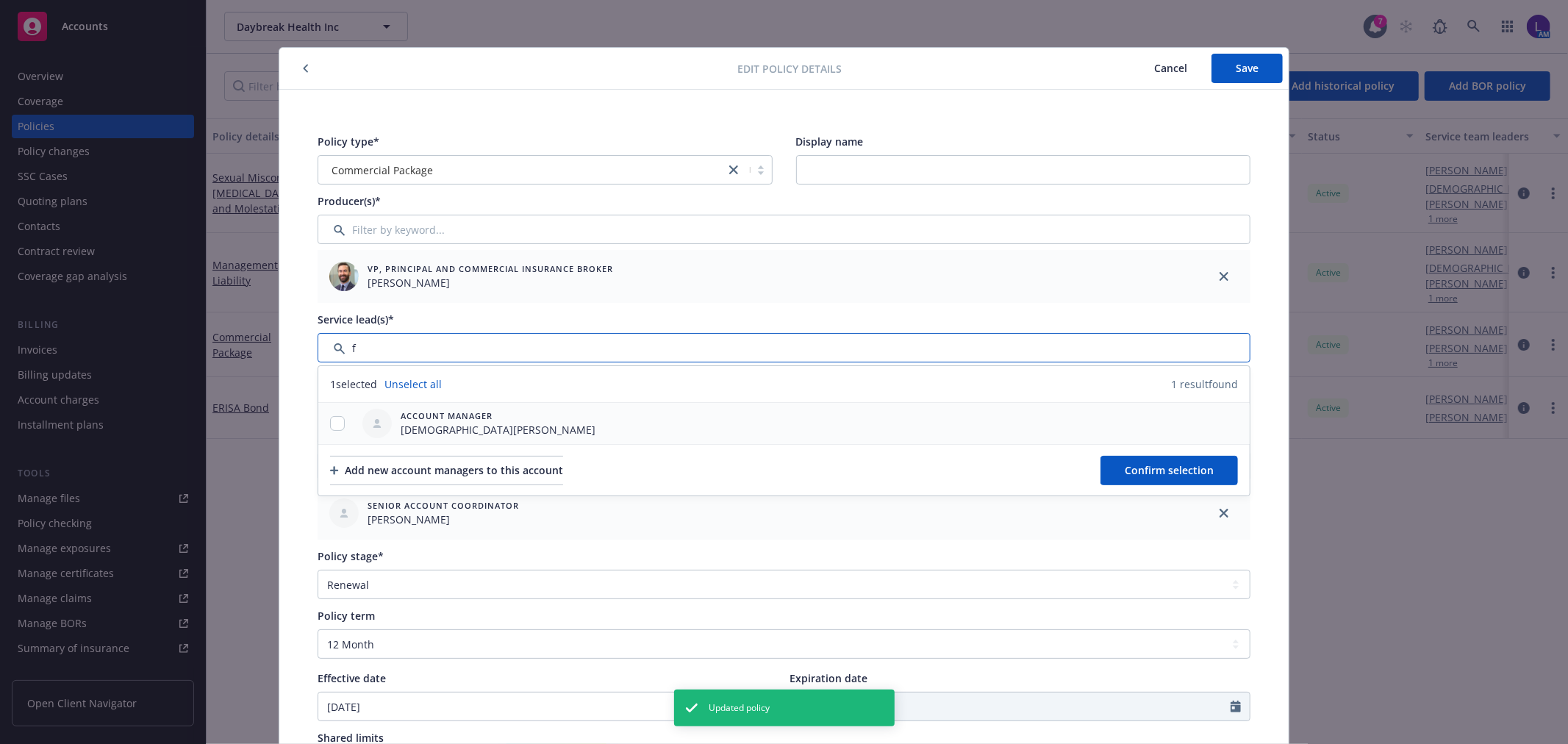
type input "f"
drag, startPoint x: 331, startPoint y: 422, endPoint x: 356, endPoint y: 428, distance: 25.7
click at [331, 423] on input "checkbox" at bounding box center [337, 423] width 15 height 15
checkbox input "true"
click at [1183, 462] on button "Confirm selection" at bounding box center [1170, 470] width 138 height 29
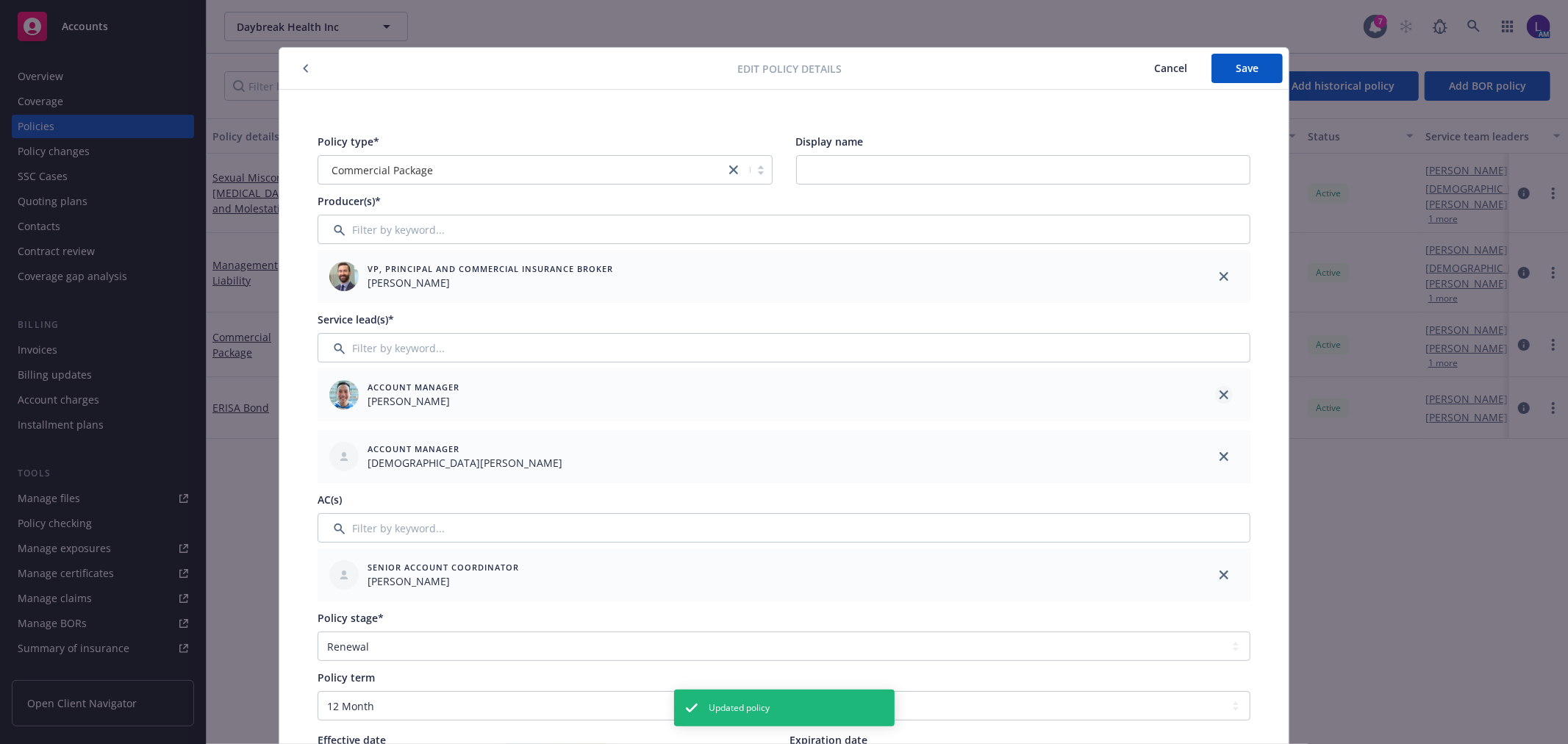
click at [1220, 397] on icon "close" at bounding box center [1224, 394] width 9 height 9
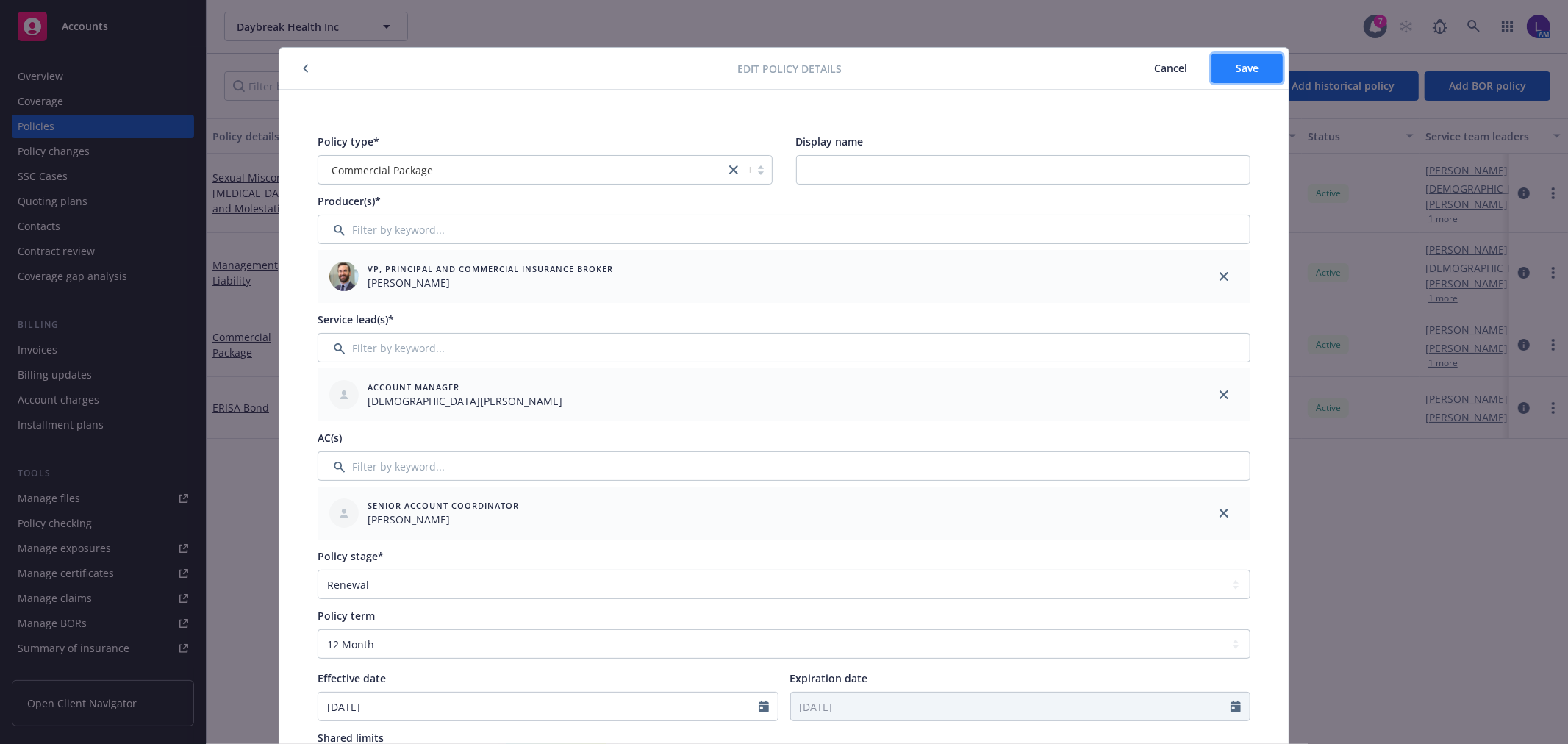
click at [1247, 71] on span "Save" at bounding box center [1247, 68] width 23 height 14
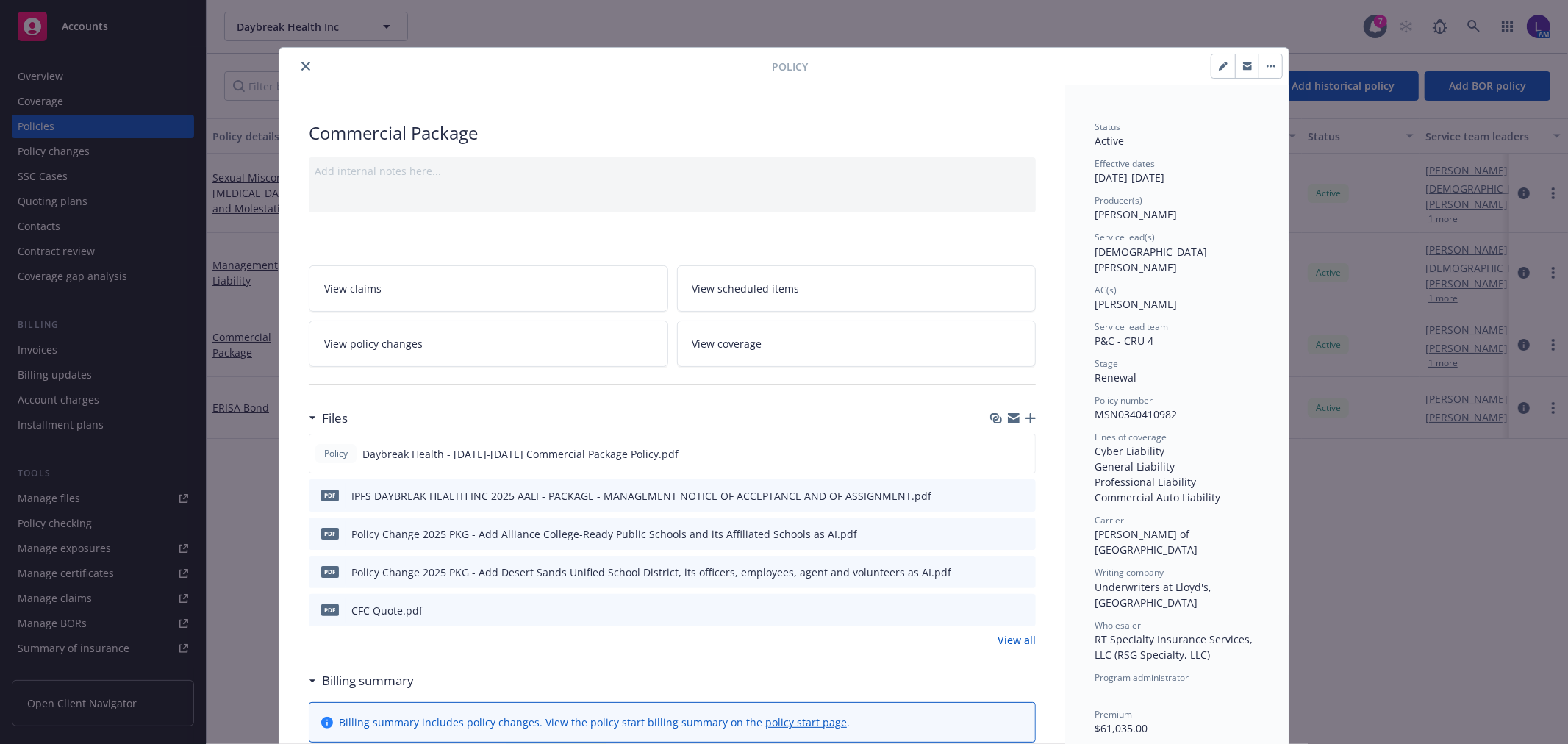
click at [301, 68] on icon "close" at bounding box center [305, 66] width 9 height 9
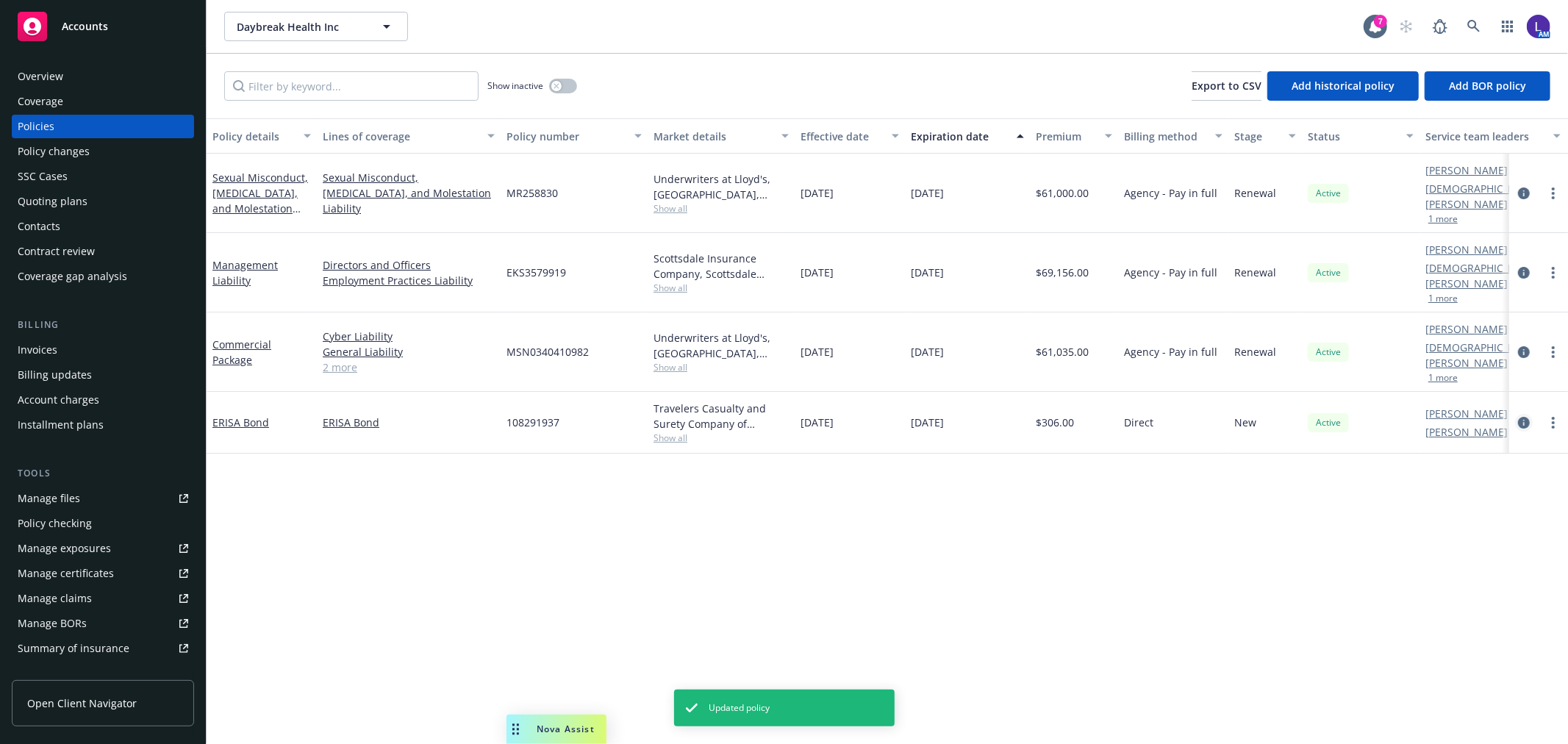
click at [1523, 417] on icon "circleInformation" at bounding box center [1524, 423] width 12 height 12
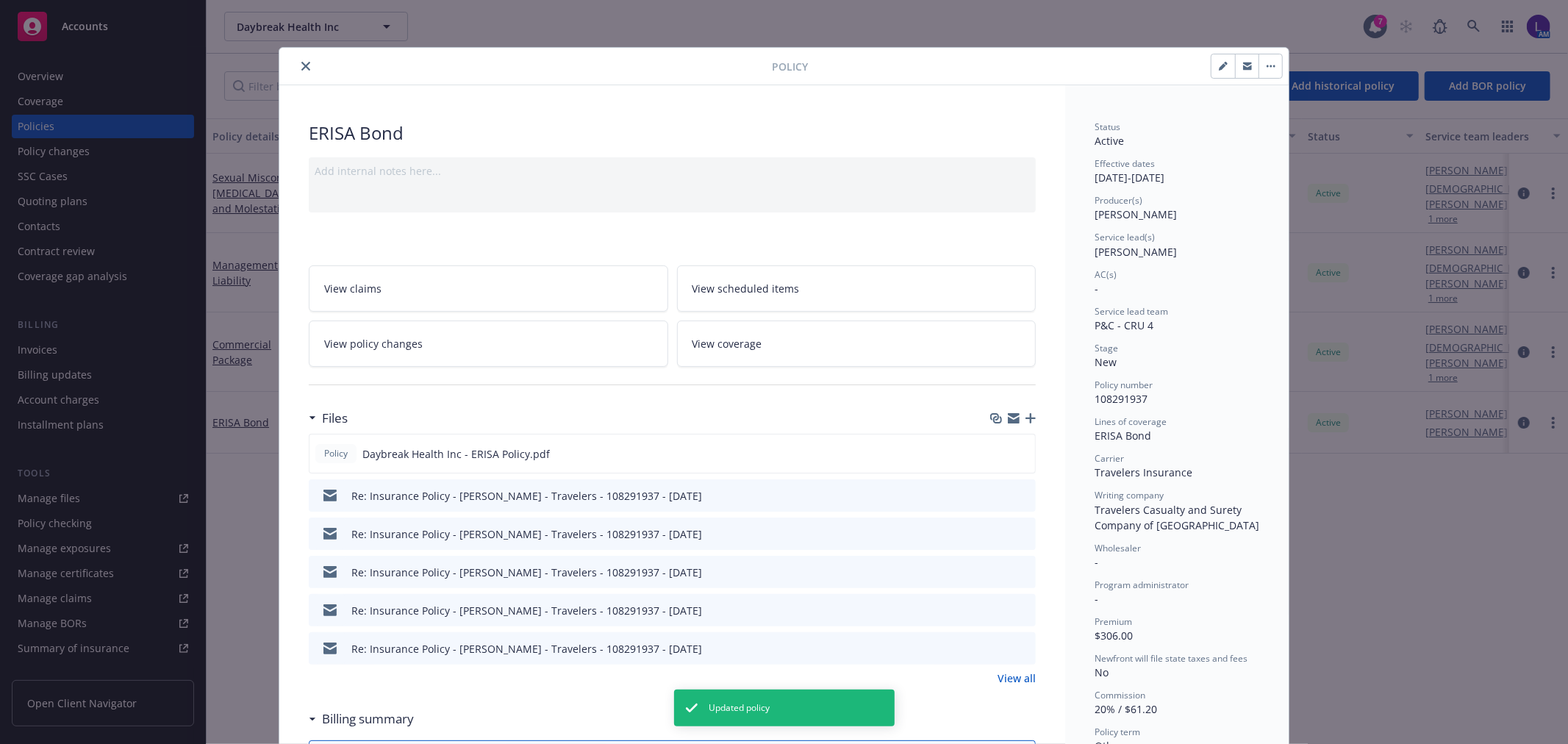
click at [1219, 69] on icon "button" at bounding box center [1223, 66] width 9 height 9
select select "NEW"
select select "other"
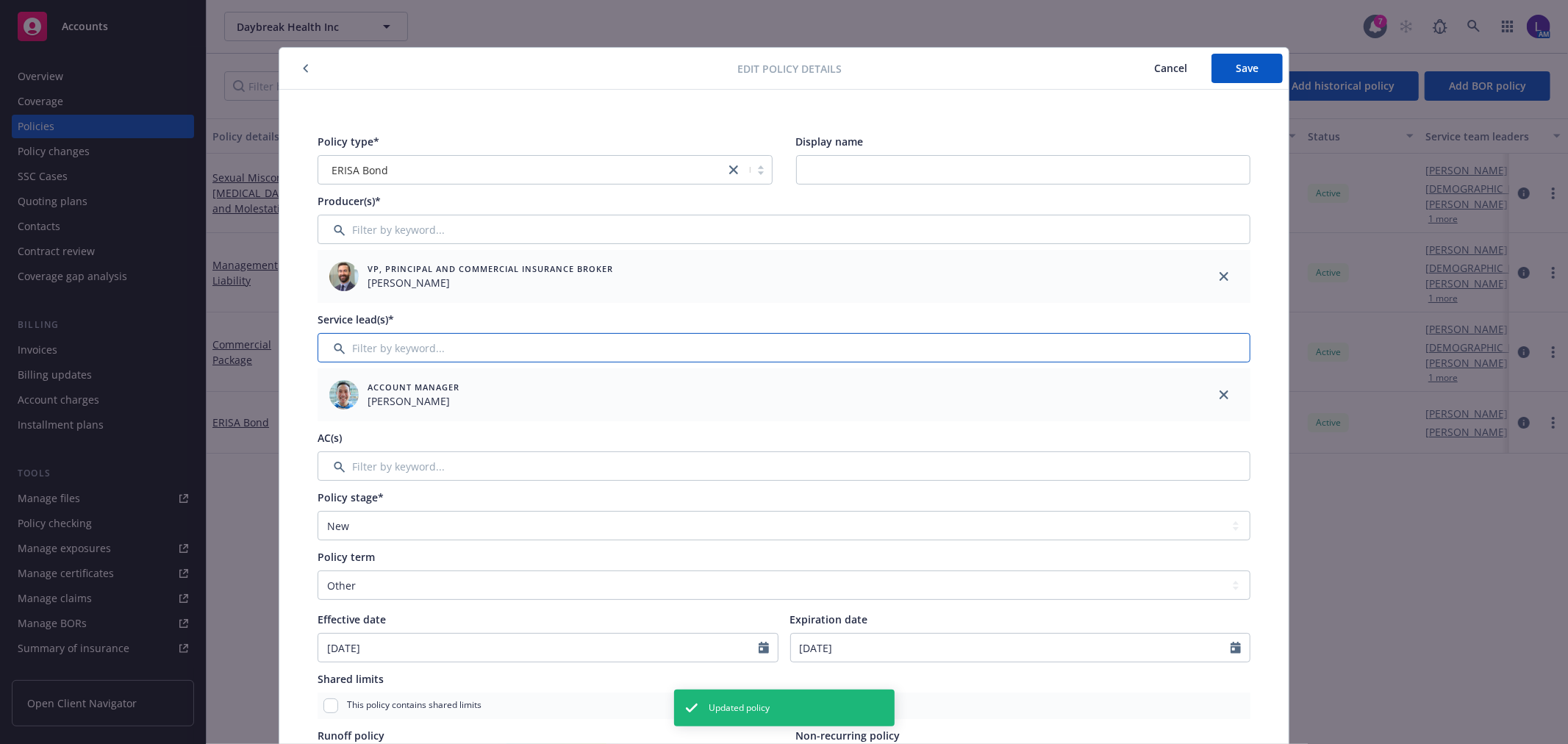
click at [400, 345] on input "Filter by keyword..." at bounding box center [784, 348] width 933 height 29
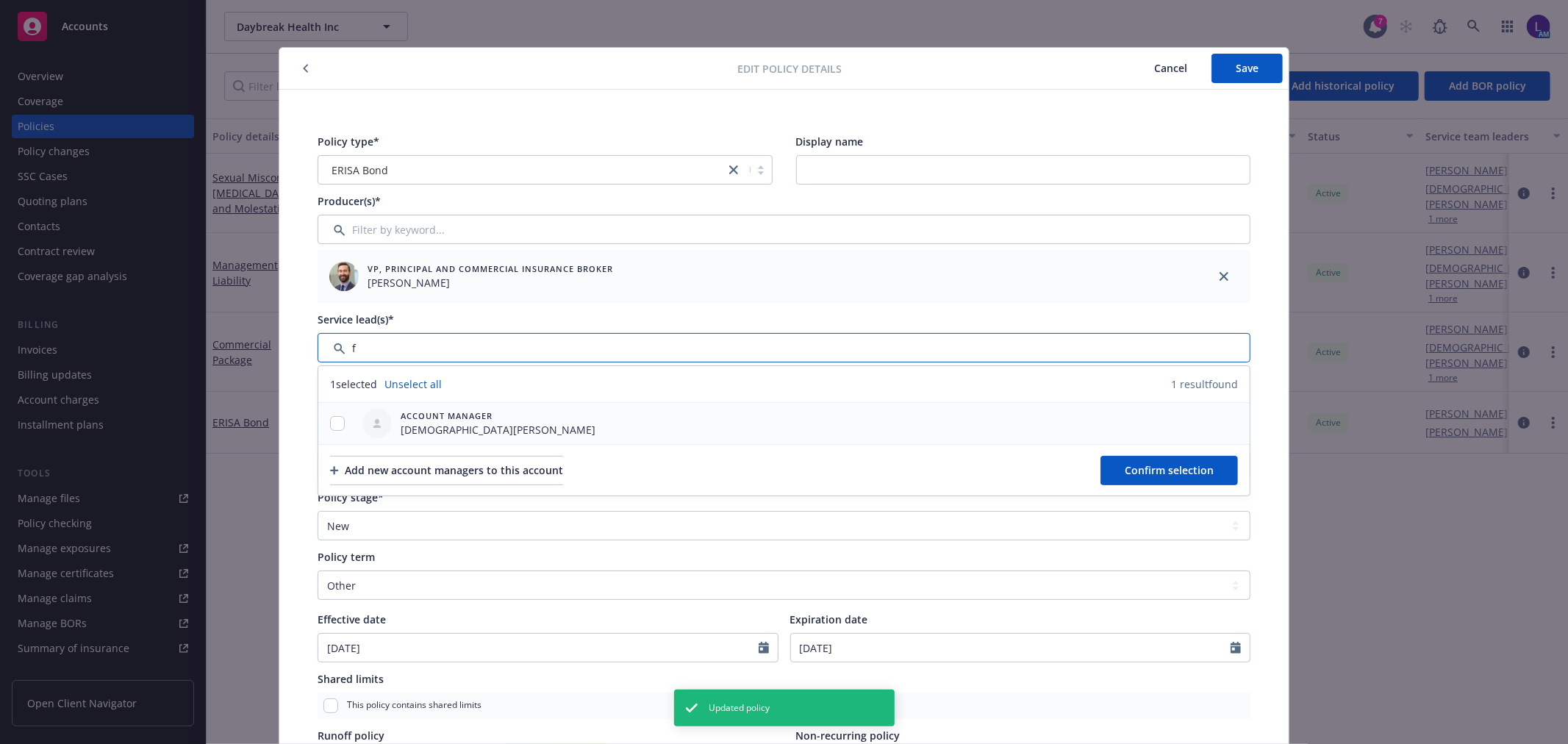
type input "f"
click at [333, 428] on input "checkbox" at bounding box center [337, 423] width 15 height 15
checkbox input "true"
click at [1182, 465] on span "Confirm selection" at bounding box center [1169, 470] width 89 height 14
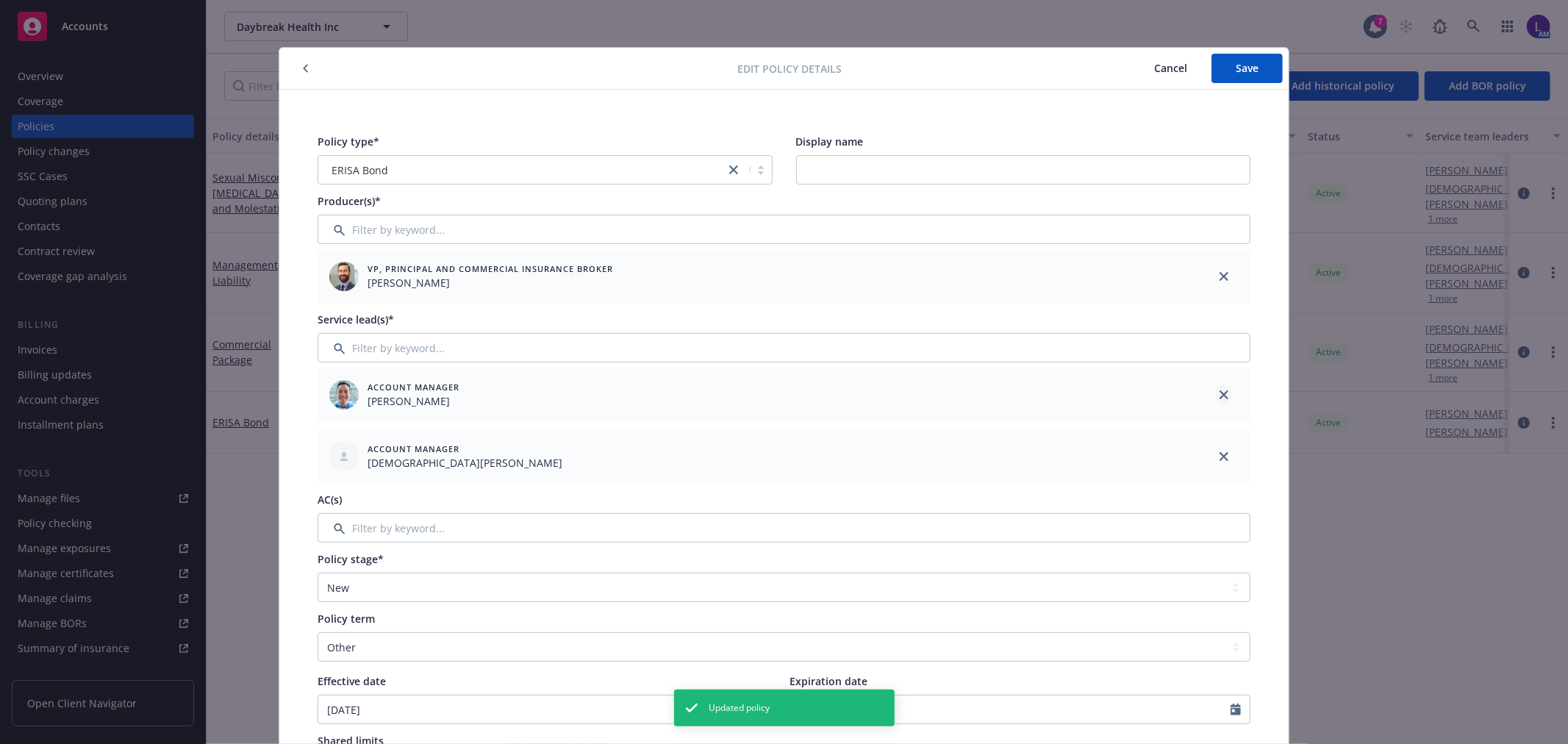
click at [1220, 394] on icon "close" at bounding box center [1224, 394] width 9 height 9
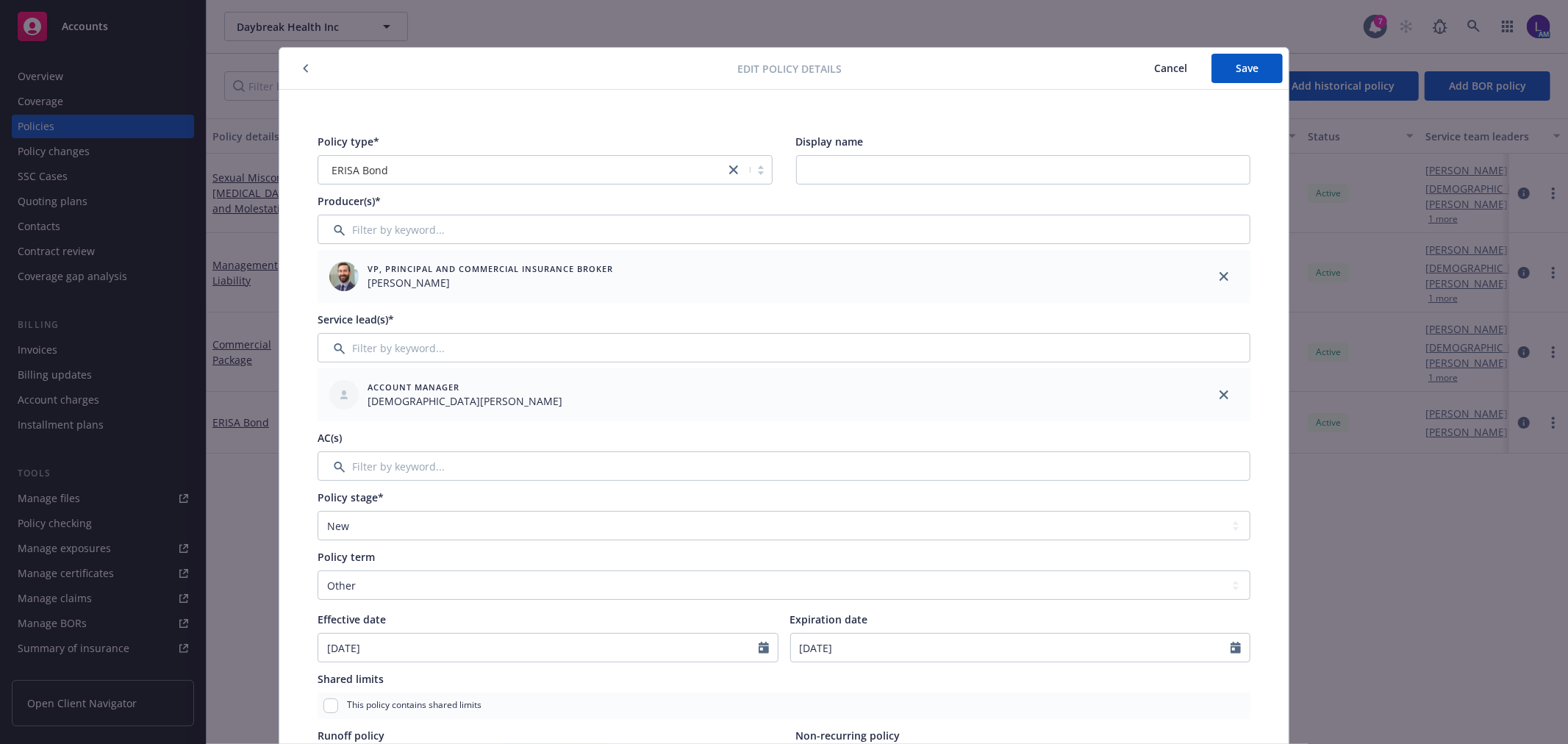
click at [434, 442] on div "AC(s)" at bounding box center [784, 437] width 933 height 15
click at [429, 459] on input "Filter by keyword..." at bounding box center [784, 465] width 933 height 29
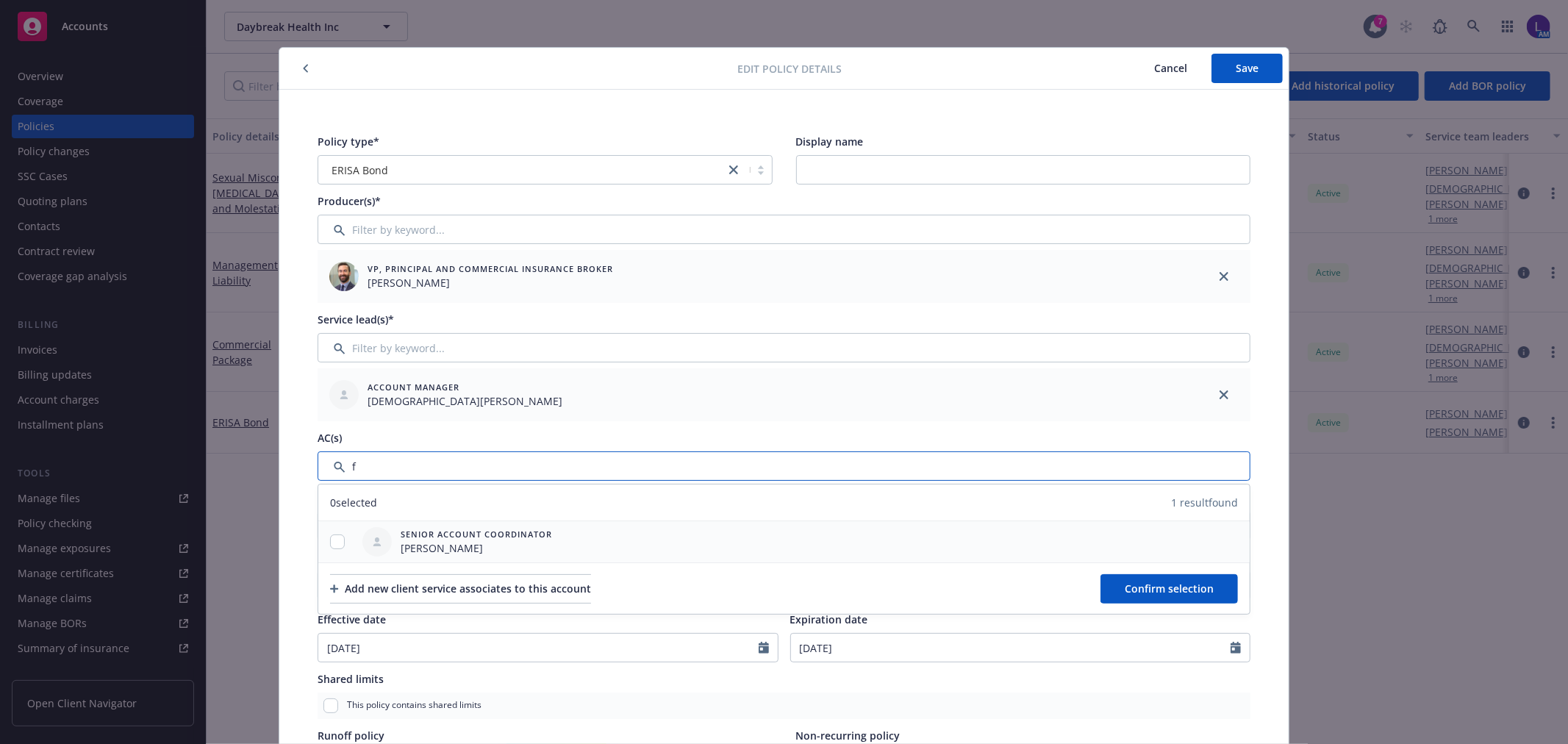
type input "f"
click at [330, 544] on input "checkbox" at bounding box center [337, 542] width 15 height 15
checkbox input "true"
drag, startPoint x: 1124, startPoint y: 592, endPoint x: 964, endPoint y: 186, distance: 436.4
click at [1125, 590] on span "Confirm selection" at bounding box center [1169, 589] width 89 height 14
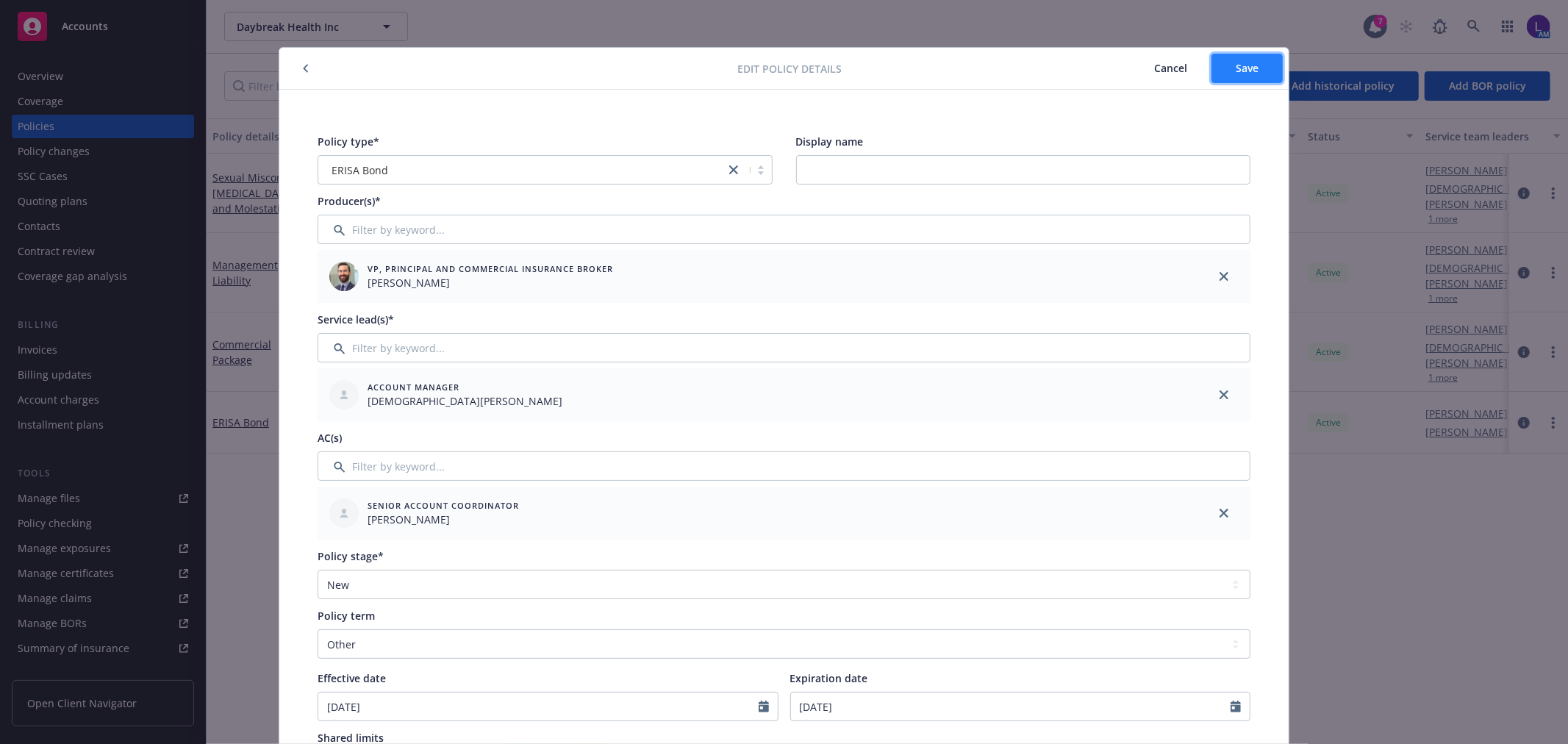
click at [1230, 79] on button "Save" at bounding box center [1247, 68] width 71 height 29
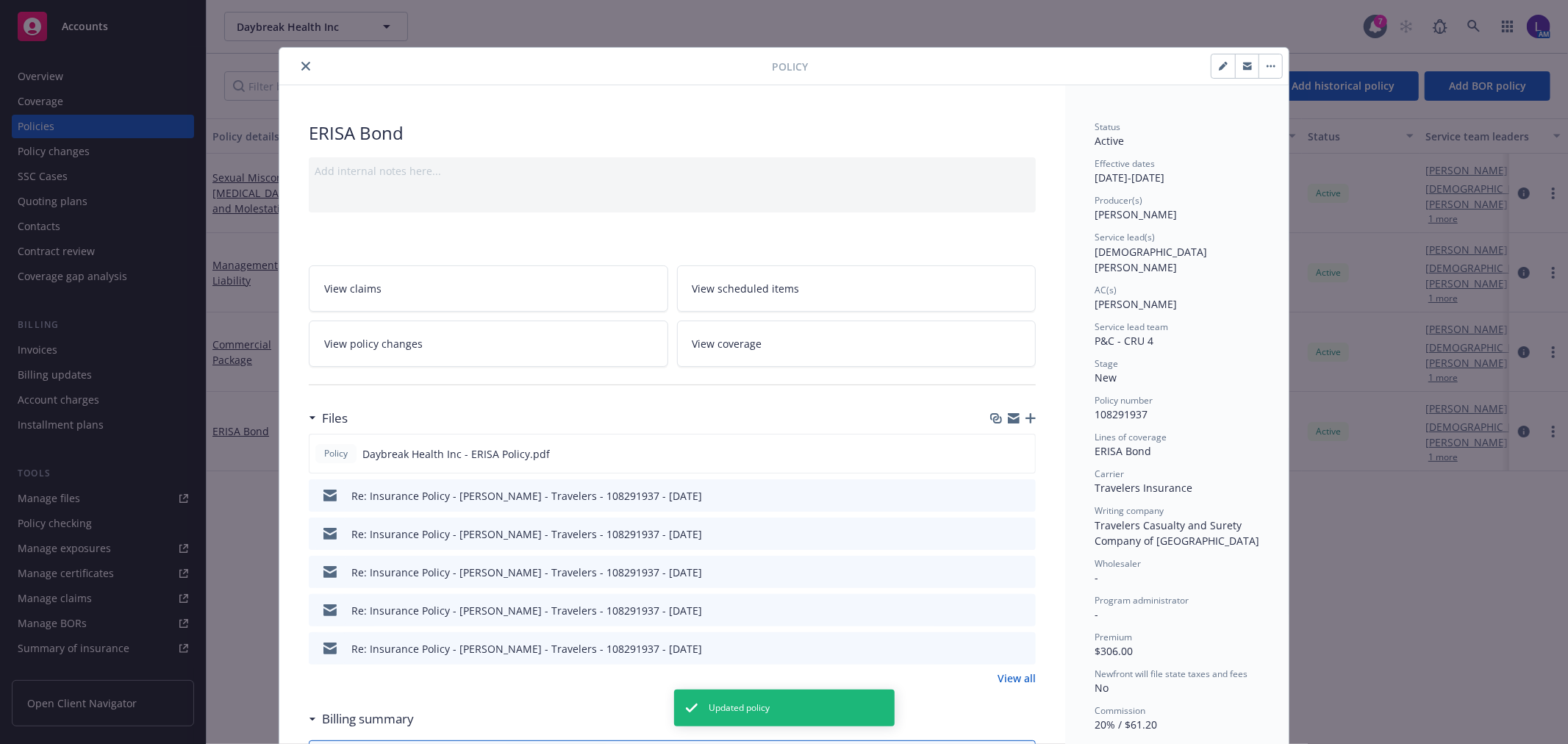
click at [301, 63] on icon "close" at bounding box center [305, 66] width 9 height 9
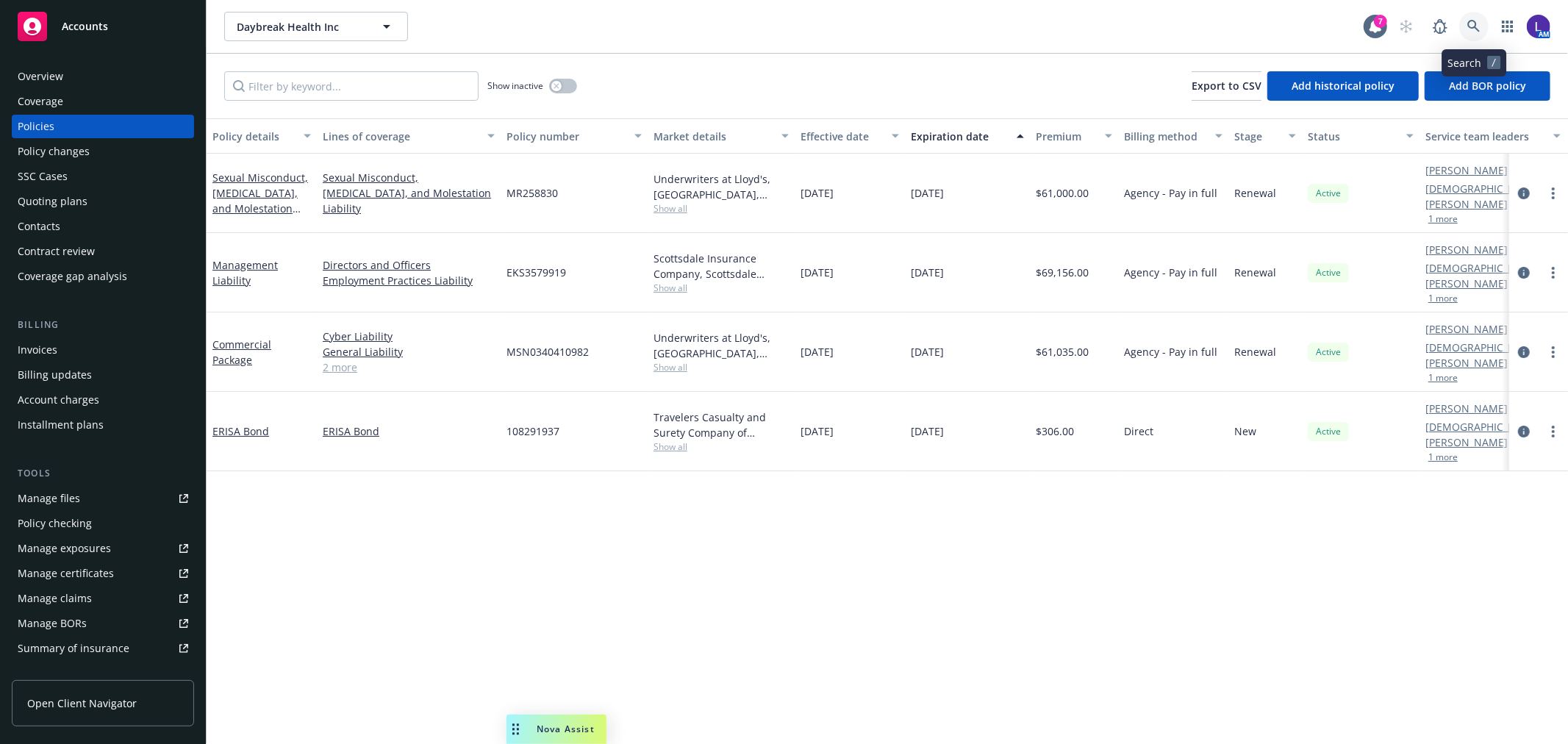
click at [1466, 27] on link at bounding box center [1473, 26] width 29 height 29
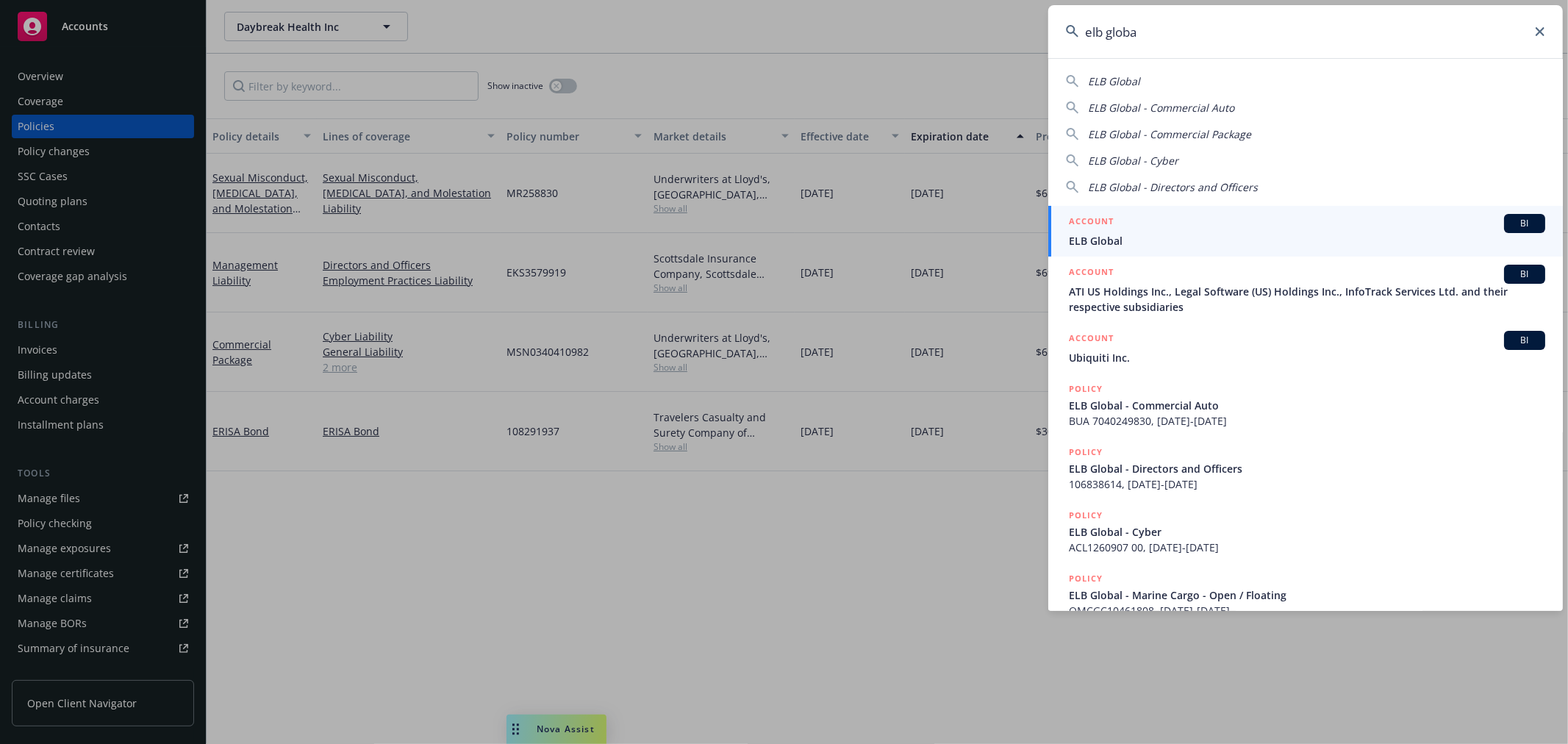
type input "elb globa"
click at [1141, 231] on div "ACCOUNT BI" at bounding box center [1307, 223] width 476 height 19
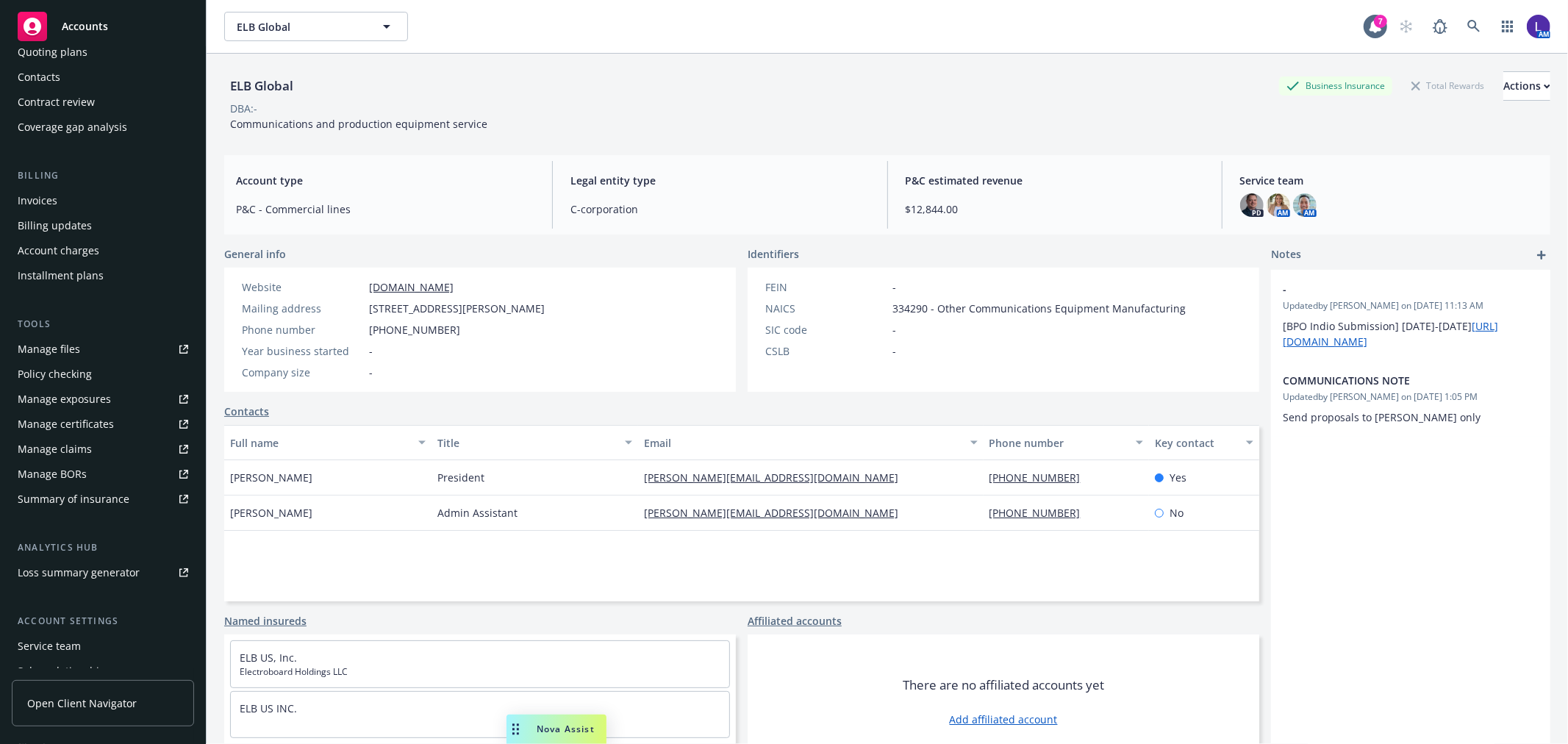
scroll to position [239, 0]
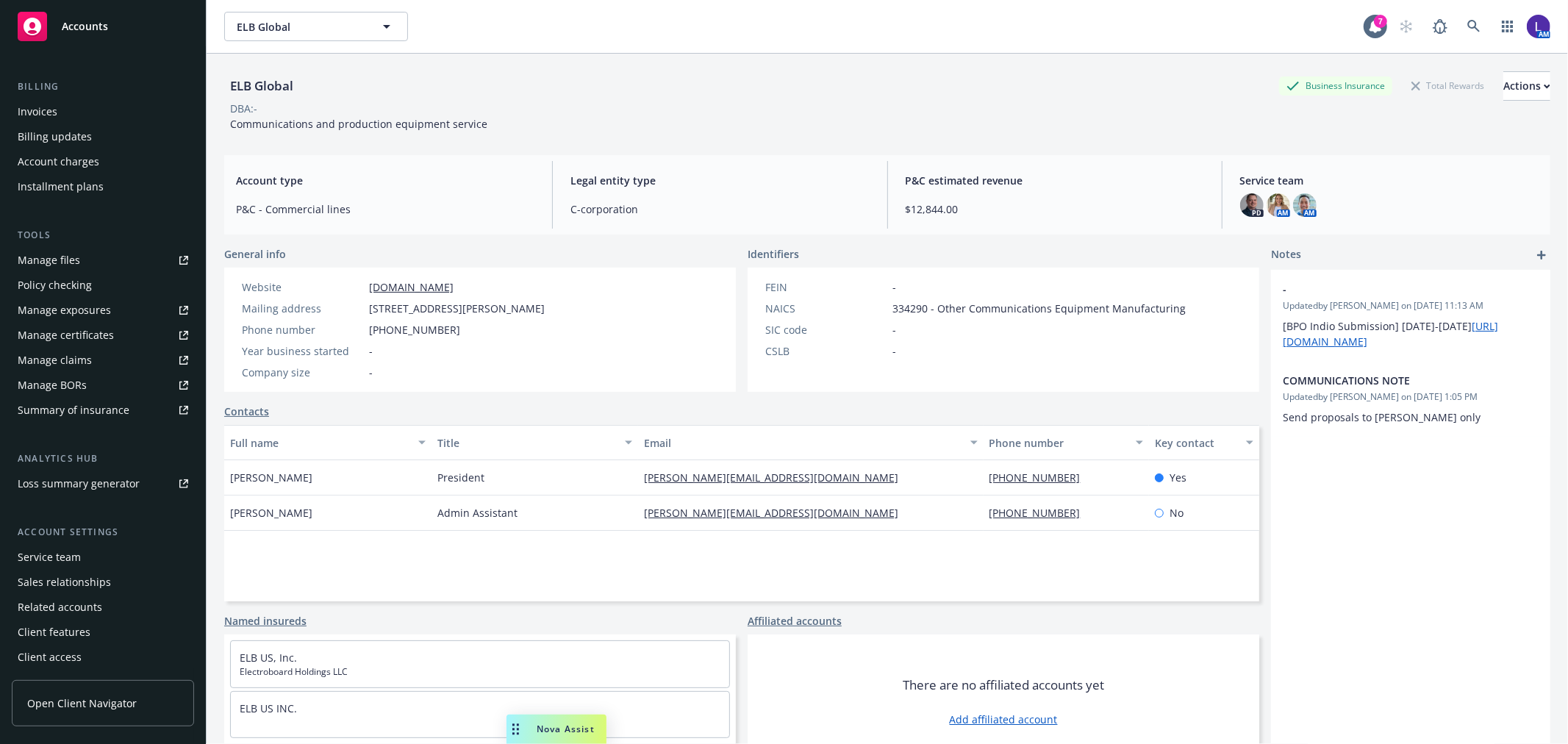
click at [76, 546] on div "Service team" at bounding box center [49, 558] width 63 height 24
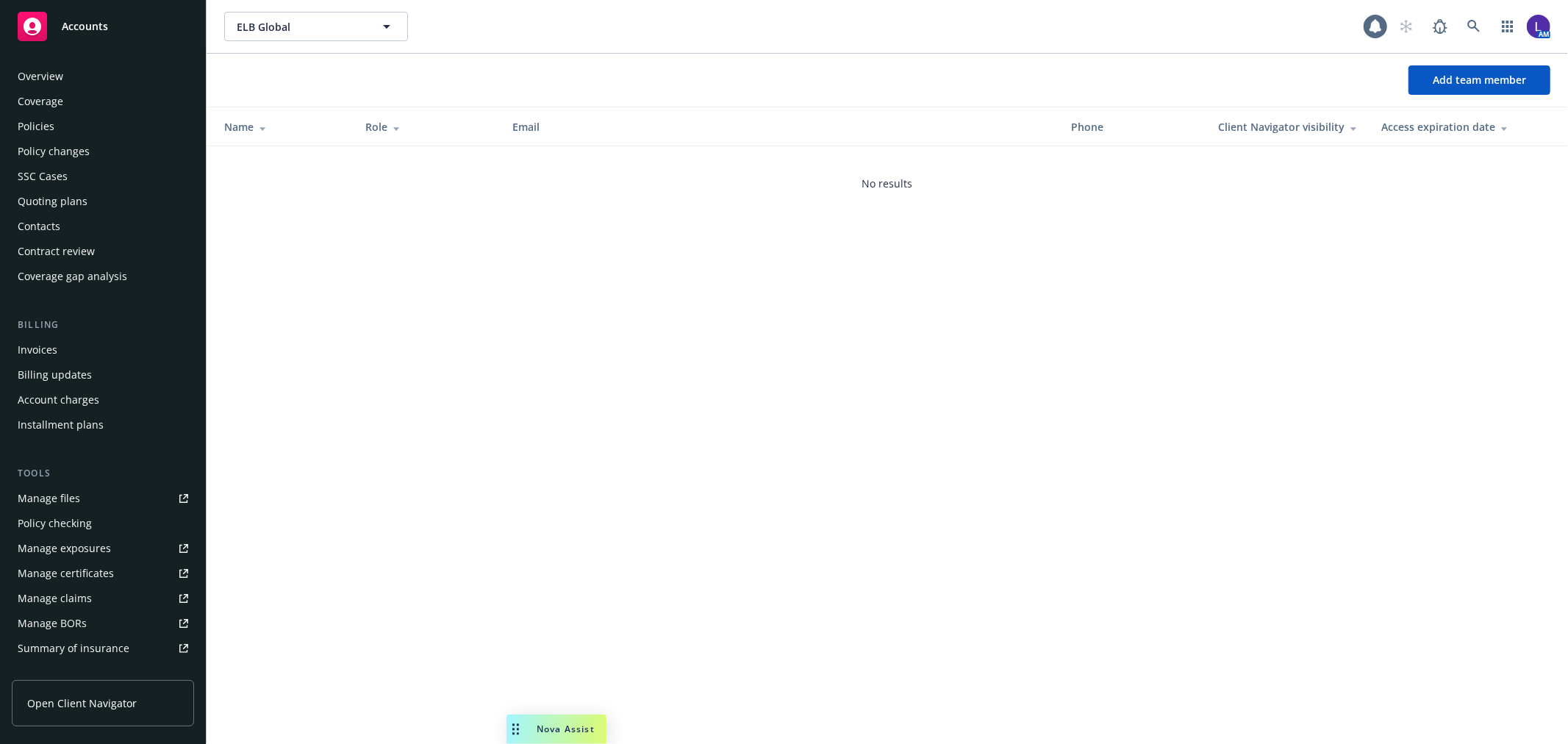
scroll to position [239, 0]
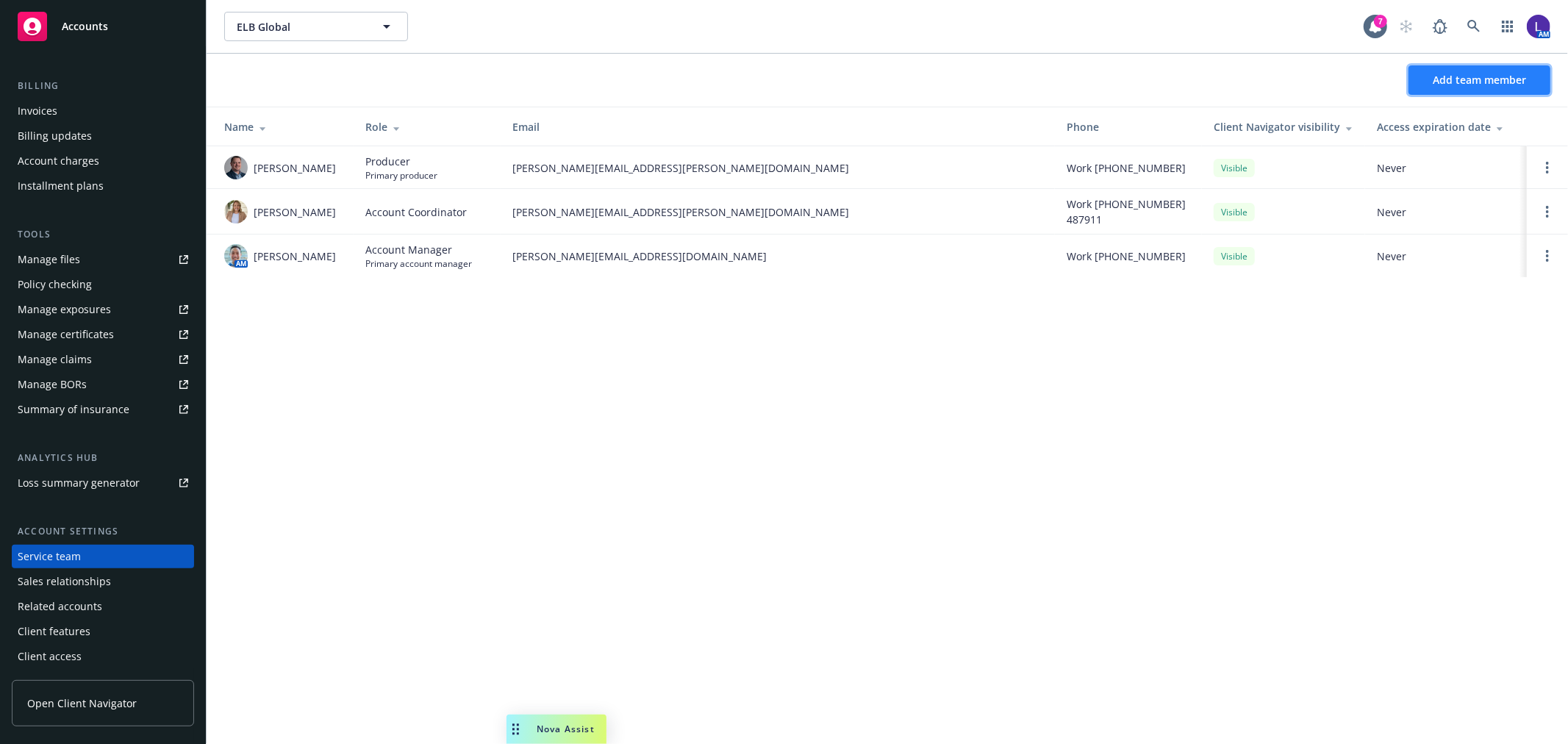
click at [1505, 78] on span "Add team member" at bounding box center [1480, 80] width 94 height 14
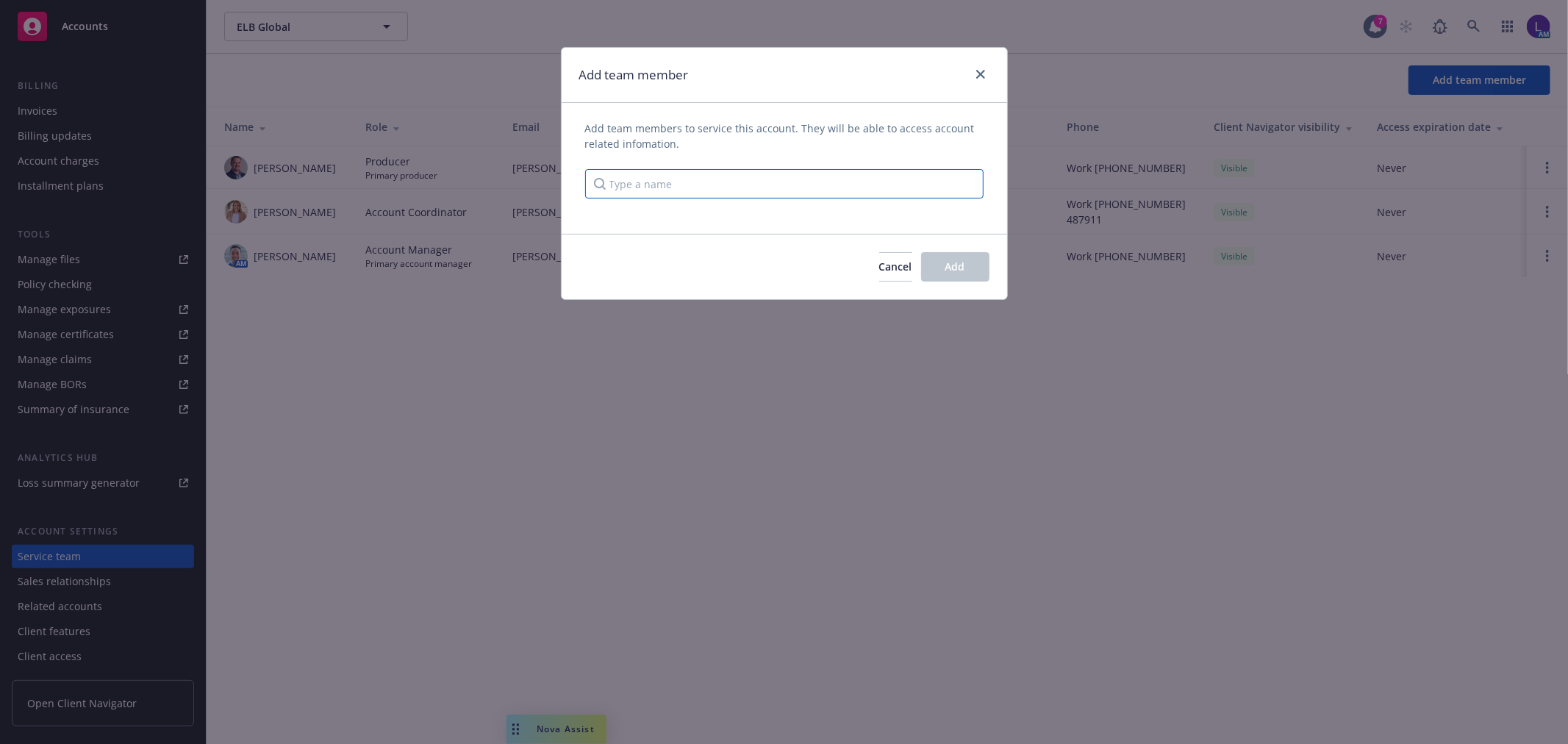
click at [649, 183] on input "Type a name" at bounding box center [784, 183] width 398 height 29
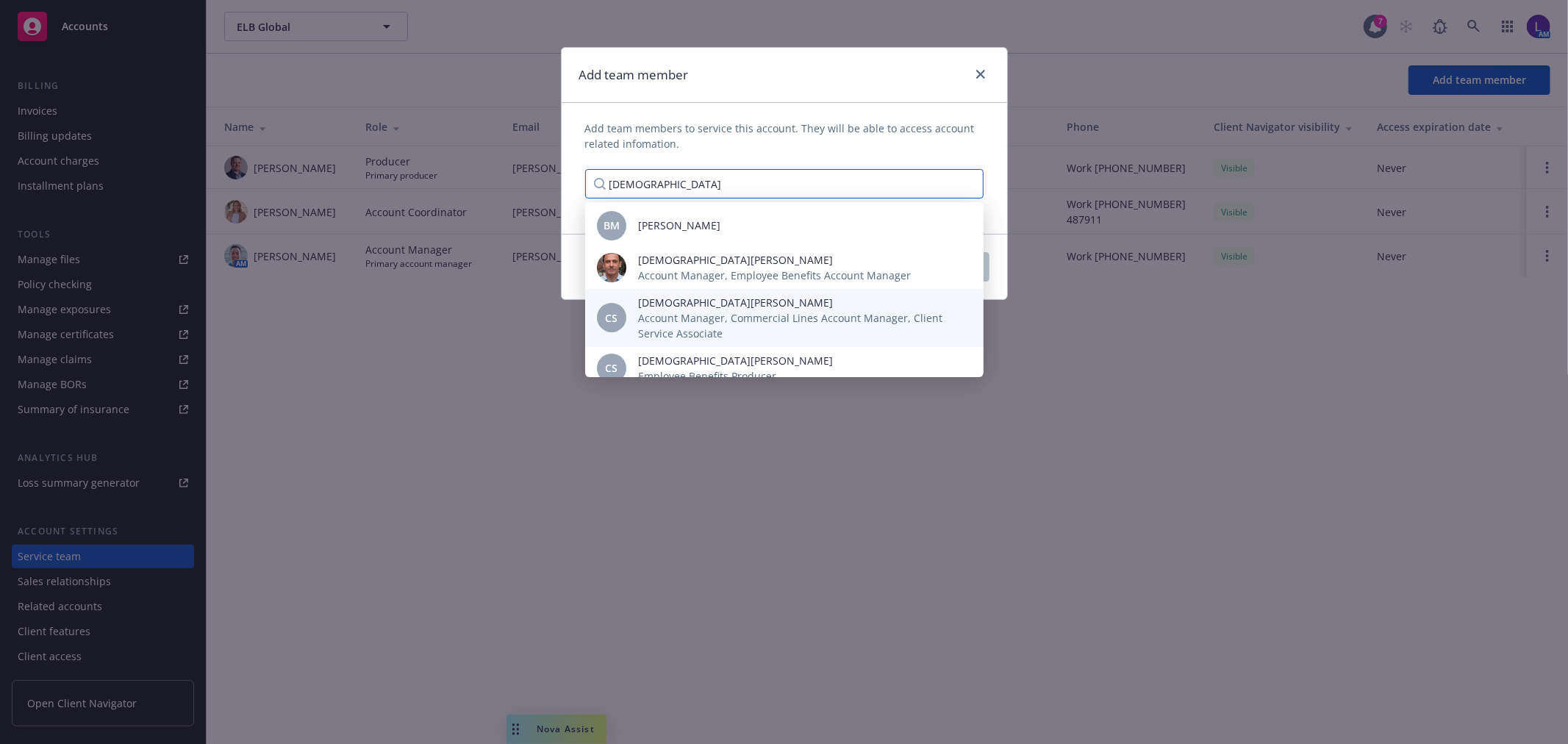
type input "christian"
click at [648, 309] on span "Christian Senecal" at bounding box center [798, 302] width 322 height 15
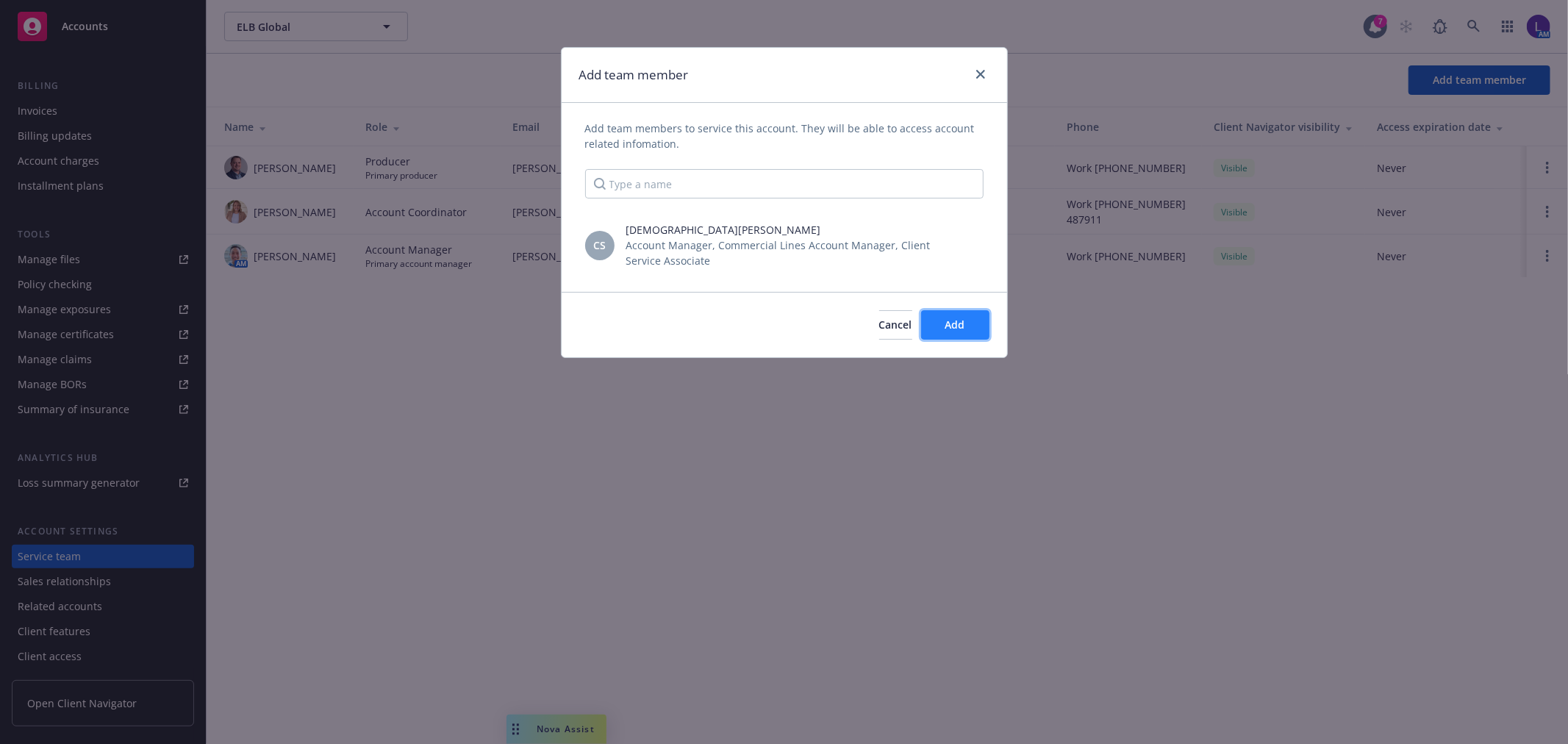
click at [970, 330] on button "Add" at bounding box center [955, 325] width 69 height 29
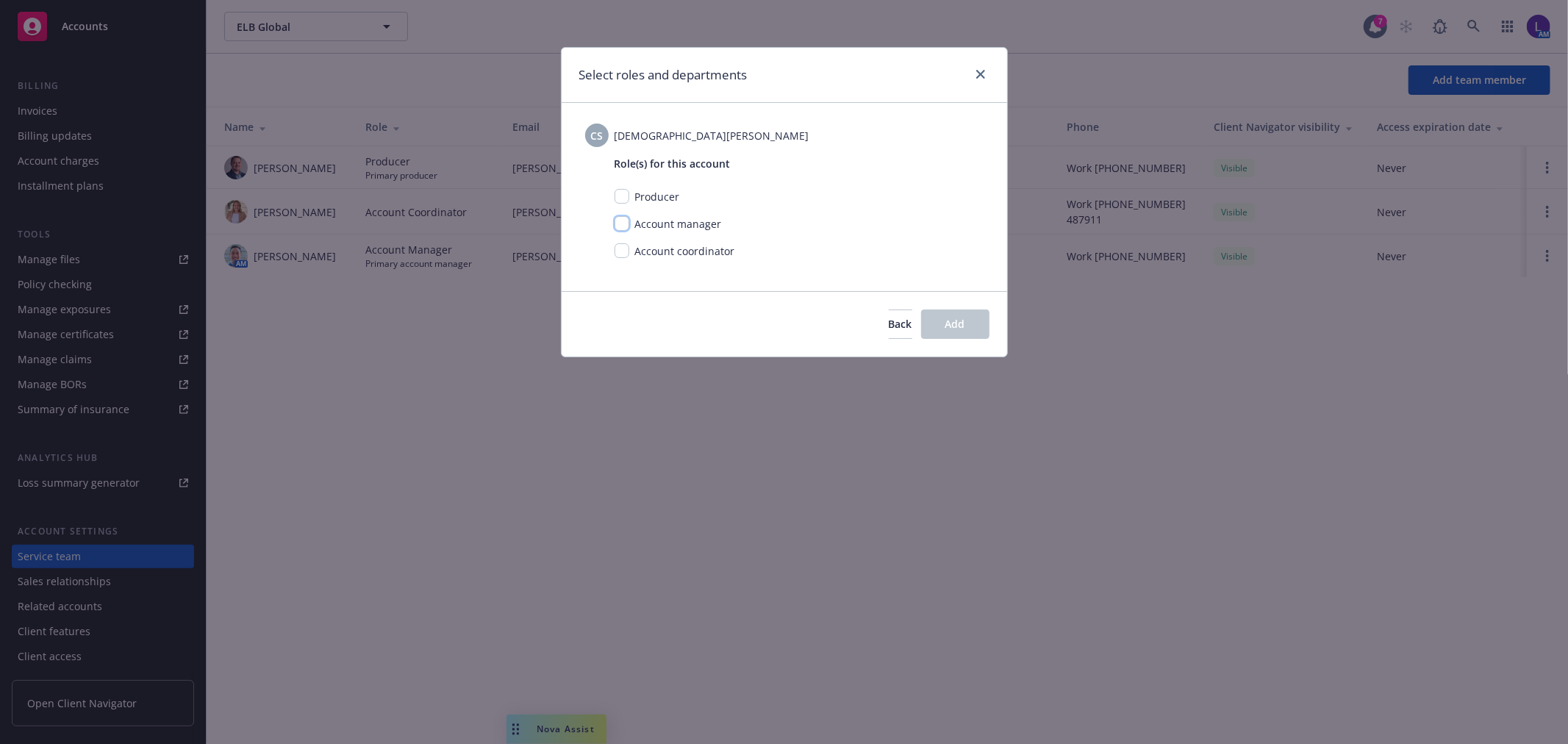
click at [625, 223] on input "checkbox" at bounding box center [622, 224] width 15 height 15
checkbox input "true"
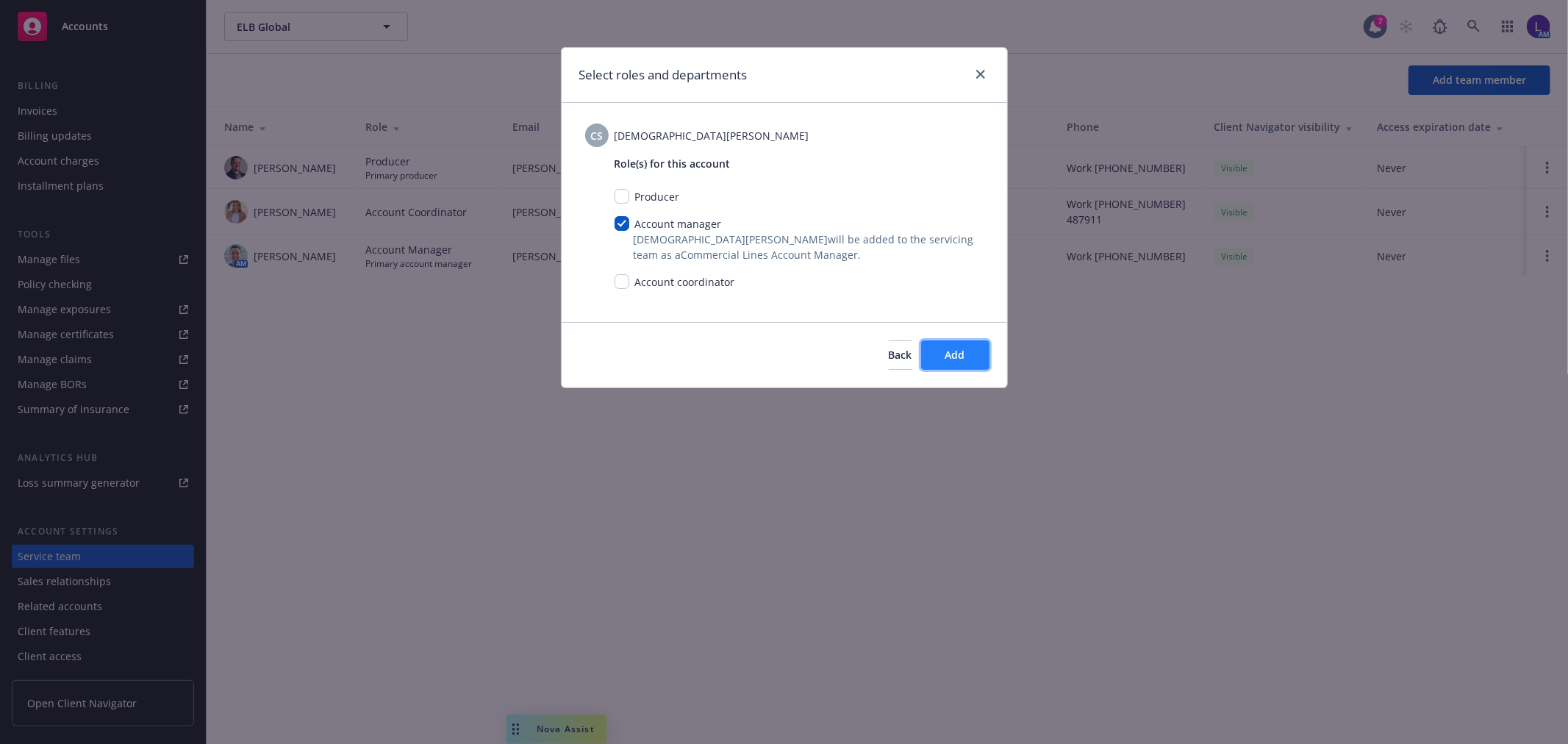
click at [950, 364] on button "Add" at bounding box center [955, 355] width 69 height 29
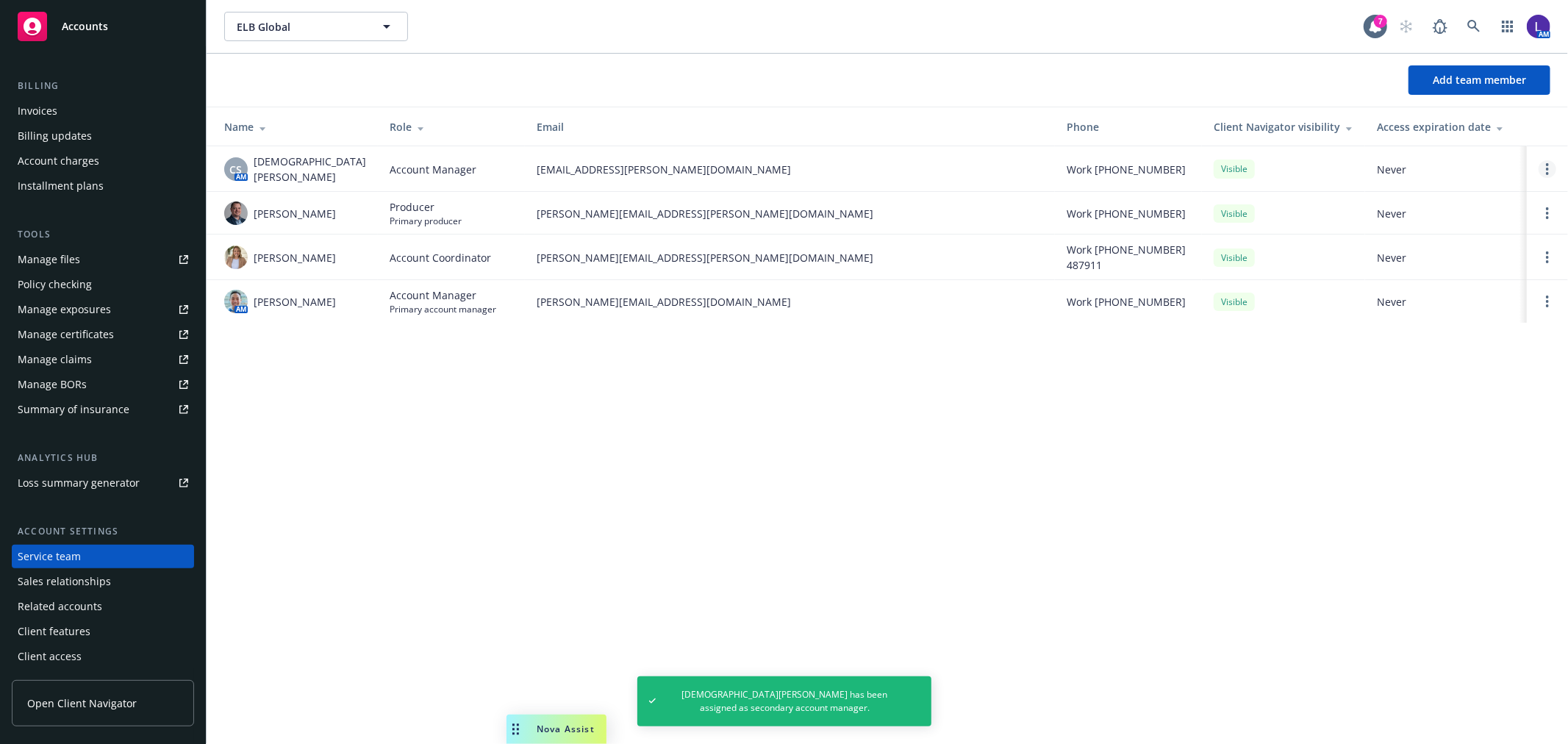
click at [1545, 169] on link "Open options" at bounding box center [1548, 170] width 18 height 18
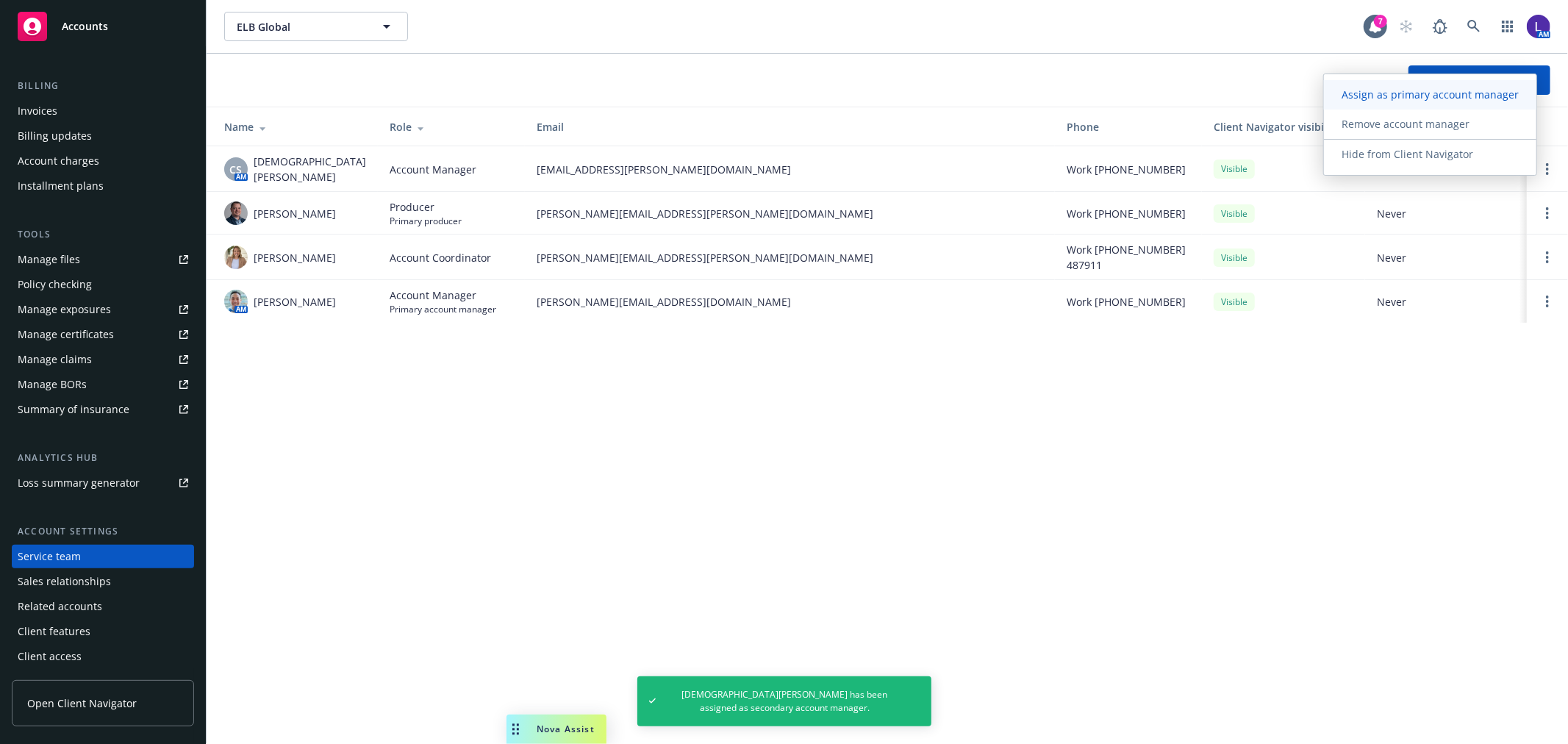
click at [1391, 96] on span "Assign as primary account manager" at bounding box center [1430, 95] width 213 height 14
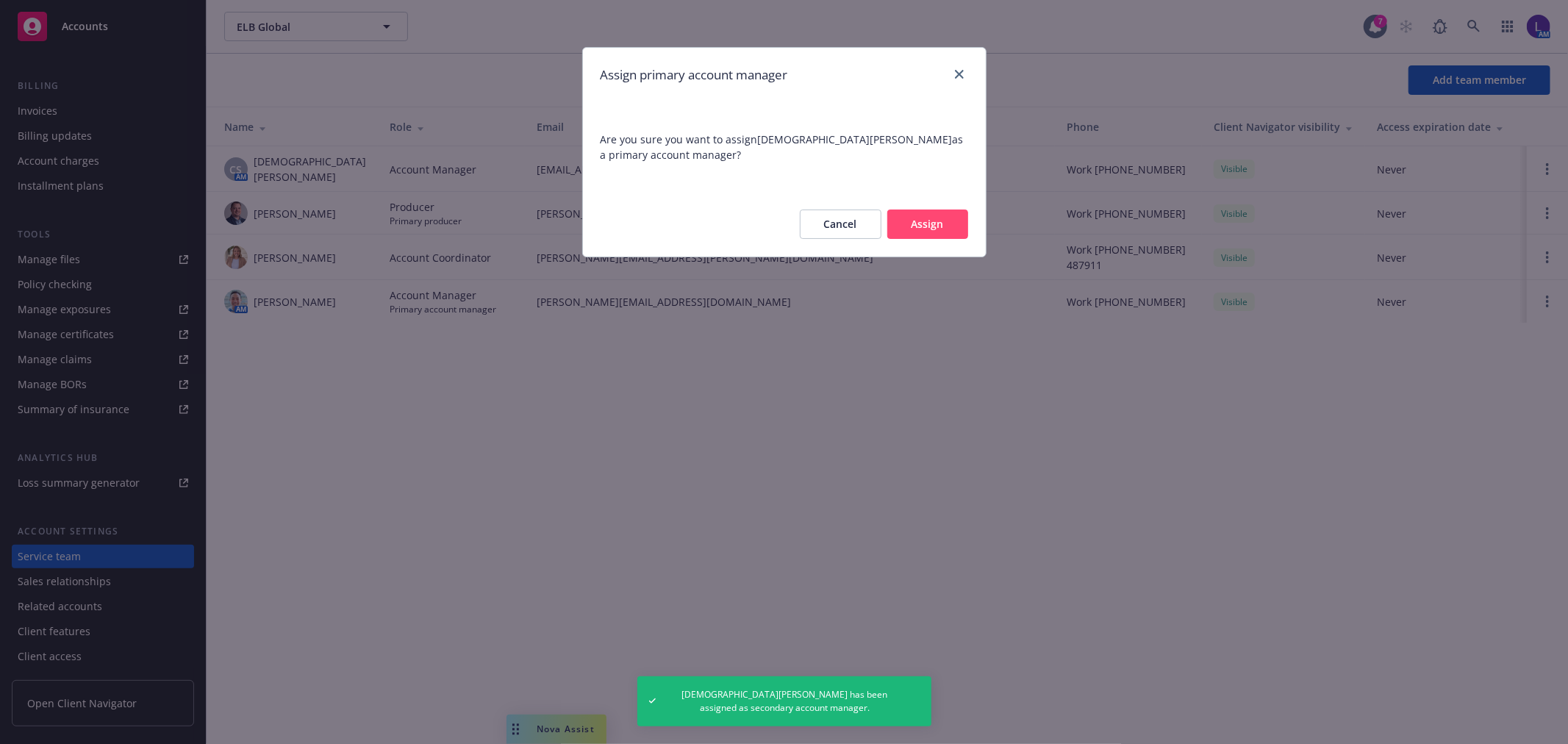
click at [920, 228] on button "Assign" at bounding box center [927, 224] width 81 height 29
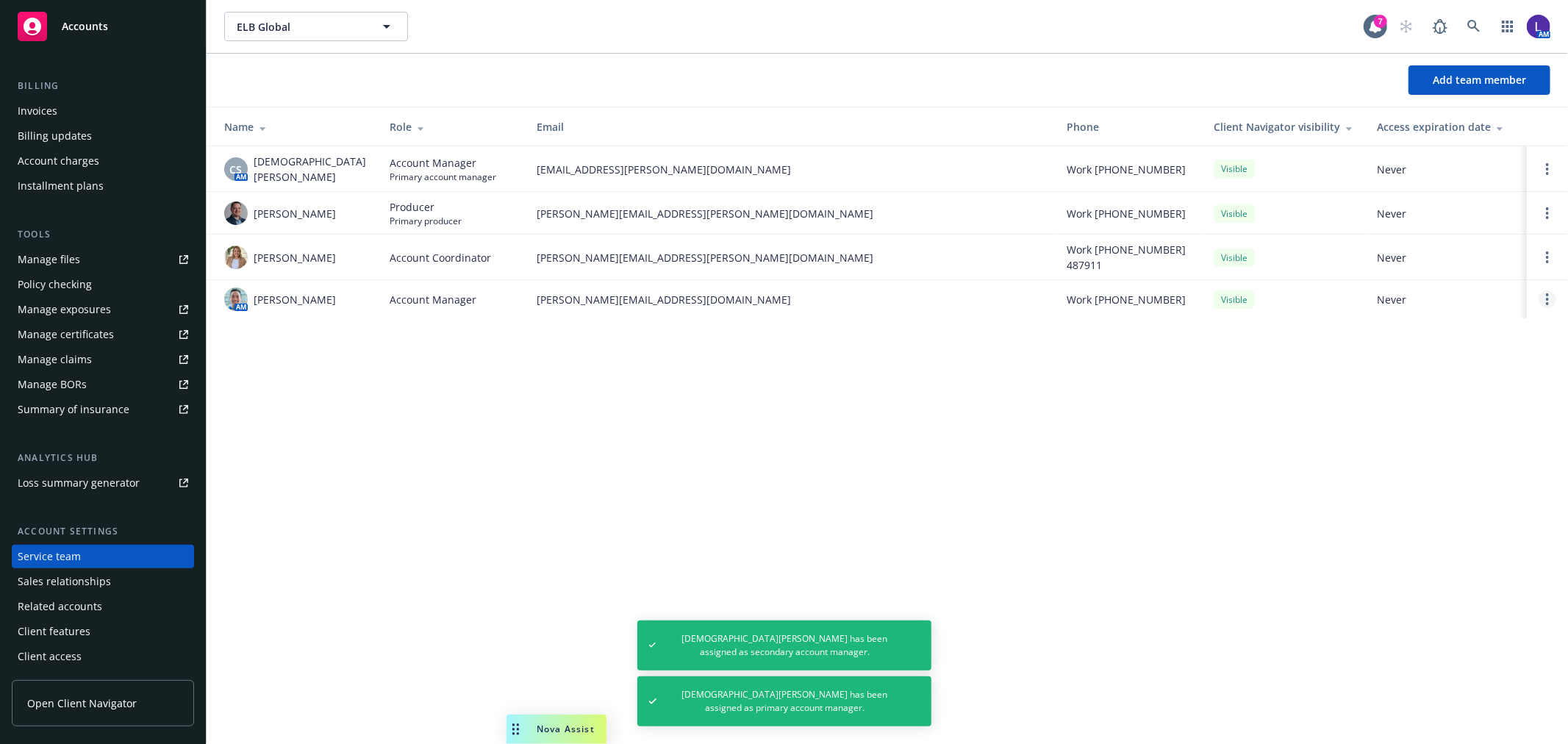
click at [1540, 303] on link "Open options" at bounding box center [1548, 300] width 18 height 18
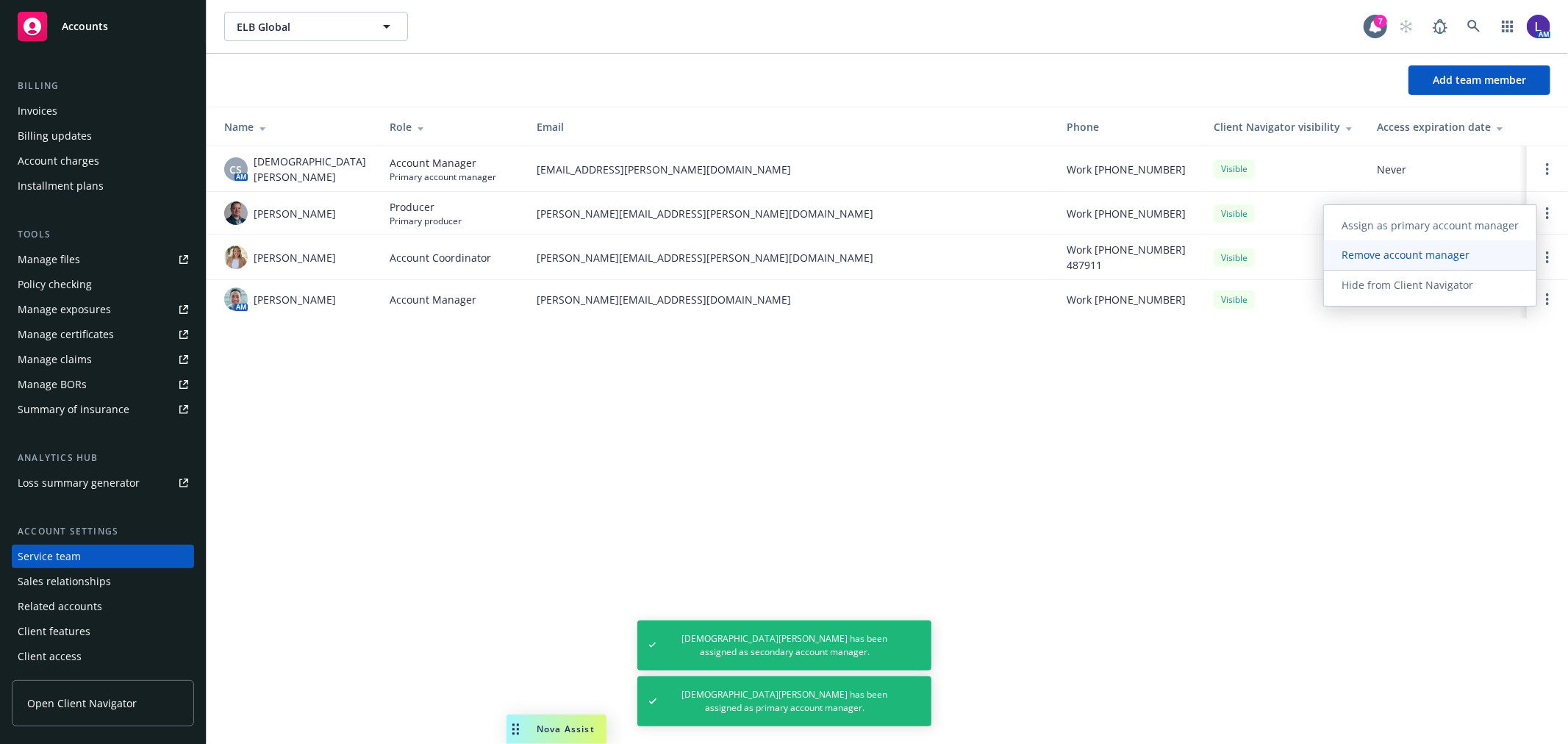
click at [1412, 259] on span "Remove account manager" at bounding box center [1406, 255] width 164 height 14
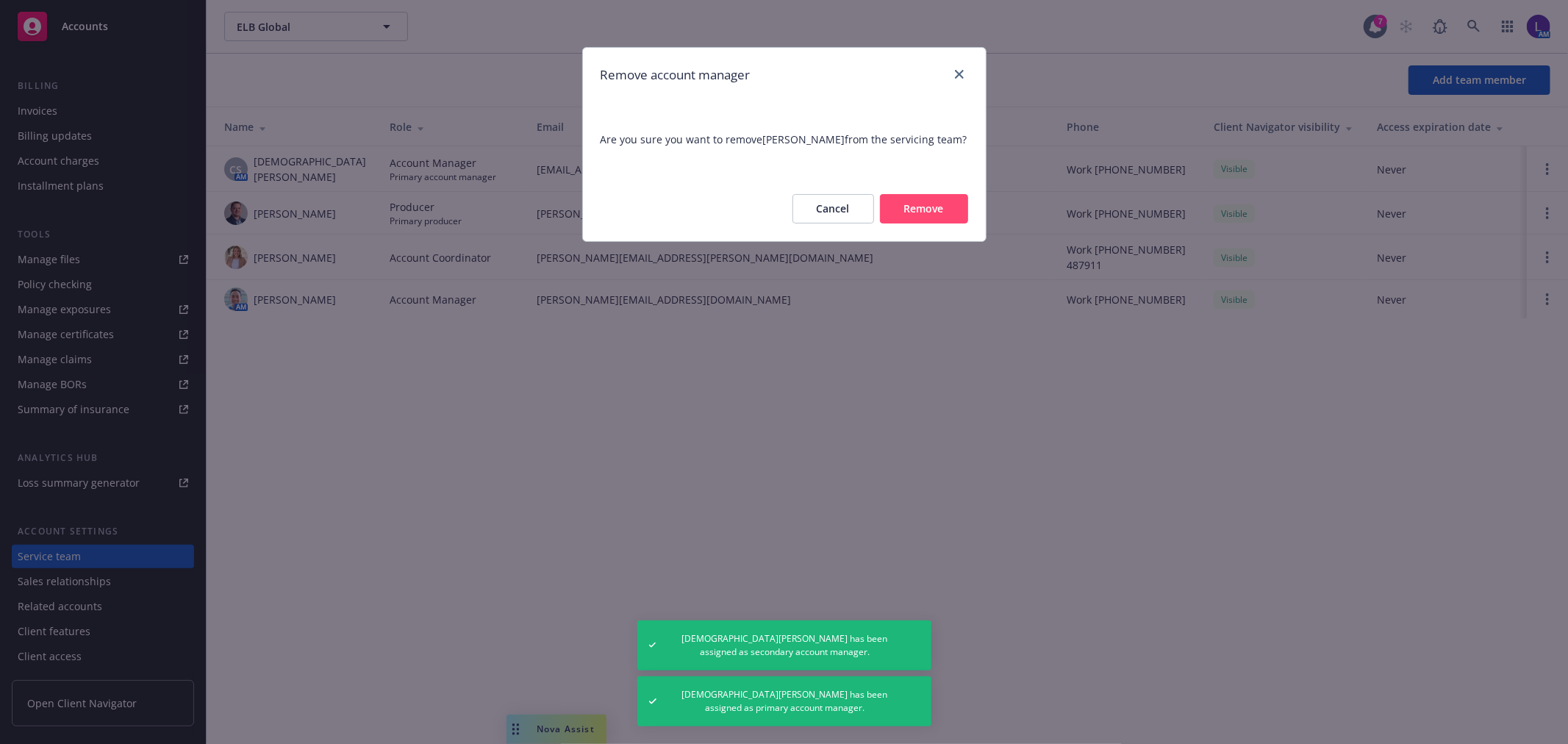
click at [959, 201] on button "Remove" at bounding box center [924, 208] width 88 height 29
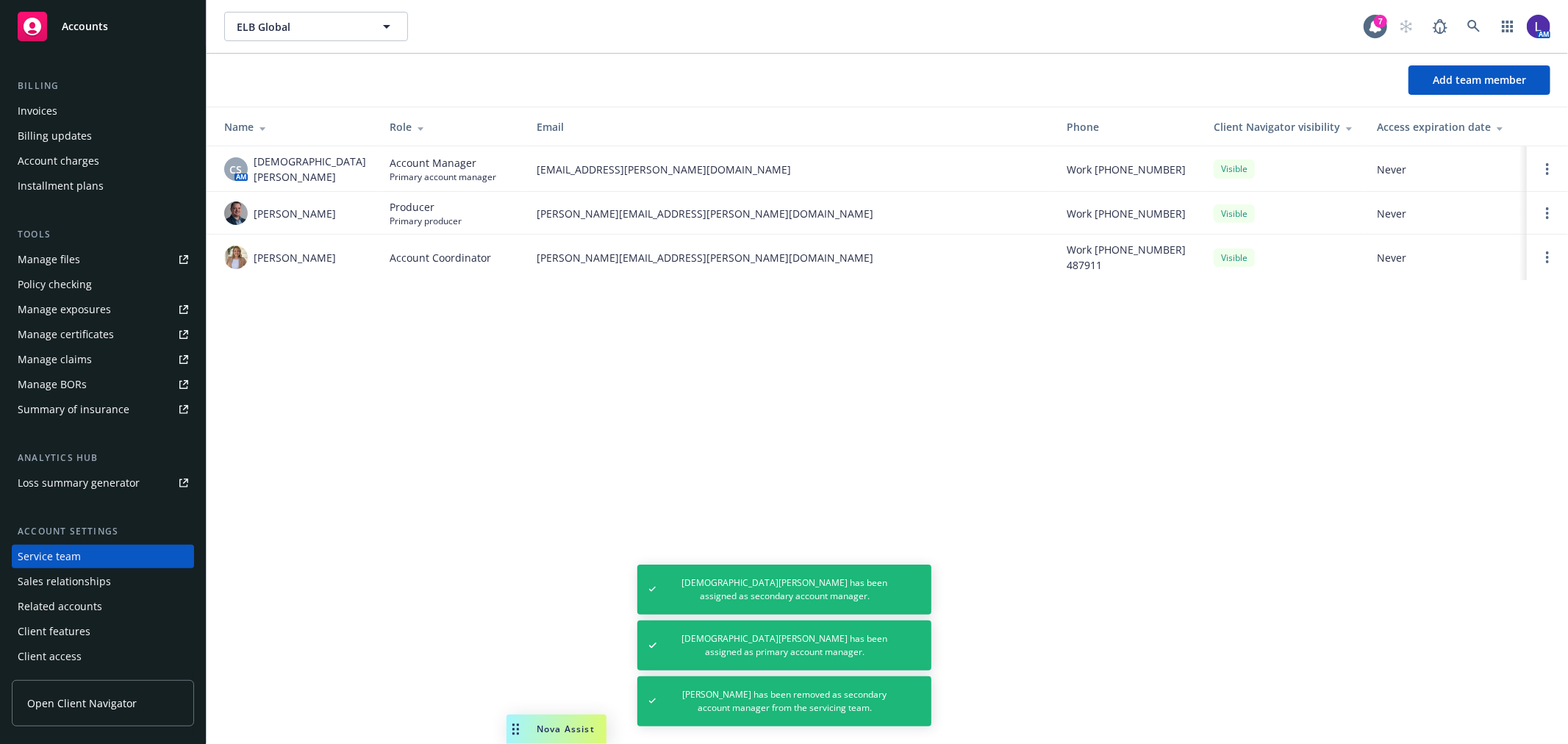
scroll to position [0, 0]
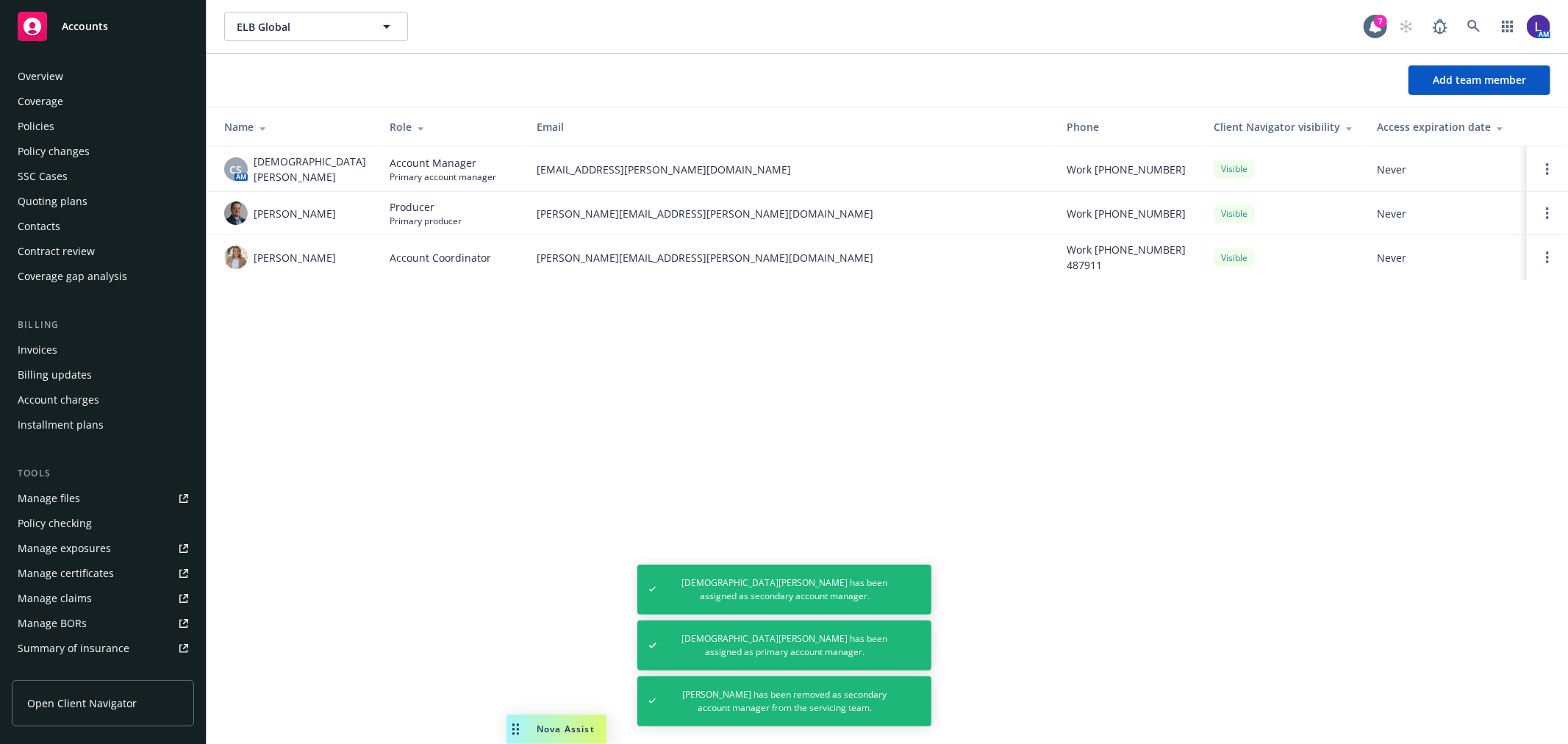
click at [38, 119] on div "Policies" at bounding box center [36, 127] width 37 height 24
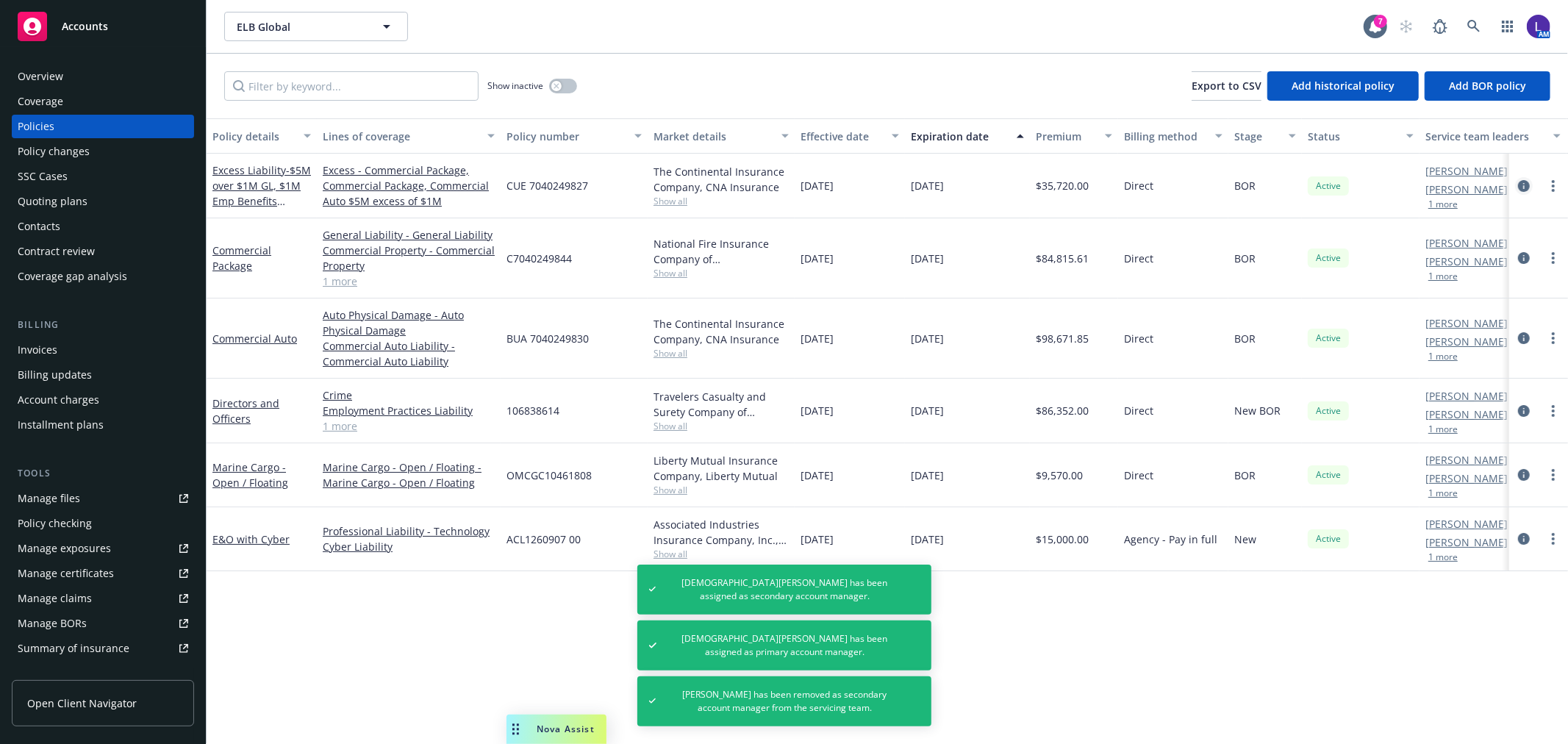
click at [1524, 184] on icon "circleInformation" at bounding box center [1524, 186] width 12 height 12
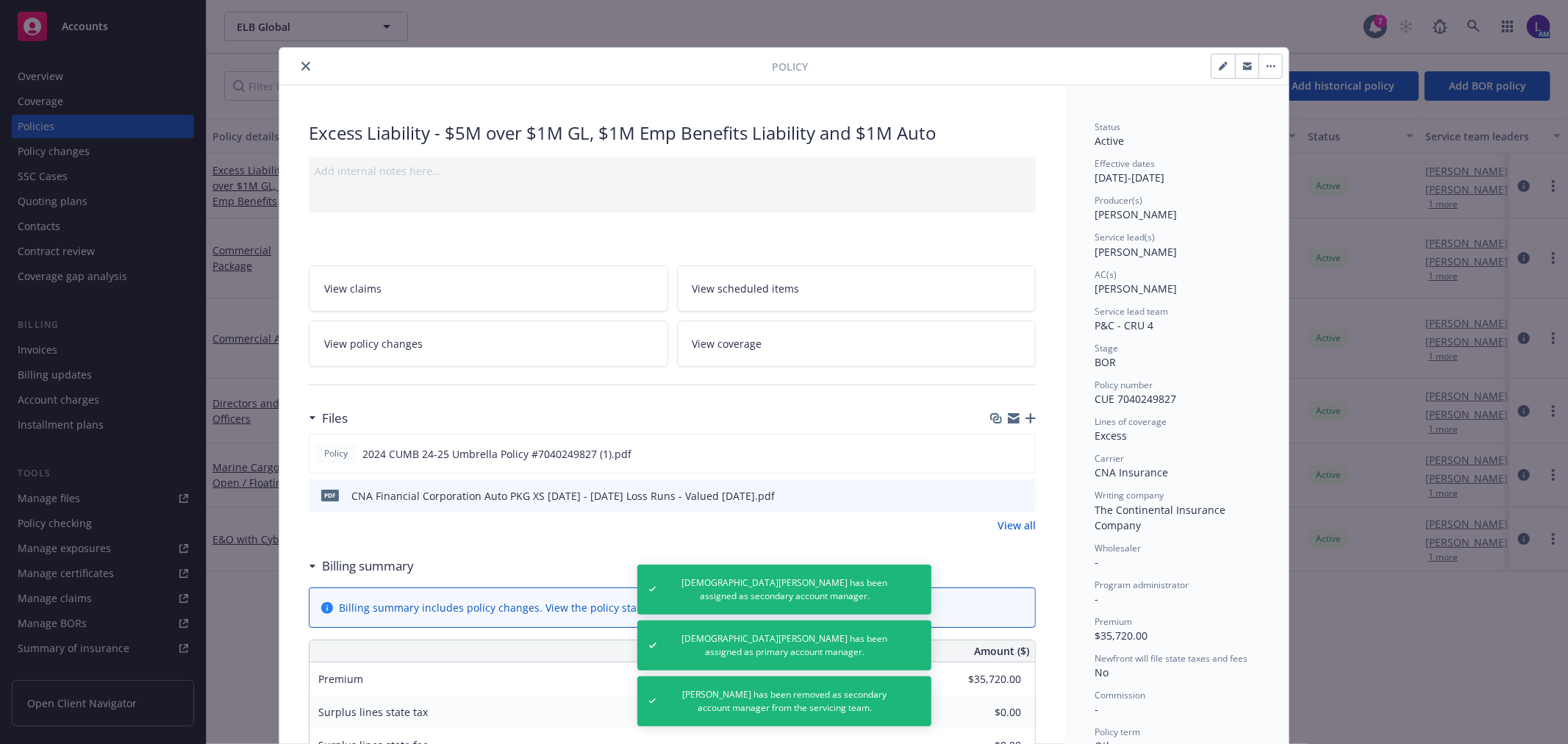
click at [1224, 63] on icon "button" at bounding box center [1226, 64] width 4 height 4
select select "BOR"
select select "other"
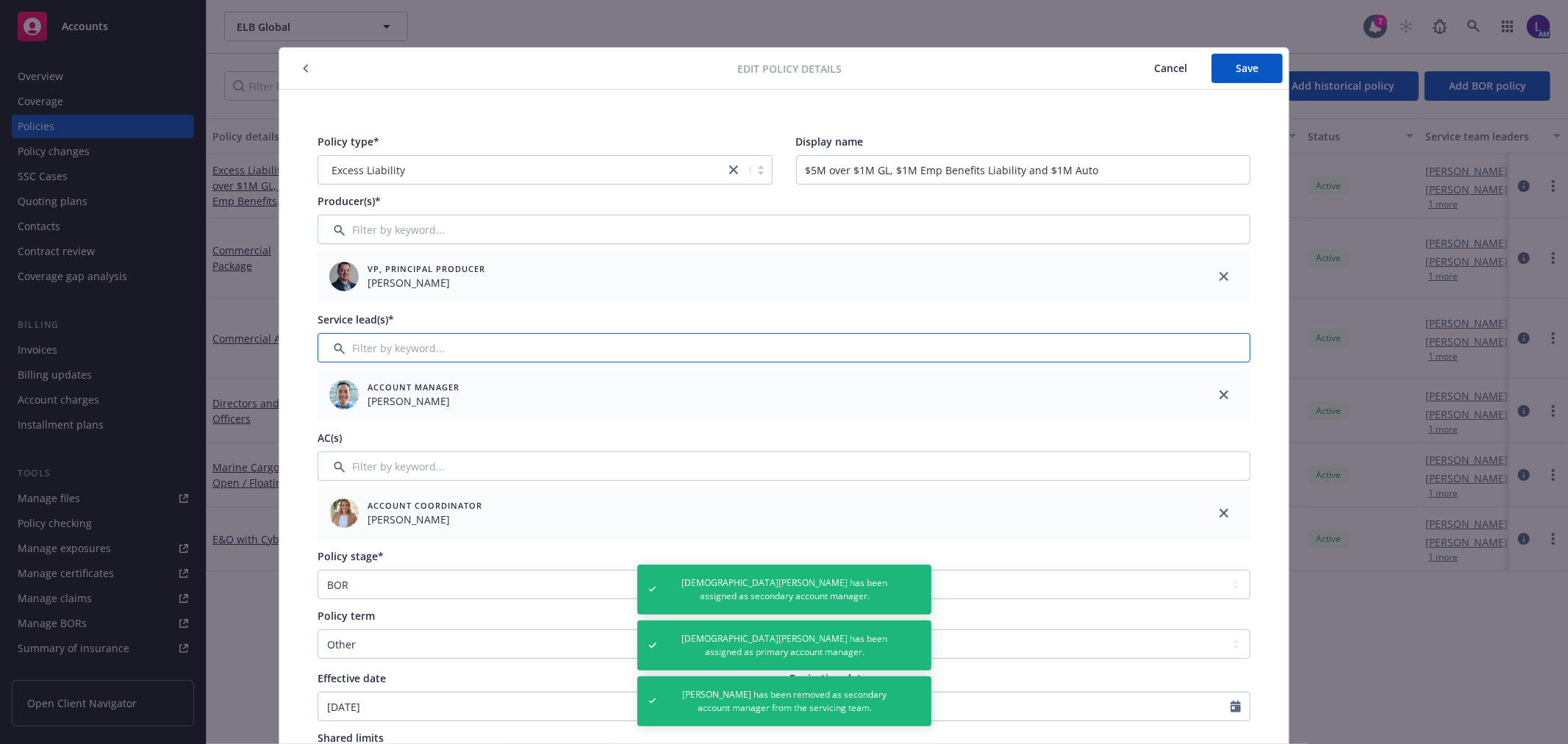
click at [407, 343] on input "Filter by keyword..." at bounding box center [784, 348] width 933 height 29
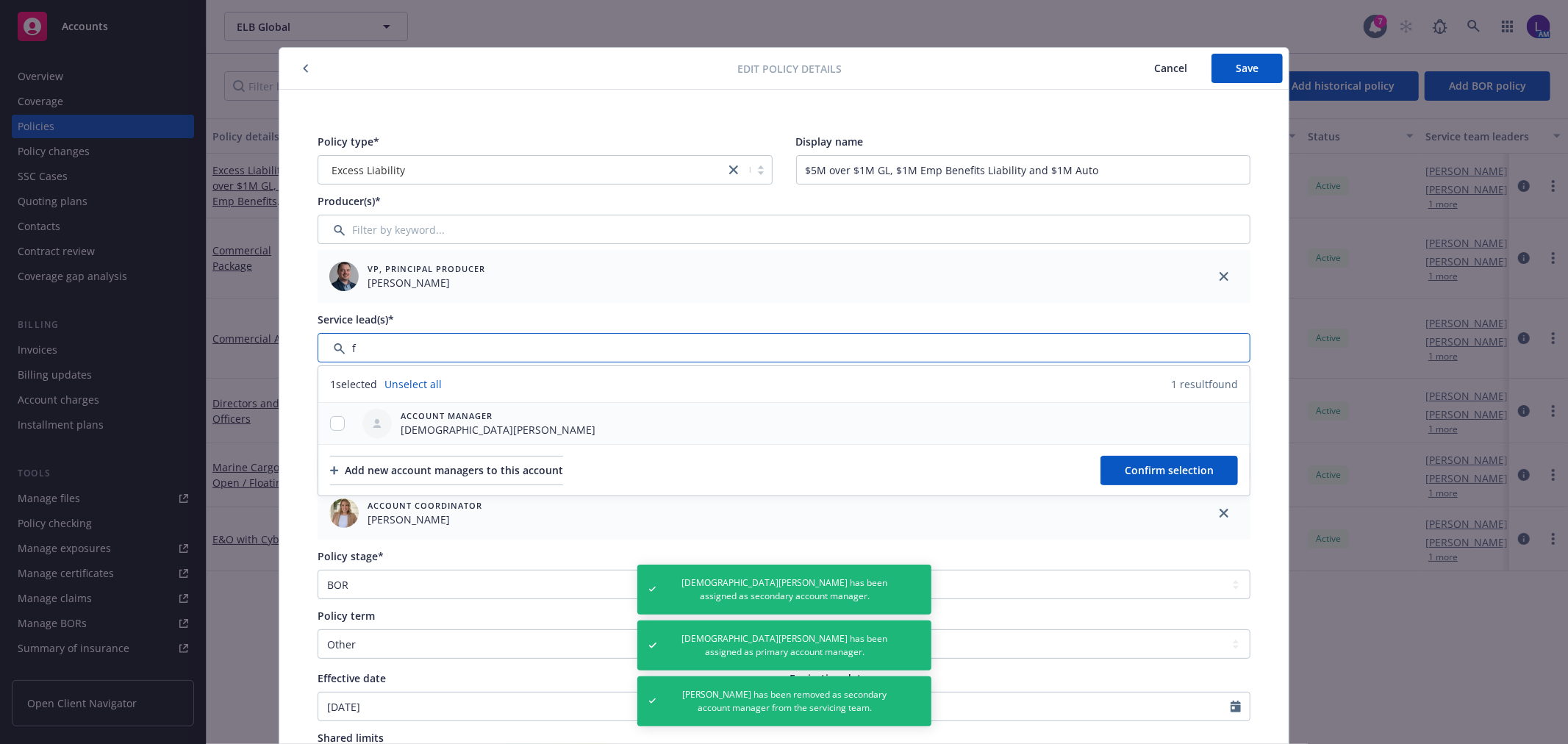
type input "f"
click at [330, 423] on input "checkbox" at bounding box center [337, 423] width 15 height 15
checkbox input "true"
drag, startPoint x: 1149, startPoint y: 472, endPoint x: 1172, endPoint y: 420, distance: 56.9
click at [1149, 471] on span "Confirm selection" at bounding box center [1169, 470] width 89 height 14
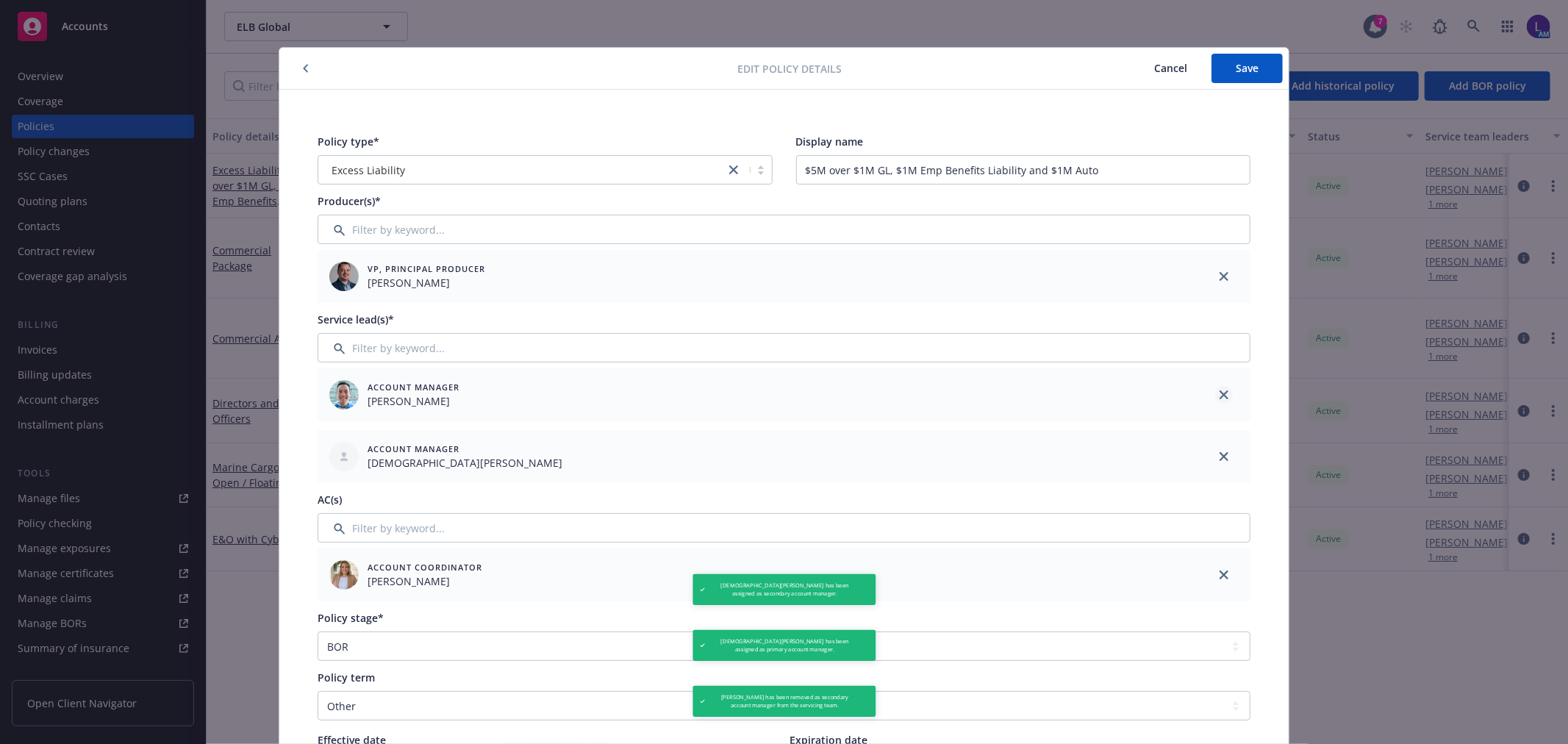
click at [1216, 399] on link "close" at bounding box center [1225, 395] width 18 height 18
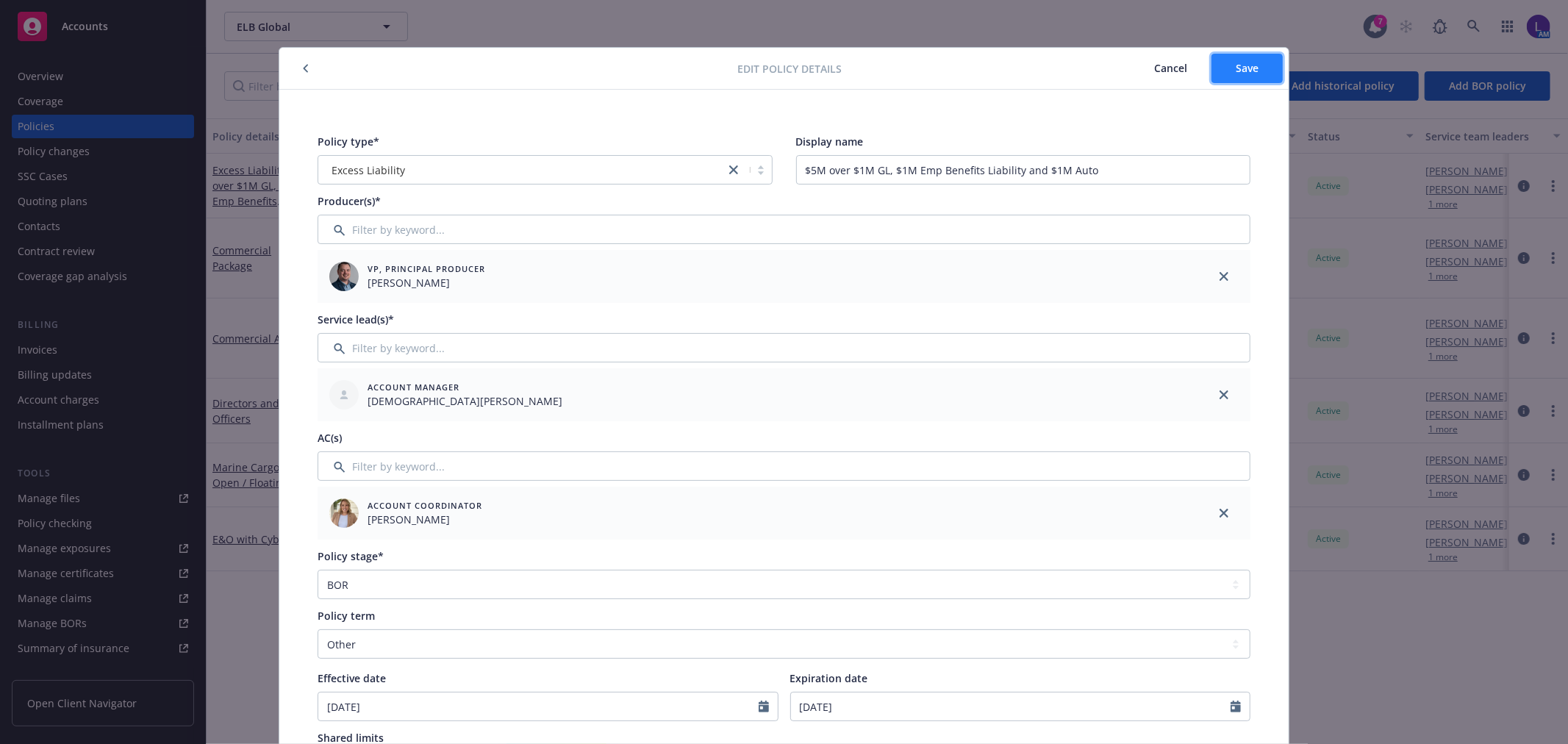
click at [1222, 71] on button "Save" at bounding box center [1247, 68] width 71 height 29
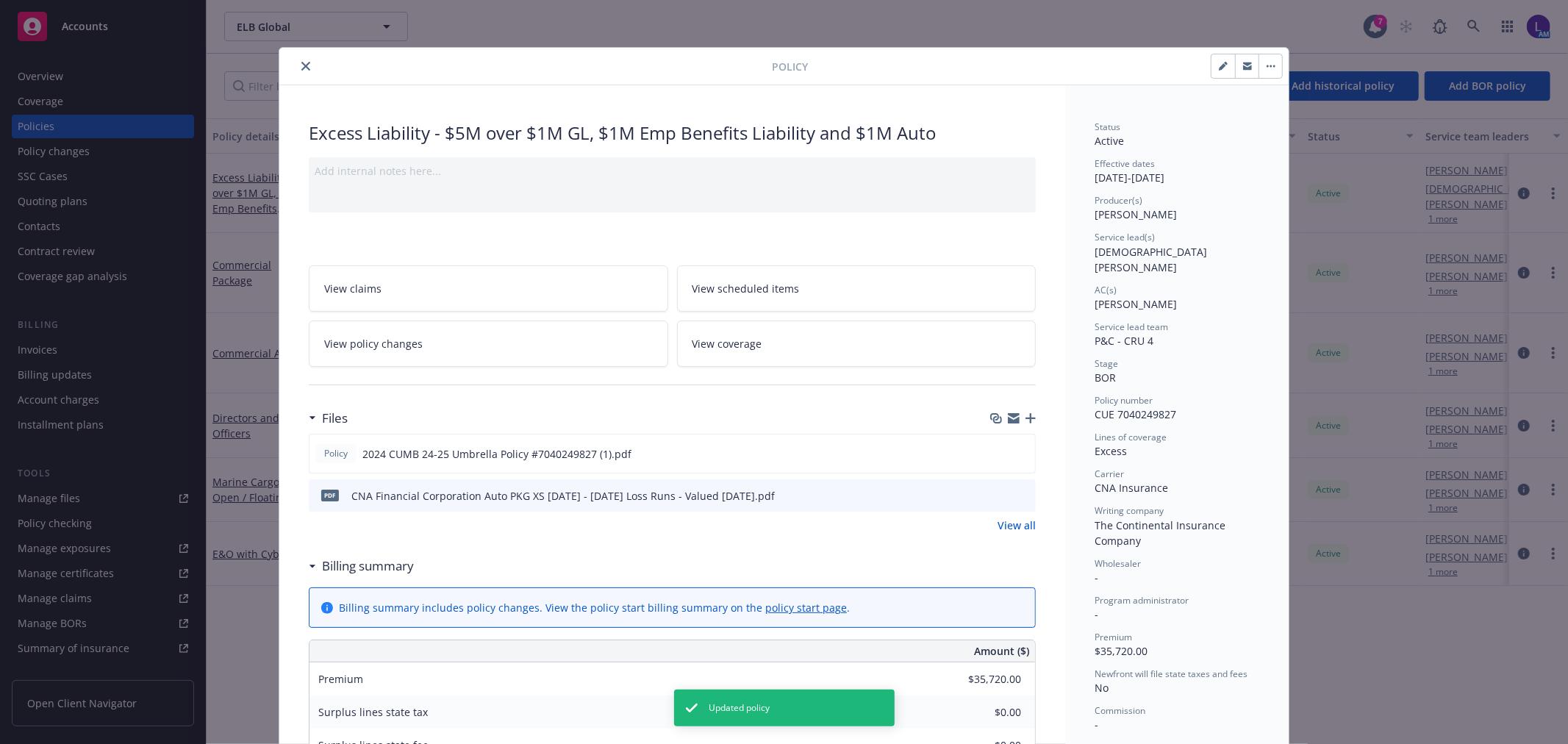
click at [289, 65] on div at bounding box center [529, 66] width 487 height 18
click at [301, 64] on icon "close" at bounding box center [305, 66] width 9 height 9
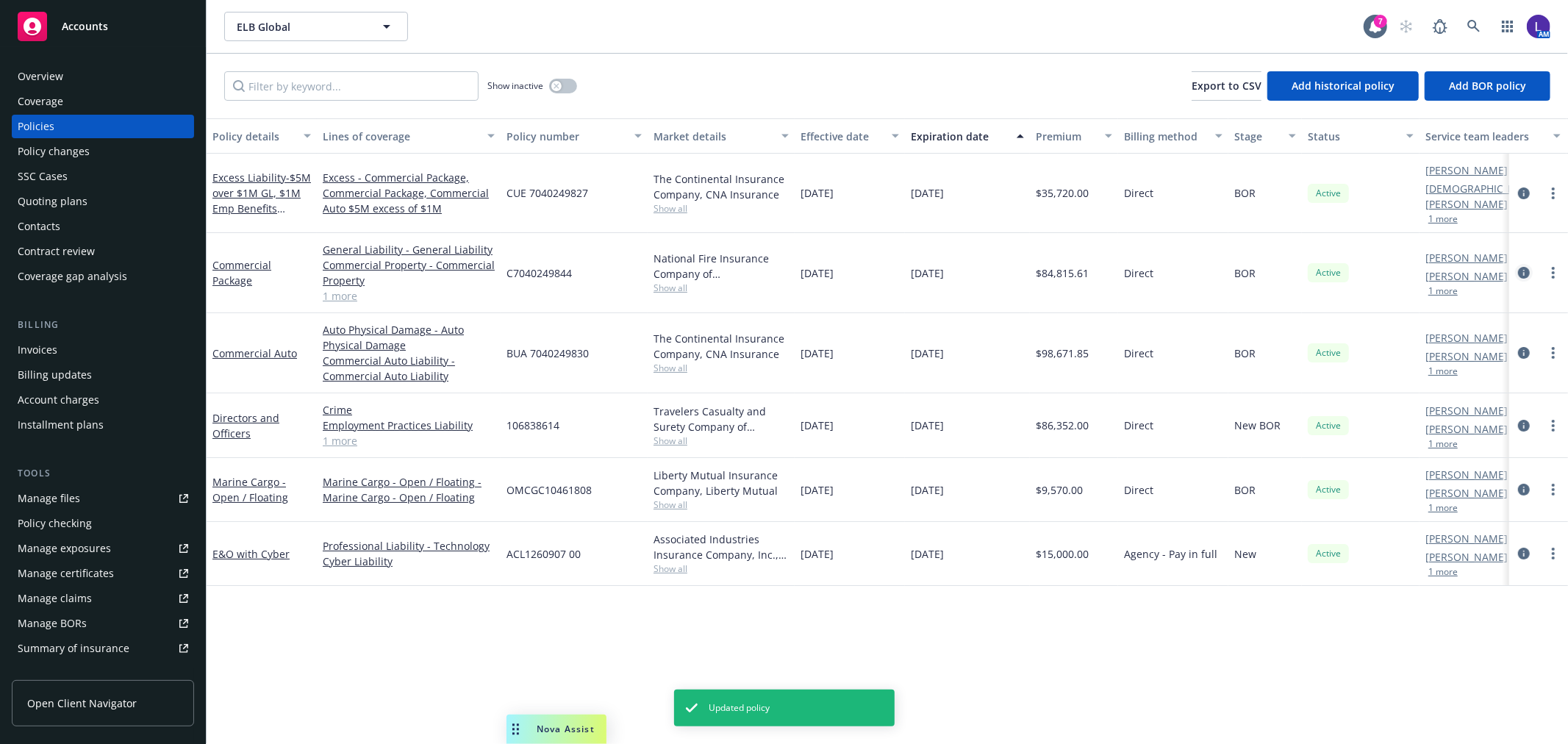
click at [1517, 264] on link "circleInformation" at bounding box center [1524, 273] width 18 height 18
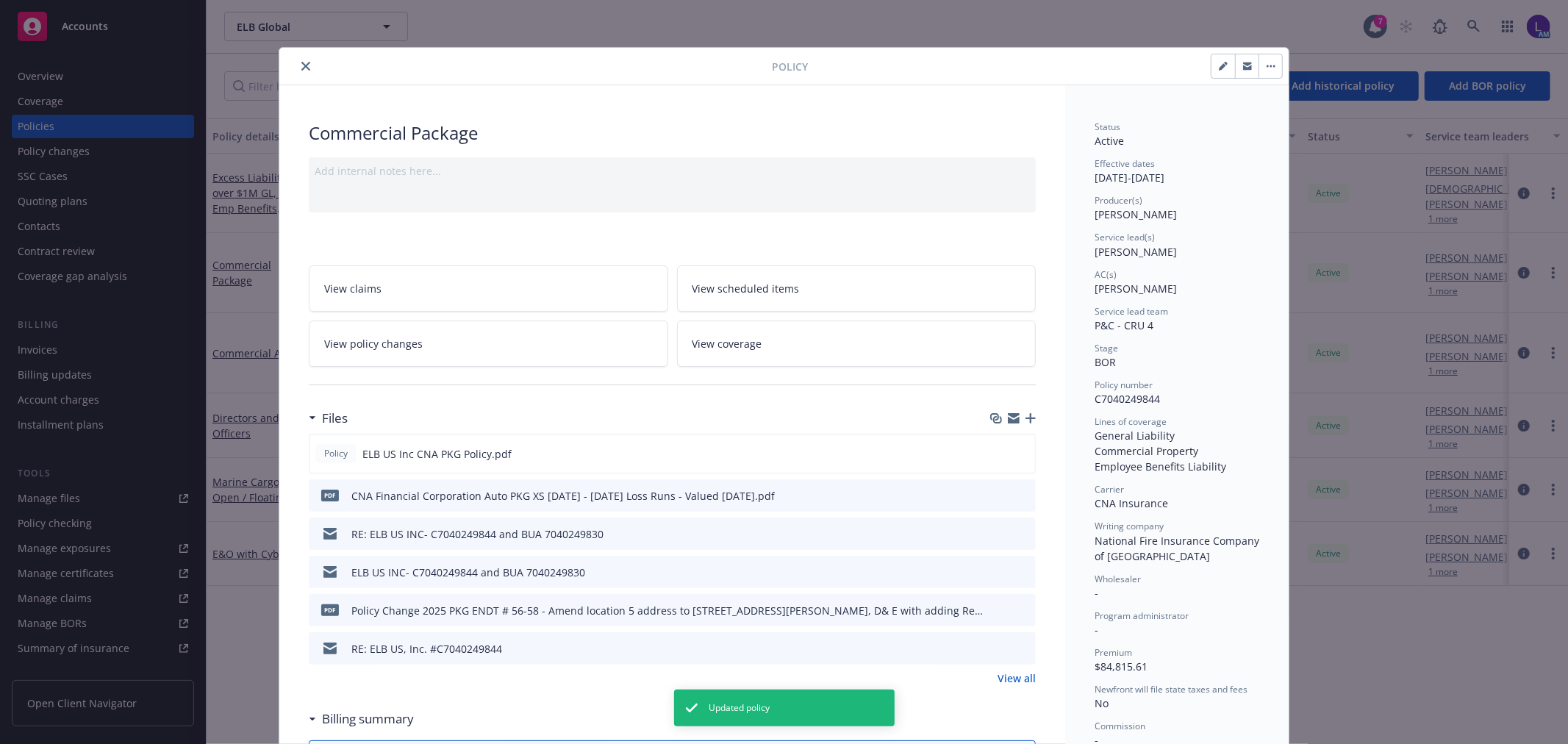
click at [1212, 66] on button "button" at bounding box center [1224, 67] width 24 height 24
select select "BOR"
select select "other"
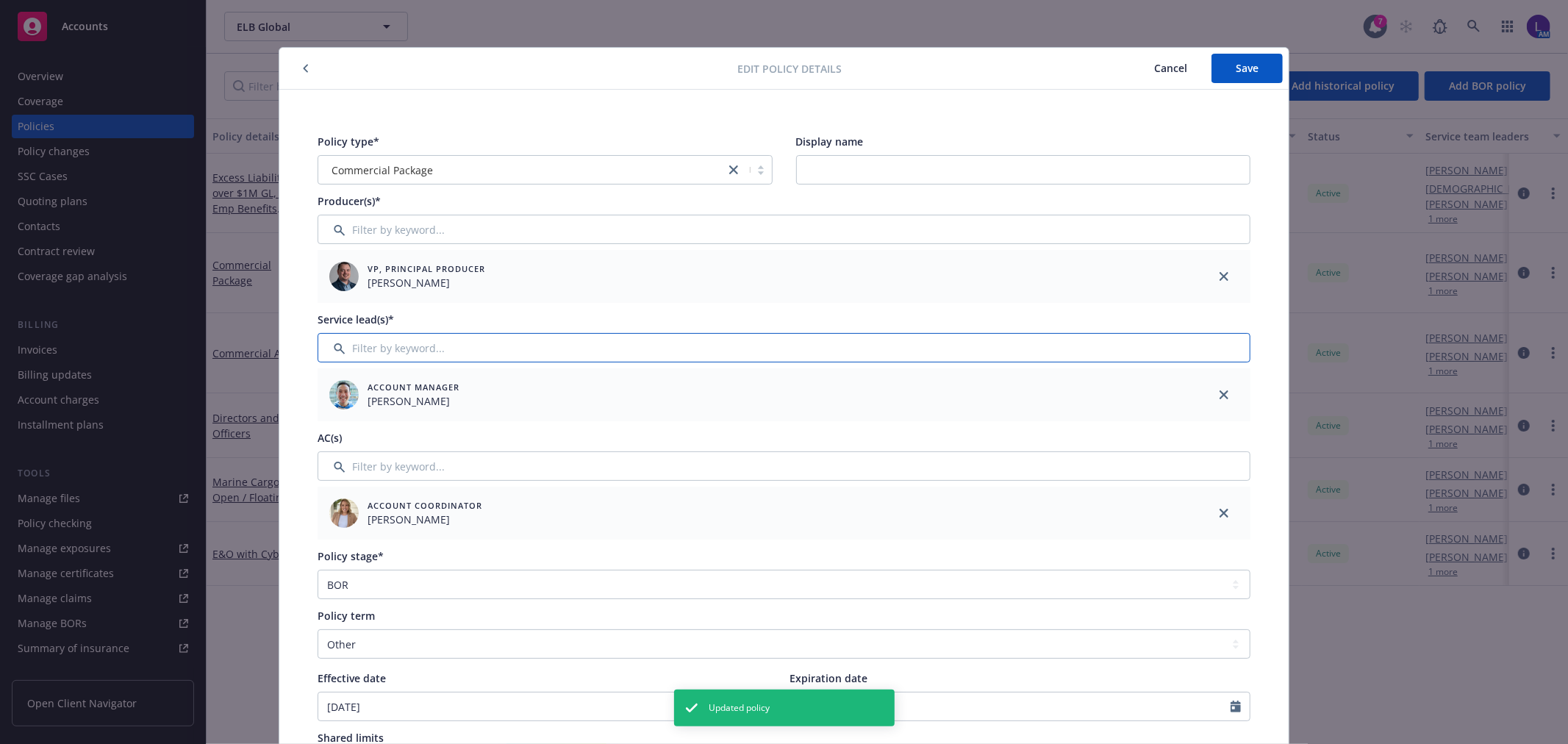
click at [341, 349] on input "Filter by keyword..." at bounding box center [784, 348] width 933 height 29
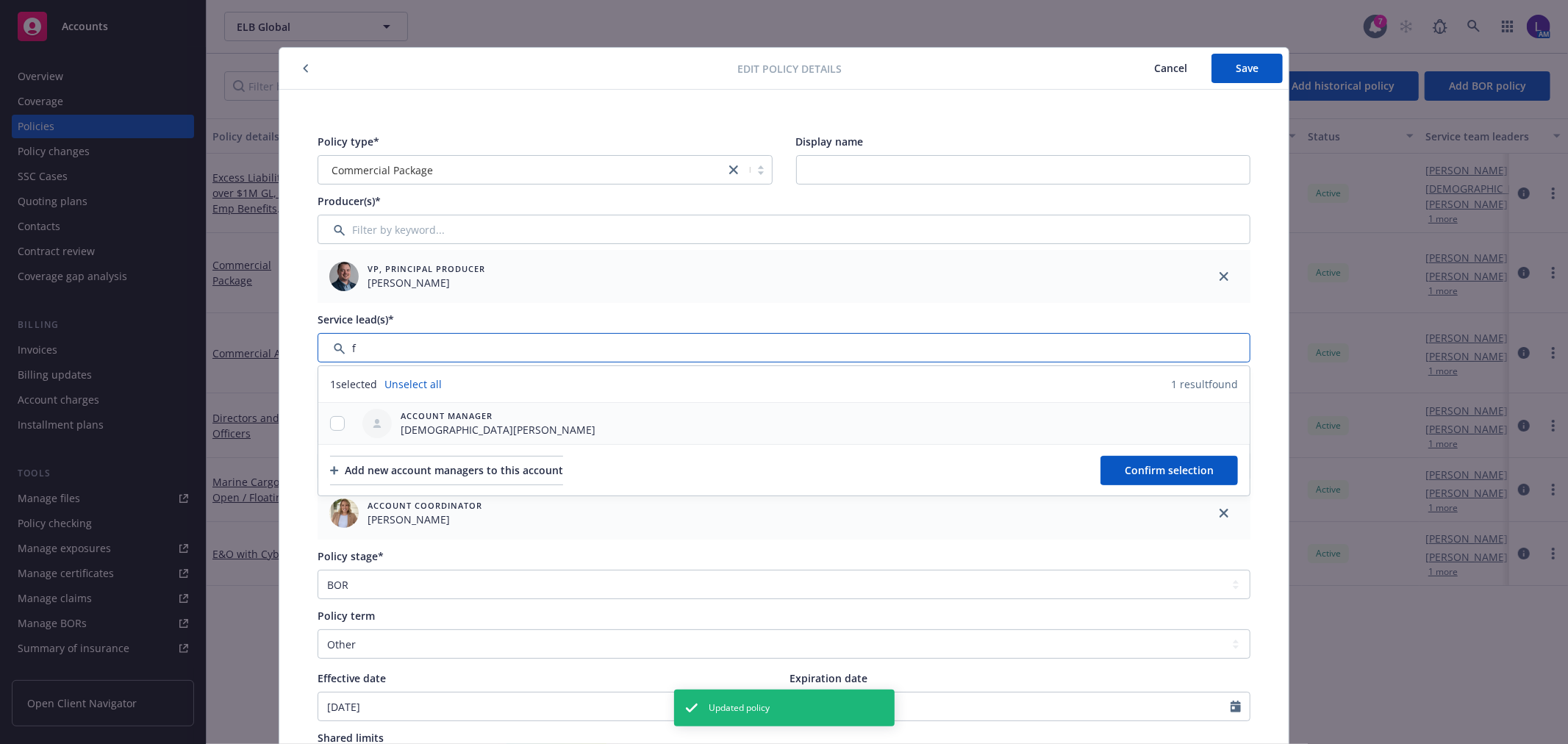
type input "f"
click at [330, 423] on input "checkbox" at bounding box center [337, 423] width 15 height 15
checkbox input "true"
click at [1188, 467] on span "Confirm selection" at bounding box center [1169, 470] width 89 height 14
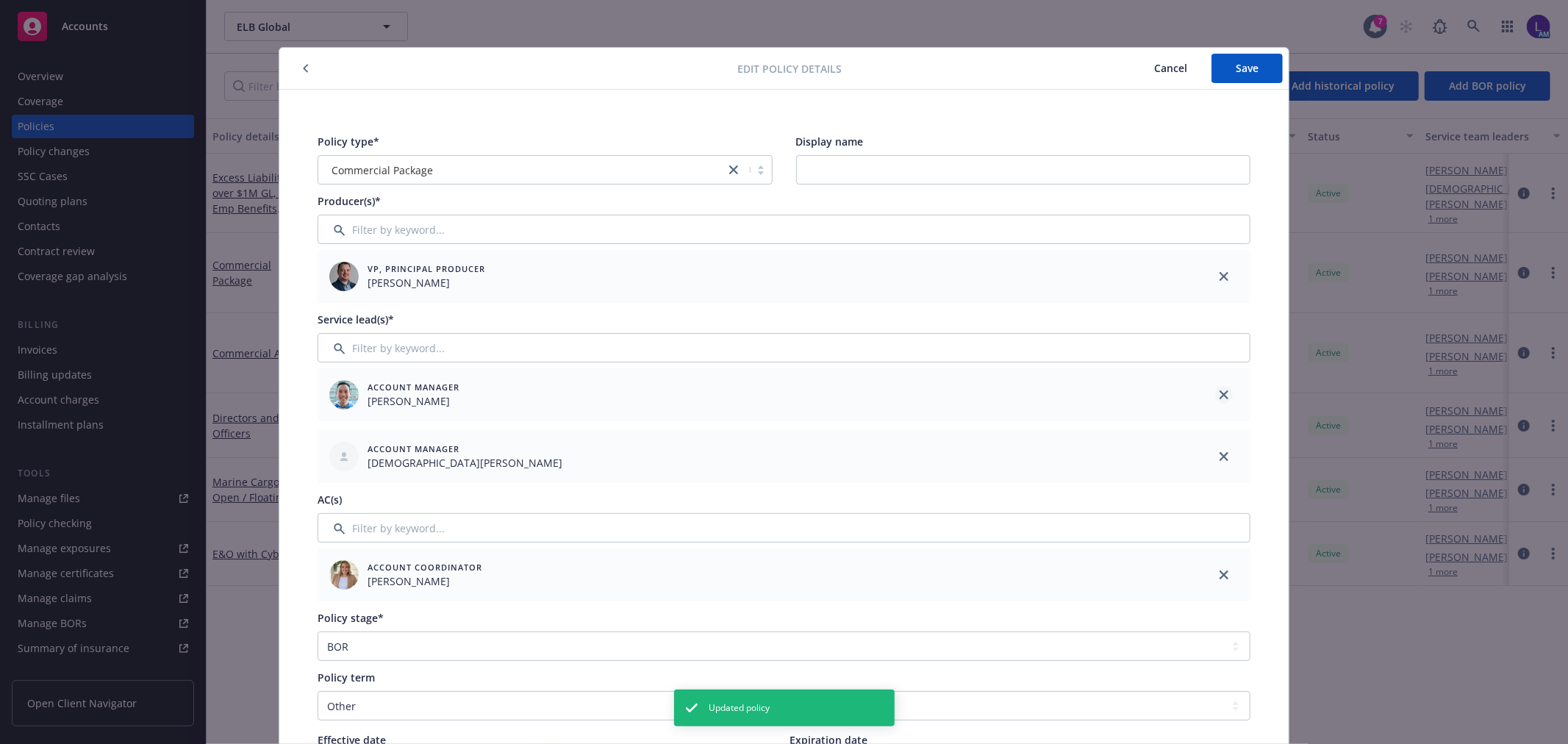
click at [1220, 391] on icon "close" at bounding box center [1224, 394] width 9 height 9
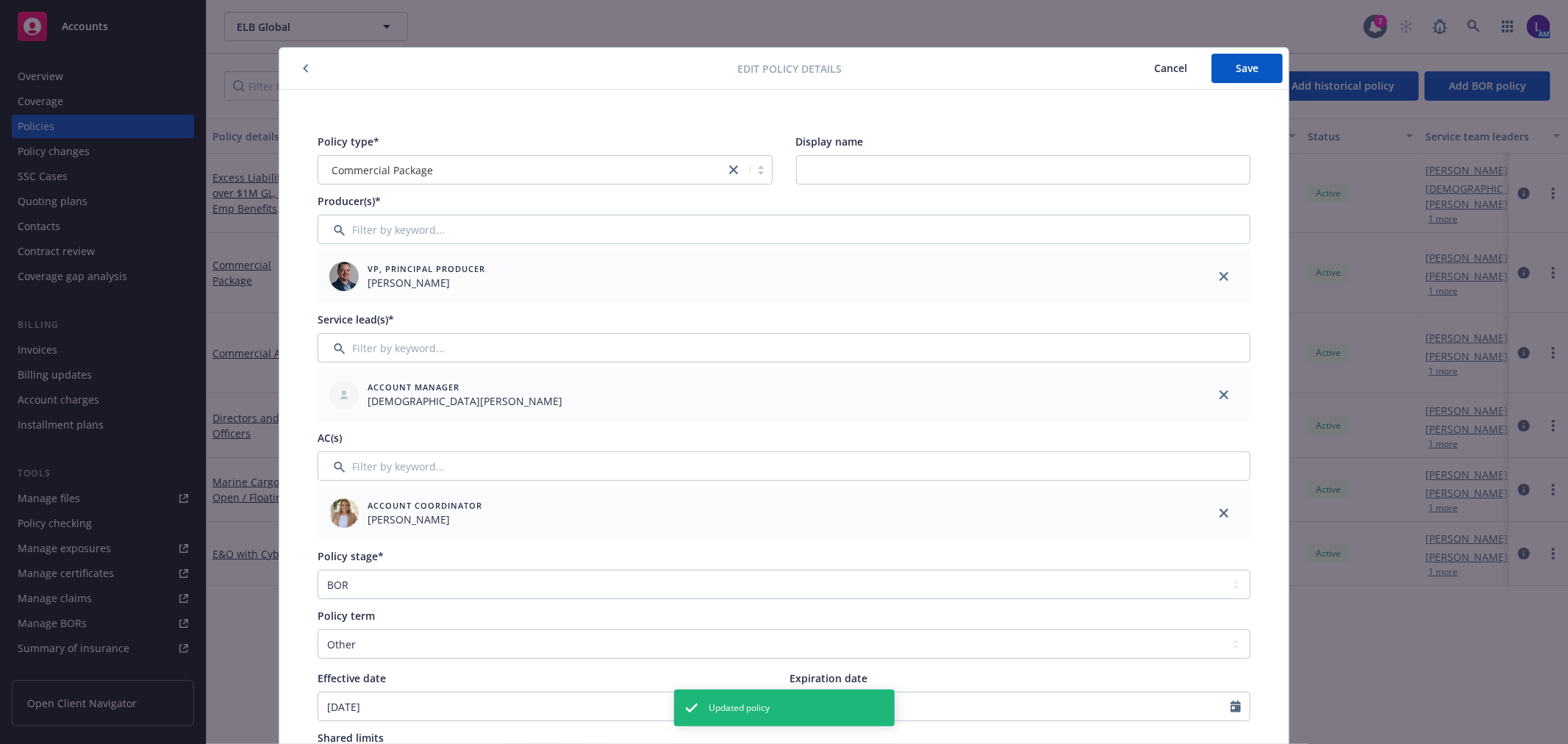
click at [1250, 86] on div "Edit policy details Cancel Save" at bounding box center [784, 69] width 1009 height 42
click at [1247, 68] on span "Save" at bounding box center [1247, 68] width 23 height 14
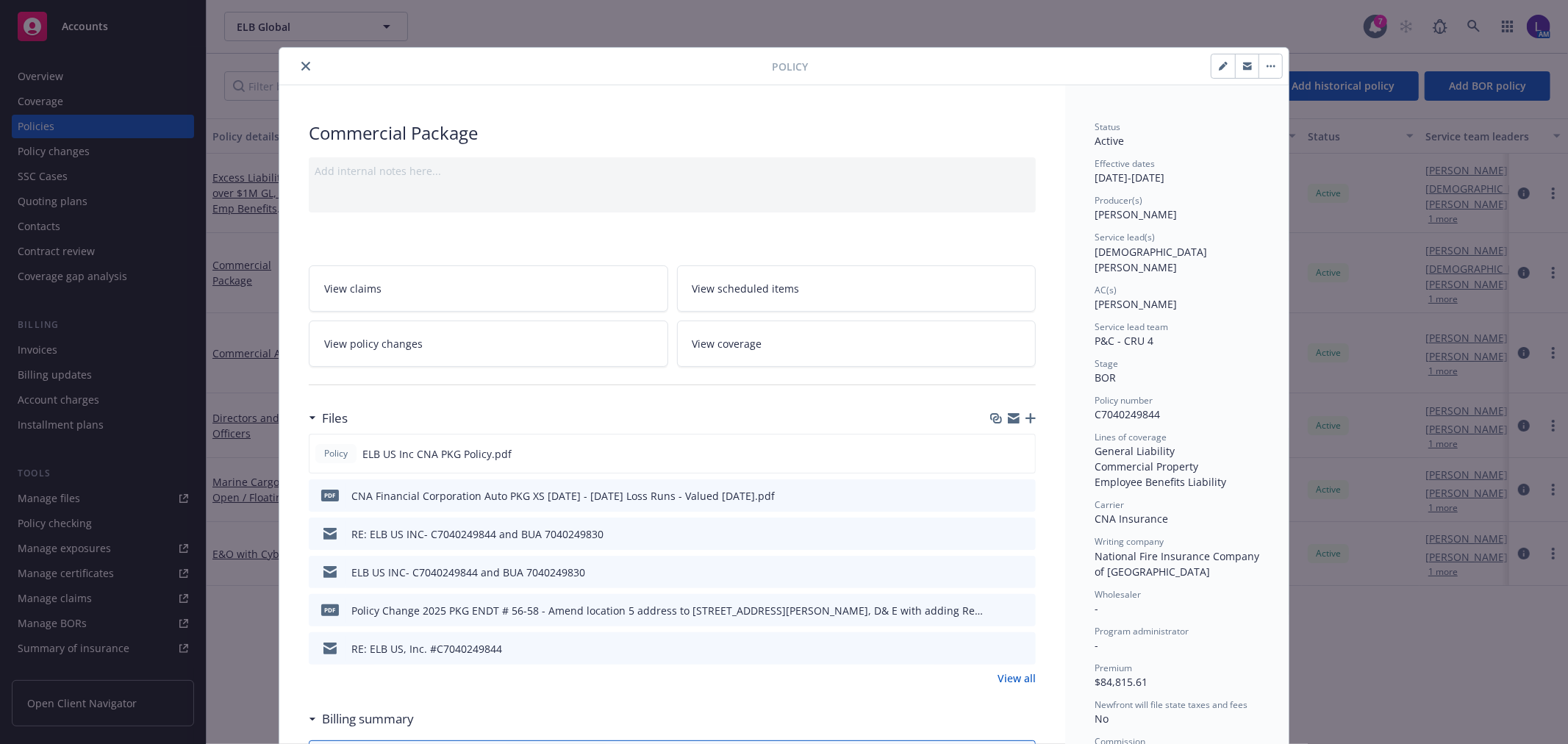
click at [301, 67] on icon "close" at bounding box center [305, 66] width 9 height 9
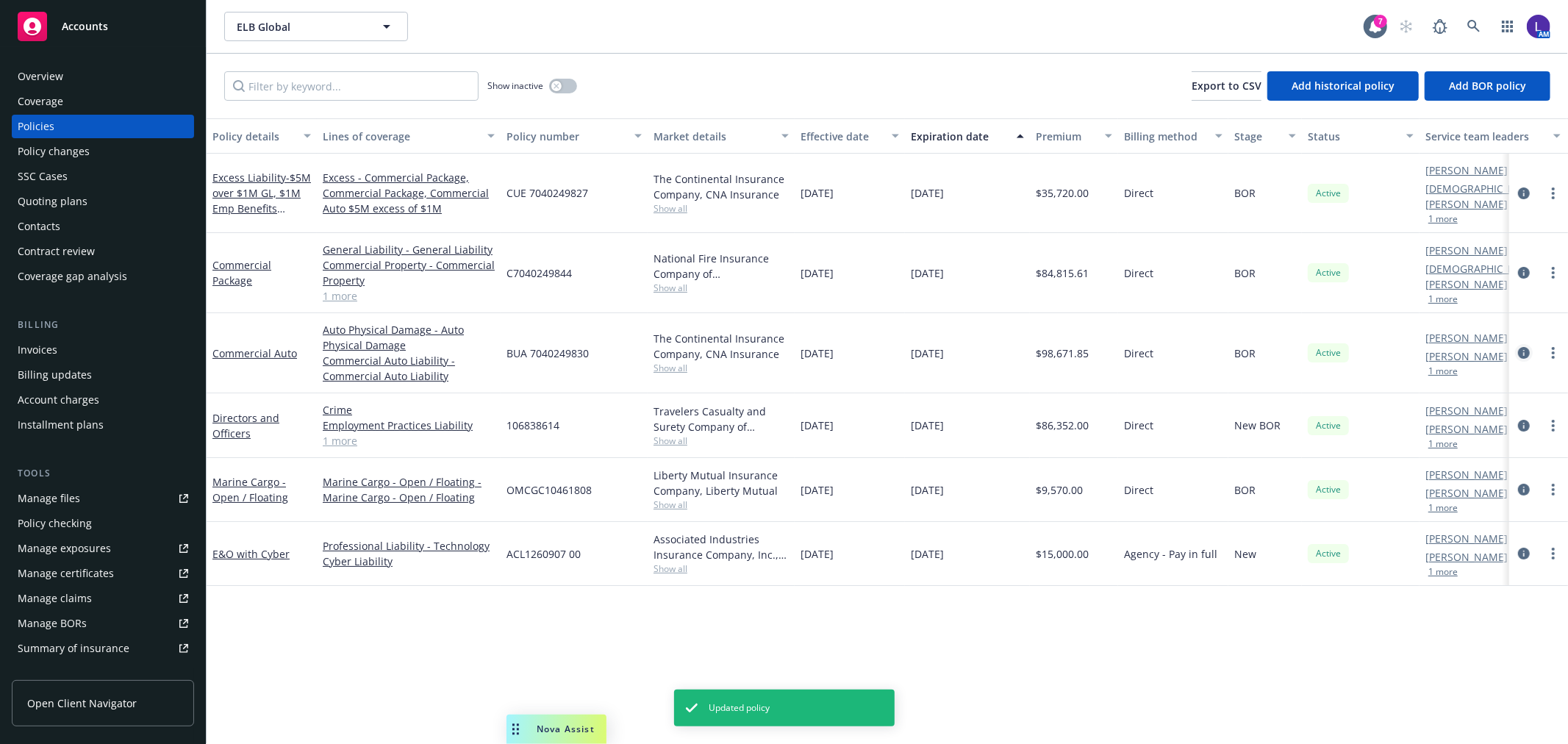
click at [1522, 348] on icon "circleInformation" at bounding box center [1524, 354] width 12 height 12
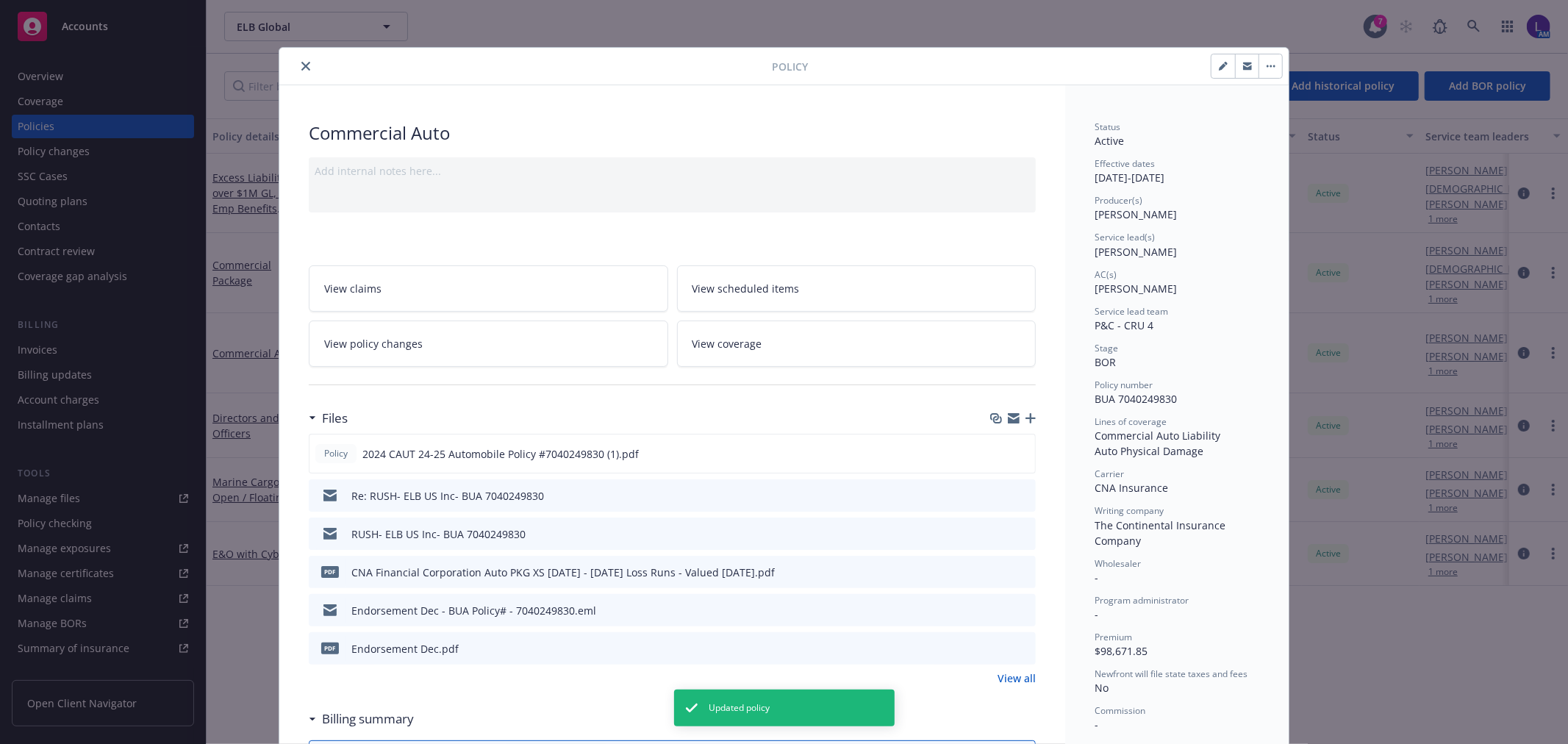
click at [1219, 68] on icon "button" at bounding box center [1223, 66] width 9 height 9
select select "BOR"
select select "other"
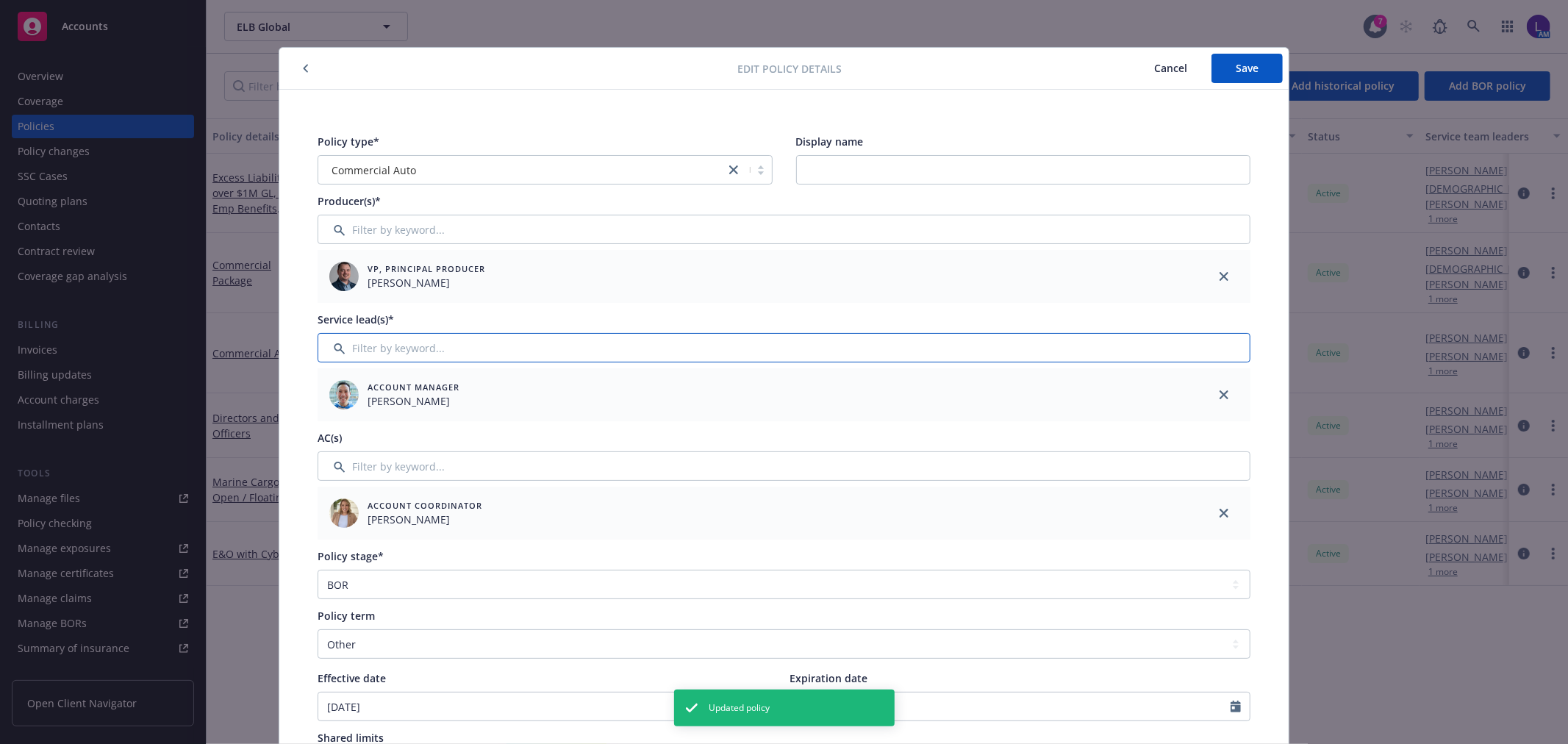
click at [377, 355] on input "Filter by keyword..." at bounding box center [784, 348] width 933 height 29
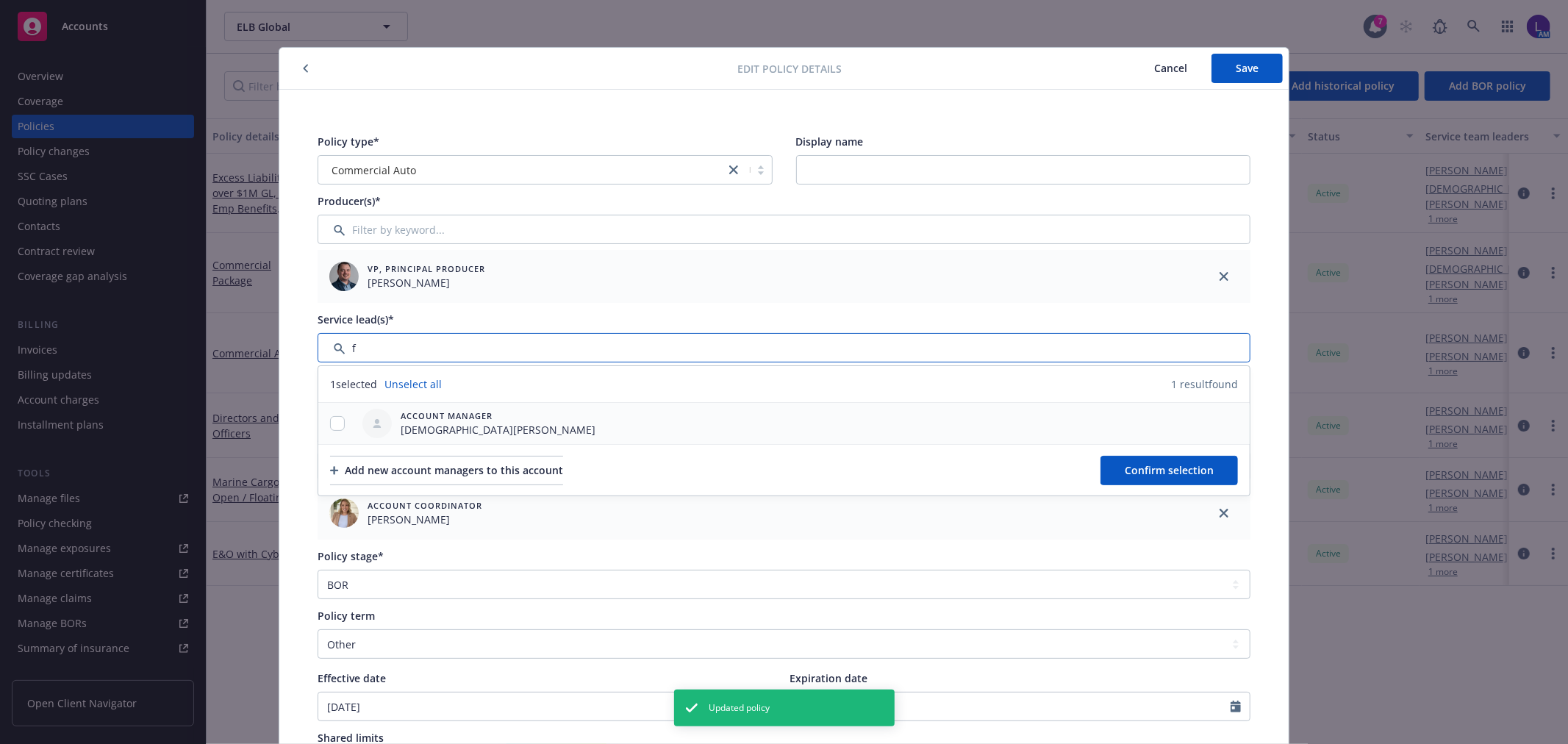
type input "f"
click at [332, 422] on input "checkbox" at bounding box center [337, 423] width 15 height 15
checkbox input "true"
click at [1160, 463] on span "Confirm selection" at bounding box center [1169, 470] width 89 height 14
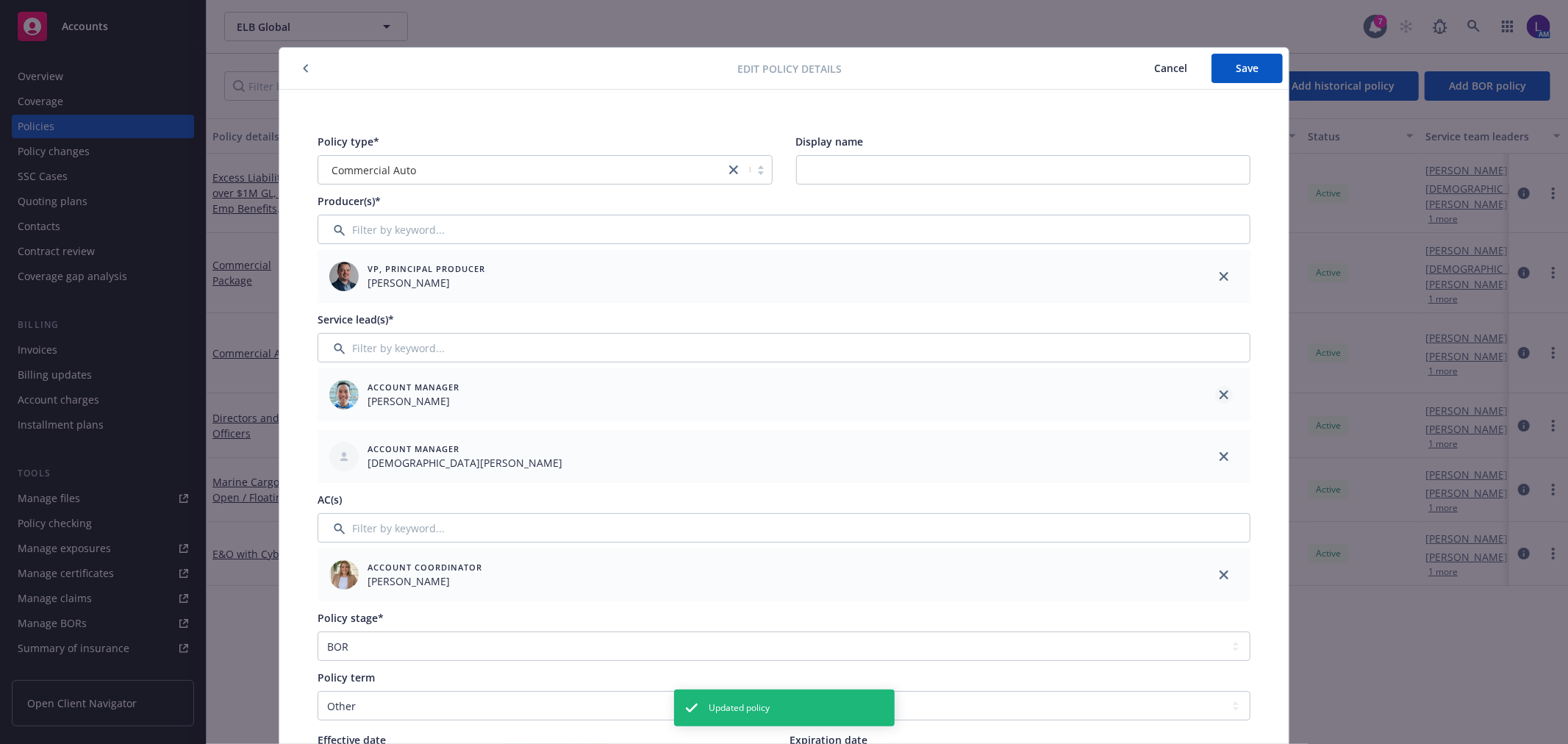
click at [1219, 388] on link "close" at bounding box center [1225, 395] width 18 height 18
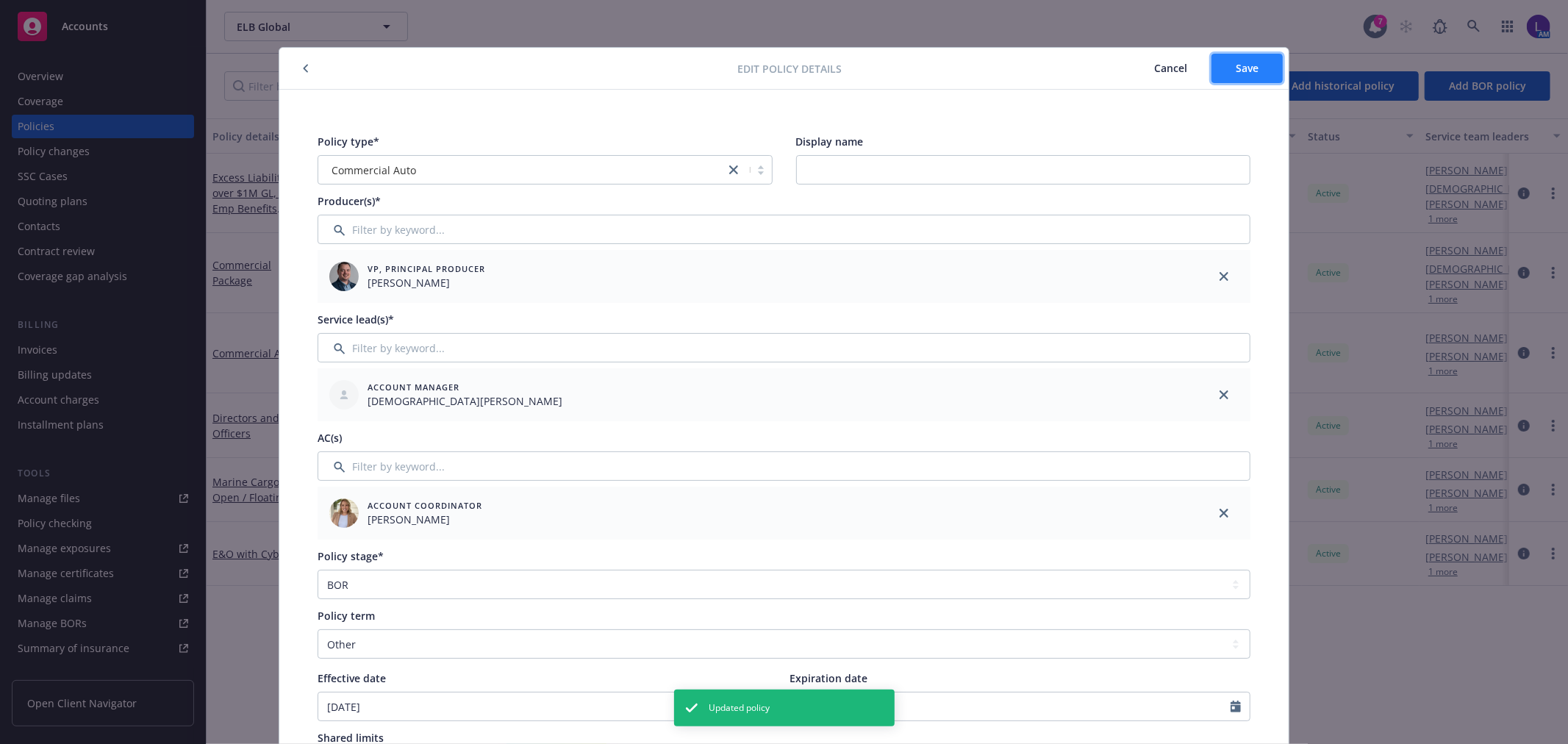
click at [1236, 70] on span "Save" at bounding box center [1247, 68] width 23 height 14
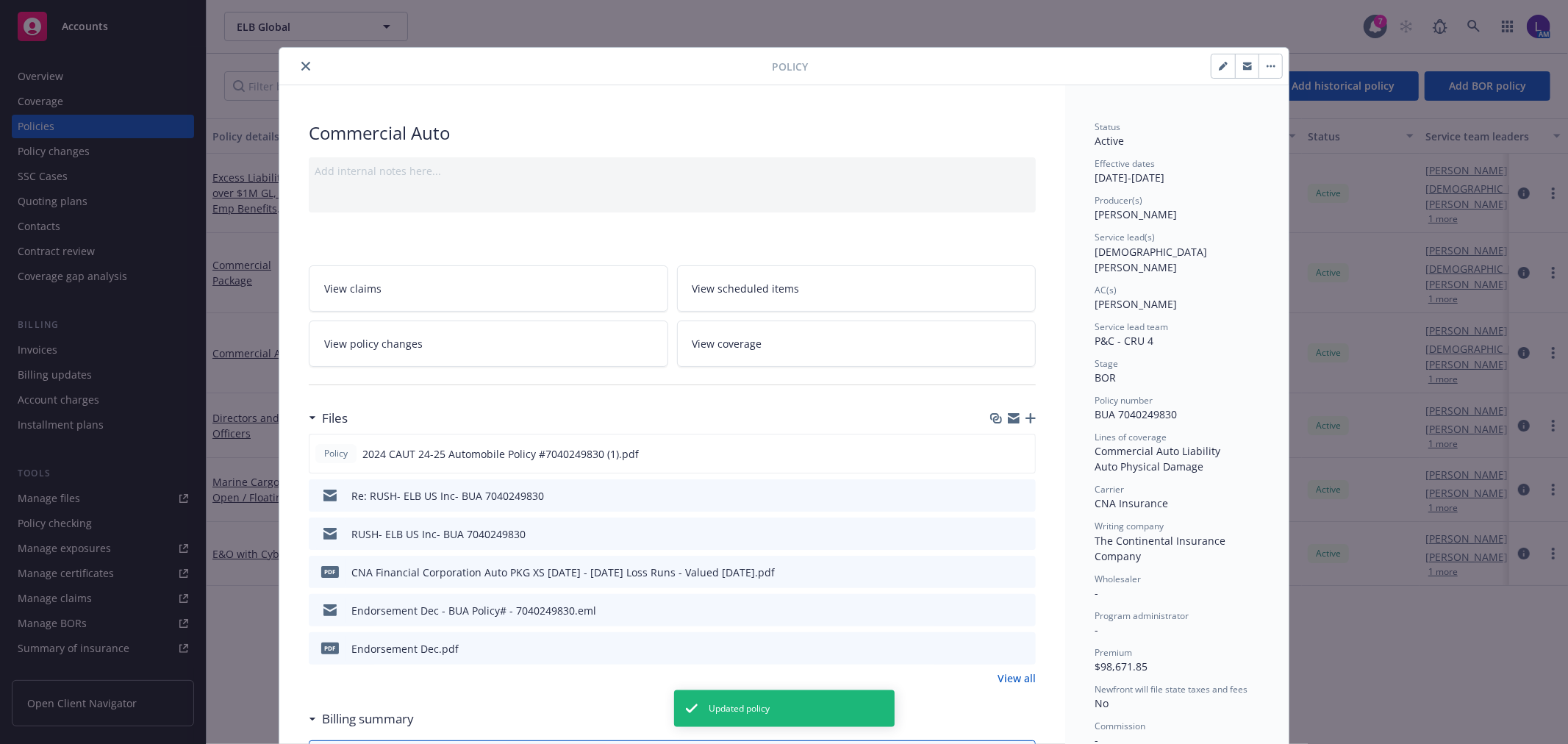
click at [301, 62] on icon "close" at bounding box center [305, 66] width 9 height 9
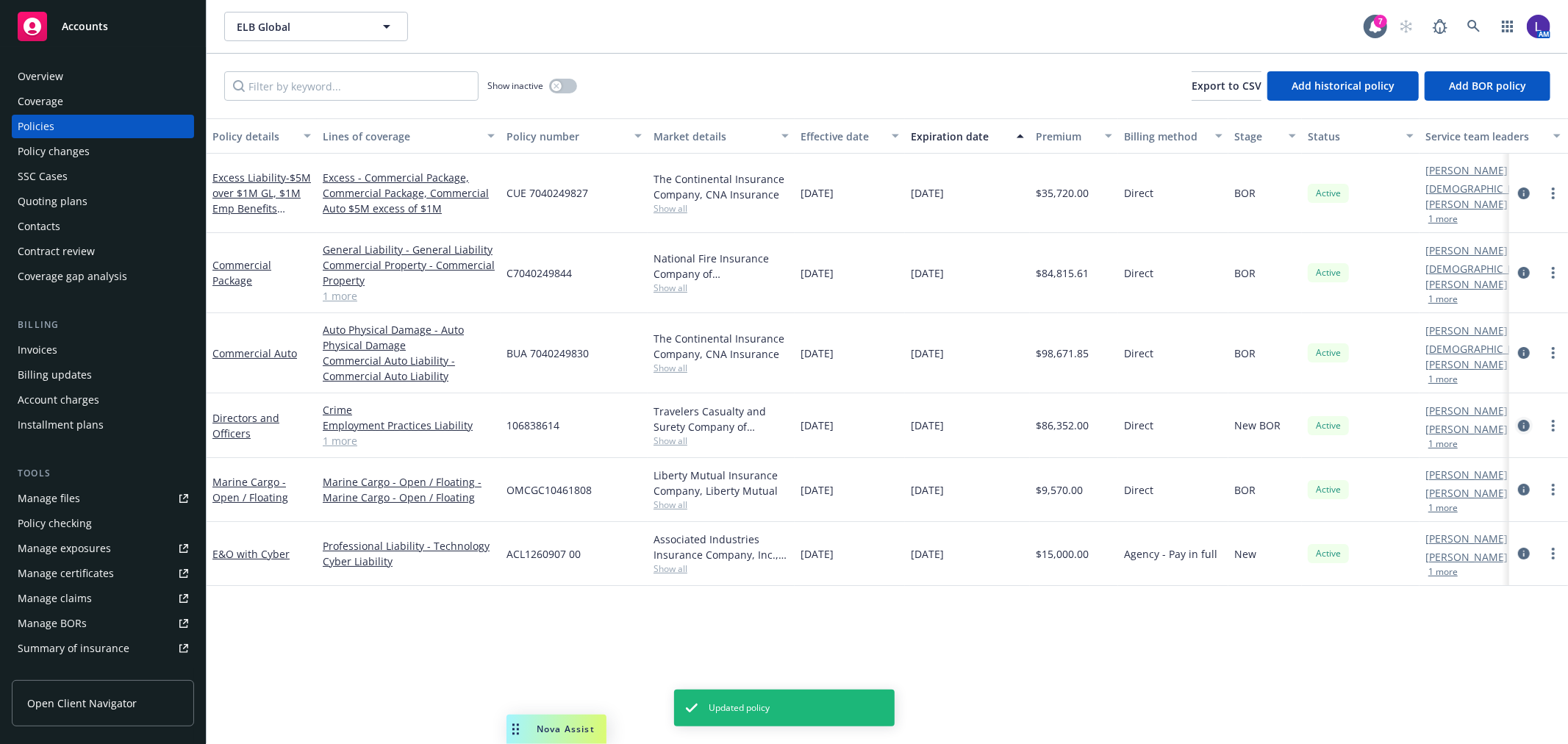
click at [1520, 420] on icon "circleInformation" at bounding box center [1524, 426] width 12 height 12
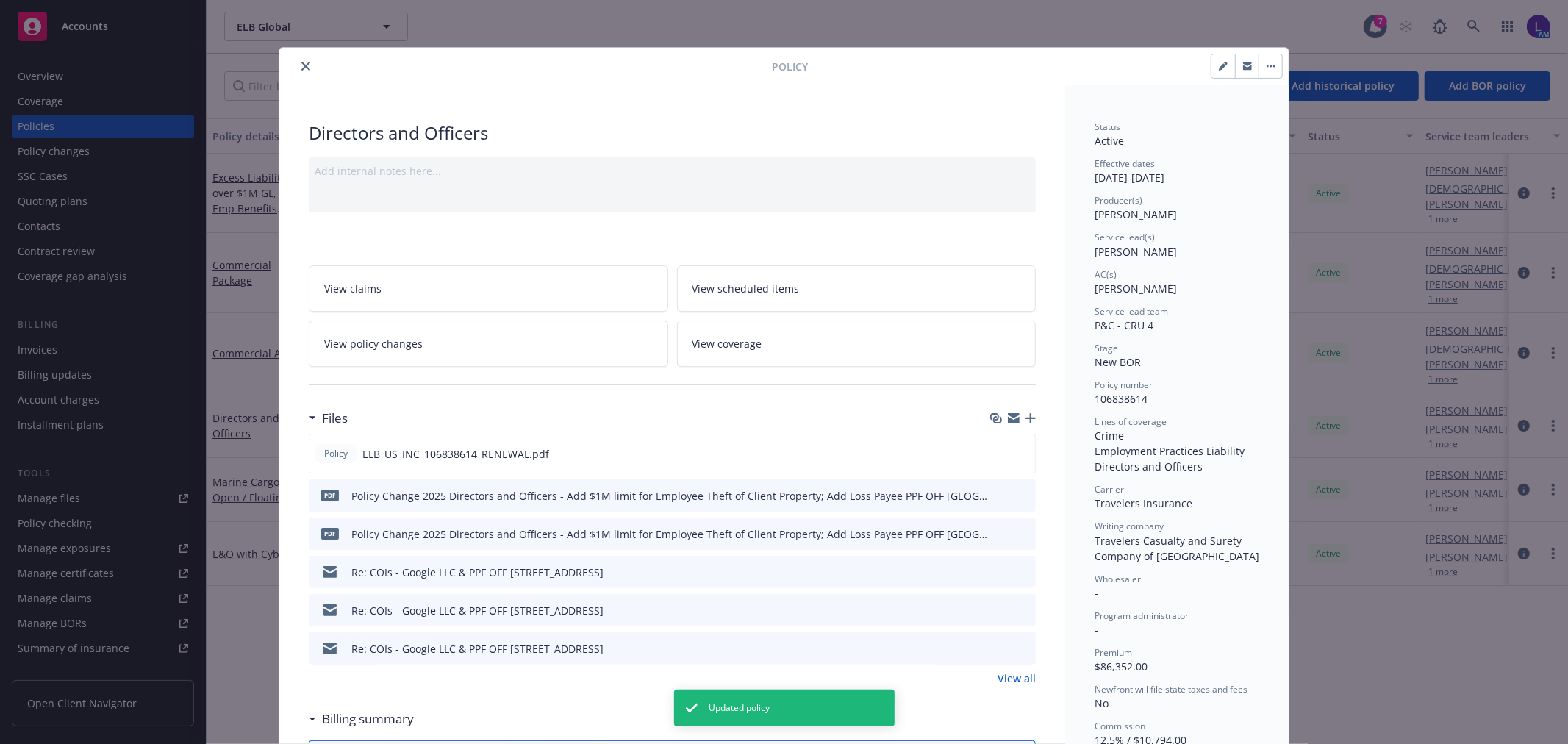
click at [1212, 70] on button "button" at bounding box center [1224, 67] width 24 height 24
select select "NEW_BOR"
select select "12"
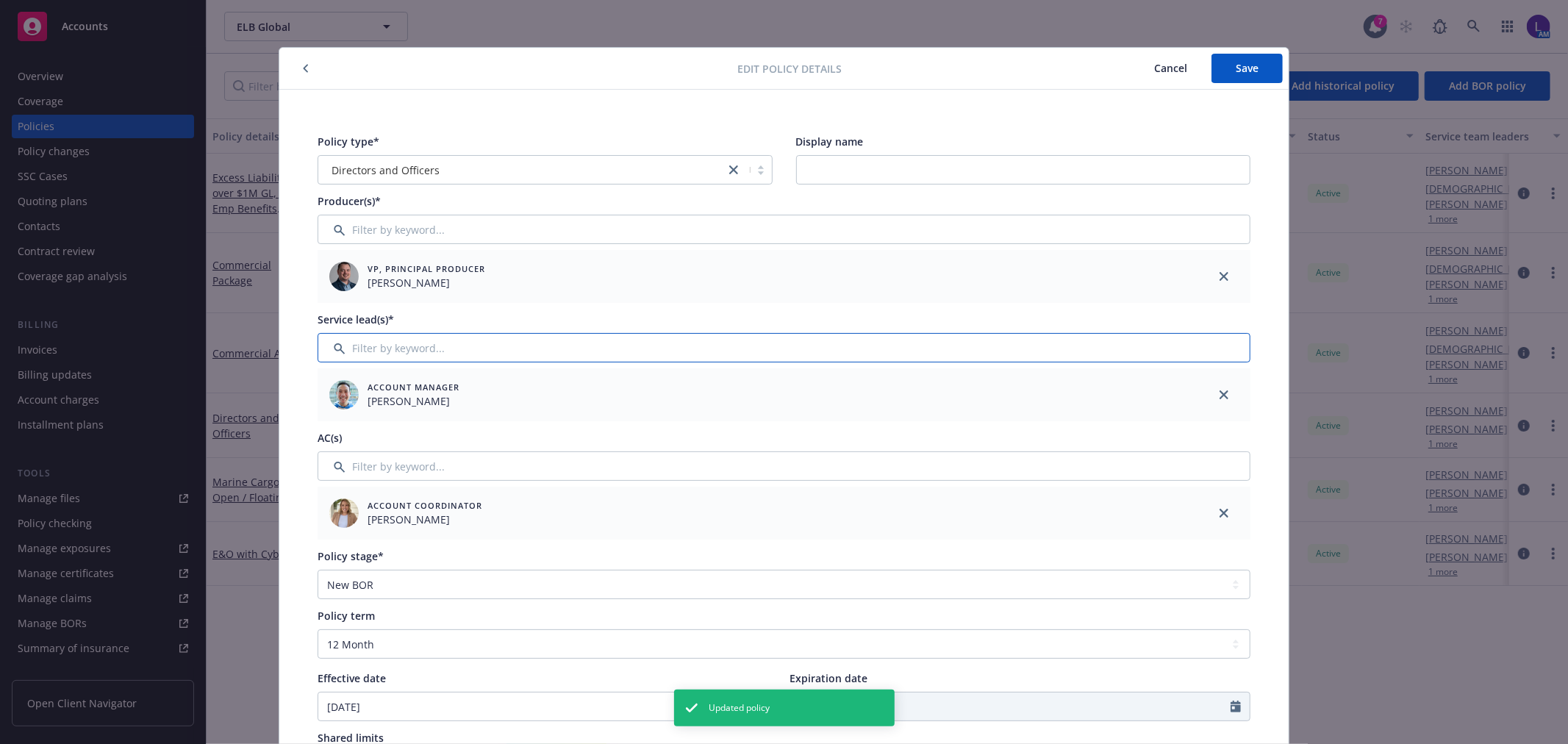
click at [383, 354] on input "Filter by keyword..." at bounding box center [784, 348] width 933 height 29
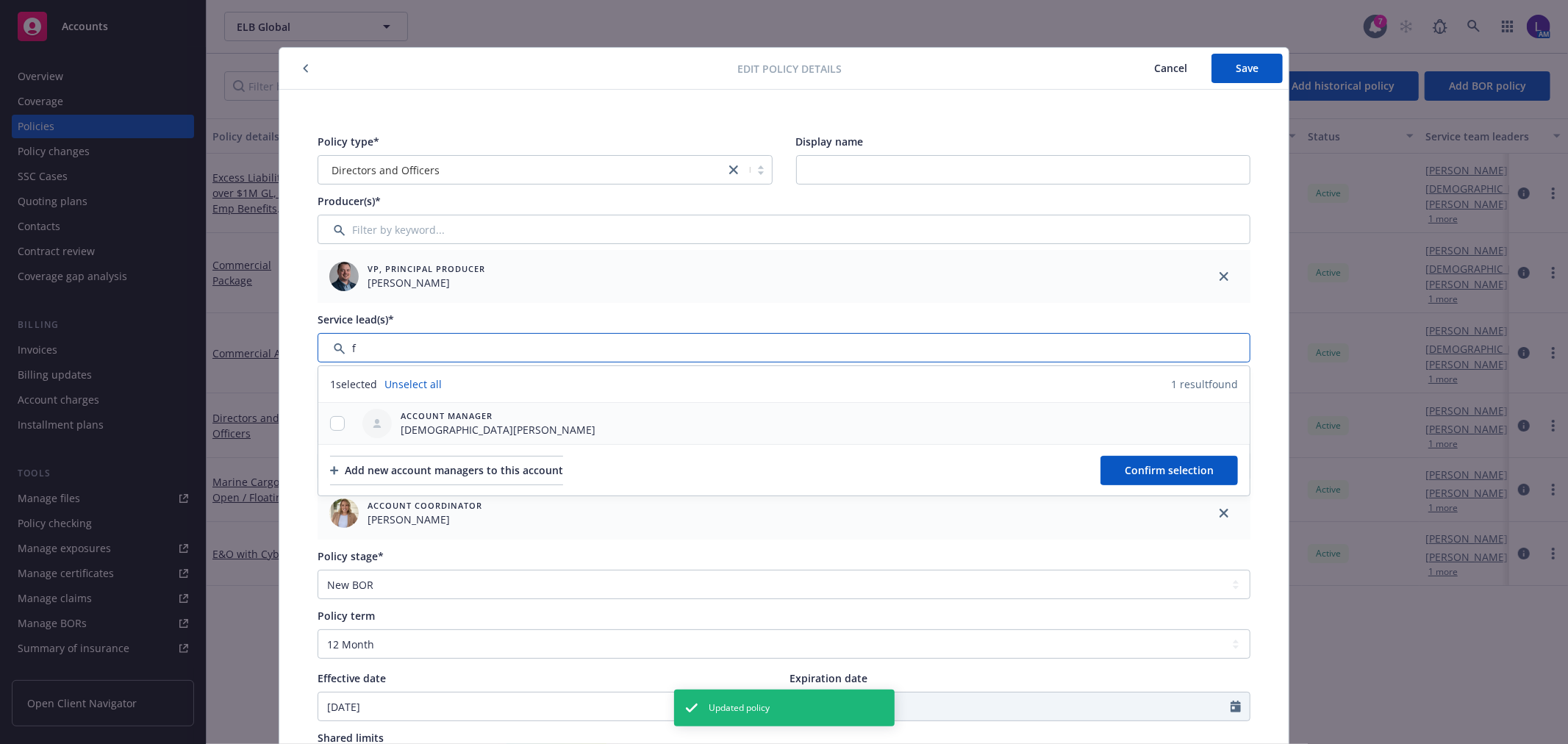
type input "f"
click at [330, 423] on input "checkbox" at bounding box center [337, 423] width 15 height 15
checkbox input "true"
click at [1192, 459] on button "Confirm selection" at bounding box center [1170, 470] width 138 height 29
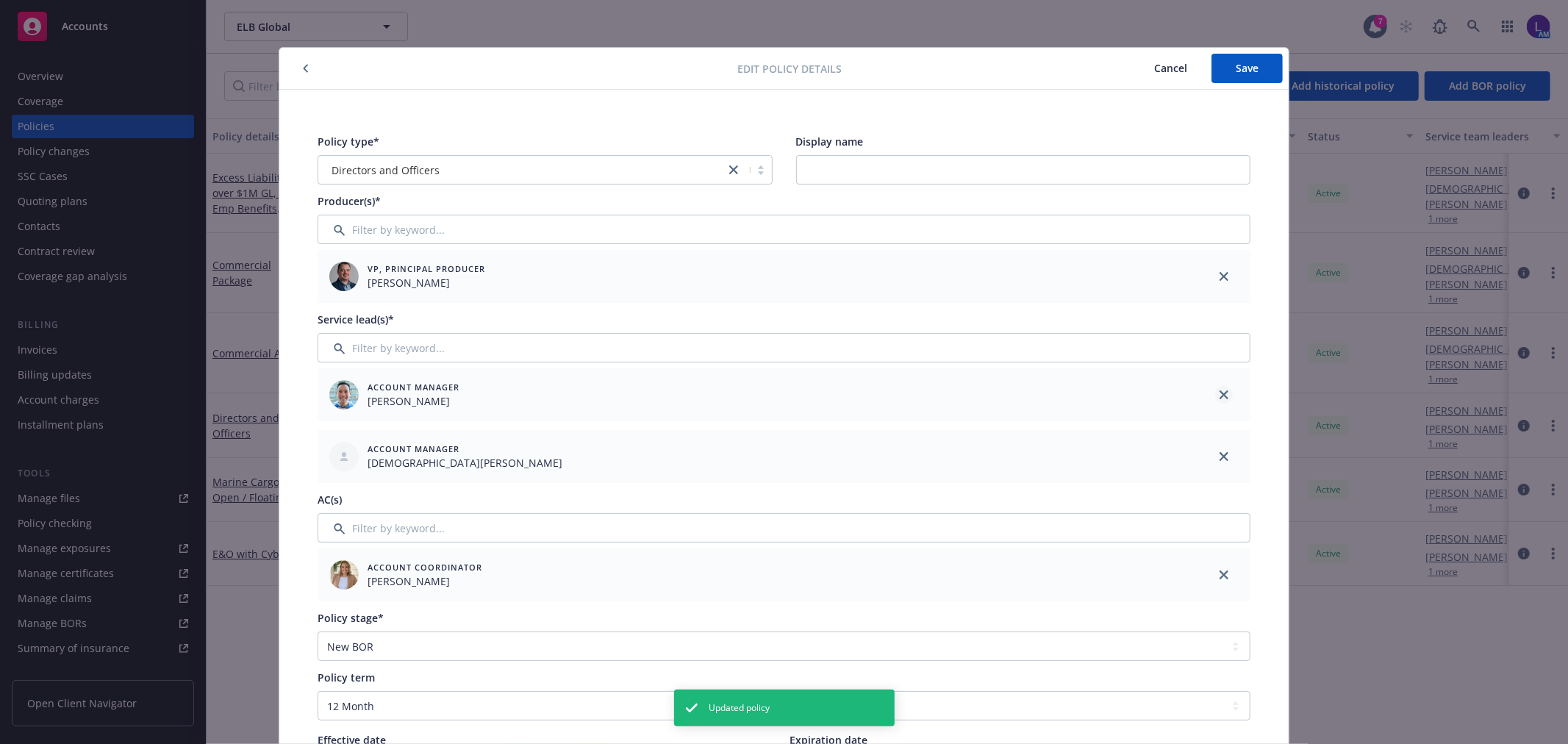
click at [1220, 394] on icon "close" at bounding box center [1224, 394] width 9 height 9
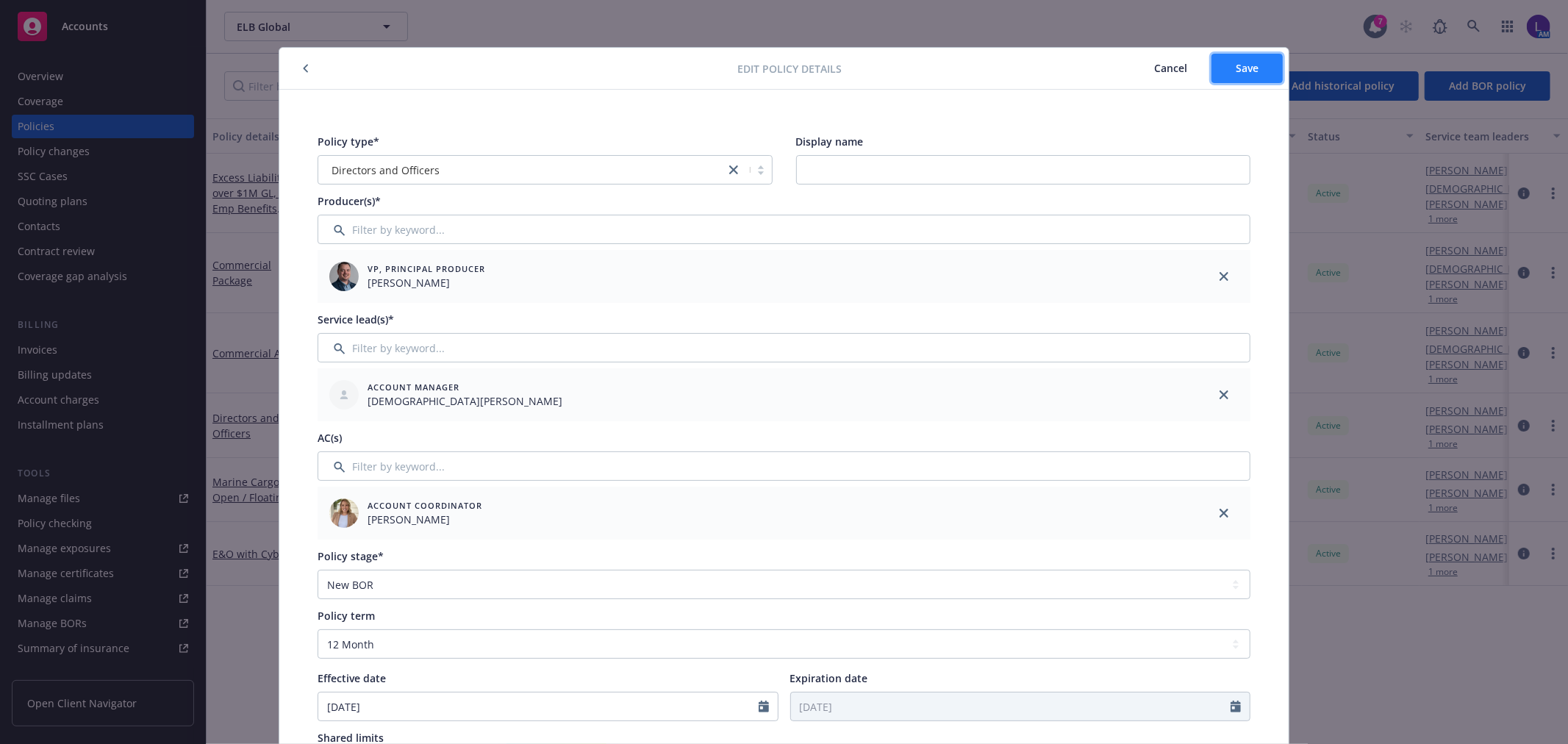
click at [1227, 63] on button "Save" at bounding box center [1247, 68] width 71 height 29
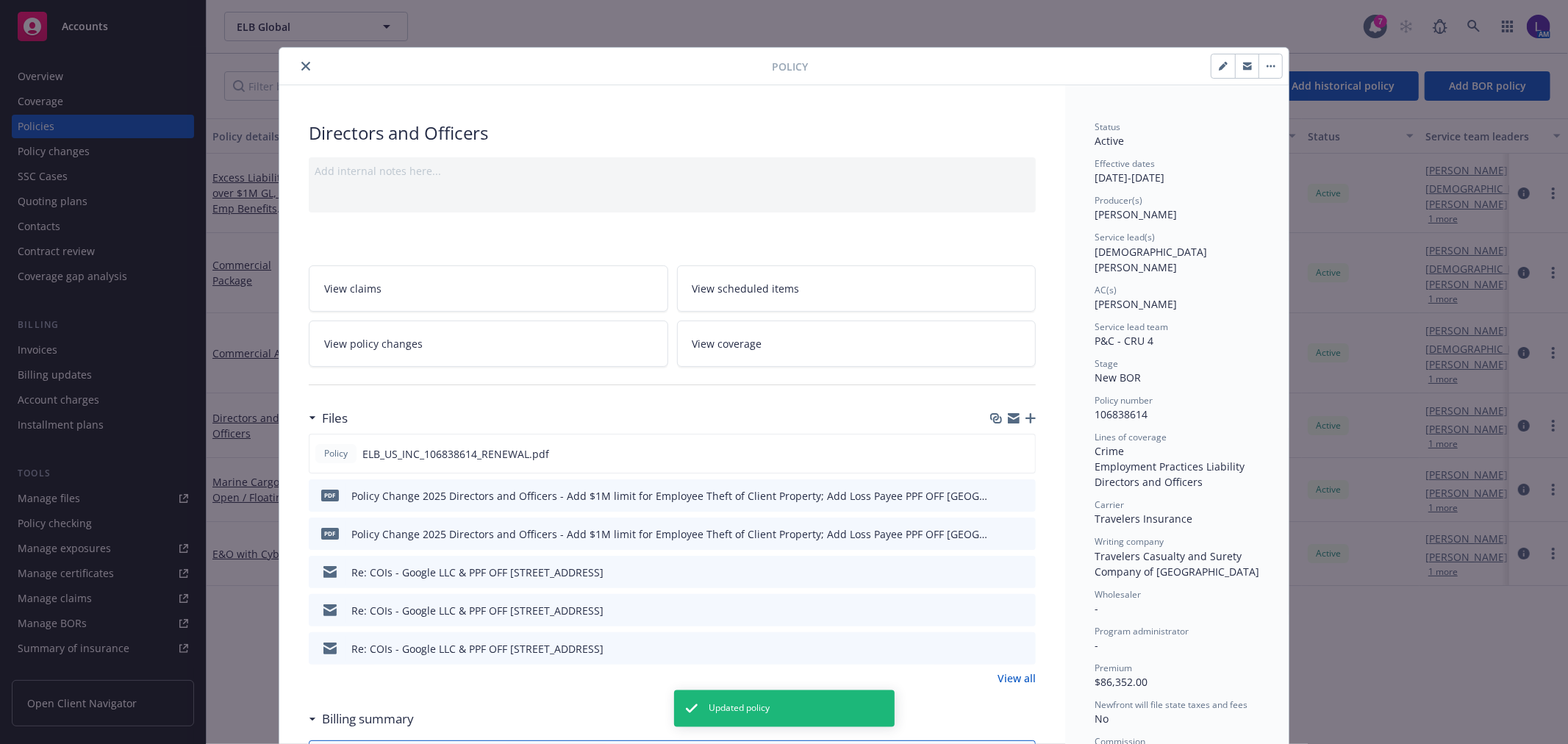
click at [301, 66] on icon "close" at bounding box center [305, 66] width 9 height 9
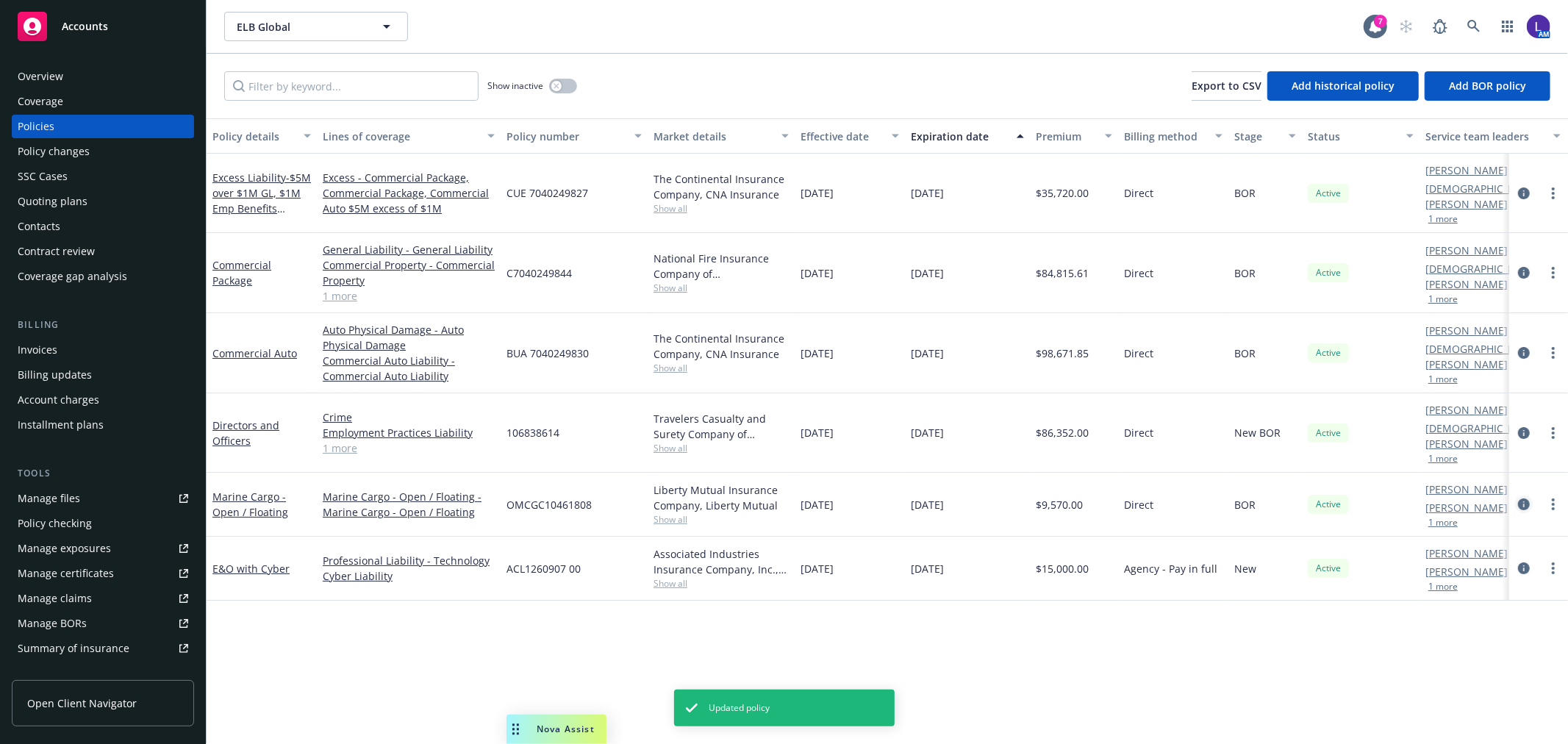
click at [1519, 498] on icon "circleInformation" at bounding box center [1524, 504] width 12 height 12
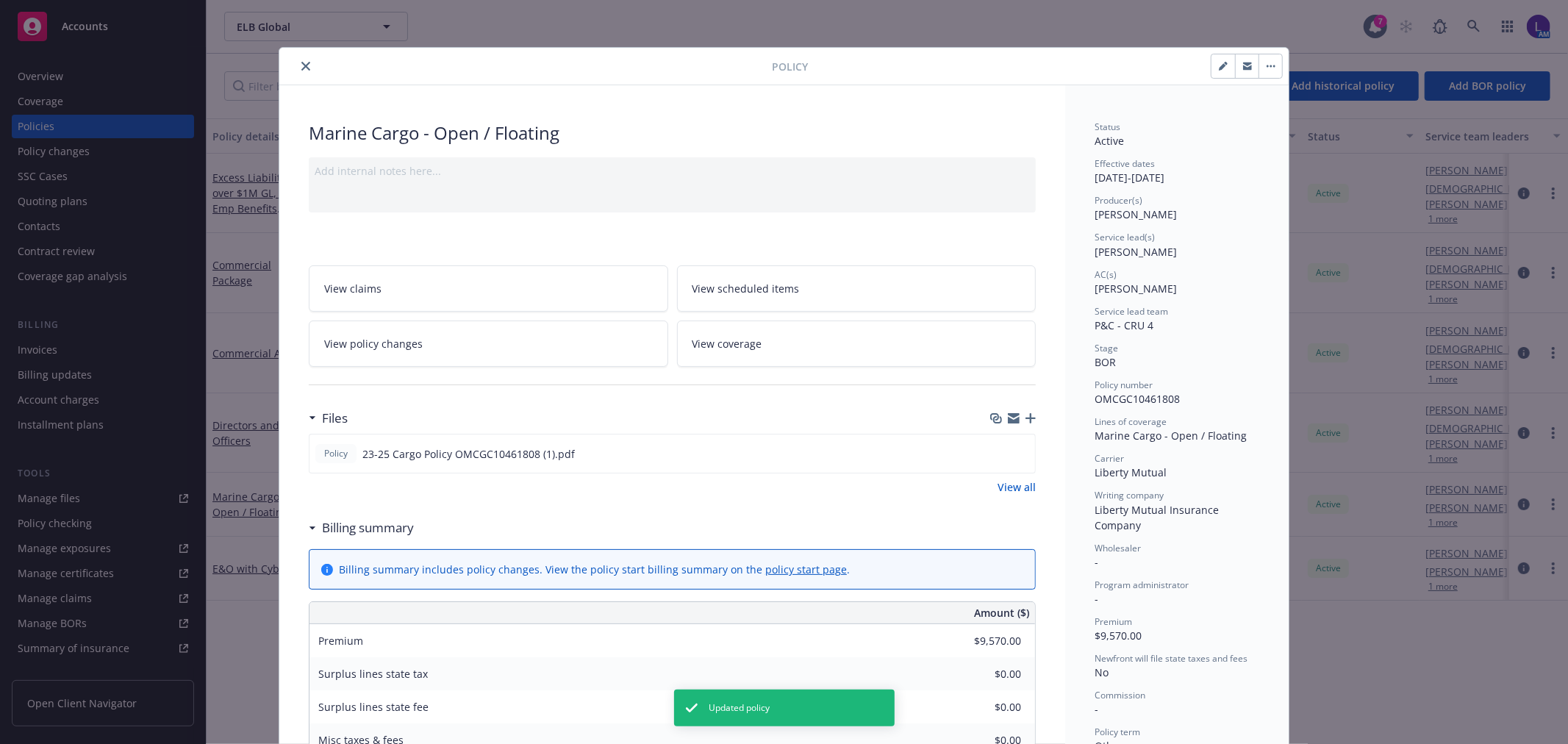
click at [1219, 75] on button "button" at bounding box center [1224, 67] width 24 height 24
select select "BOR"
select select "other"
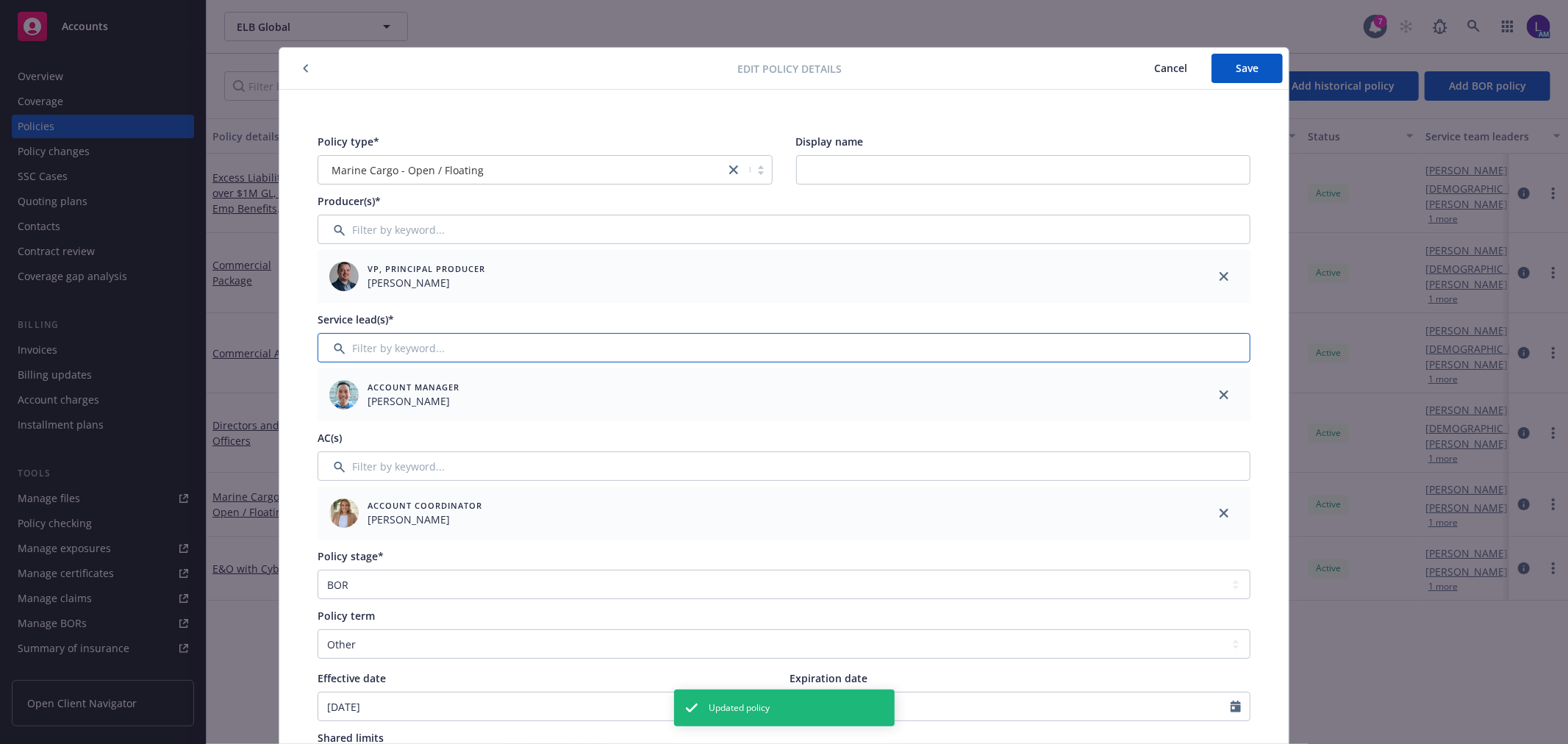
click at [432, 344] on input "Filter by keyword..." at bounding box center [784, 348] width 933 height 29
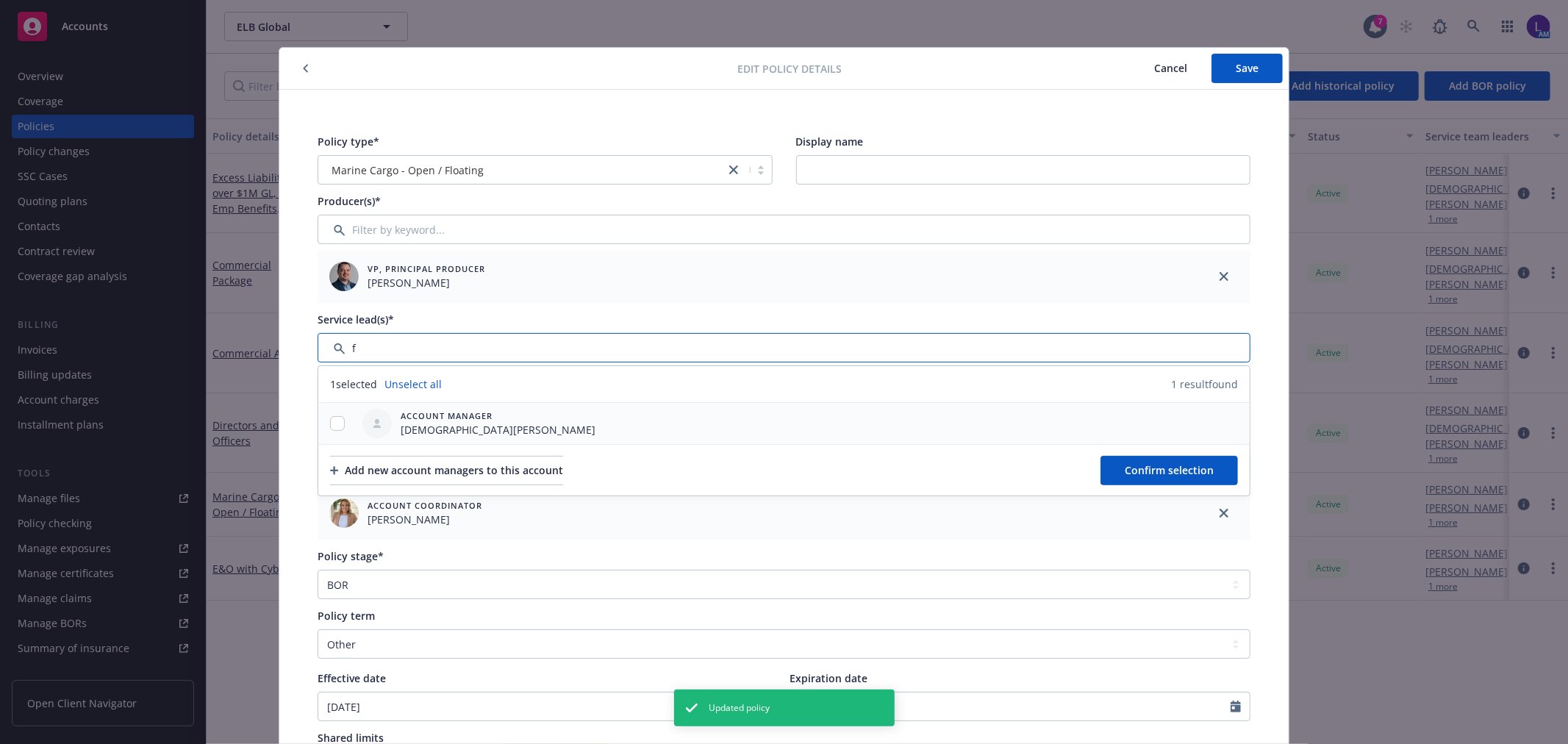
type input "f"
drag, startPoint x: 336, startPoint y: 421, endPoint x: 605, endPoint y: 470, distance: 273.4
click at [334, 422] on input "checkbox" at bounding box center [337, 423] width 15 height 15
checkbox input "true"
drag, startPoint x: 1179, startPoint y: 478, endPoint x: 1222, endPoint y: 404, distance: 85.6
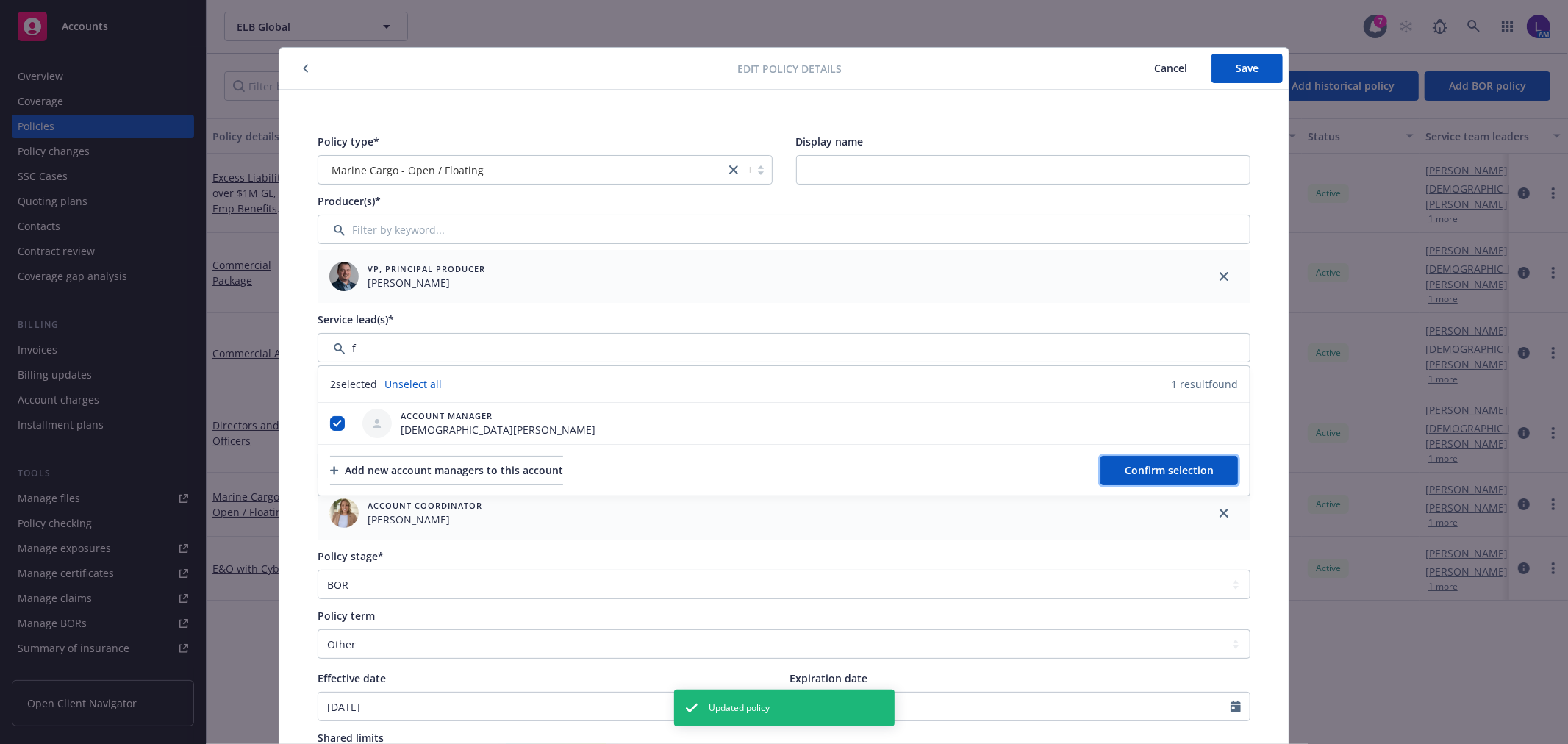
click at [1179, 476] on button "Confirm selection" at bounding box center [1170, 470] width 138 height 29
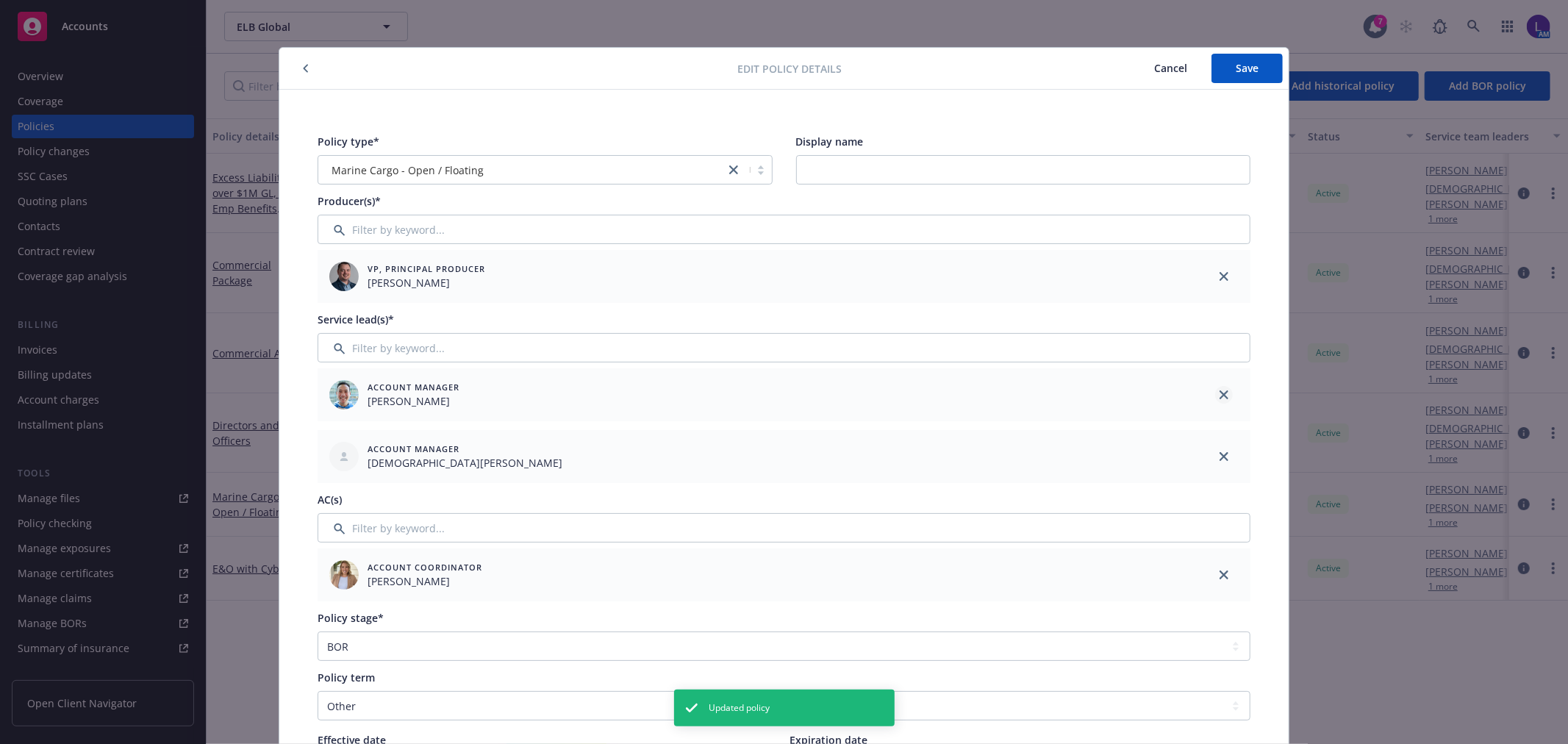
click at [1216, 395] on link "close" at bounding box center [1225, 395] width 18 height 18
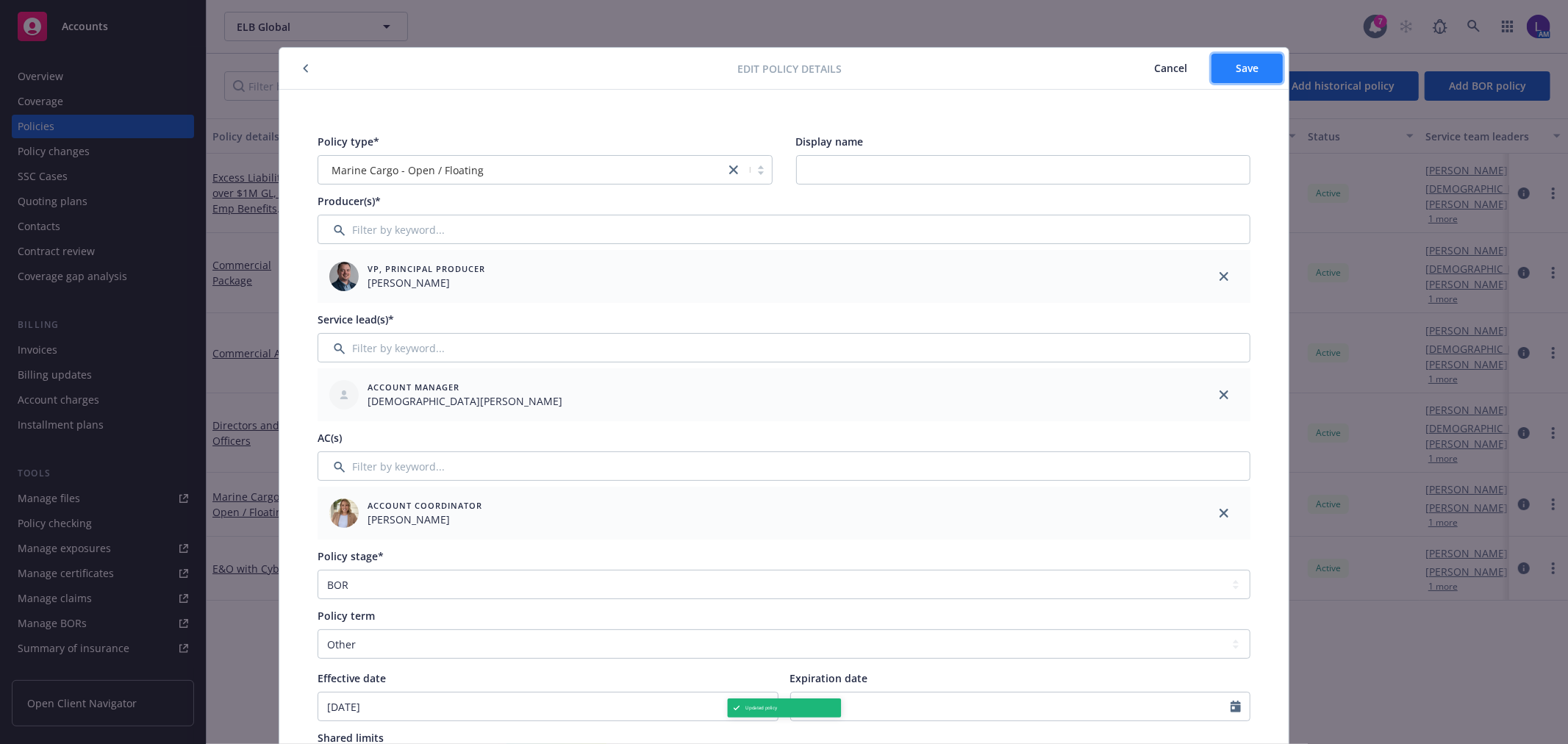
click at [1233, 77] on button "Save" at bounding box center [1247, 68] width 71 height 29
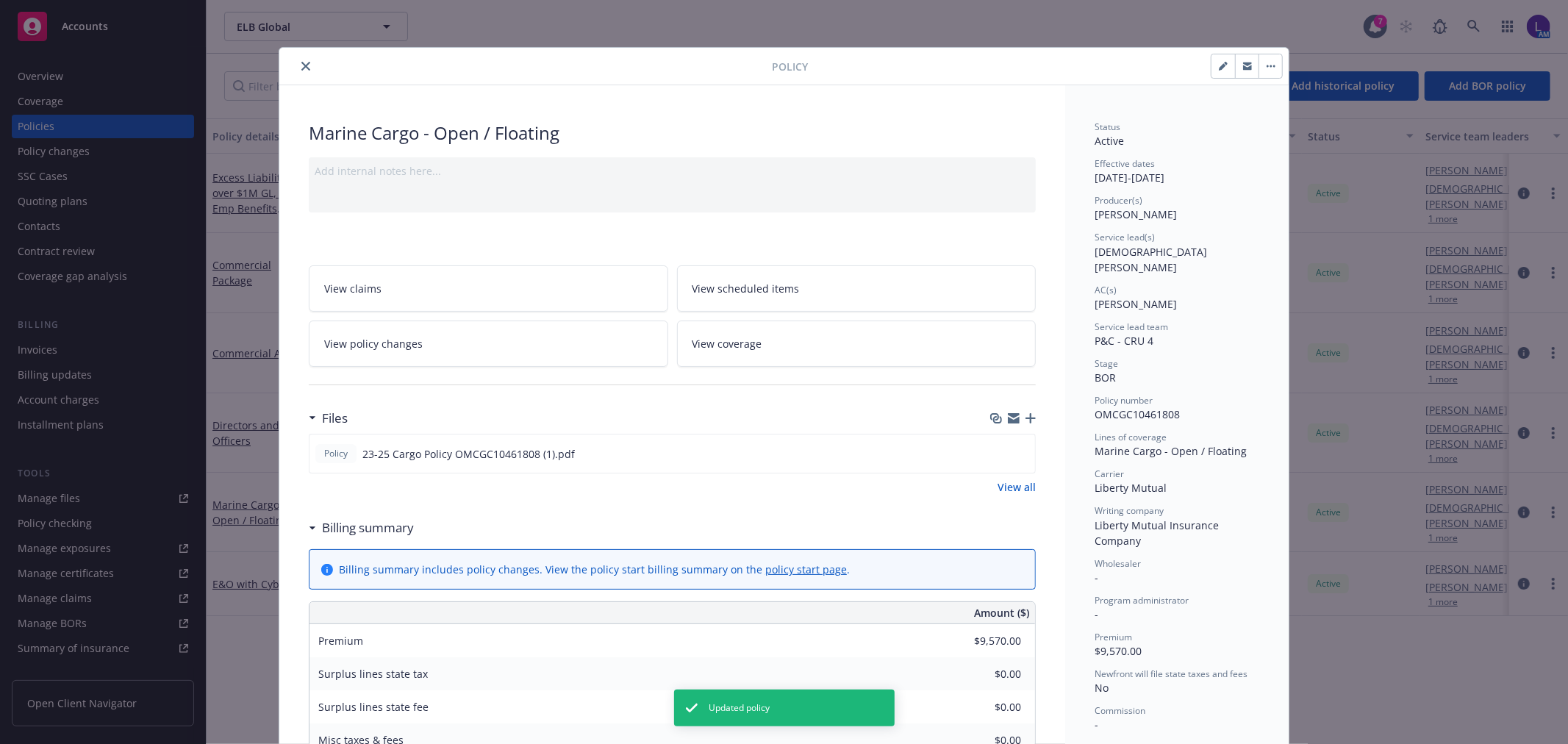
click at [301, 67] on icon "close" at bounding box center [305, 66] width 9 height 9
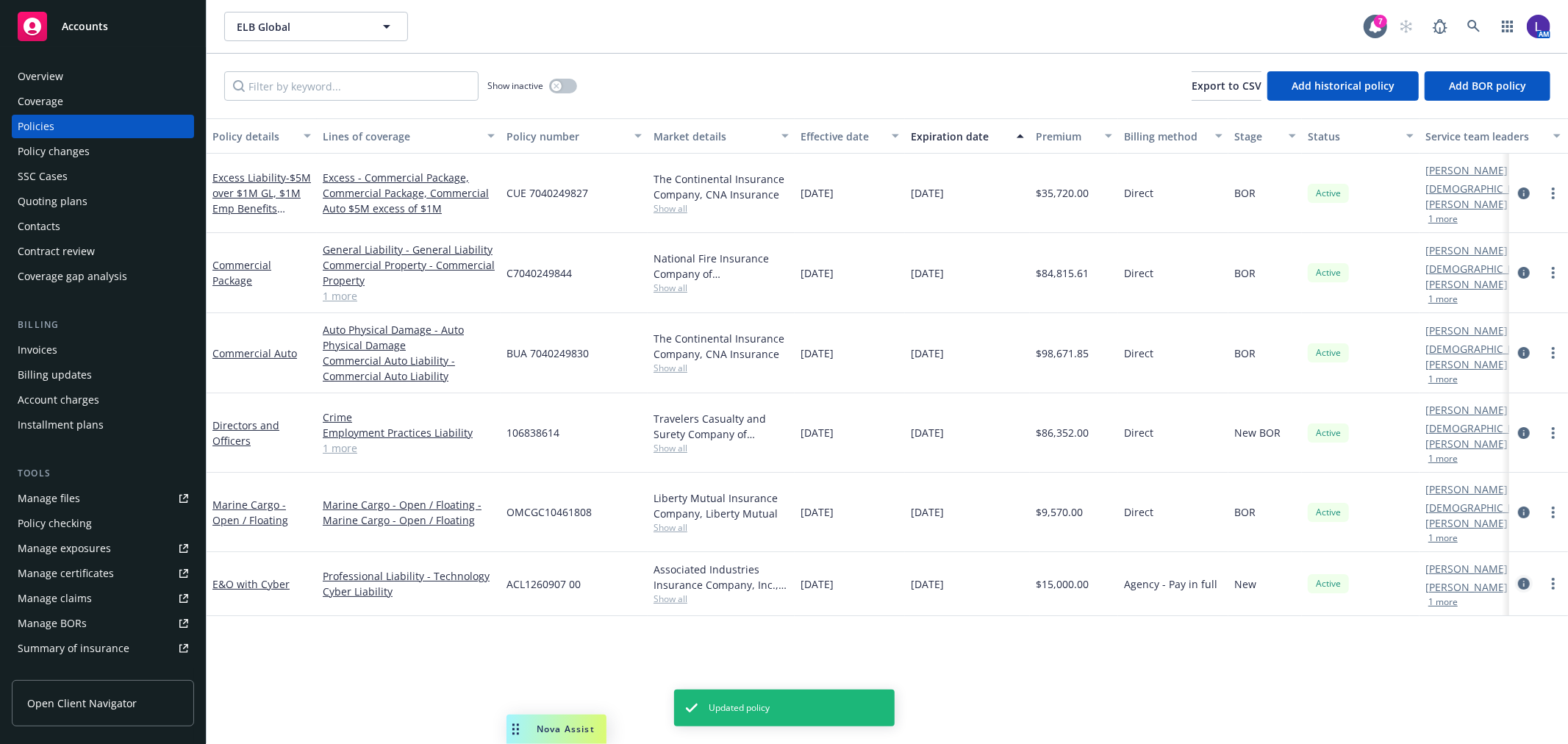
click at [1529, 578] on icon "circleInformation" at bounding box center [1524, 584] width 12 height 12
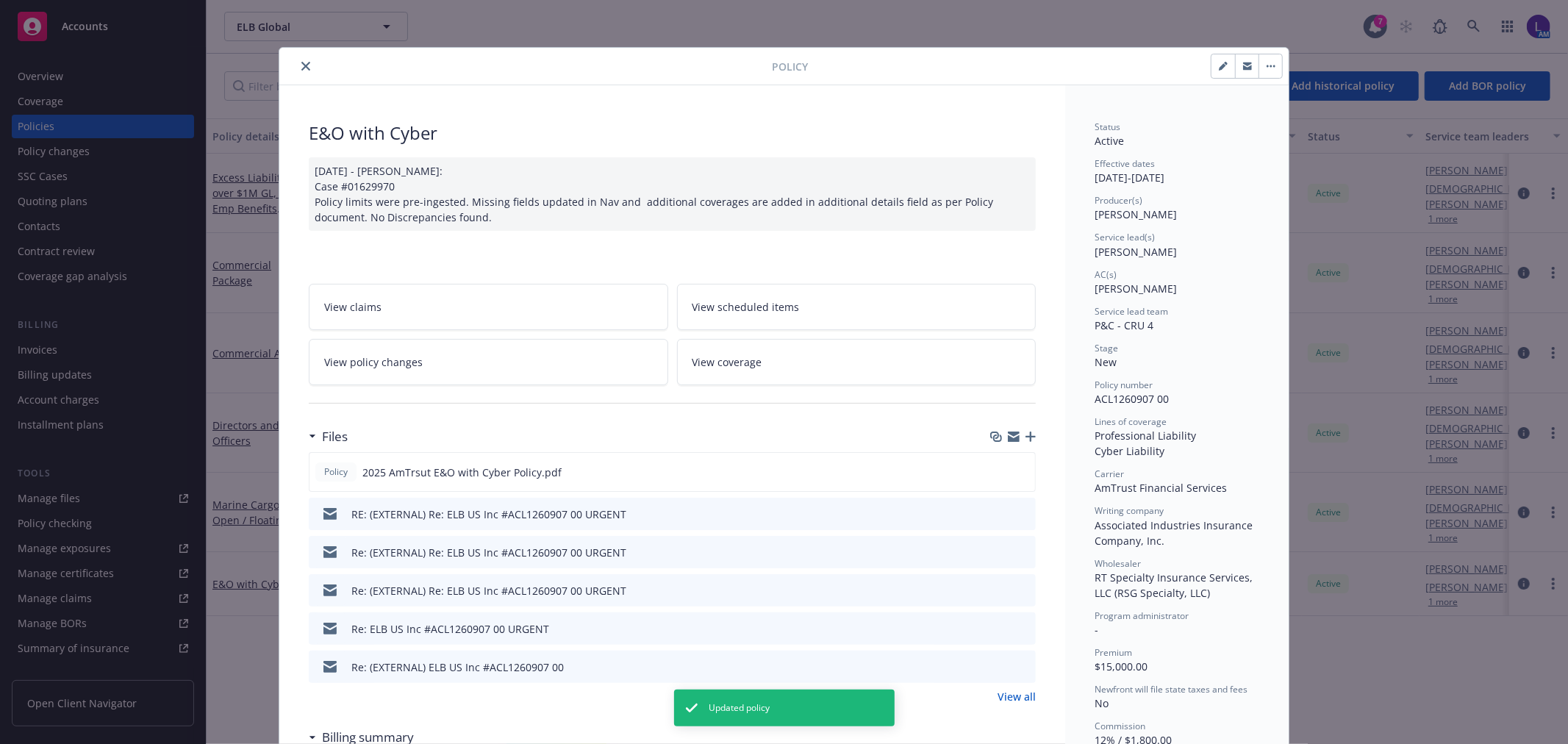
click at [1212, 63] on button "button" at bounding box center [1224, 67] width 24 height 24
select select "NEW"
select select "12"
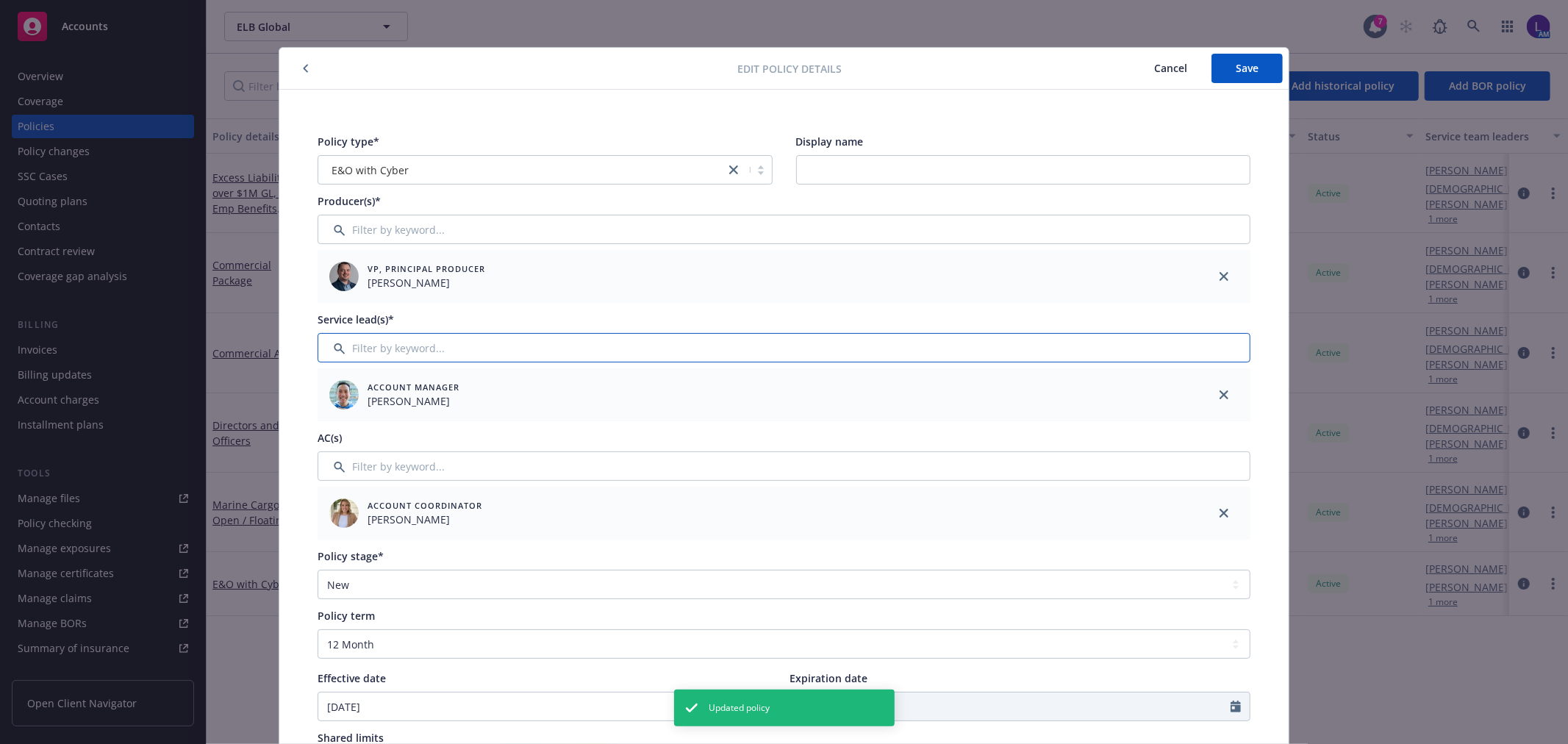
click at [345, 348] on input "Filter by keyword..." at bounding box center [784, 348] width 933 height 29
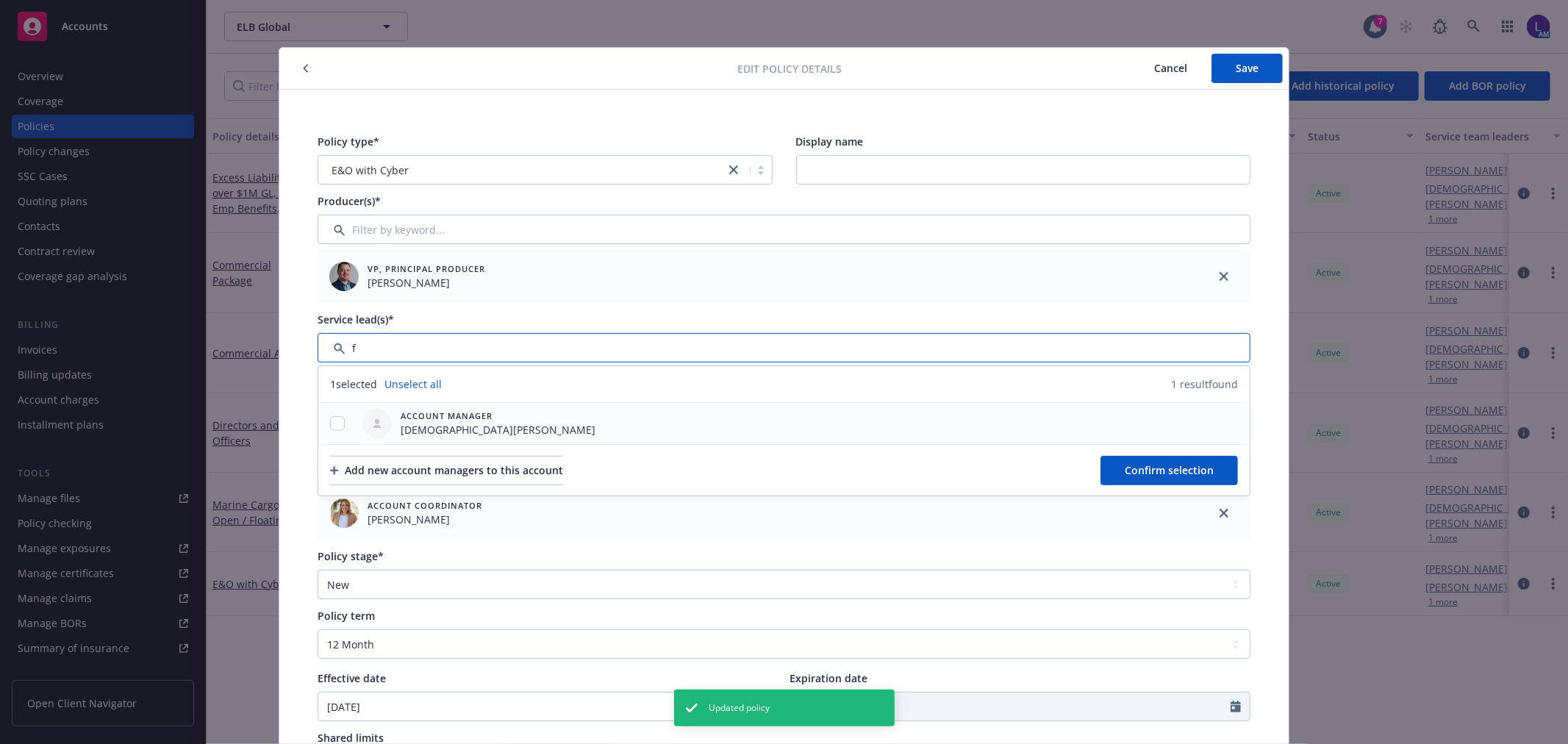
type input "f"
click at [330, 426] on input "checkbox" at bounding box center [337, 423] width 15 height 15
checkbox input "true"
click at [1152, 463] on span "Confirm selection" at bounding box center [1169, 470] width 89 height 14
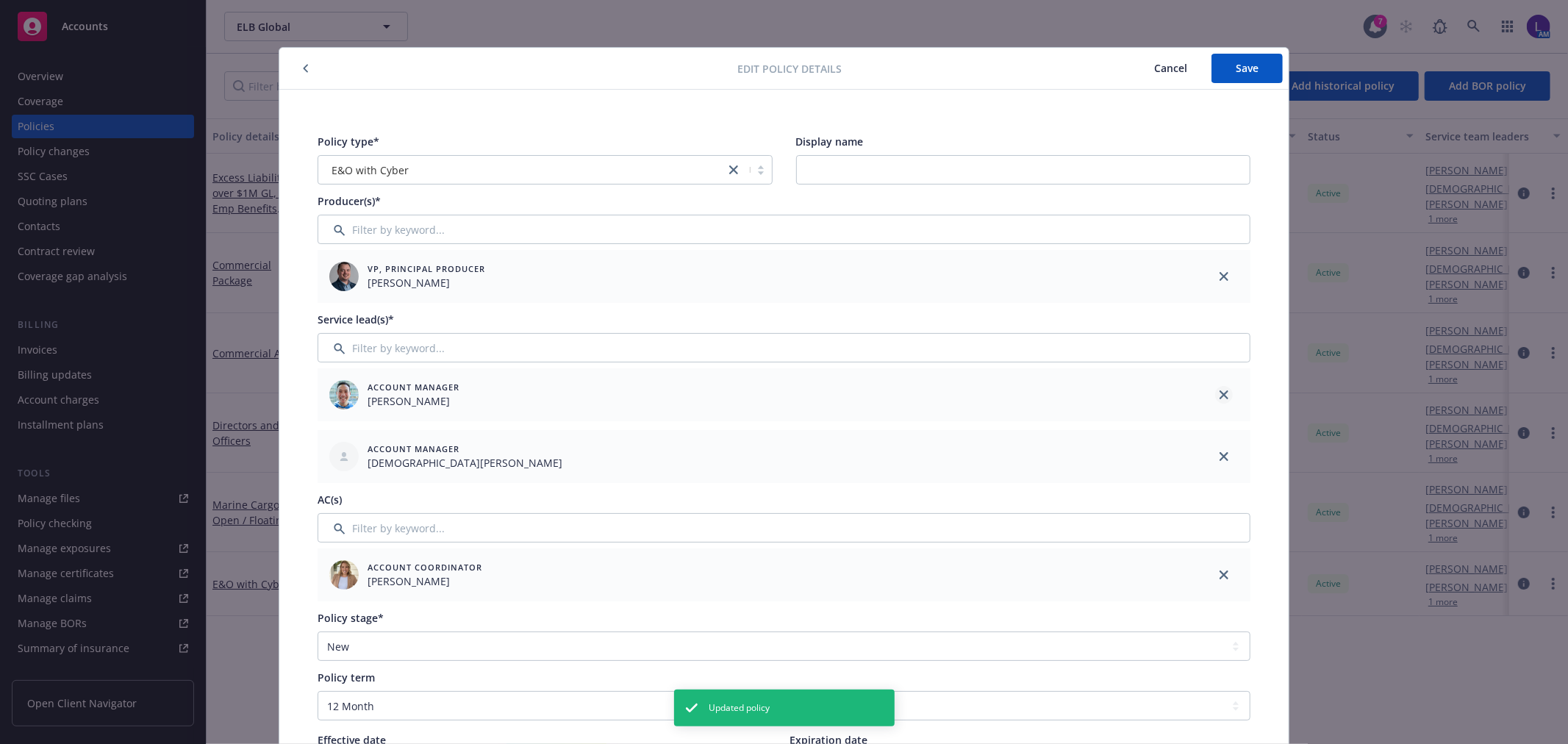
click at [1220, 394] on icon "close" at bounding box center [1224, 394] width 9 height 9
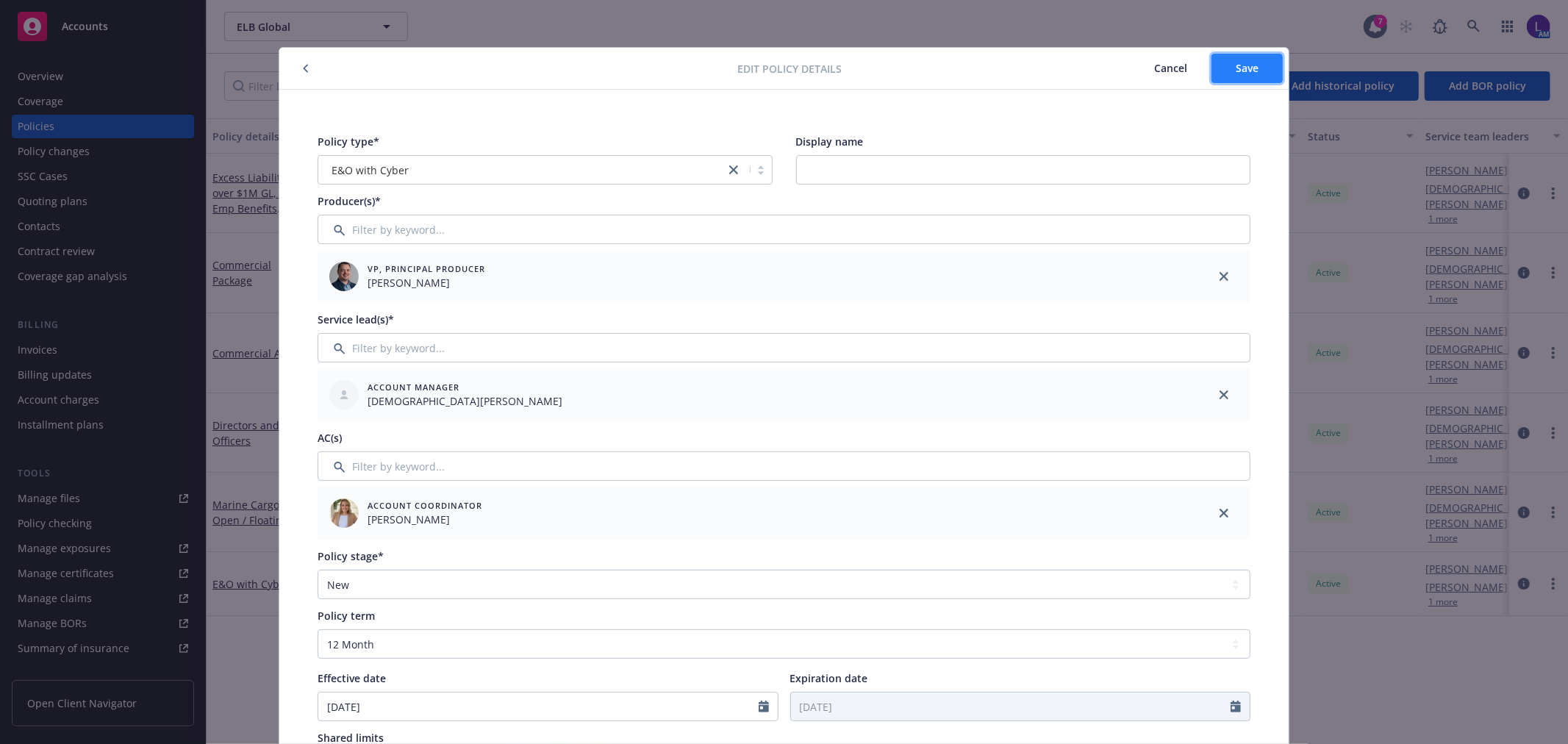
click at [1228, 83] on button "Save" at bounding box center [1247, 68] width 71 height 29
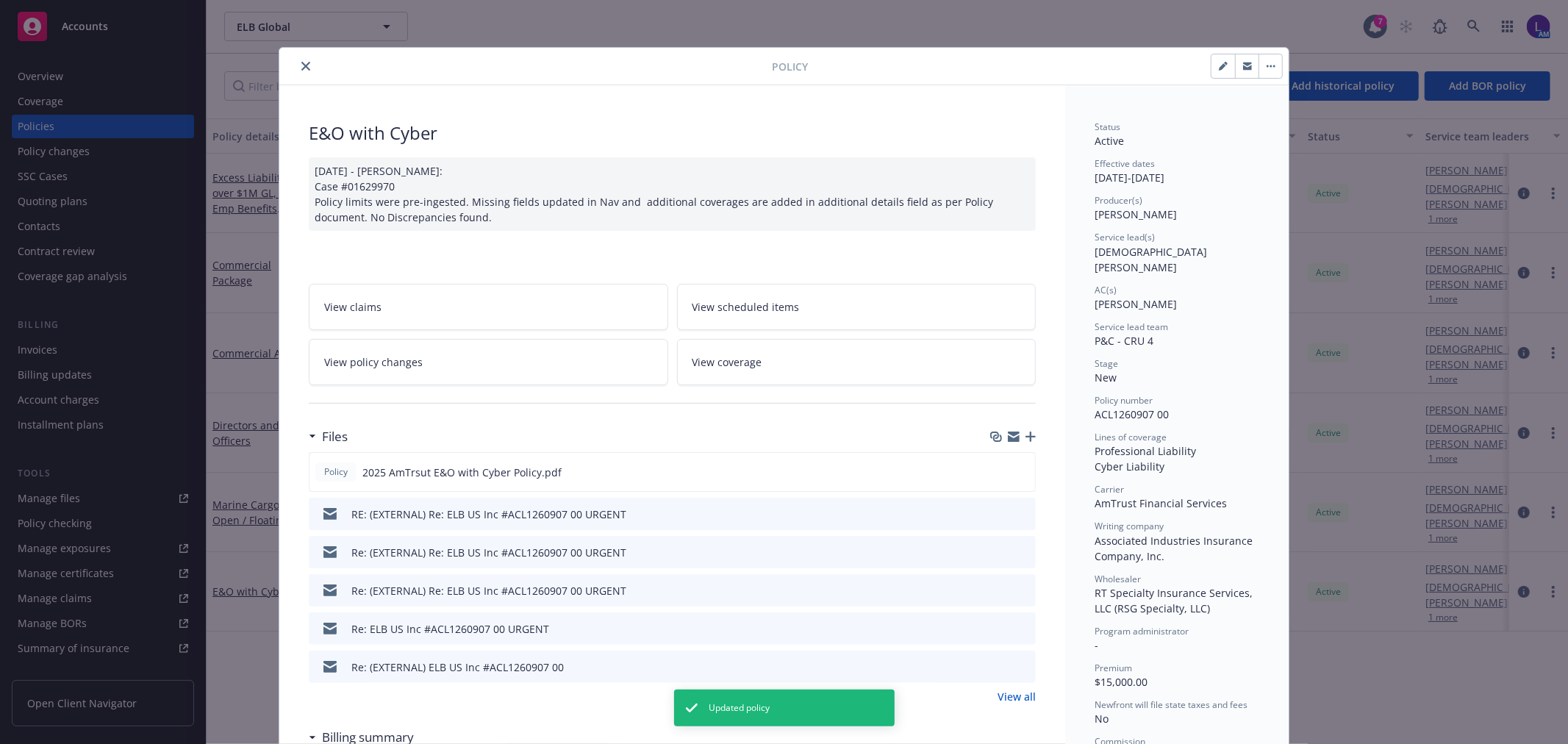
click at [304, 70] on button "close" at bounding box center [306, 66] width 18 height 18
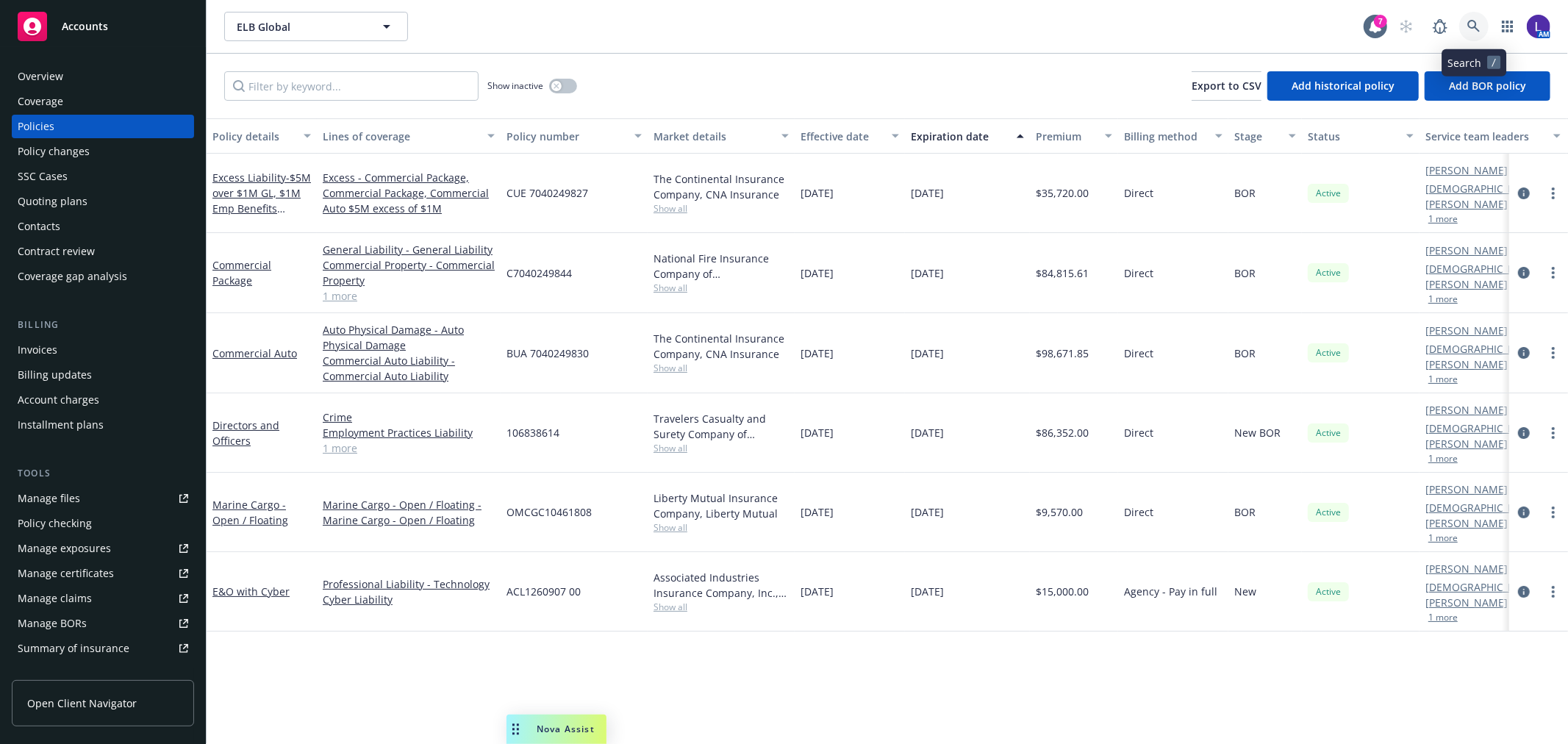
click at [1467, 24] on icon at bounding box center [1473, 26] width 13 height 13
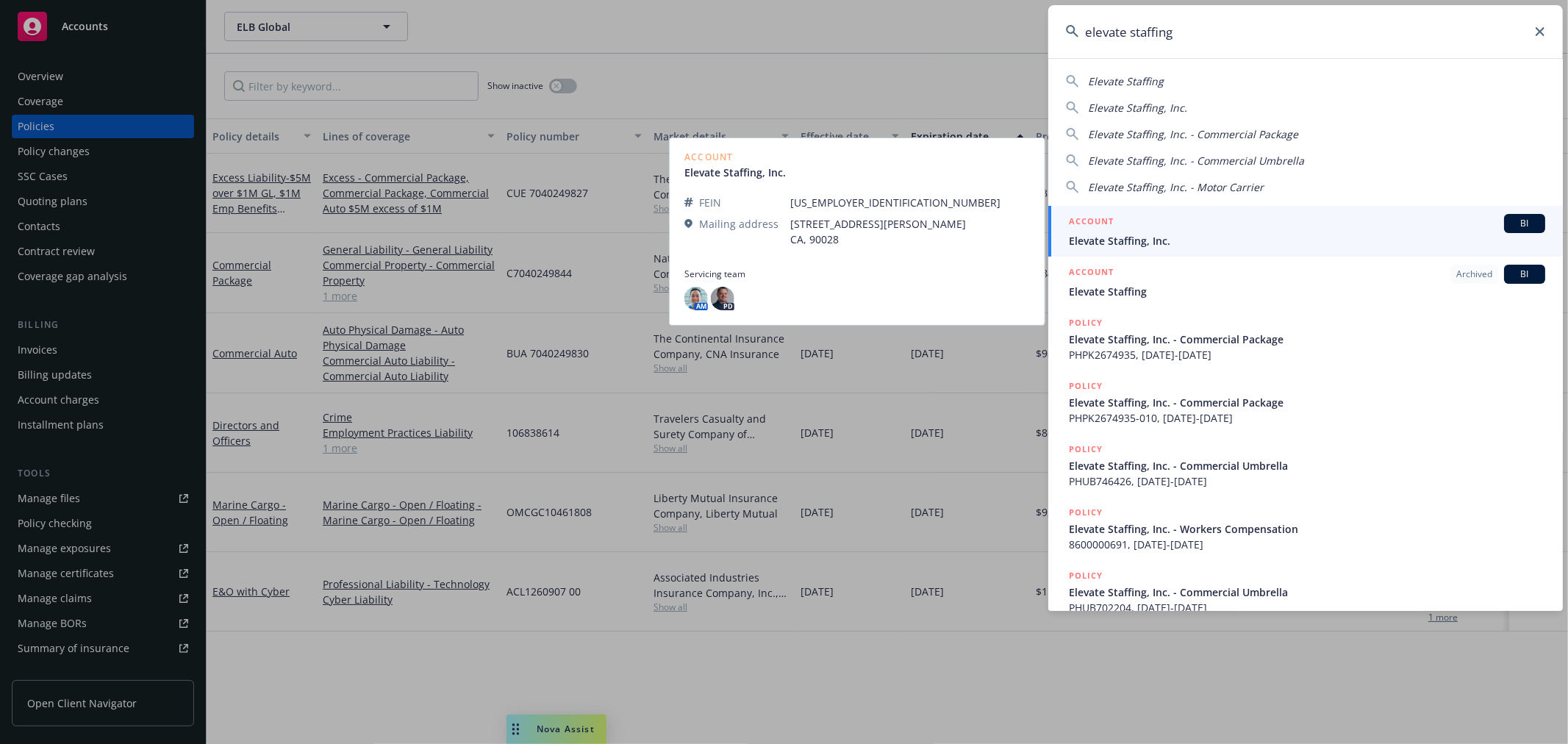
type input "elevate staffing"
click at [1107, 228] on h5 "ACCOUNT" at bounding box center [1091, 223] width 45 height 18
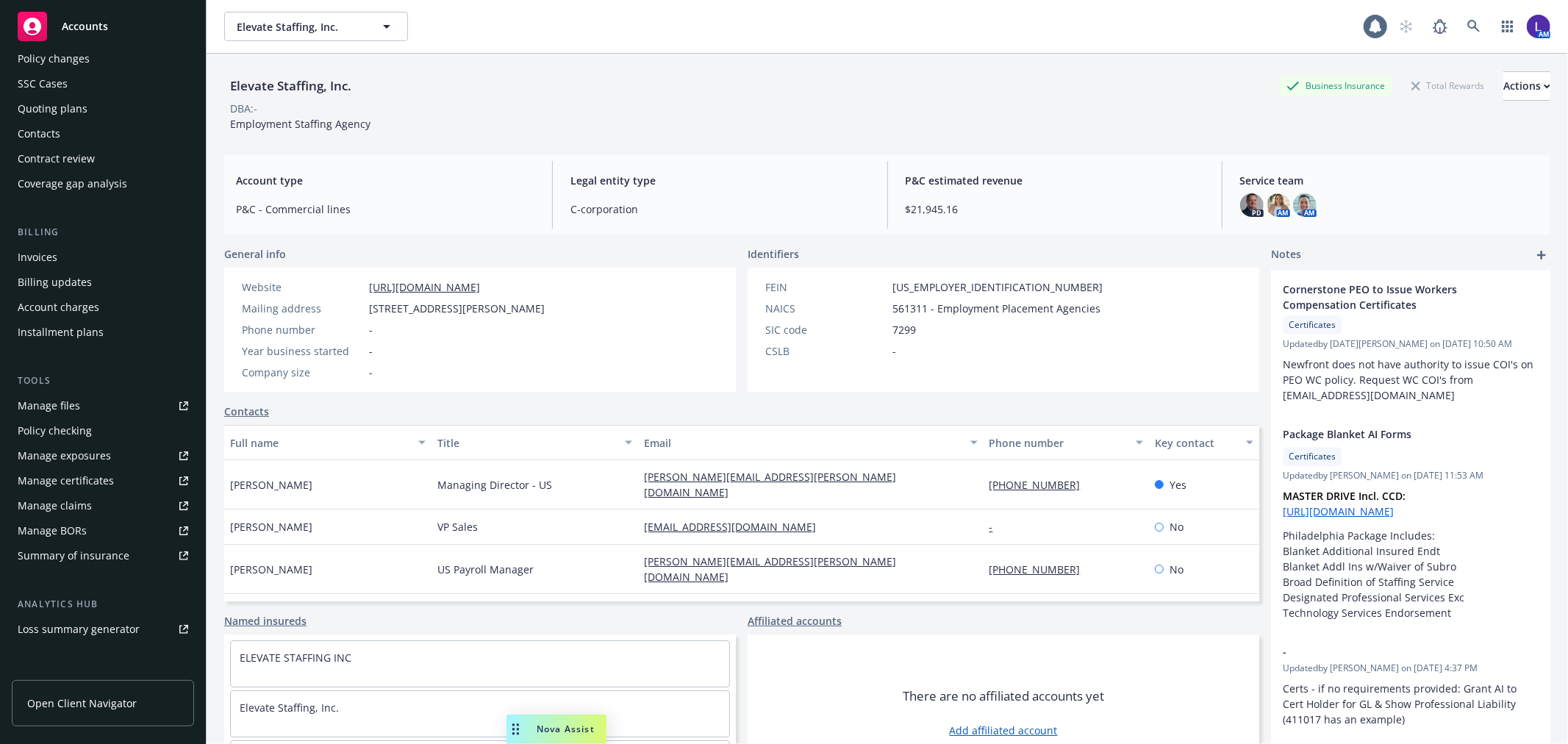
scroll to position [239, 0]
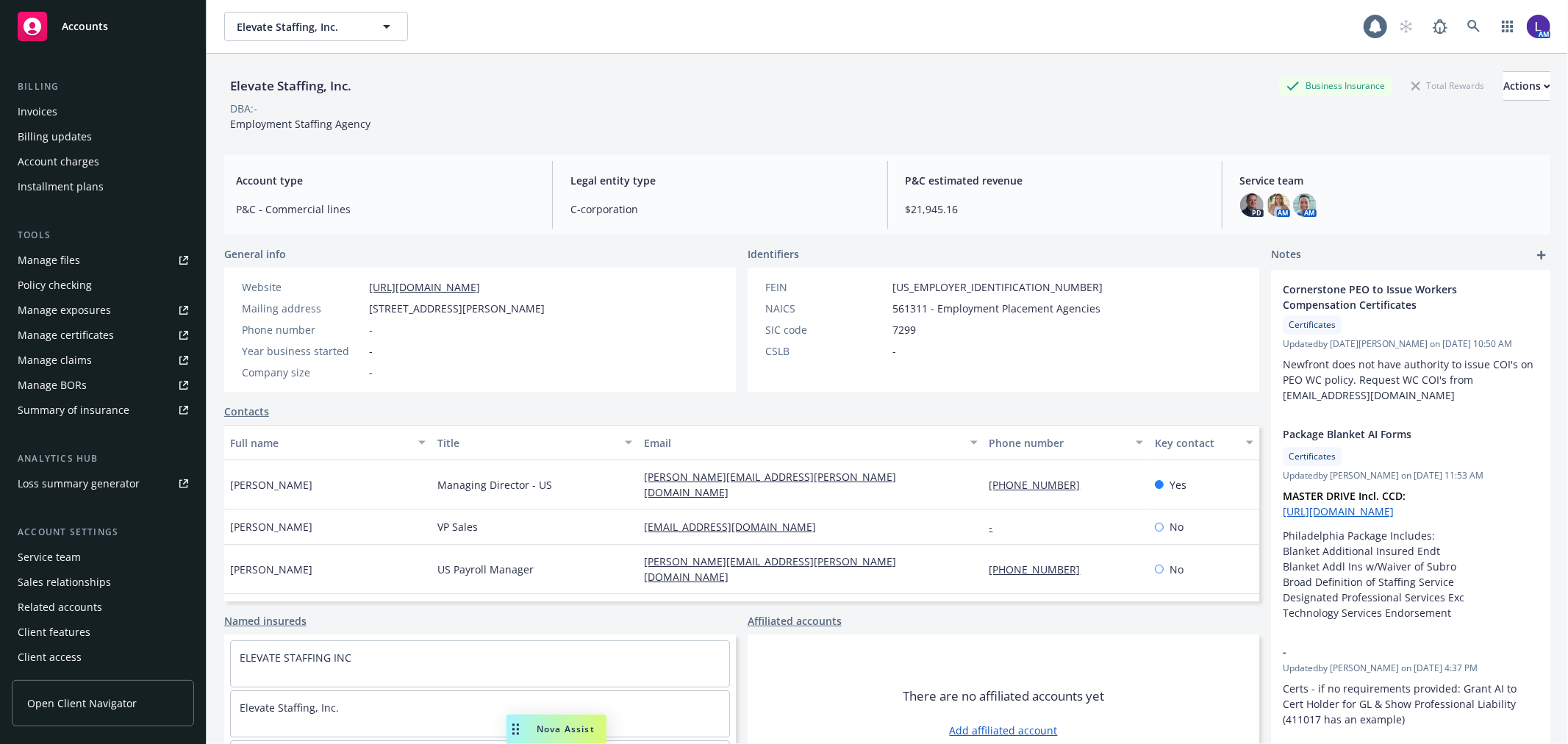
click at [50, 554] on div "Service team" at bounding box center [49, 558] width 63 height 24
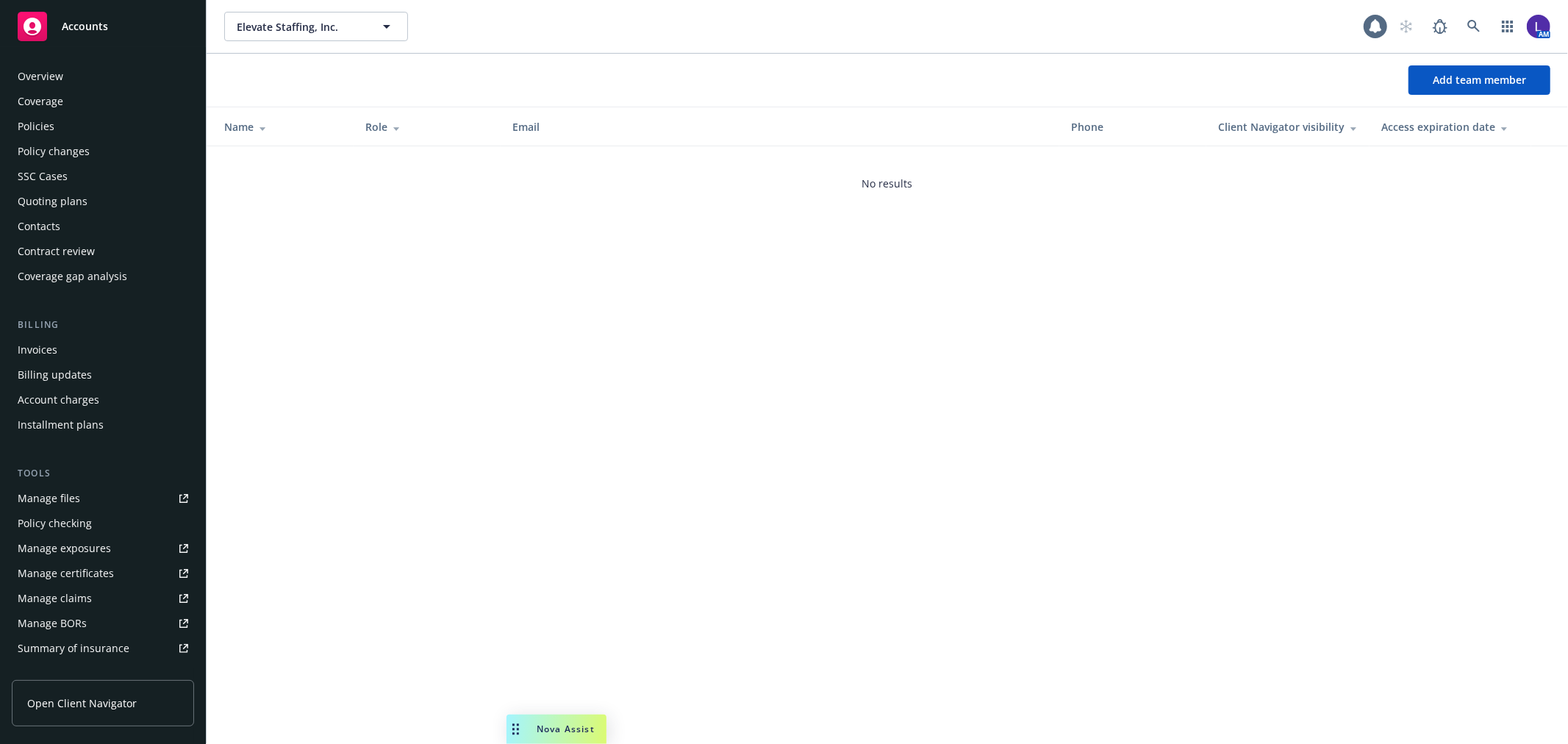
scroll to position [239, 0]
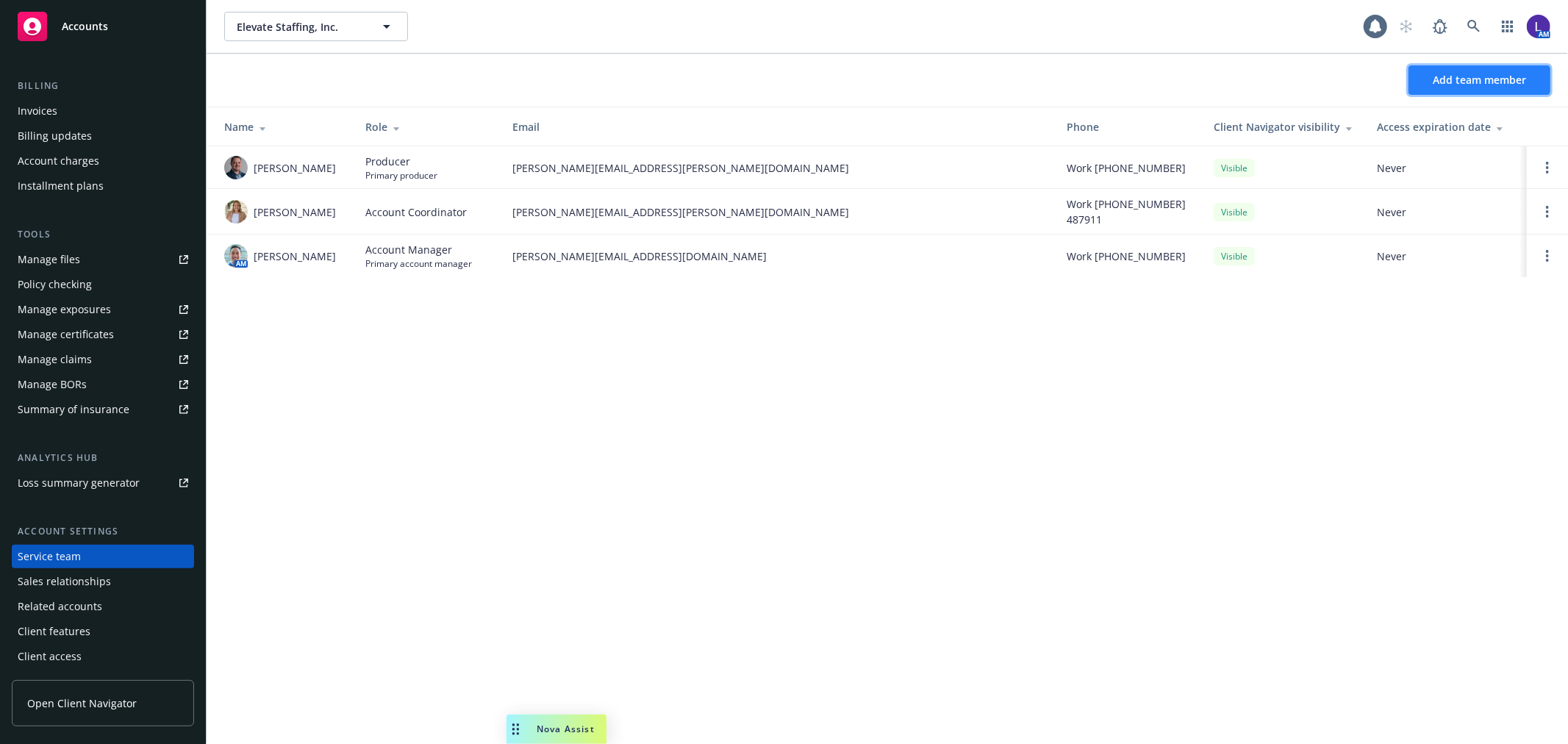
click at [1467, 80] on span "Add team member" at bounding box center [1480, 80] width 94 height 14
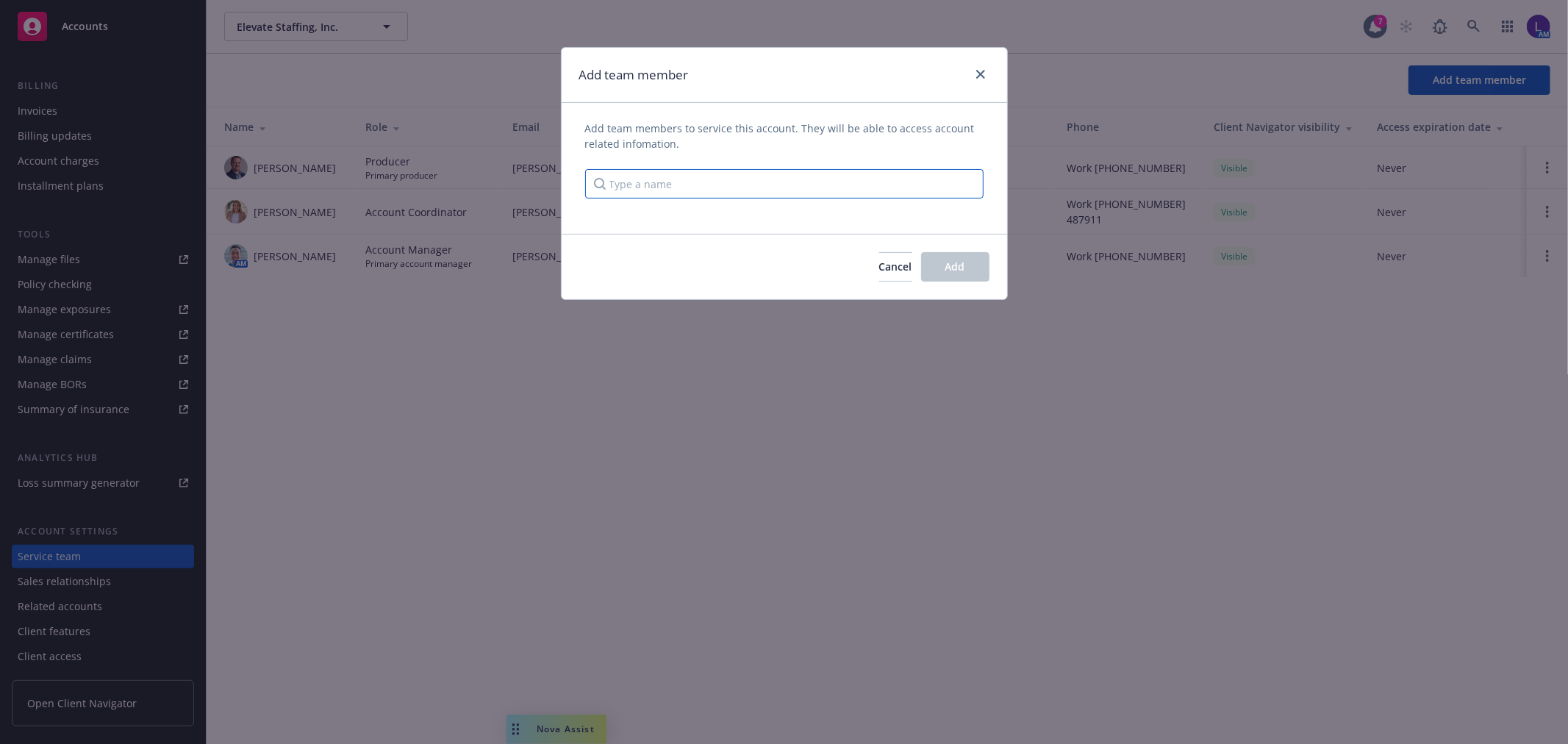
click at [670, 179] on input "Type a name" at bounding box center [784, 183] width 398 height 29
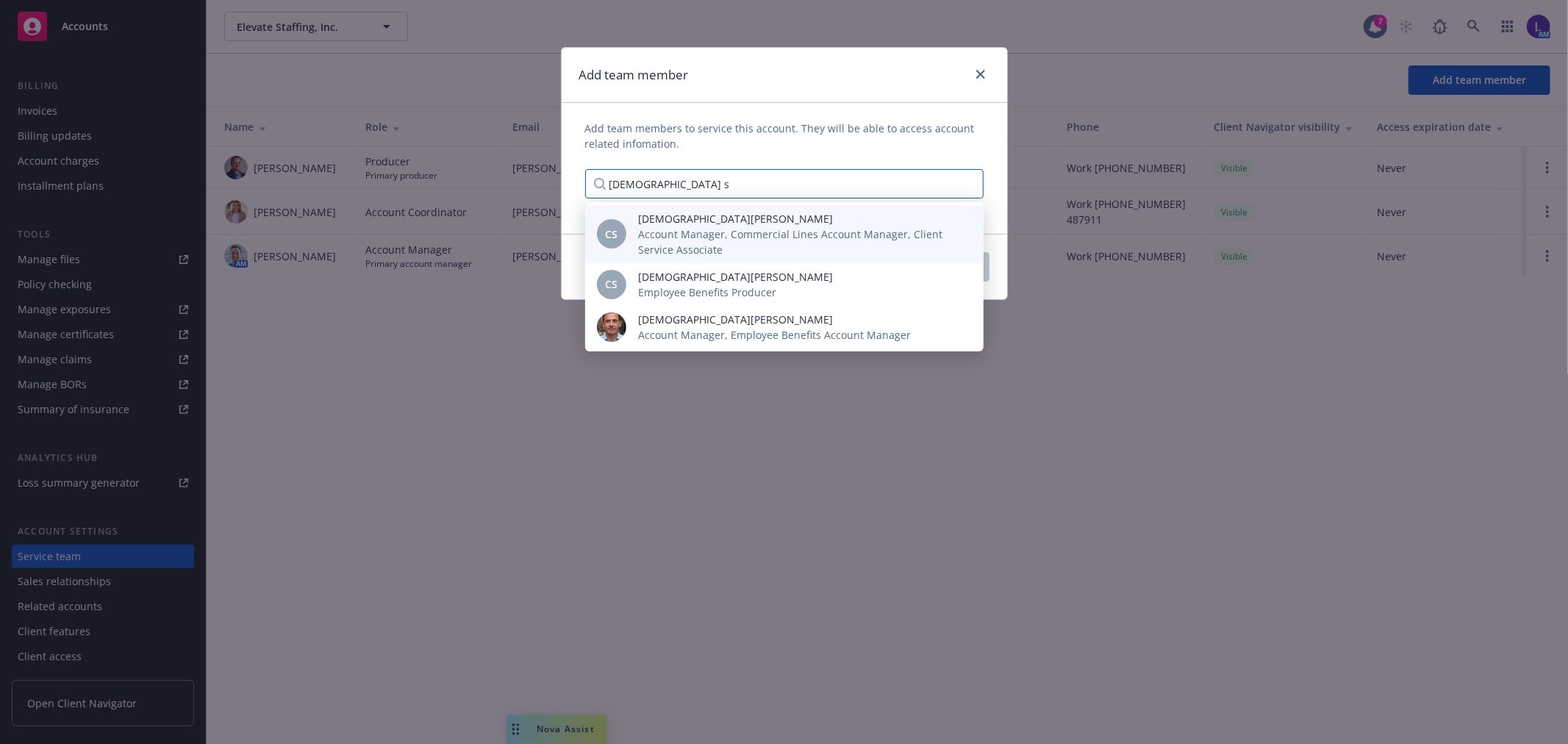
type input "christian s"
click at [699, 251] on span "Account Manager, Commercial Lines Account Manager, Client Service Associate" at bounding box center [798, 242] width 322 height 31
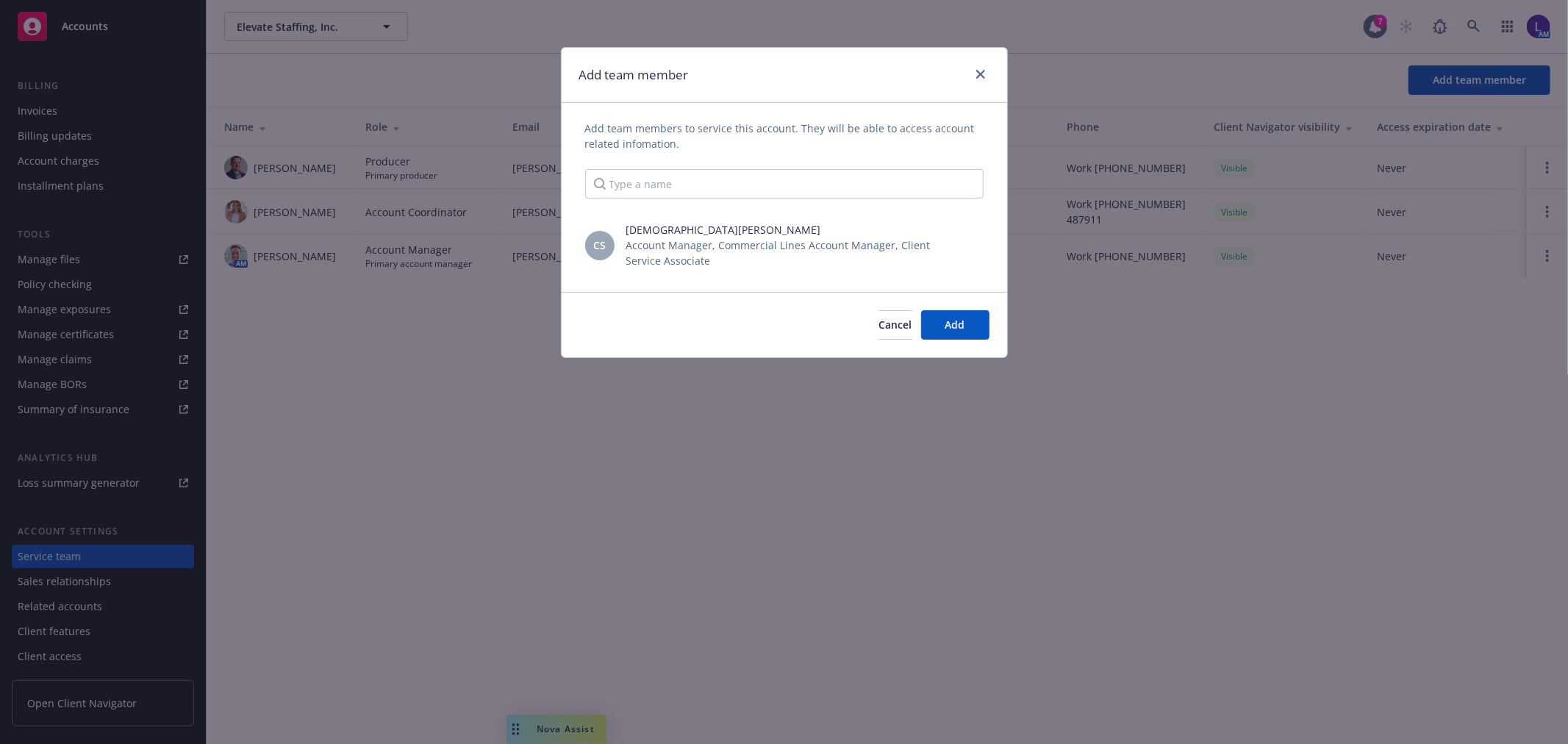
scroll to position [0, 0]
click at [950, 319] on span "Add" at bounding box center [955, 325] width 20 height 14
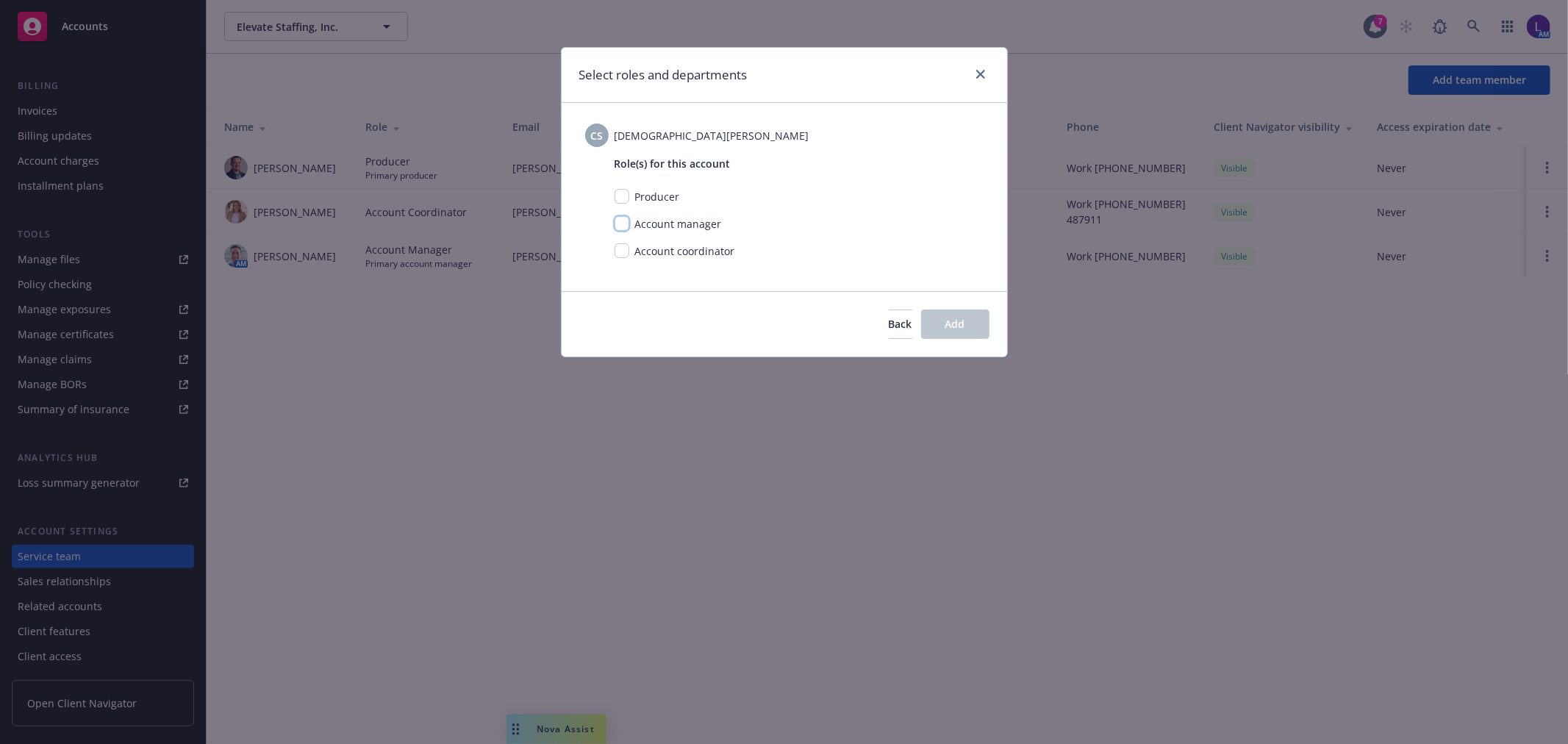
click at [619, 223] on input "checkbox" at bounding box center [622, 224] width 15 height 15
checkbox input "true"
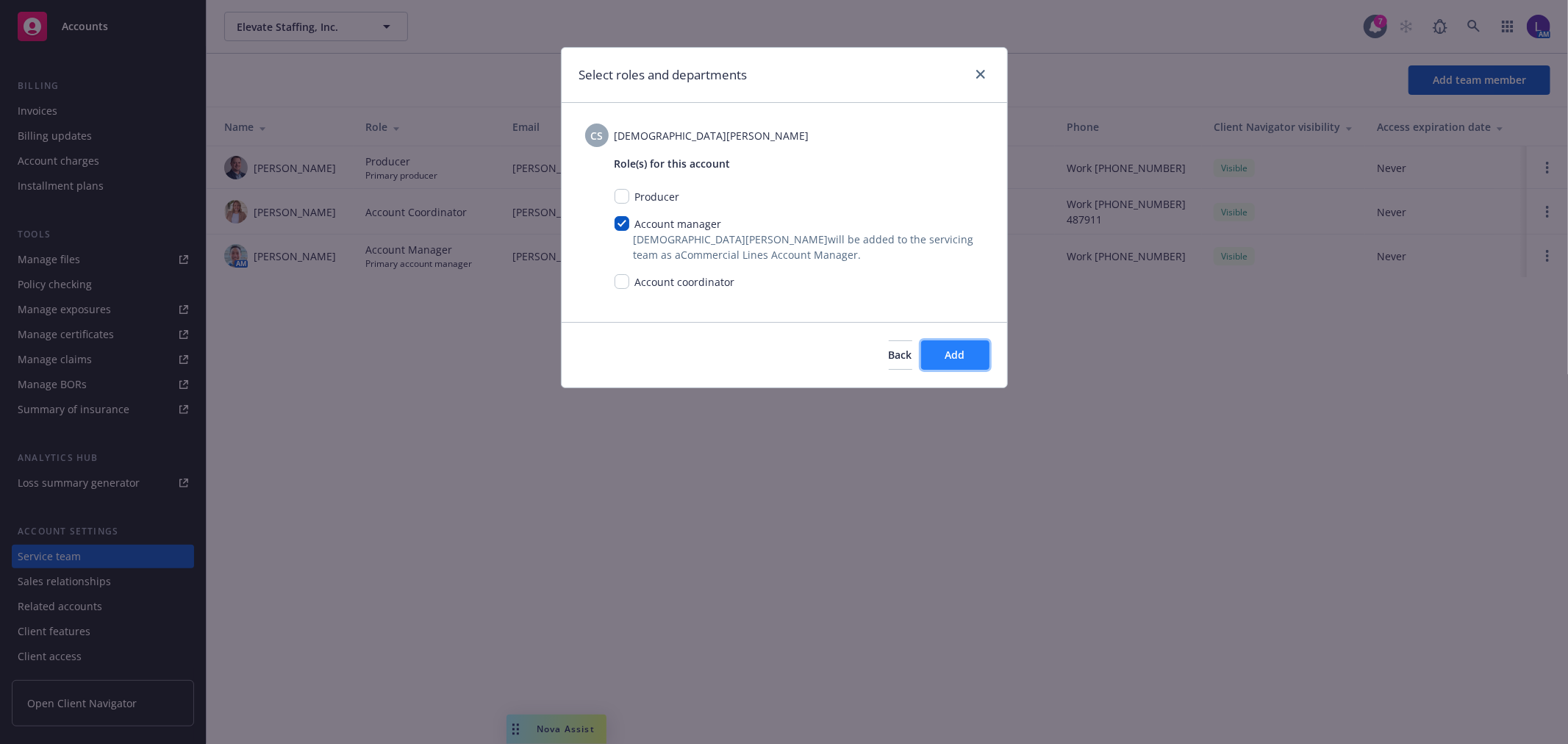
click at [959, 361] on span "Add" at bounding box center [955, 355] width 20 height 14
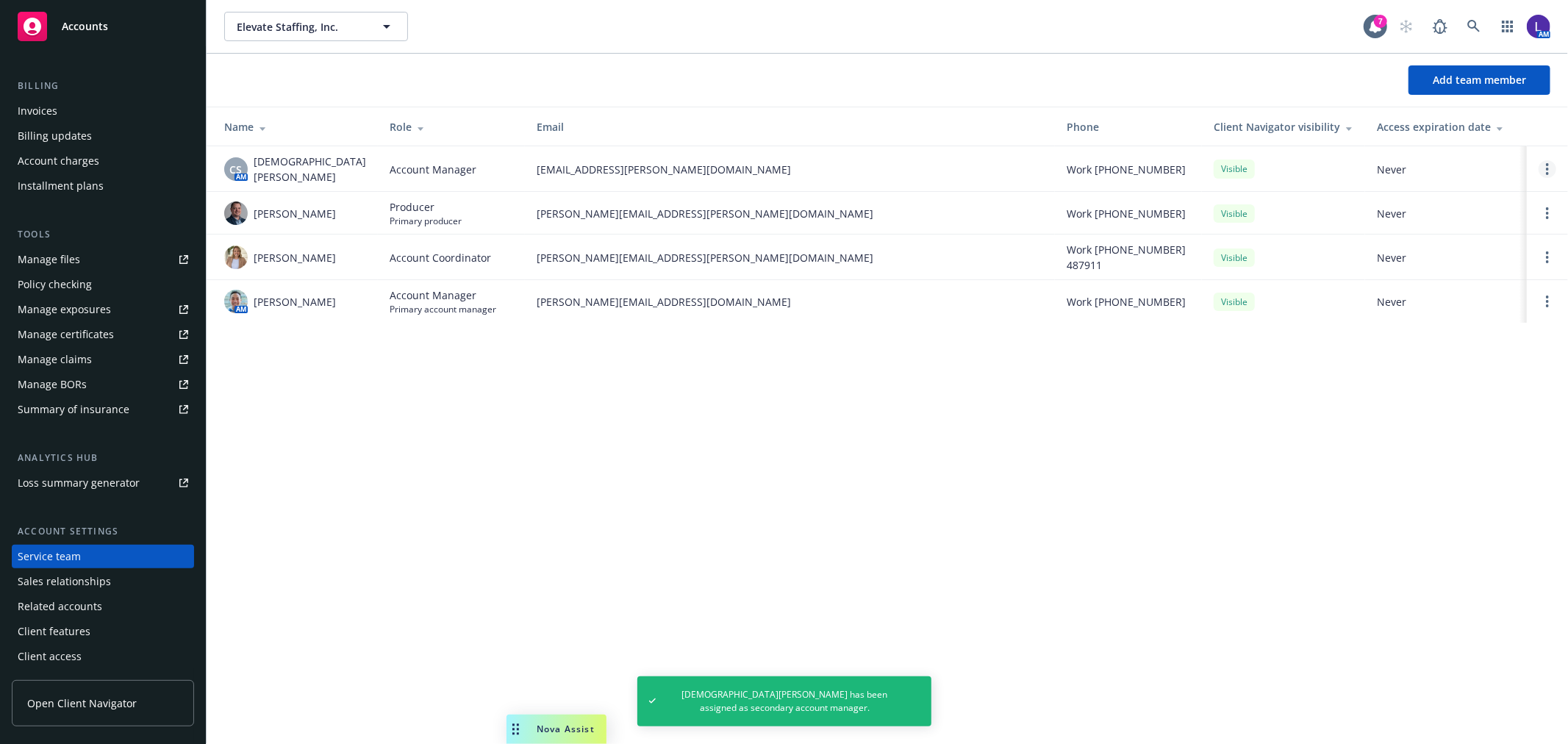
click at [1549, 161] on link "Open options" at bounding box center [1548, 170] width 18 height 18
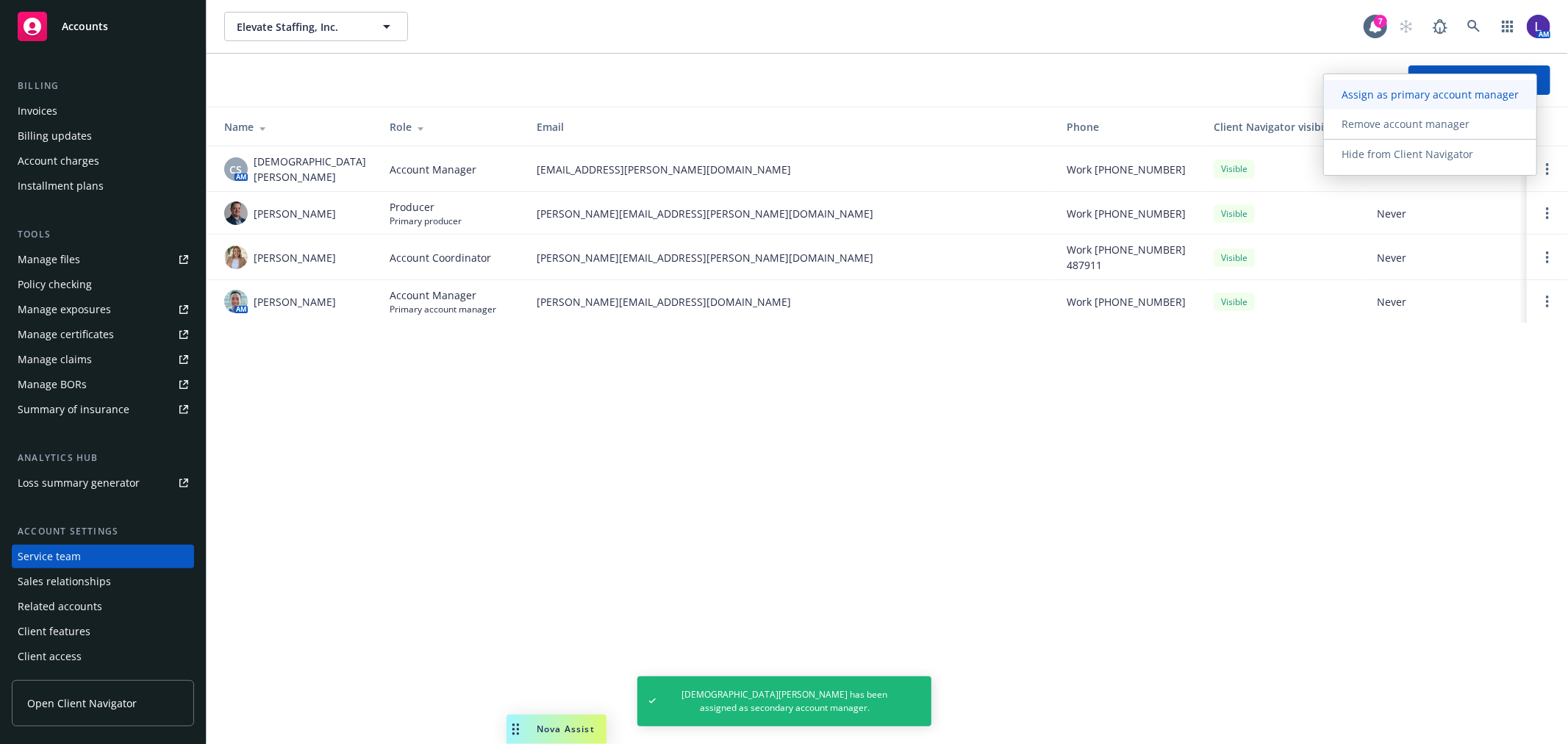
click at [1394, 96] on span "Assign as primary account manager" at bounding box center [1430, 95] width 213 height 14
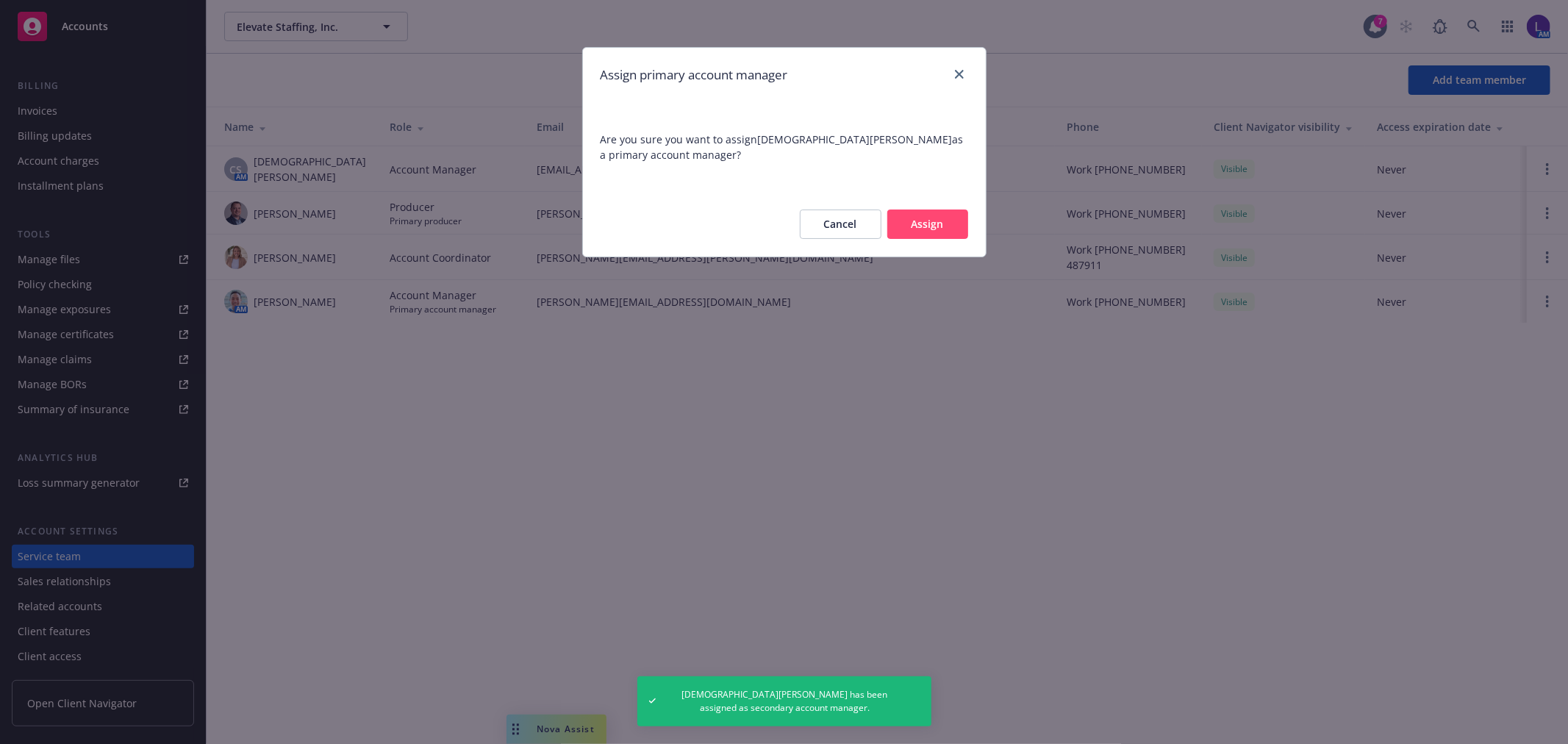
click at [906, 221] on button "Assign" at bounding box center [927, 224] width 81 height 29
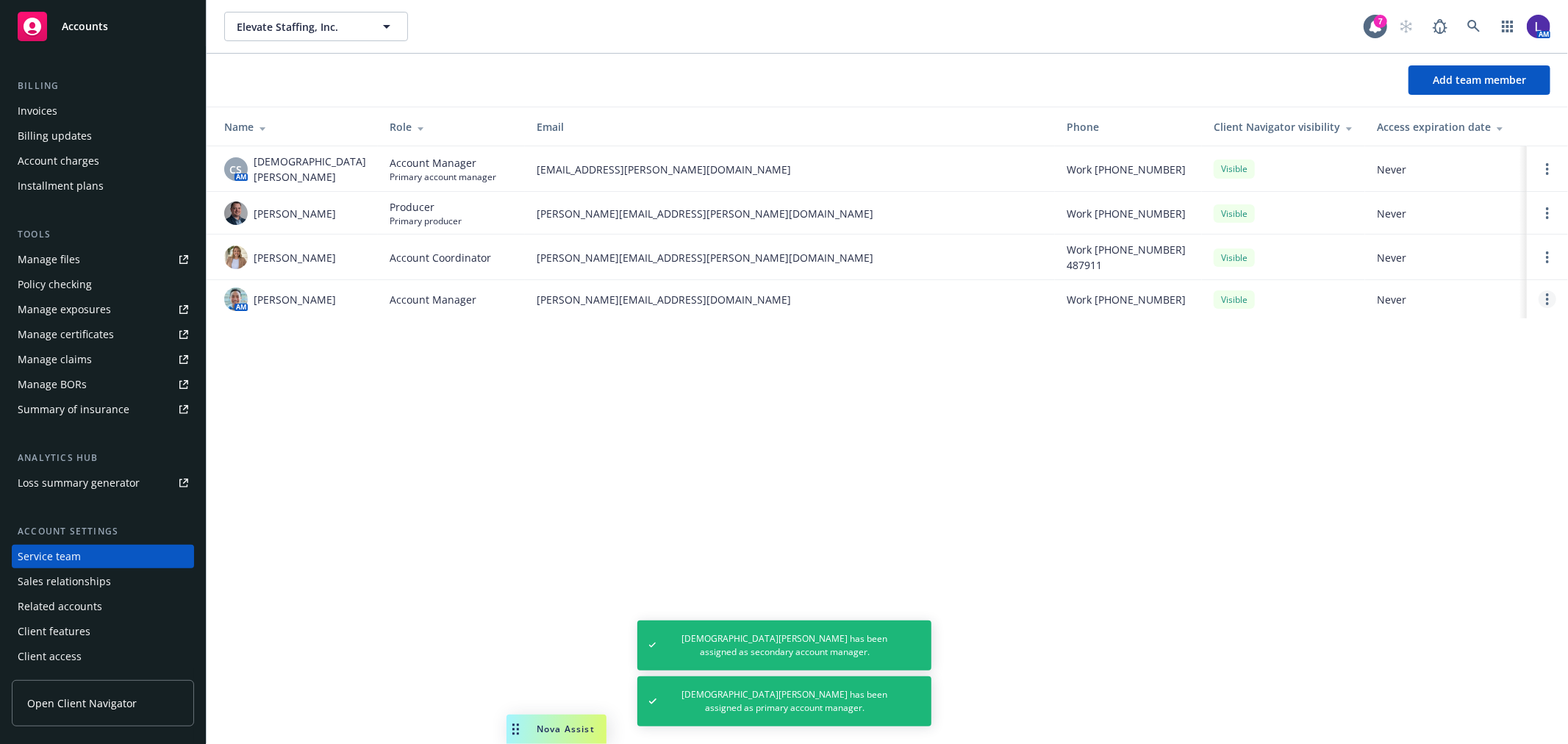
click at [1545, 295] on link "Open options" at bounding box center [1548, 300] width 18 height 18
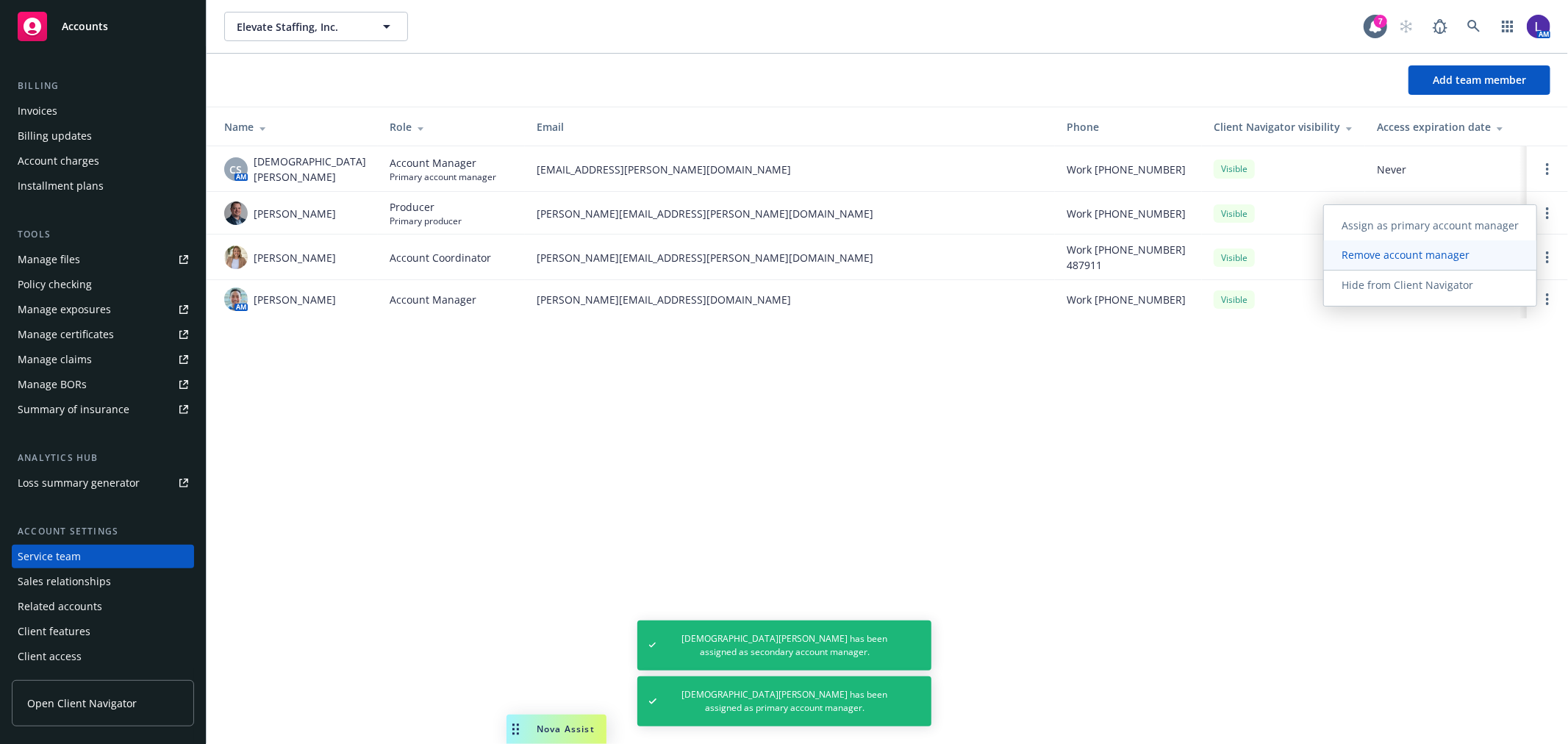
click at [1414, 253] on span "Remove account manager" at bounding box center [1406, 255] width 164 height 14
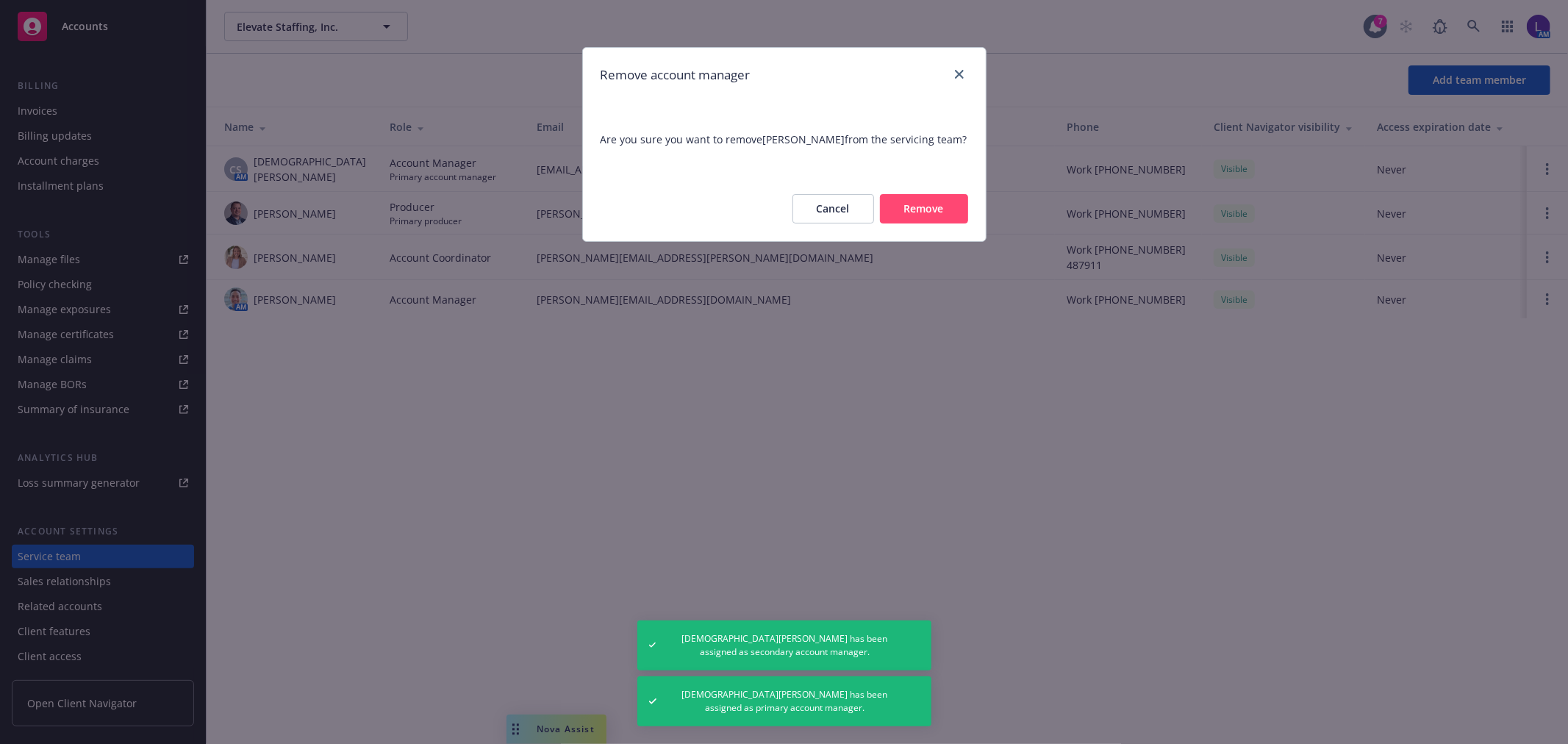
click at [945, 206] on button "Remove" at bounding box center [924, 208] width 88 height 29
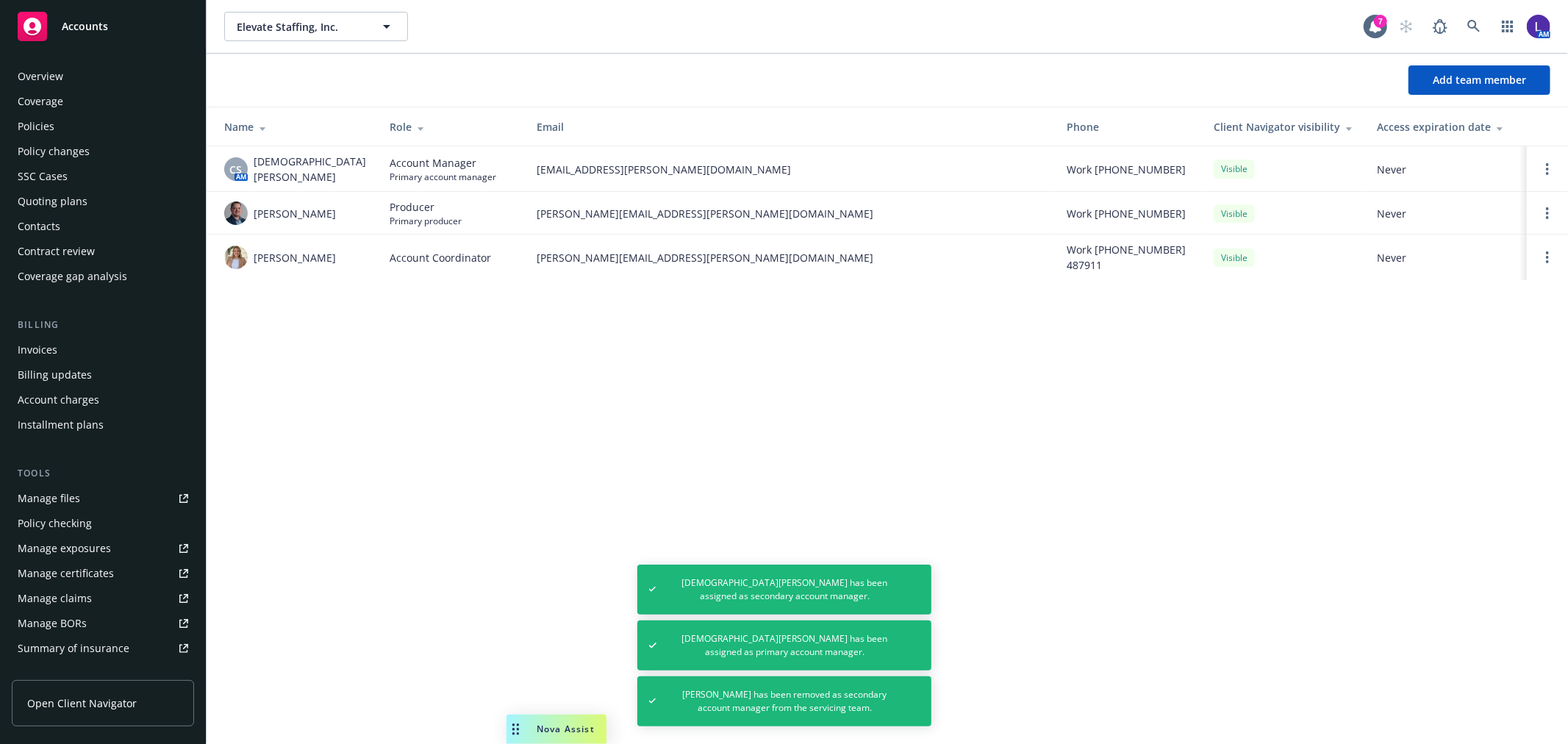
click at [27, 124] on div "Policies" at bounding box center [36, 127] width 37 height 24
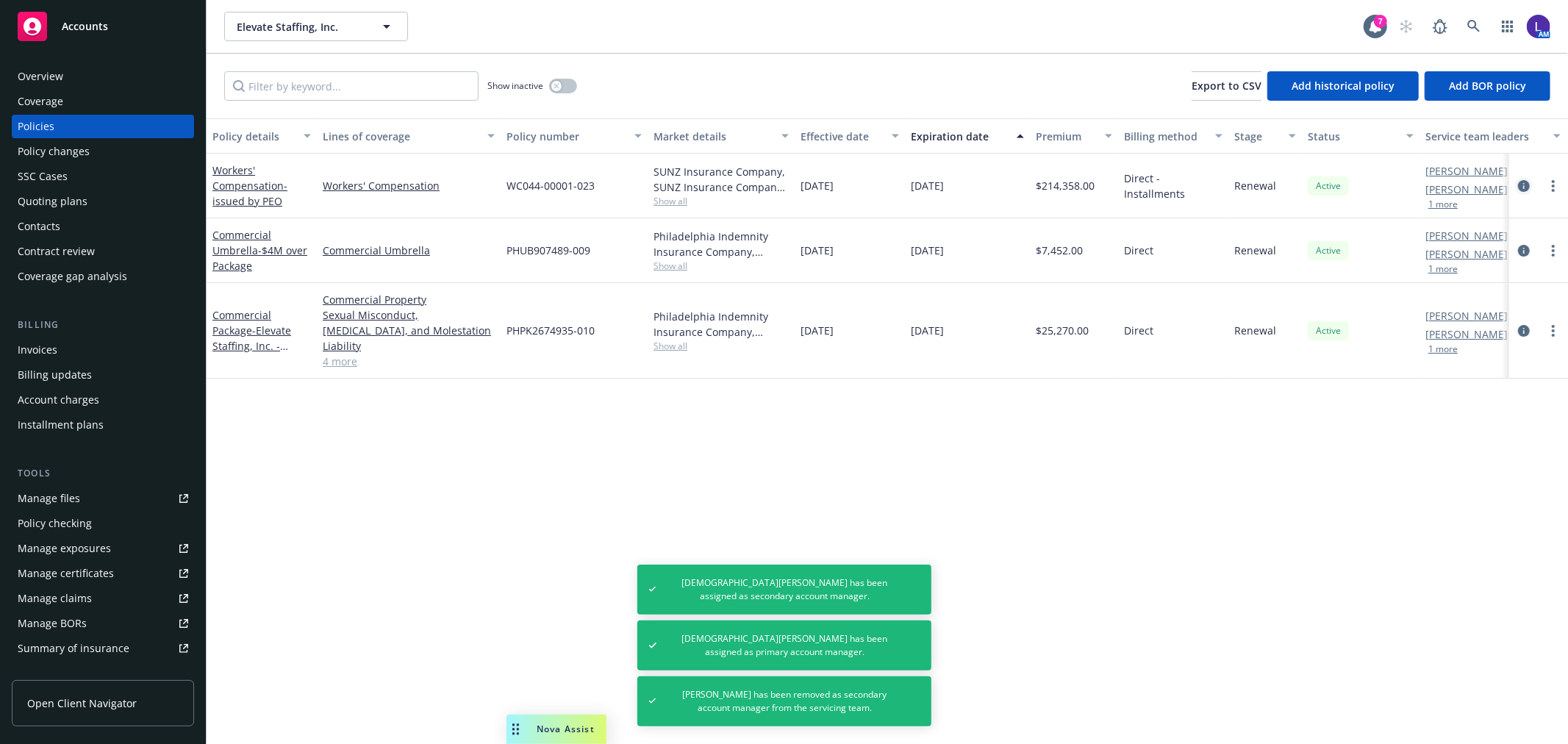
click at [1518, 186] on icon "circleInformation" at bounding box center [1524, 186] width 12 height 12
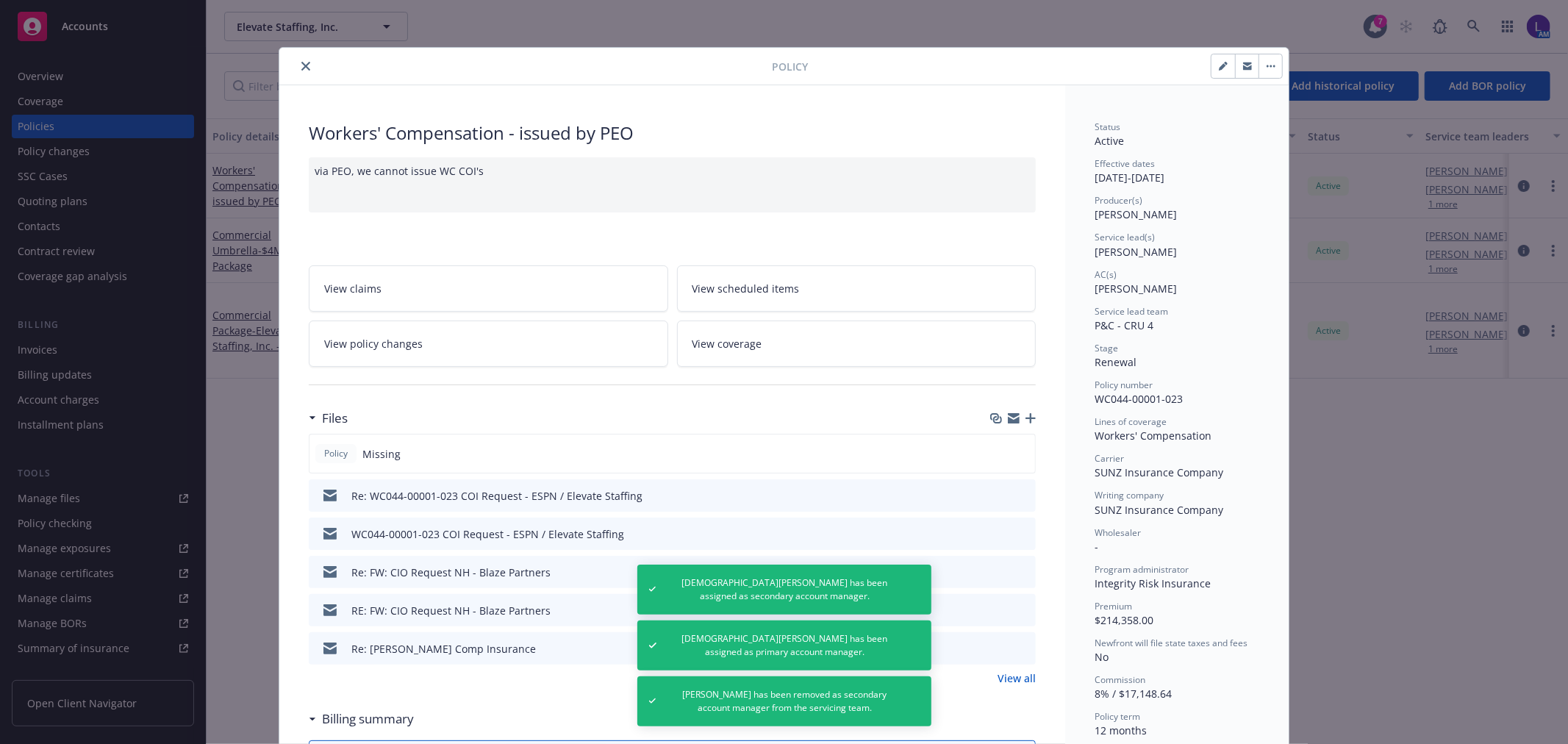
click at [1212, 62] on button "button" at bounding box center [1224, 67] width 24 height 24
select select "RENEWAL"
select select "12"
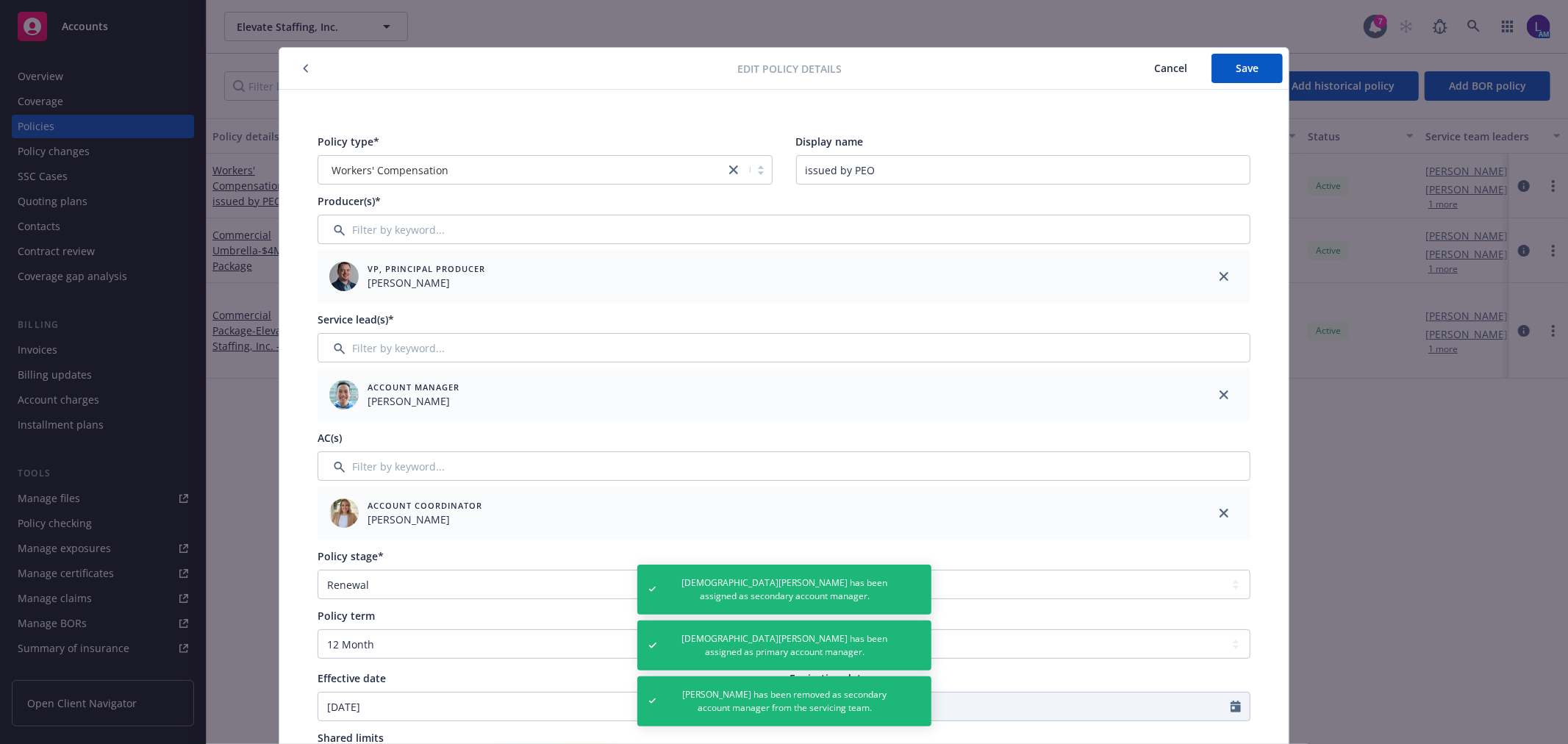
click at [417, 332] on div "Service lead(s)* Account Manager Riley Pok" at bounding box center [784, 367] width 933 height 110
click at [395, 354] on input "Filter by keyword..." at bounding box center [784, 348] width 933 height 29
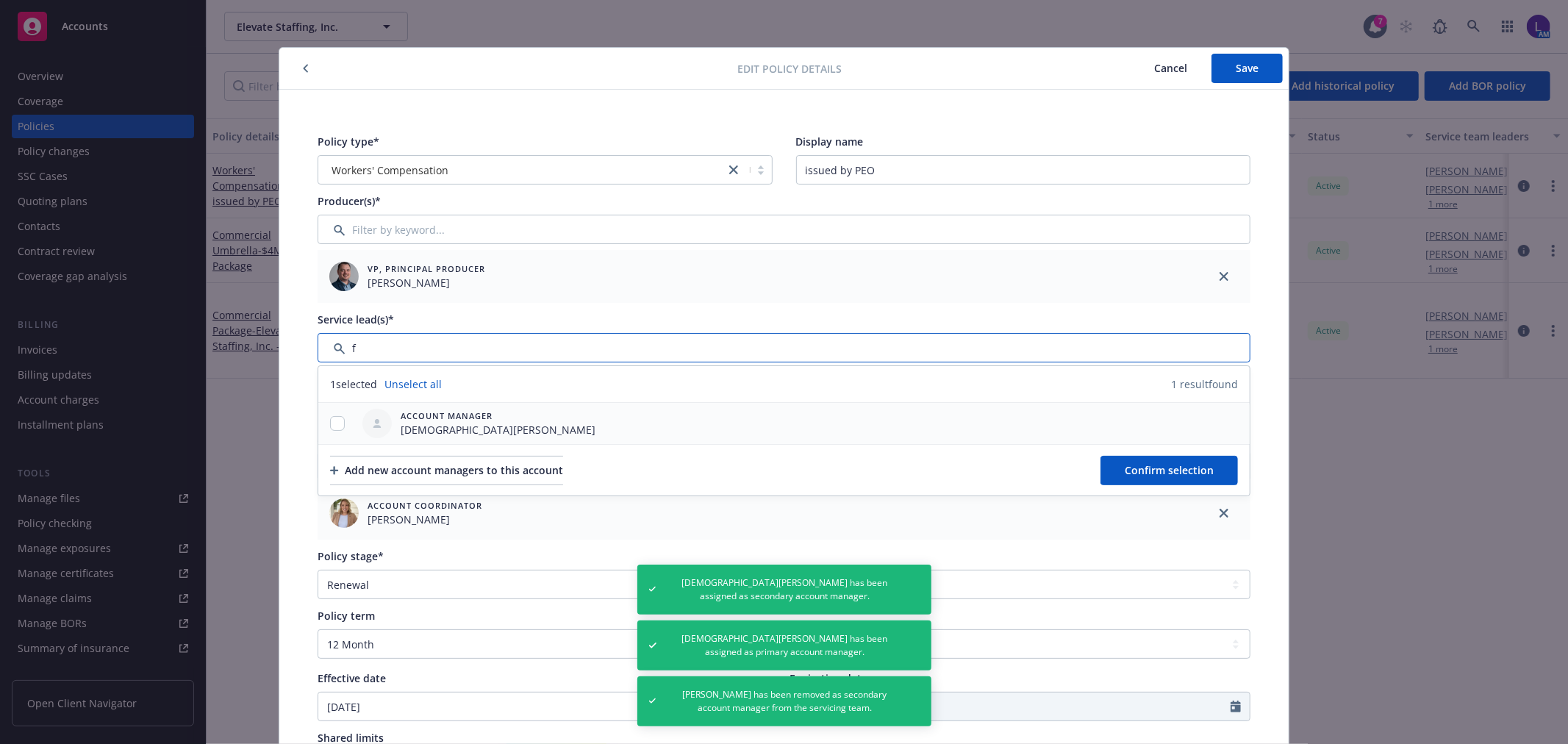
type input "f"
click at [333, 422] on input "checkbox" at bounding box center [337, 423] width 15 height 15
checkbox input "true"
click at [1144, 470] on span "Confirm selection" at bounding box center [1169, 470] width 89 height 14
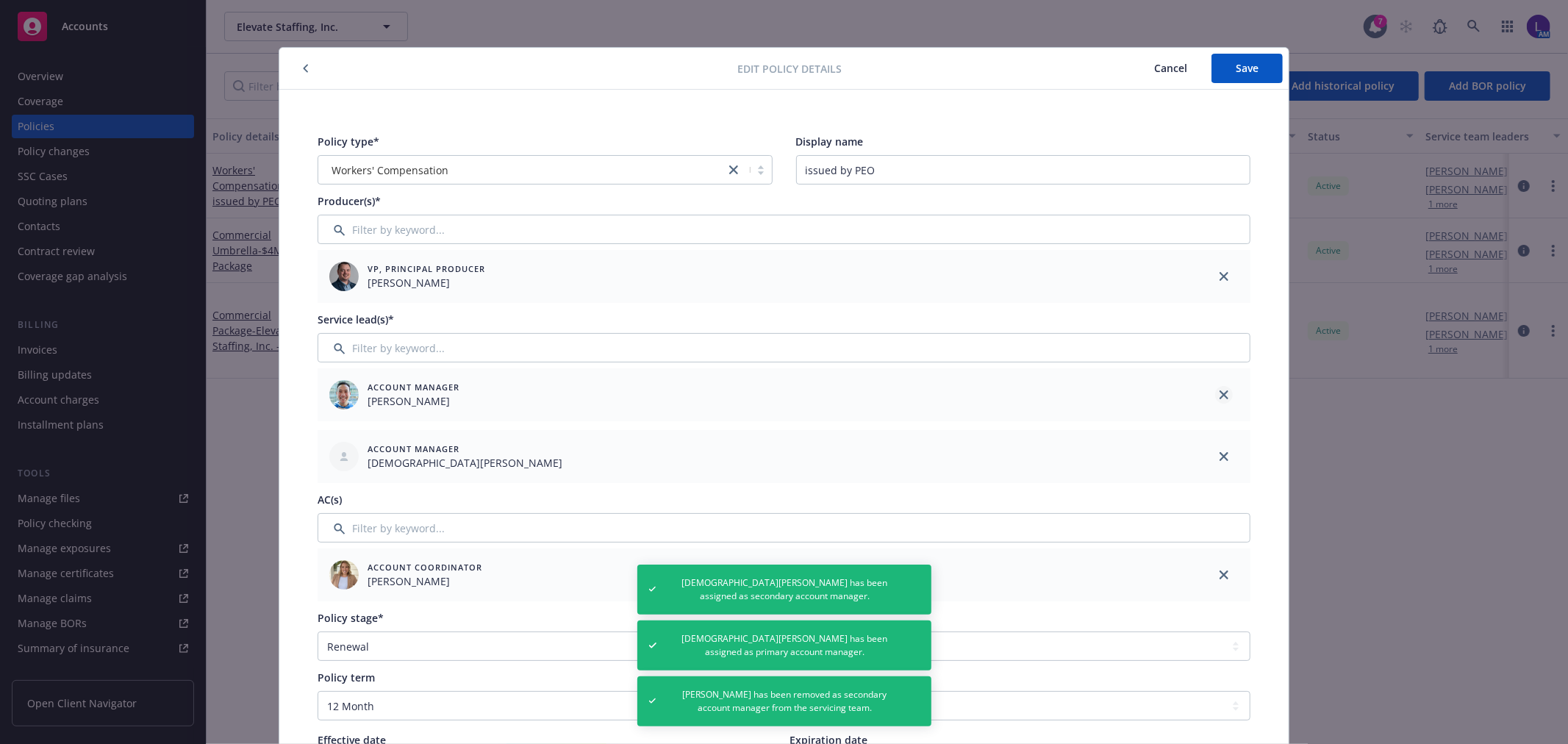
click at [1220, 394] on icon "close" at bounding box center [1224, 394] width 9 height 9
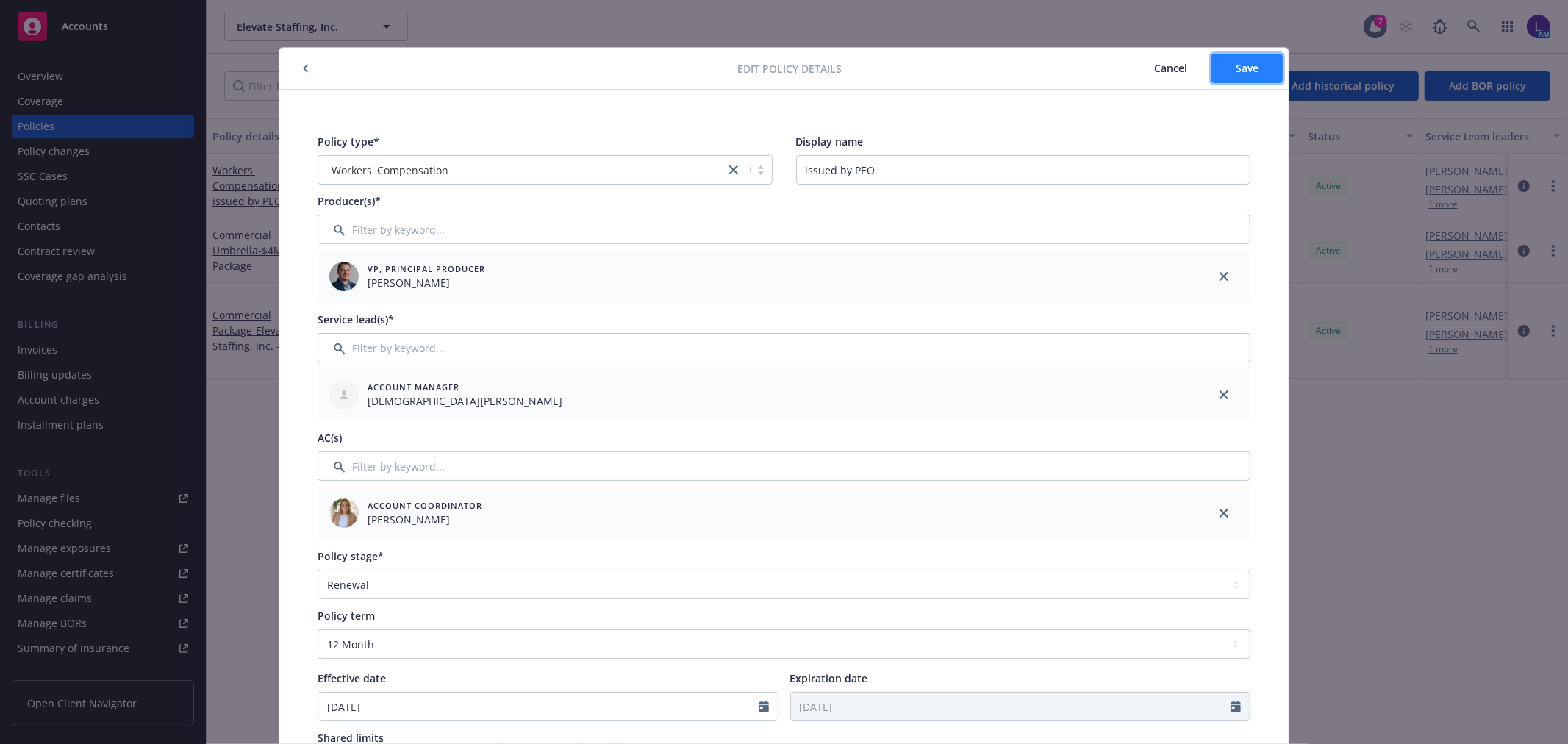
click at [1217, 68] on button "Save" at bounding box center [1247, 68] width 71 height 29
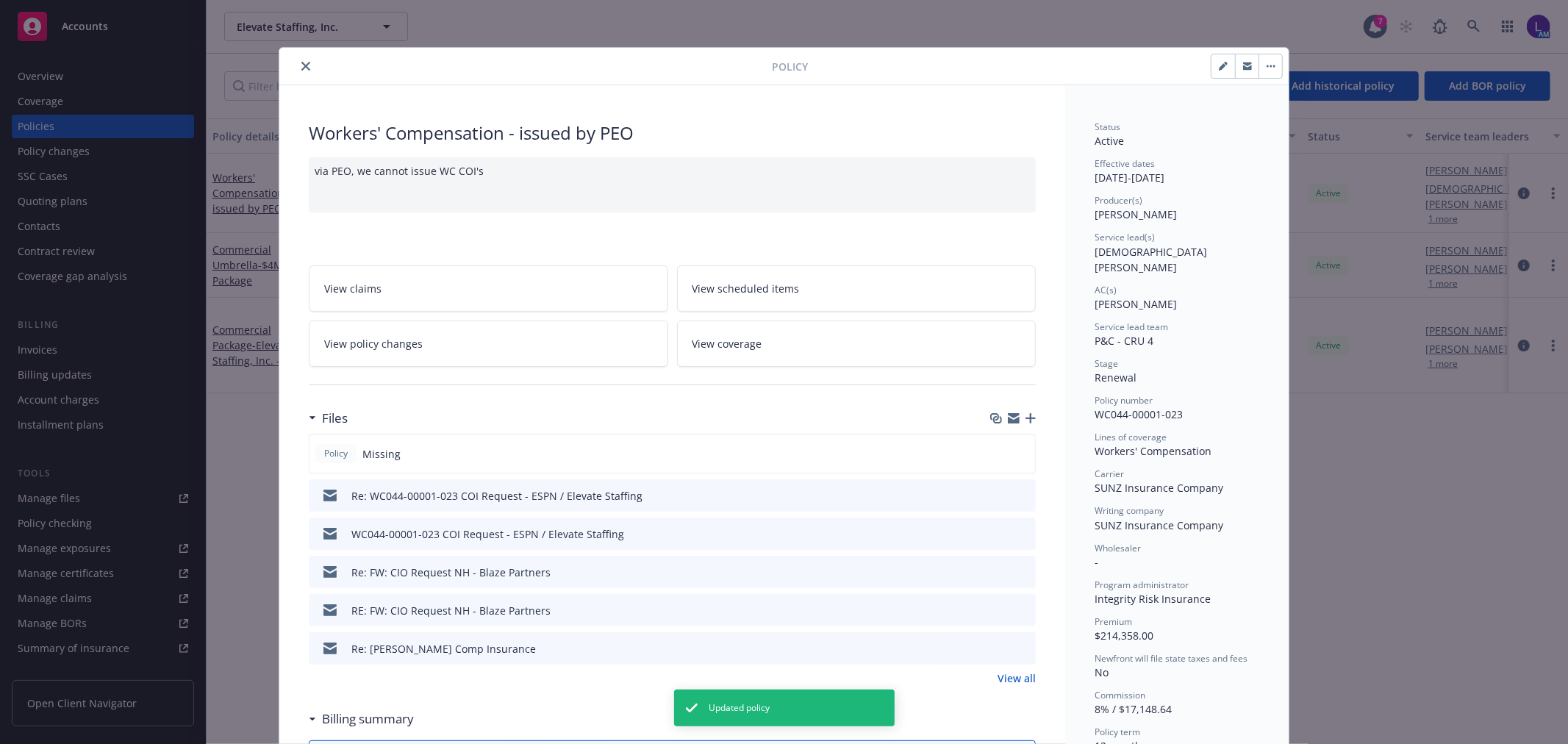
click at [297, 70] on button "close" at bounding box center [306, 66] width 18 height 18
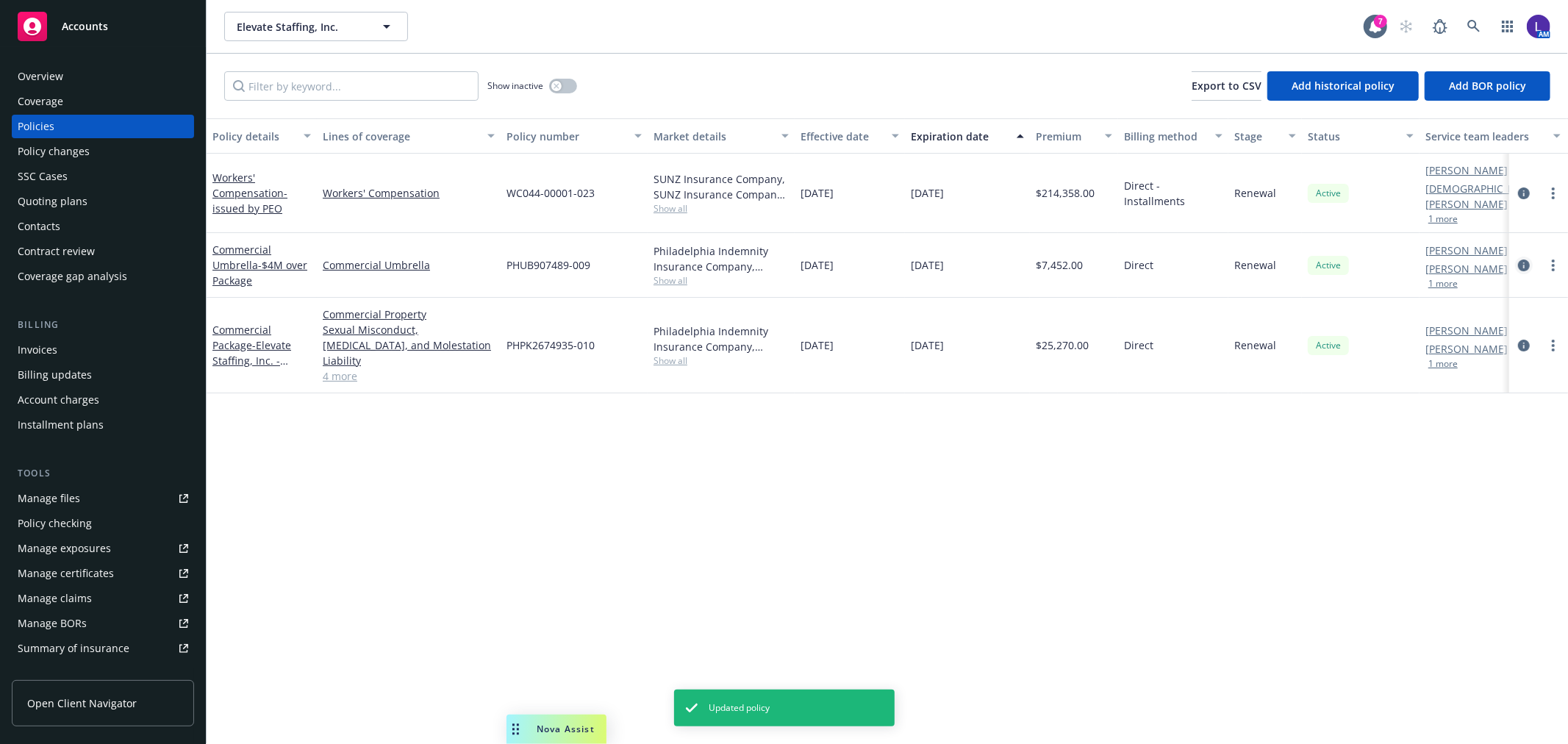
click at [1523, 260] on icon "circleInformation" at bounding box center [1524, 266] width 12 height 12
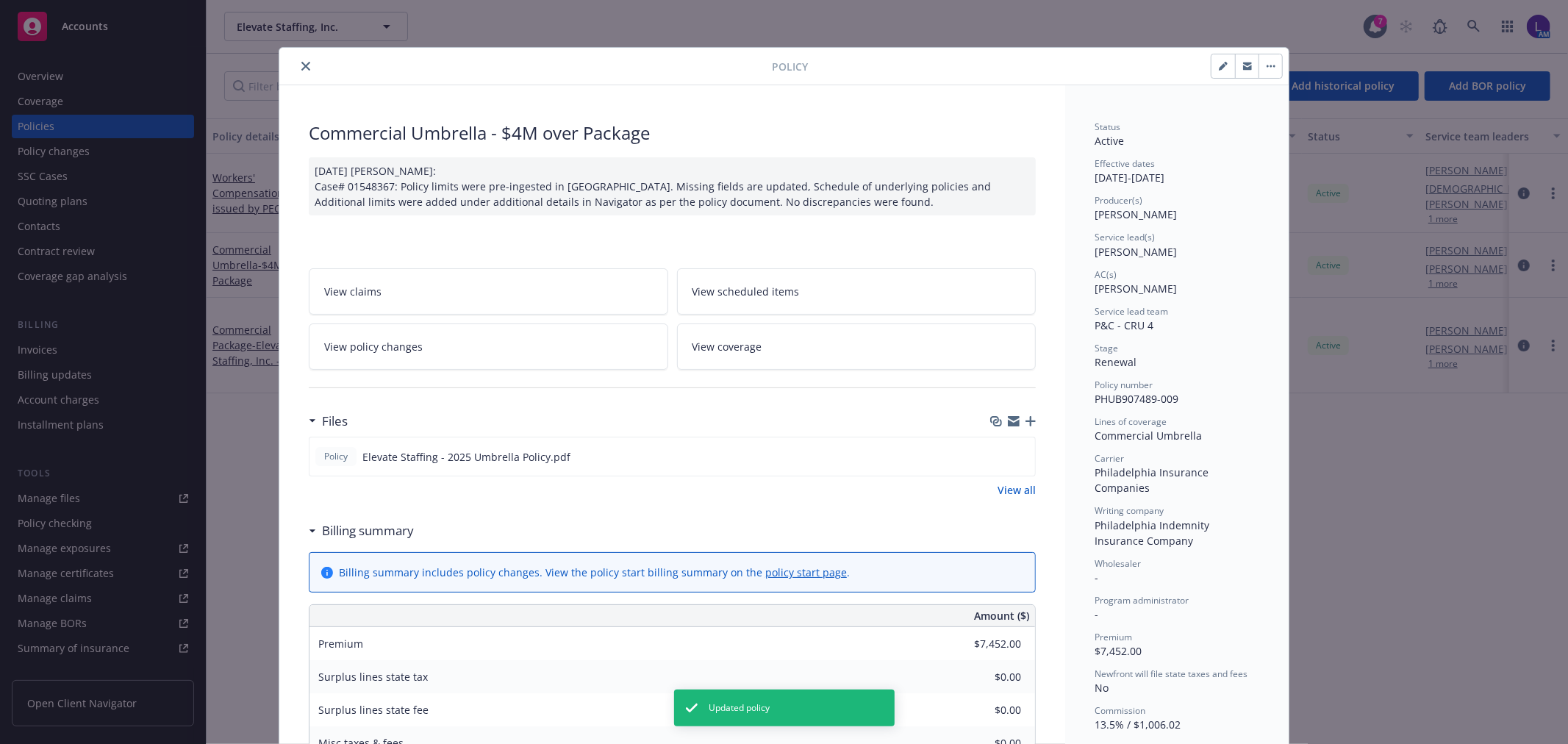
drag, startPoint x: 1214, startPoint y: 65, endPoint x: 1175, endPoint y: 85, distance: 43.8
click at [1219, 64] on icon "button" at bounding box center [1223, 66] width 9 height 9
select select "RENEWAL"
select select "12"
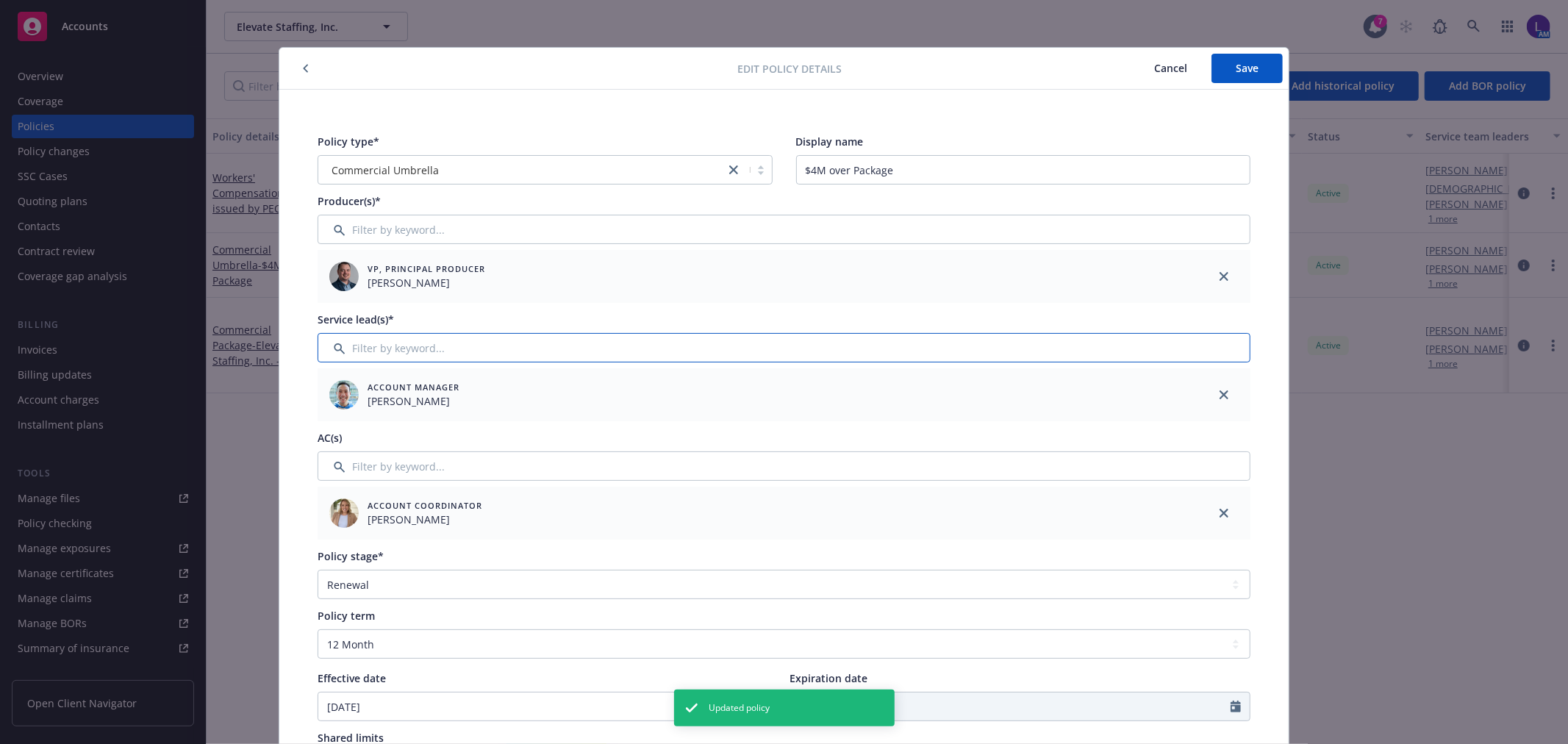
click at [406, 336] on input "Filter by keyword..." at bounding box center [784, 348] width 933 height 29
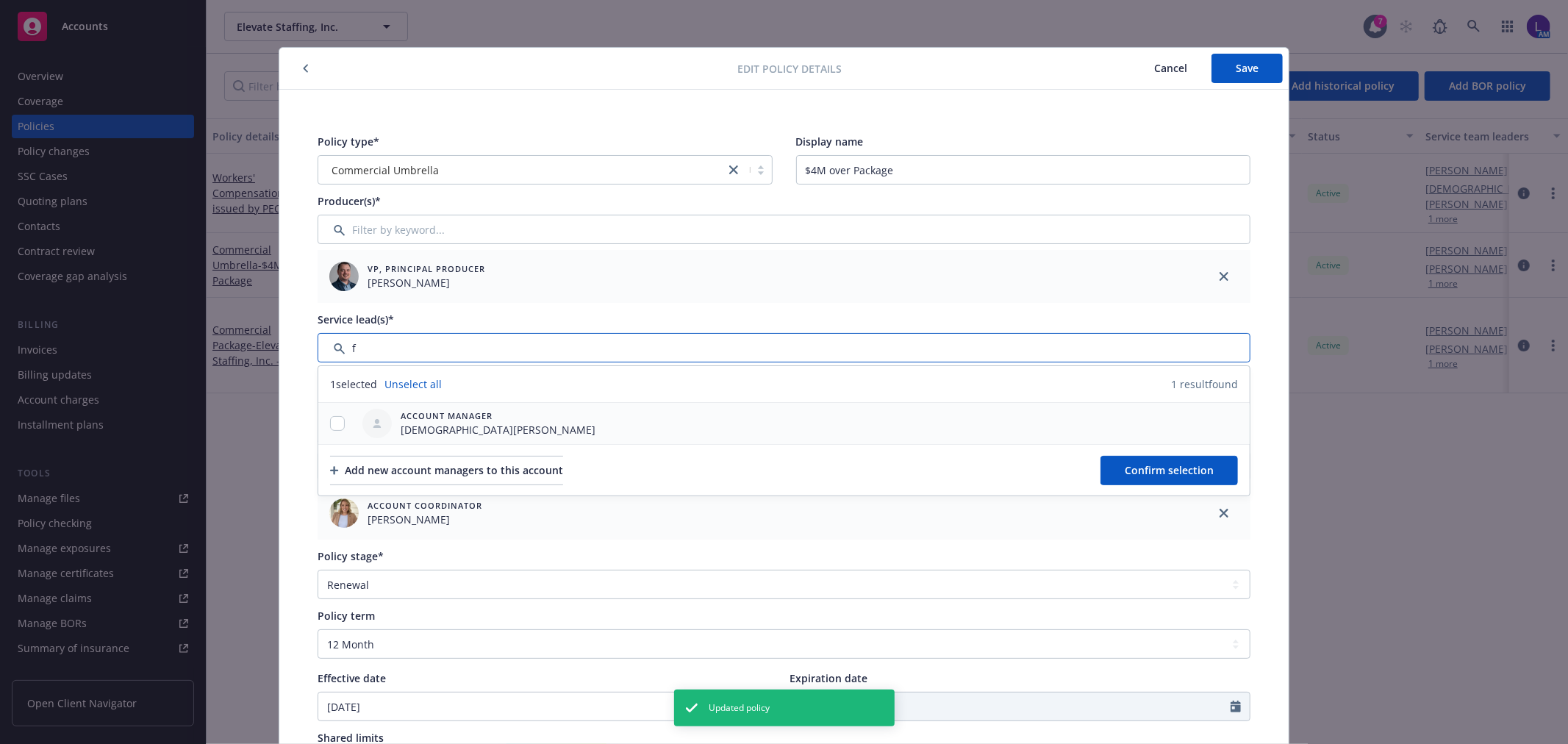
type input "f"
click at [333, 417] on input "checkbox" at bounding box center [337, 423] width 15 height 15
checkbox input "true"
click at [1157, 468] on span "Confirm selection" at bounding box center [1169, 470] width 89 height 14
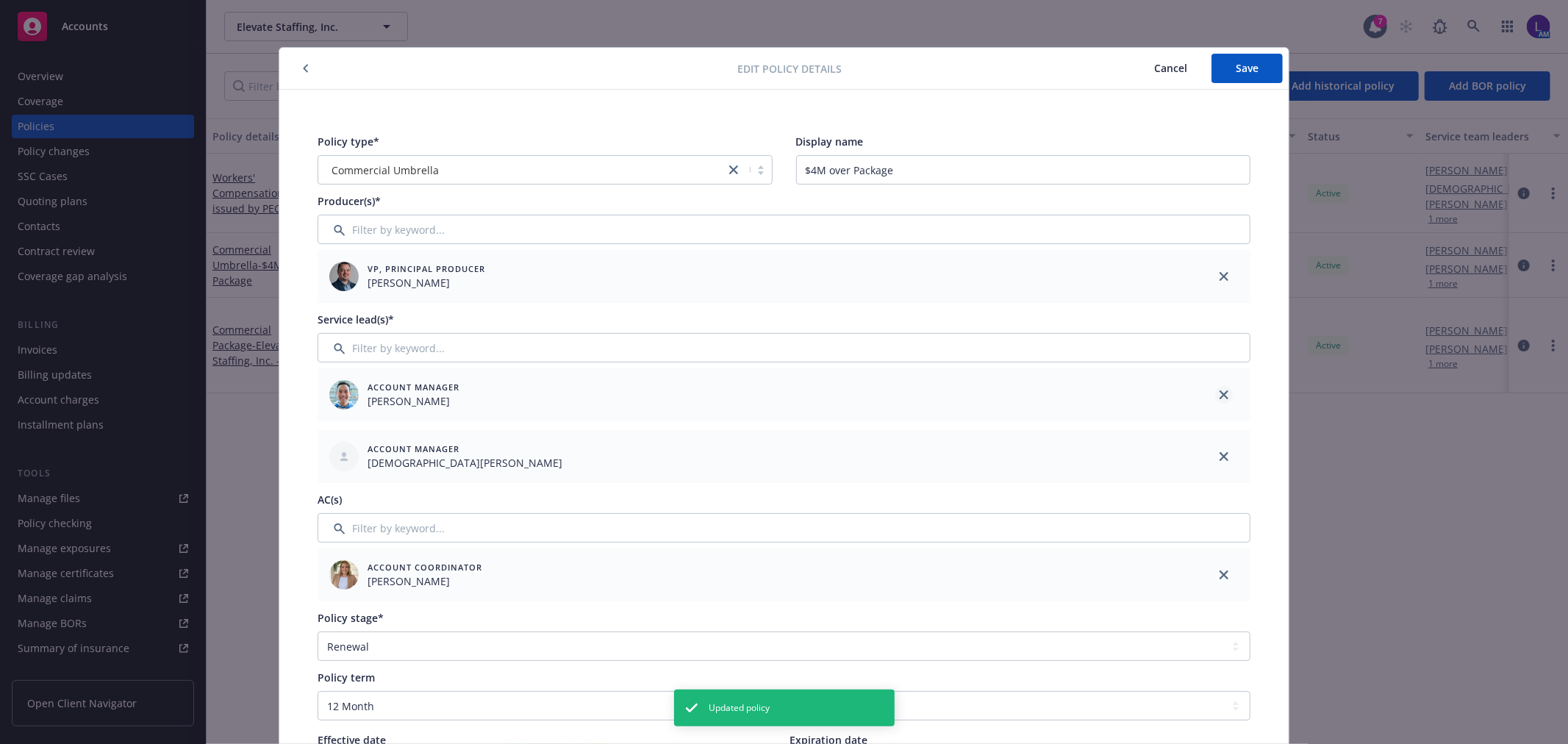
click at [1215, 392] on div at bounding box center [1224, 394] width 53 height 53
click at [1220, 392] on icon "close" at bounding box center [1224, 394] width 9 height 9
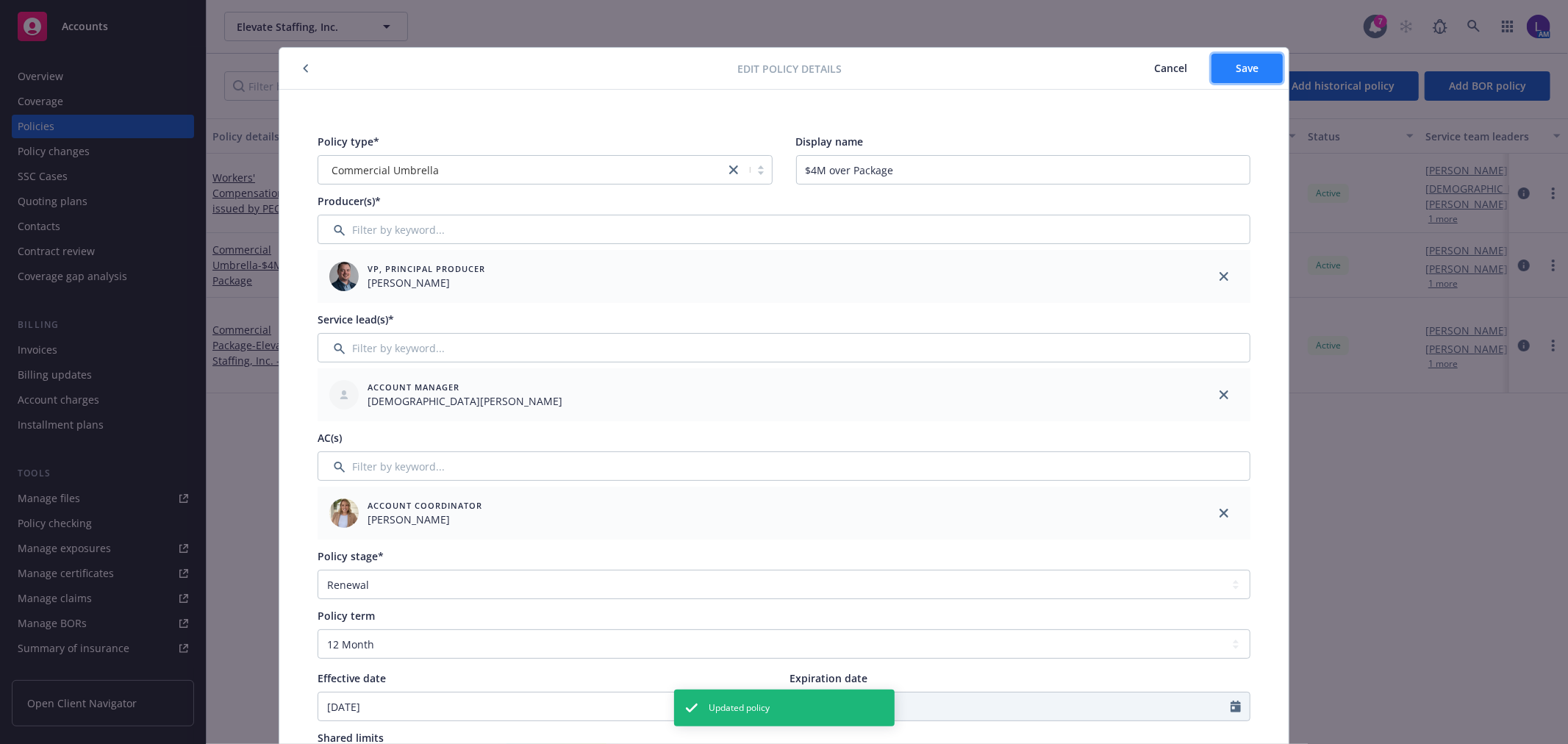
click at [1228, 74] on button "Save" at bounding box center [1247, 68] width 71 height 29
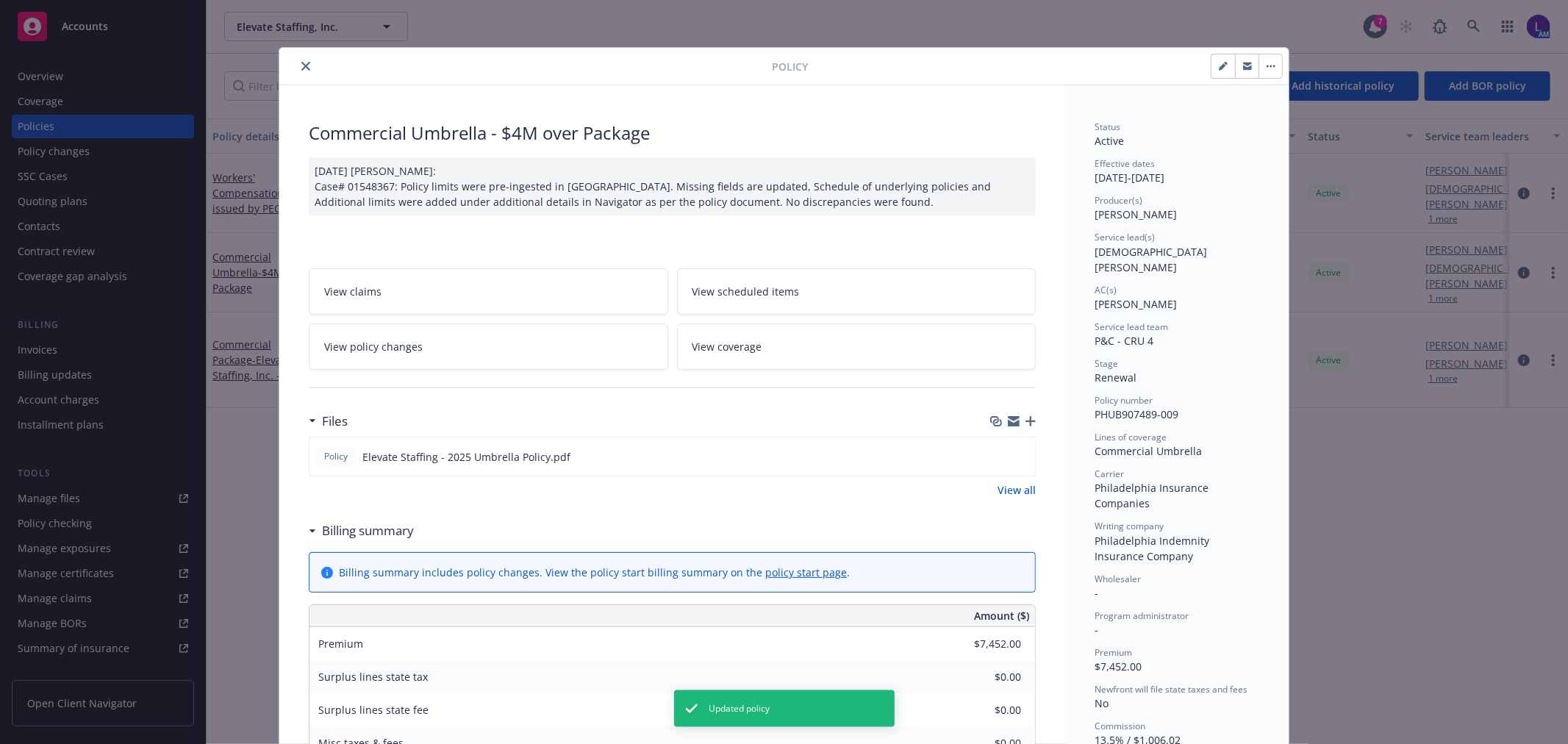
click at [301, 70] on icon "close" at bounding box center [305, 66] width 9 height 9
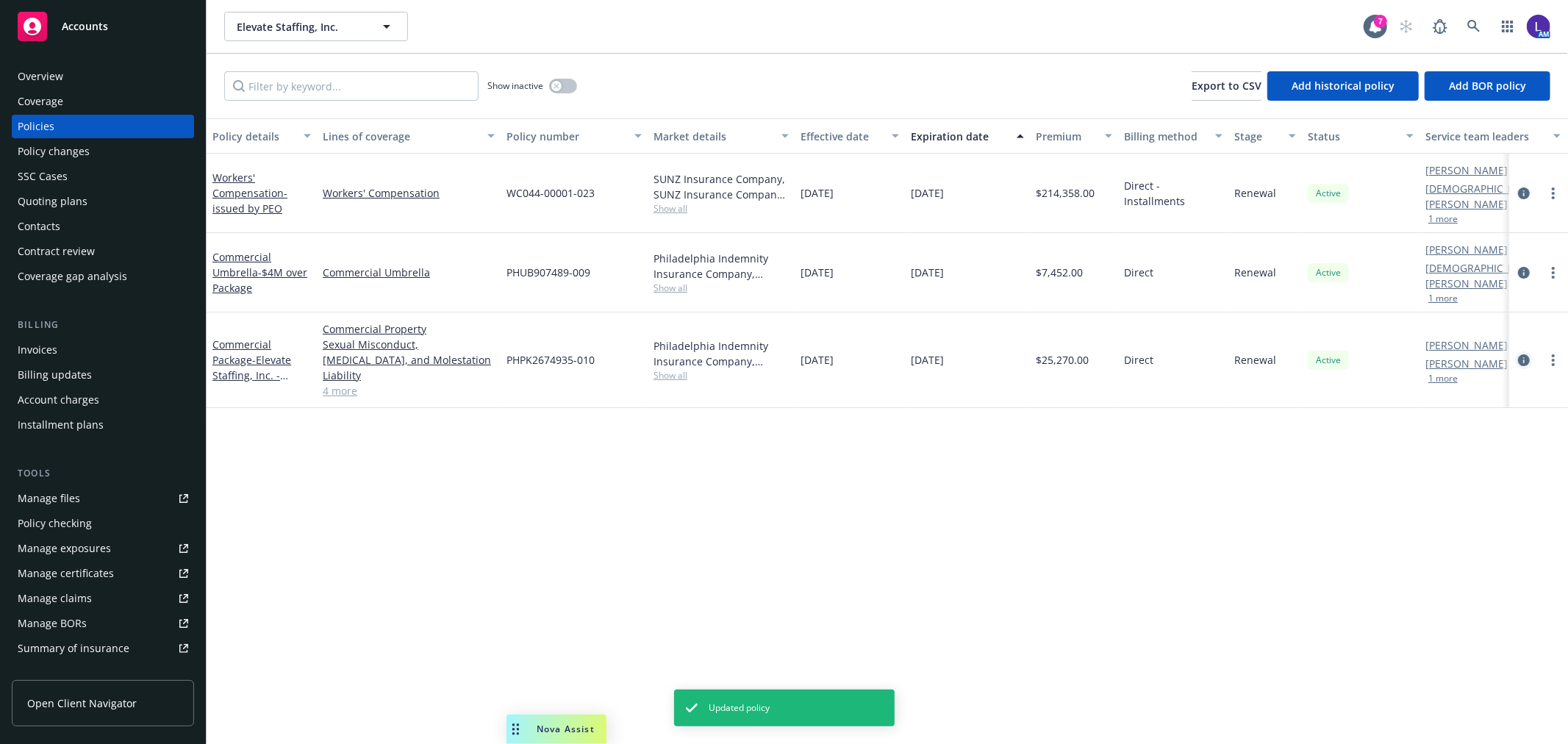
click at [1517, 352] on link "circleInformation" at bounding box center [1524, 361] width 18 height 18
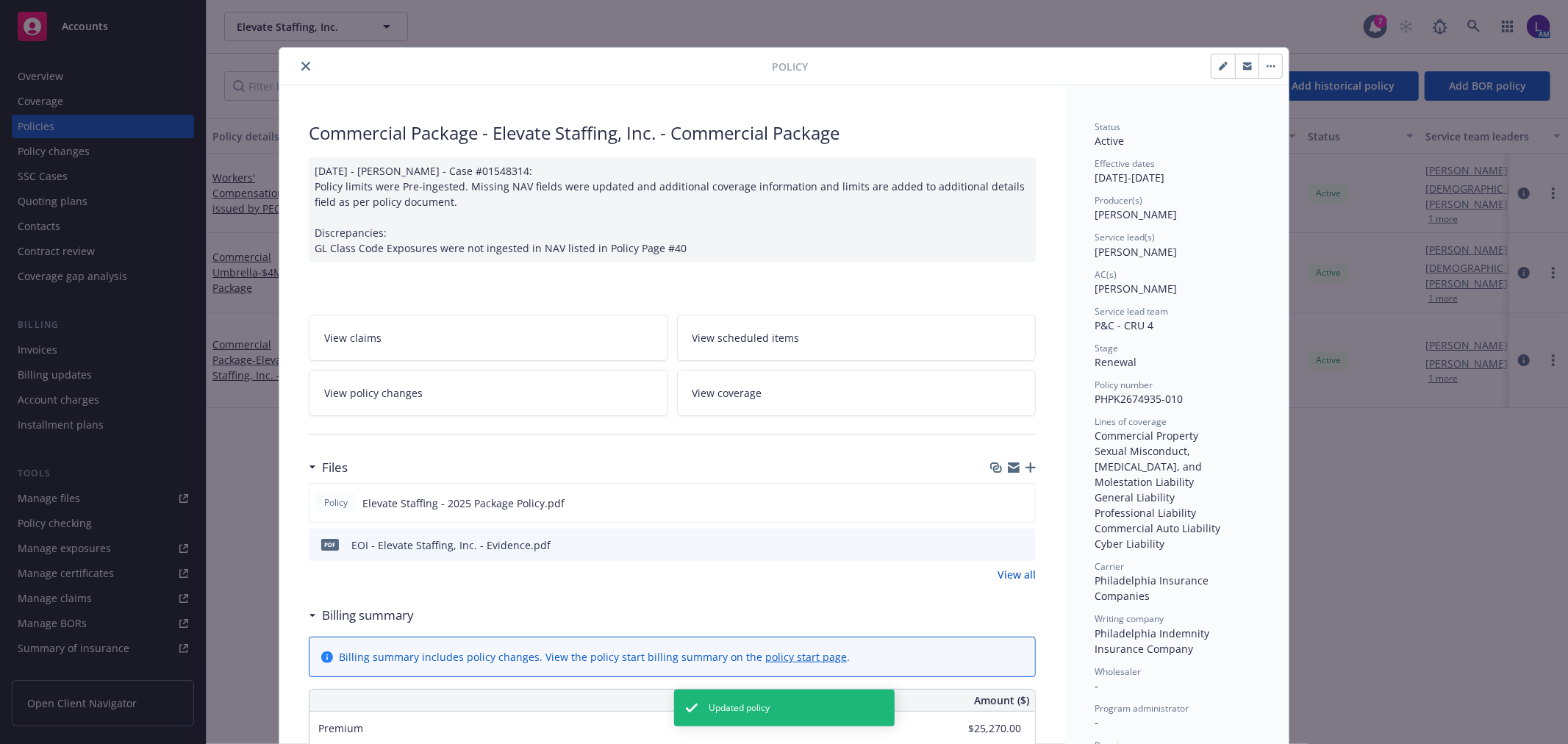
click at [1217, 74] on button "button" at bounding box center [1224, 67] width 24 height 24
select select "RENEWAL"
select select "12"
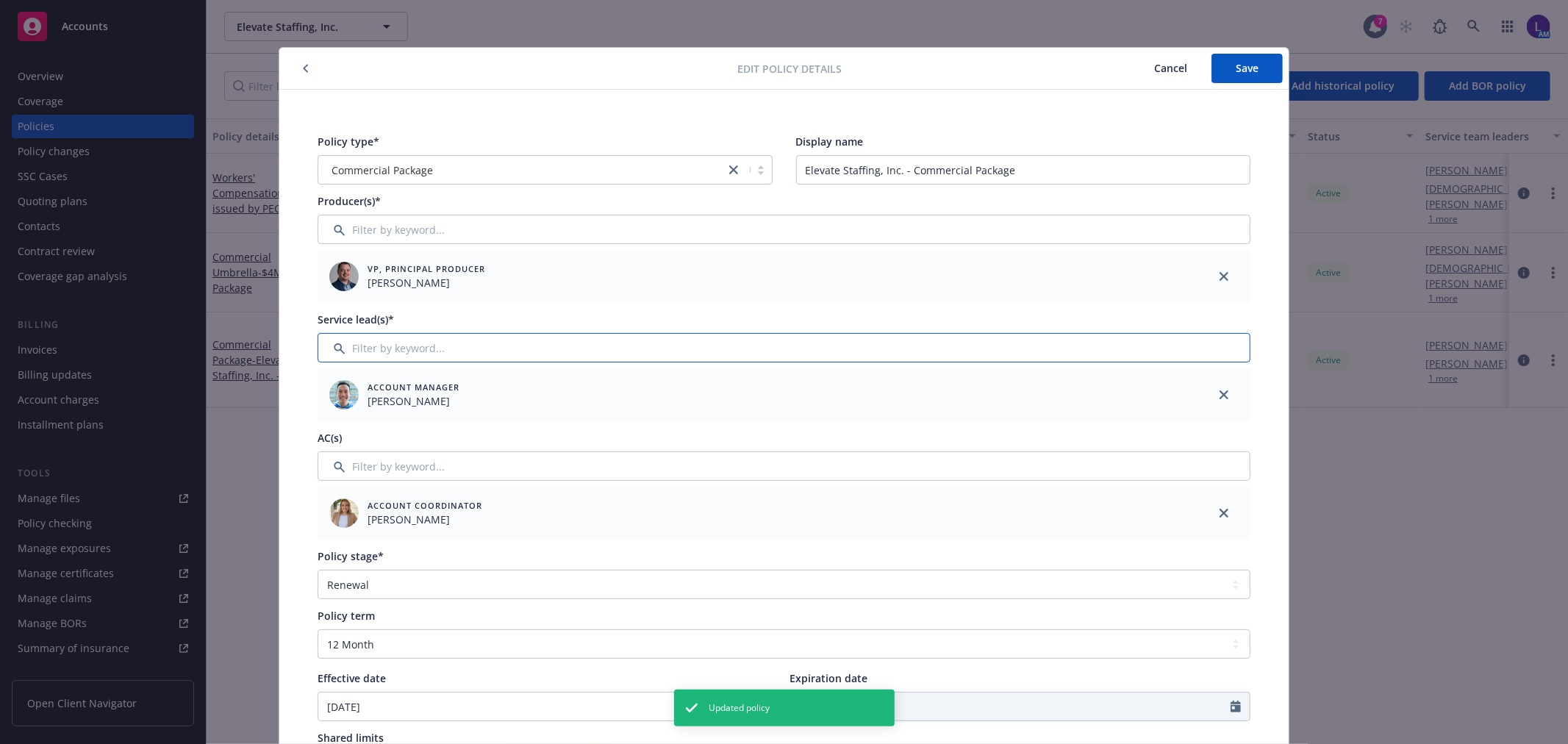
click at [392, 362] on input "Filter by keyword..." at bounding box center [784, 348] width 933 height 29
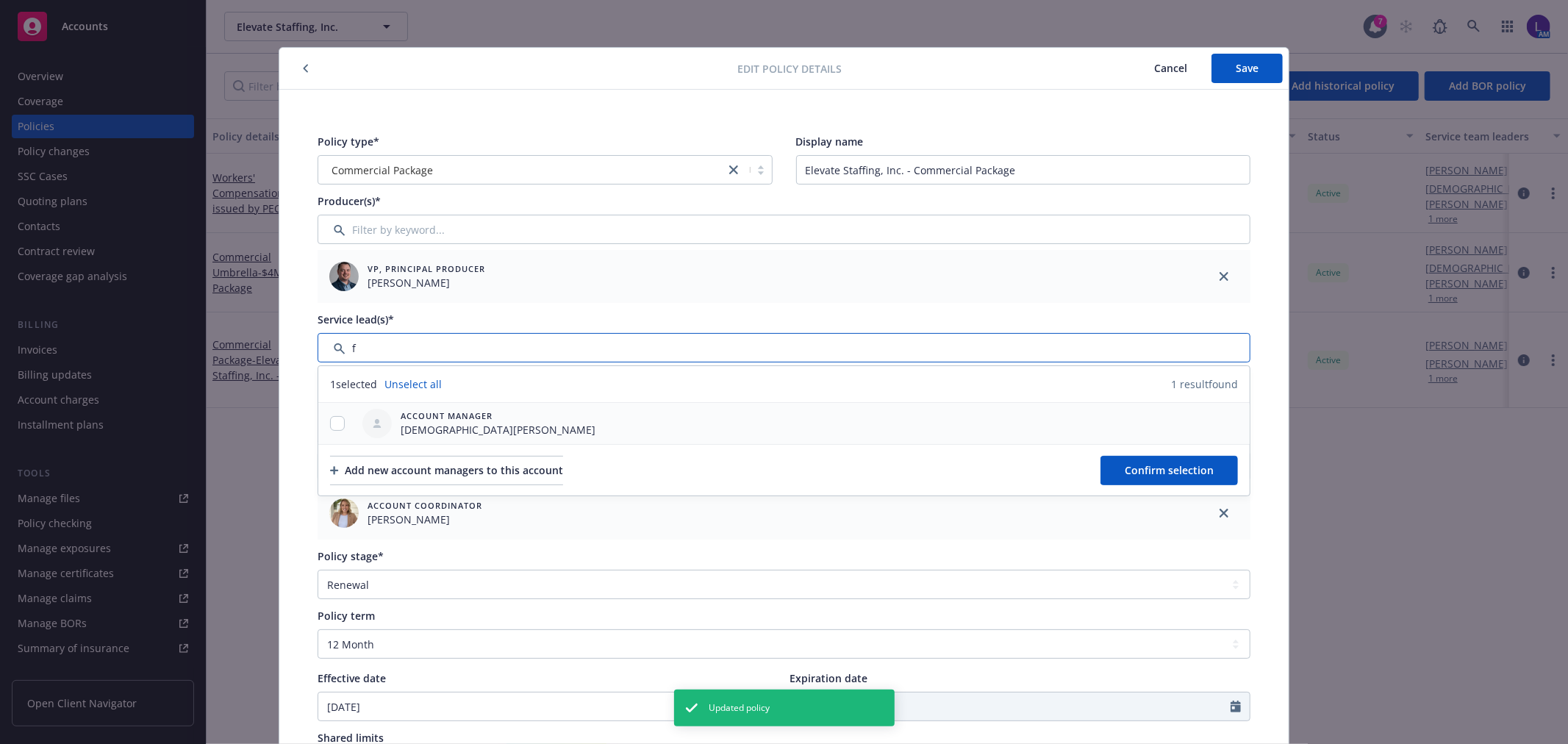
type input "f"
click at [330, 424] on input "checkbox" at bounding box center [337, 423] width 15 height 15
checkbox input "true"
click at [1207, 480] on button "Confirm selection" at bounding box center [1170, 470] width 138 height 29
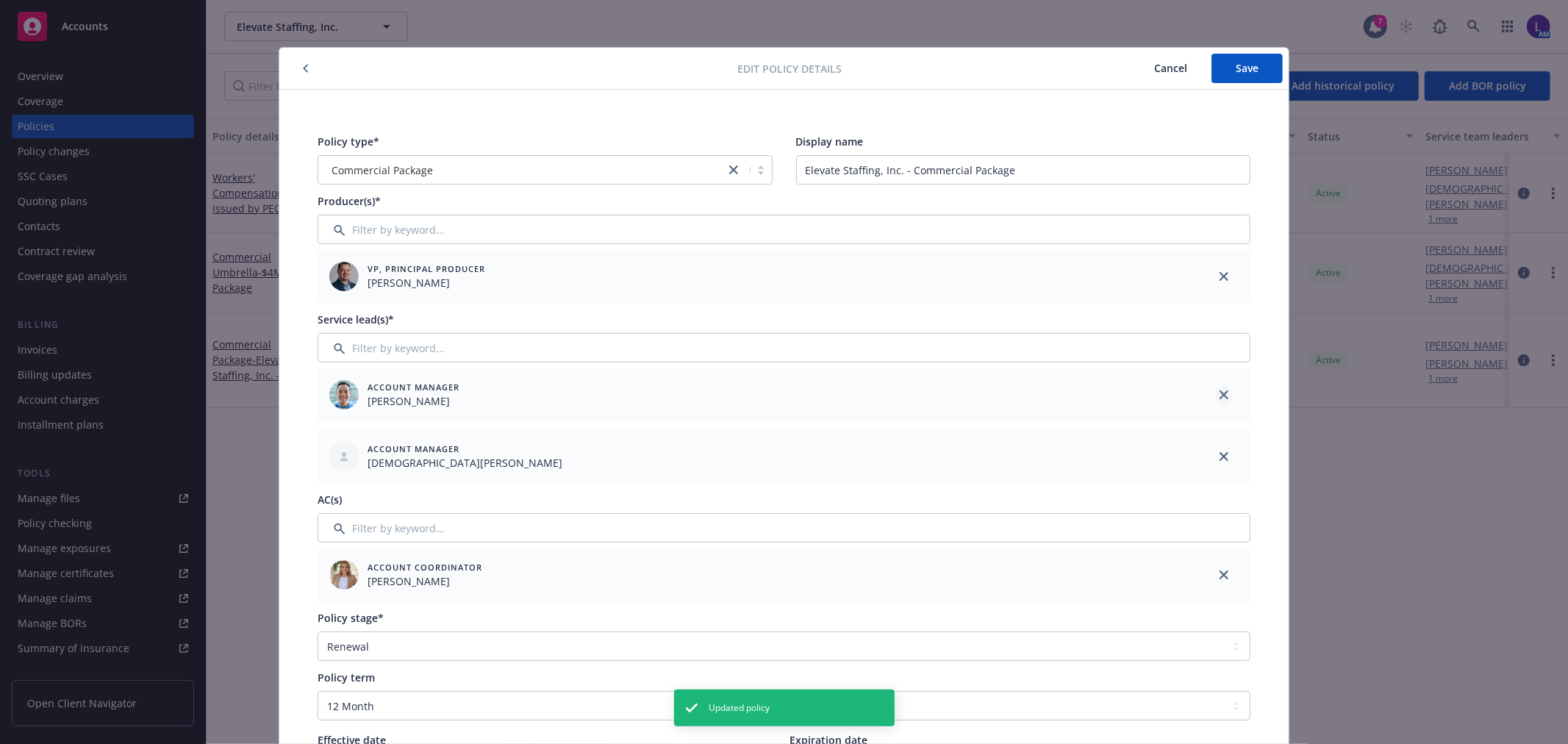
click at [1220, 395] on icon "close" at bounding box center [1224, 394] width 9 height 9
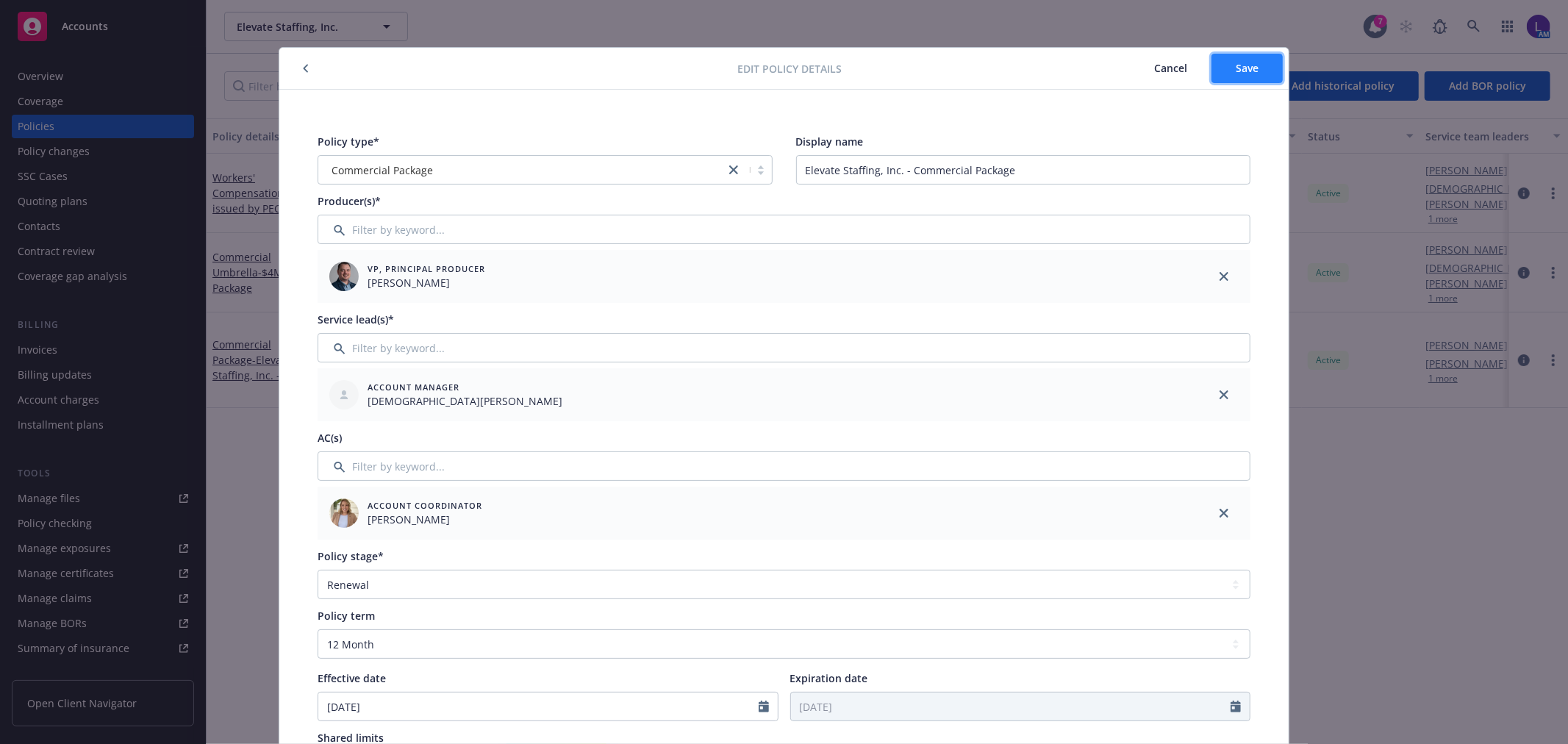
click at [1236, 66] on span "Save" at bounding box center [1247, 68] width 23 height 14
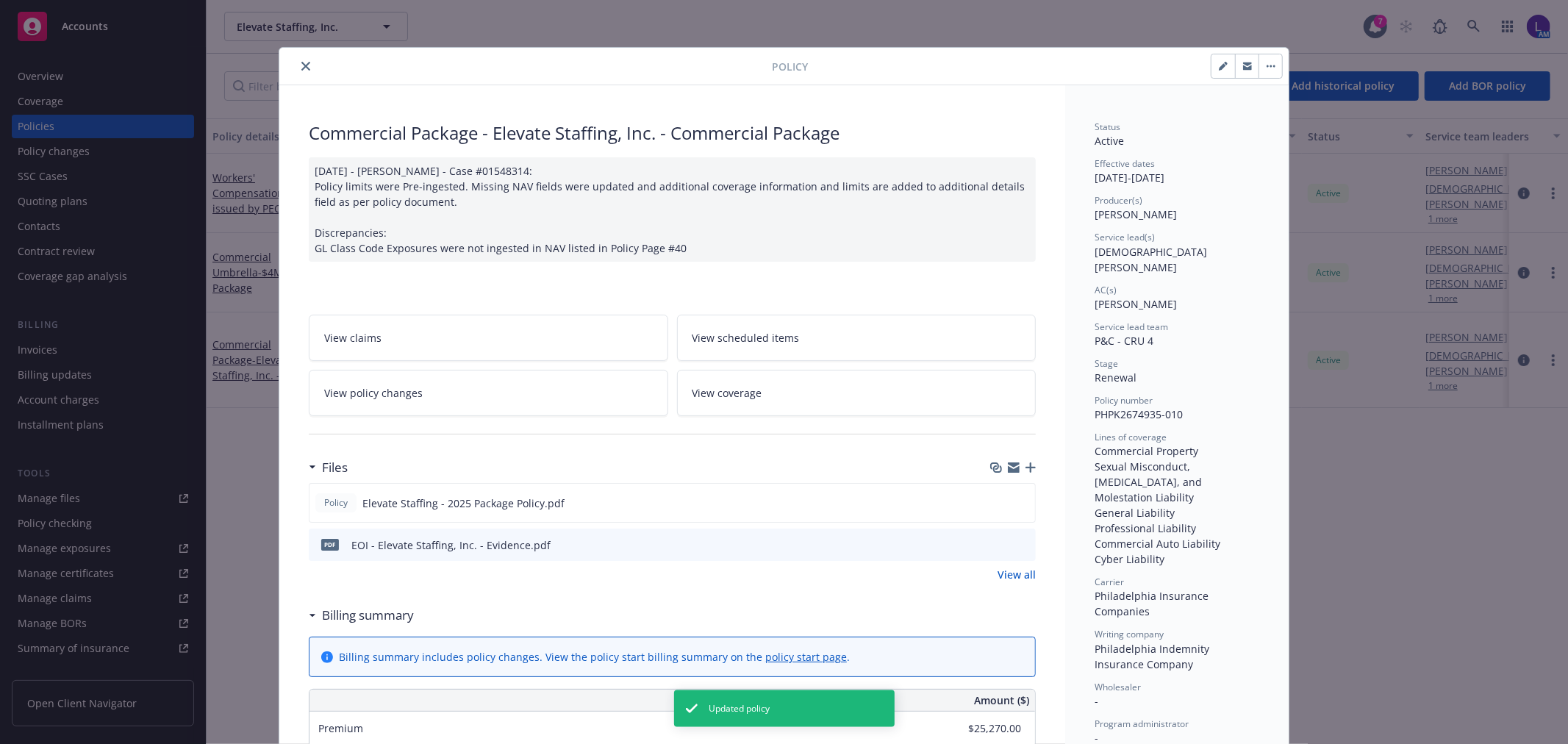
click at [307, 66] on button "close" at bounding box center [306, 66] width 18 height 18
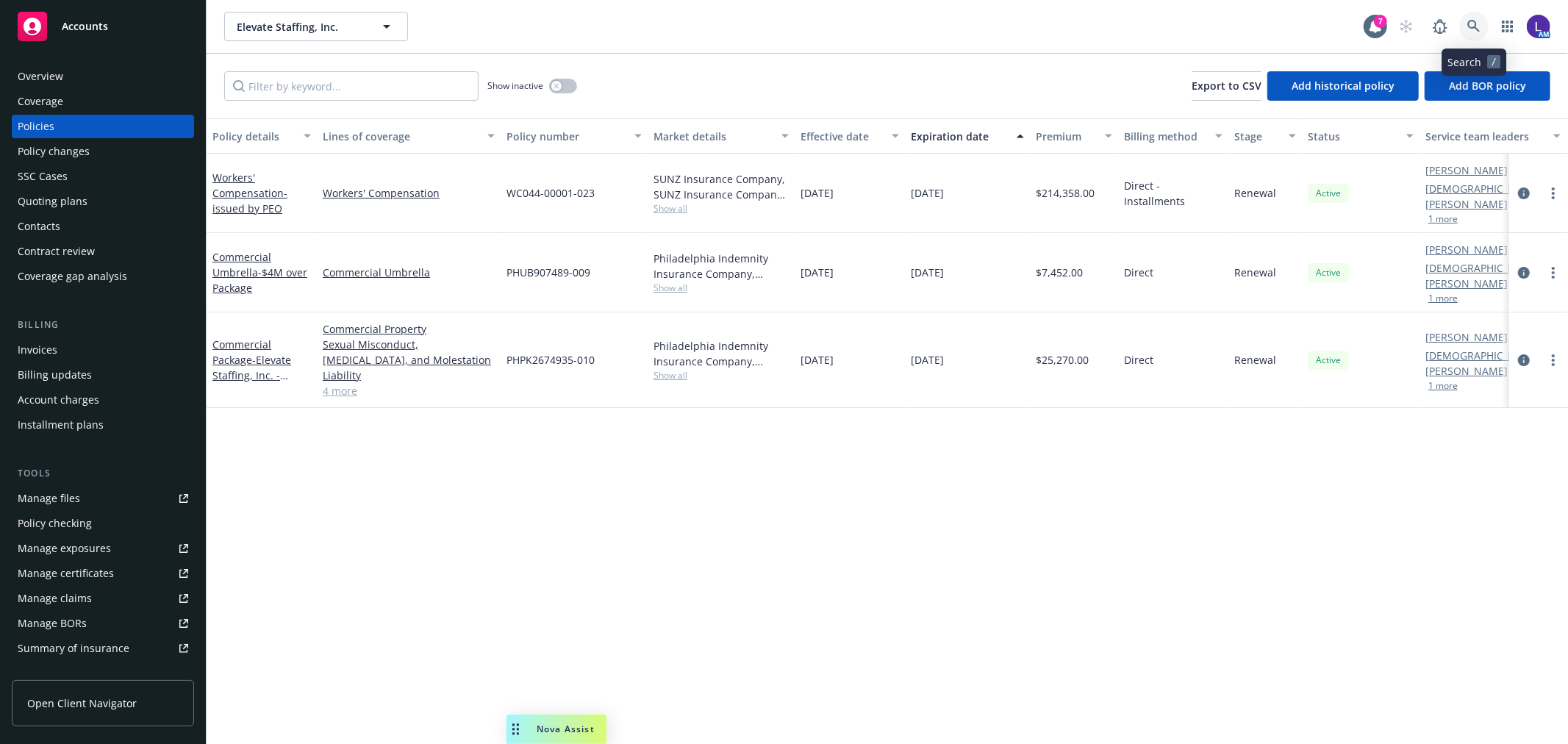
click at [1471, 22] on icon at bounding box center [1473, 26] width 13 height 13
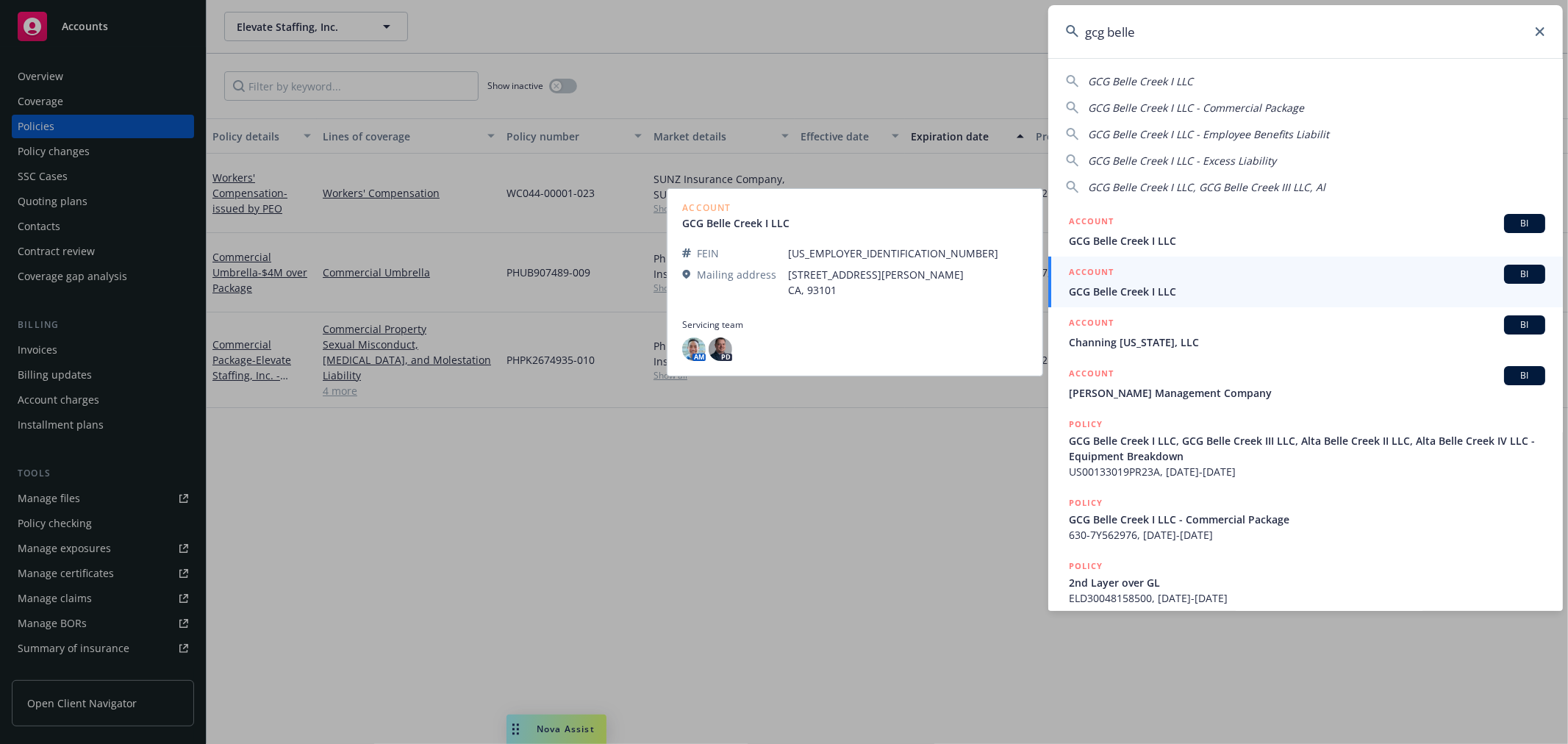
type input "gcg belle"
click at [1122, 278] on div "ACCOUNT BI" at bounding box center [1307, 274] width 476 height 19
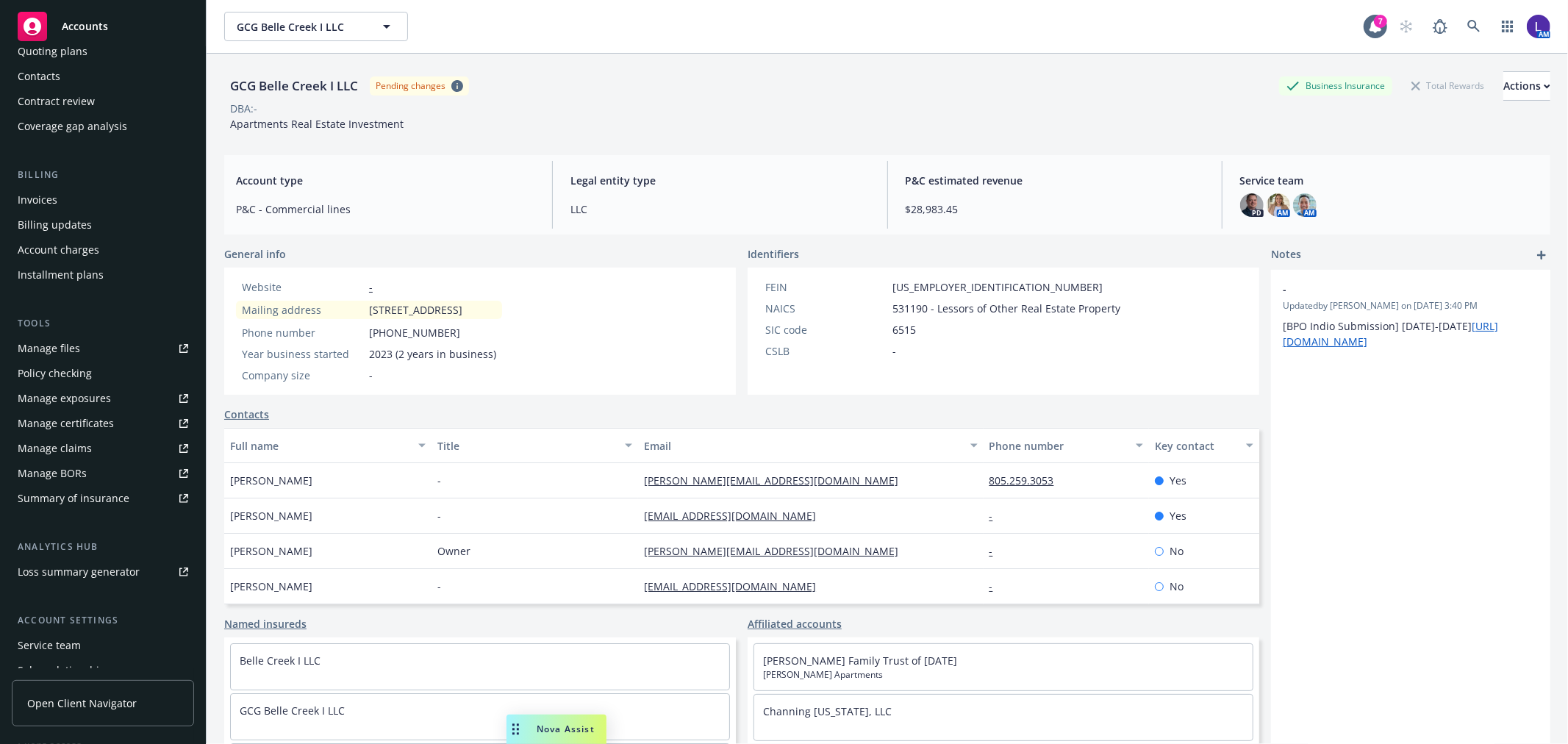
scroll to position [239, 0]
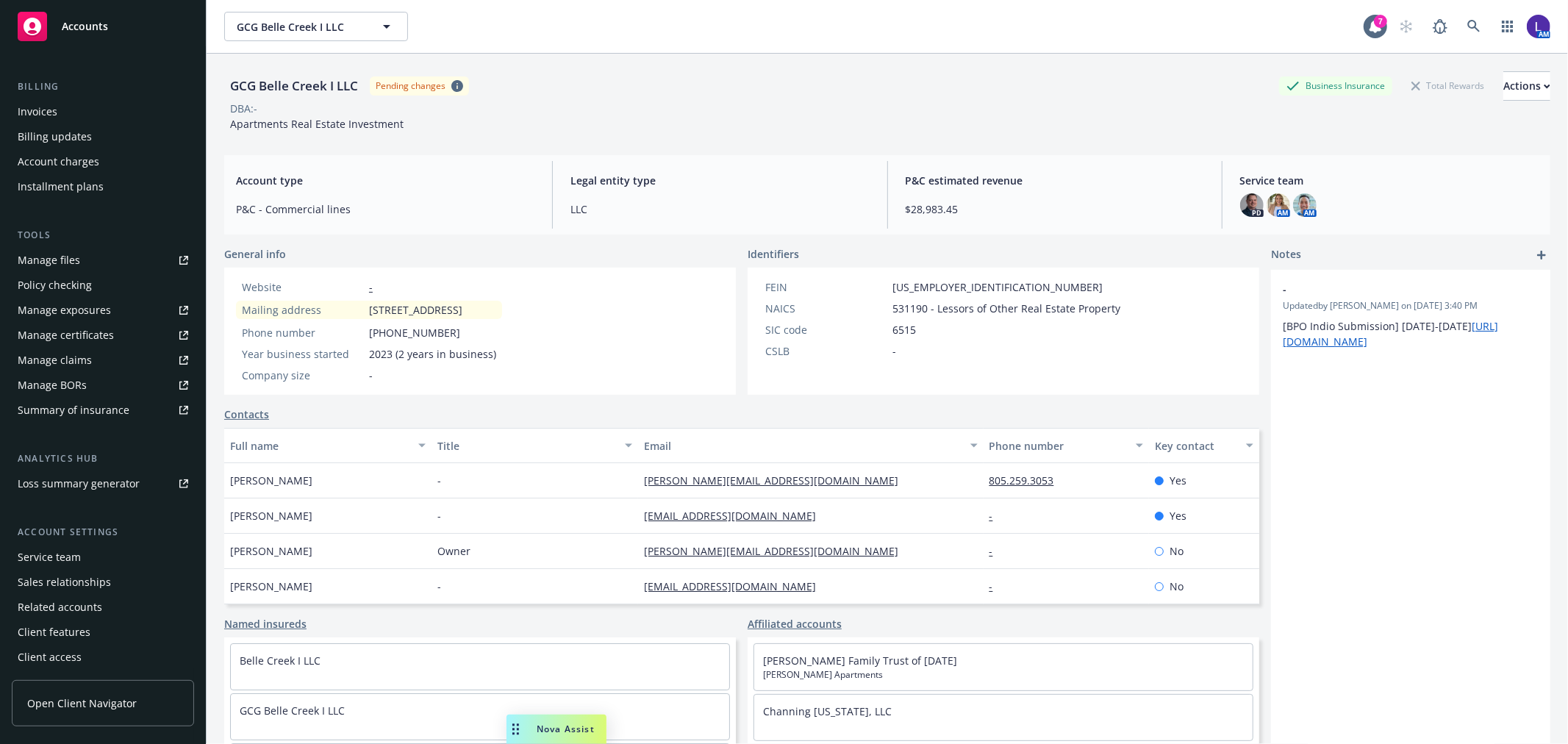
click at [65, 551] on div "Service team" at bounding box center [49, 558] width 63 height 24
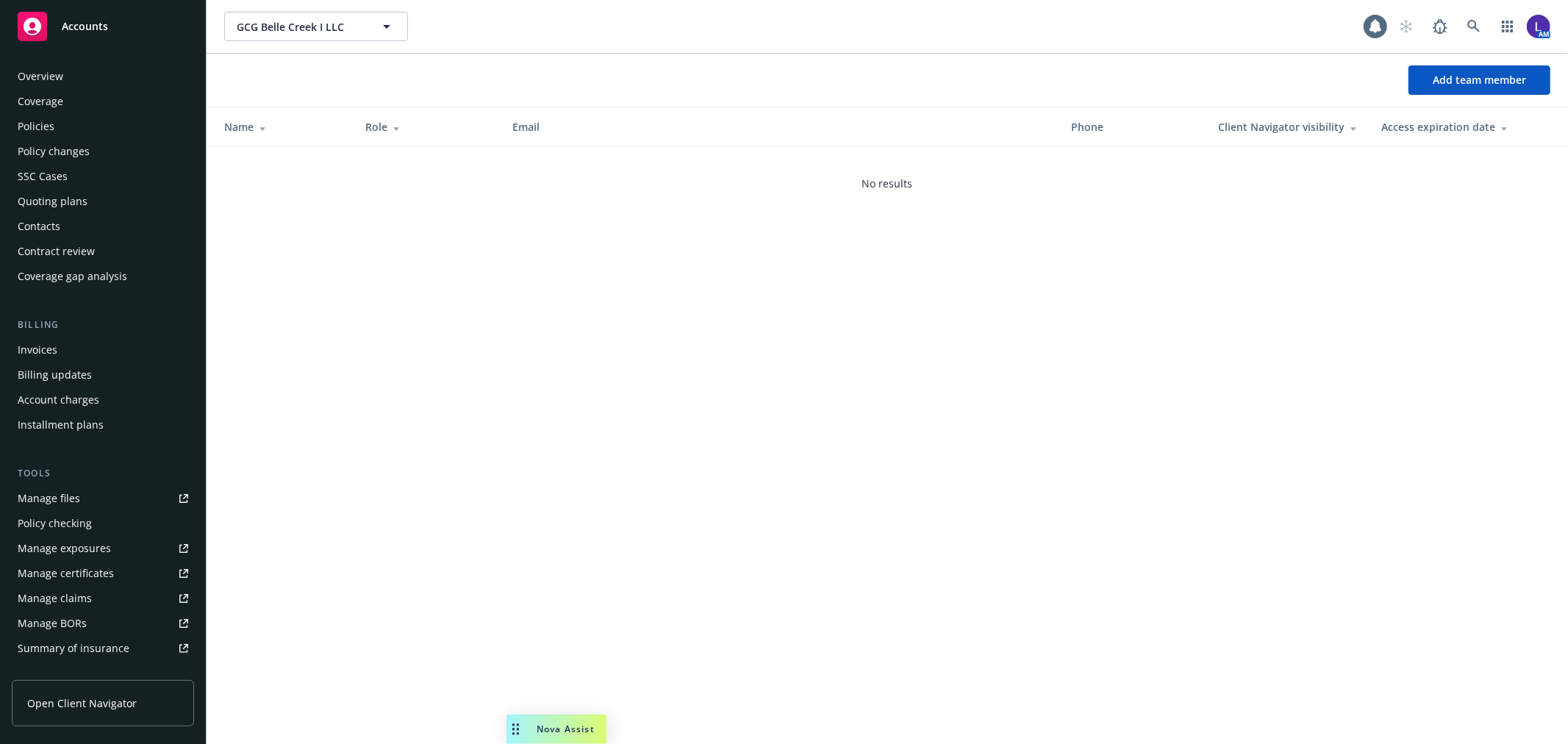
scroll to position [239, 0]
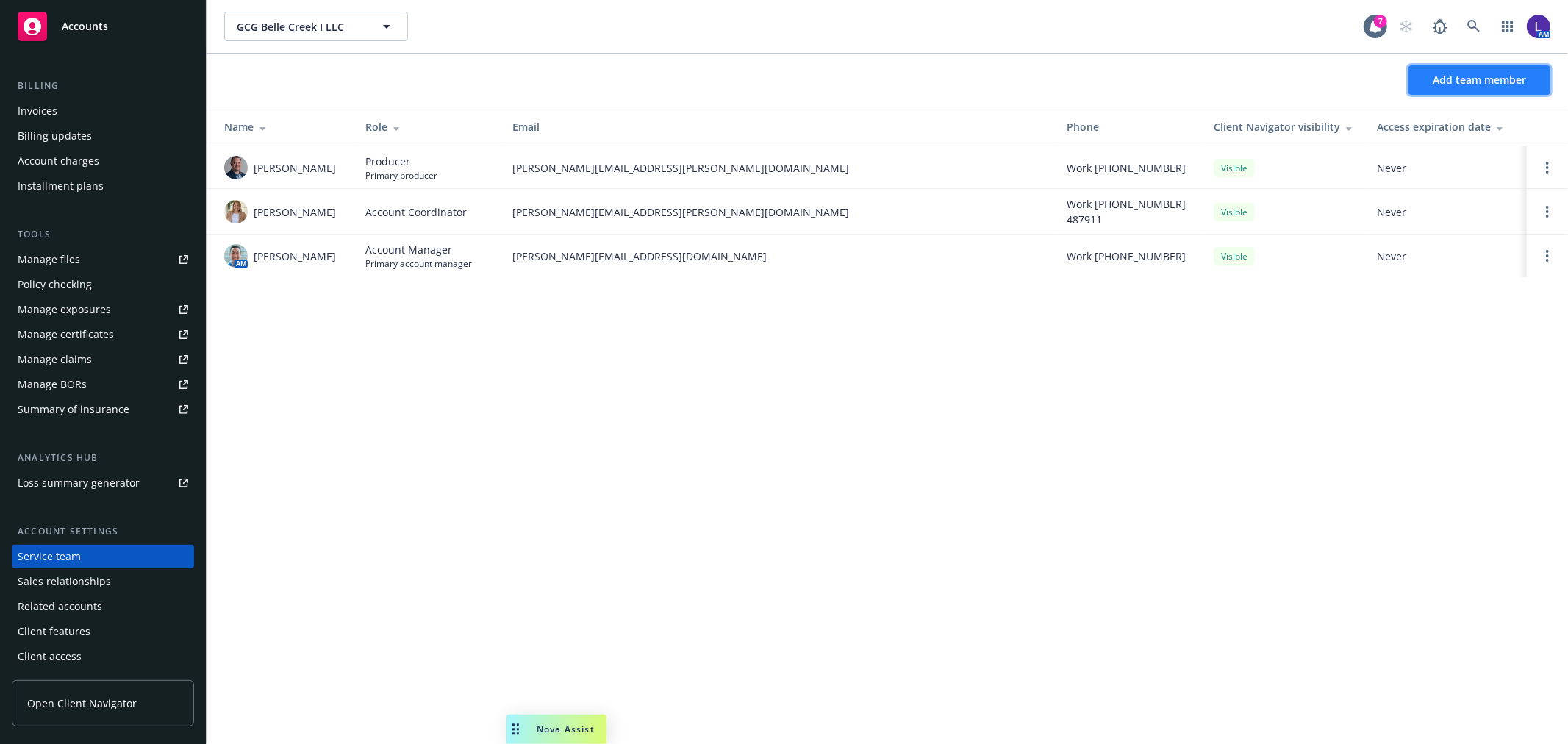
click at [1501, 87] on button "Add team member" at bounding box center [1479, 80] width 142 height 29
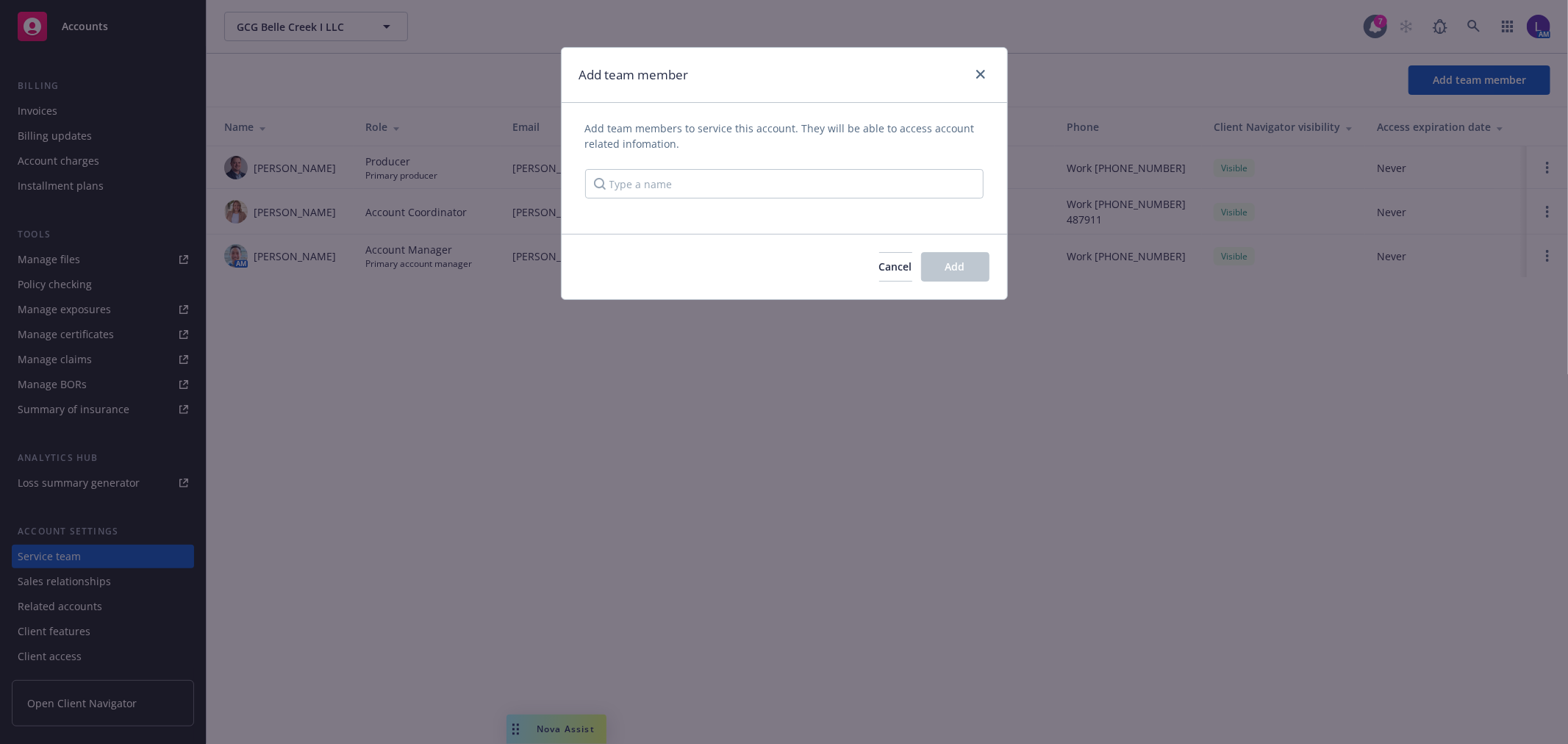
drag, startPoint x: 782, startPoint y: 152, endPoint x: 781, endPoint y: 170, distance: 18.0
click at [782, 158] on div "Add team members to service this account. They will be able to access account r…" at bounding box center [784, 160] width 398 height 78
click at [778, 184] on input "Type a name" at bounding box center [784, 183] width 398 height 29
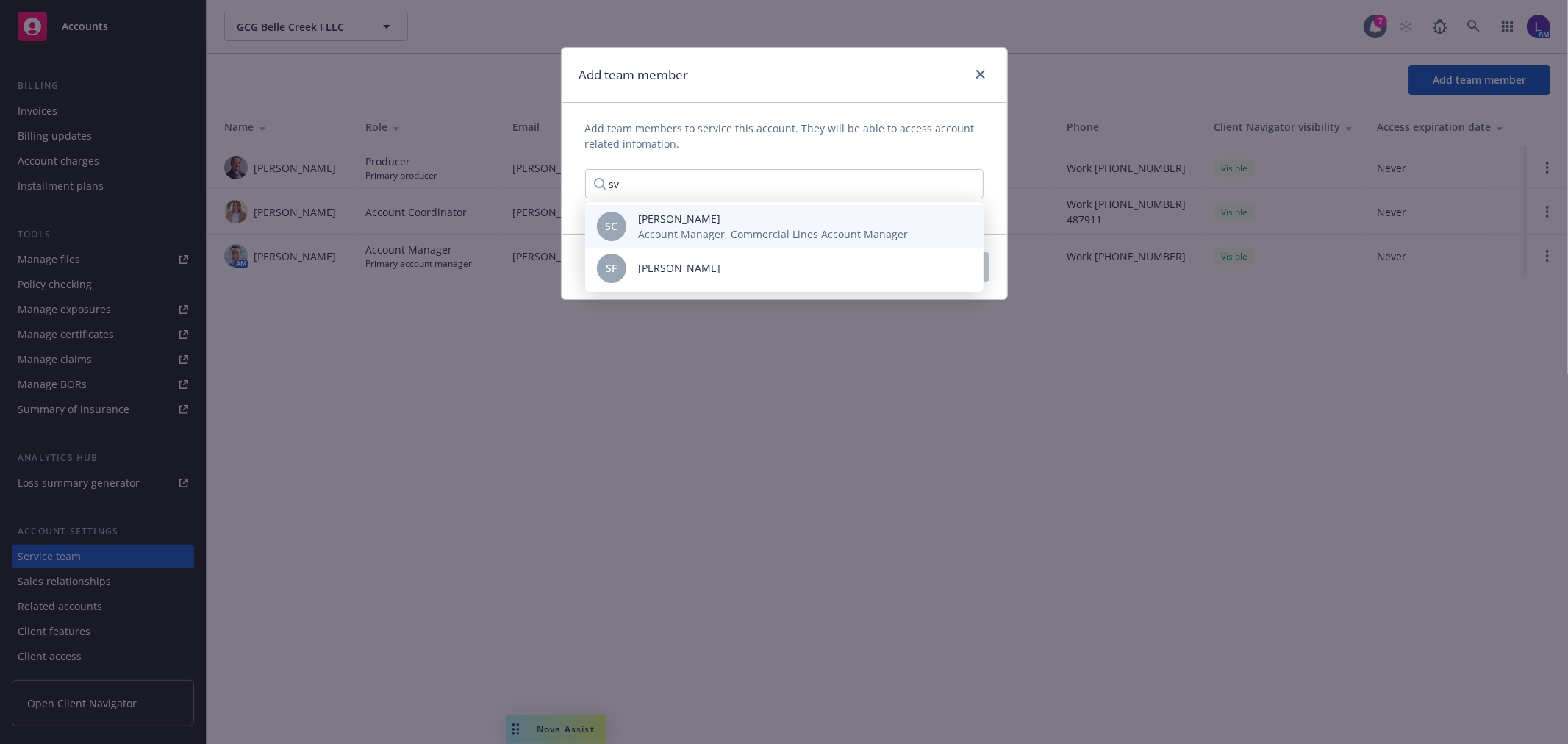
click at [747, 233] on span "Account Manager, Commercial Lines Account Manager" at bounding box center [773, 234] width 269 height 15
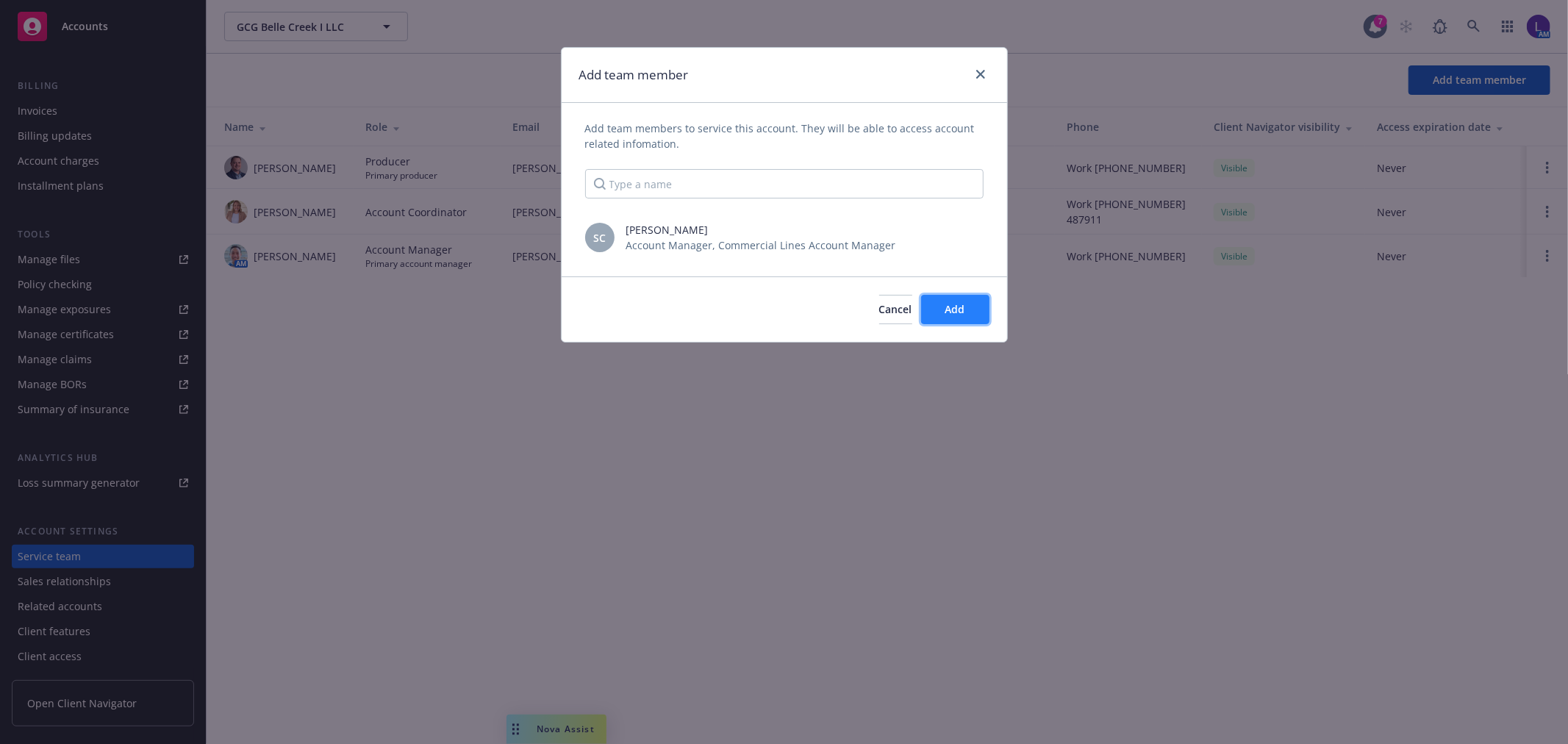
click at [931, 307] on button "Add" at bounding box center [955, 309] width 69 height 29
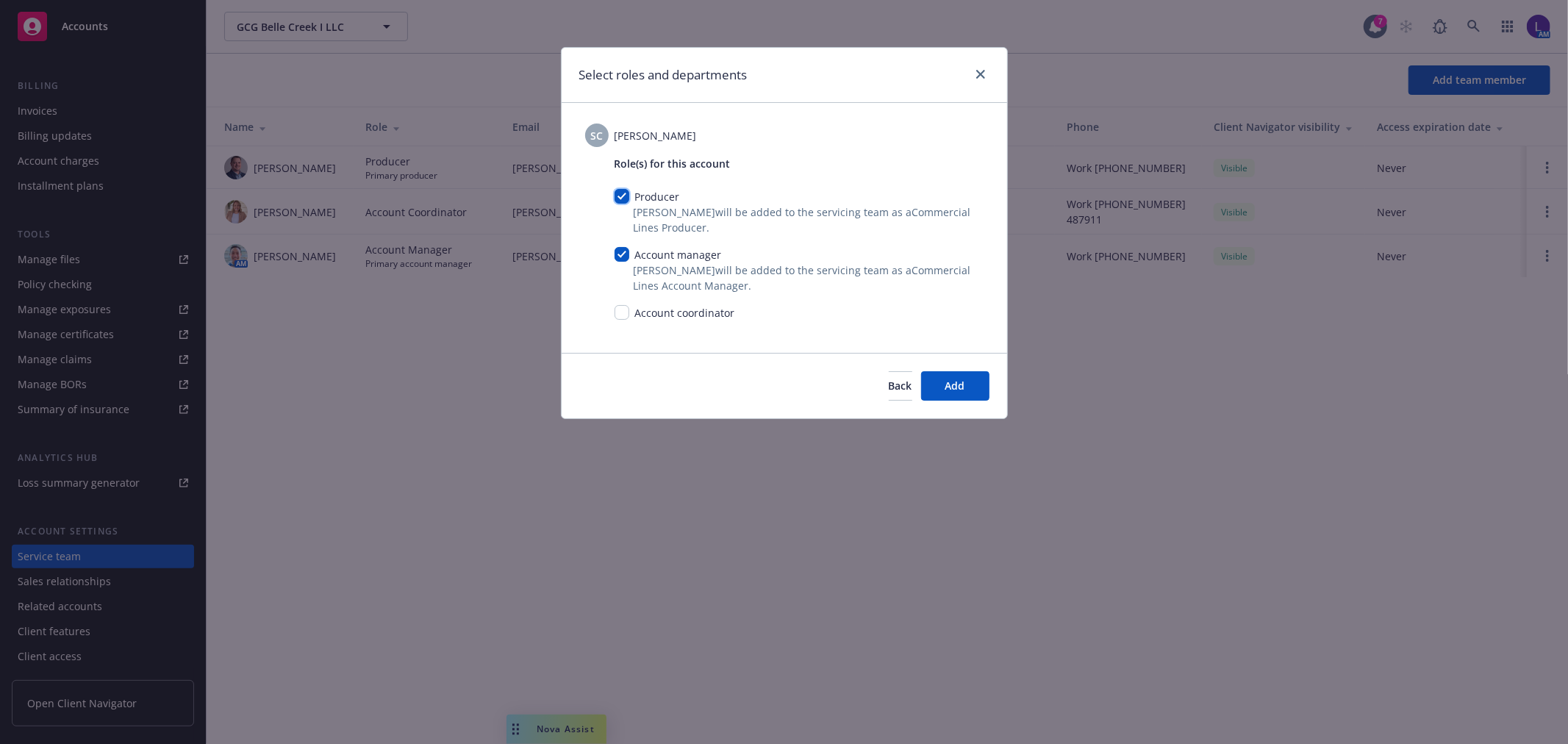
click at [623, 195] on input "checkbox" at bounding box center [622, 196] width 15 height 15
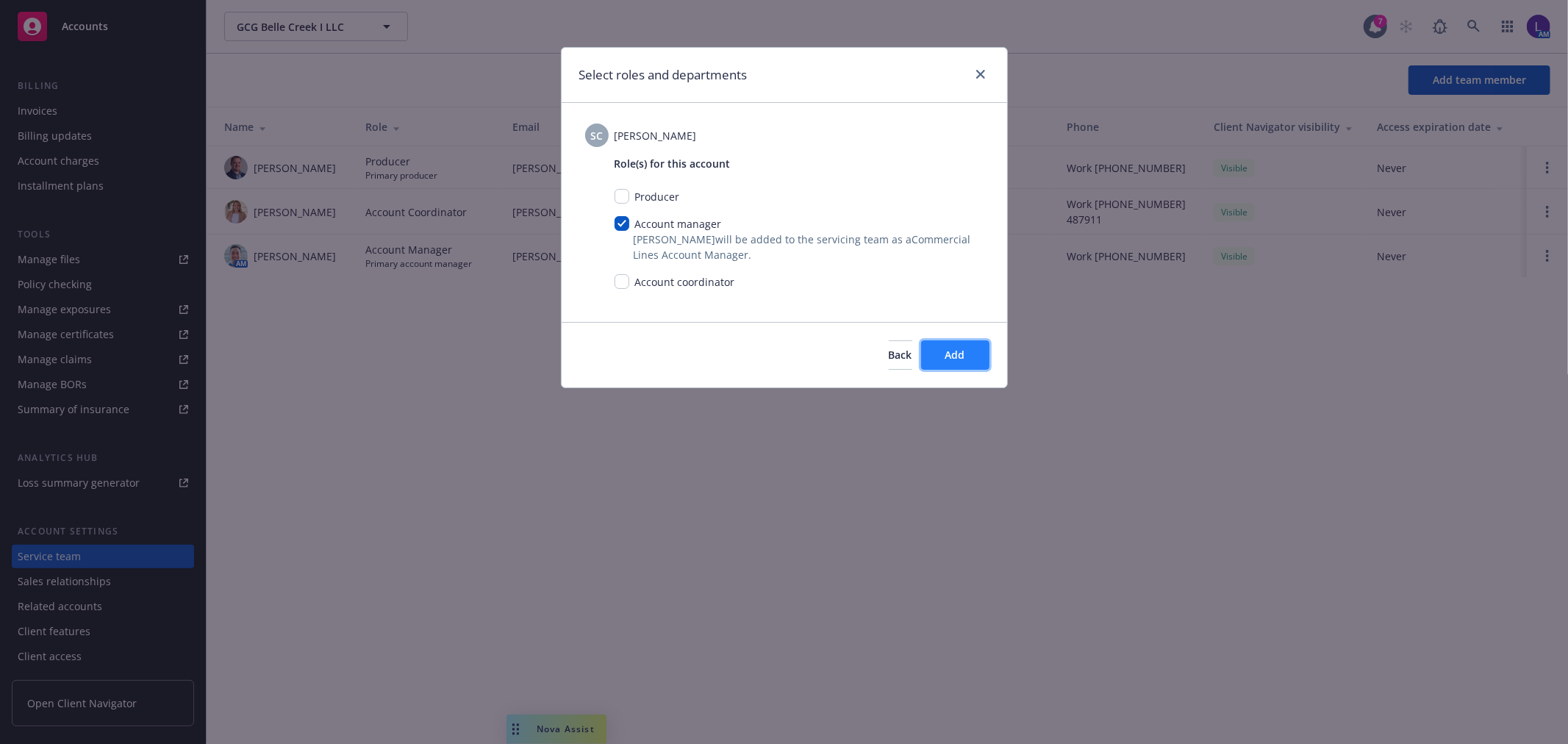
click at [973, 357] on button "Add" at bounding box center [955, 355] width 69 height 29
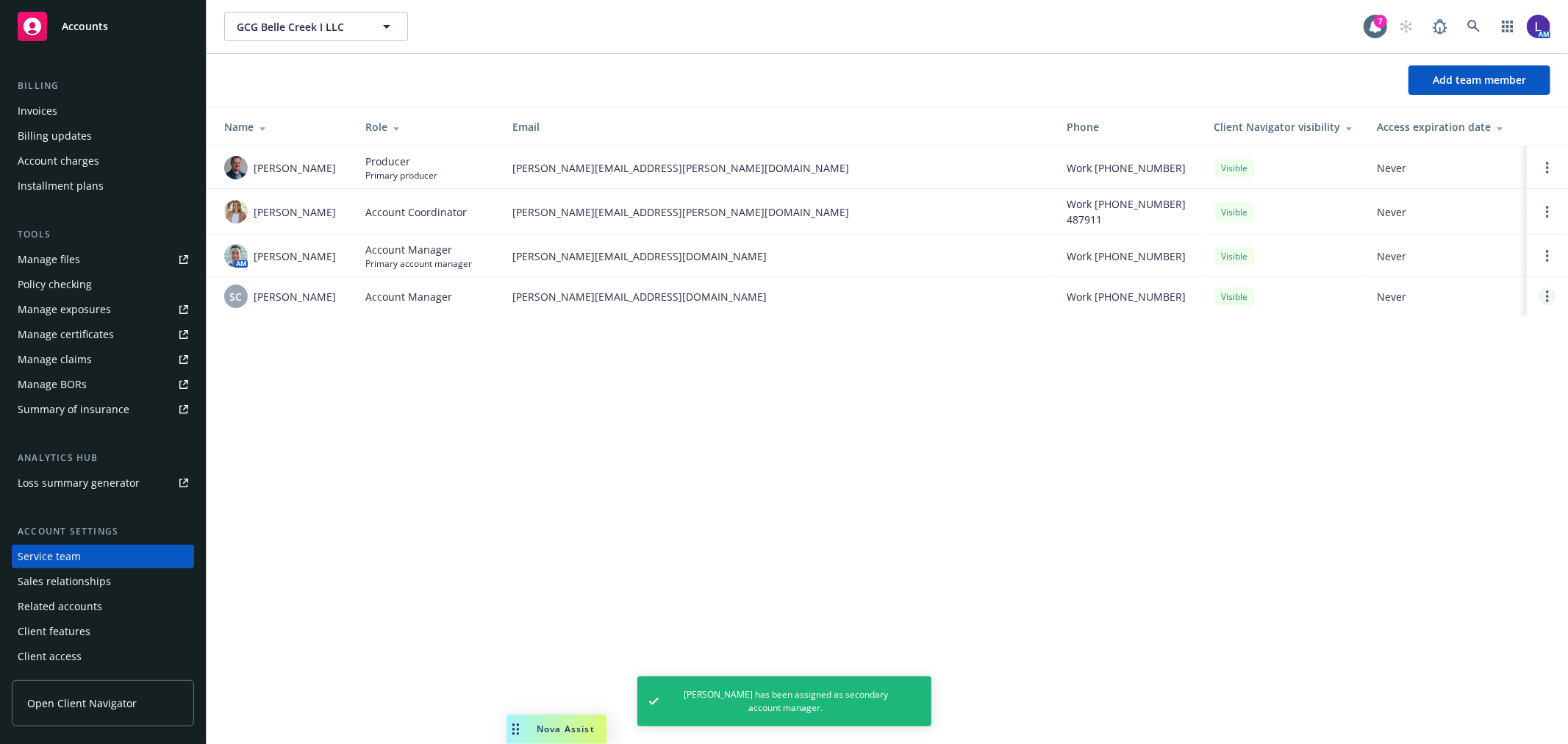
click at [1550, 299] on link "Open options" at bounding box center [1548, 297] width 18 height 18
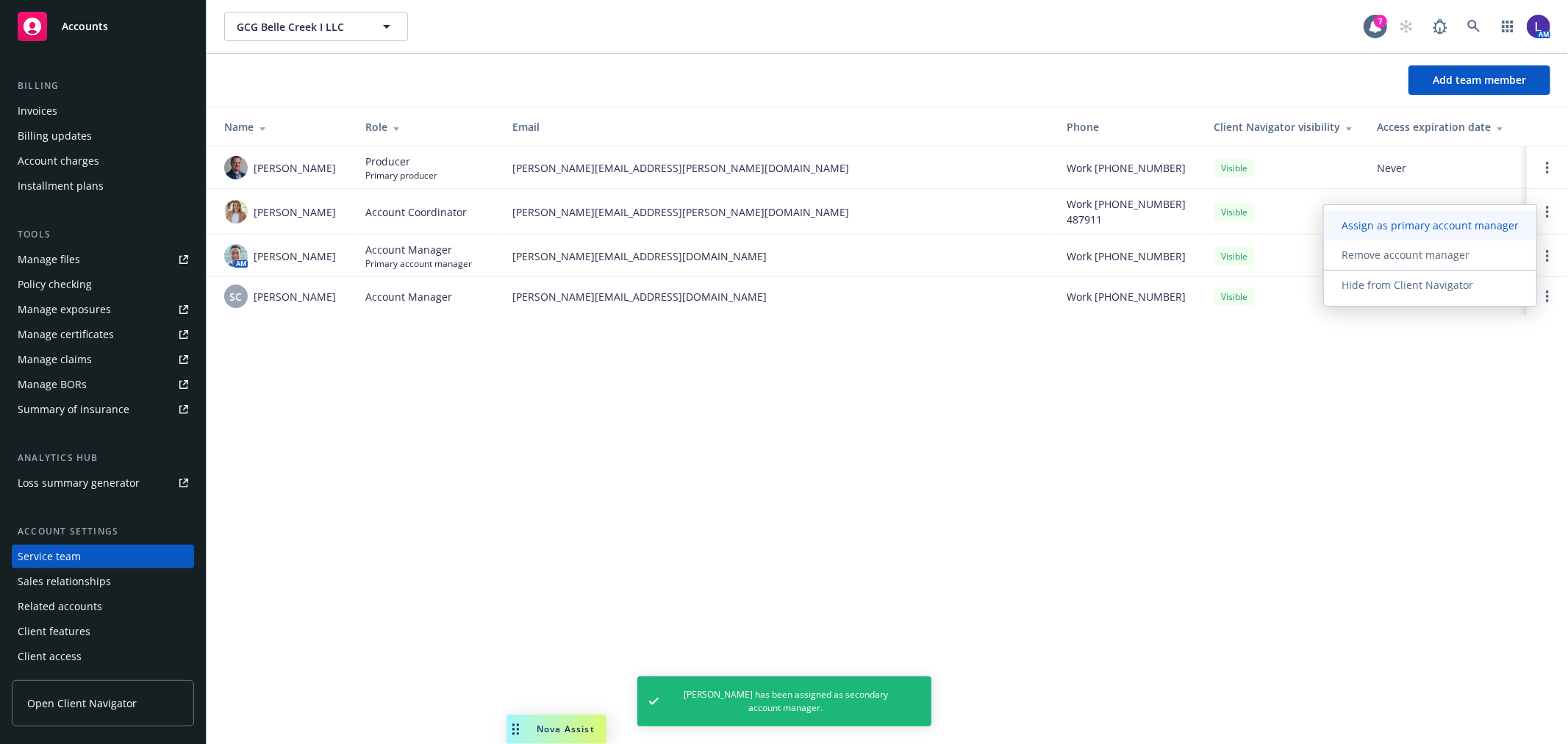
click at [1447, 220] on span "Assign as primary account manager" at bounding box center [1430, 226] width 213 height 14
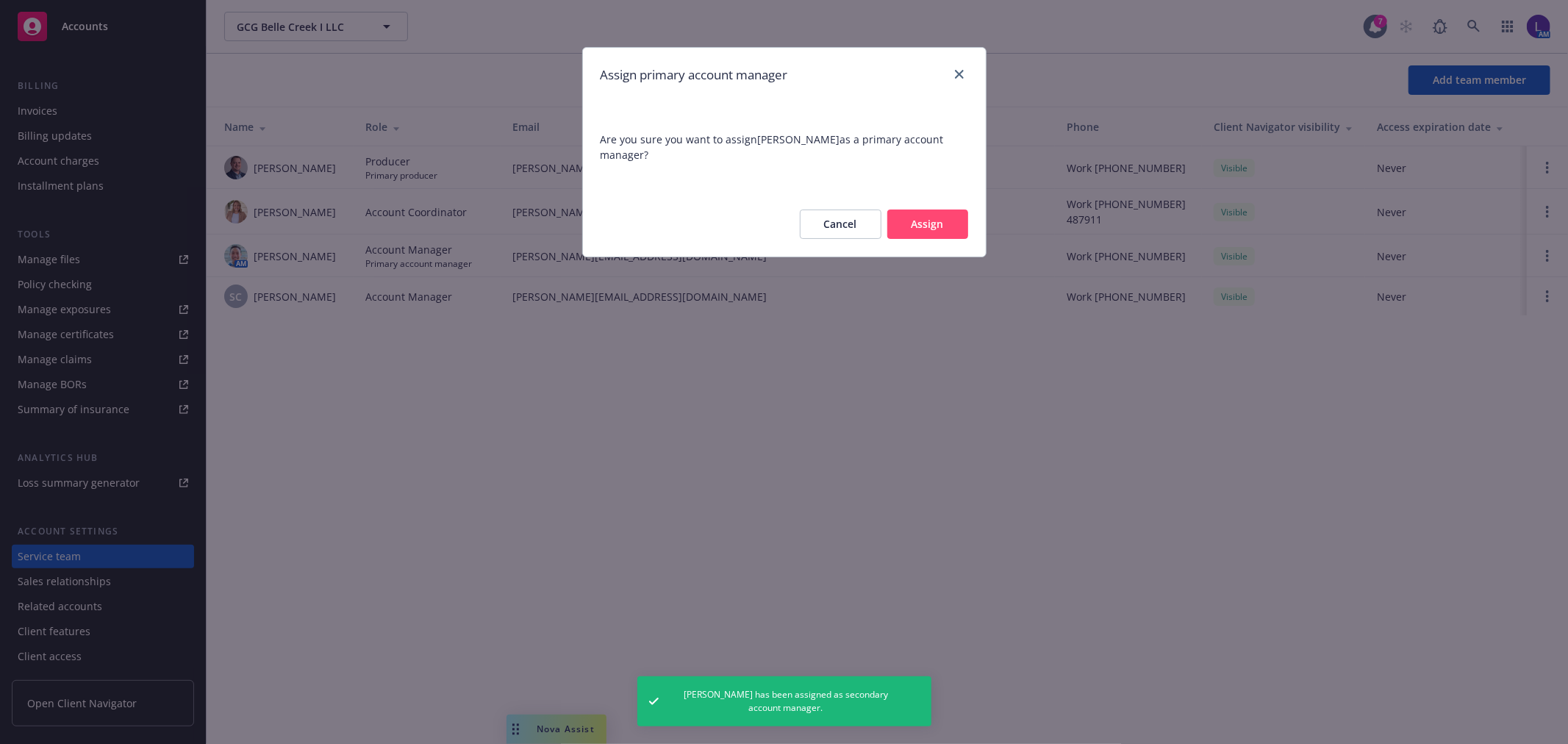
click at [935, 225] on button "Assign" at bounding box center [927, 224] width 81 height 29
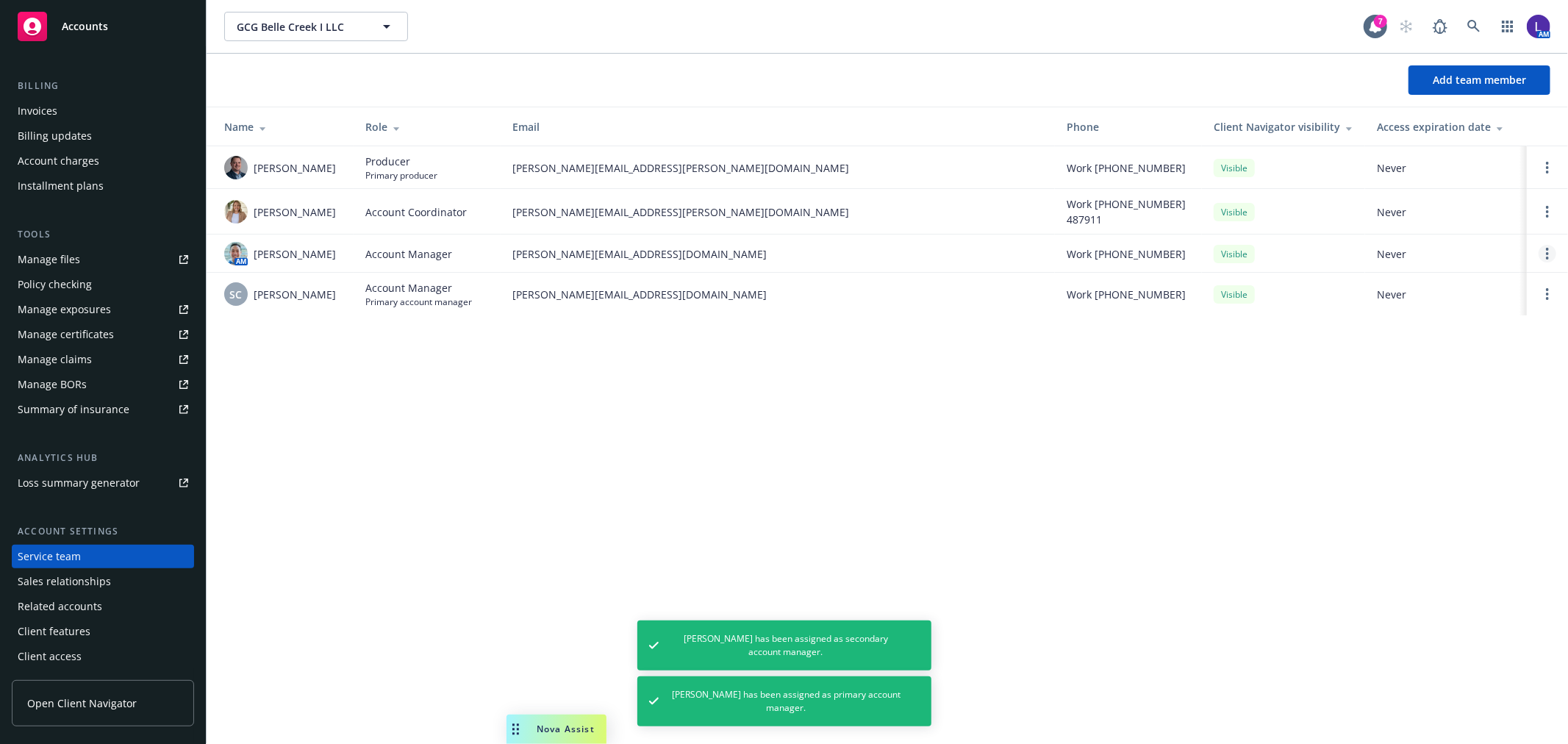
click at [1542, 256] on link "Open options" at bounding box center [1548, 254] width 18 height 18
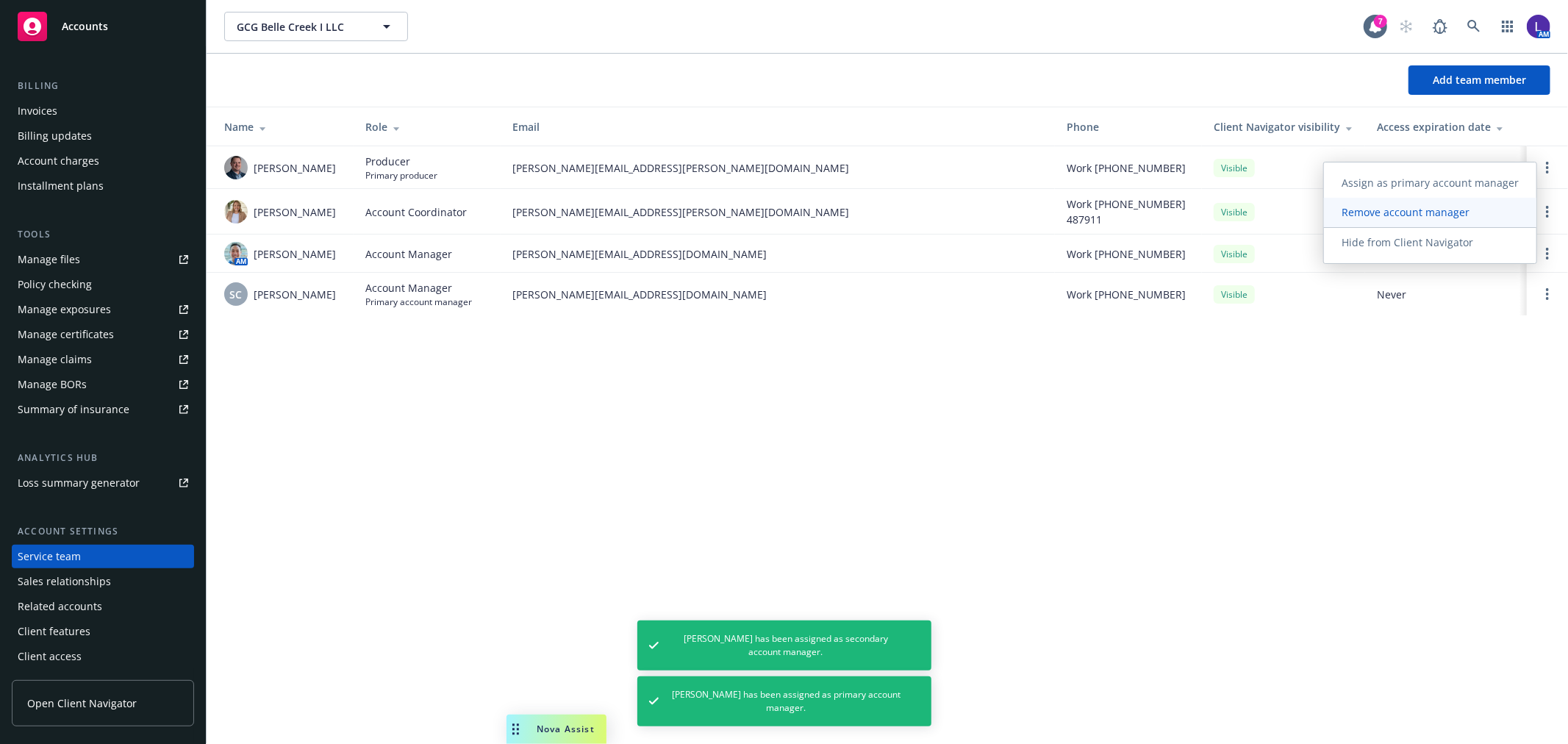
click at [1432, 211] on span "Remove account manager" at bounding box center [1406, 213] width 164 height 14
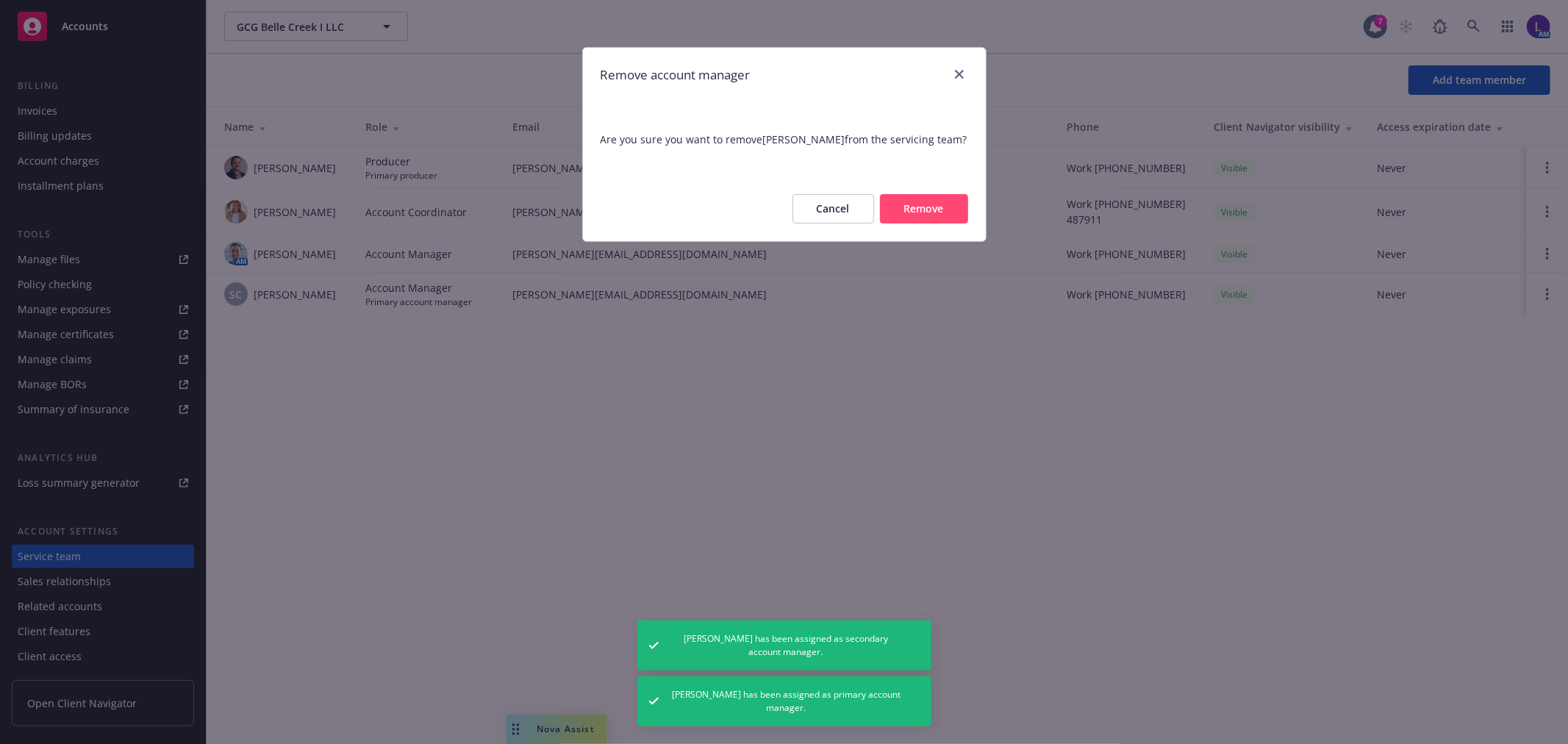
click at [941, 206] on button "Remove" at bounding box center [924, 208] width 88 height 29
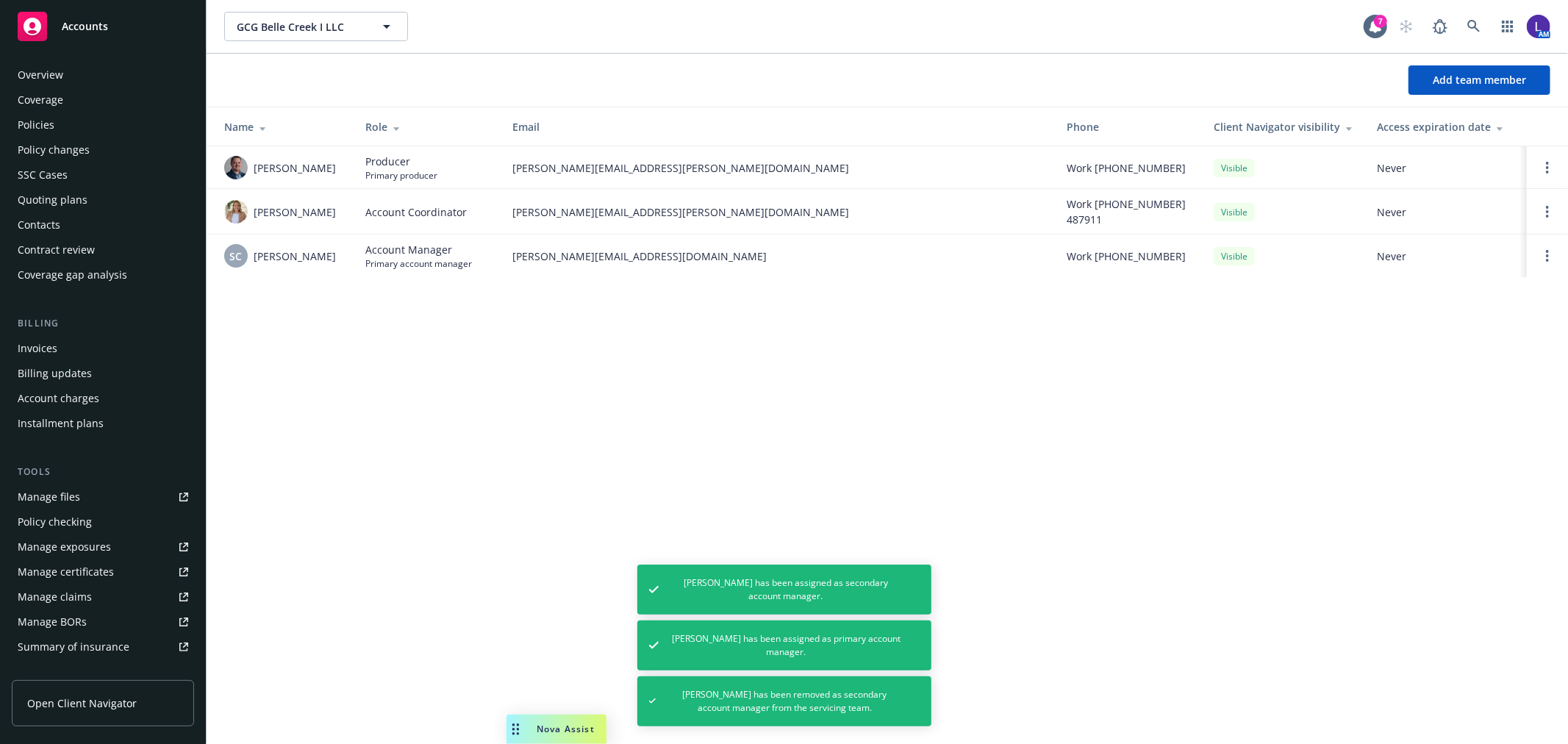
scroll to position [0, 0]
click at [69, 128] on div "Policies" at bounding box center [103, 127] width 171 height 24
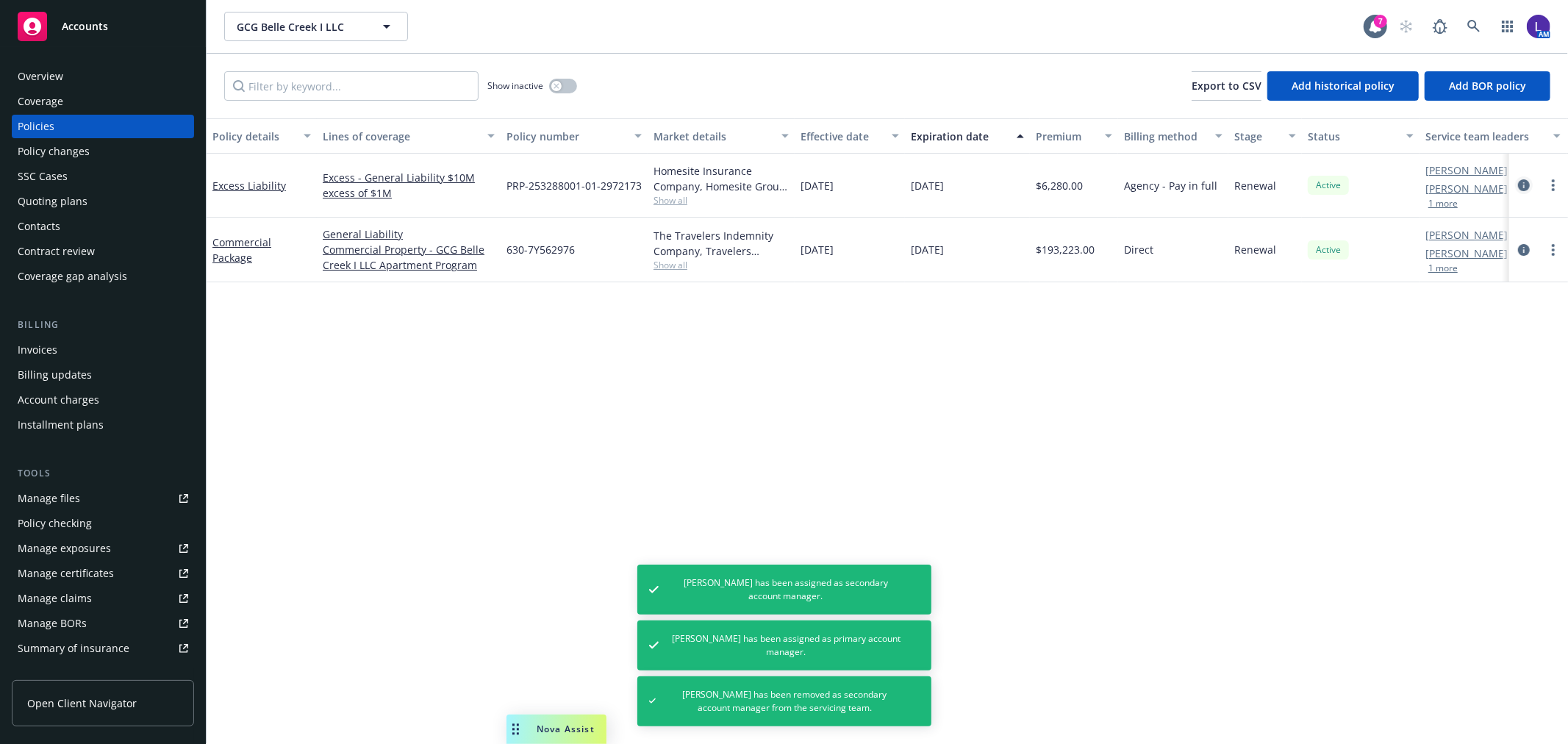
click at [1523, 184] on icon "circleInformation" at bounding box center [1524, 186] width 12 height 12
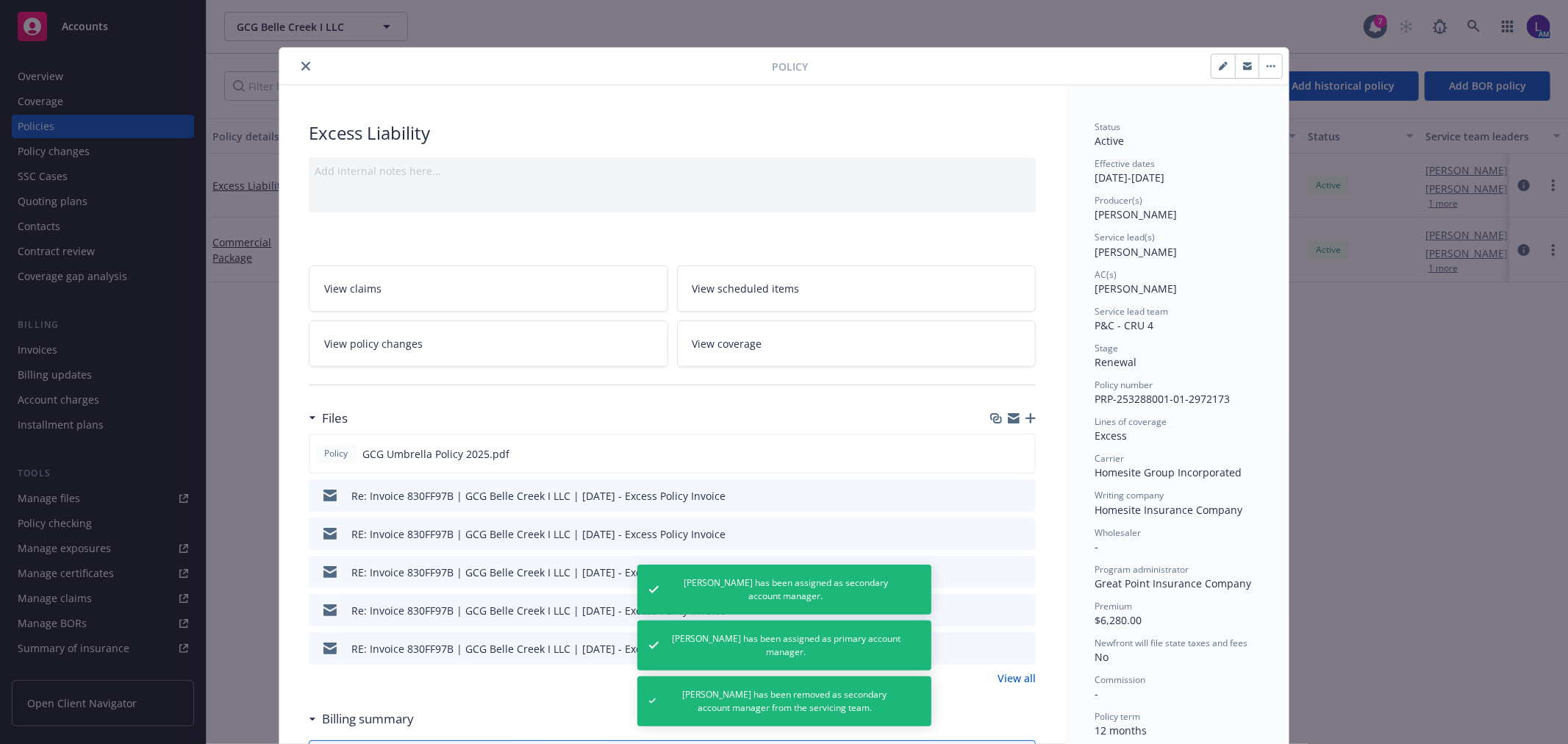
click at [1216, 71] on button "button" at bounding box center [1224, 67] width 24 height 24
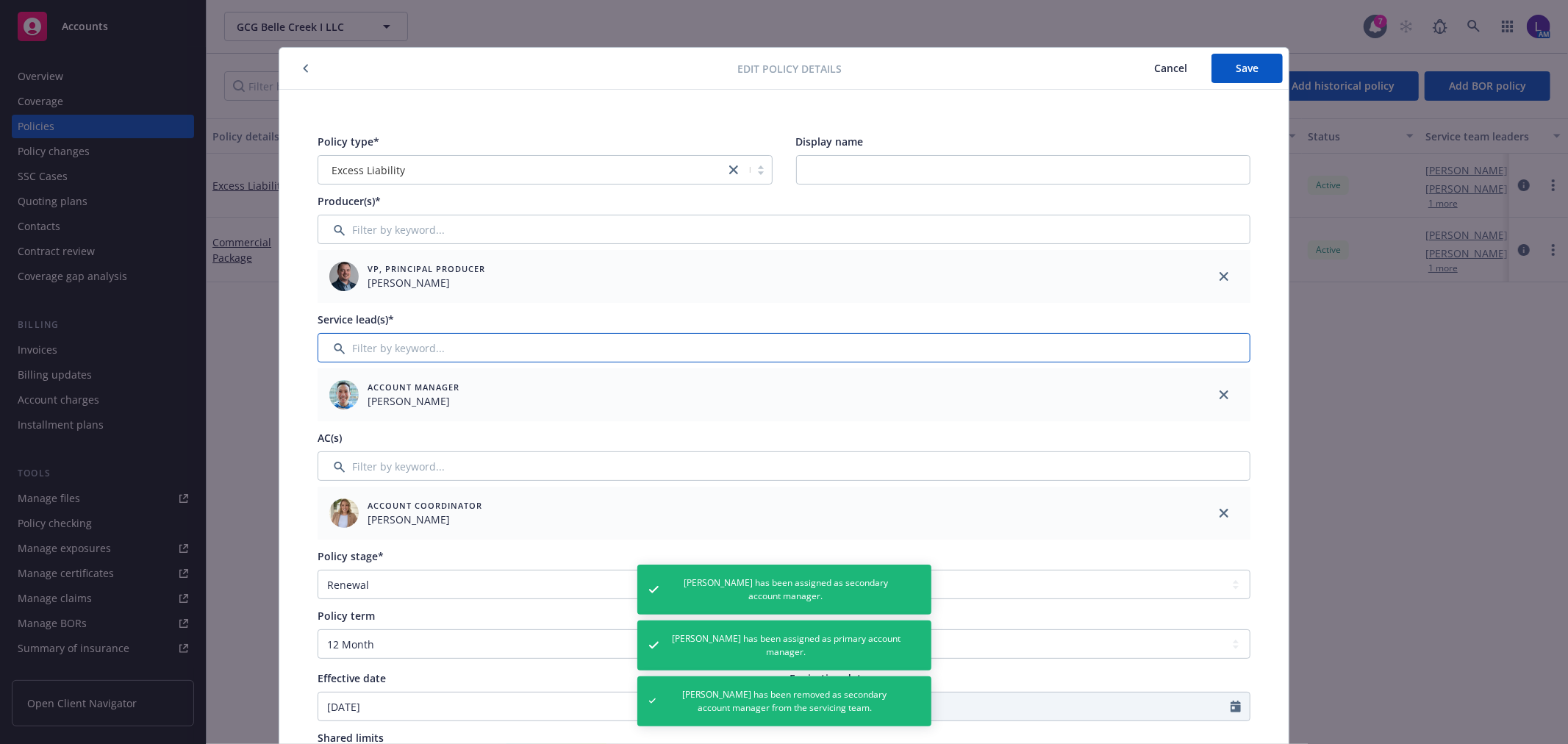
click at [361, 350] on input "Filter by keyword..." at bounding box center [784, 348] width 933 height 29
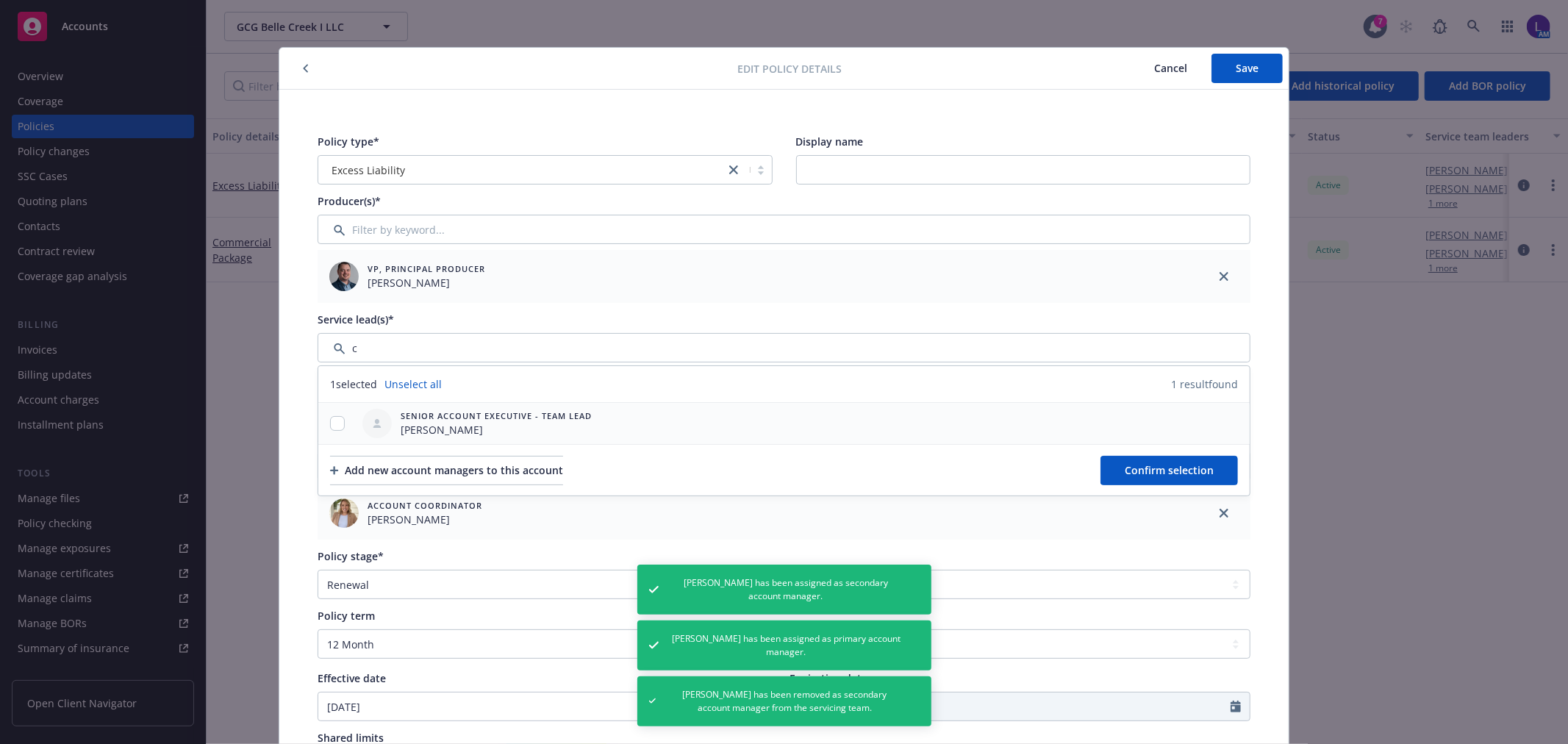
click at [327, 431] on div at bounding box center [337, 423] width 38 height 41
drag, startPoint x: 316, startPoint y: 427, endPoint x: 331, endPoint y: 423, distance: 15.5
click at [319, 427] on div at bounding box center [337, 423] width 38 height 15
click at [333, 423] on input "checkbox" at bounding box center [337, 423] width 15 height 15
click at [1148, 463] on span "Confirm selection" at bounding box center [1169, 470] width 89 height 14
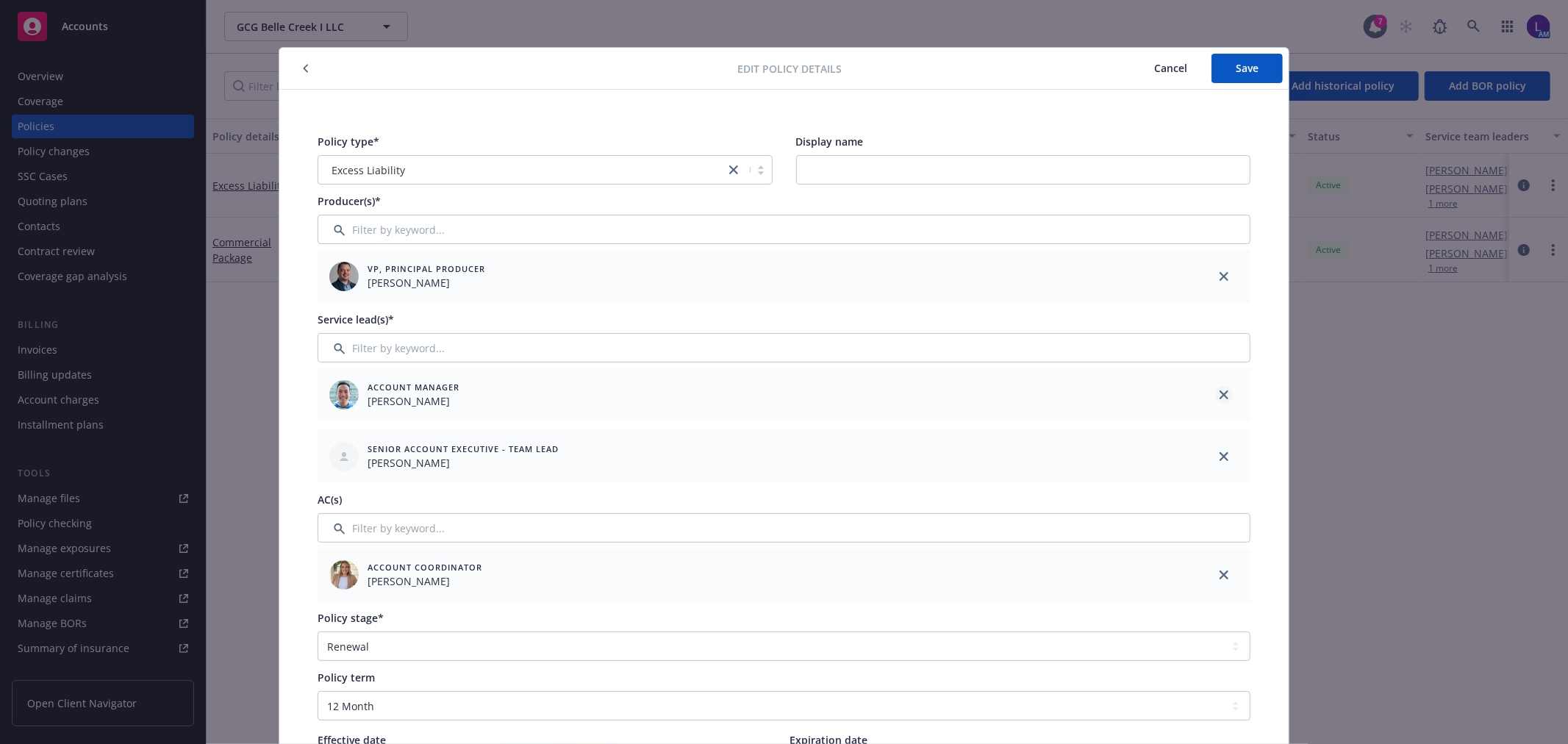
click at [1220, 390] on icon "close" at bounding box center [1224, 394] width 9 height 9
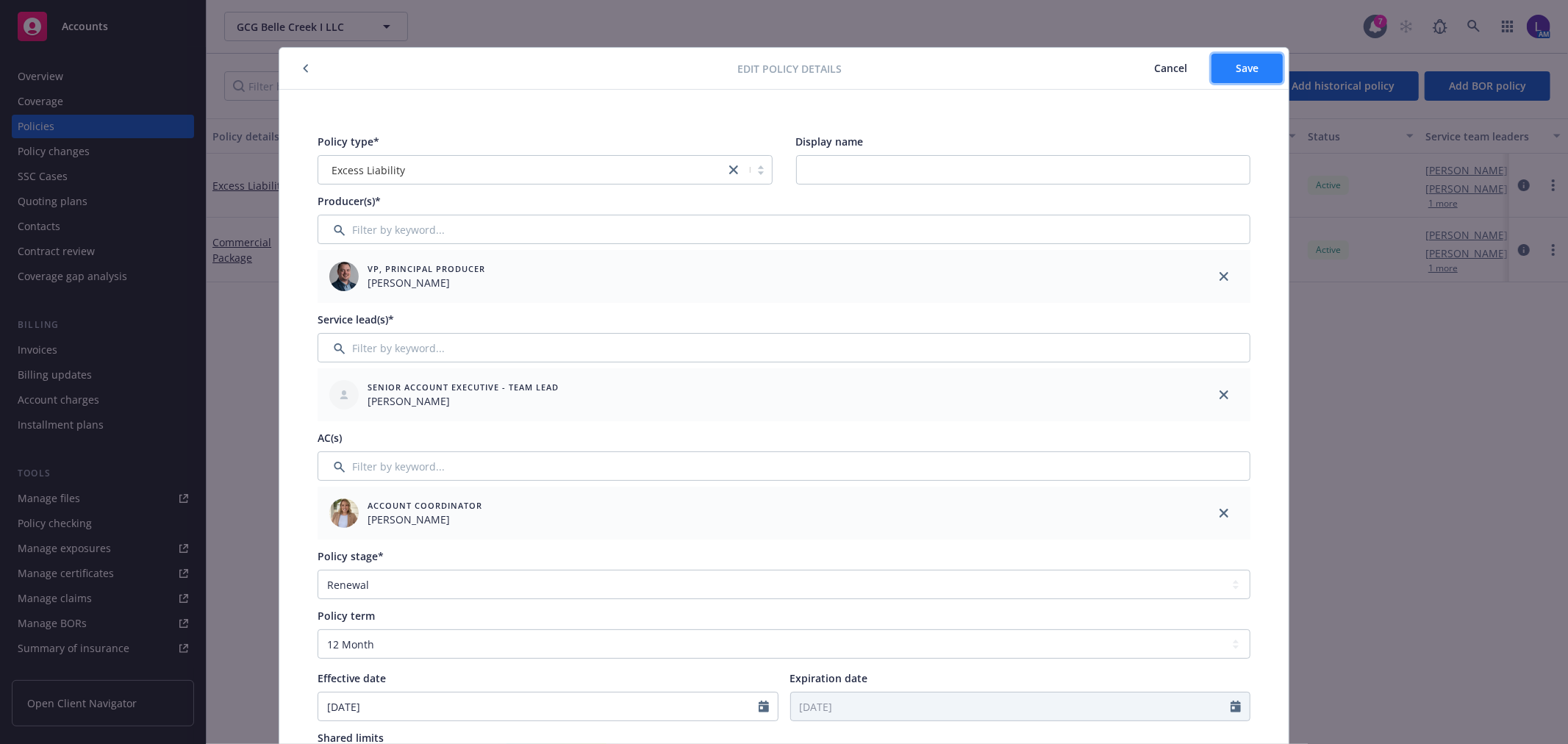
click at [1236, 81] on button "Save" at bounding box center [1247, 68] width 71 height 29
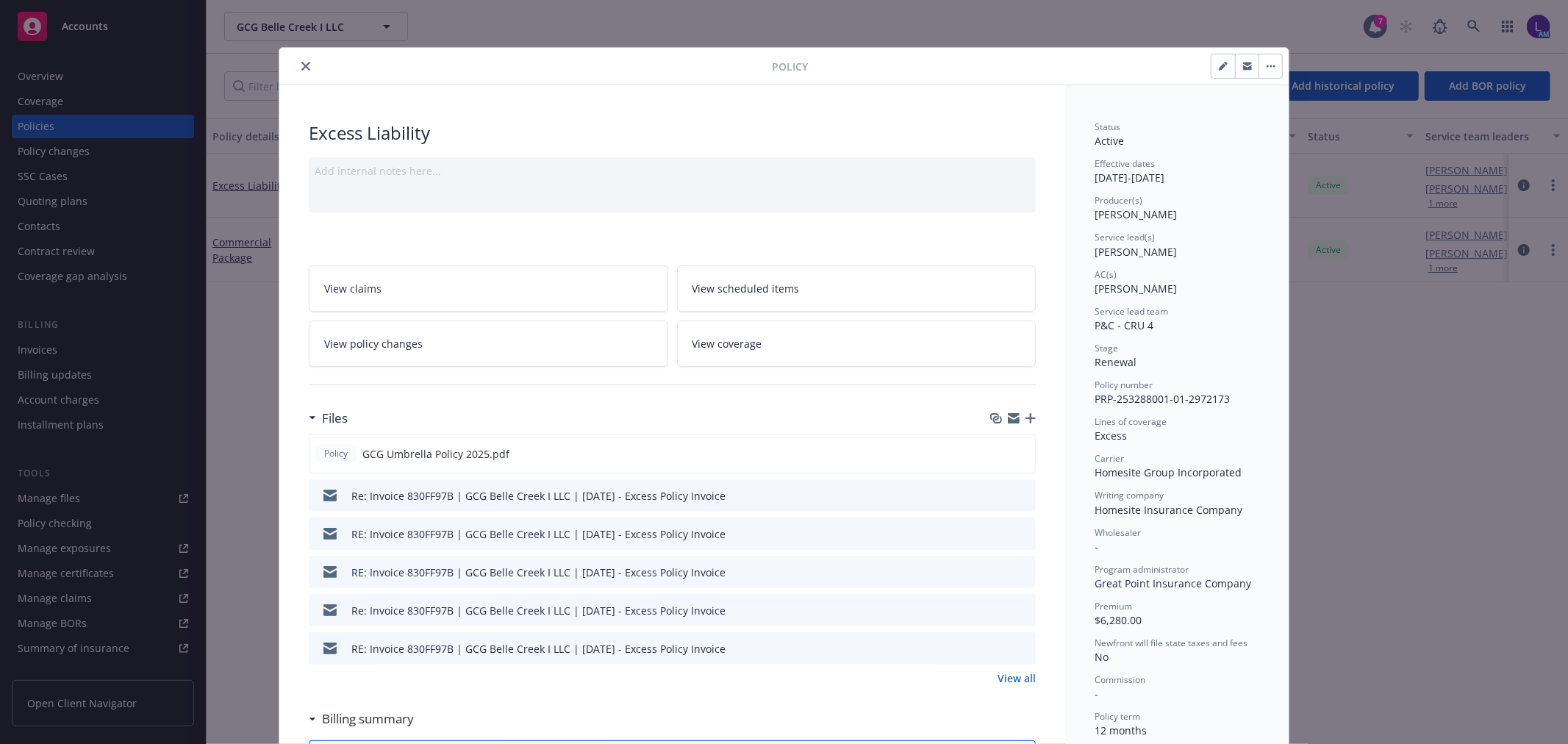
click at [301, 67] on icon "close" at bounding box center [305, 66] width 9 height 9
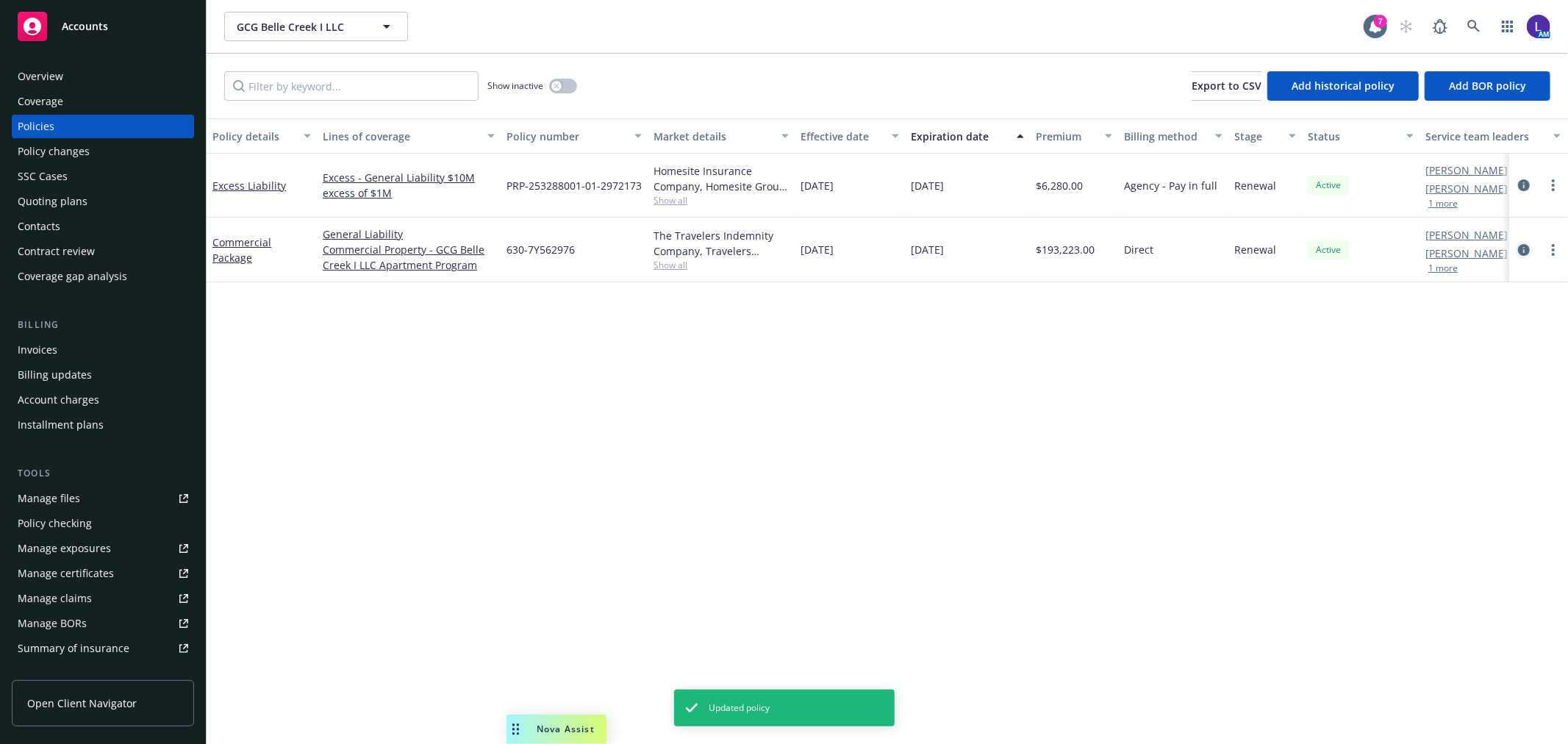
click at [1518, 246] on icon "circleInformation" at bounding box center [1524, 251] width 12 height 12
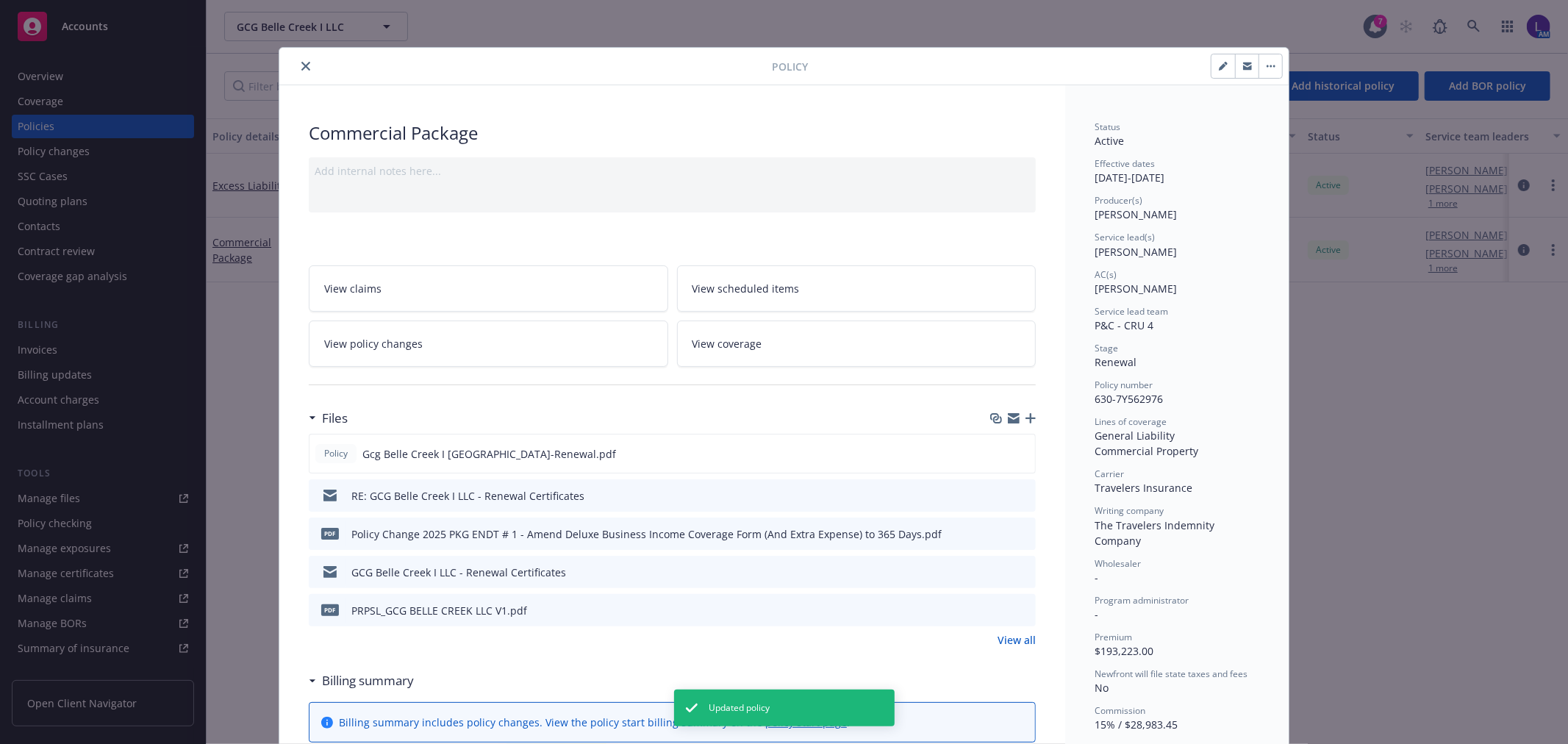
click at [1212, 67] on button "button" at bounding box center [1224, 67] width 24 height 24
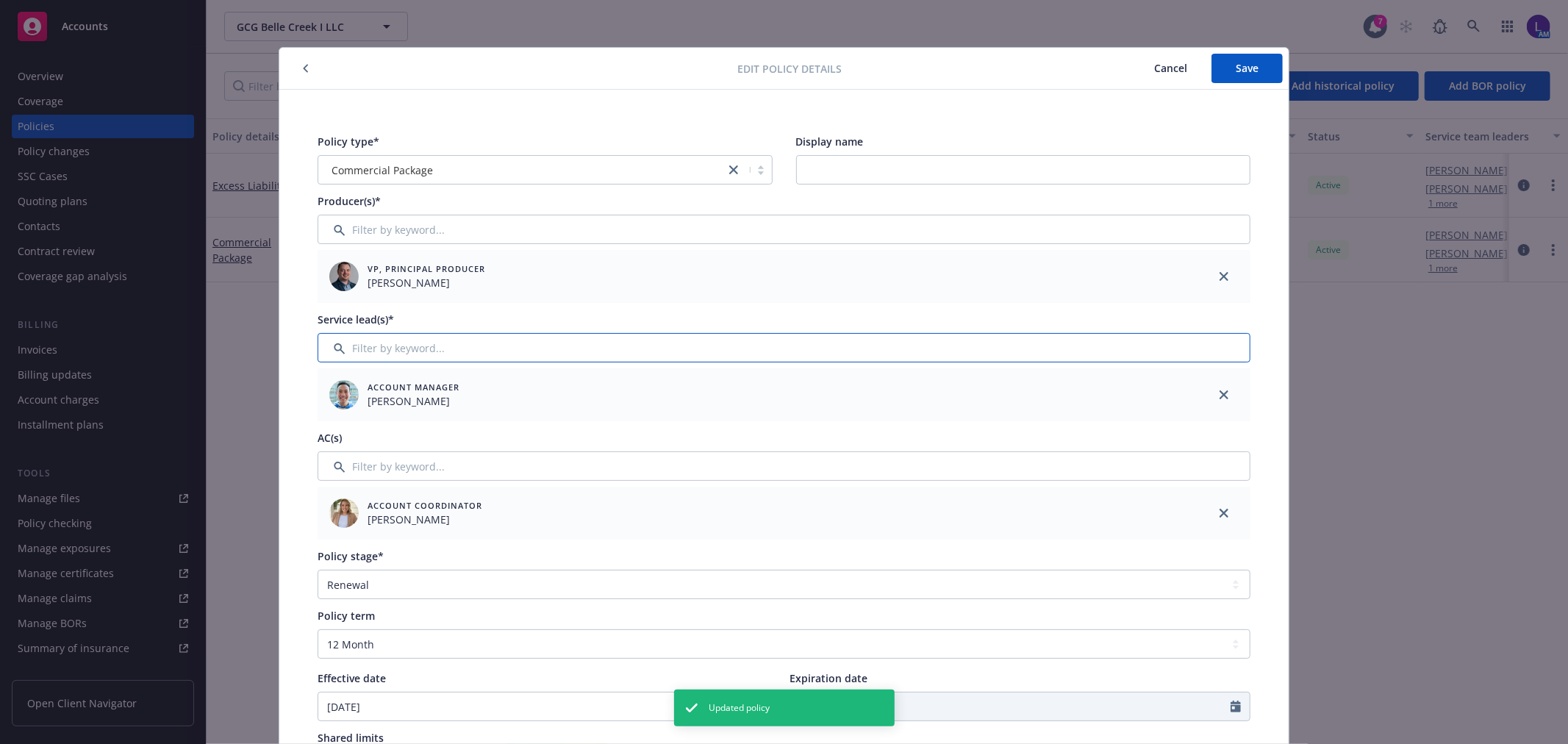
click at [570, 342] on input "Filter by keyword..." at bounding box center [784, 348] width 933 height 29
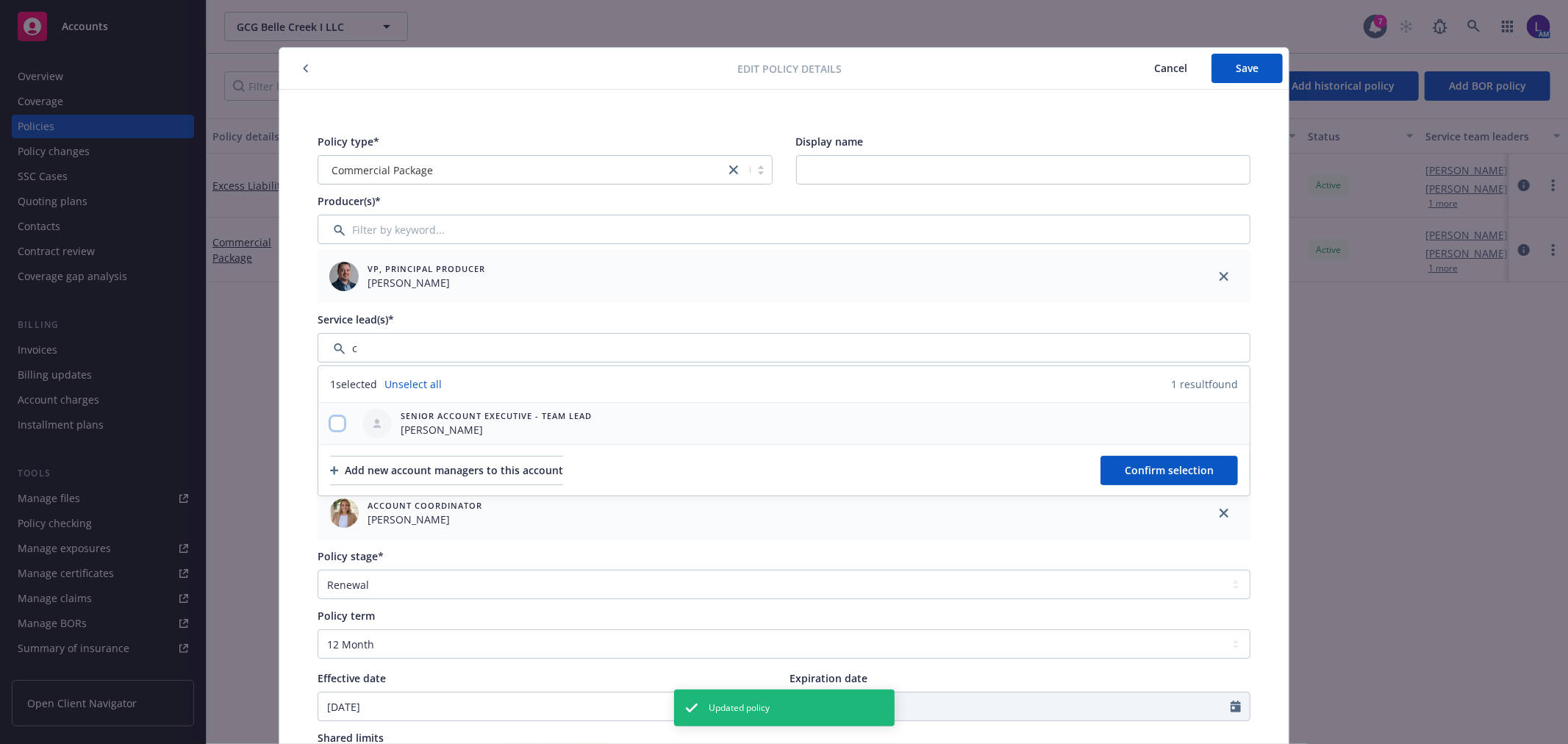
click at [331, 416] on input "checkbox" at bounding box center [337, 423] width 15 height 15
click at [1140, 472] on span "Confirm selection" at bounding box center [1169, 470] width 89 height 14
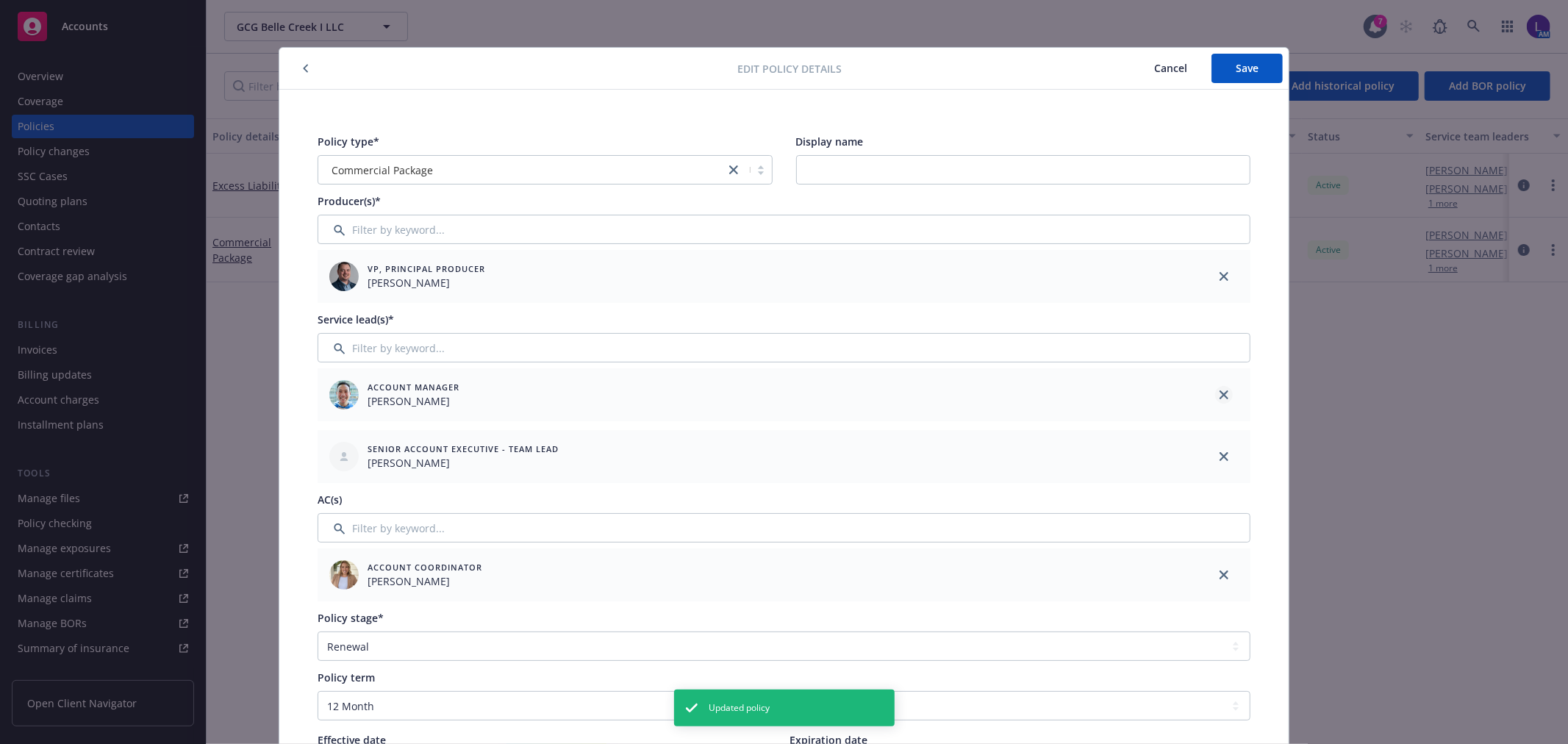
click at [1220, 395] on icon "close" at bounding box center [1224, 394] width 9 height 9
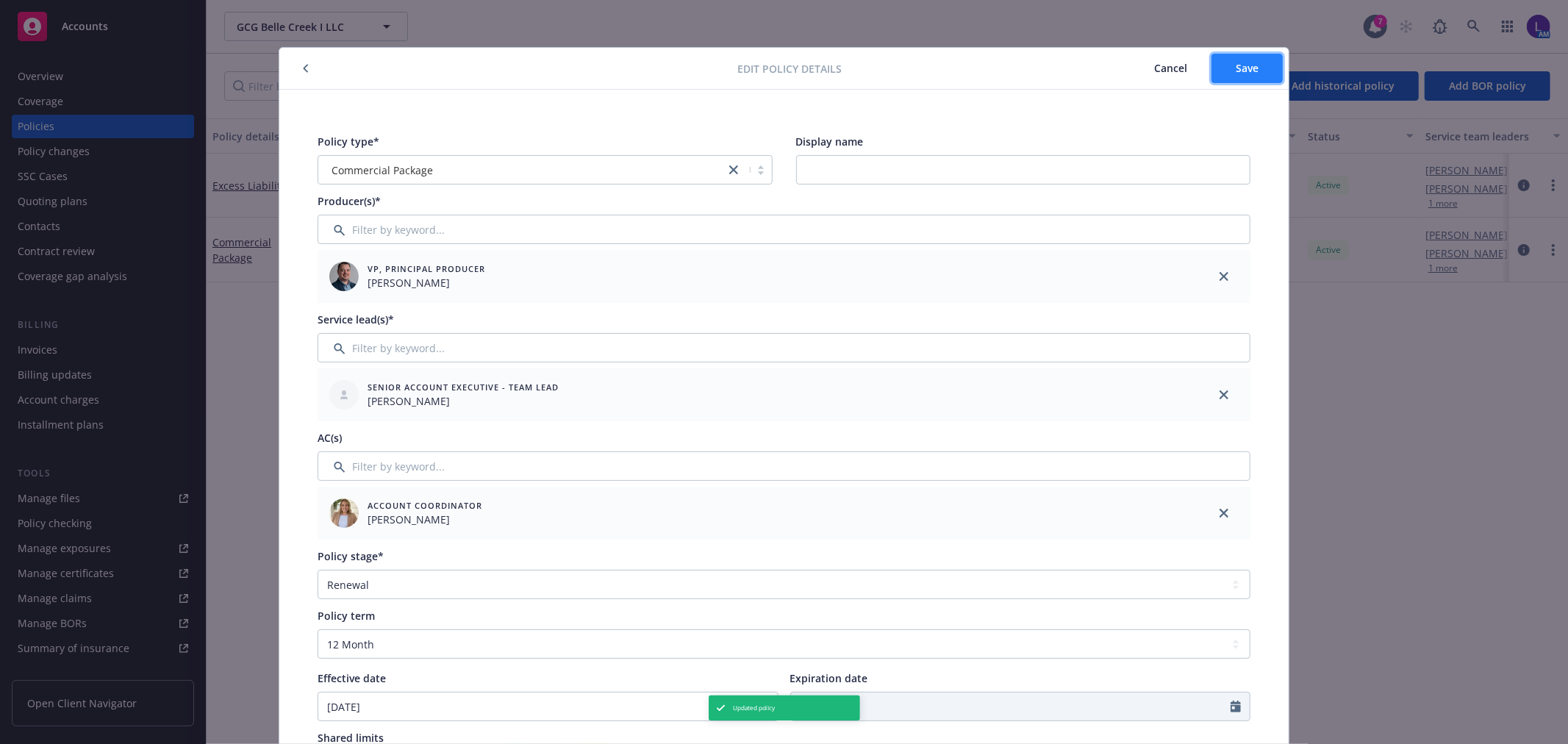
click at [1224, 62] on button "Save" at bounding box center [1247, 68] width 71 height 29
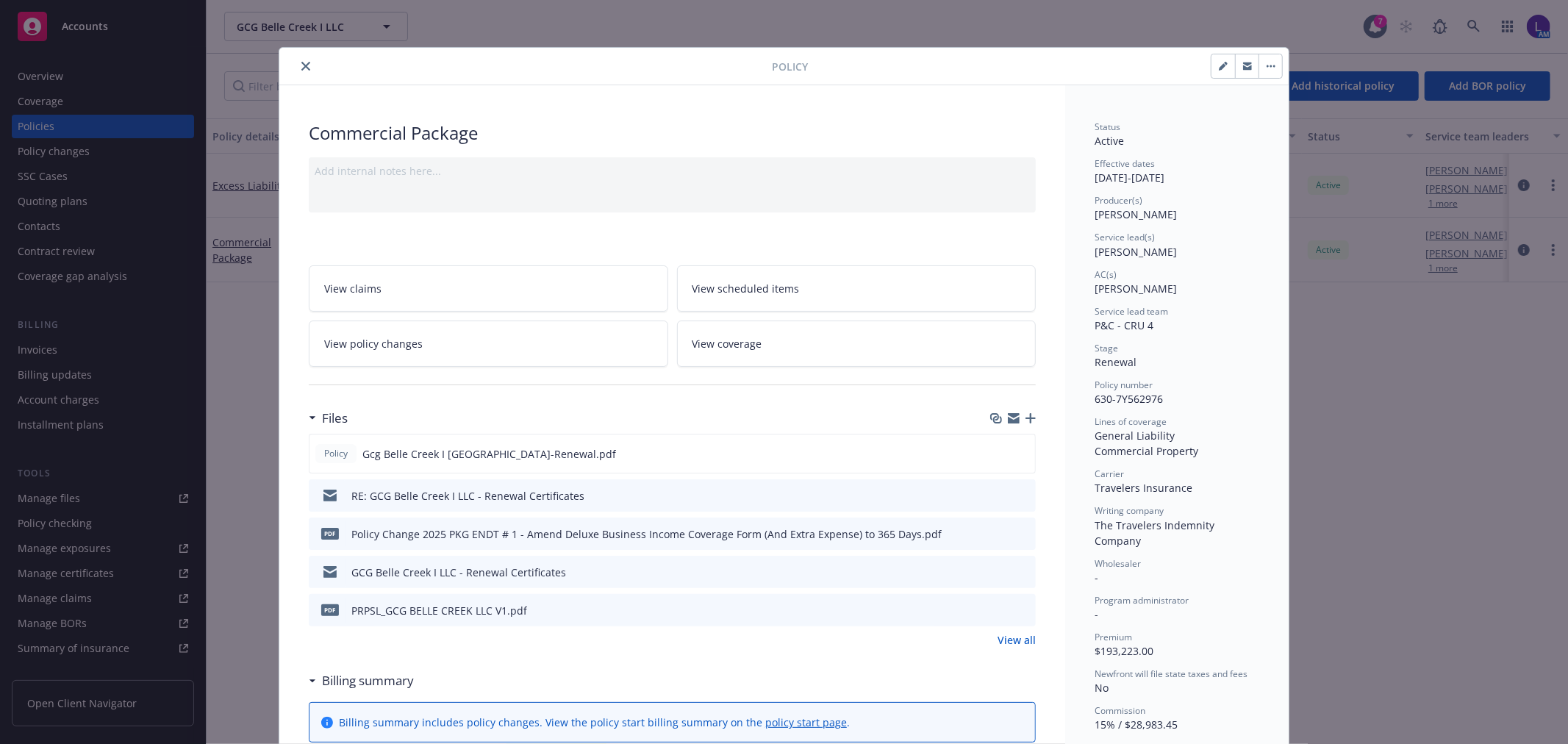
click at [302, 68] on icon "close" at bounding box center [305, 66] width 9 height 9
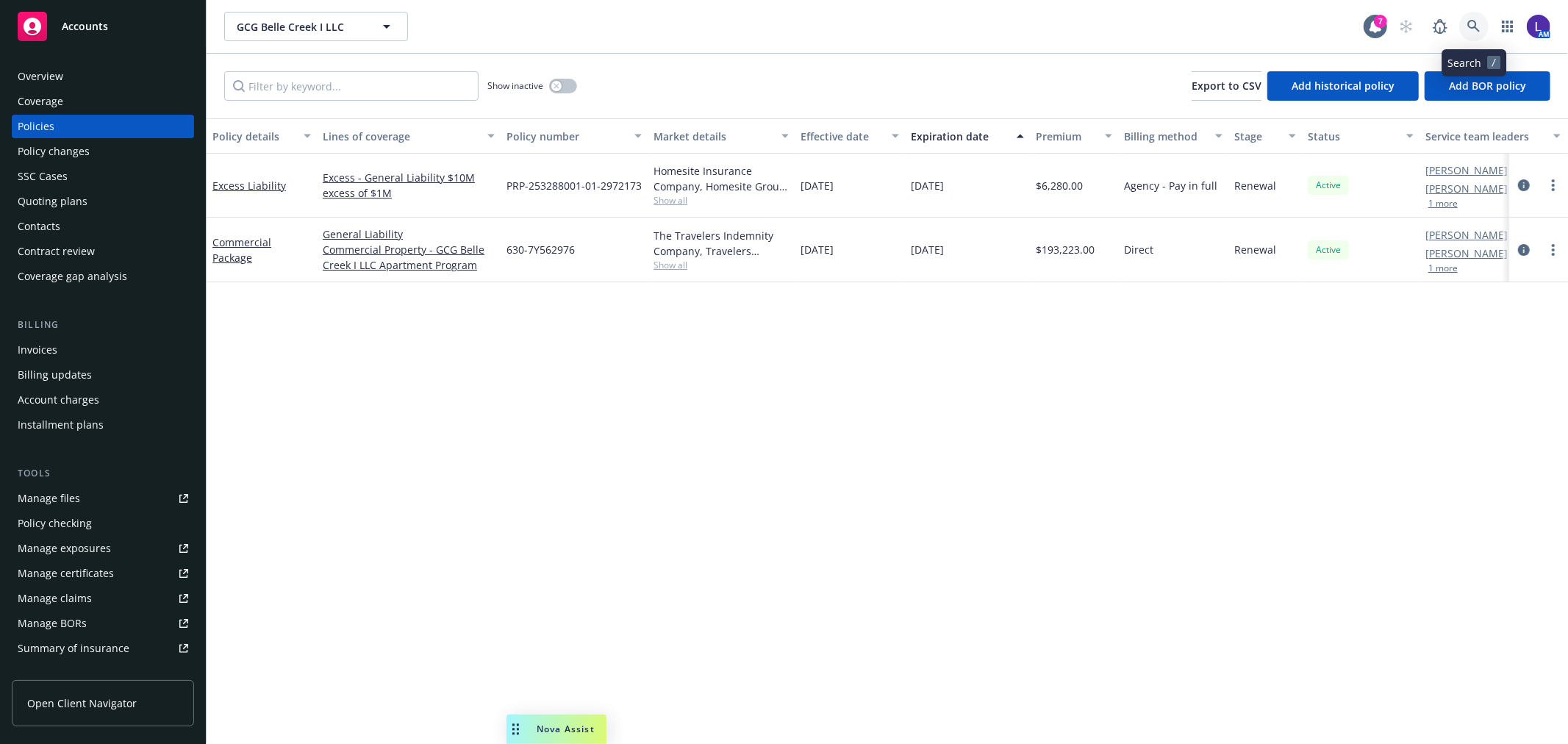
click at [1474, 22] on icon at bounding box center [1473, 26] width 13 height 13
